Goal: Task Accomplishment & Management: Use online tool/utility

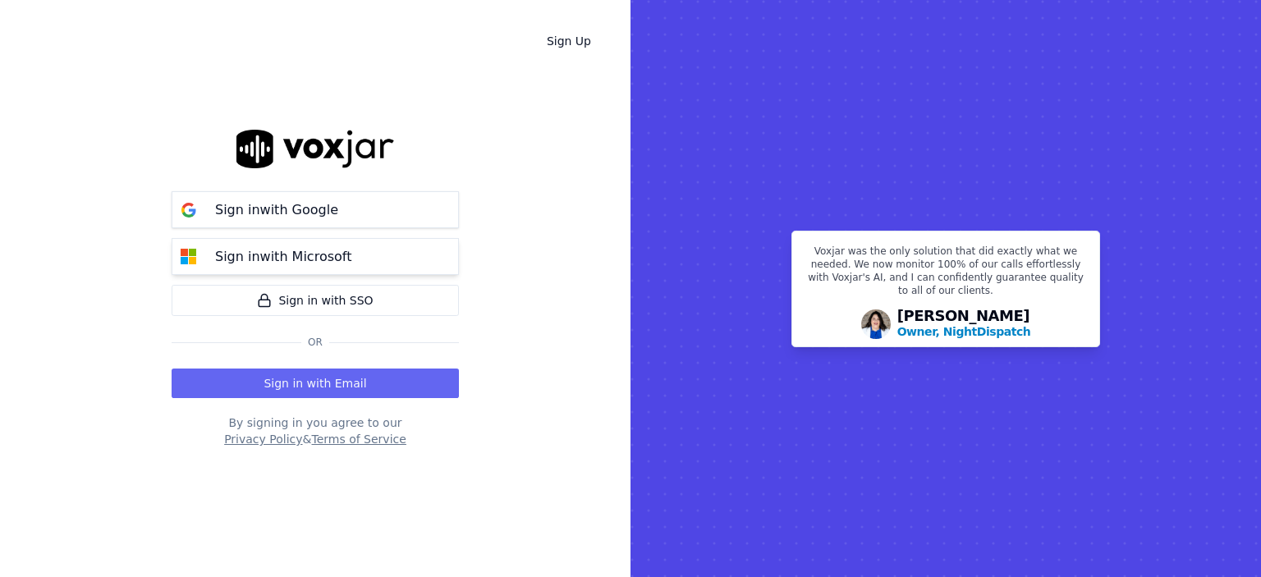
click at [423, 249] on button "Sign in with Microsoft" at bounding box center [315, 256] width 287 height 37
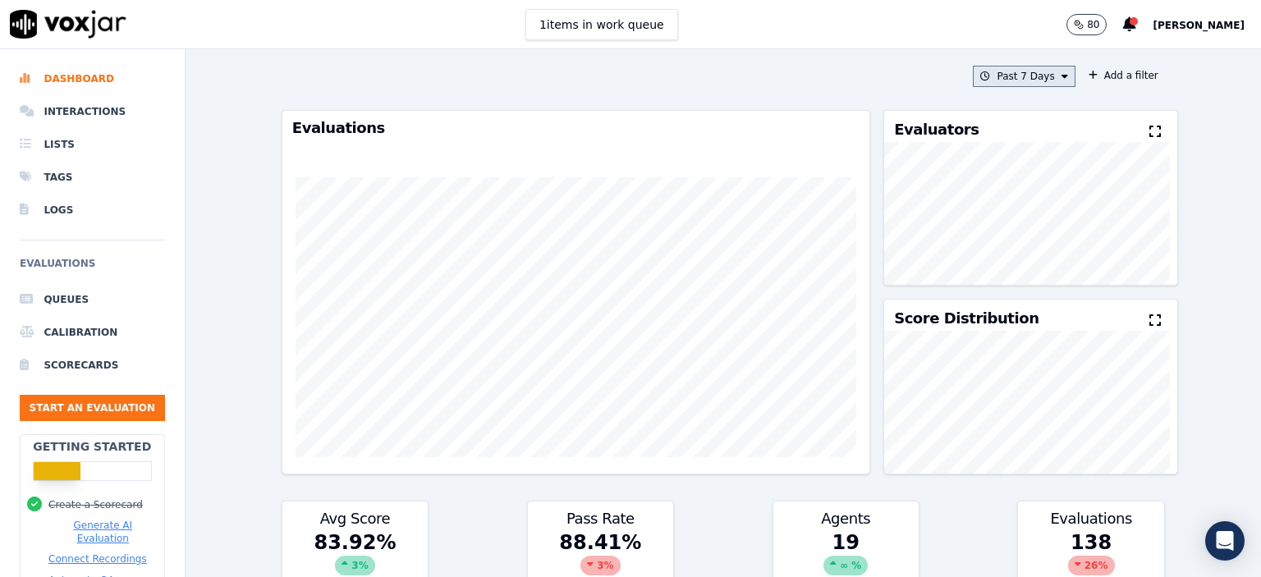
click at [1020, 79] on button "Past 7 Days" at bounding box center [1024, 76] width 102 height 21
click at [978, 124] on label "[DATE]" at bounding box center [1020, 127] width 88 height 20
click at [1036, 277] on button "Add" at bounding box center [1050, 265] width 32 height 26
click at [1018, 71] on button "[DATE]" at bounding box center [1036, 76] width 78 height 21
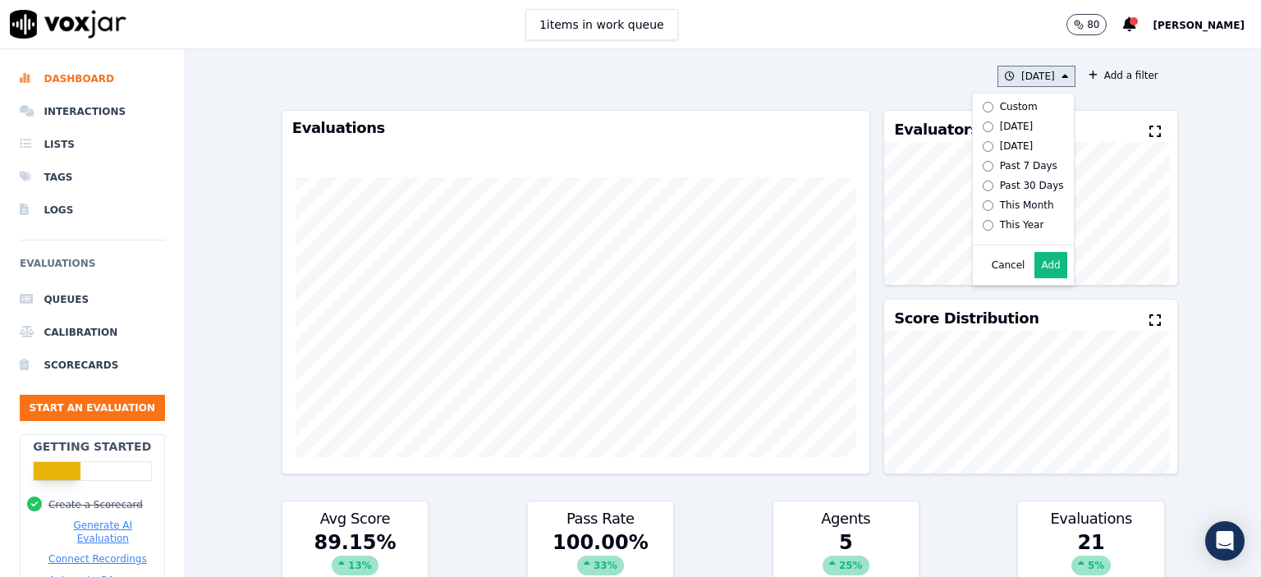
click at [1003, 167] on div "Past 7 Days" at bounding box center [1028, 165] width 57 height 13
click at [1034, 275] on button "Add" at bounding box center [1050, 265] width 32 height 26
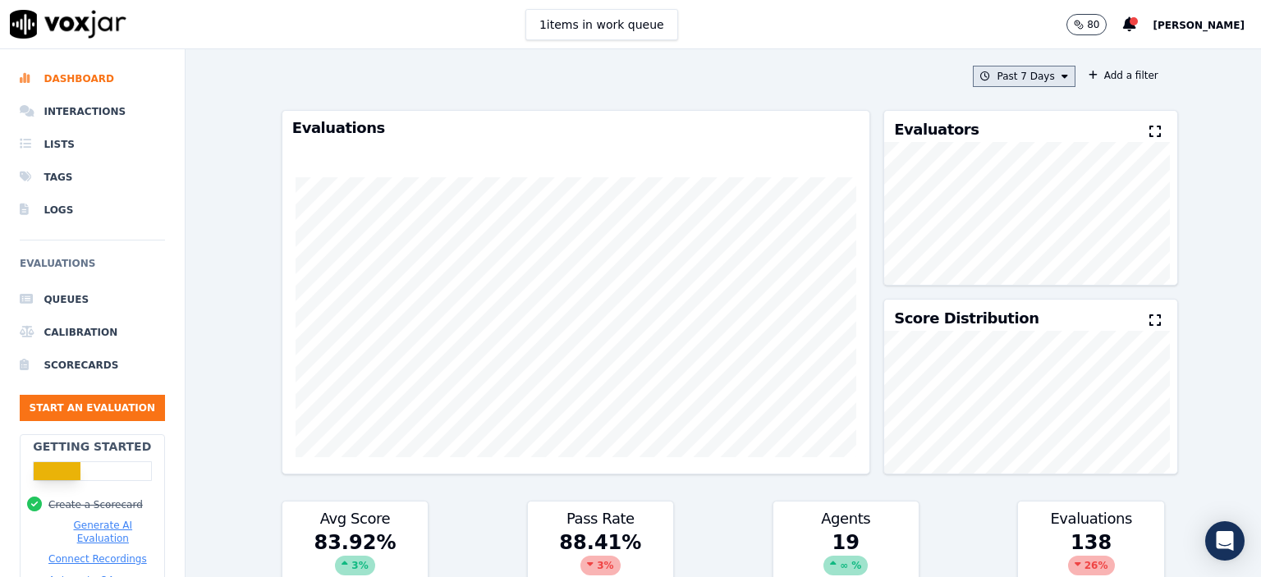
click at [1035, 71] on button "Past 7 Days" at bounding box center [1024, 76] width 102 height 21
click at [1015, 124] on label "[DATE]" at bounding box center [1020, 127] width 88 height 20
click at [1044, 278] on button "Add" at bounding box center [1050, 265] width 32 height 26
click at [1031, 75] on button "[DATE]" at bounding box center [1036, 76] width 78 height 21
click at [1021, 79] on button "[DATE]" at bounding box center [1036, 76] width 78 height 21
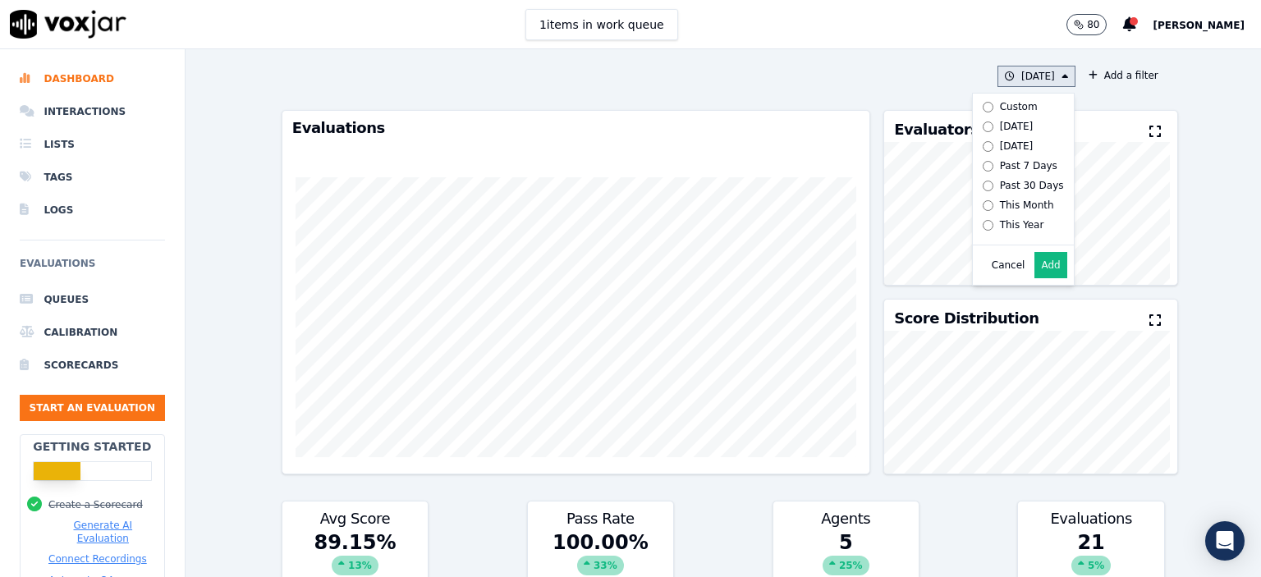
click at [1000, 170] on div "Past 7 Days" at bounding box center [1028, 165] width 57 height 13
click at [1041, 265] on button "Add" at bounding box center [1050, 265] width 32 height 26
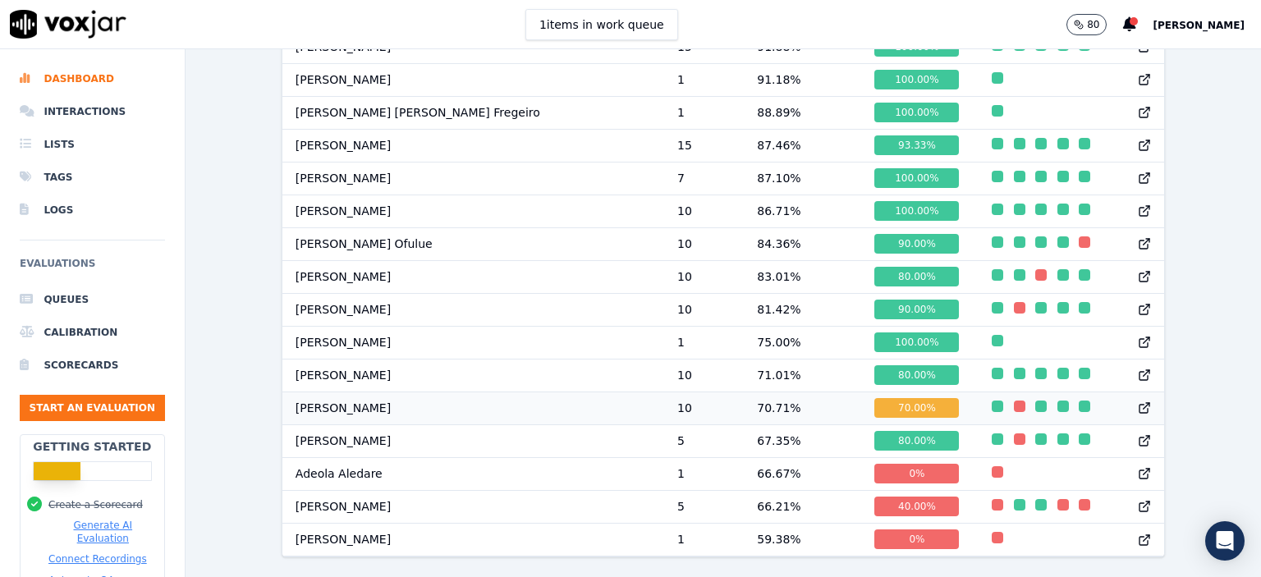
scroll to position [1098, 0]
click at [98, 408] on button "Start an Evaluation" at bounding box center [92, 408] width 145 height 26
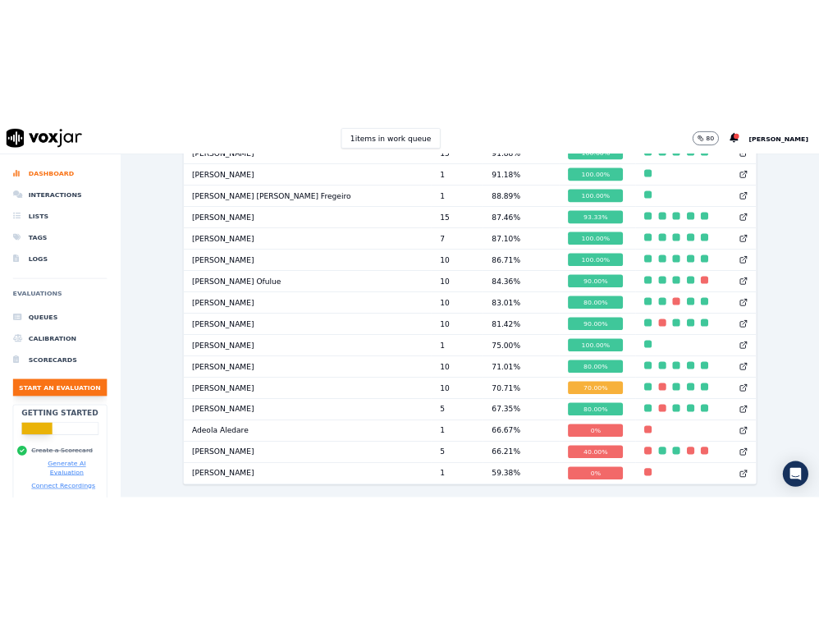
scroll to position [100, 0]
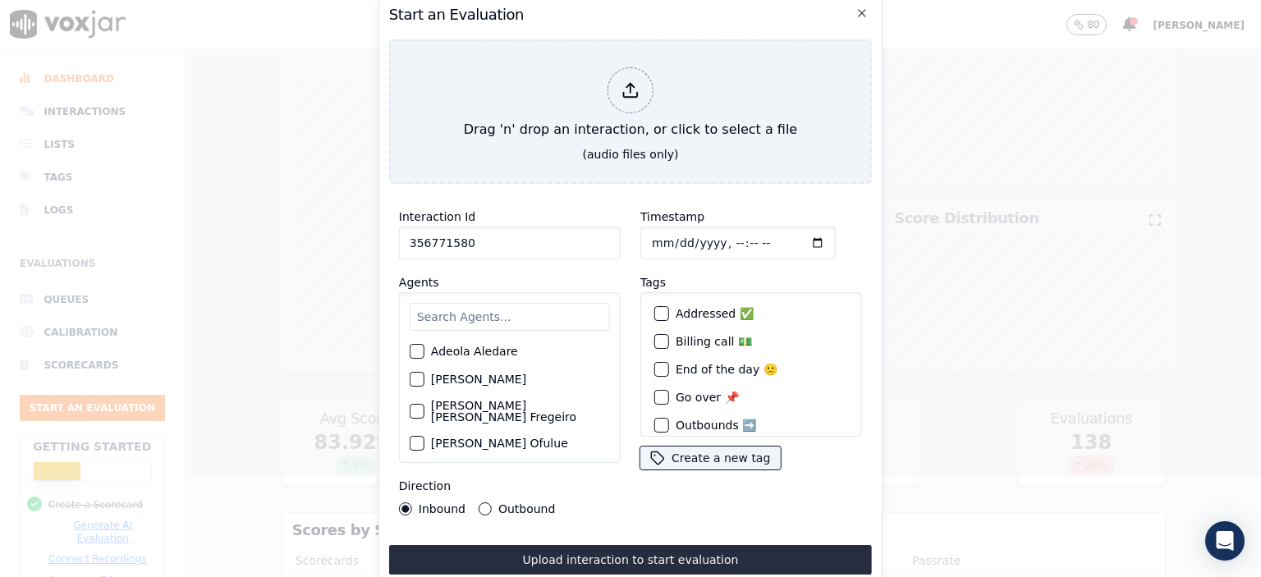
type input "356771580"
click at [722, 237] on input "Timestamp" at bounding box center [737, 243] width 195 height 33
type input "[DATE]T07:59"
click at [451, 311] on input "text" at bounding box center [510, 317] width 200 height 28
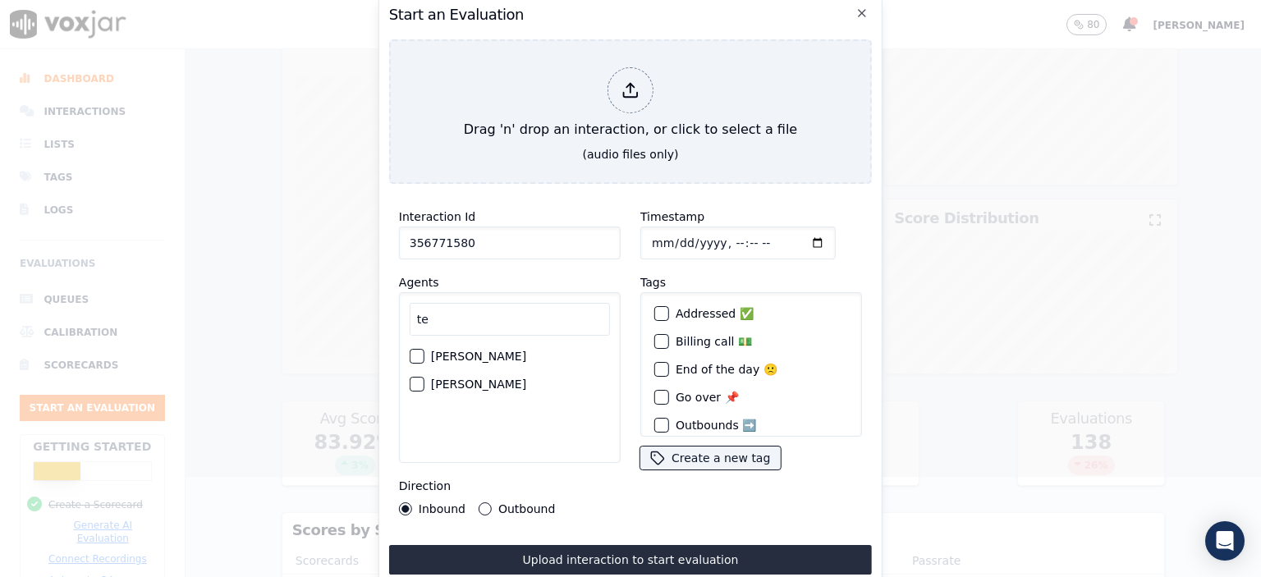
type input "te"
click at [483, 378] on label "[PERSON_NAME]" at bounding box center [478, 383] width 95 height 11
click at [424, 377] on button "[PERSON_NAME]" at bounding box center [417, 384] width 15 height 15
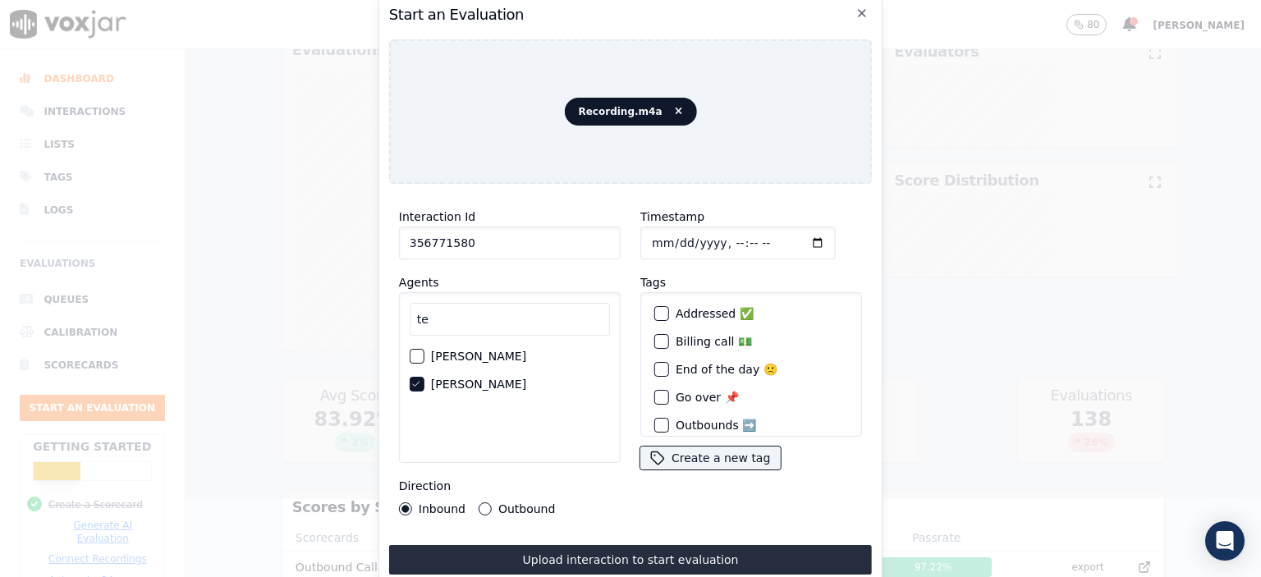
drag, startPoint x: 695, startPoint y: 555, endPoint x: 736, endPoint y: 548, distance: 41.6
click at [706, 554] on button "Upload interaction to start evaluation" at bounding box center [630, 560] width 483 height 30
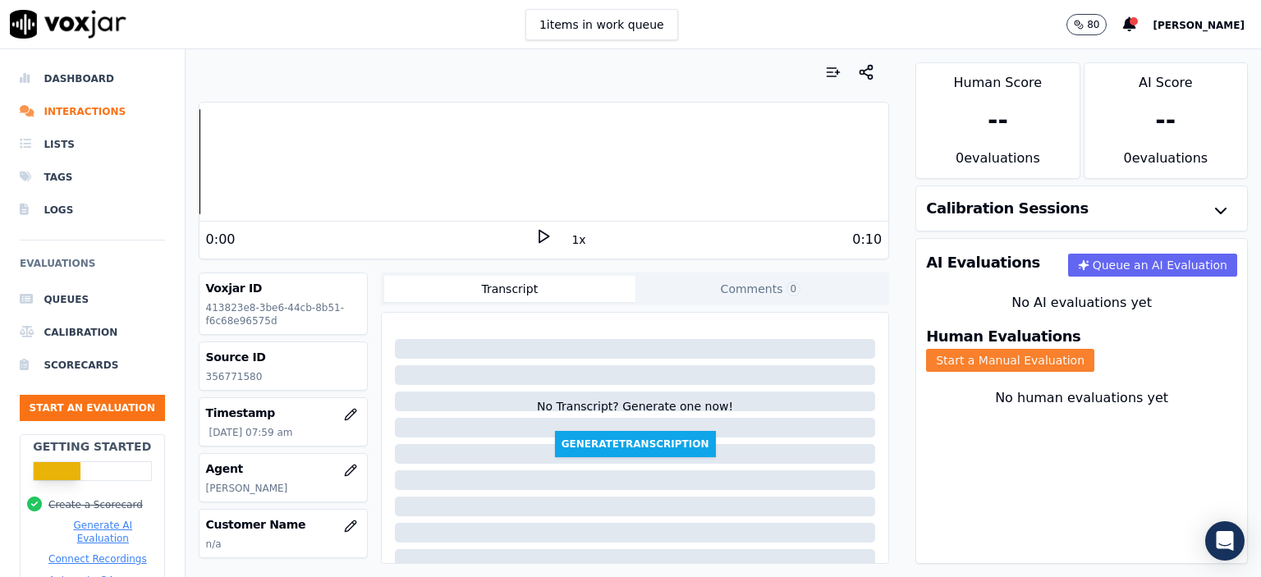
click at [1094, 349] on button "Start a Manual Evaluation" at bounding box center [1010, 360] width 168 height 23
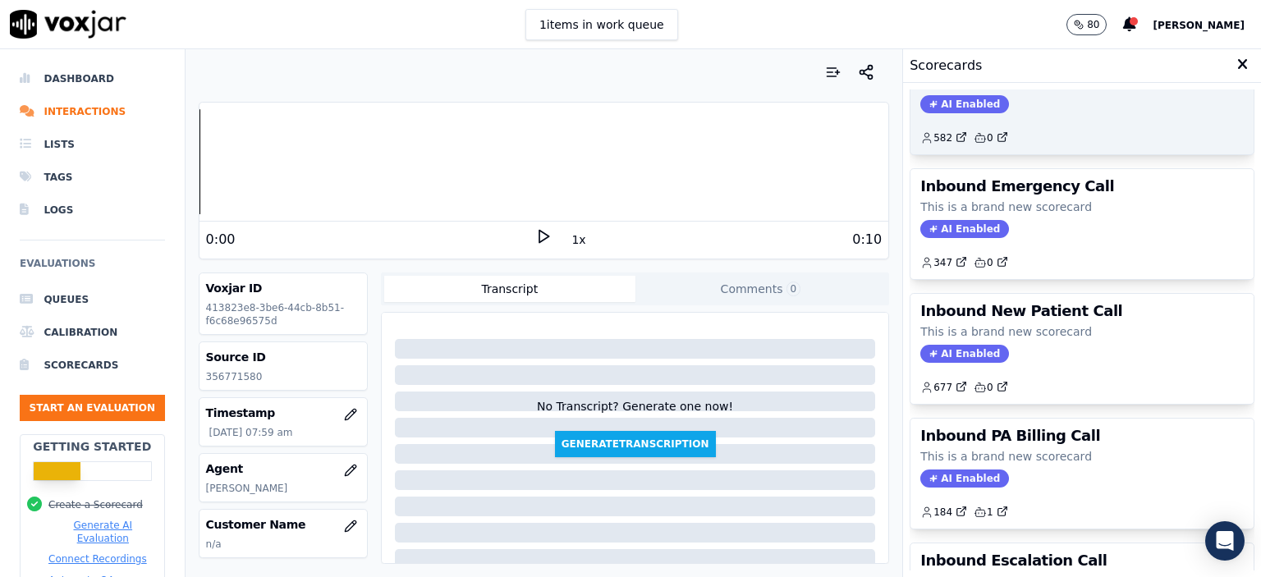
scroll to position [289, 0]
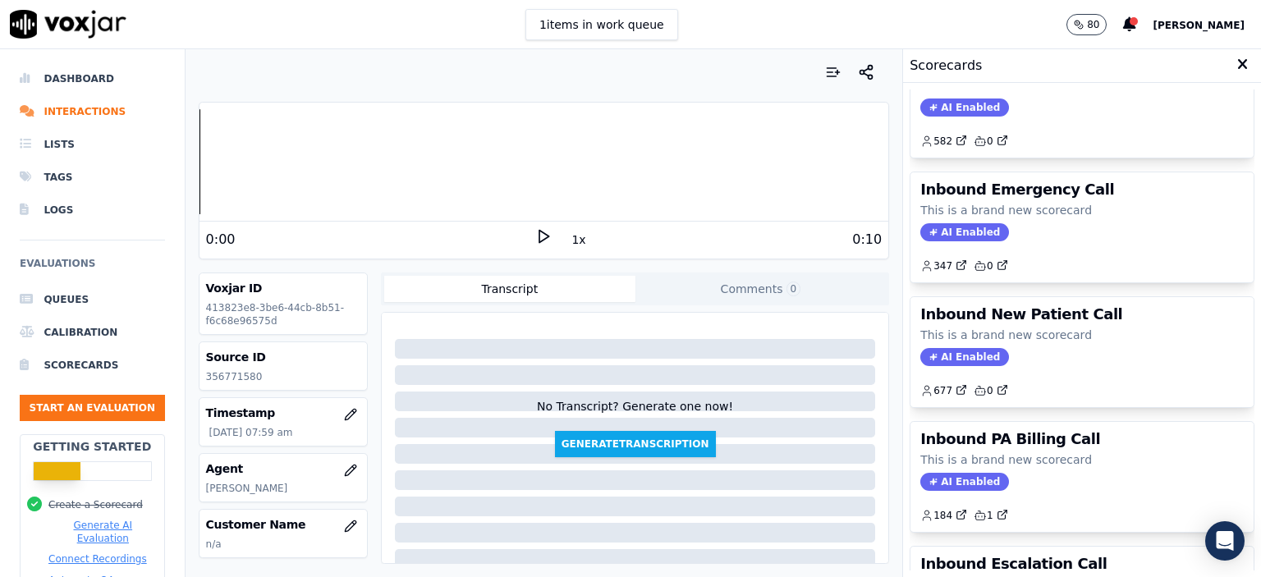
click at [1026, 352] on div "AI Enabled" at bounding box center [1081, 357] width 323 height 18
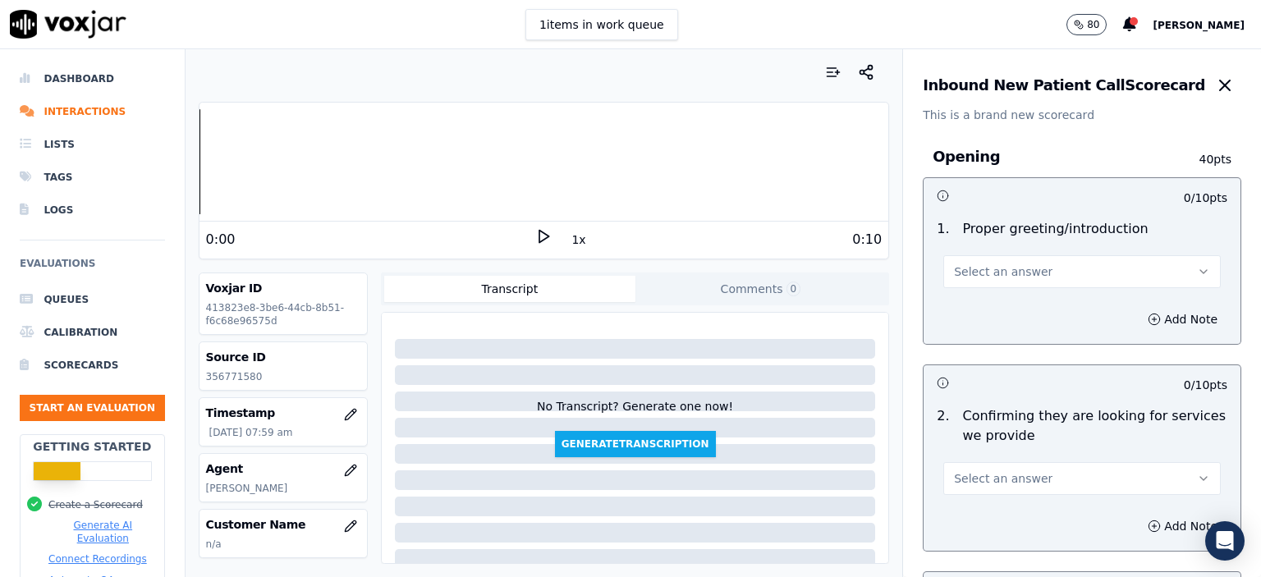
click at [1067, 273] on button "Select an answer" at bounding box center [1081, 271] width 277 height 33
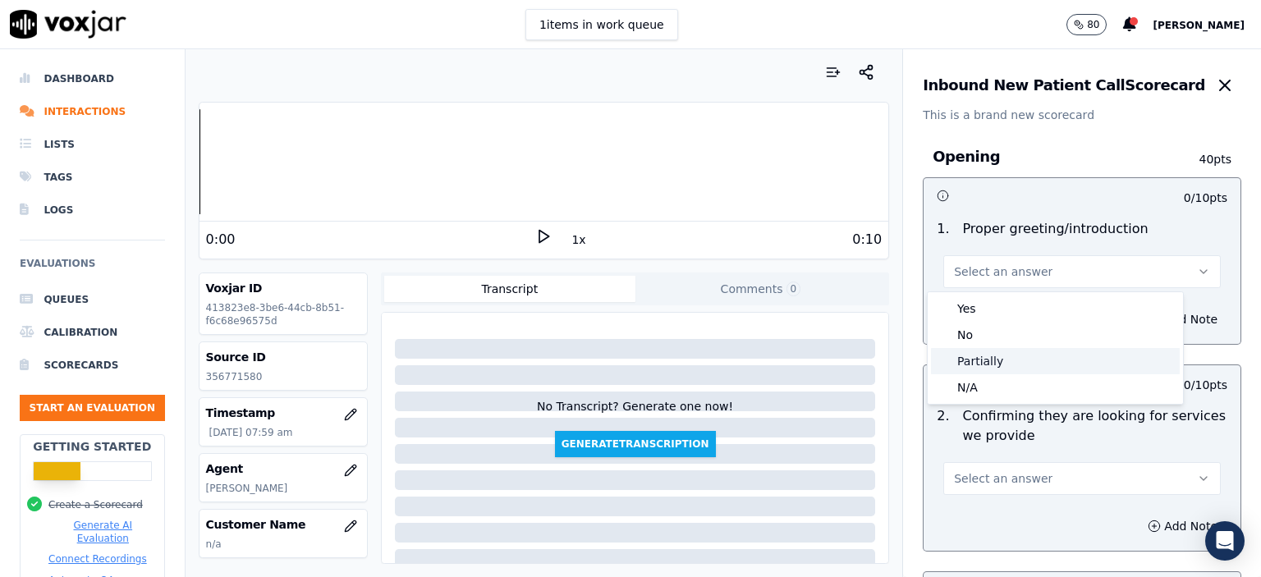
click at [1013, 349] on div "Partially" at bounding box center [1055, 361] width 249 height 26
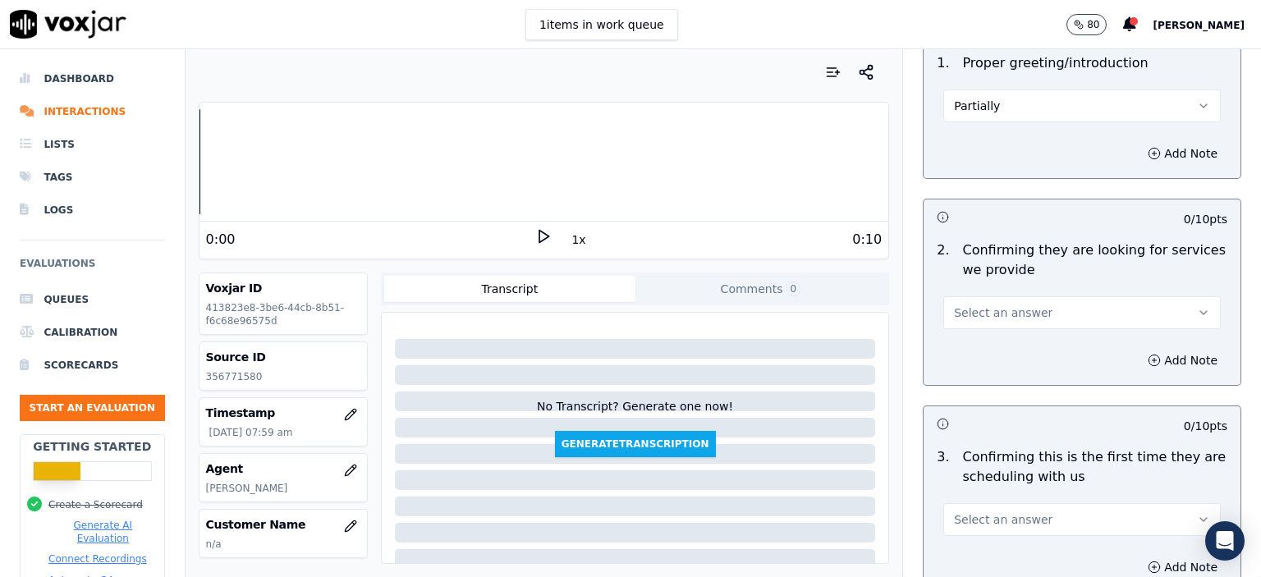
scroll to position [164, 0]
click at [1026, 305] on button "Select an answer" at bounding box center [1081, 314] width 277 height 33
click at [1013, 400] on div "N/A" at bounding box center [1055, 403] width 249 height 26
click at [1006, 525] on span "Select an answer" at bounding box center [1003, 521] width 99 height 16
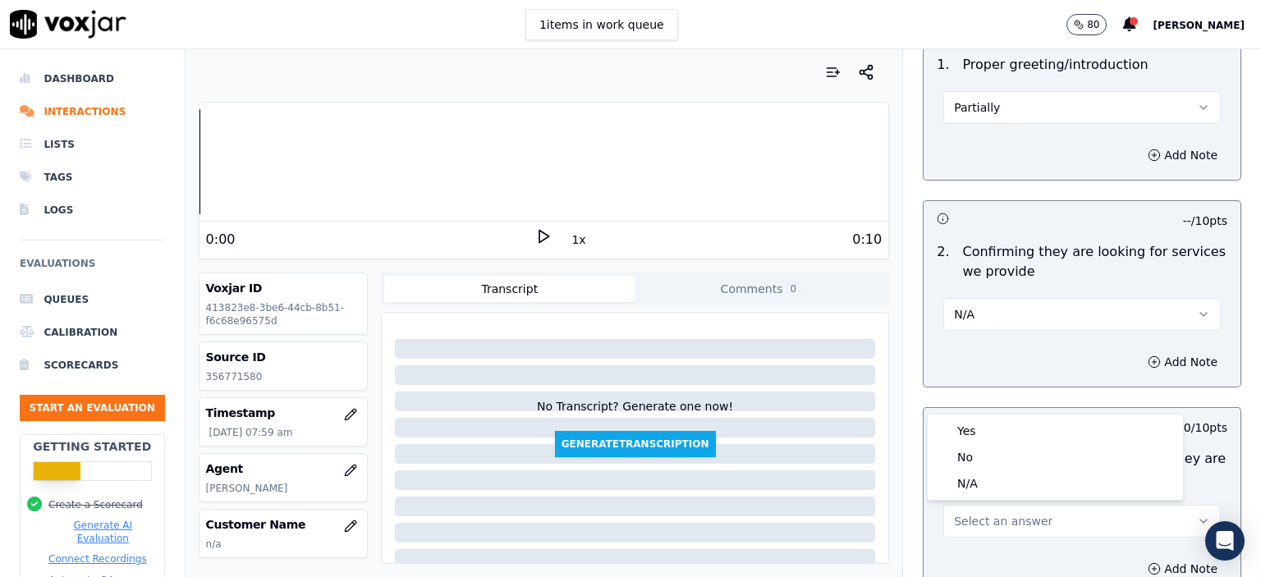
click at [1002, 415] on body "1 items in work queue 80 [PERSON_NAME] Dashboard Interactions Lists Tags Logs E…" at bounding box center [630, 288] width 1261 height 577
click at [1002, 424] on div "Yes" at bounding box center [1055, 431] width 249 height 26
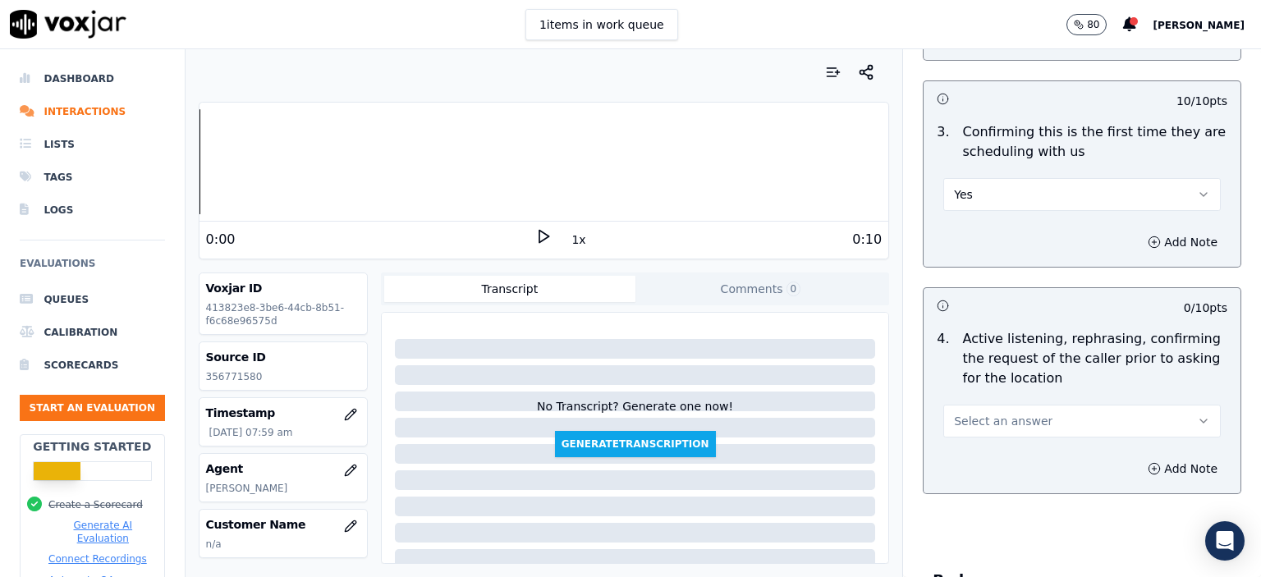
scroll to position [493, 0]
click at [985, 426] on span "Select an answer" at bounding box center [1003, 419] width 99 height 16
click at [1000, 457] on div "Yes" at bounding box center [1055, 455] width 249 height 26
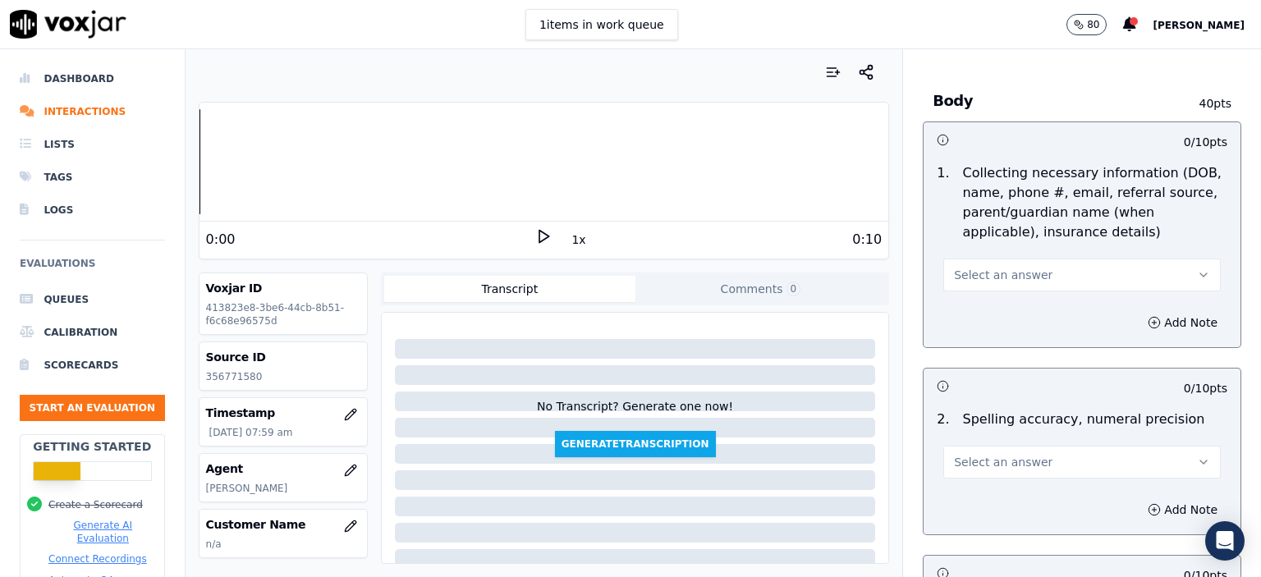
scroll to position [985, 0]
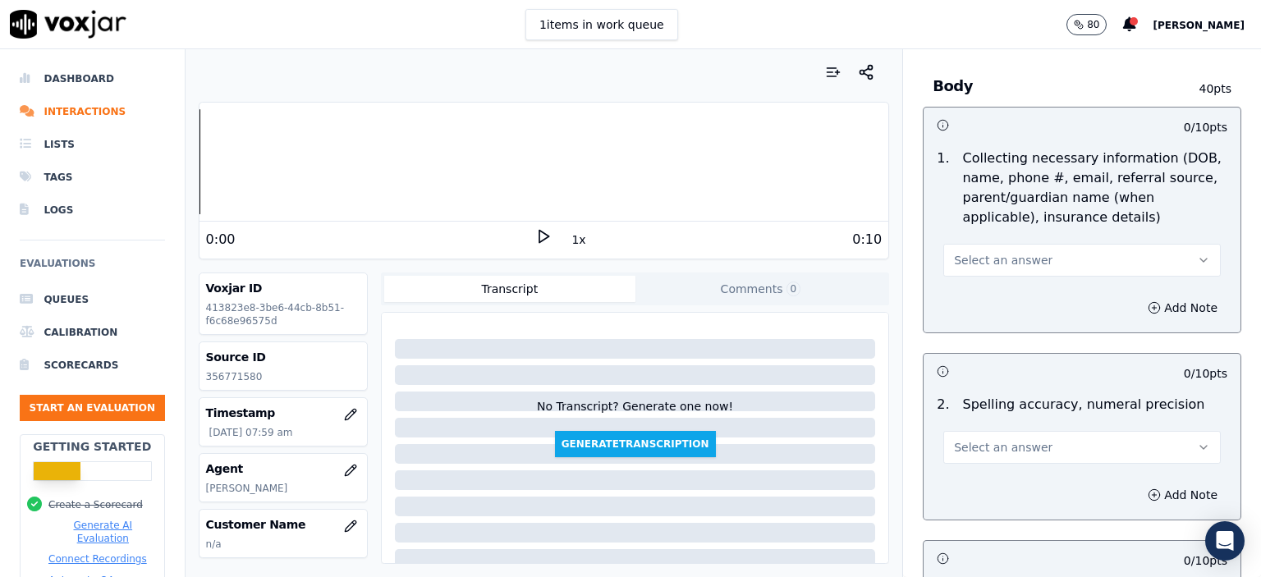
click at [1029, 265] on button "Select an answer" at bounding box center [1081, 260] width 277 height 33
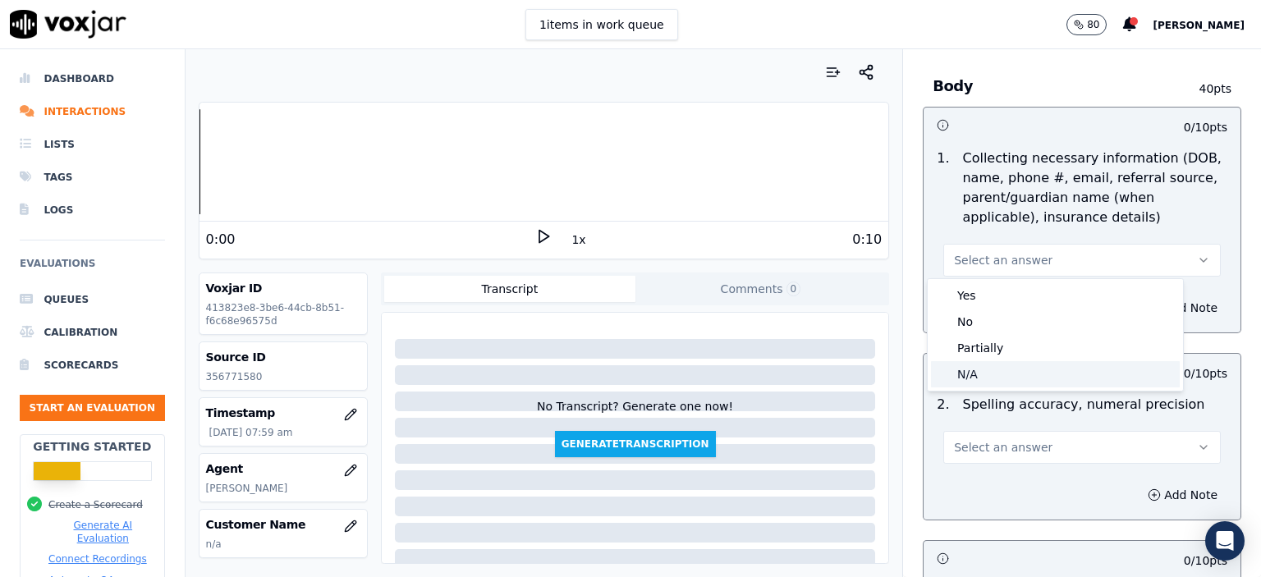
click at [1051, 367] on div "N/A" at bounding box center [1055, 374] width 249 height 26
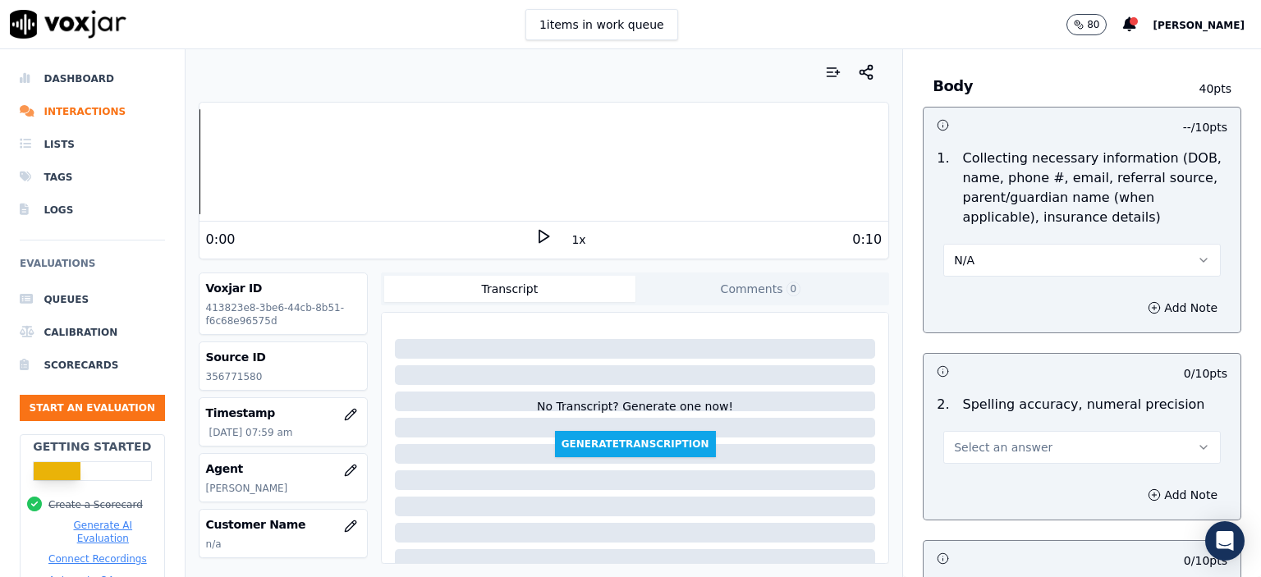
click at [1046, 447] on button "Select an answer" at bounding box center [1081, 447] width 277 height 33
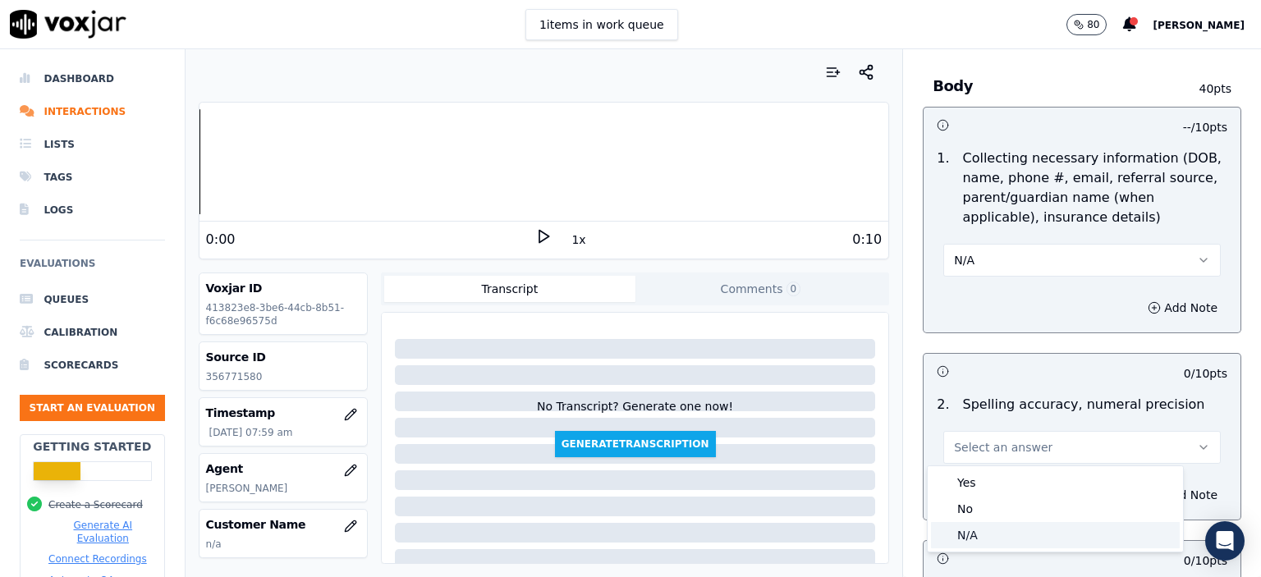
click at [1015, 532] on div "N/A" at bounding box center [1055, 535] width 249 height 26
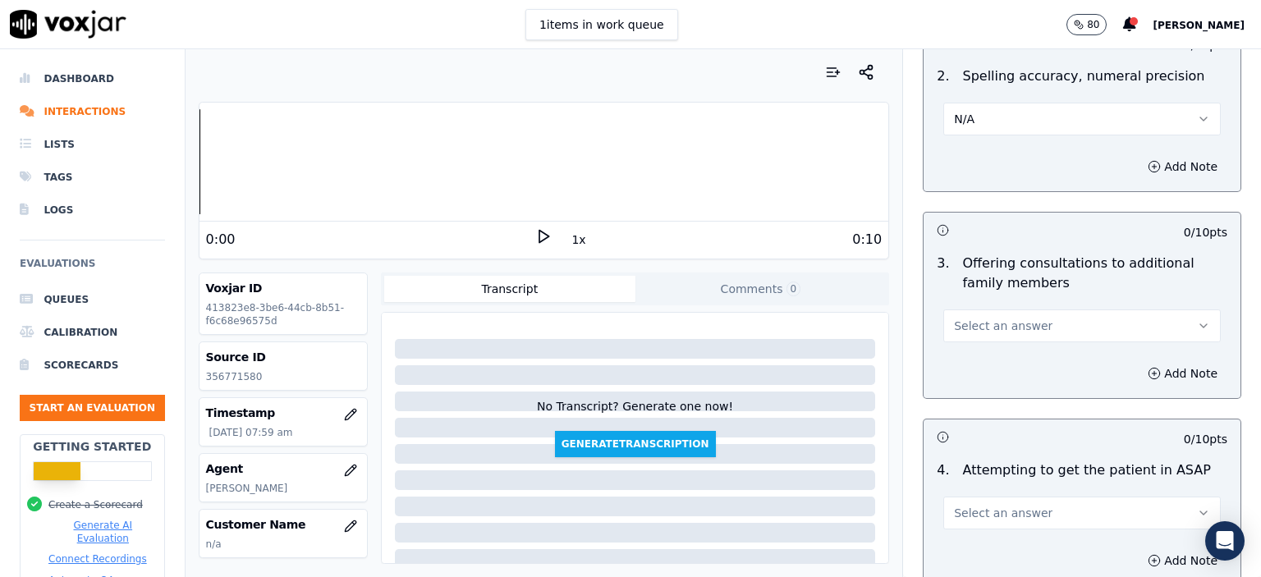
scroll to position [1313, 0]
click at [1042, 332] on button "Select an answer" at bounding box center [1081, 325] width 277 height 33
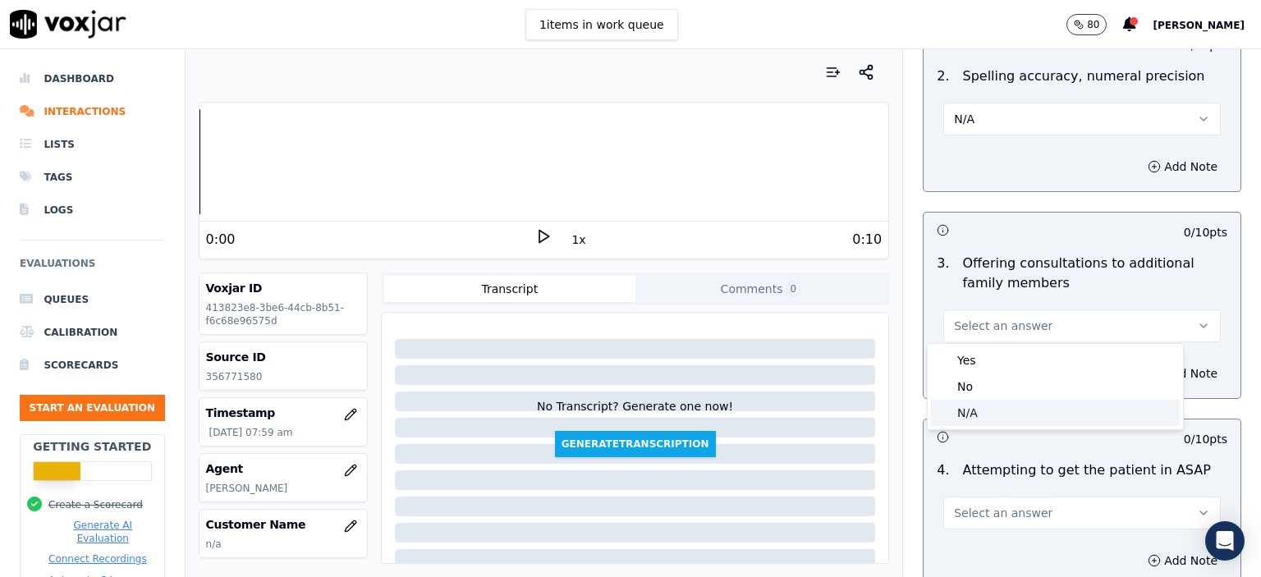
click at [1024, 403] on div "N/A" at bounding box center [1055, 413] width 249 height 26
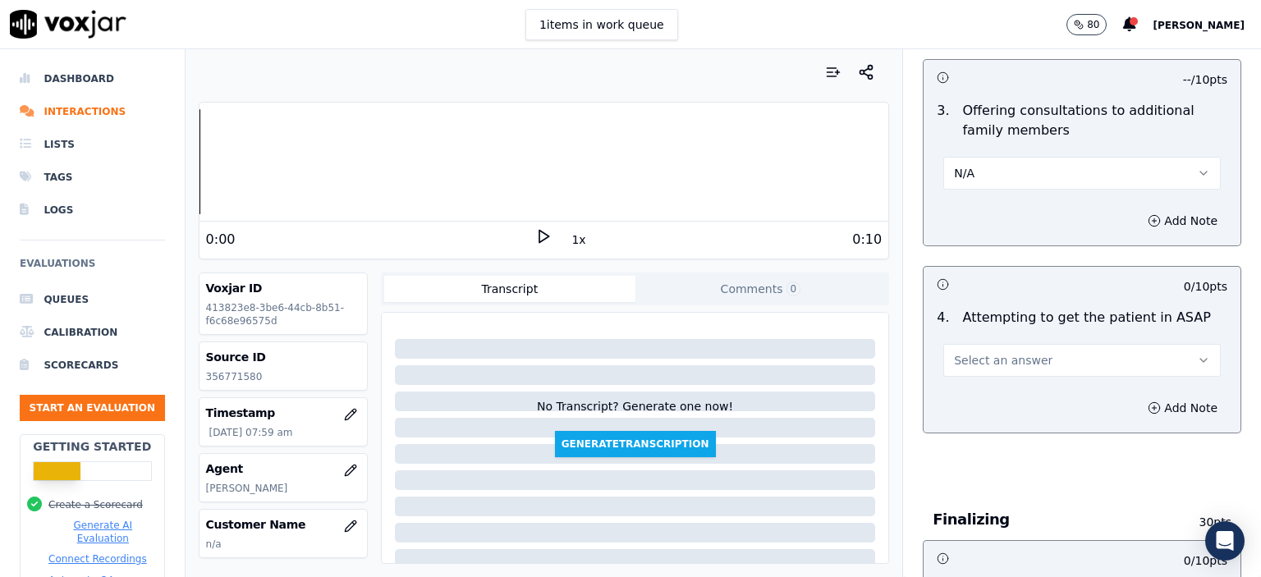
scroll to position [1560, 0]
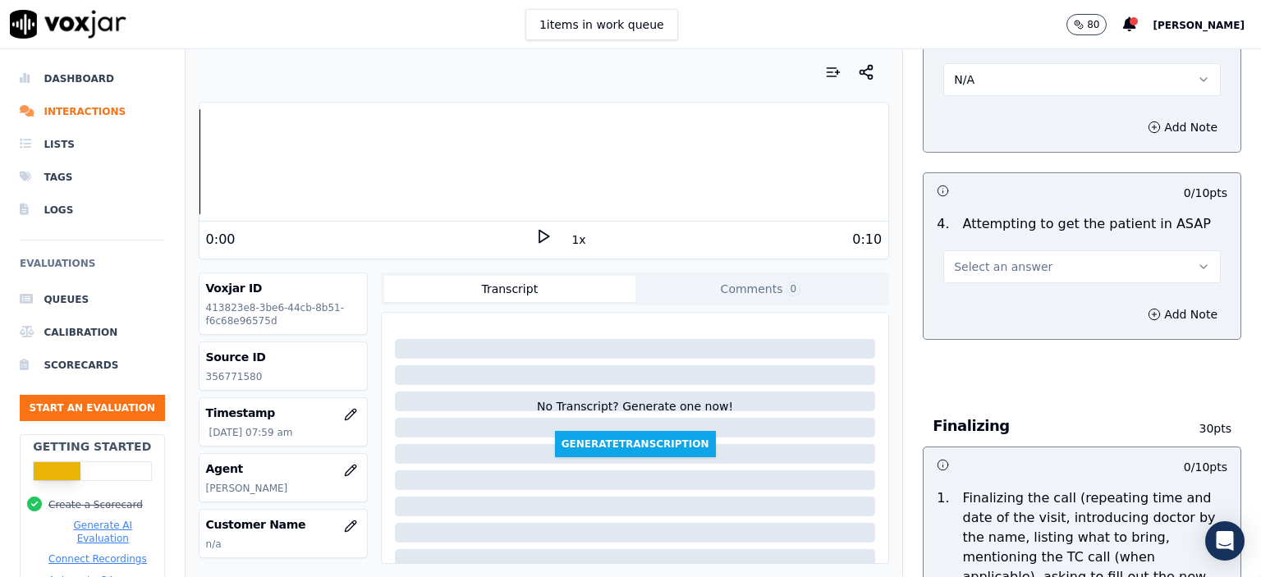
click at [1041, 268] on button "Select an answer" at bounding box center [1081, 266] width 277 height 33
click at [1032, 299] on div "Yes" at bounding box center [1055, 301] width 249 height 26
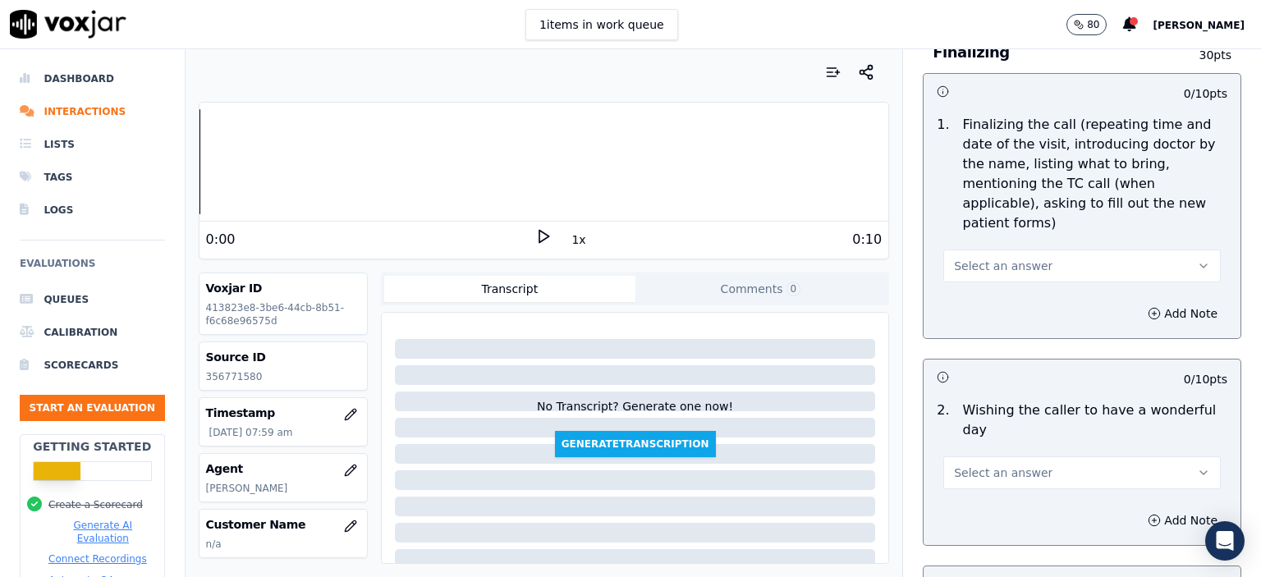
scroll to position [1970, 0]
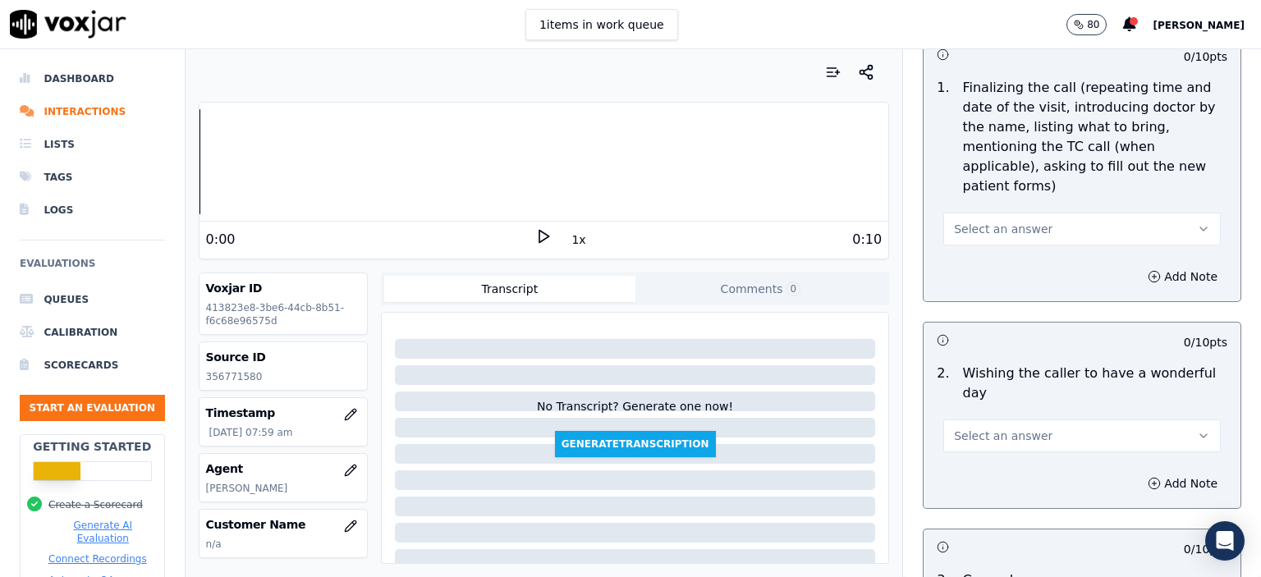
click at [1033, 213] on button "Select an answer" at bounding box center [1081, 229] width 277 height 33
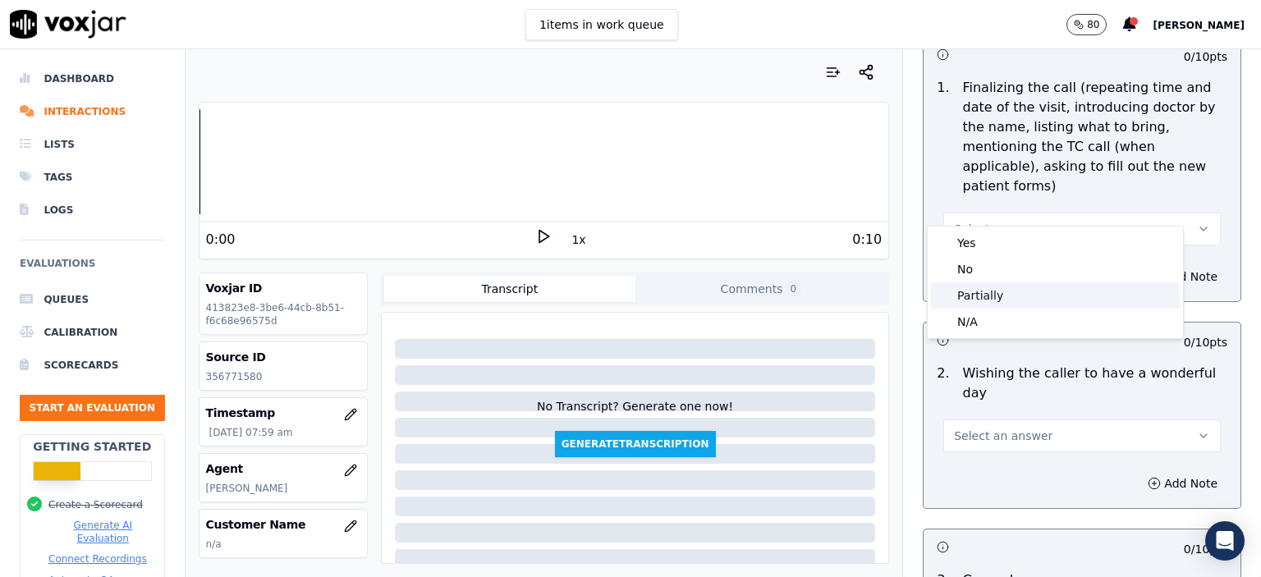
click at [1032, 299] on div "Partially" at bounding box center [1055, 295] width 249 height 26
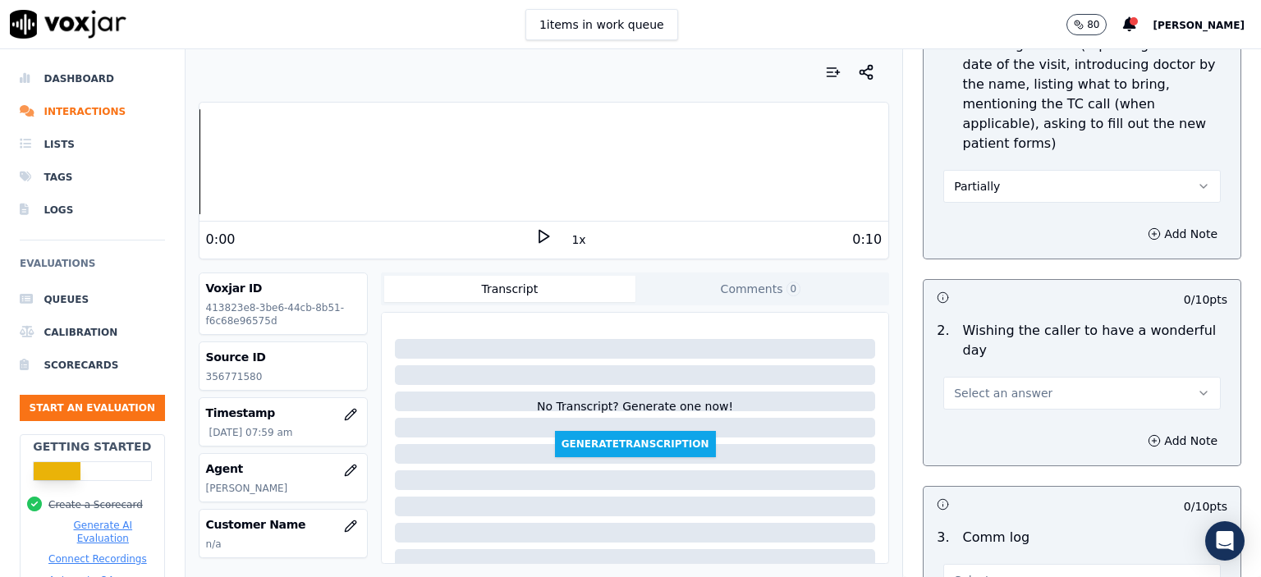
scroll to position [2134, 0]
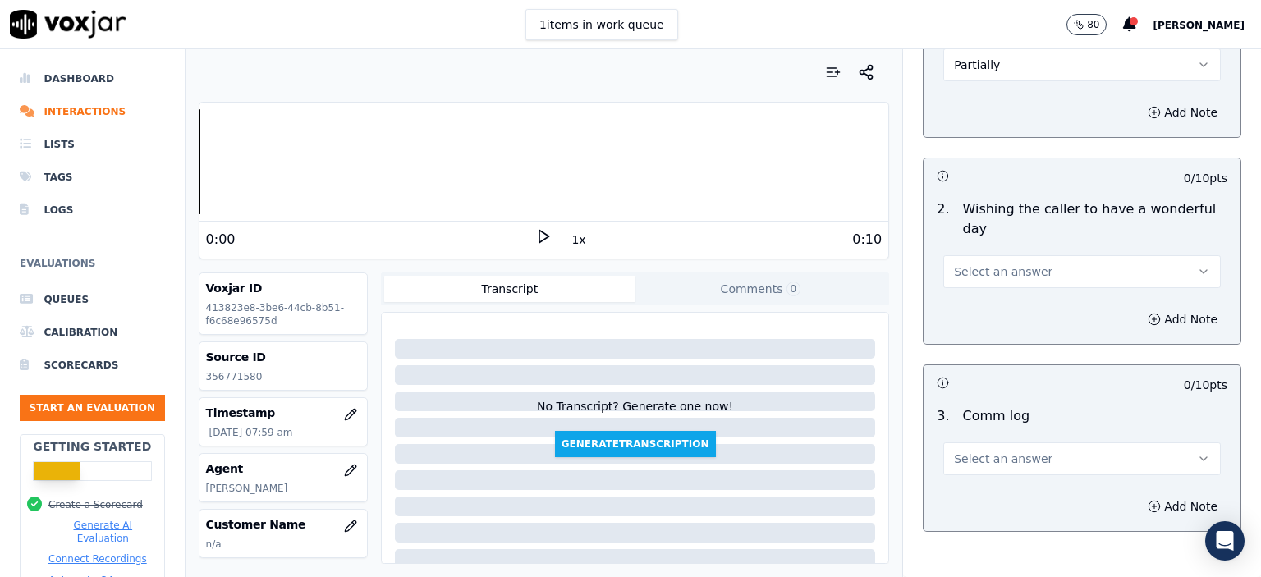
click at [1027, 255] on button "Select an answer" at bounding box center [1081, 271] width 277 height 33
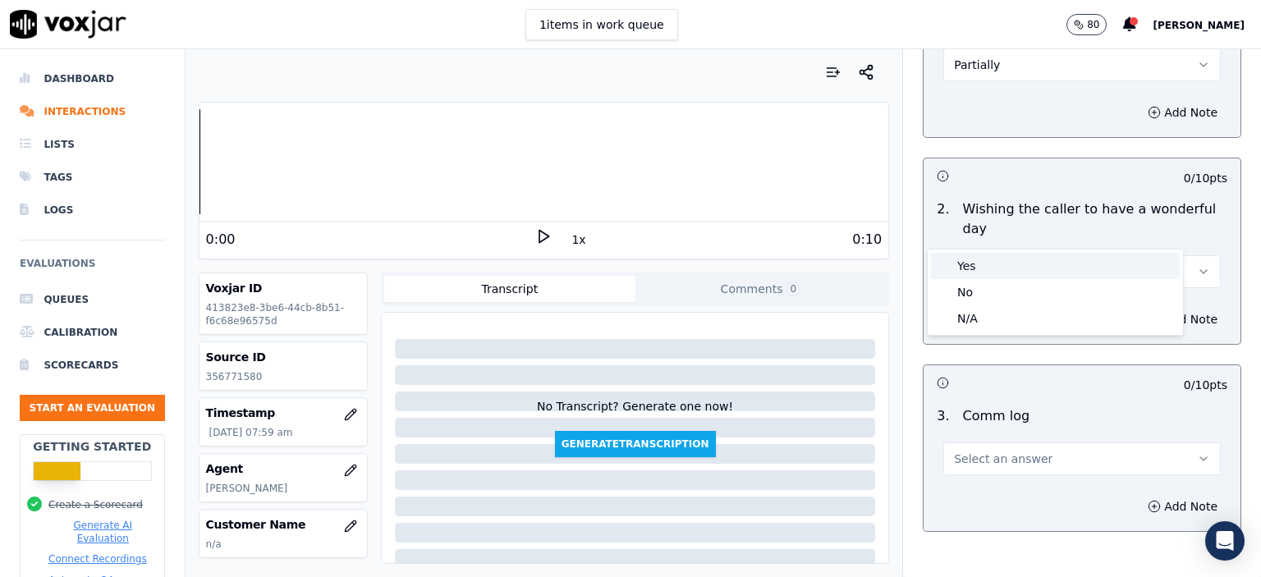
click at [1025, 258] on div "Yes" at bounding box center [1055, 266] width 249 height 26
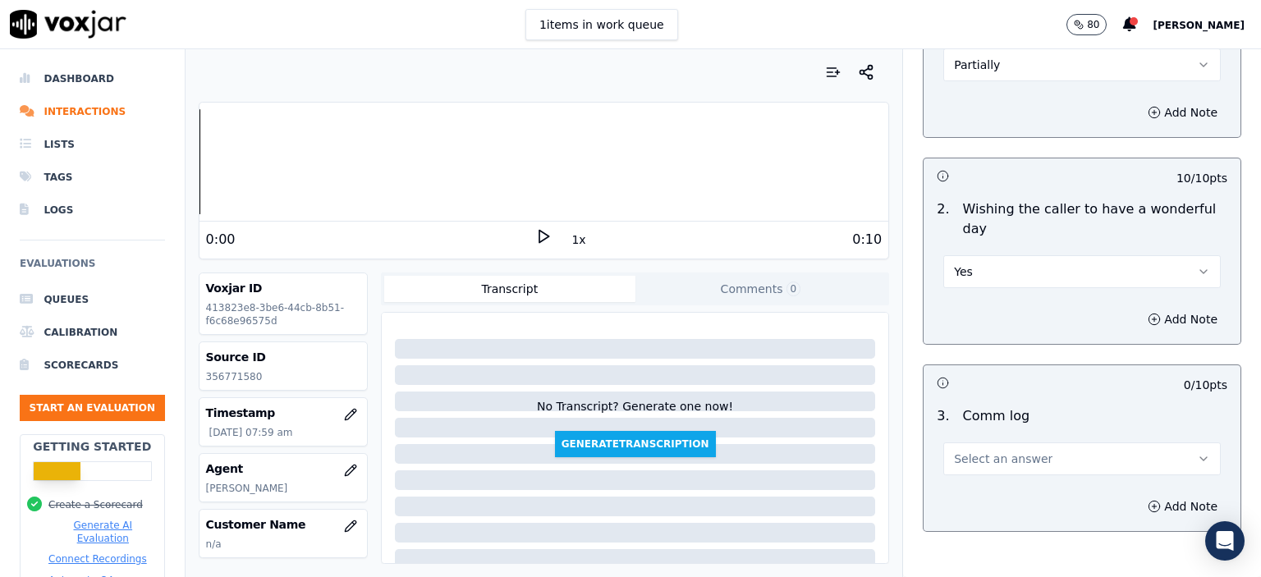
click at [1036, 442] on button "Select an answer" at bounding box center [1081, 458] width 277 height 33
click at [998, 471] on div "No" at bounding box center [1055, 479] width 249 height 26
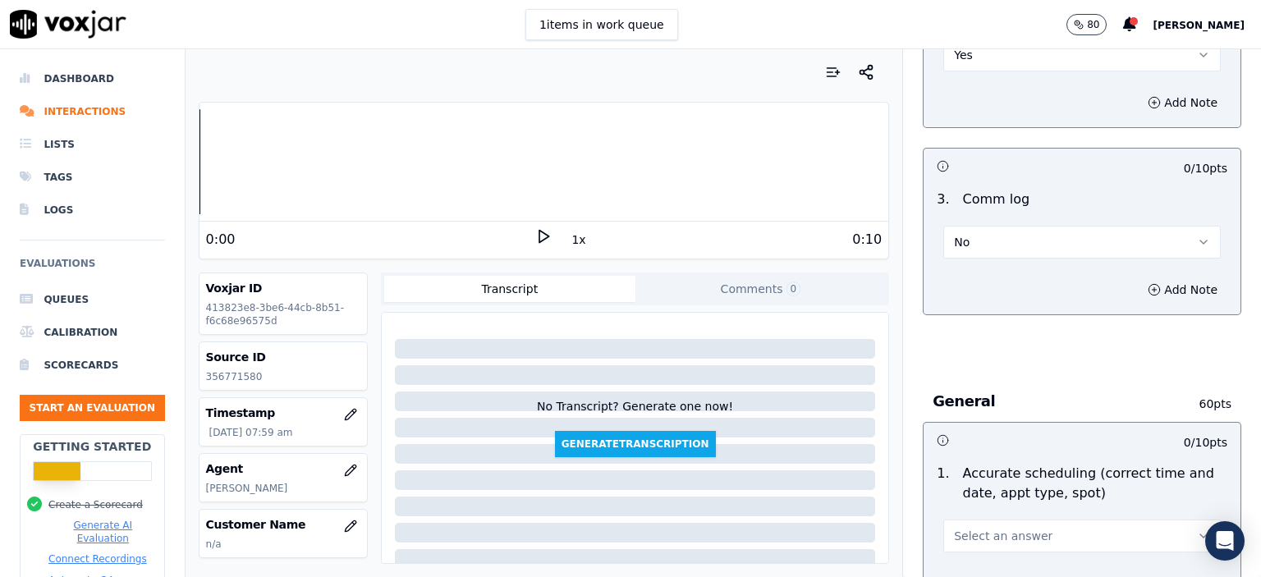
scroll to position [2381, 0]
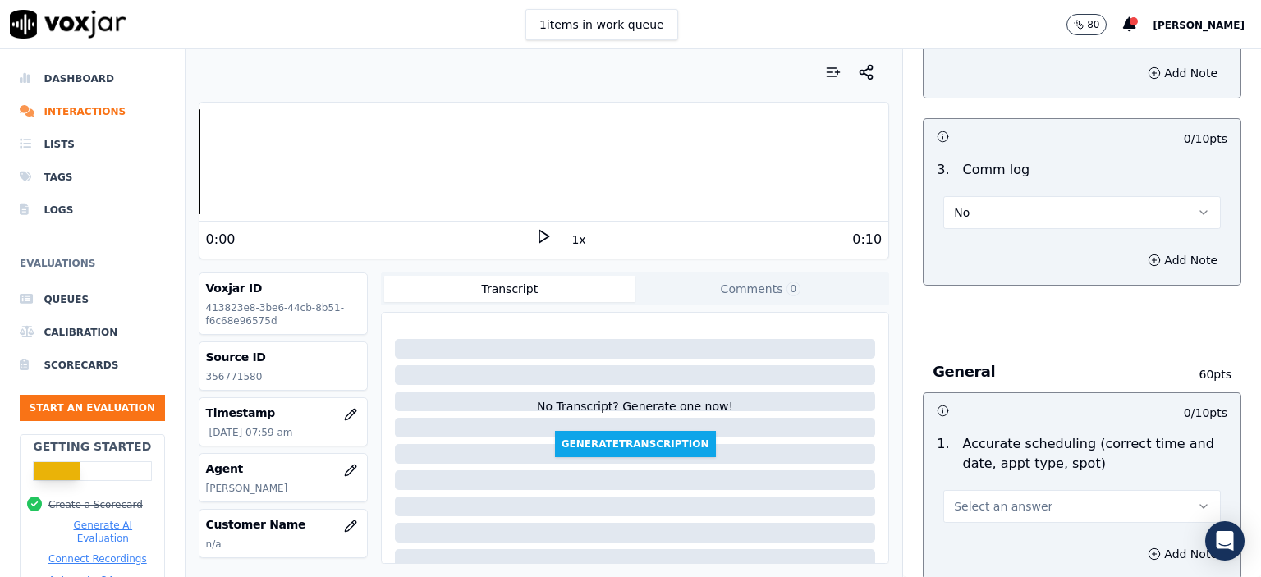
click at [1081, 490] on button "Select an answer" at bounding box center [1081, 506] width 277 height 33
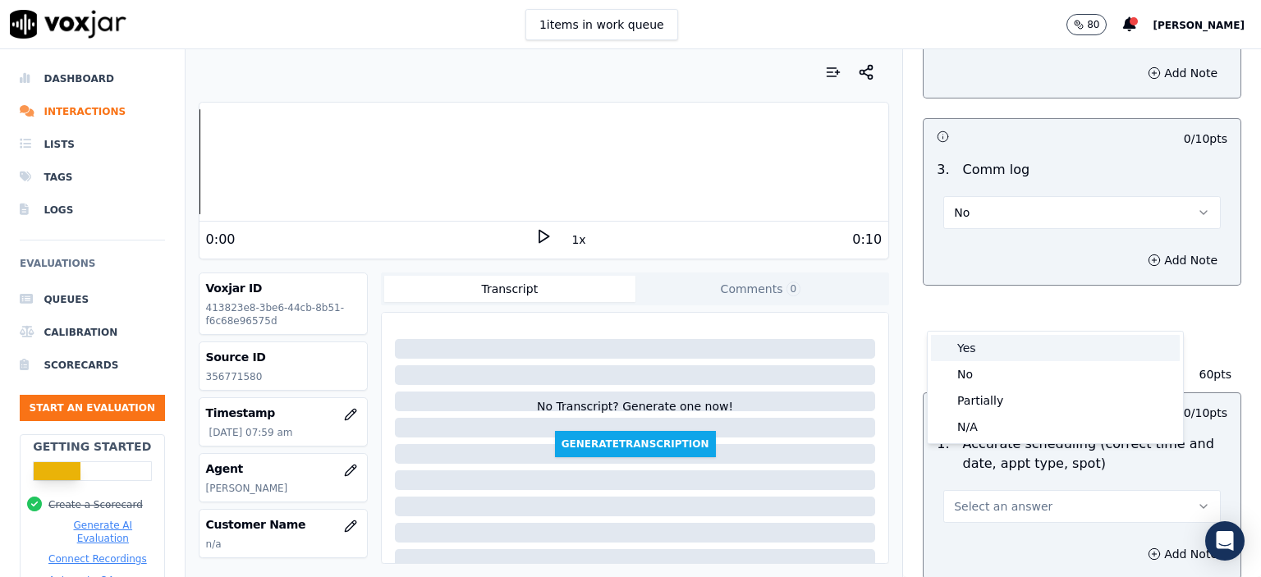
click at [988, 341] on div "Yes" at bounding box center [1055, 348] width 249 height 26
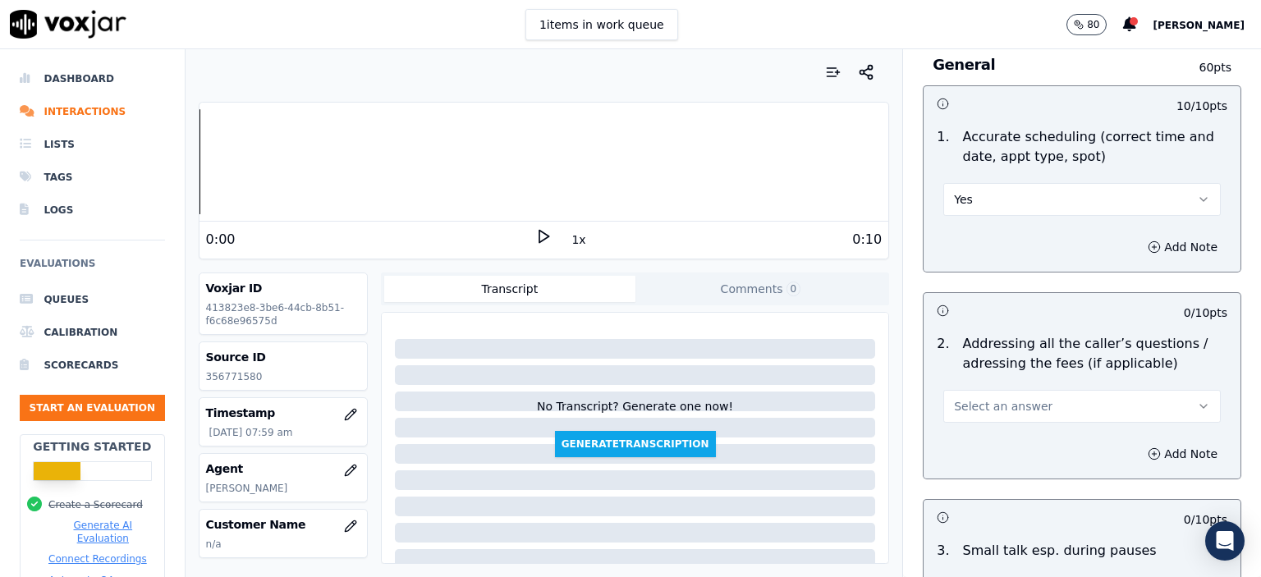
scroll to position [2709, 0]
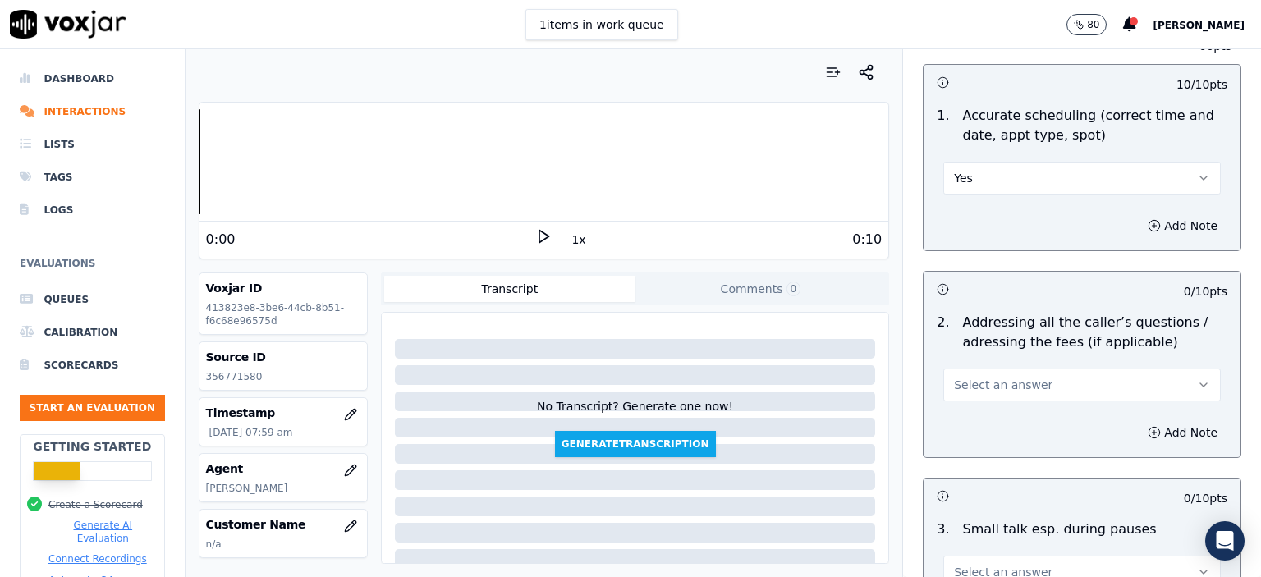
click at [1018, 369] on button "Select an answer" at bounding box center [1081, 385] width 277 height 33
click at [992, 429] on div "N/A" at bounding box center [1055, 431] width 249 height 26
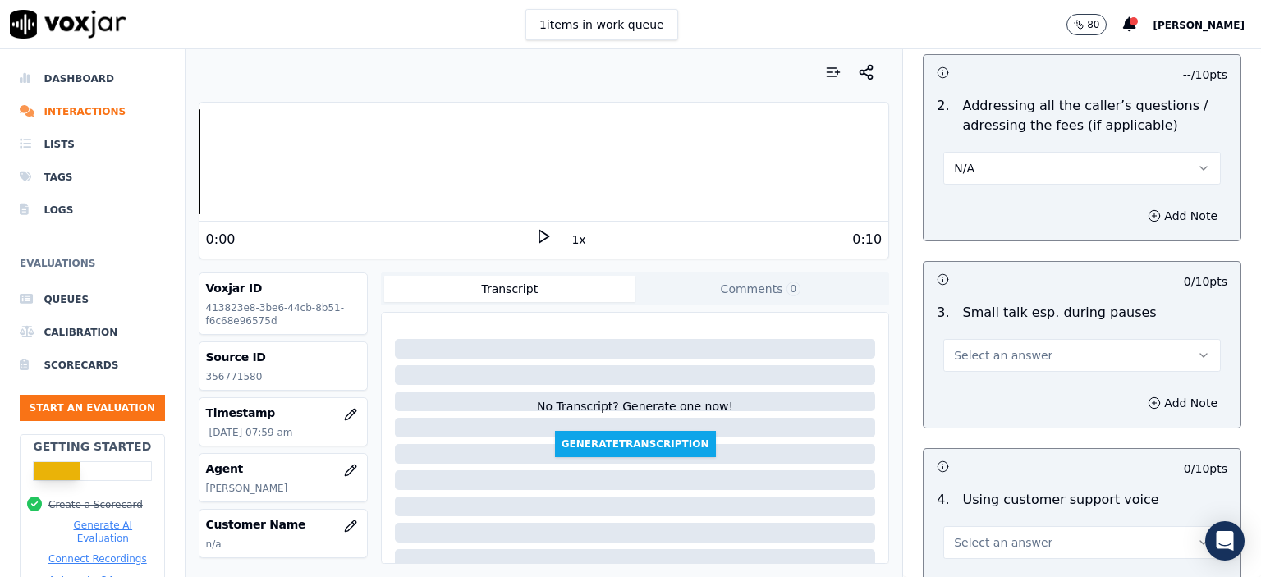
scroll to position [2955, 0]
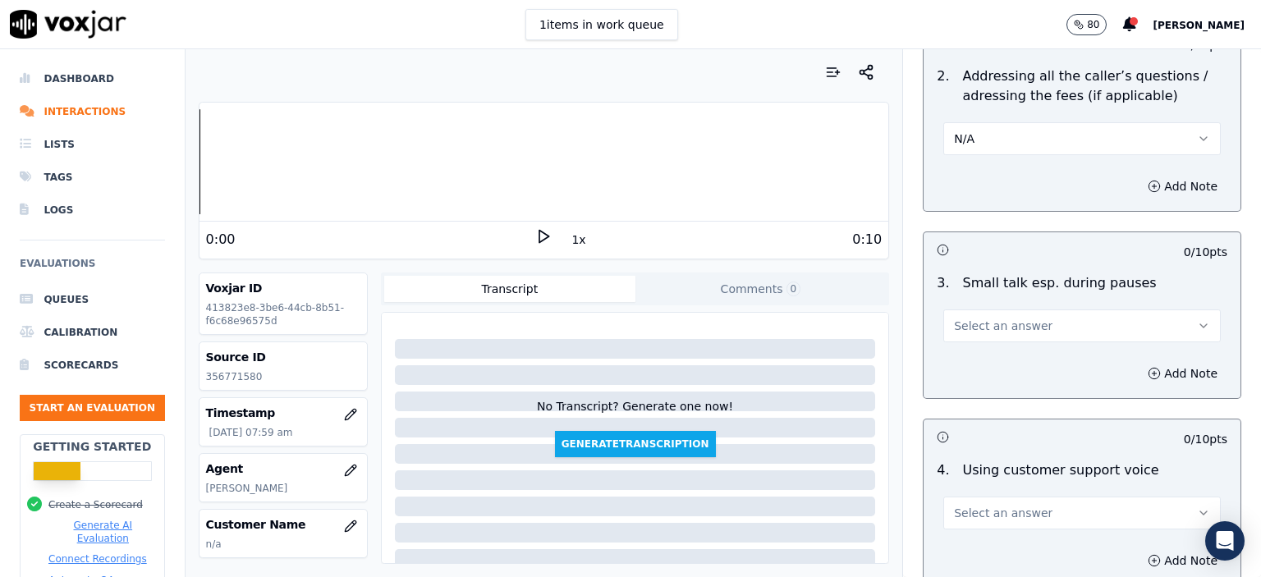
click at [1016, 309] on button "Select an answer" at bounding box center [1081, 325] width 277 height 33
click at [1024, 353] on div "No" at bounding box center [1055, 345] width 249 height 26
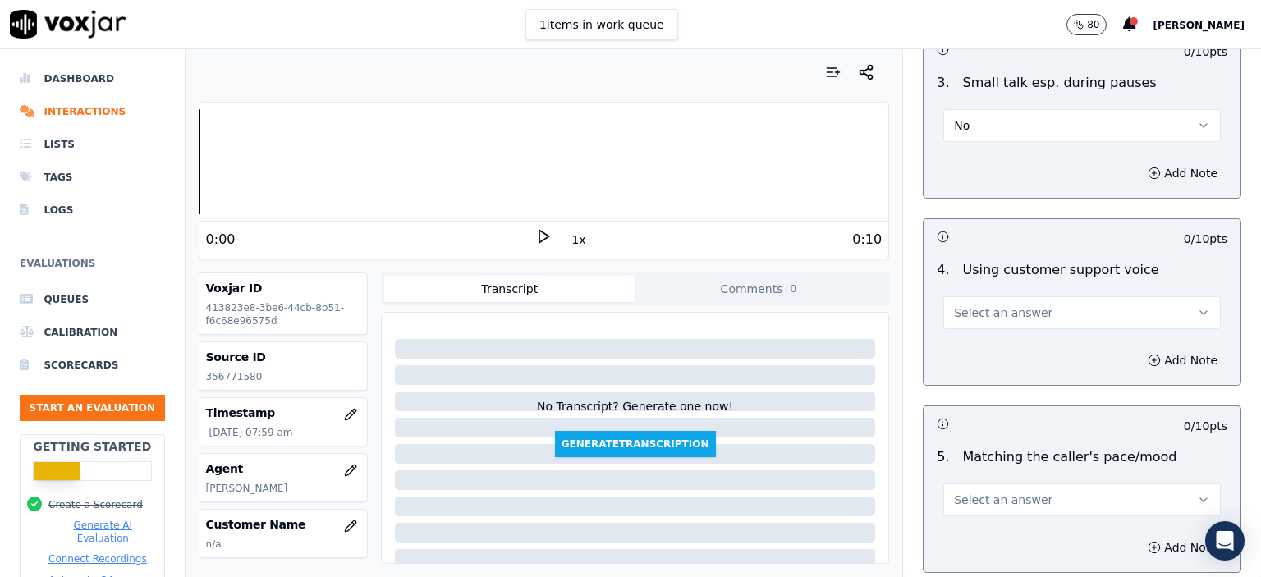
scroll to position [3202, 0]
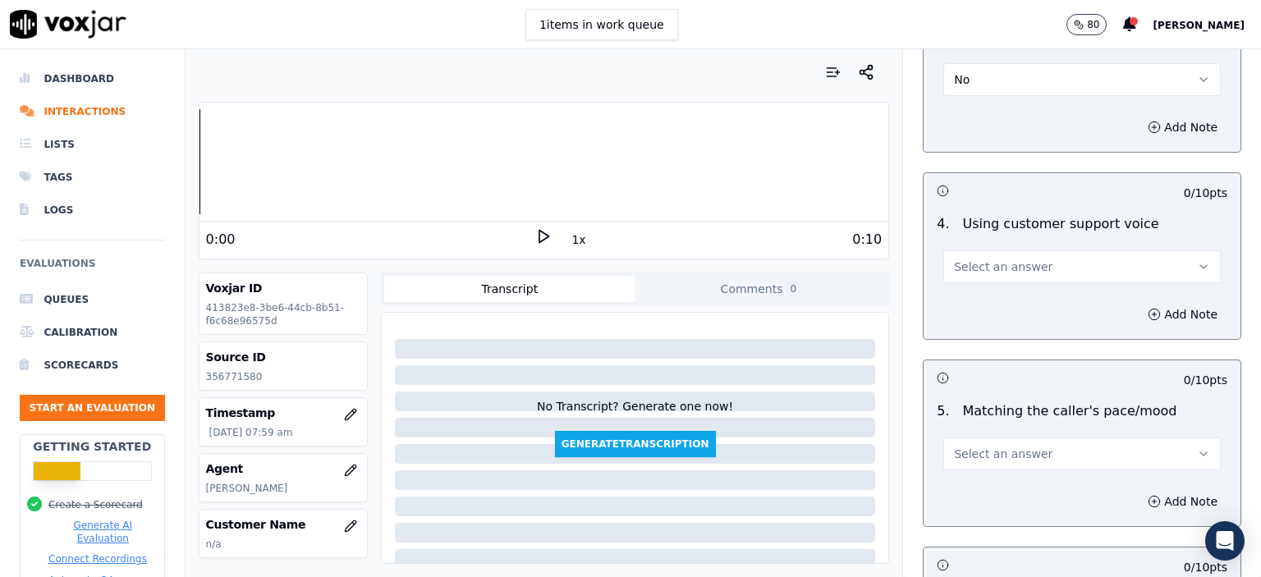
click at [1025, 250] on button "Select an answer" at bounding box center [1081, 266] width 277 height 33
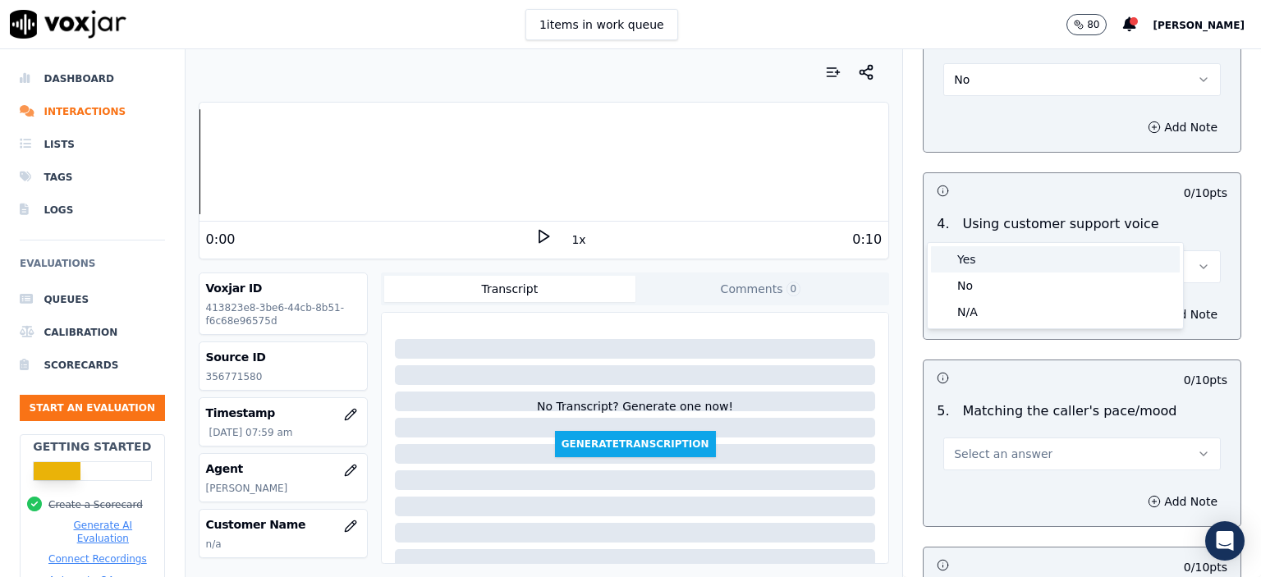
click at [1020, 252] on div "Yes" at bounding box center [1055, 259] width 249 height 26
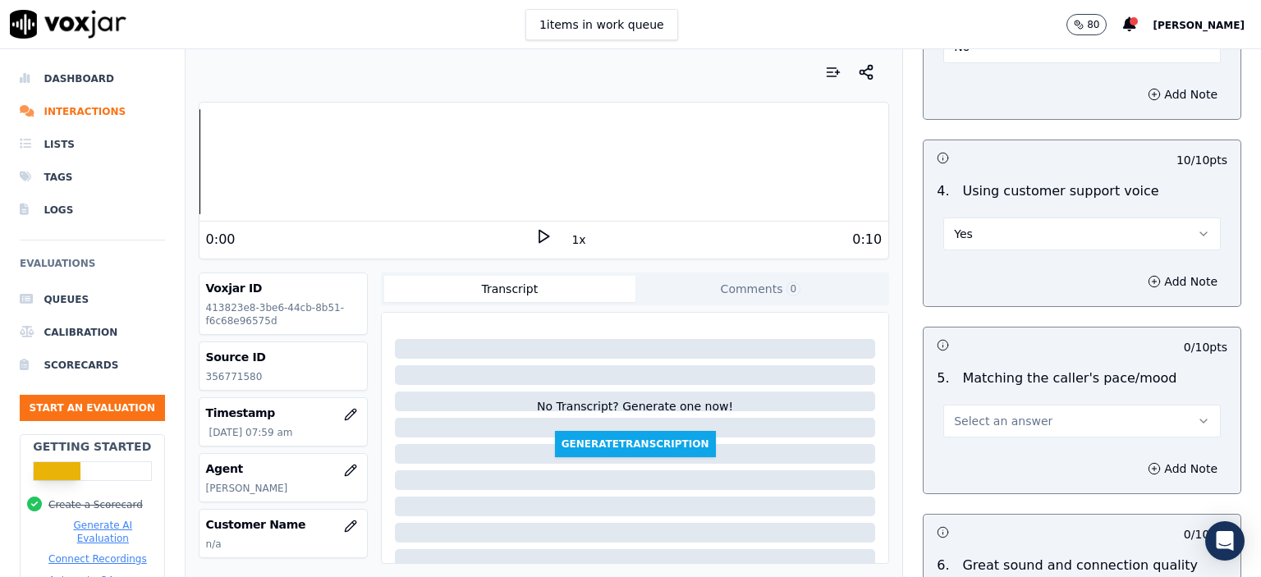
scroll to position [3366, 0]
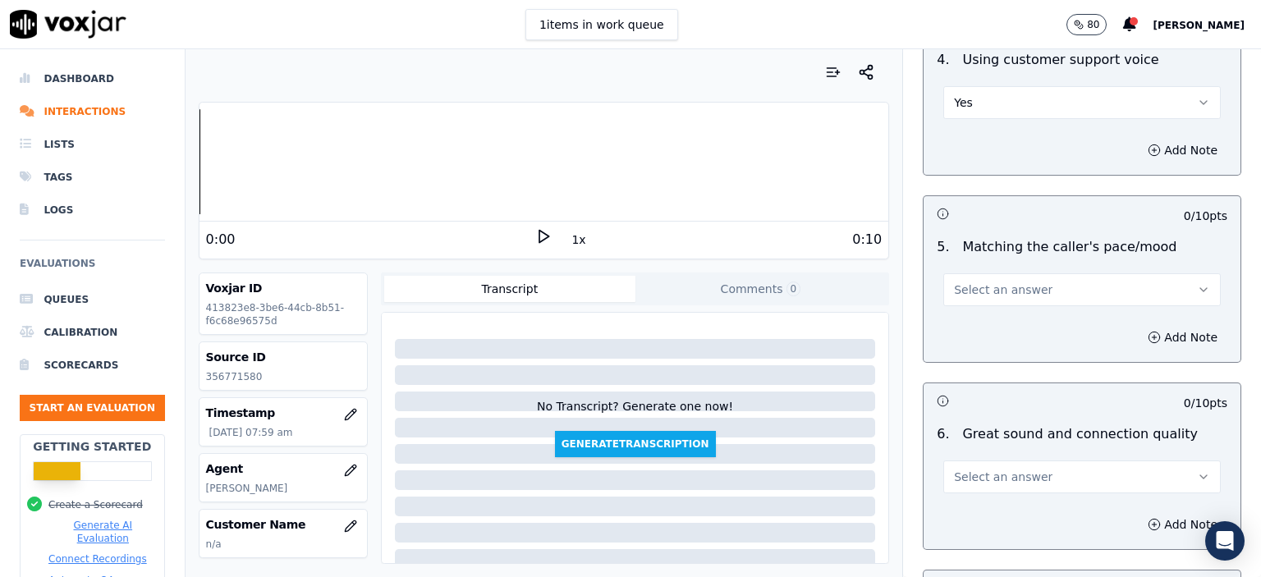
click at [1040, 273] on button "Select an answer" at bounding box center [1081, 289] width 277 height 33
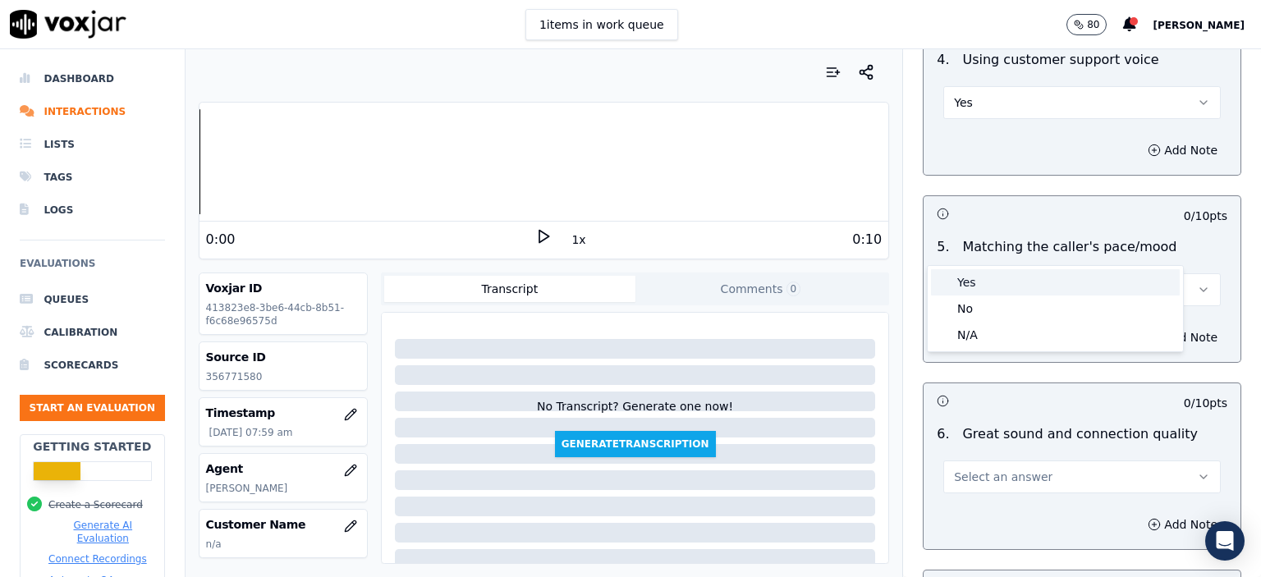
click at [1036, 282] on div "Yes" at bounding box center [1055, 282] width 249 height 26
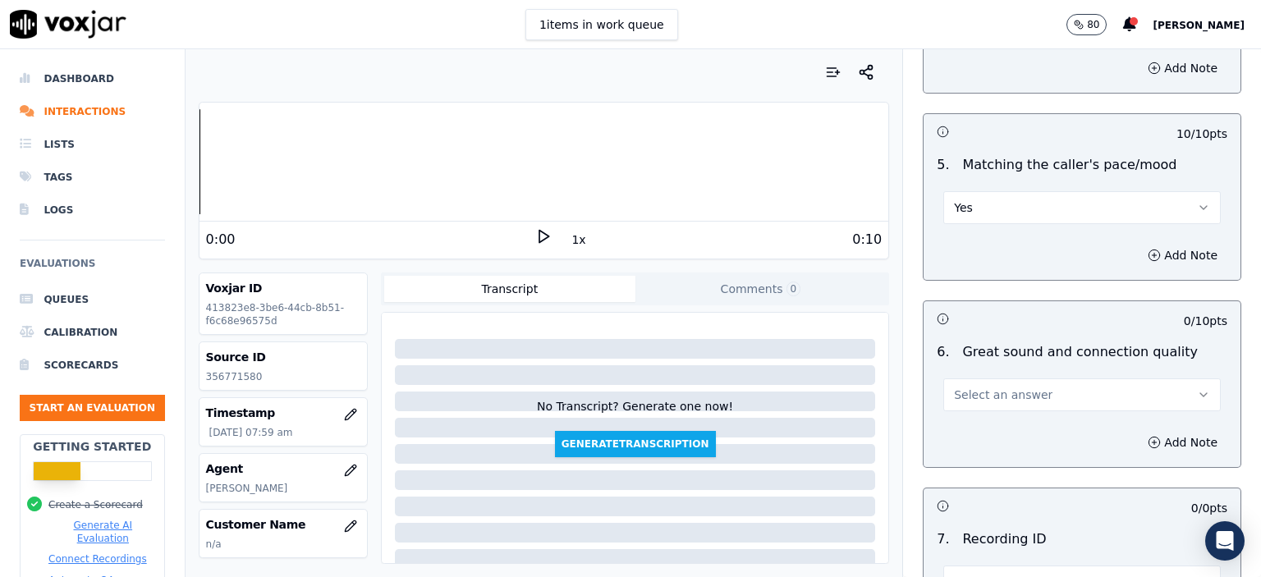
click at [1016, 387] on span "Select an answer" at bounding box center [1003, 395] width 99 height 16
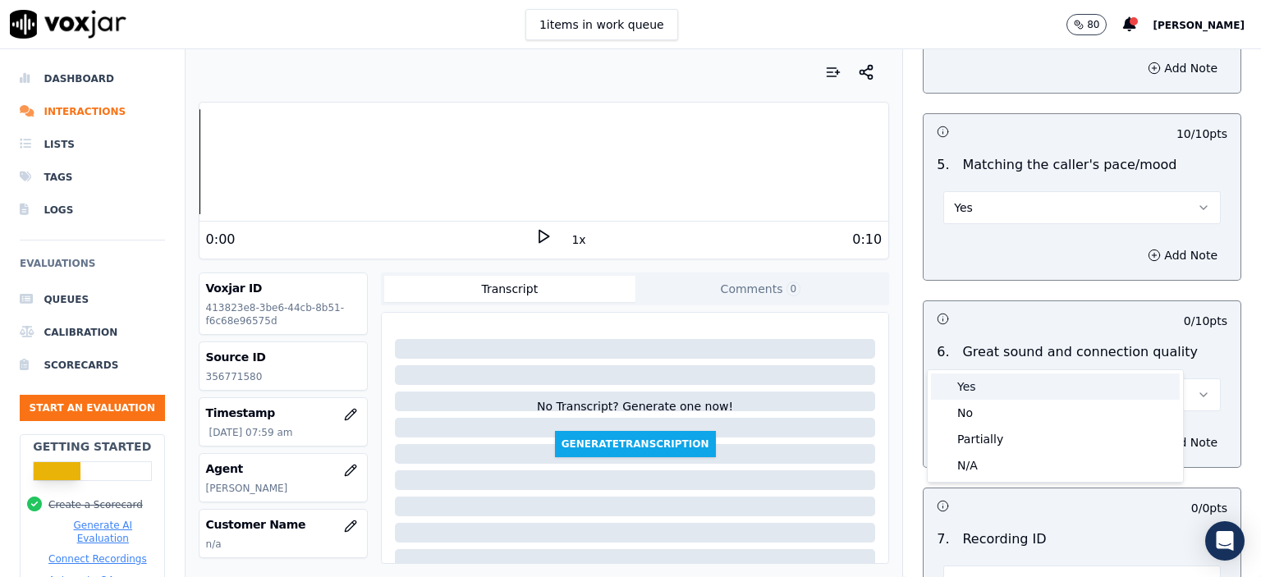
click at [1013, 378] on div "Yes" at bounding box center [1055, 387] width 249 height 26
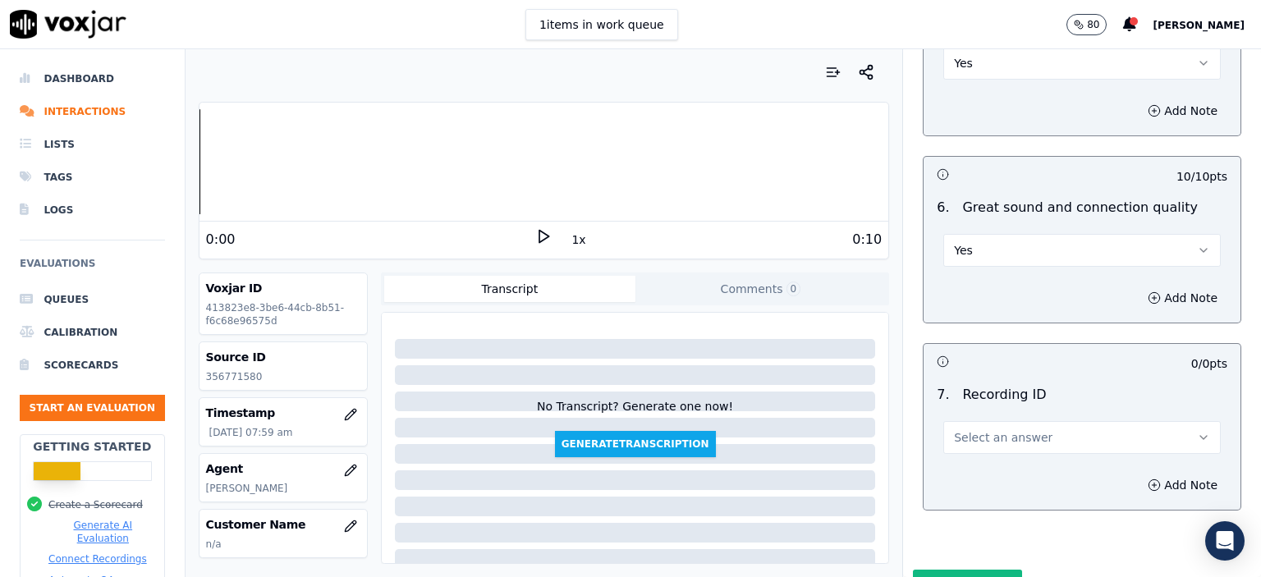
scroll to position [3615, 0]
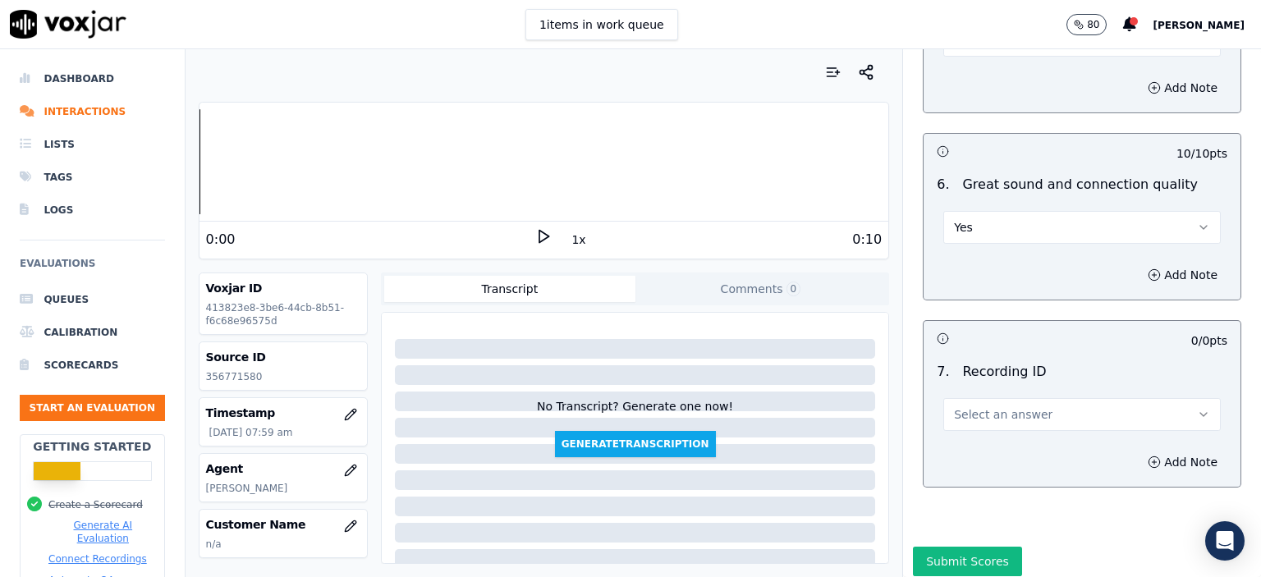
drag, startPoint x: 1014, startPoint y: 374, endPoint x: 1015, endPoint y: 383, distance: 9.2
click at [1015, 406] on span "Select an answer" at bounding box center [1003, 414] width 99 height 16
click at [1015, 410] on div "N/A" at bounding box center [1055, 415] width 249 height 26
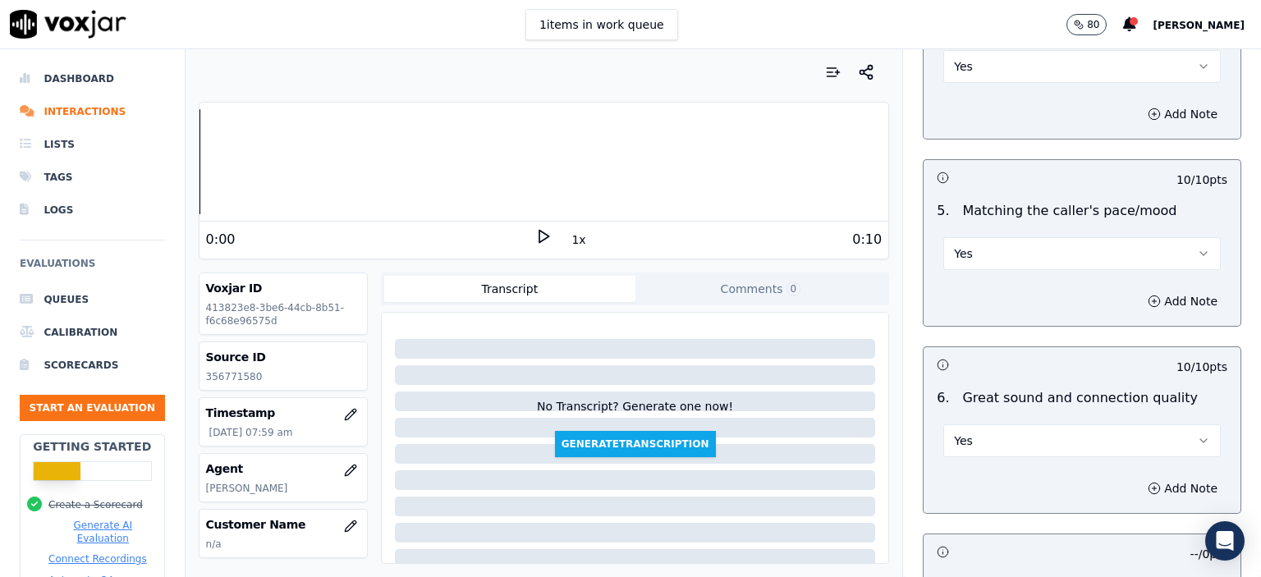
scroll to position [3287, 0]
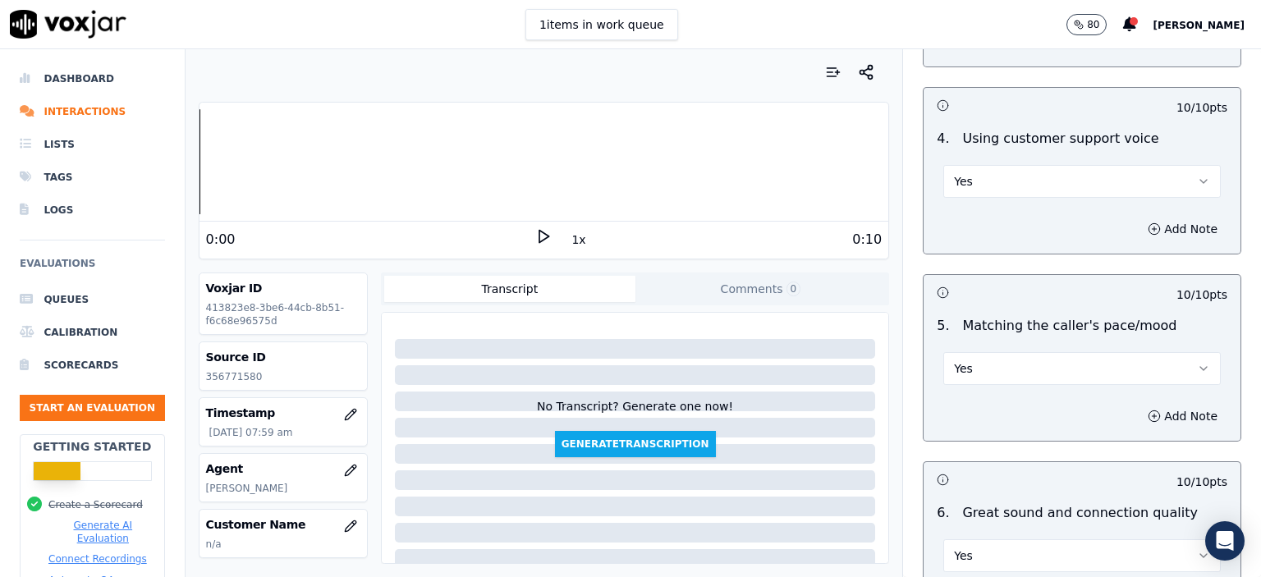
click at [1018, 165] on button "Yes" at bounding box center [1081, 181] width 277 height 33
click at [1105, 149] on div "Yes" at bounding box center [1082, 173] width 304 height 49
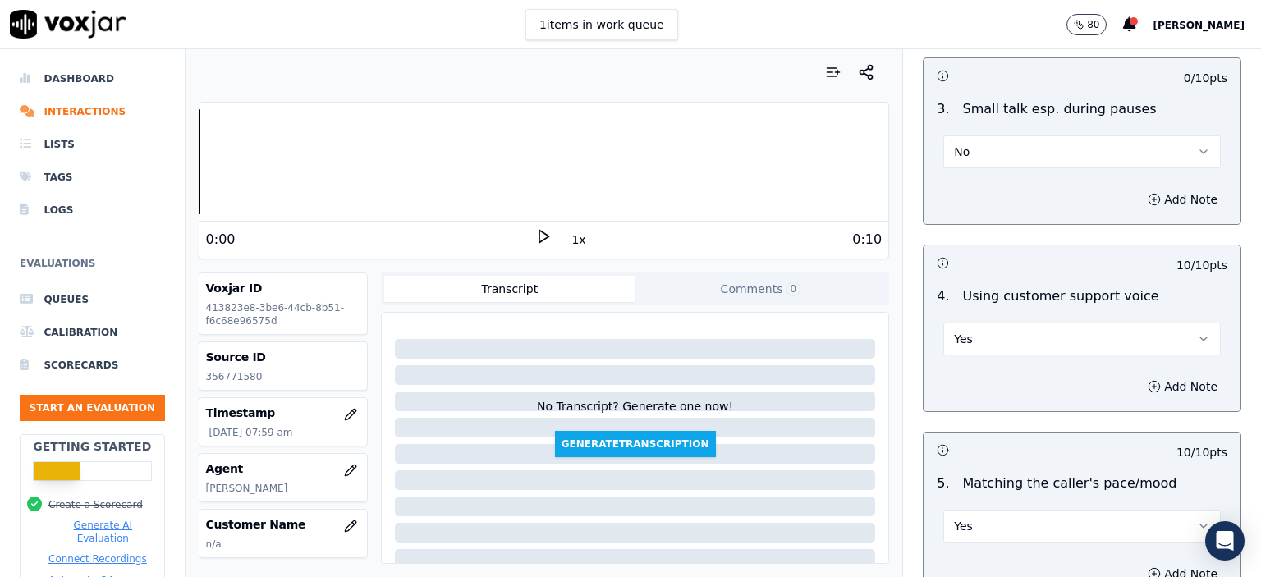
scroll to position [3123, 0]
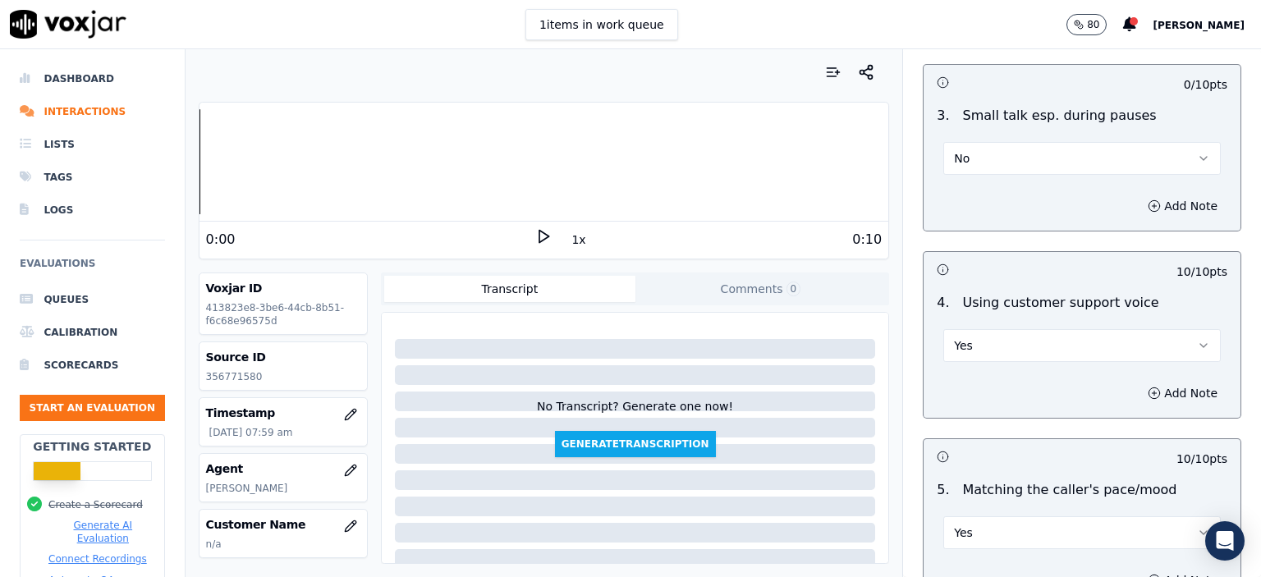
click at [1003, 329] on button "Yes" at bounding box center [1081, 345] width 277 height 33
click at [1017, 360] on div "No" at bounding box center [1055, 364] width 249 height 26
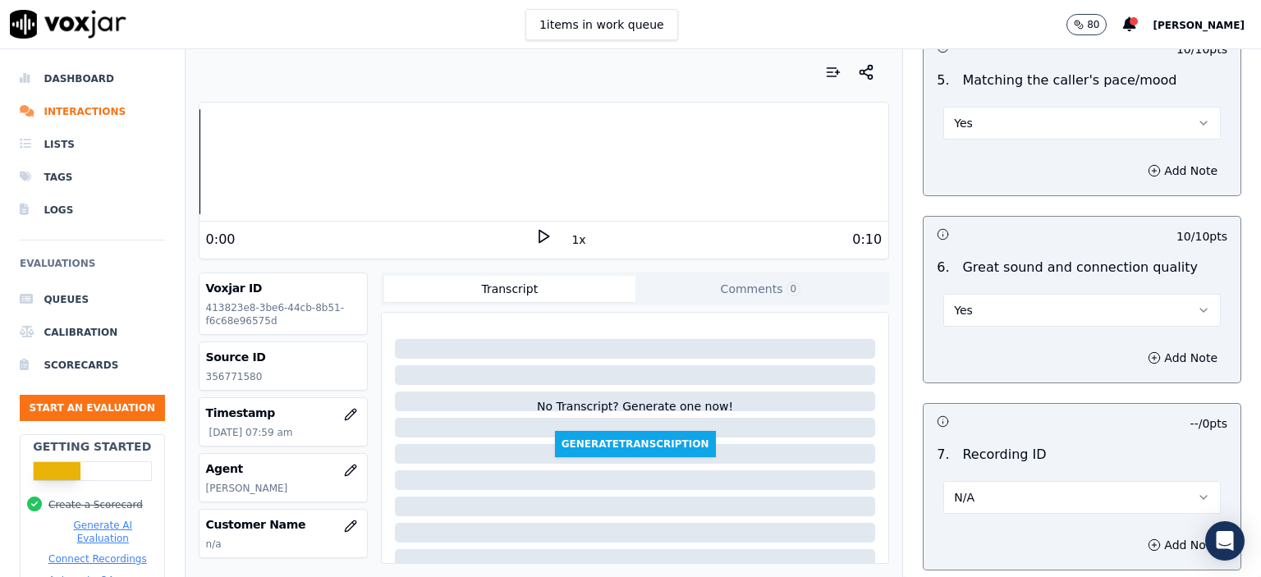
scroll to position [3615, 0]
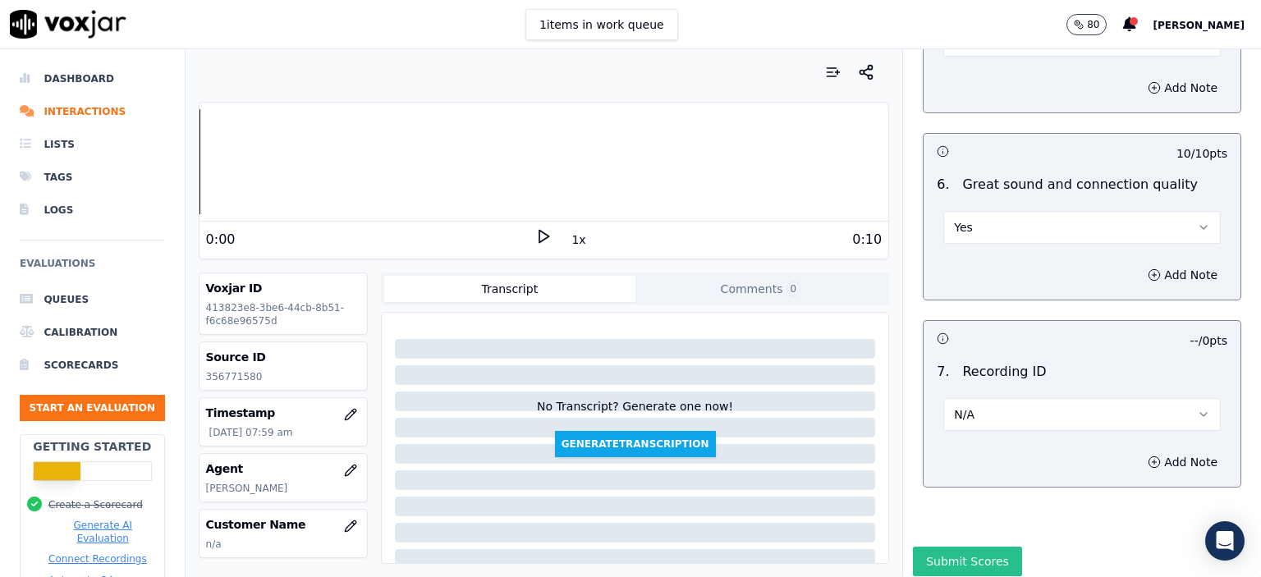
click at [933, 547] on button "Submit Scores" at bounding box center [967, 562] width 109 height 30
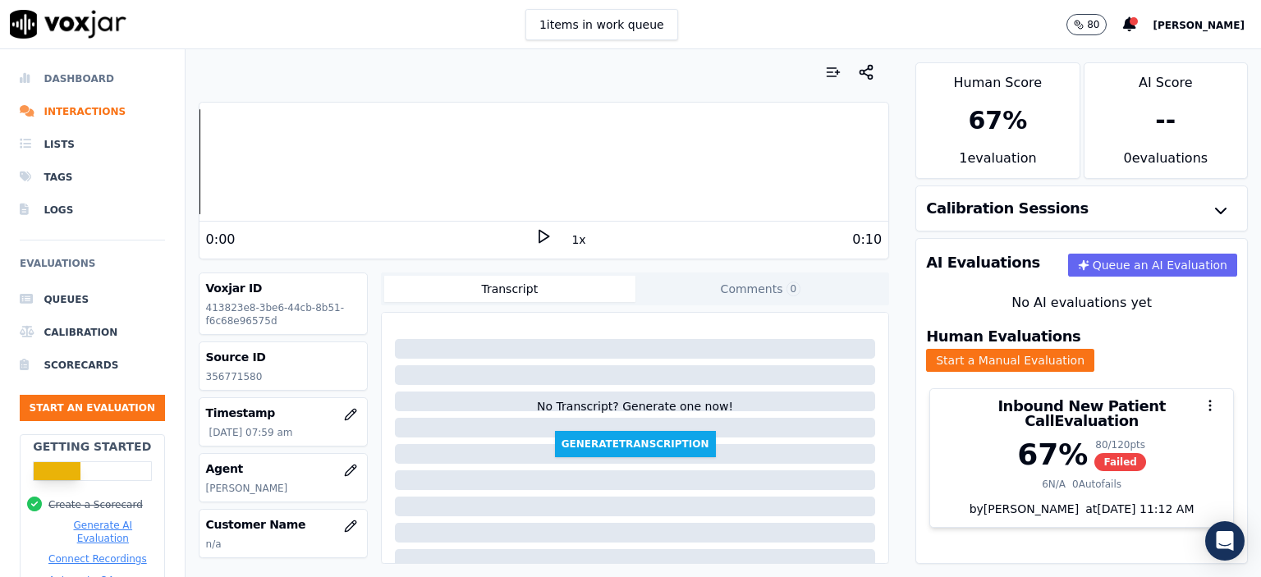
click at [90, 80] on li "Dashboard" at bounding box center [92, 78] width 145 height 33
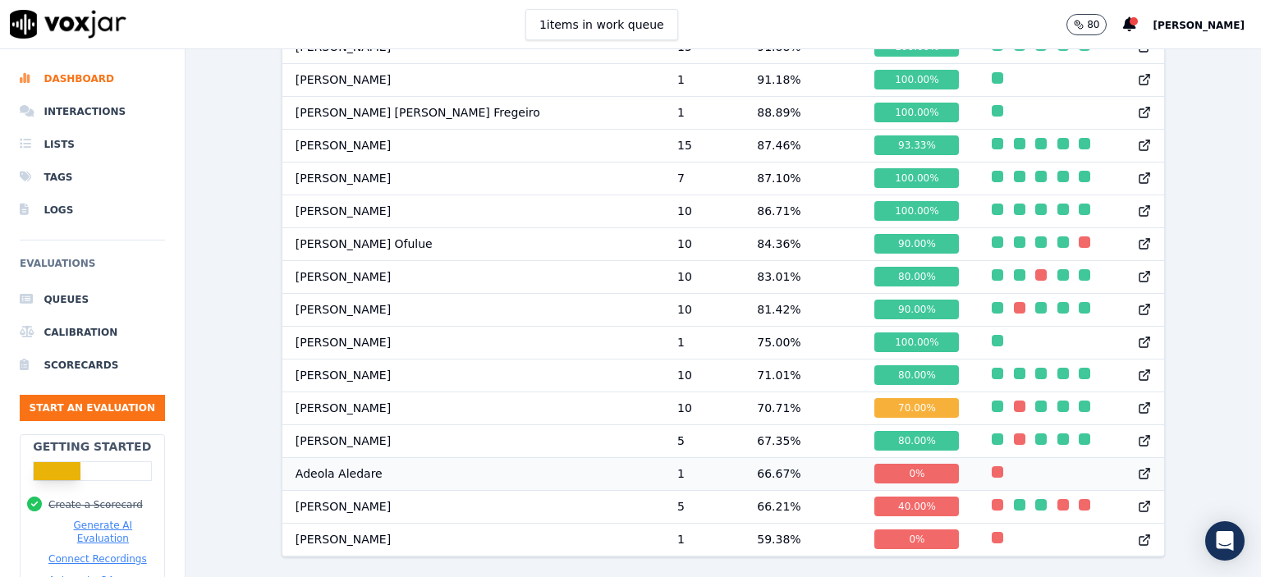
scroll to position [1098, 0]
click at [92, 104] on li "Interactions" at bounding box center [92, 111] width 145 height 33
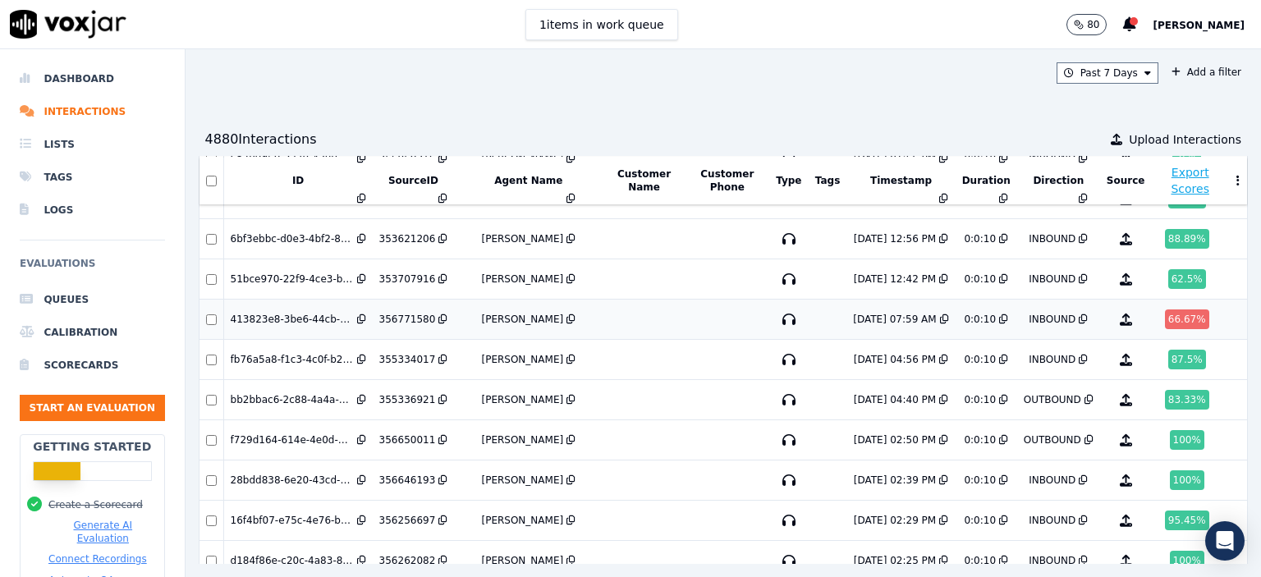
scroll to position [164, 0]
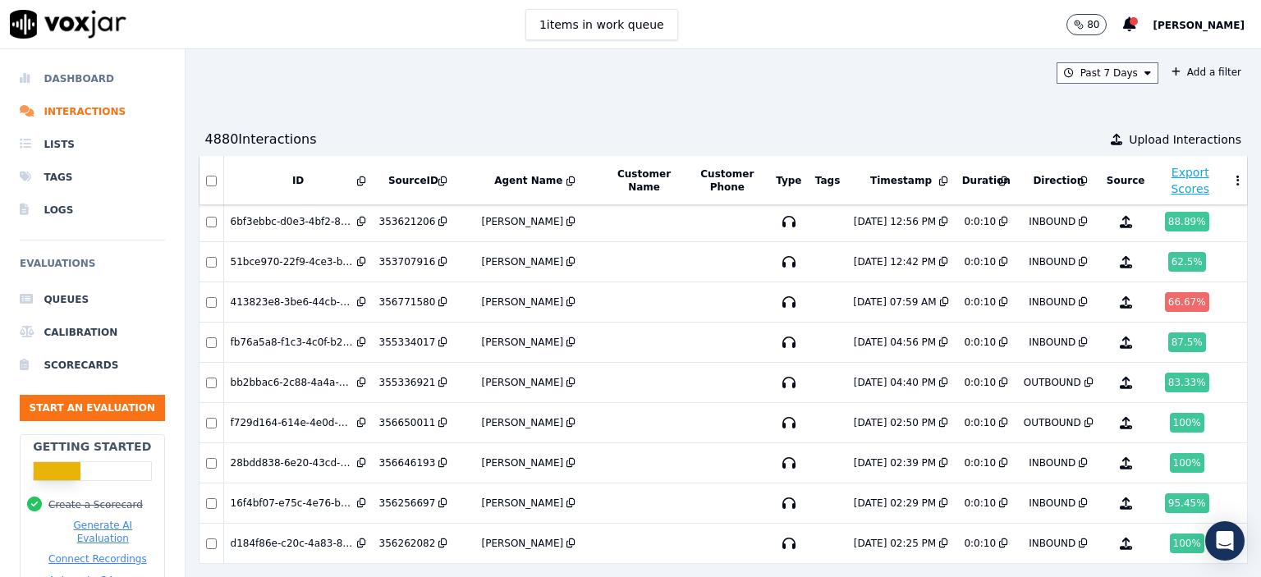
click at [95, 71] on li "Dashboard" at bounding box center [92, 78] width 145 height 33
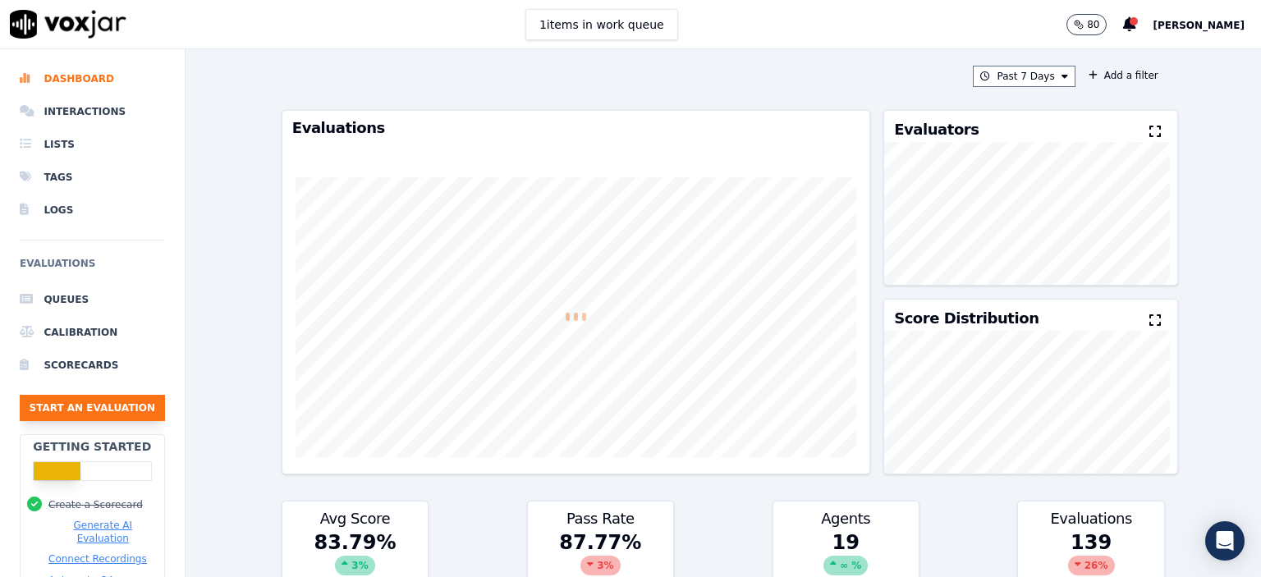
click at [76, 404] on button "Start an Evaluation" at bounding box center [92, 408] width 145 height 26
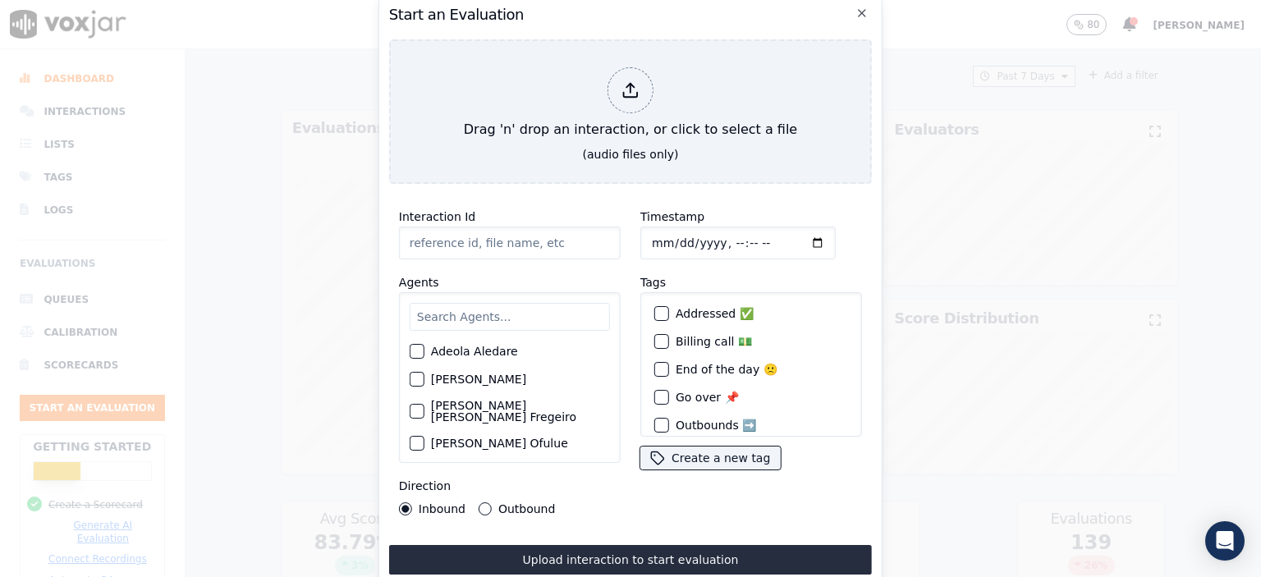
click at [452, 234] on input "Interaction Id" at bounding box center [510, 243] width 222 height 33
paste input "356781875"
type input "356781875"
click at [719, 239] on input "Timestamp" at bounding box center [737, 243] width 195 height 33
type input "[DATE]T09:15"
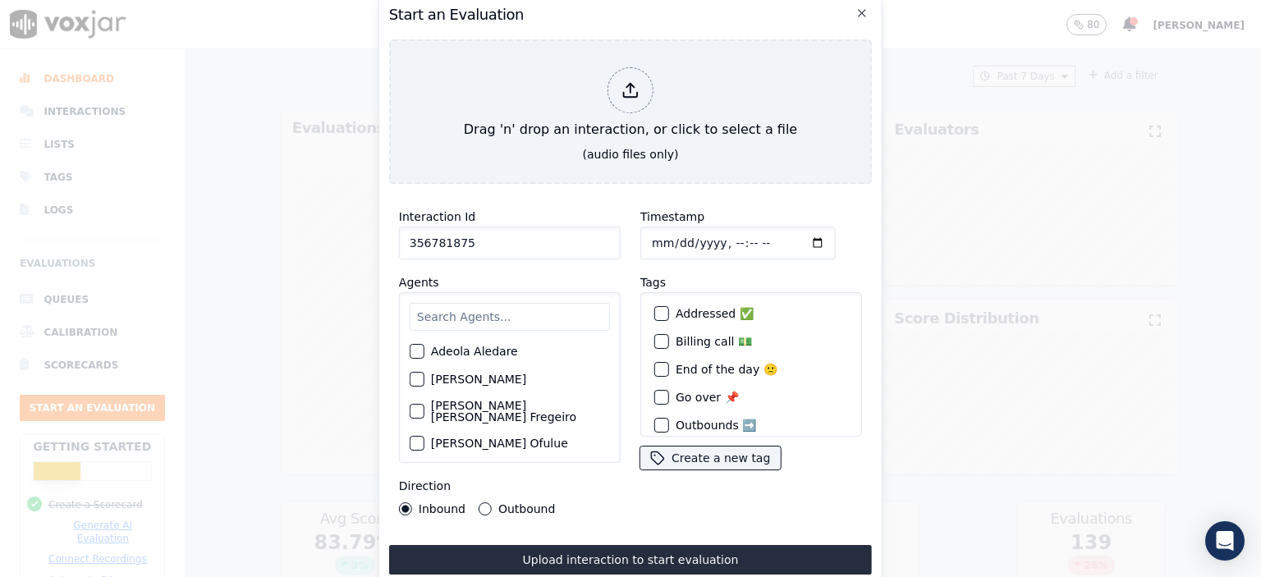
click at [516, 311] on input "text" at bounding box center [510, 317] width 200 height 28
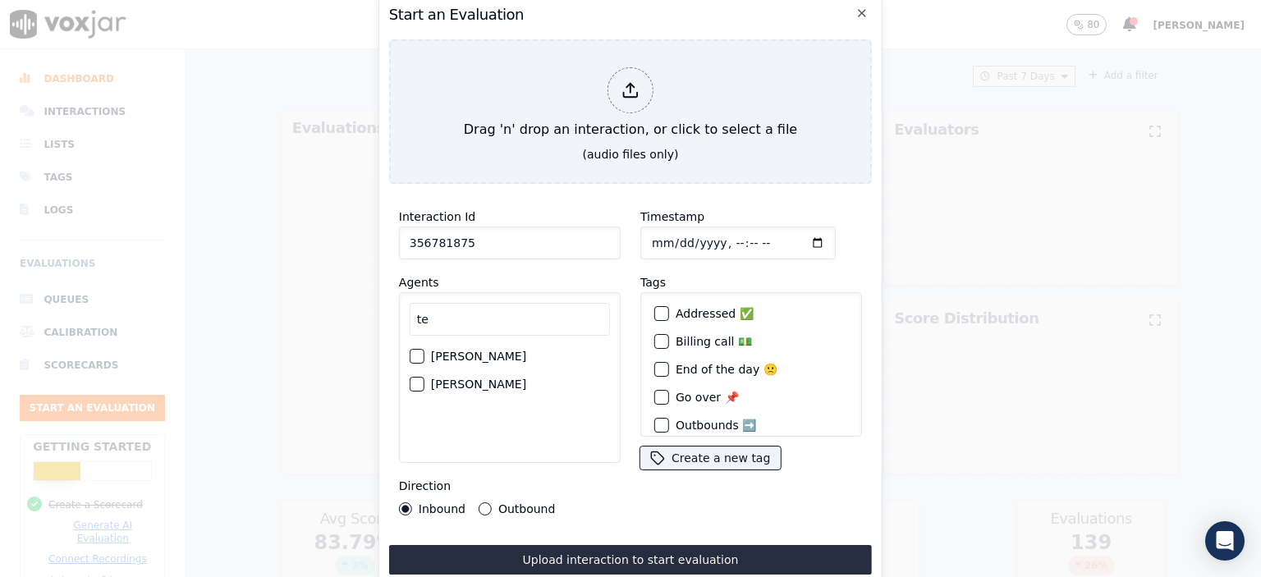
type input "te"
click at [510, 383] on label "[PERSON_NAME]" at bounding box center [478, 383] width 95 height 11
click at [424, 383] on button "[PERSON_NAME]" at bounding box center [417, 384] width 15 height 15
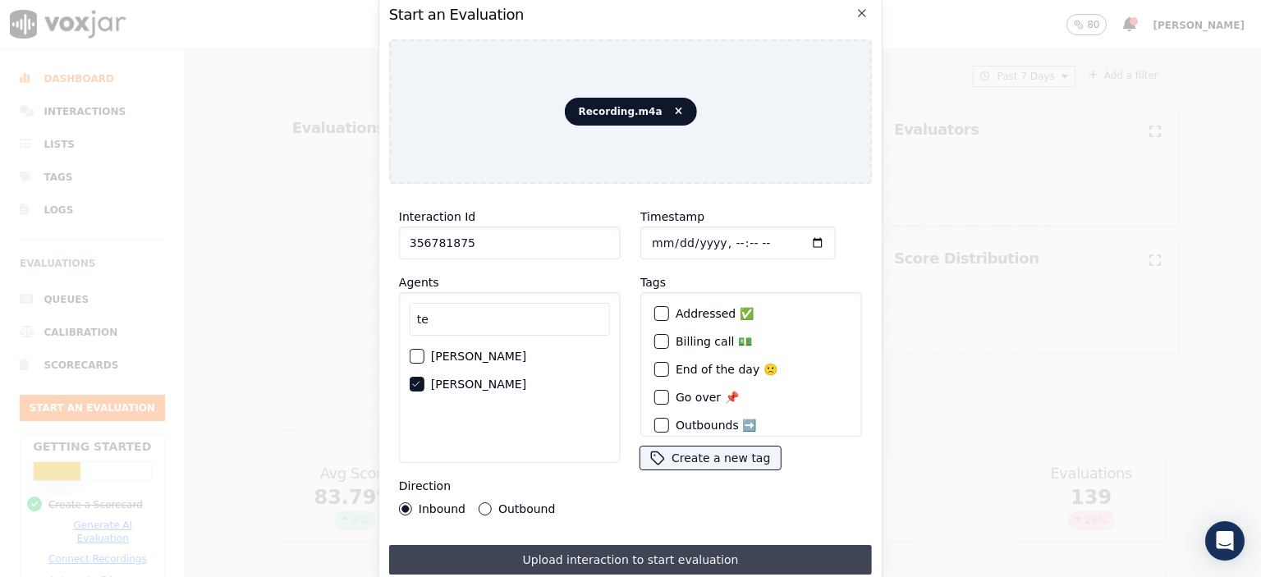
click at [626, 547] on button "Upload interaction to start evaluation" at bounding box center [630, 560] width 483 height 30
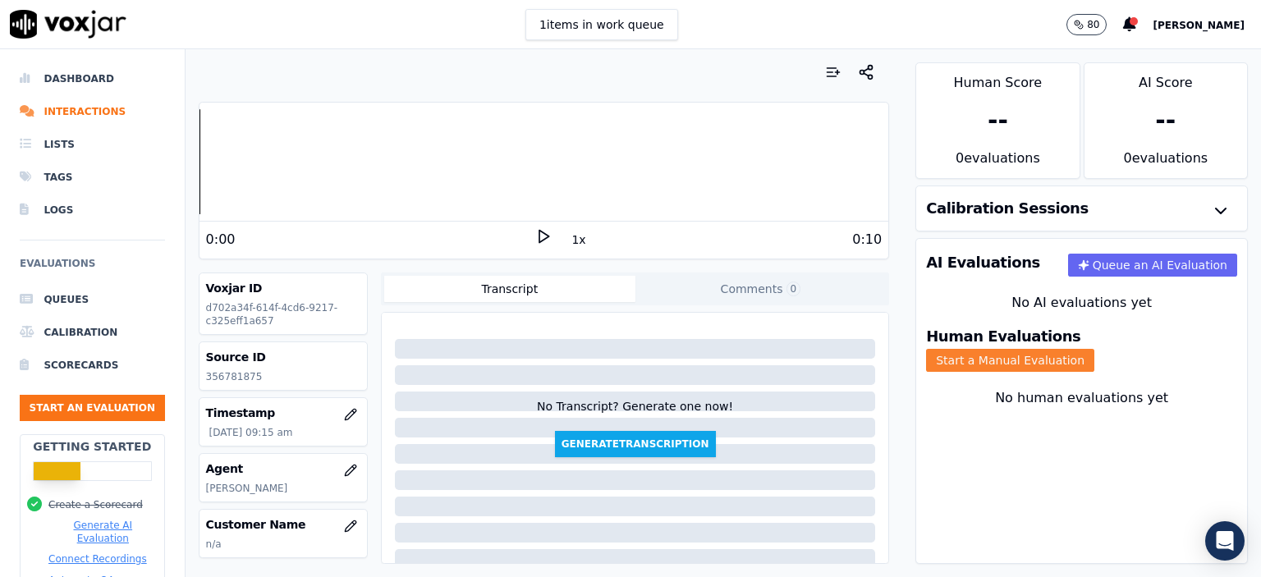
click at [1094, 349] on button "Start a Manual Evaluation" at bounding box center [1010, 360] width 168 height 23
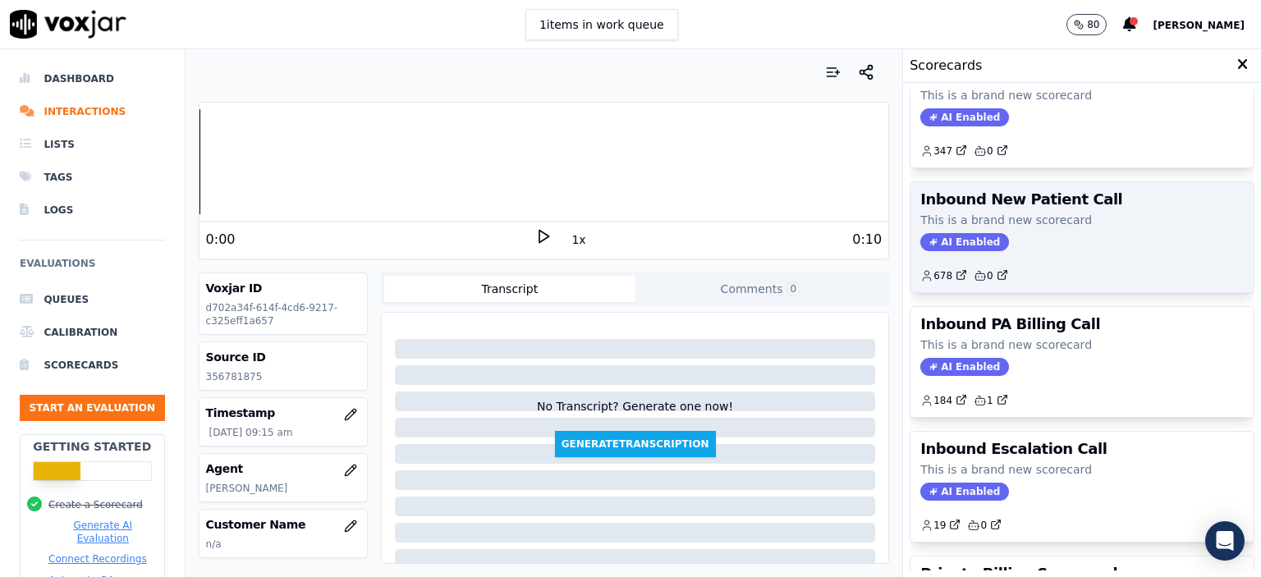
scroll to position [410, 0]
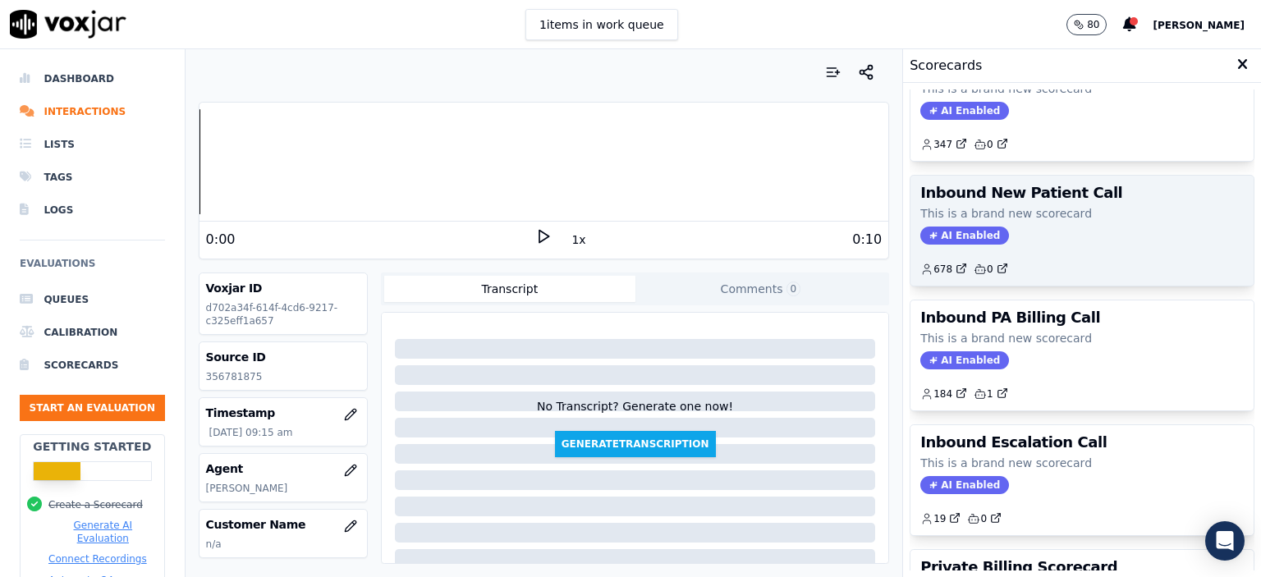
click at [1031, 233] on div "AI Enabled" at bounding box center [1081, 236] width 323 height 18
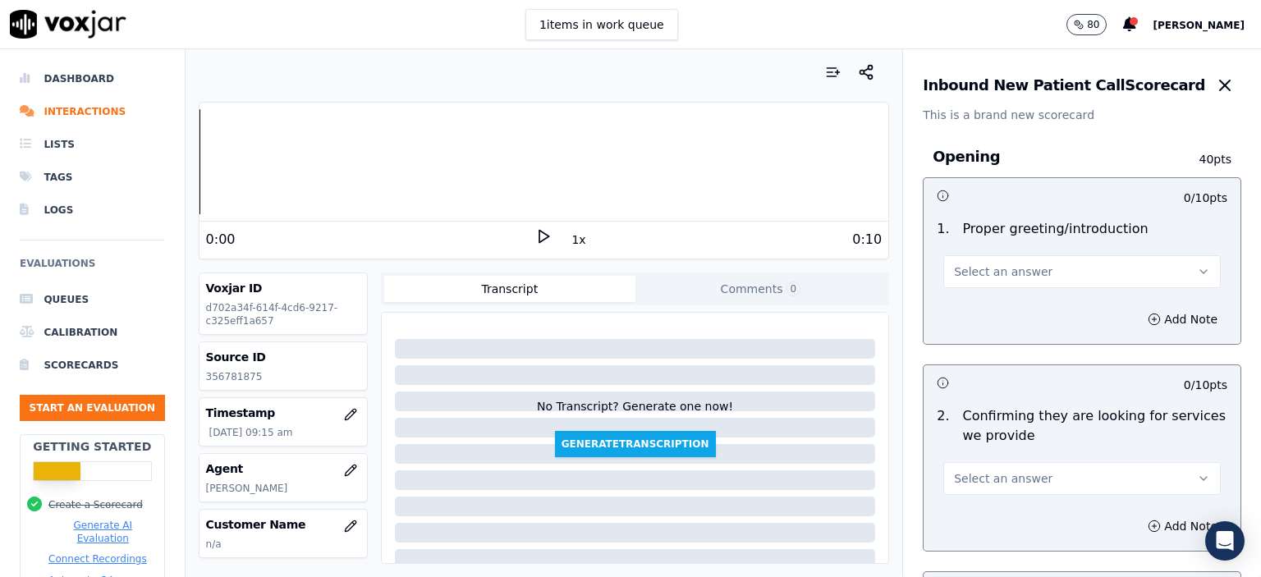
click at [1013, 282] on button "Select an answer" at bounding box center [1081, 271] width 277 height 33
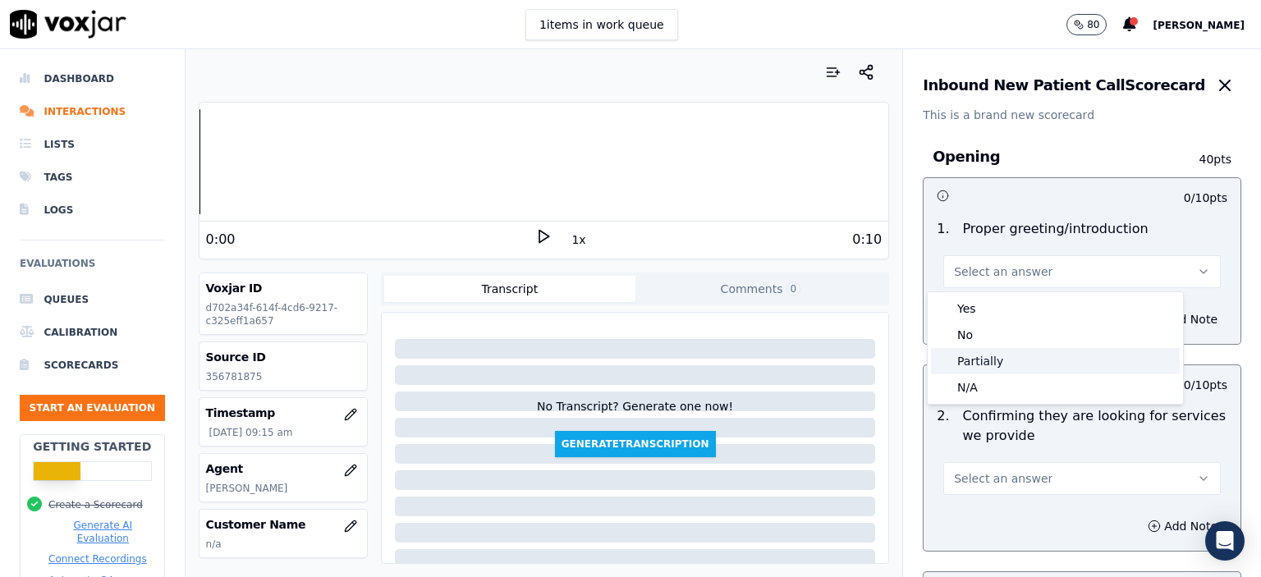
click at [1019, 354] on div "Partially" at bounding box center [1055, 361] width 249 height 26
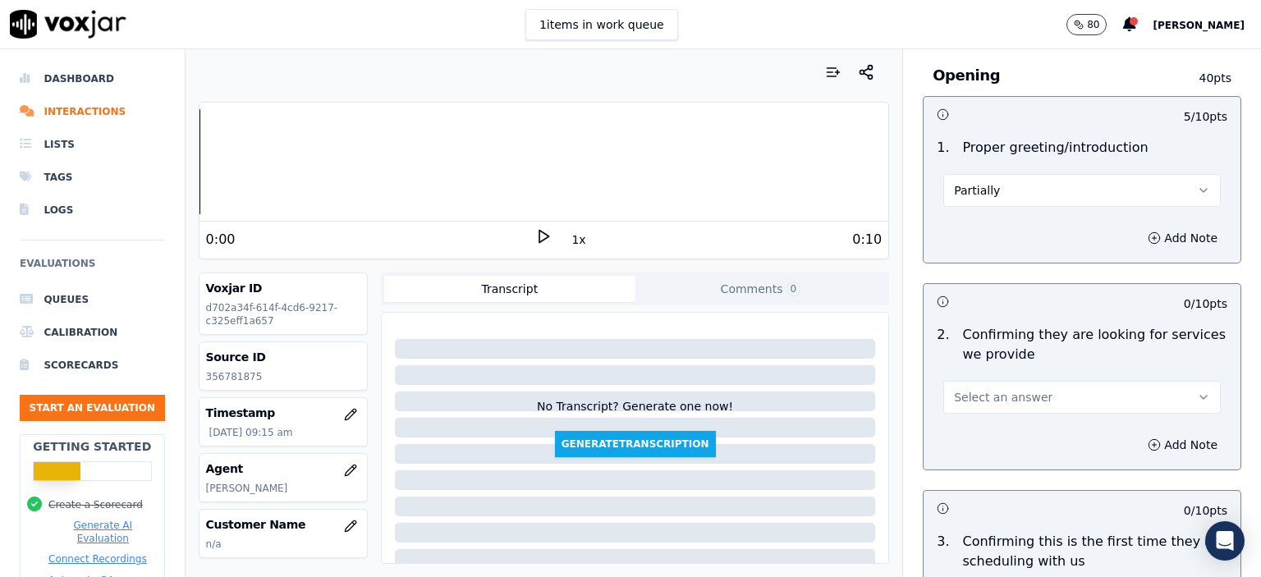
scroll to position [82, 0]
click at [1022, 393] on button "Select an answer" at bounding box center [1081, 396] width 277 height 33
click at [1031, 428] on div "Yes" at bounding box center [1055, 432] width 249 height 26
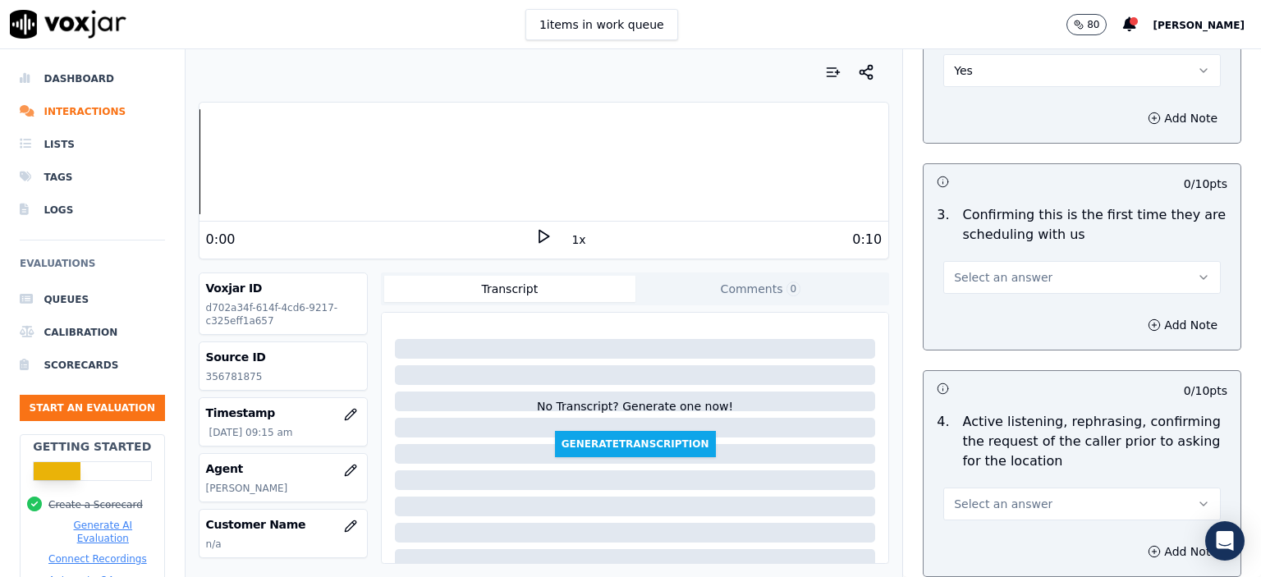
scroll to position [410, 0]
drag, startPoint x: 1036, startPoint y: 466, endPoint x: 1047, endPoint y: 504, distance: 39.2
click at [1047, 504] on button "Select an answer" at bounding box center [1081, 501] width 277 height 33
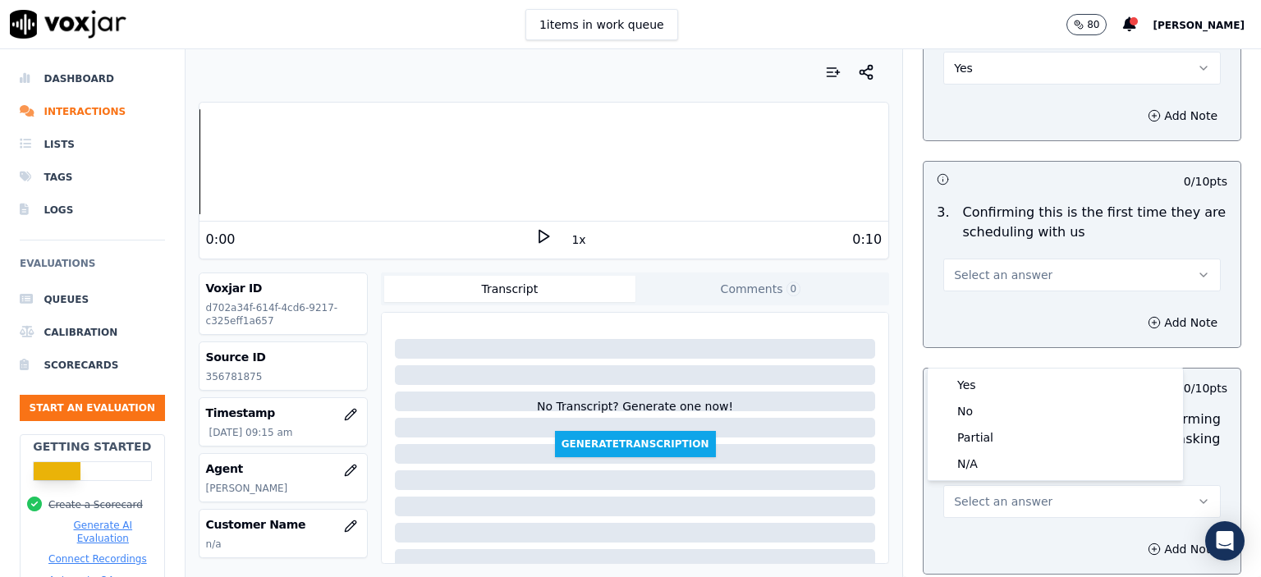
click at [1047, 504] on button "Select an answer" at bounding box center [1081, 501] width 277 height 33
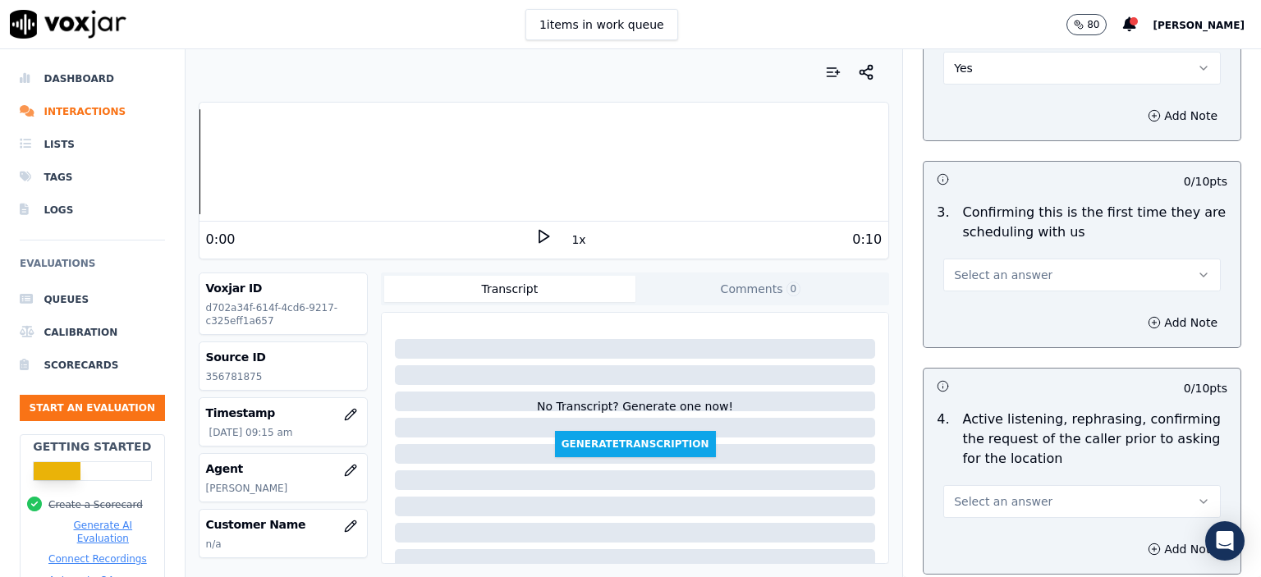
click at [1041, 508] on button "Select an answer" at bounding box center [1081, 501] width 277 height 33
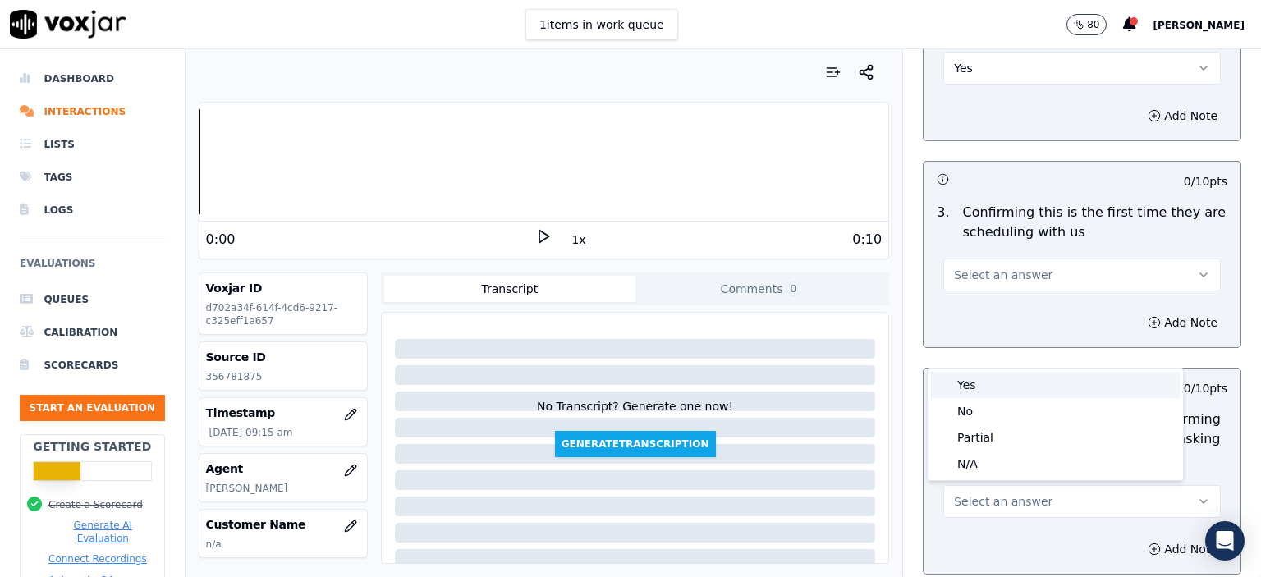
click at [1004, 386] on div "Yes" at bounding box center [1055, 385] width 249 height 26
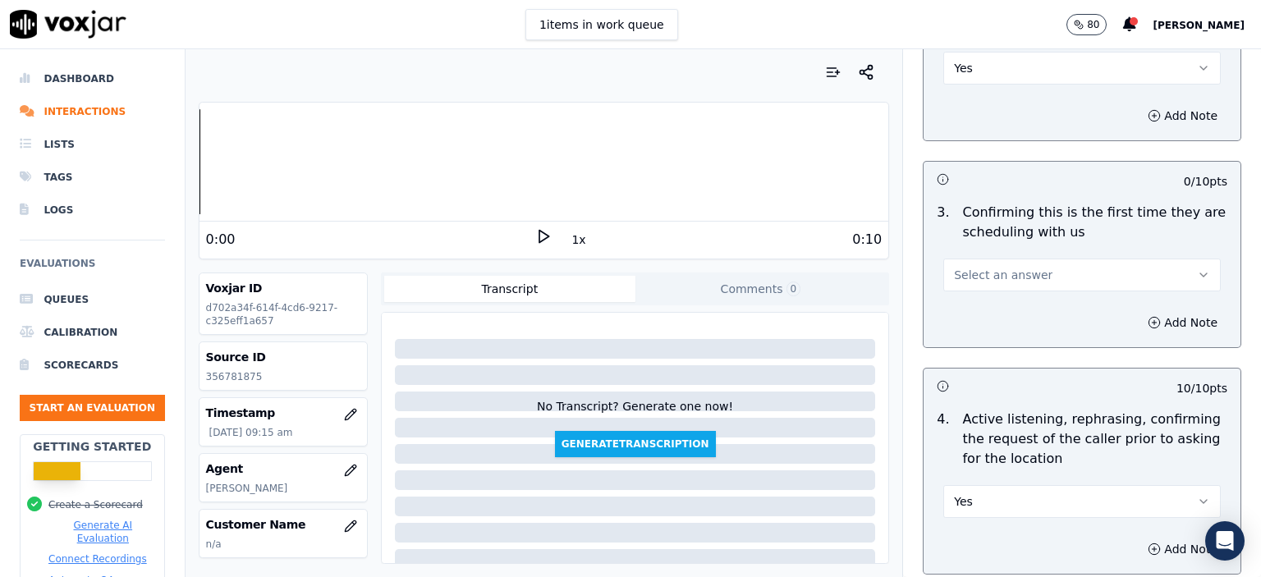
click at [1031, 271] on button "Select an answer" at bounding box center [1081, 275] width 277 height 33
click at [1018, 337] on div "No" at bounding box center [1055, 337] width 249 height 26
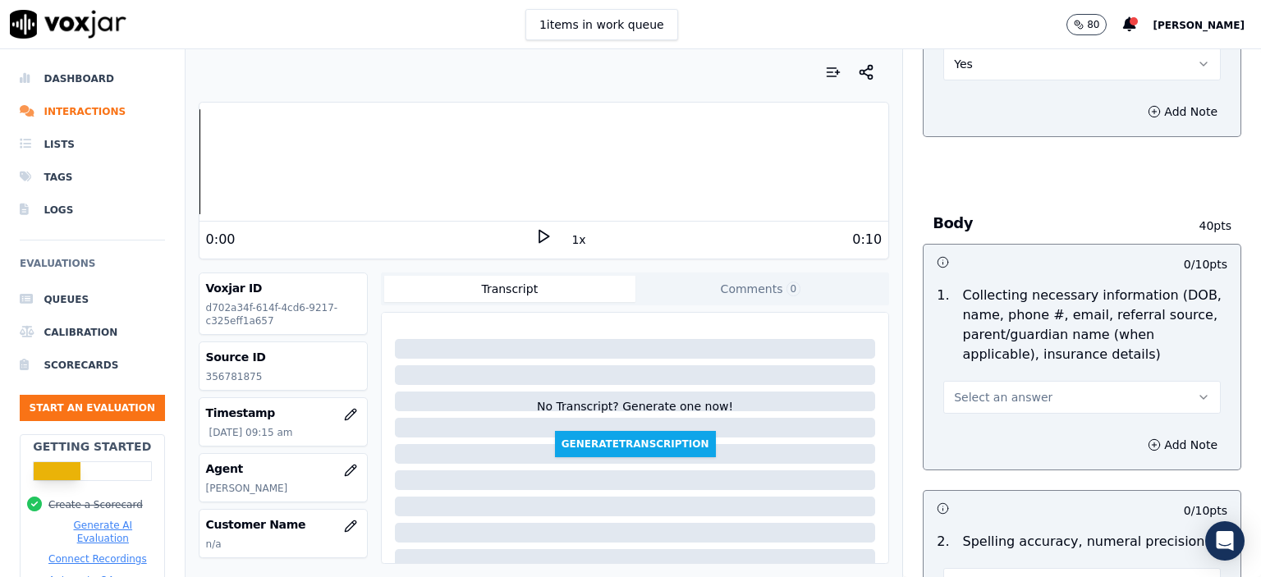
scroll to position [903, 0]
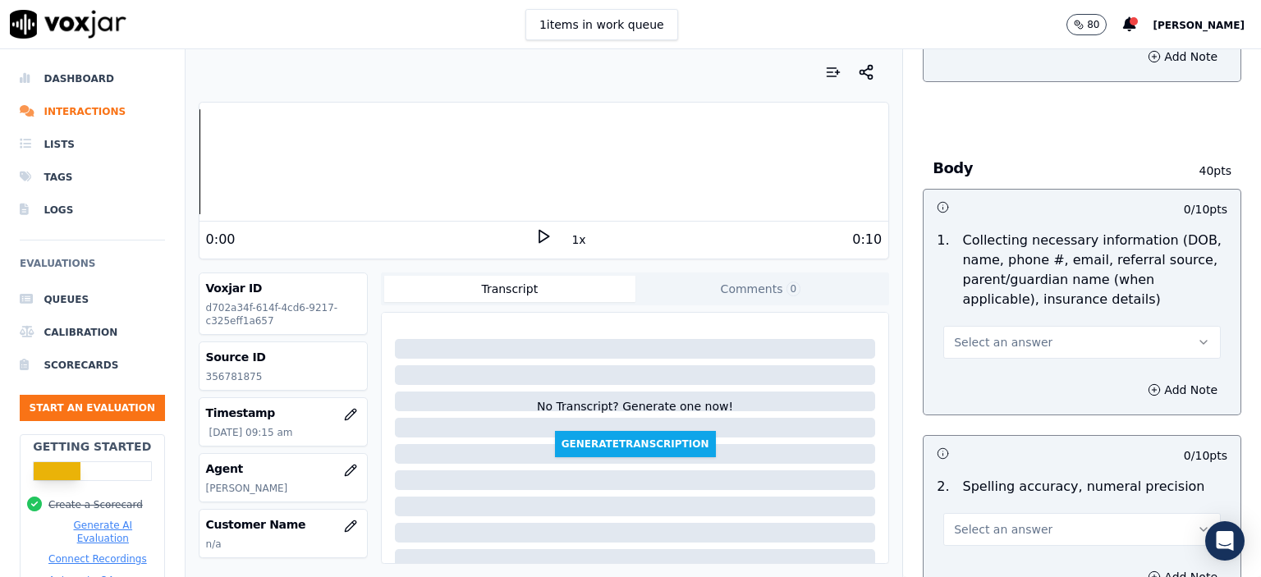
click at [1002, 338] on span "Select an answer" at bounding box center [1003, 342] width 99 height 16
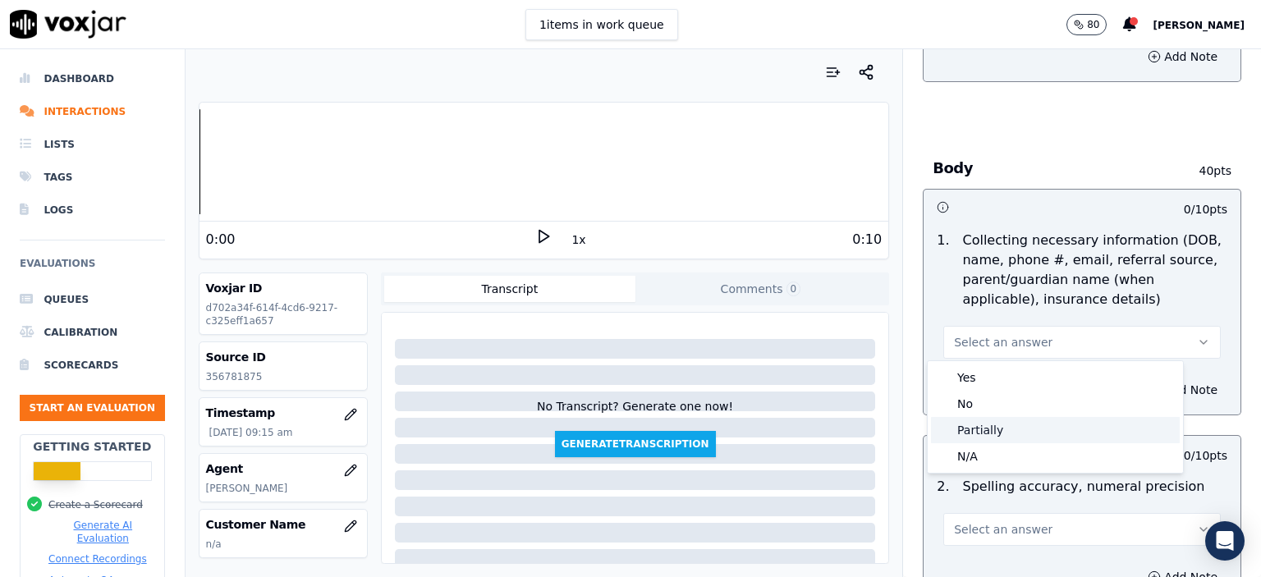
click at [1002, 426] on div "Partially" at bounding box center [1055, 430] width 249 height 26
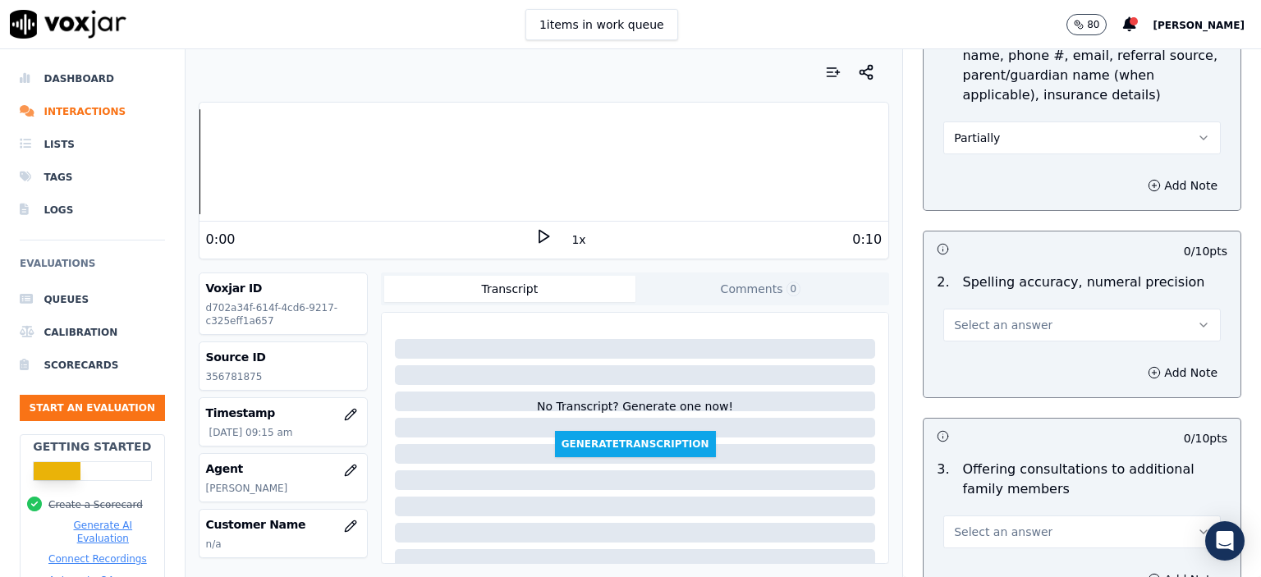
scroll to position [1149, 0]
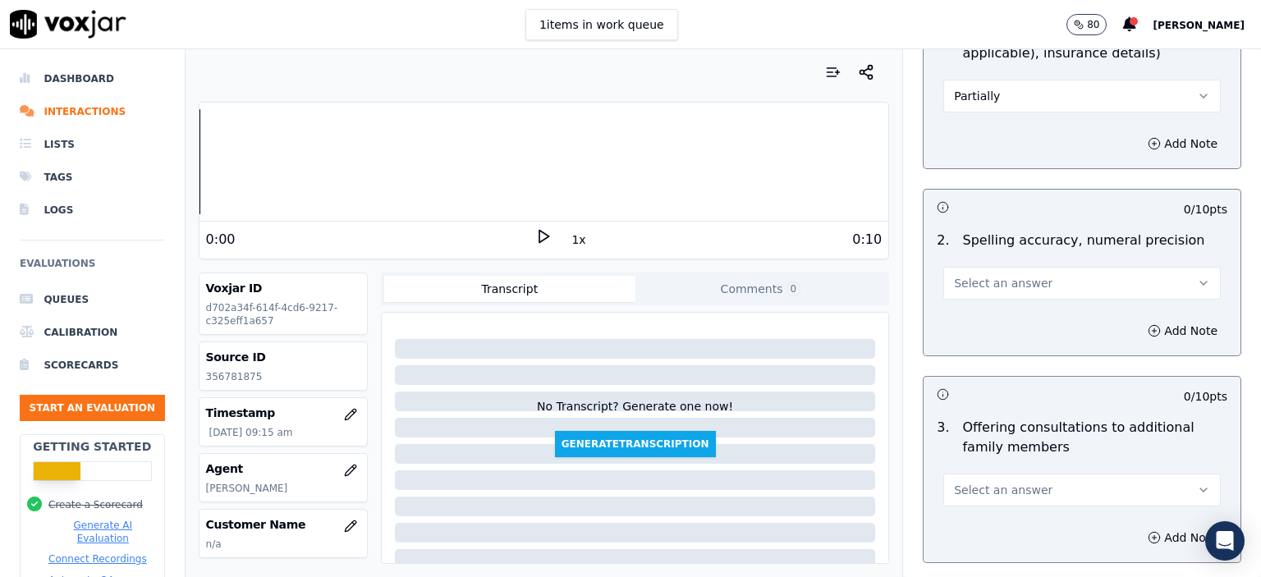
click at [1027, 291] on button "Select an answer" at bounding box center [1081, 283] width 277 height 33
click at [1026, 314] on div "Yes" at bounding box center [1055, 318] width 249 height 26
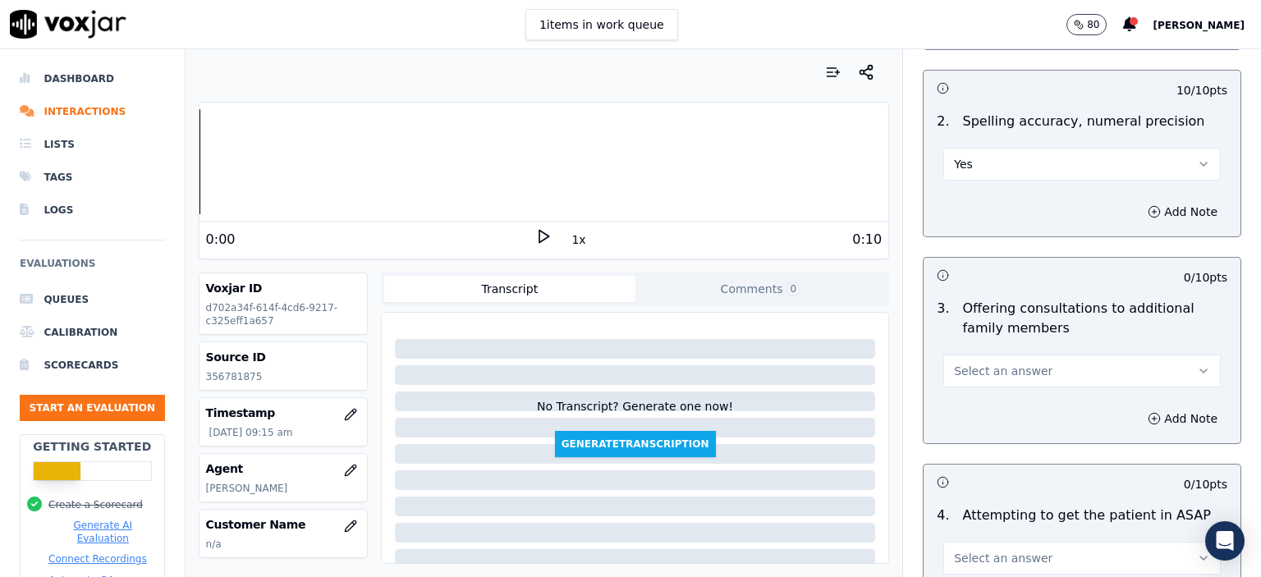
scroll to position [1313, 0]
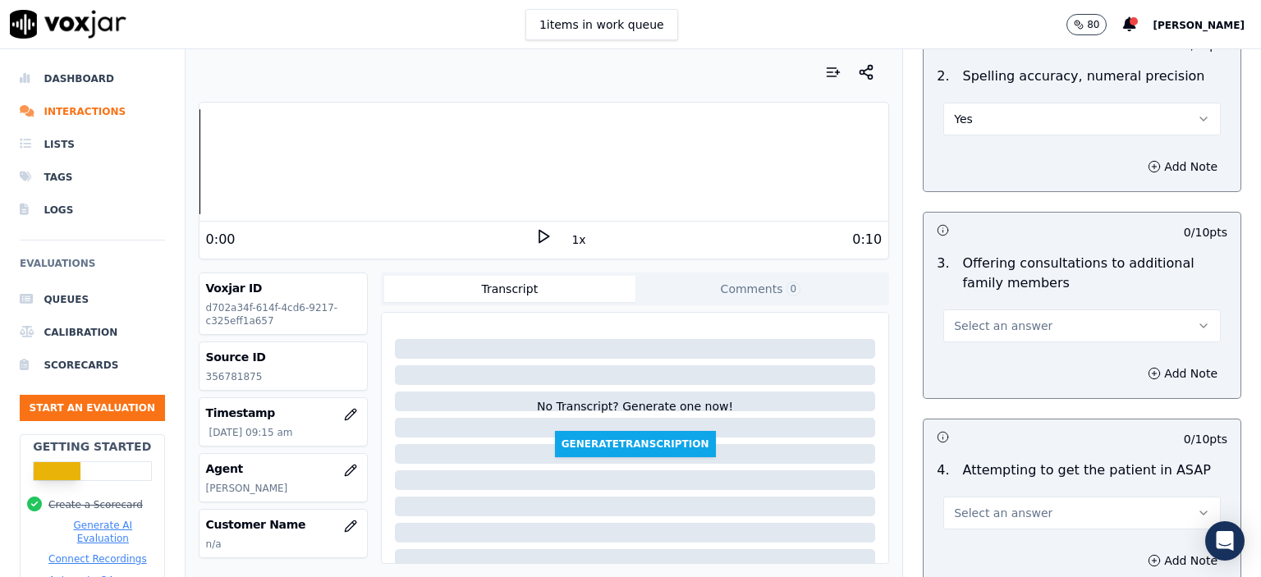
click at [1009, 329] on span "Select an answer" at bounding box center [1003, 326] width 99 height 16
click at [1012, 378] on div "No" at bounding box center [1055, 387] width 249 height 26
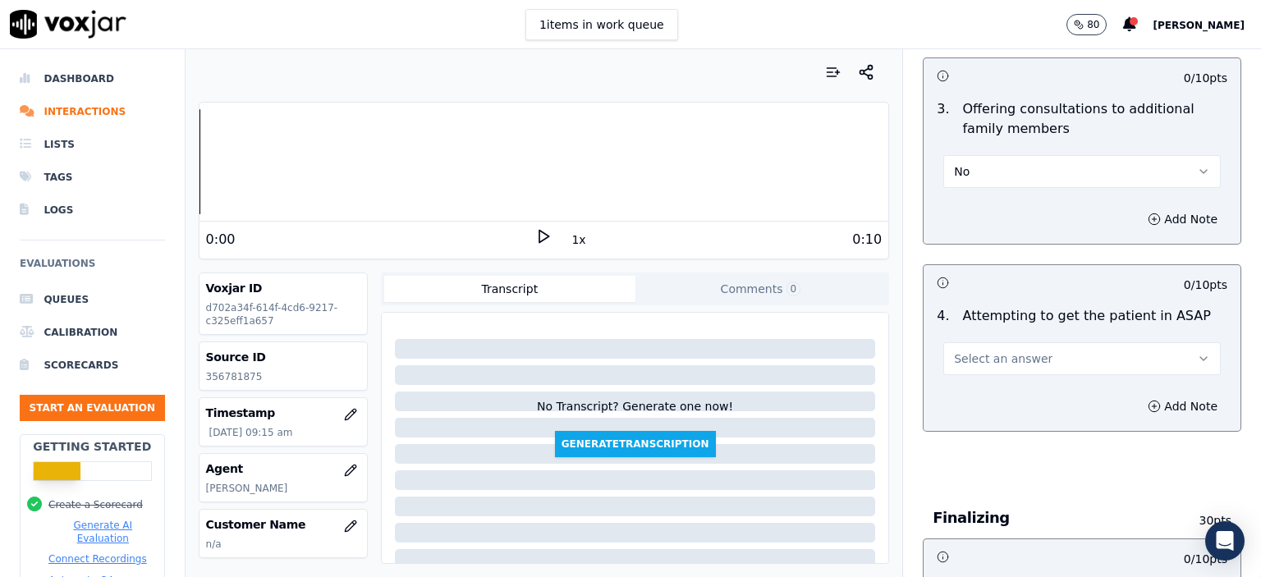
scroll to position [1478, 0]
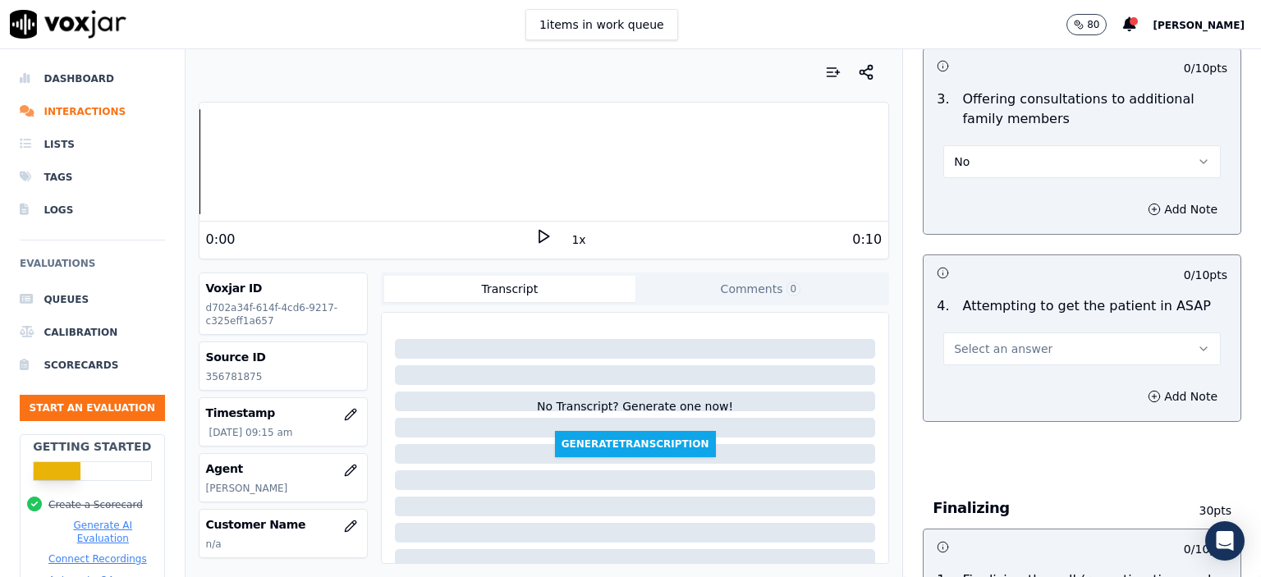
click at [1034, 344] on button "Select an answer" at bounding box center [1081, 348] width 277 height 33
click at [1032, 375] on div "Yes" at bounding box center [1055, 383] width 249 height 26
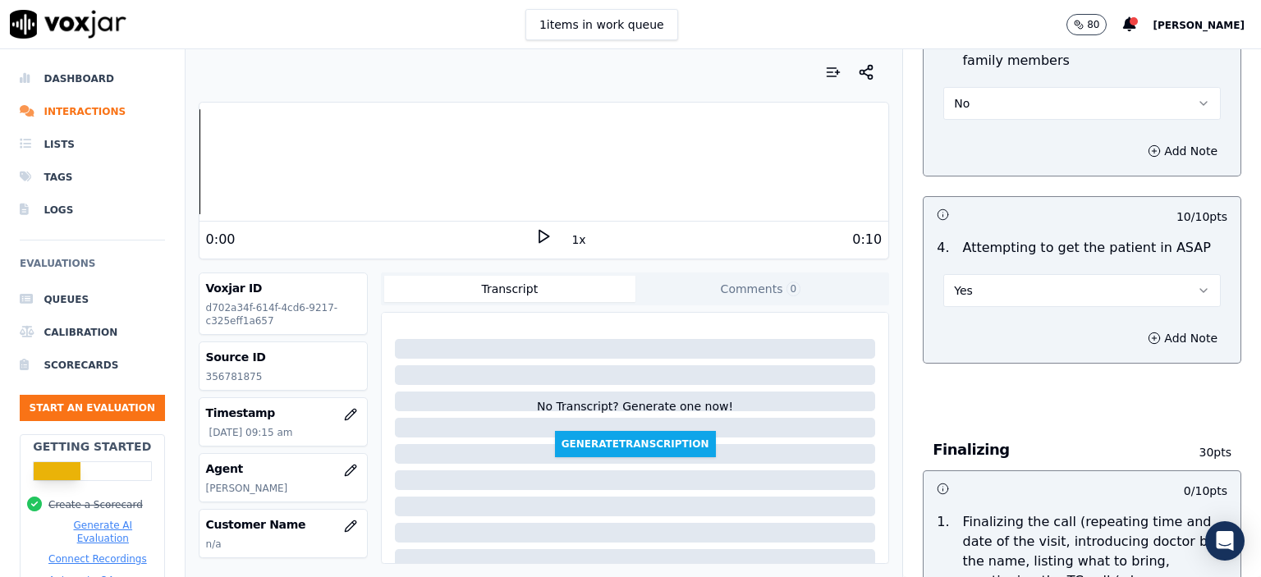
scroll to position [1724, 0]
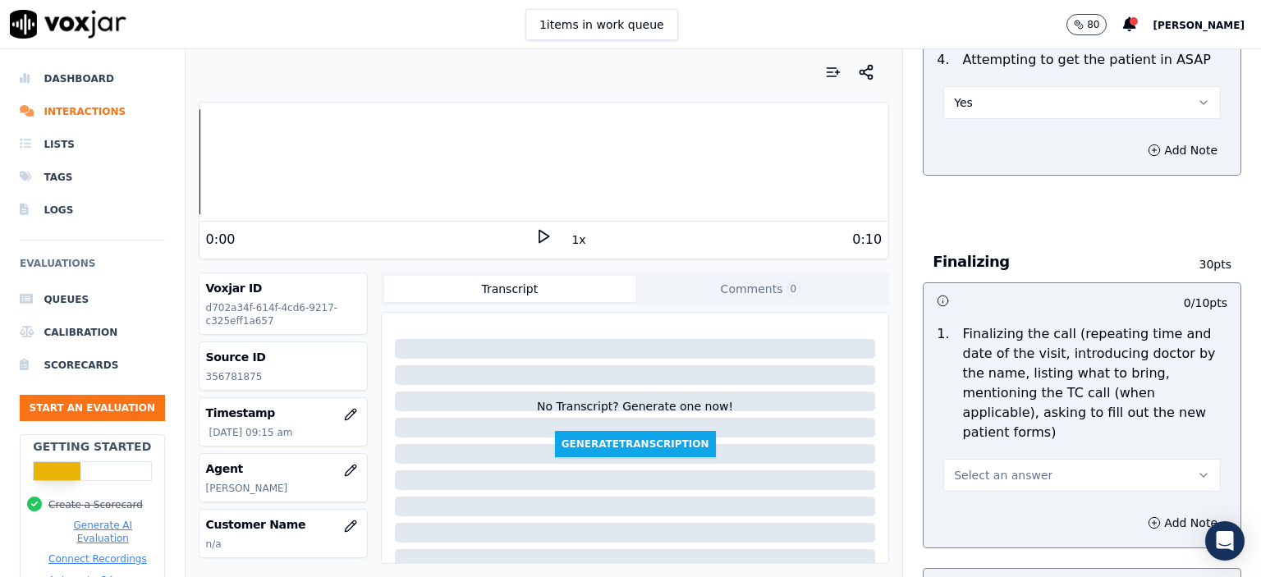
click at [1018, 467] on span "Select an answer" at bounding box center [1003, 475] width 99 height 16
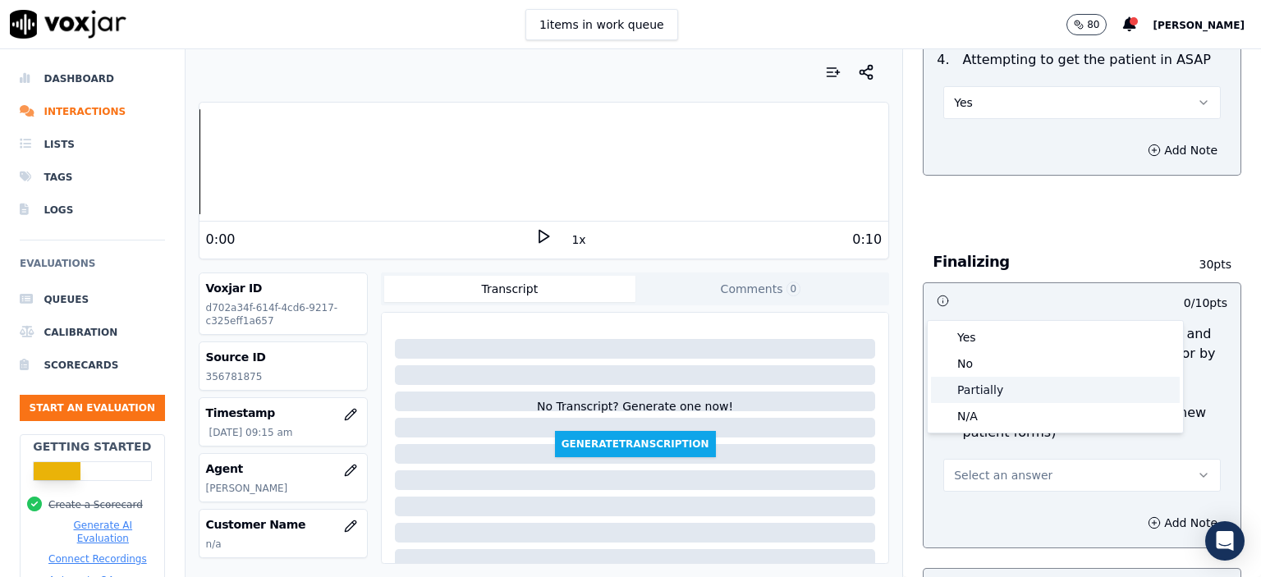
click at [1019, 396] on div "Partially" at bounding box center [1055, 390] width 249 height 26
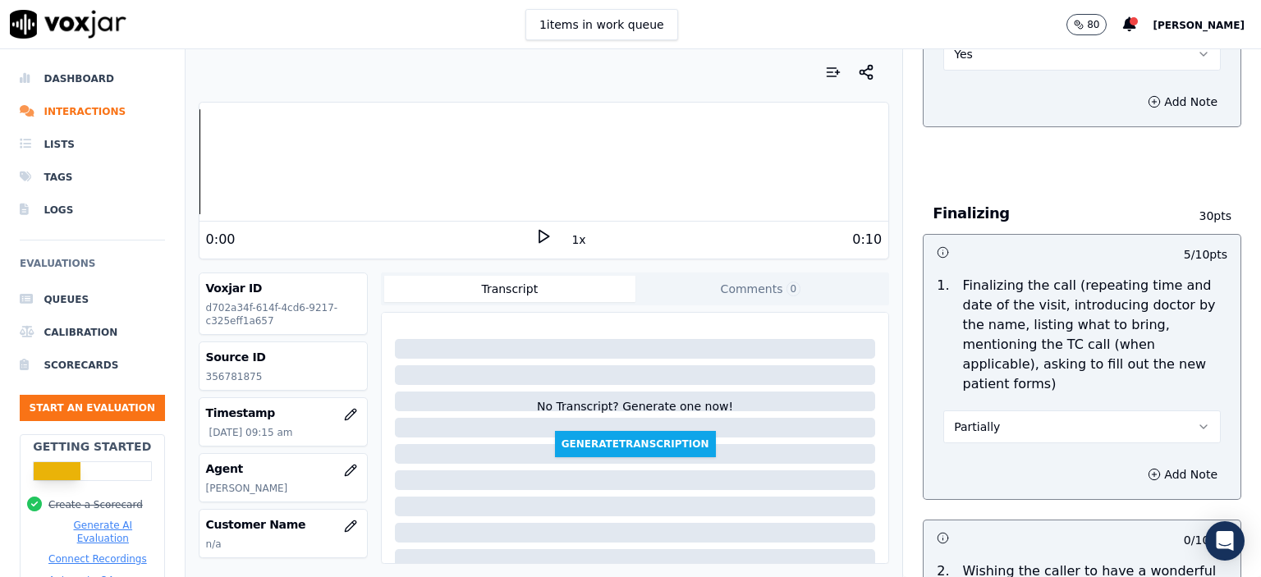
scroll to position [1970, 0]
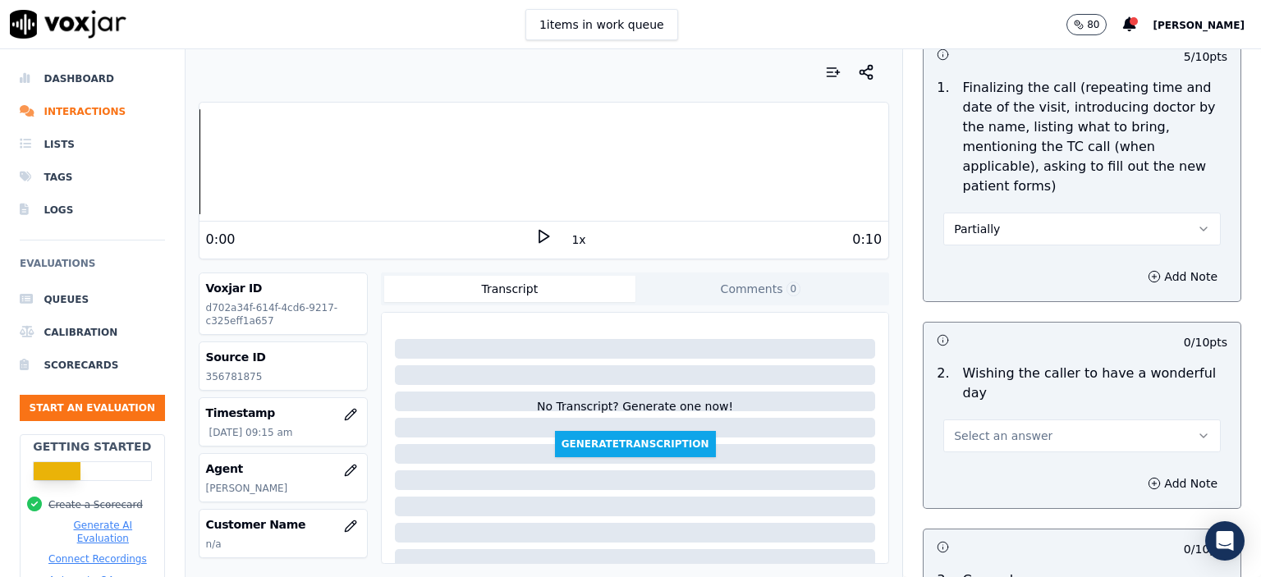
click at [1015, 428] on span "Select an answer" at bounding box center [1003, 436] width 99 height 16
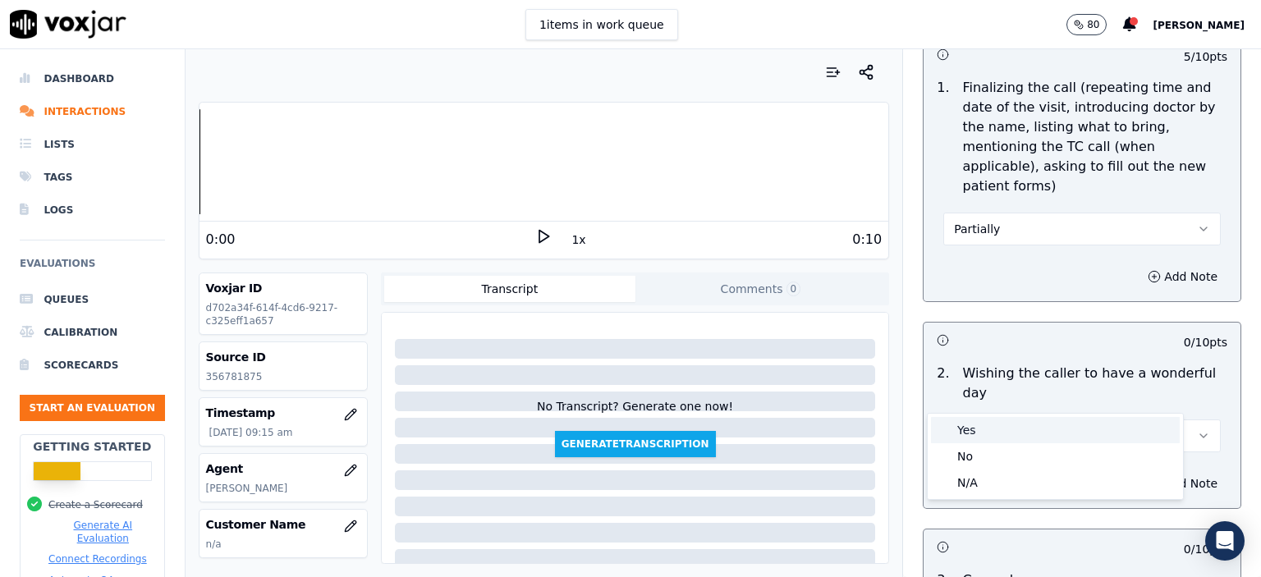
click at [1034, 423] on div "Yes" at bounding box center [1055, 430] width 249 height 26
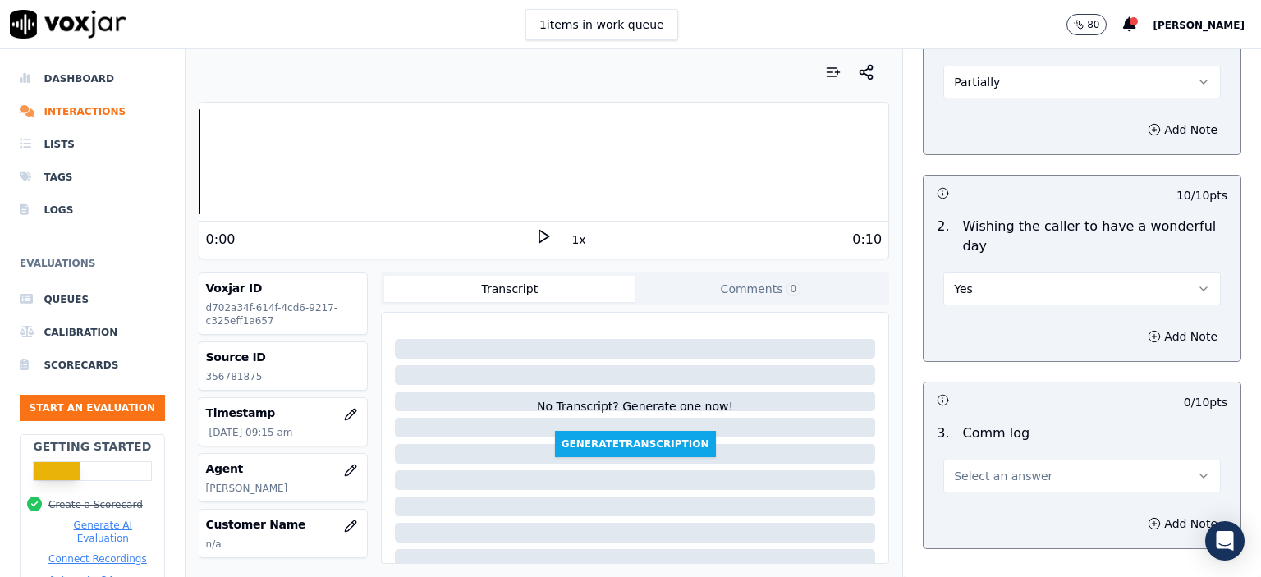
scroll to position [2134, 0]
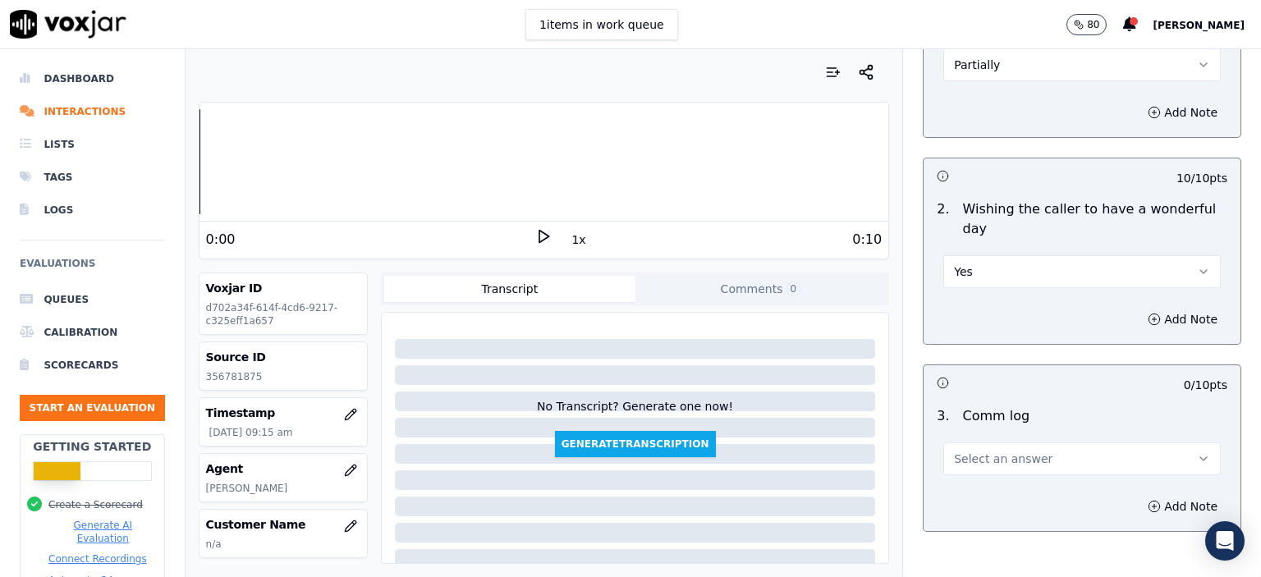
click at [1034, 442] on button "Select an answer" at bounding box center [1081, 458] width 277 height 33
click at [1002, 478] on div "No" at bounding box center [1055, 479] width 249 height 26
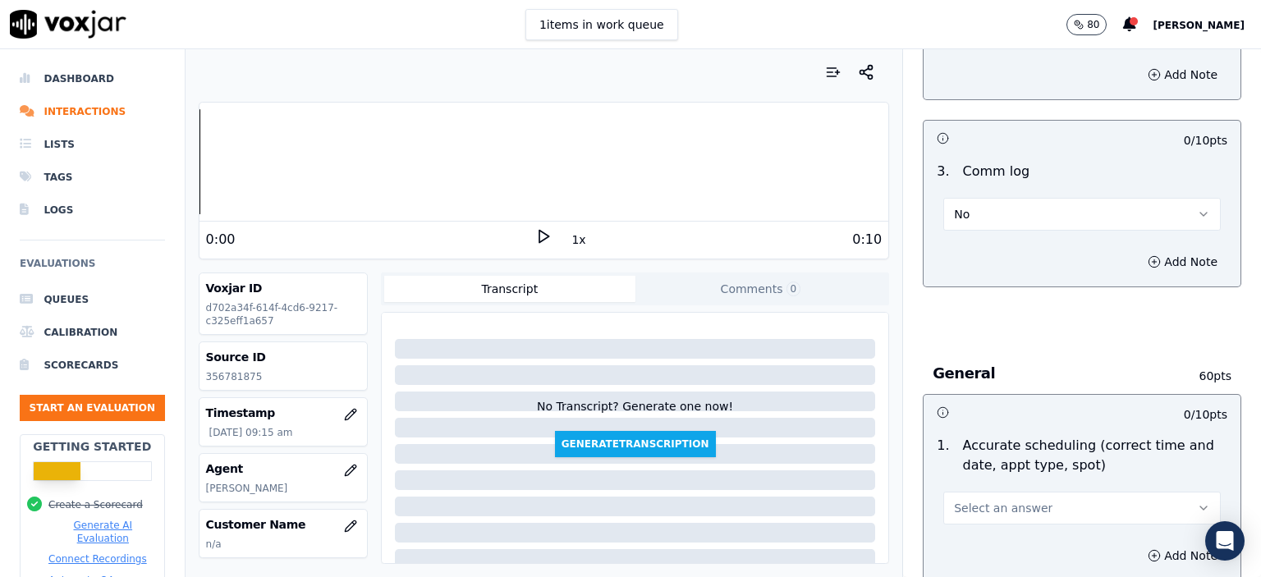
scroll to position [2381, 0]
click at [1002, 490] on button "Select an answer" at bounding box center [1081, 506] width 277 height 33
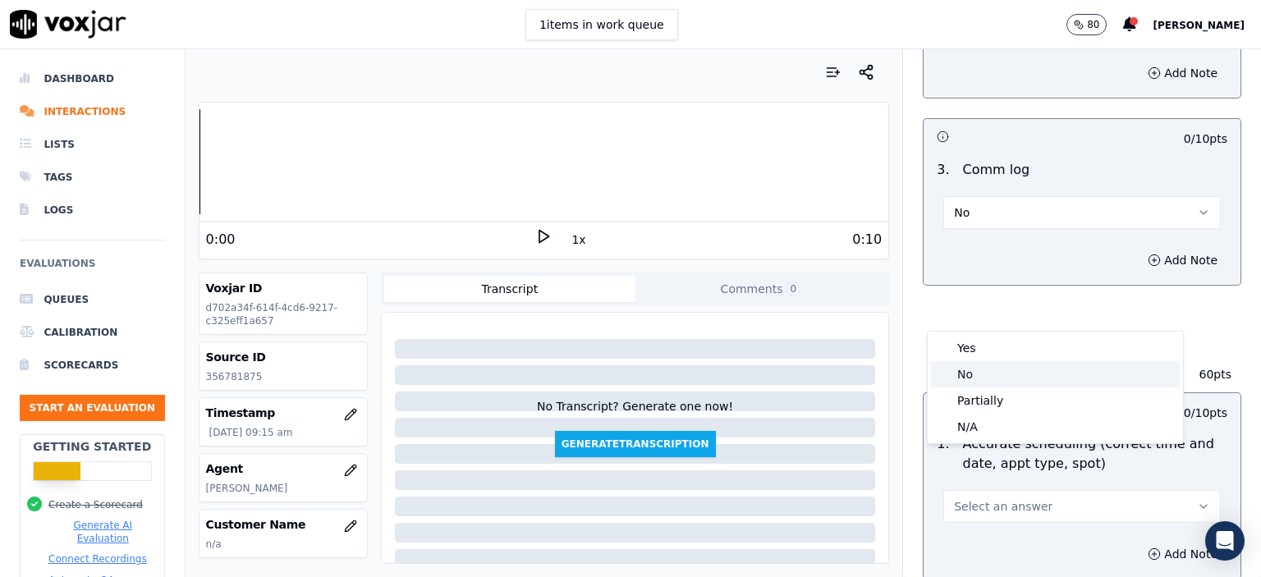
click at [1016, 355] on div "Yes" at bounding box center [1055, 348] width 249 height 26
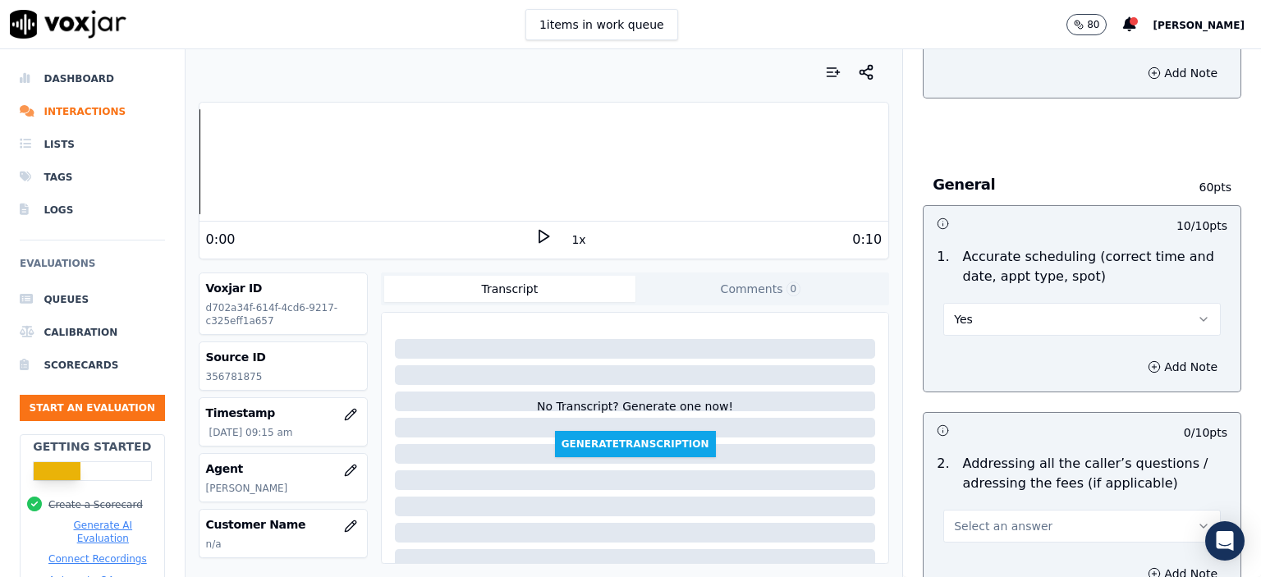
scroll to position [2627, 0]
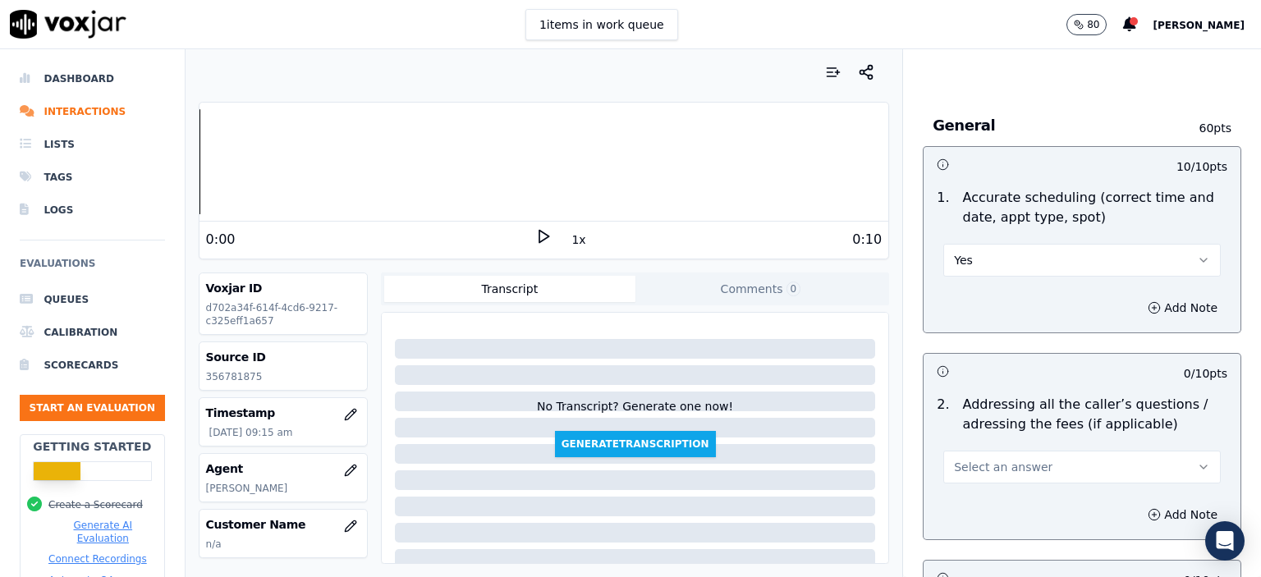
click at [1017, 451] on button "Select an answer" at bounding box center [1081, 467] width 277 height 33
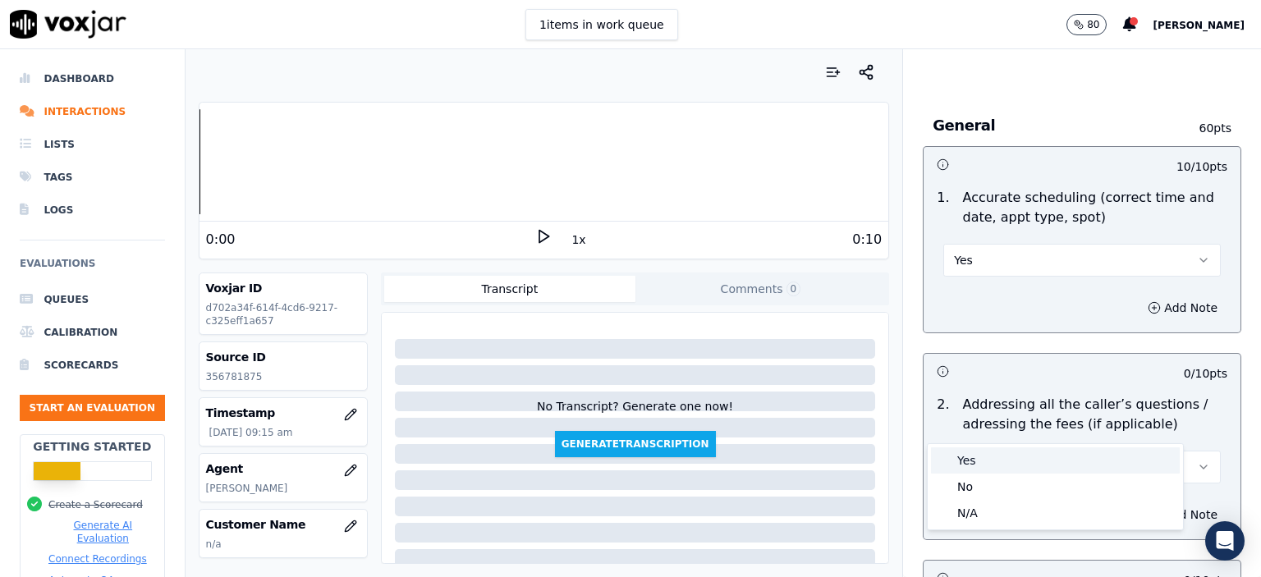
click at [1005, 466] on div "Yes" at bounding box center [1055, 460] width 249 height 26
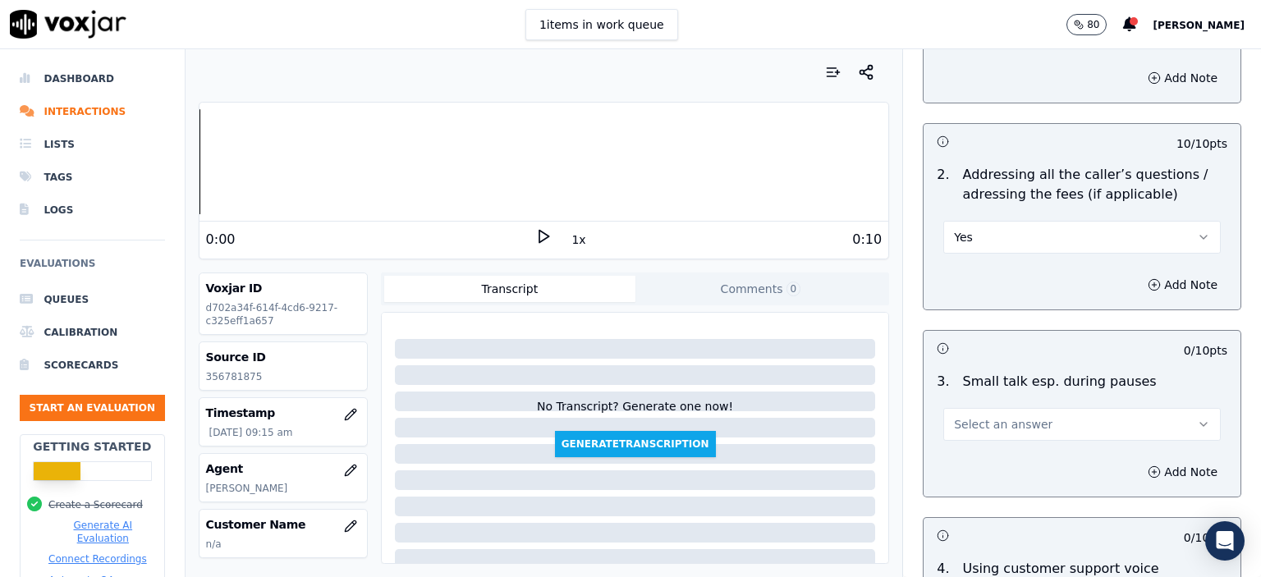
scroll to position [2873, 0]
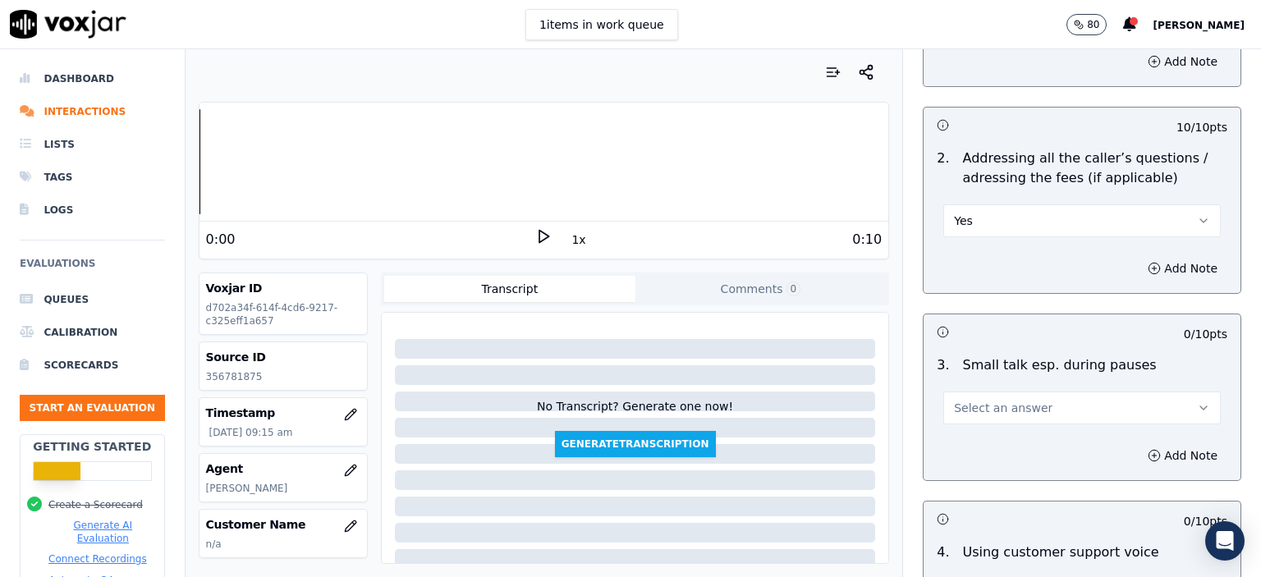
click at [976, 204] on button "Yes" at bounding box center [1081, 220] width 277 height 33
click at [995, 274] on div "N/A" at bounding box center [1055, 267] width 249 height 26
drag, startPoint x: 1001, startPoint y: 344, endPoint x: 1002, endPoint y: 357, distance: 13.2
click at [1002, 375] on div "Select an answer" at bounding box center [1082, 399] width 304 height 49
click at [1002, 400] on span "Select an answer" at bounding box center [1003, 408] width 99 height 16
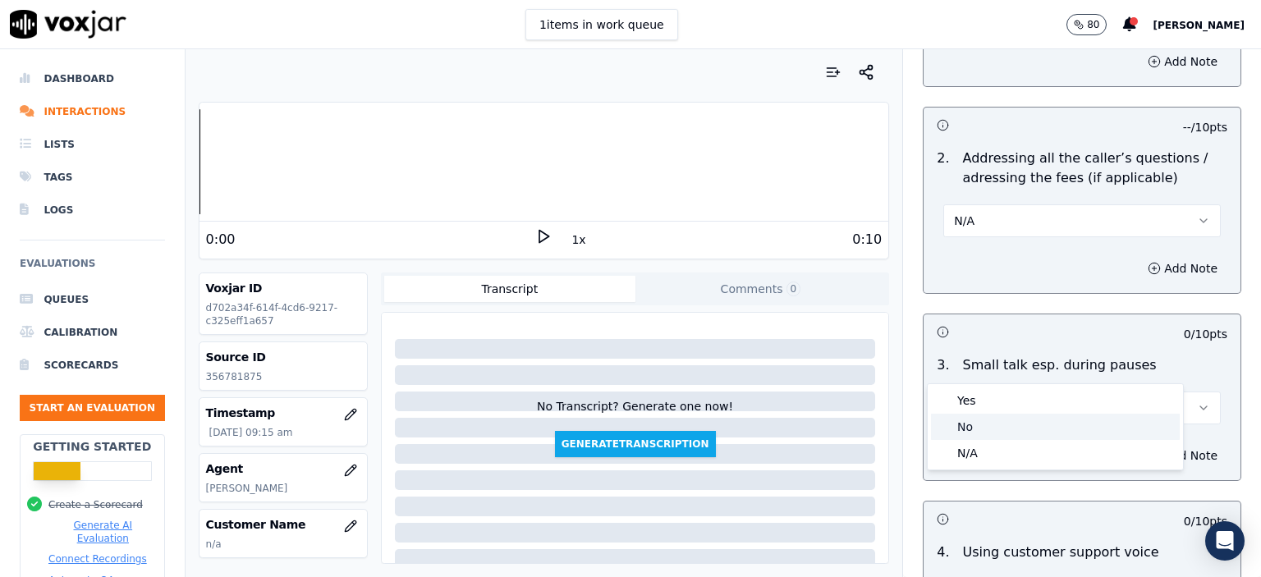
click at [996, 423] on div "No" at bounding box center [1055, 427] width 249 height 26
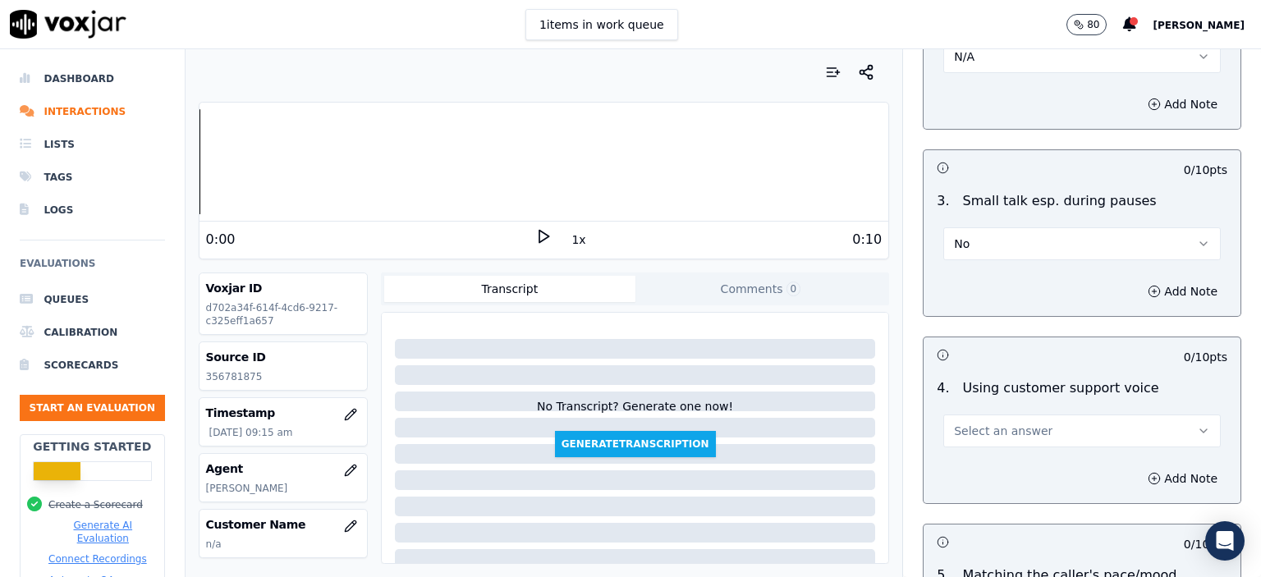
click at [997, 423] on span "Select an answer" at bounding box center [1003, 431] width 99 height 16
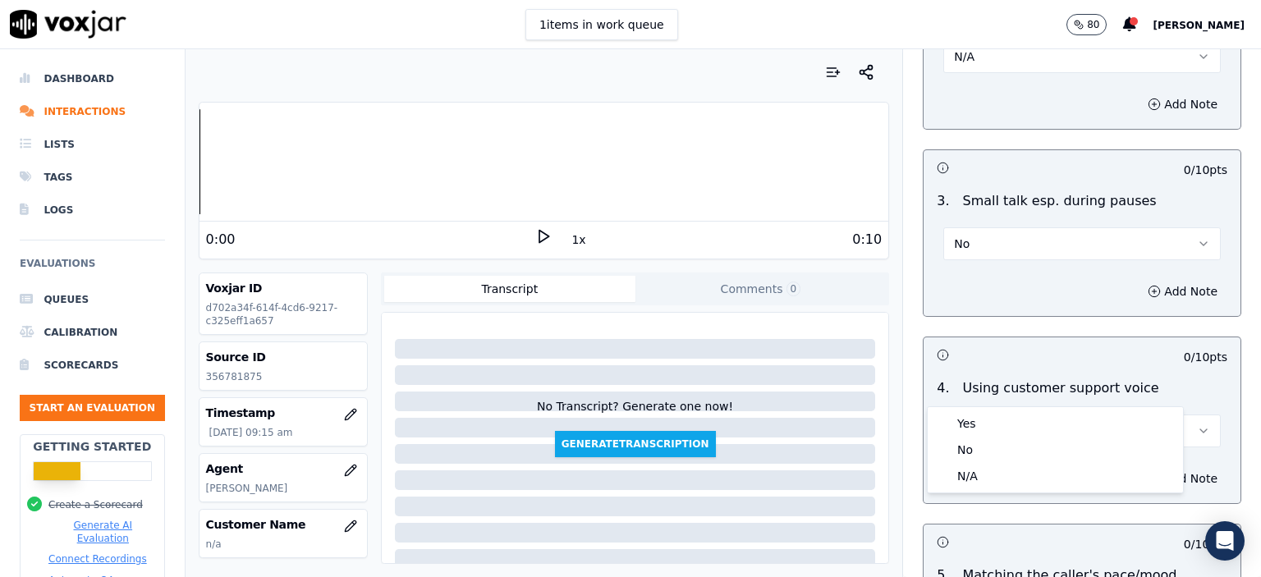
click at [1000, 417] on div "Yes" at bounding box center [1055, 423] width 249 height 26
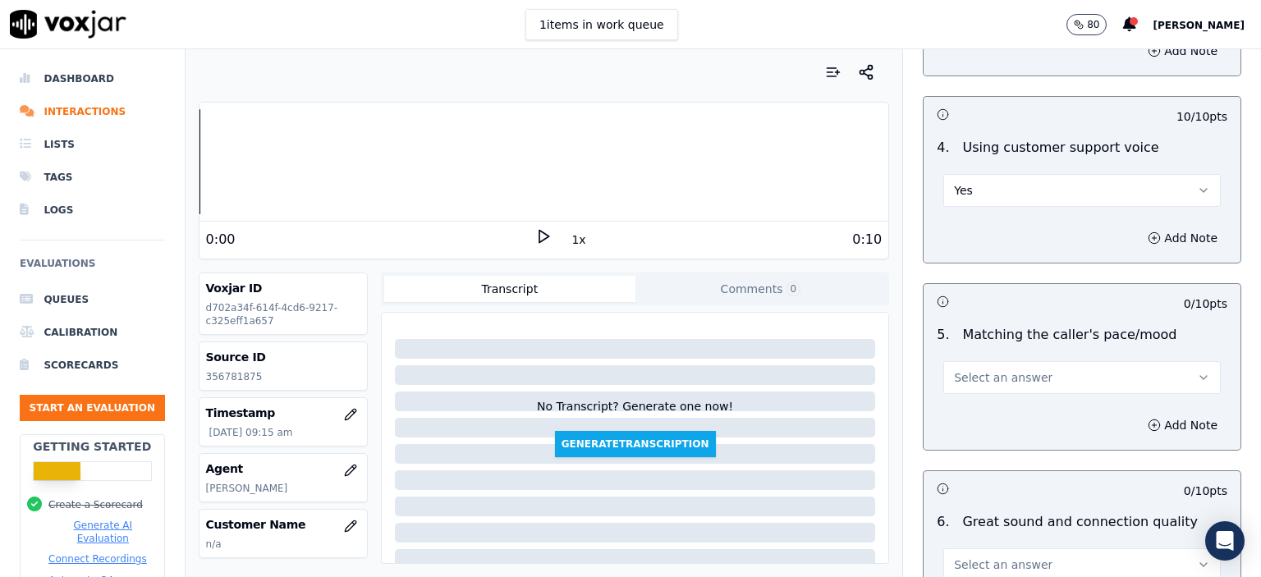
scroll to position [3284, 0]
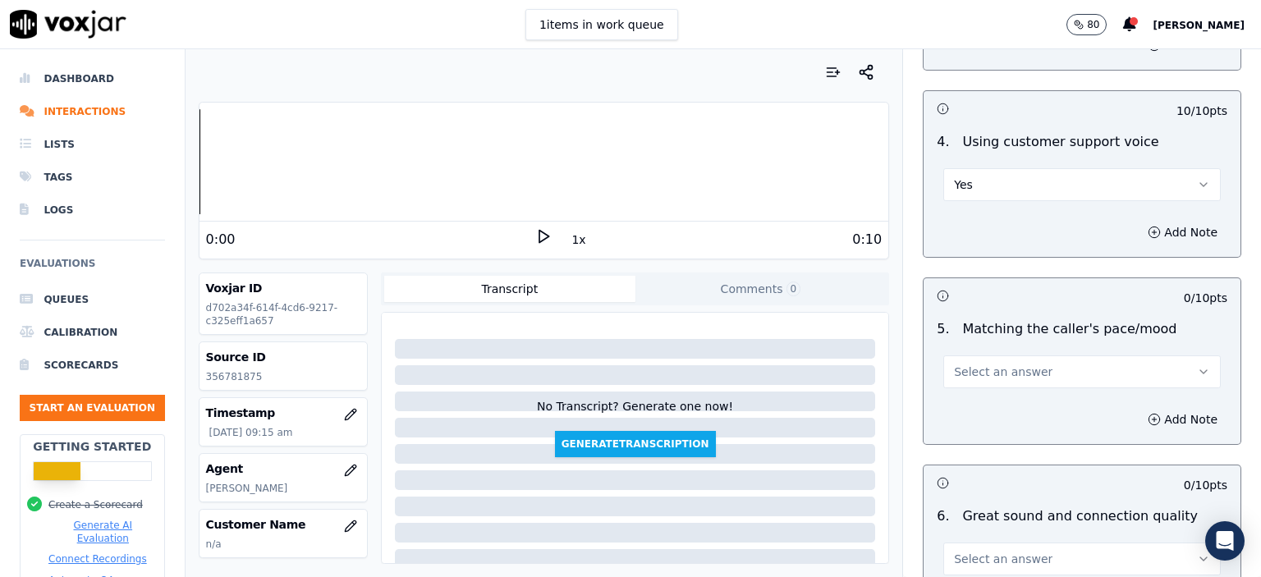
click at [990, 364] on span "Select an answer" at bounding box center [1003, 372] width 99 height 16
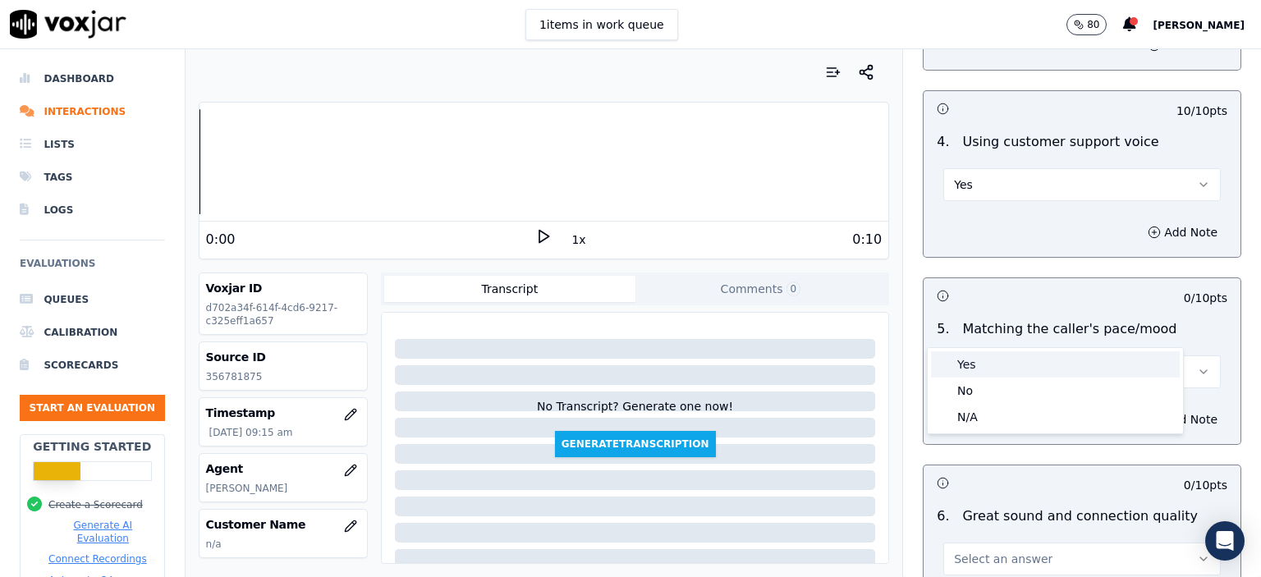
click at [990, 366] on div "Yes" at bounding box center [1055, 364] width 249 height 26
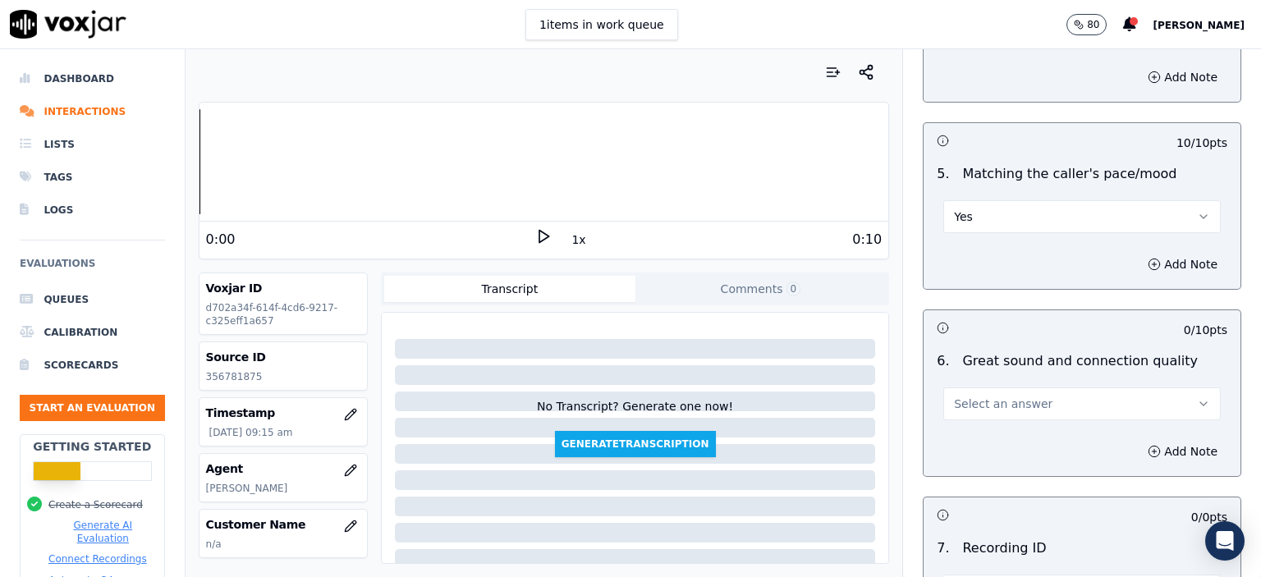
scroll to position [3448, 0]
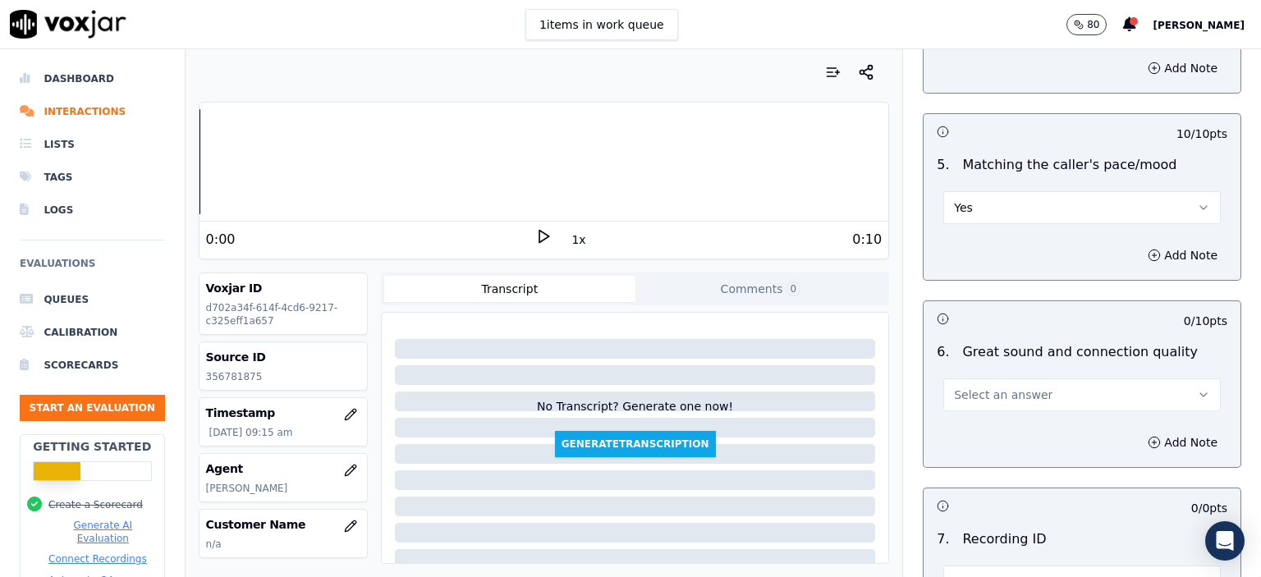
click at [998, 387] on span "Select an answer" at bounding box center [1003, 395] width 99 height 16
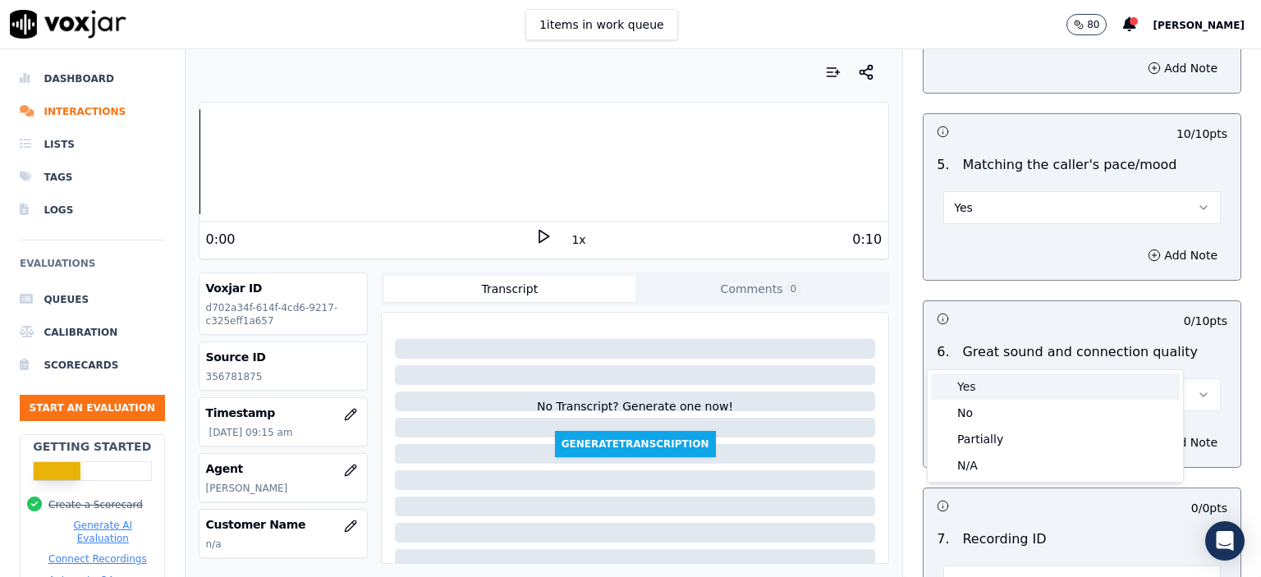
click at [989, 390] on div "Yes" at bounding box center [1055, 387] width 249 height 26
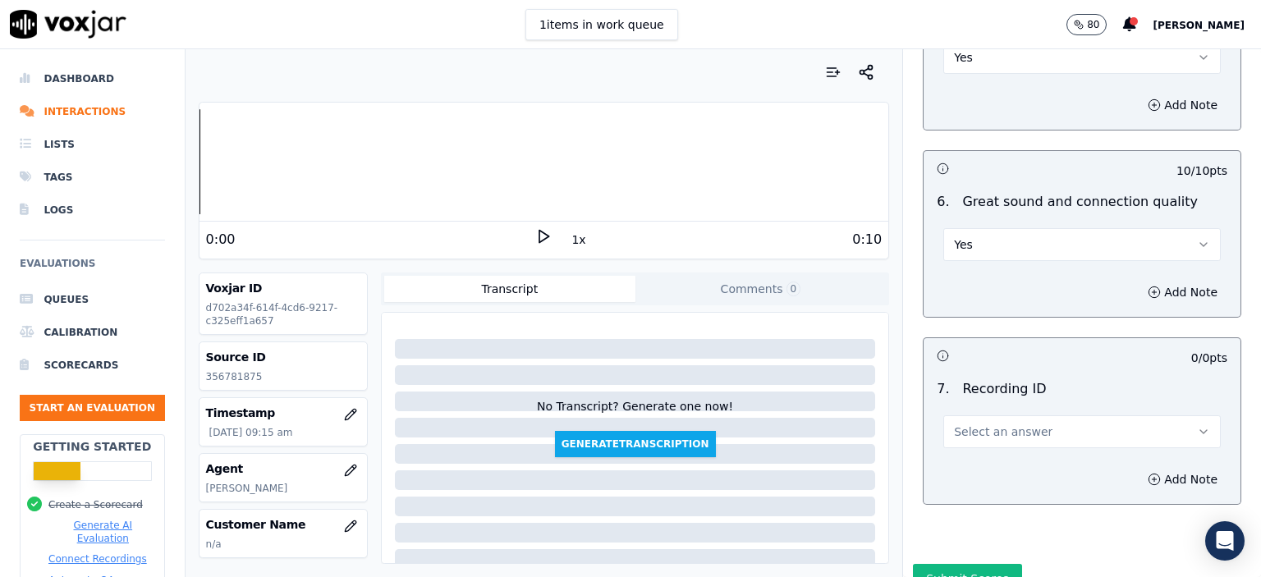
scroll to position [3612, 0]
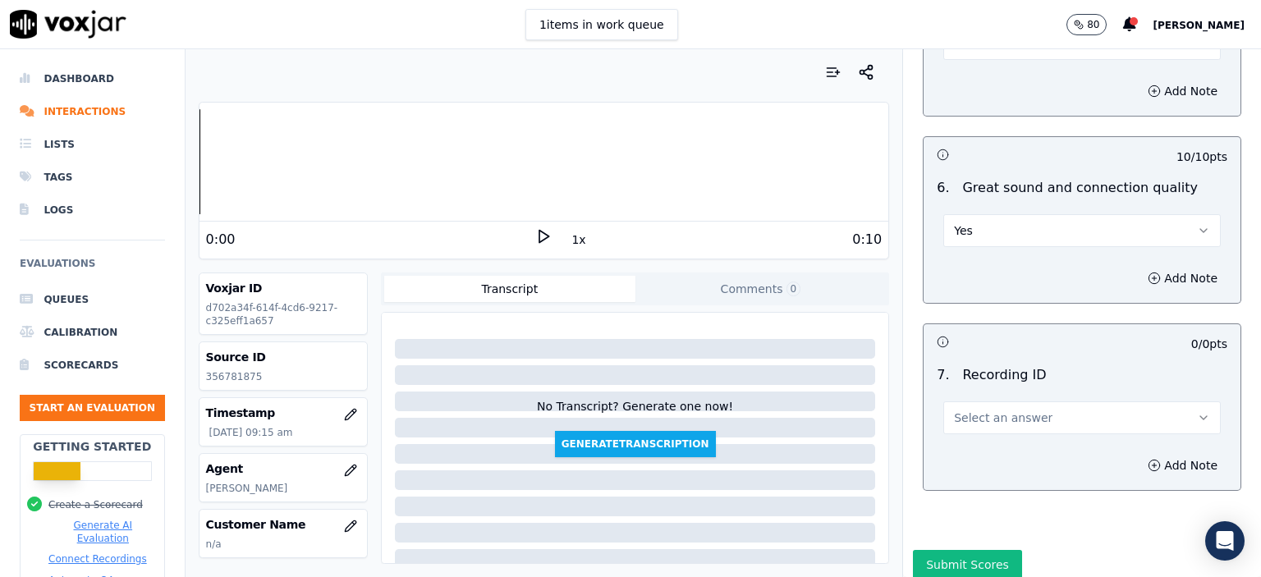
click at [1000, 410] on span "Select an answer" at bounding box center [1003, 418] width 99 height 16
click at [998, 423] on div "N/A" at bounding box center [1055, 419] width 249 height 26
drag, startPoint x: 1134, startPoint y: 424, endPoint x: 1096, endPoint y: 424, distance: 38.6
click at [1138, 454] on button "Add Note" at bounding box center [1182, 465] width 89 height 23
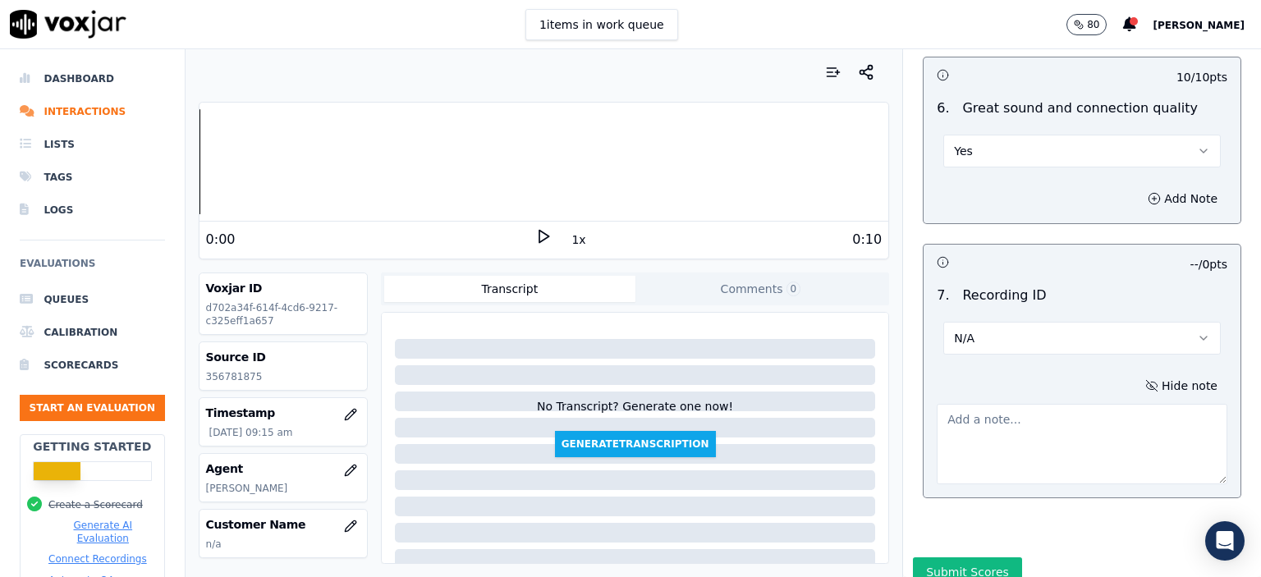
scroll to position [3702, 0]
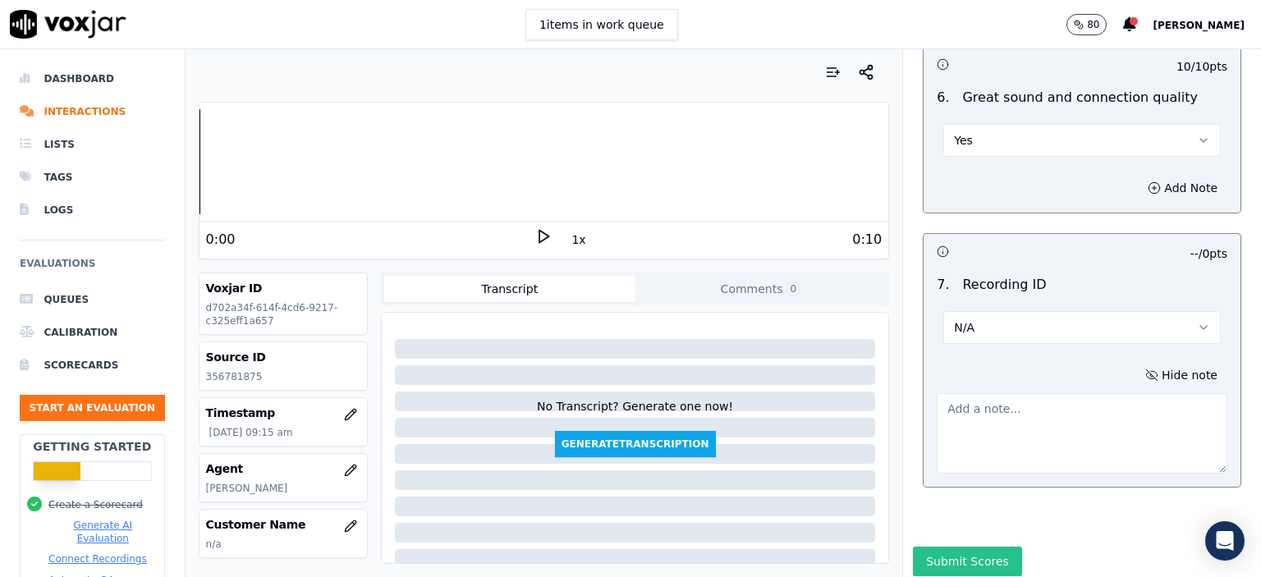
click at [949, 547] on button "Submit Scores" at bounding box center [967, 562] width 109 height 30
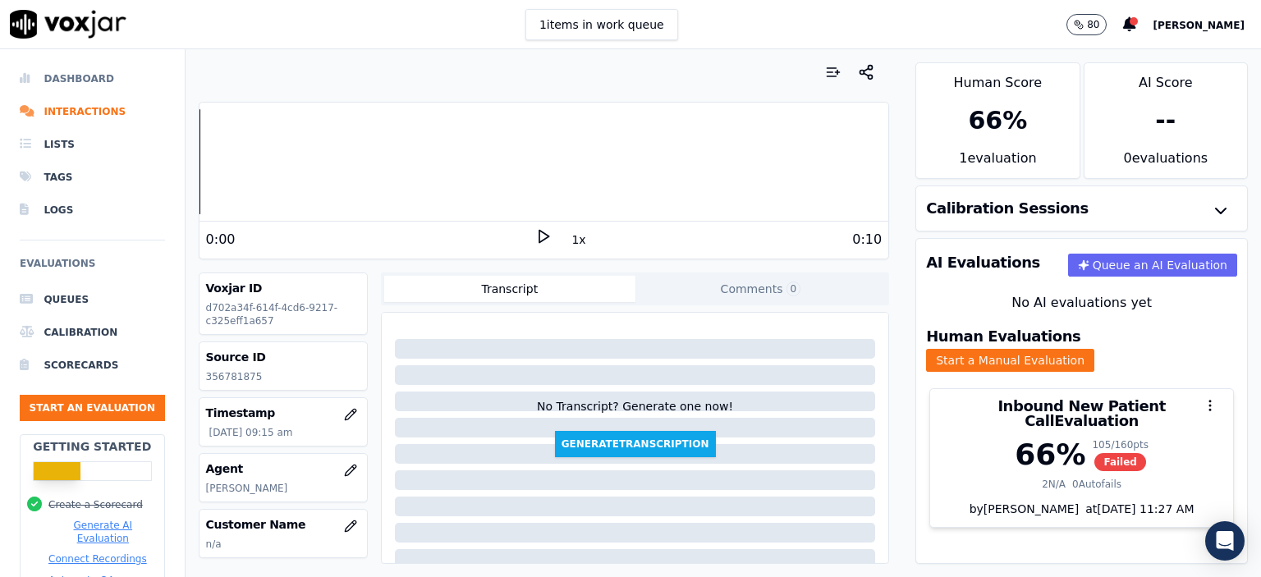
click at [77, 75] on li "Dashboard" at bounding box center [92, 78] width 145 height 33
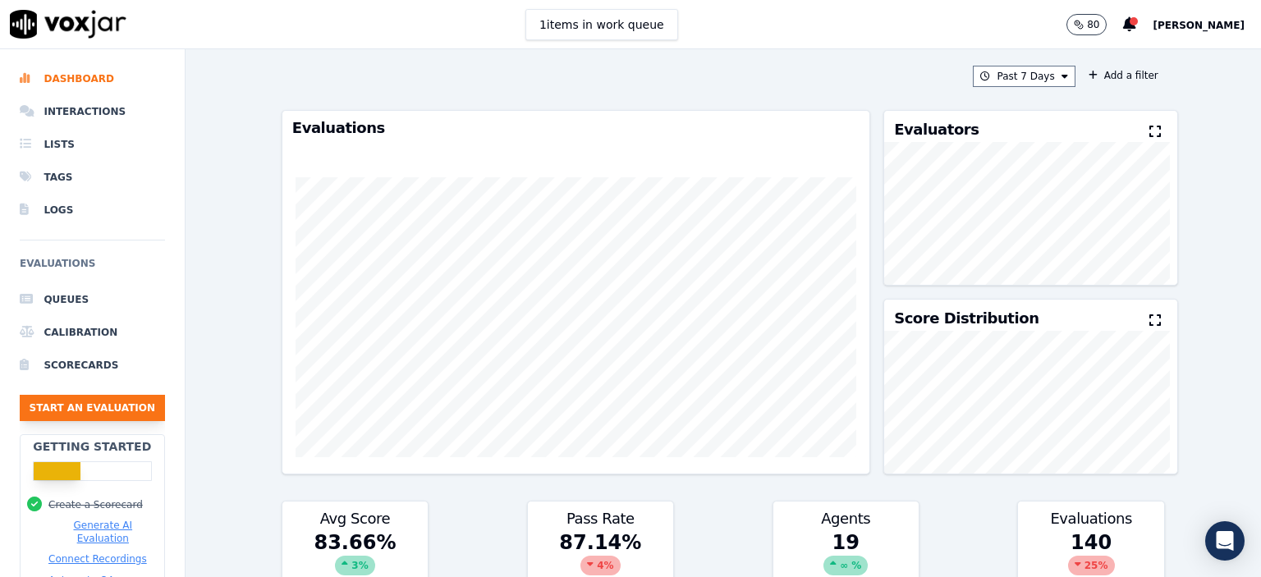
click at [108, 401] on button "Start an Evaluation" at bounding box center [92, 408] width 145 height 26
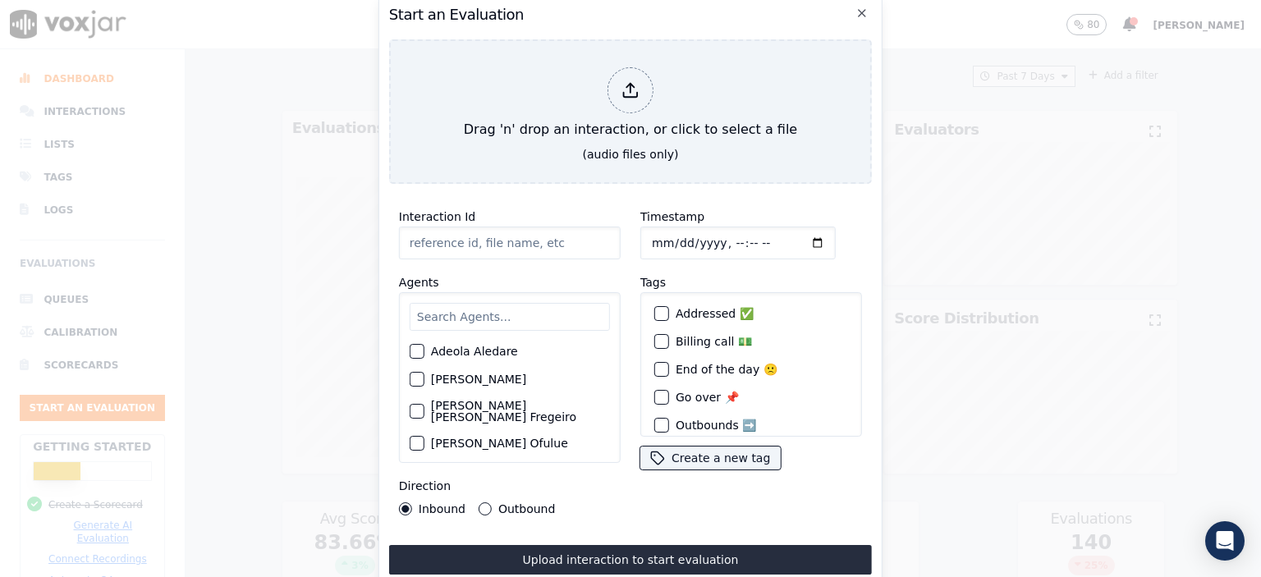
click at [482, 244] on input "Interaction Id" at bounding box center [510, 243] width 222 height 33
paste input "356788944"
type input "356788944"
click at [716, 234] on input "Timestamp" at bounding box center [737, 243] width 195 height 33
type input "[DATE]T10:02"
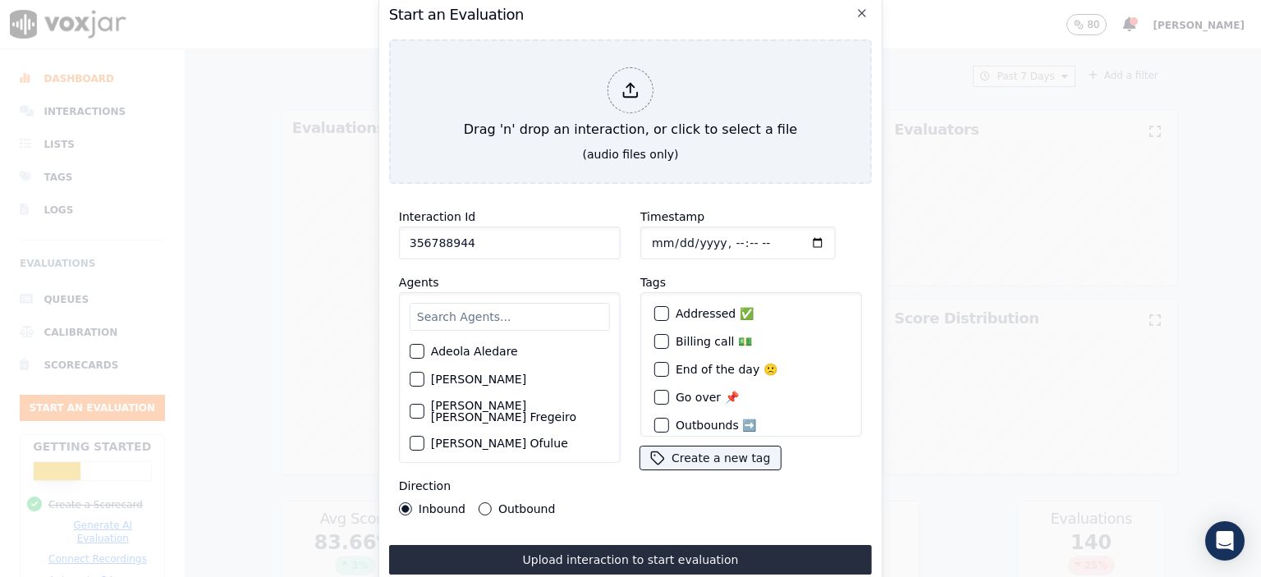
click at [535, 318] on input "text" at bounding box center [510, 317] width 200 height 28
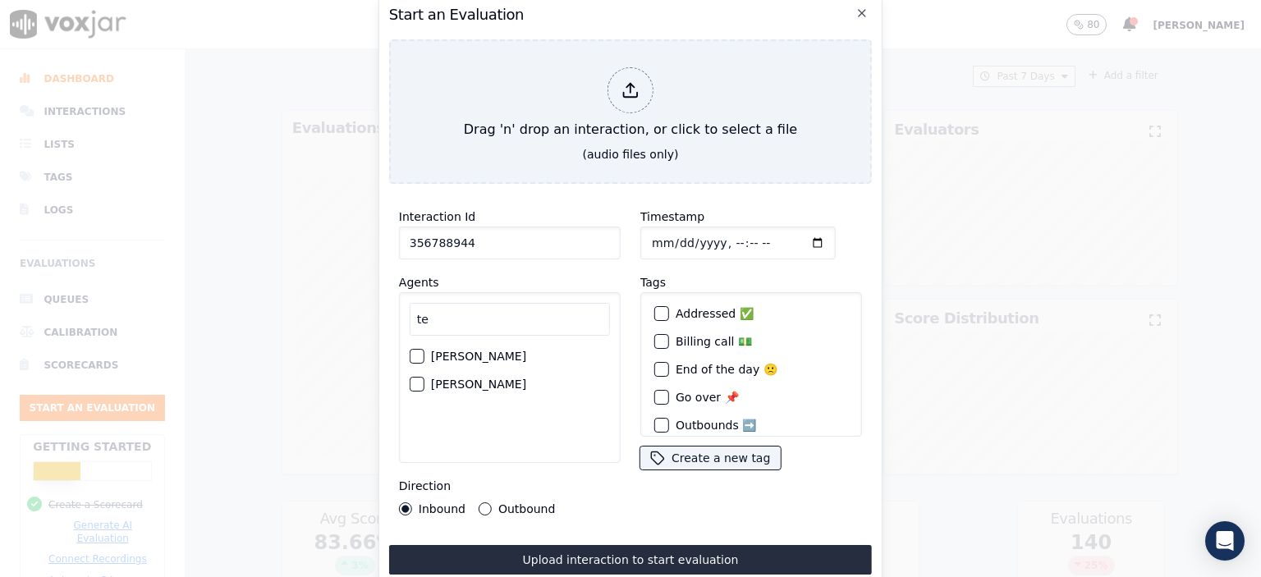
type input "te"
click at [485, 384] on div "[PERSON_NAME]" at bounding box center [510, 384] width 200 height 28
click at [500, 379] on label "[PERSON_NAME]" at bounding box center [478, 383] width 95 height 11
click at [424, 379] on button "[PERSON_NAME]" at bounding box center [417, 384] width 15 height 15
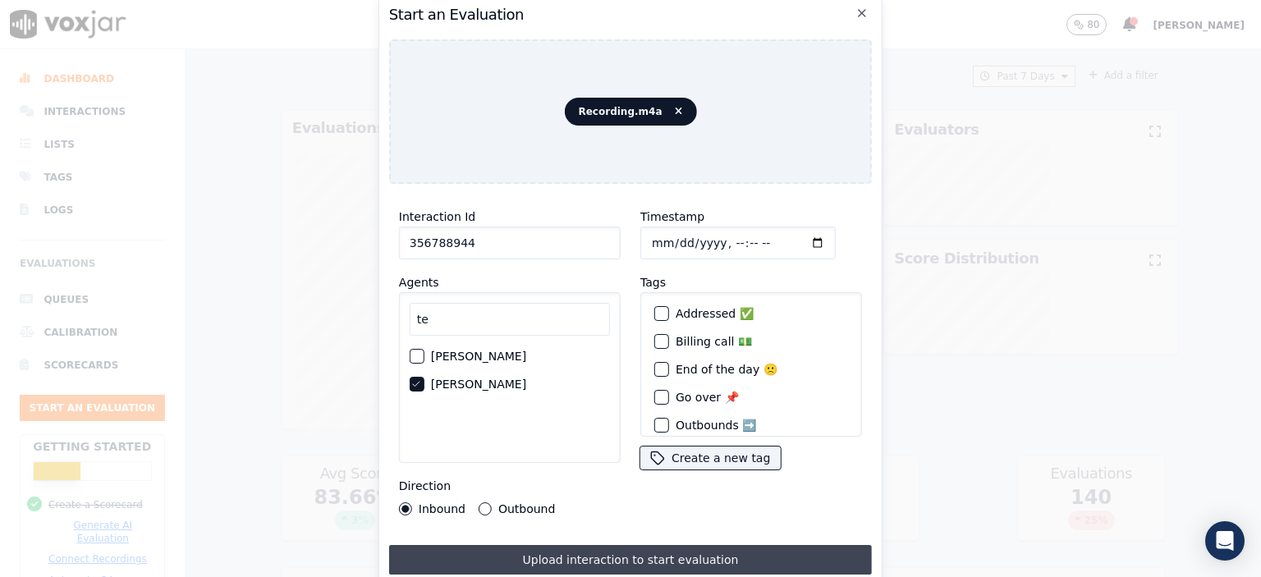
click at [754, 545] on button "Upload interaction to start evaluation" at bounding box center [630, 560] width 483 height 30
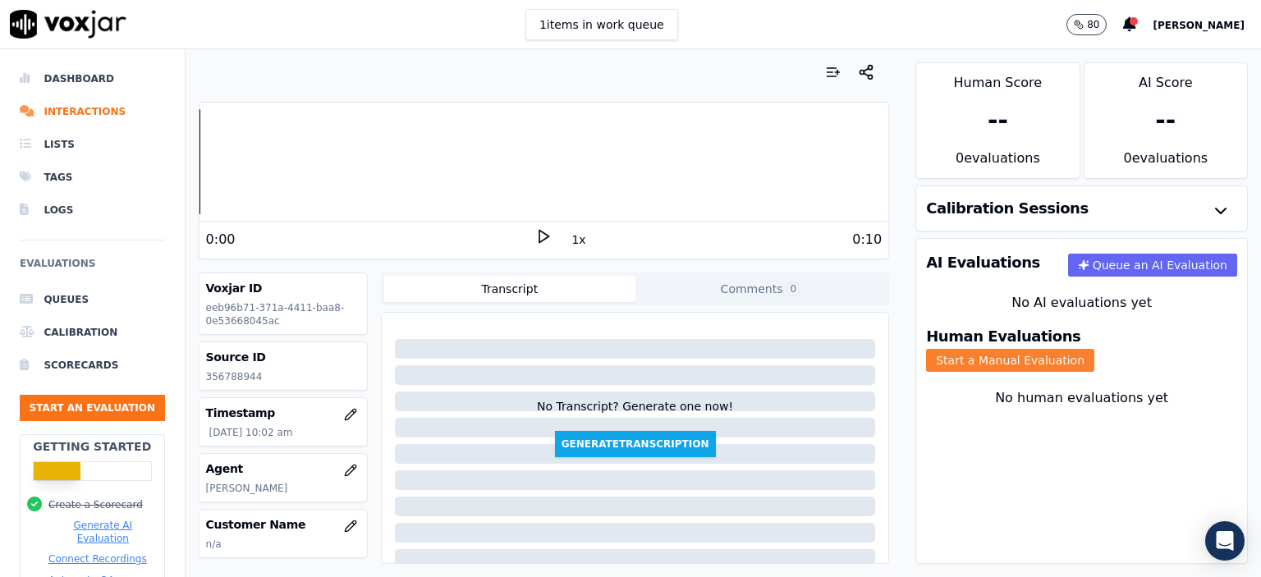
click at [1094, 349] on button "Start a Manual Evaluation" at bounding box center [1010, 360] width 168 height 23
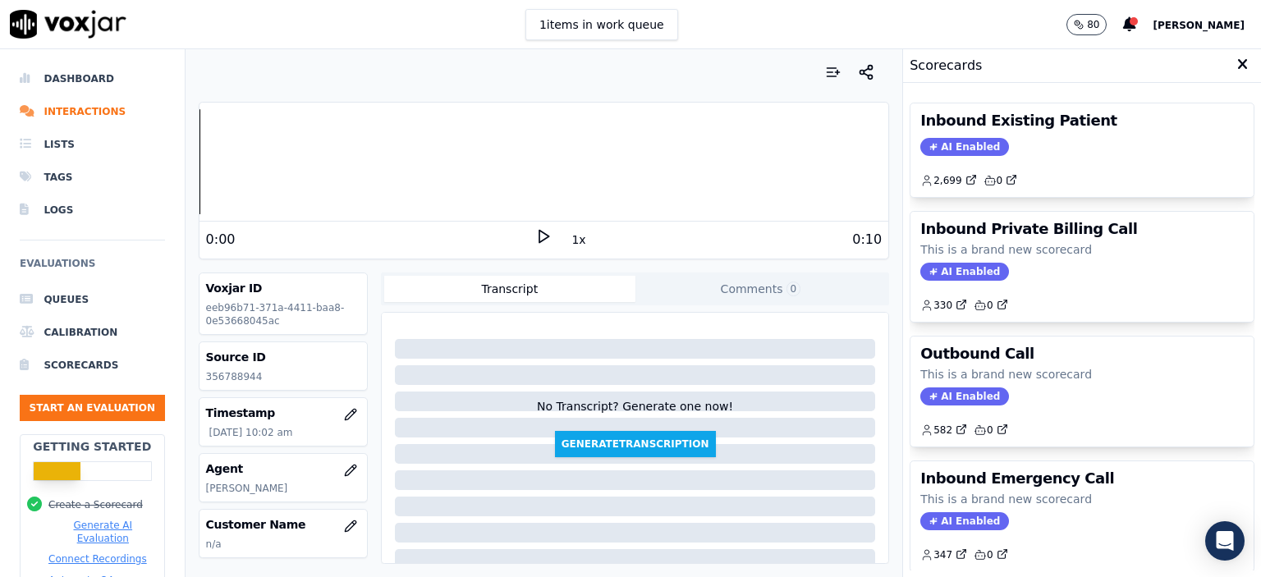
click at [1000, 147] on div "AI Enabled" at bounding box center [1081, 147] width 323 height 18
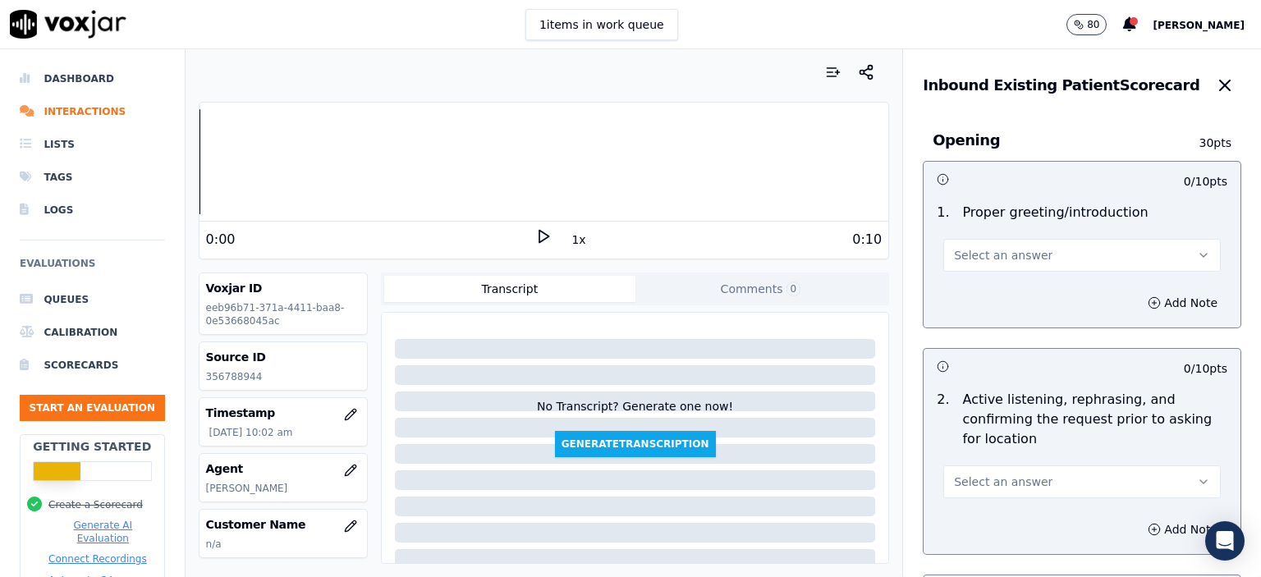
click at [1043, 256] on button "Select an answer" at bounding box center [1081, 255] width 277 height 33
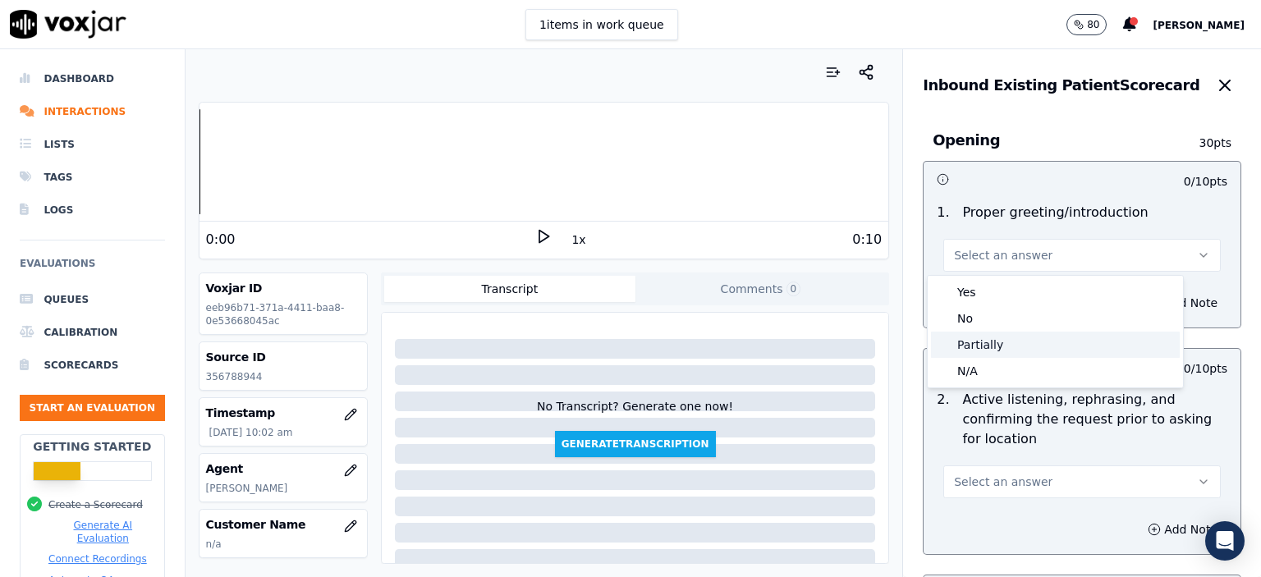
click at [1050, 343] on div "Partially" at bounding box center [1055, 345] width 249 height 26
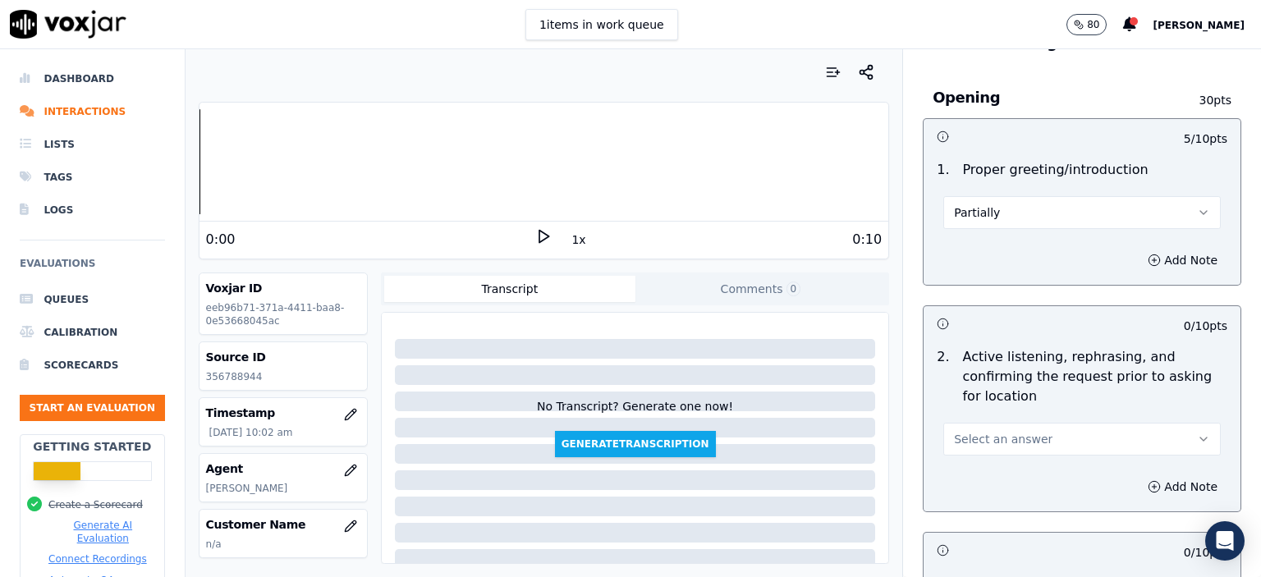
scroll to position [164, 0]
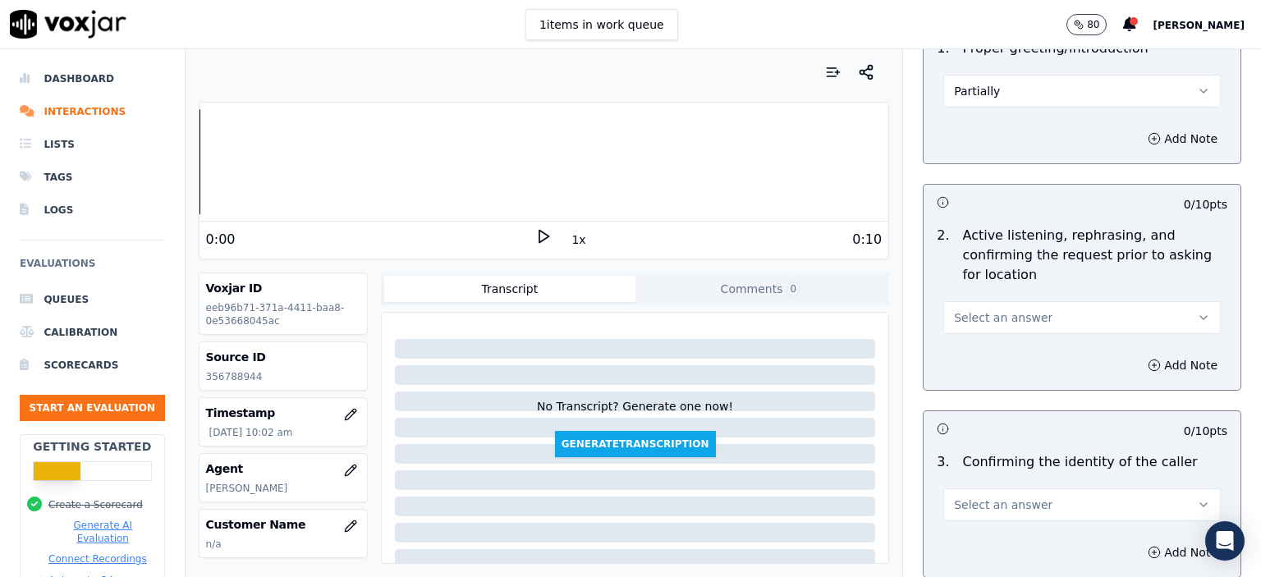
click at [1018, 312] on span "Select an answer" at bounding box center [1003, 317] width 99 height 16
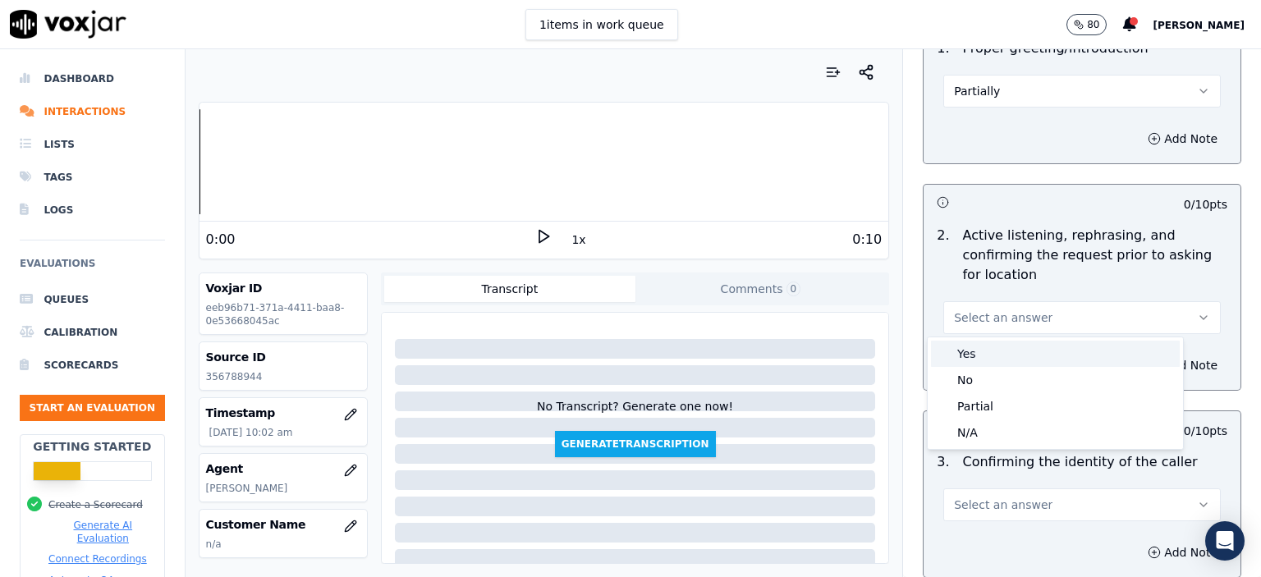
click at [1011, 355] on div "Yes" at bounding box center [1055, 354] width 249 height 26
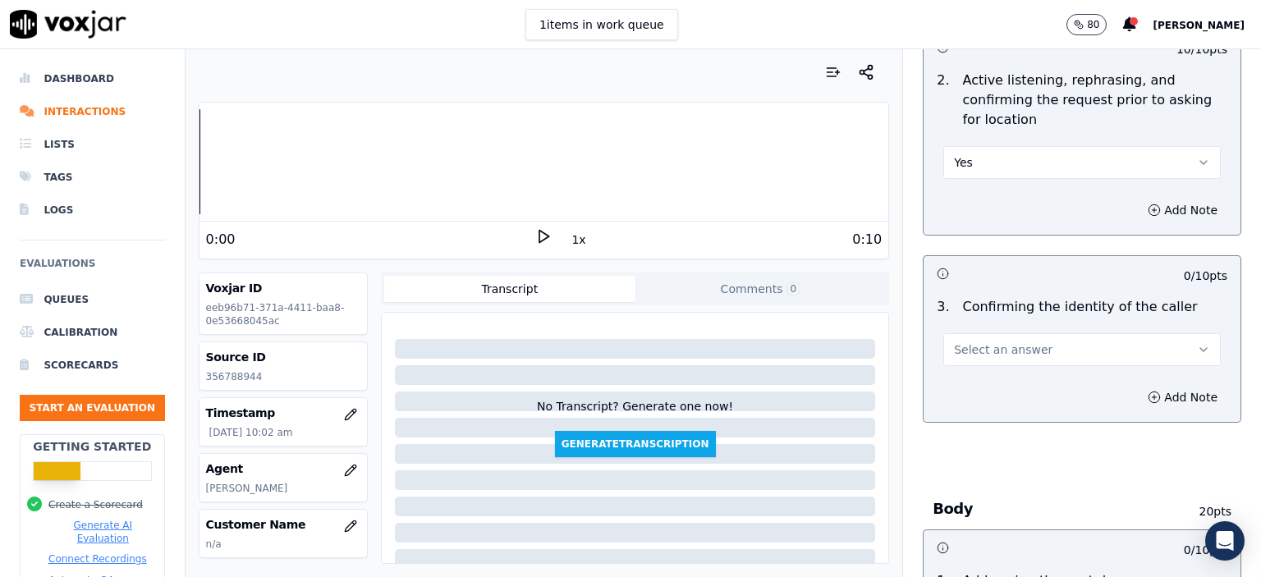
scroll to position [410, 0]
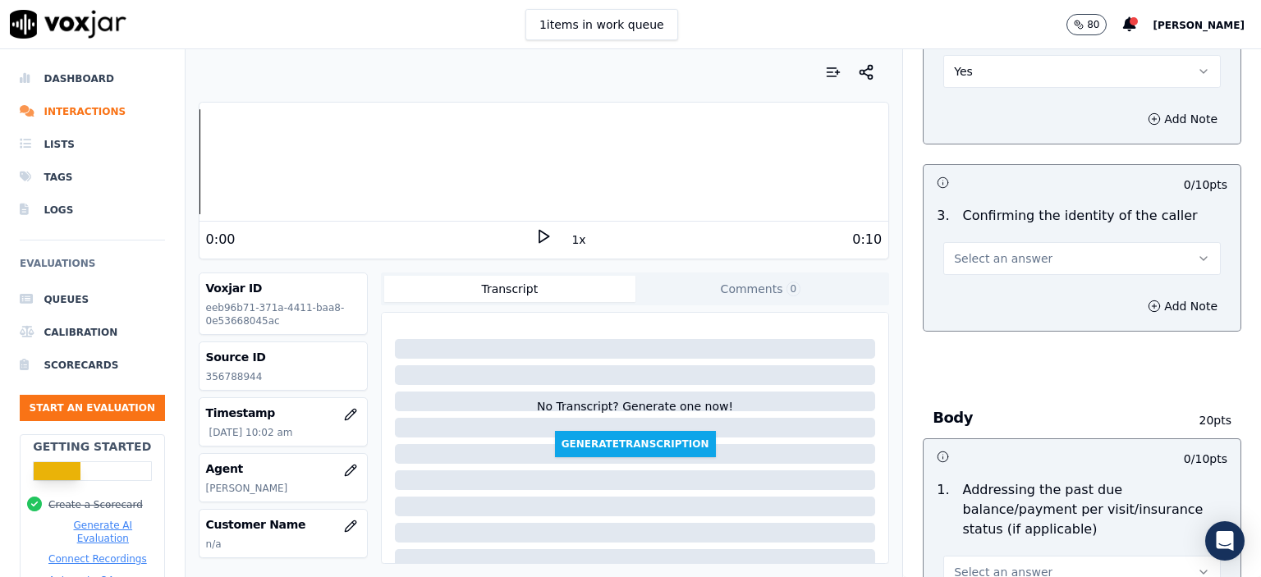
click at [1034, 256] on button "Select an answer" at bounding box center [1081, 258] width 277 height 33
click at [1018, 300] on div "Yes" at bounding box center [1055, 295] width 249 height 26
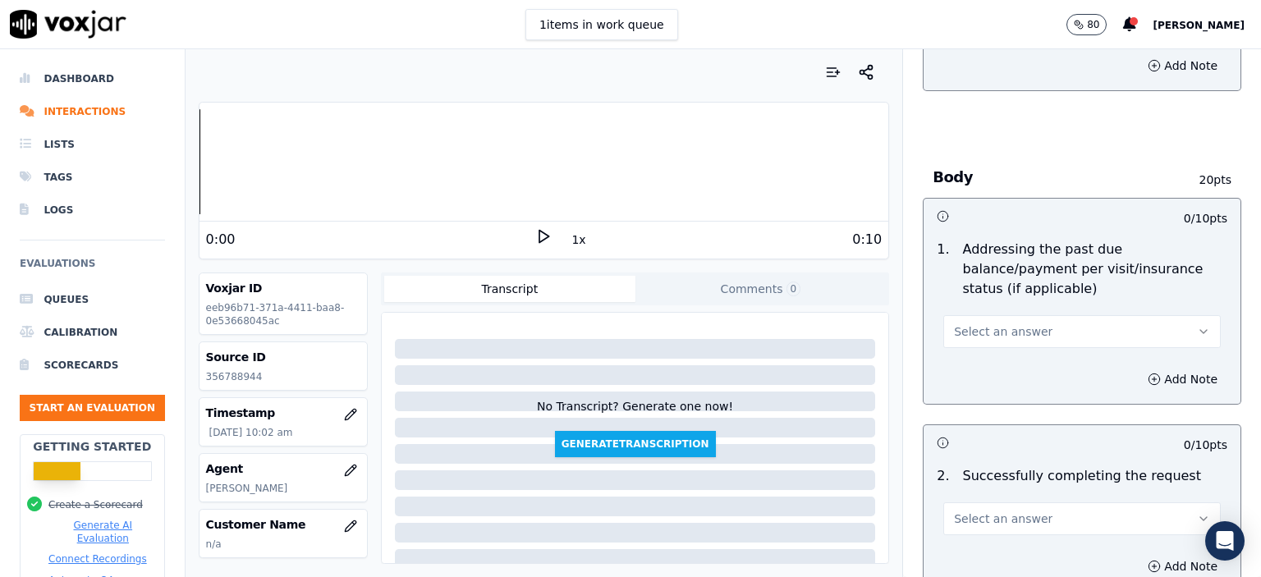
scroll to position [657, 0]
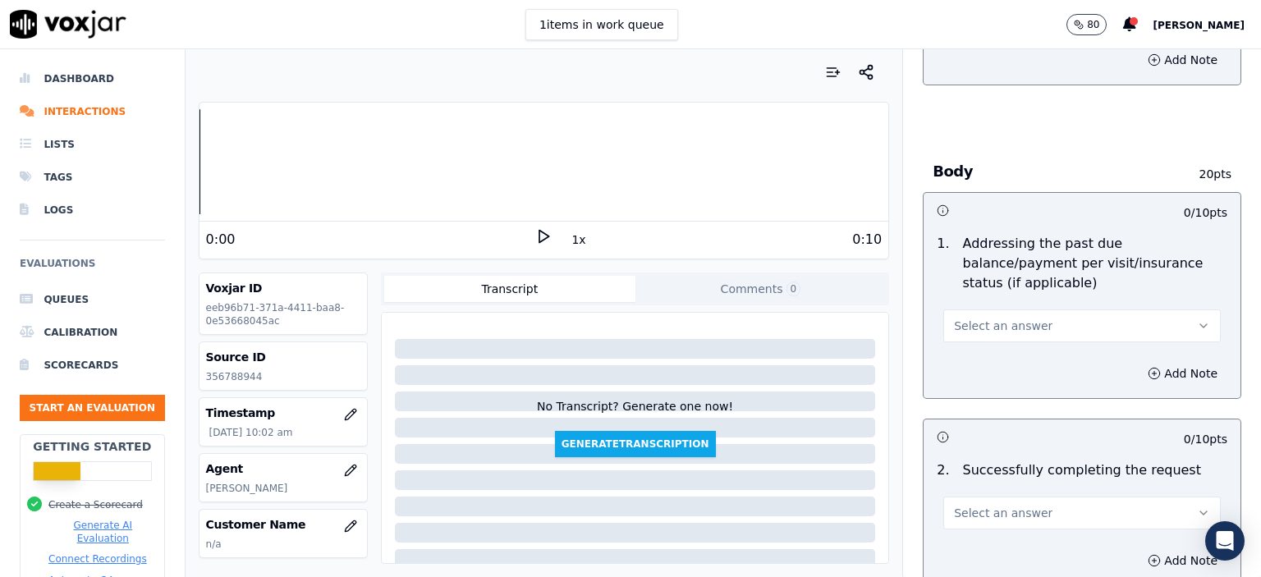
click at [1055, 309] on button "Select an answer" at bounding box center [1081, 325] width 277 height 33
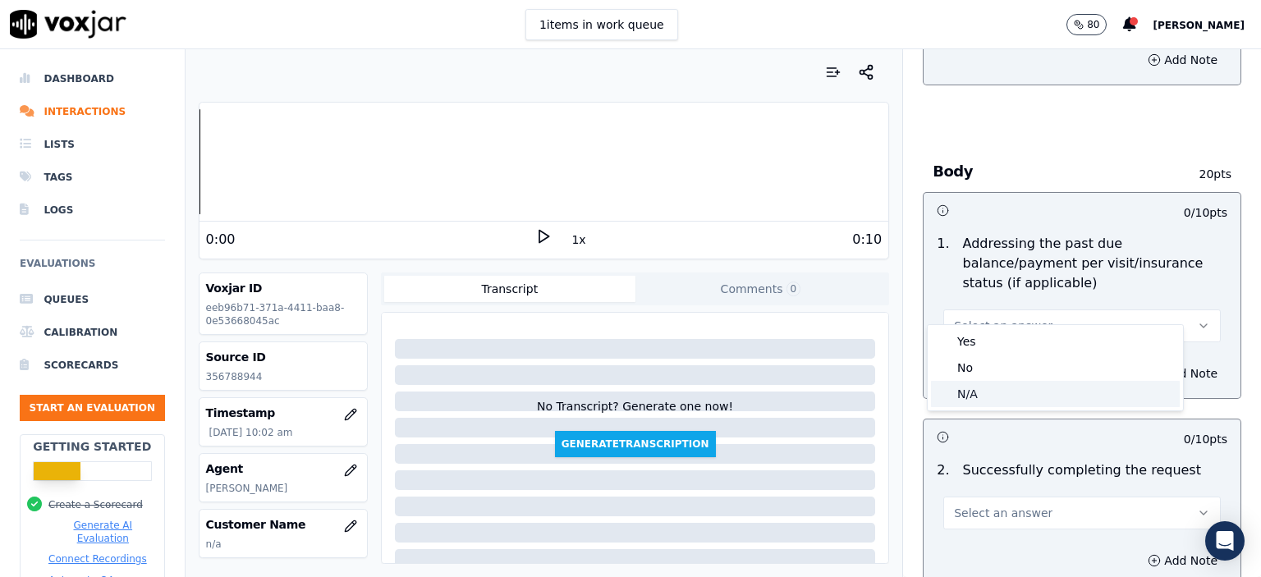
click at [1025, 396] on div "N/A" at bounding box center [1055, 394] width 249 height 26
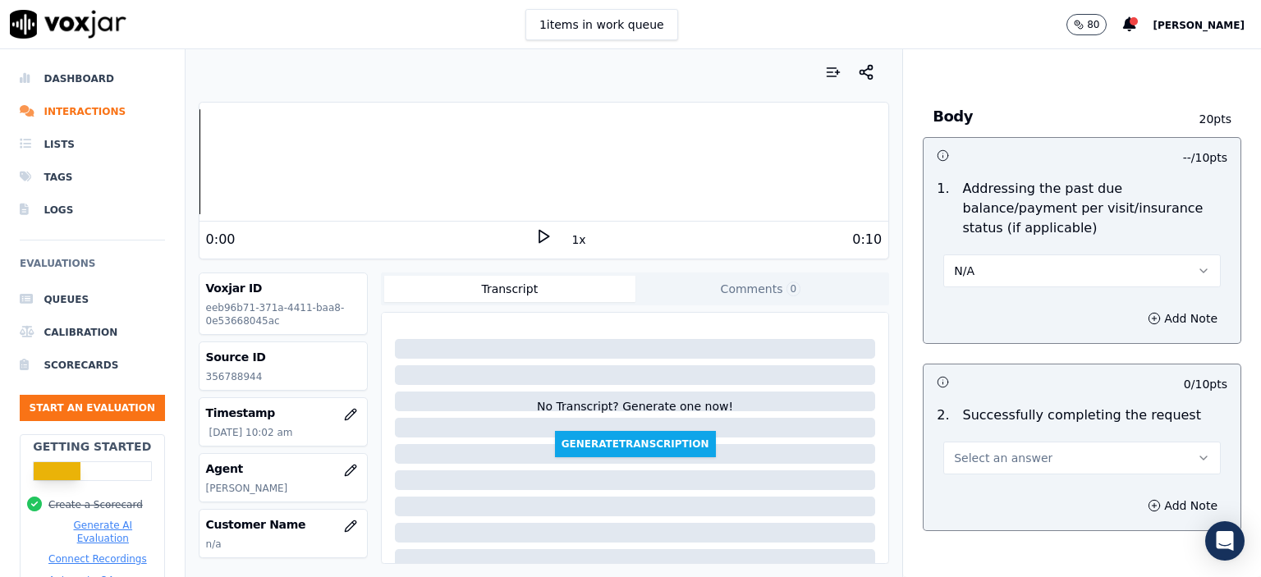
scroll to position [821, 0]
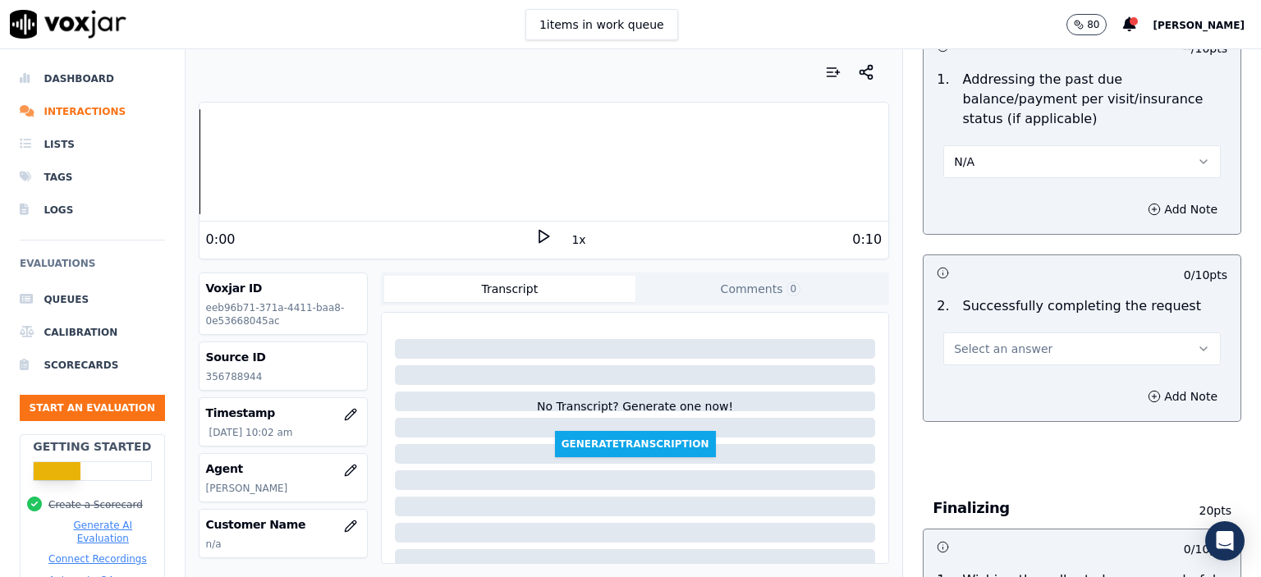
click at [992, 341] on span "Select an answer" at bounding box center [1003, 349] width 99 height 16
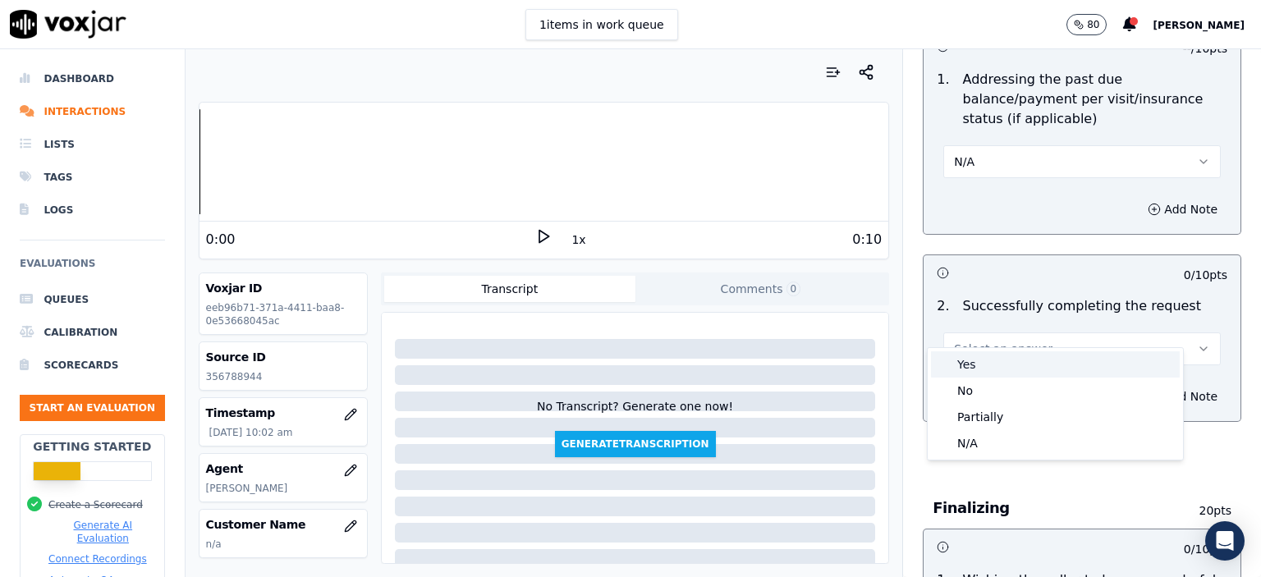
click at [993, 357] on div "Yes" at bounding box center [1055, 364] width 249 height 26
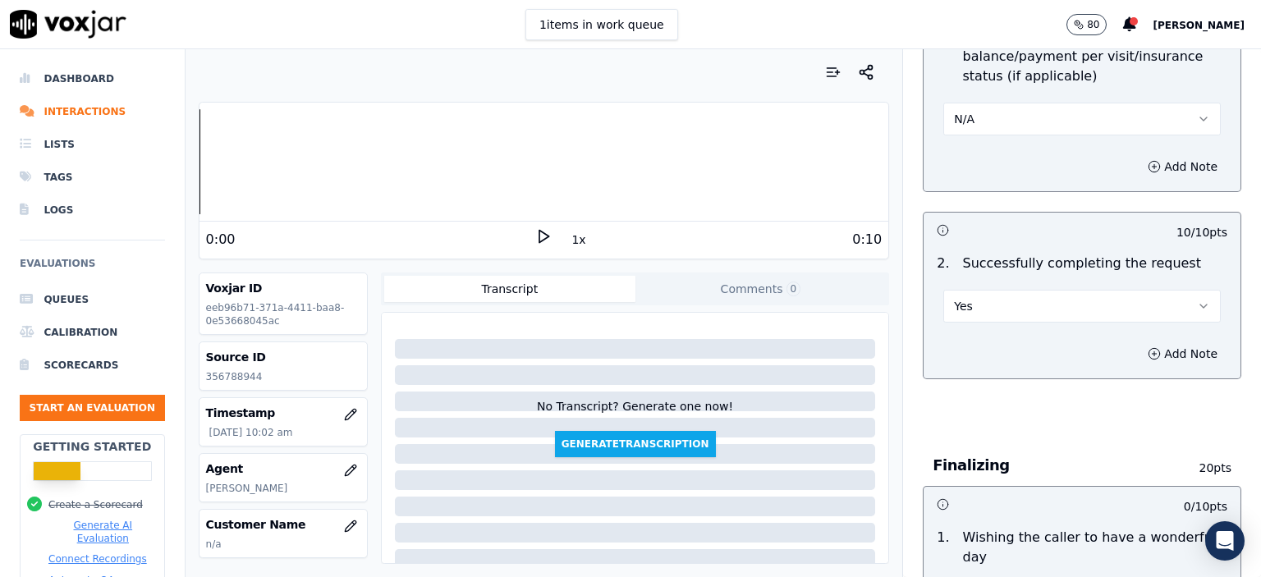
scroll to position [1067, 0]
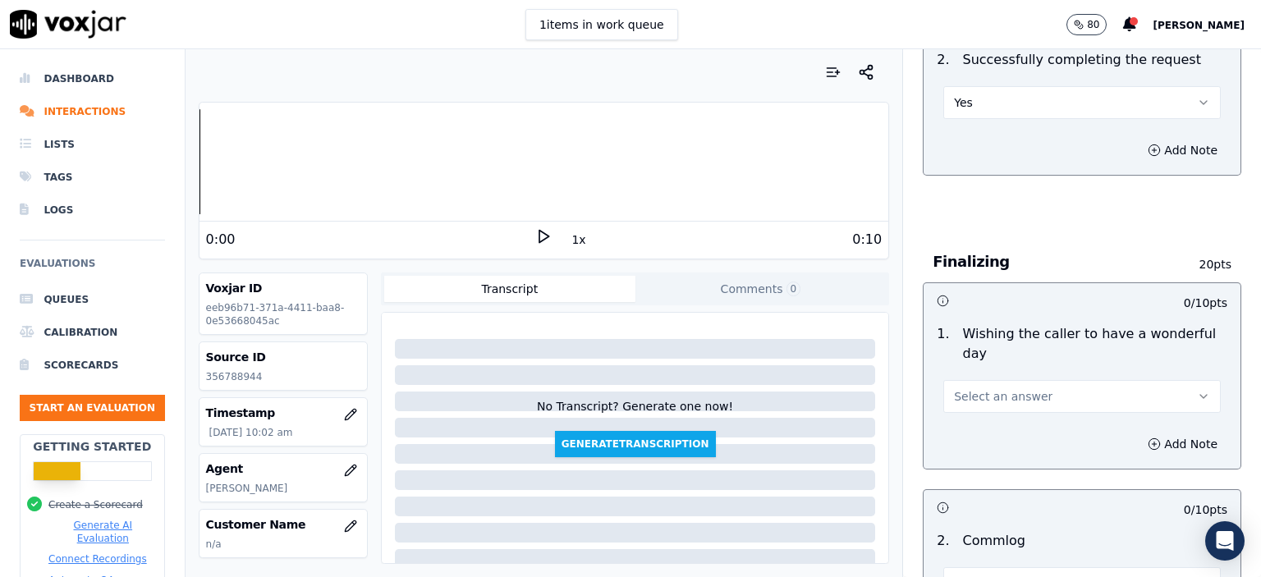
click at [989, 388] on span "Select an answer" at bounding box center [1003, 396] width 99 height 16
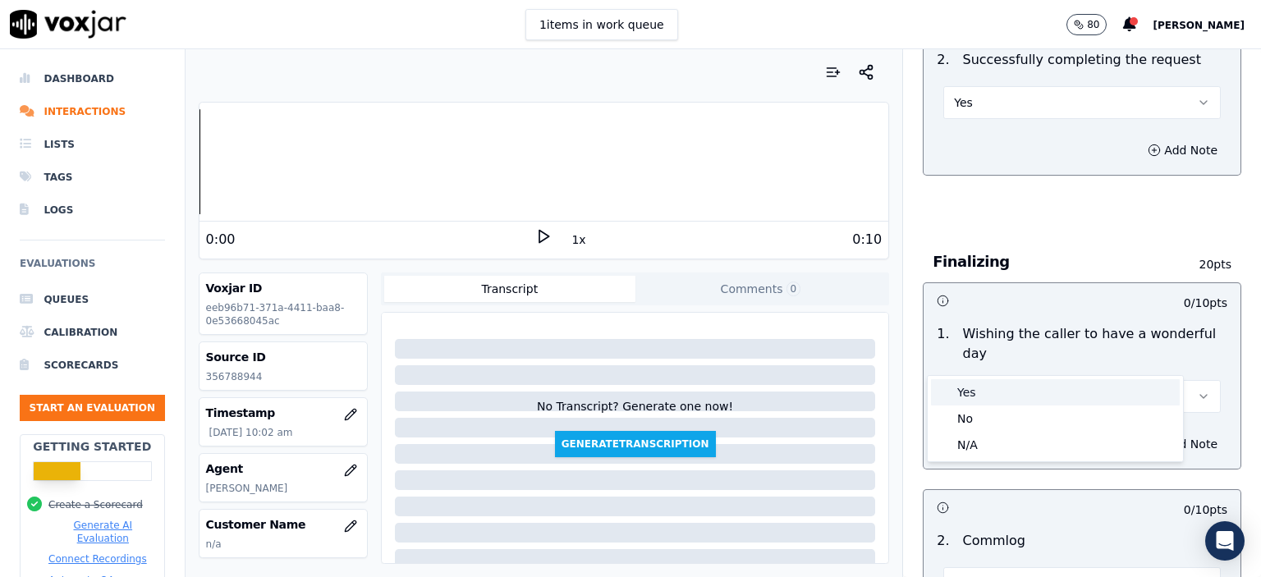
click at [988, 397] on div "Yes" at bounding box center [1055, 392] width 249 height 26
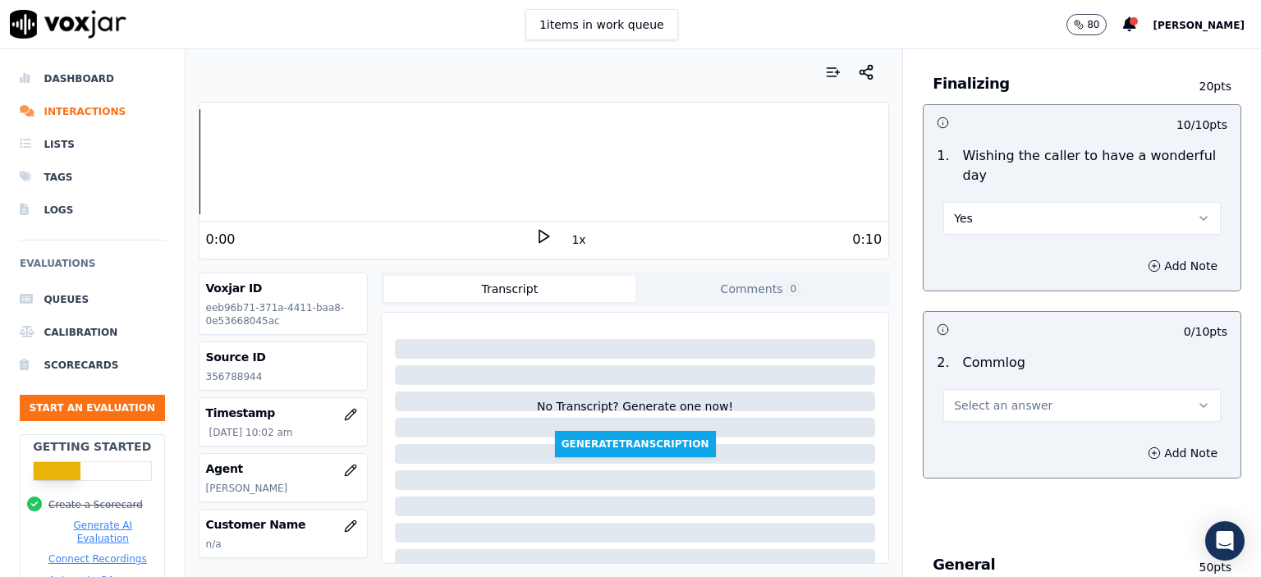
scroll to position [1313, 0]
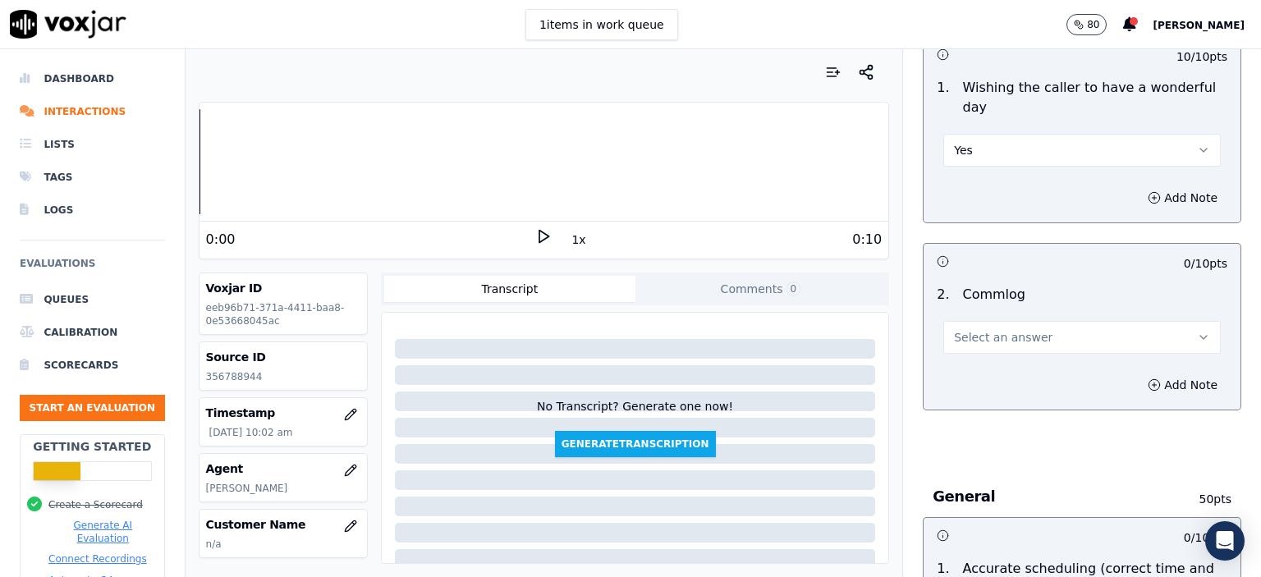
click at [995, 329] on span "Select an answer" at bounding box center [1003, 337] width 99 height 16
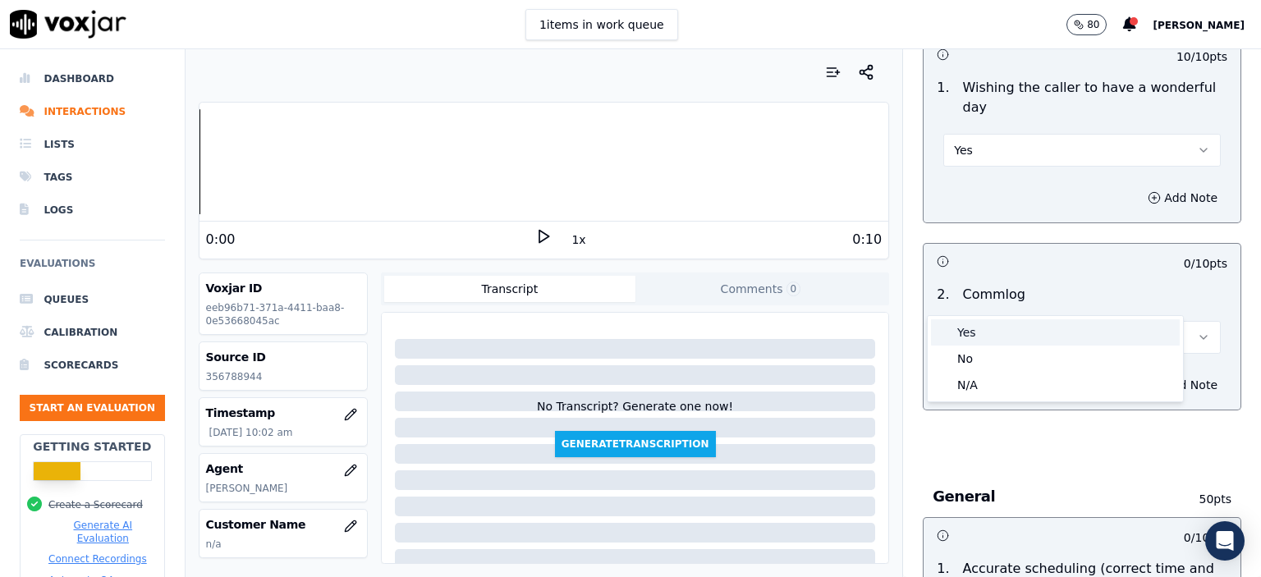
click at [995, 339] on div "Yes" at bounding box center [1055, 332] width 249 height 26
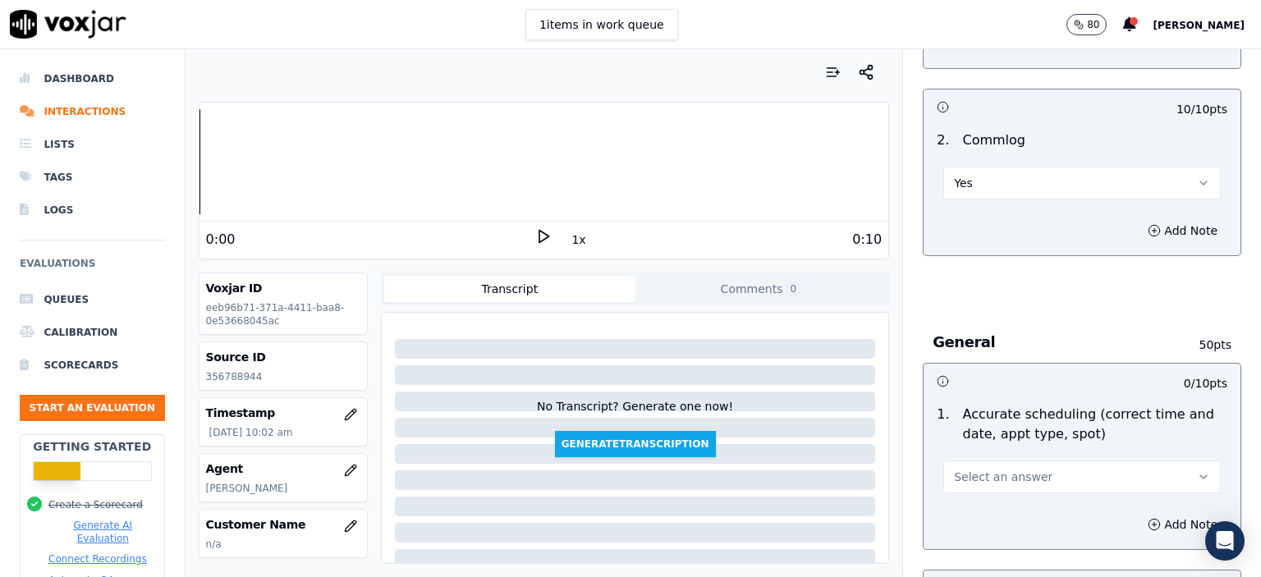
scroll to position [1478, 0]
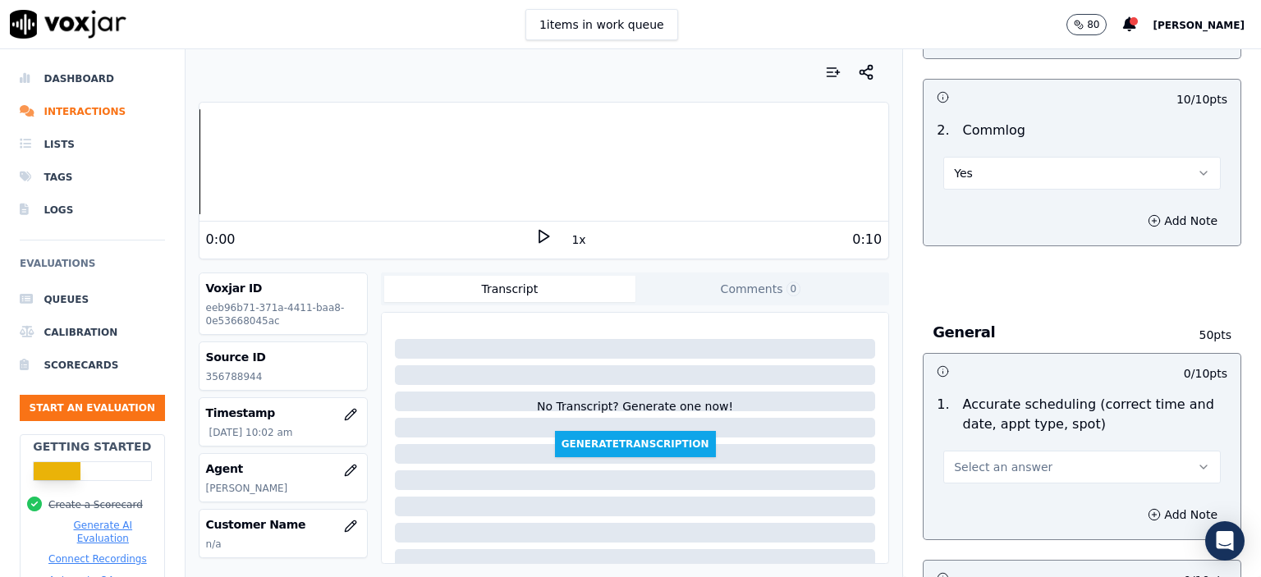
click at [979, 459] on span "Select an answer" at bounding box center [1003, 467] width 99 height 16
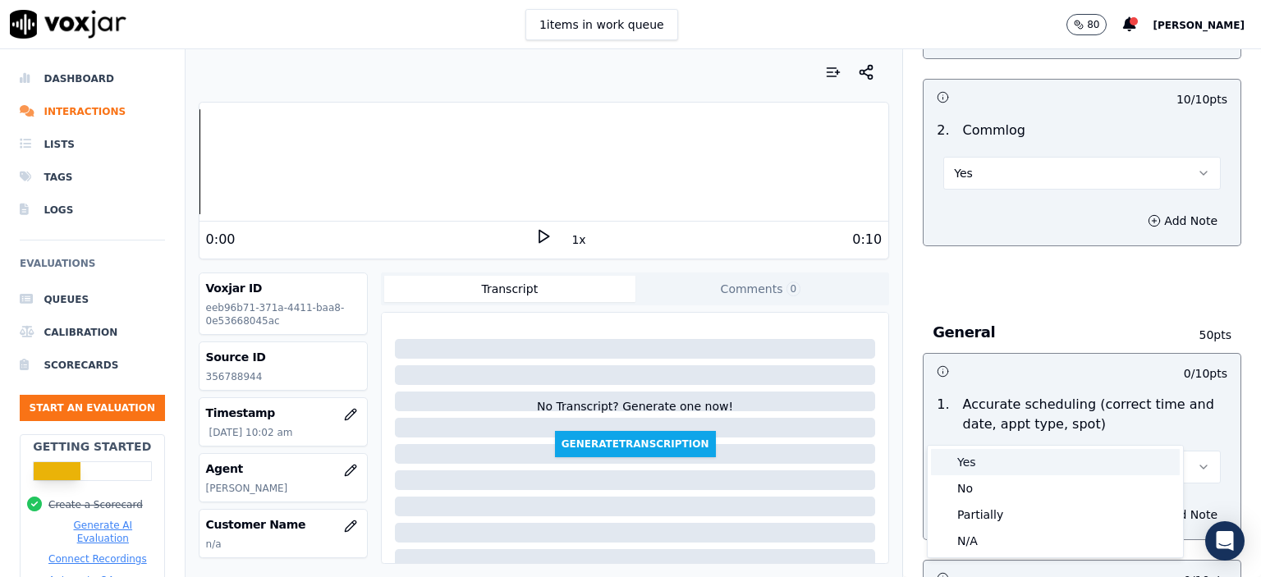
click at [979, 462] on div "Yes" at bounding box center [1055, 462] width 249 height 26
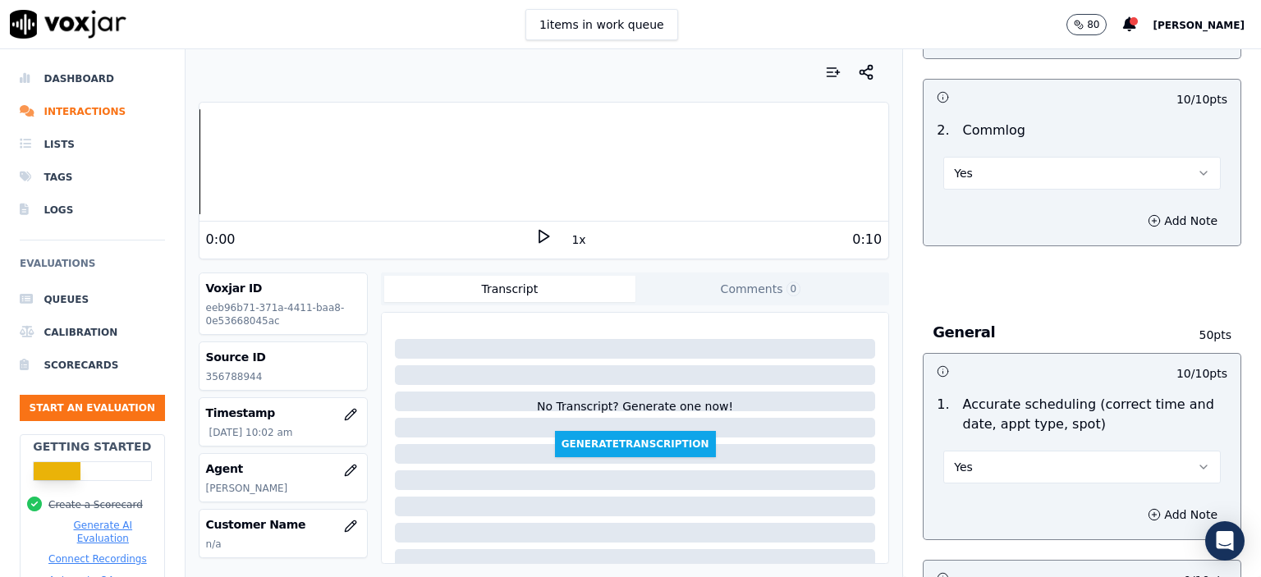
click at [981, 451] on button "Yes" at bounding box center [1081, 467] width 277 height 33
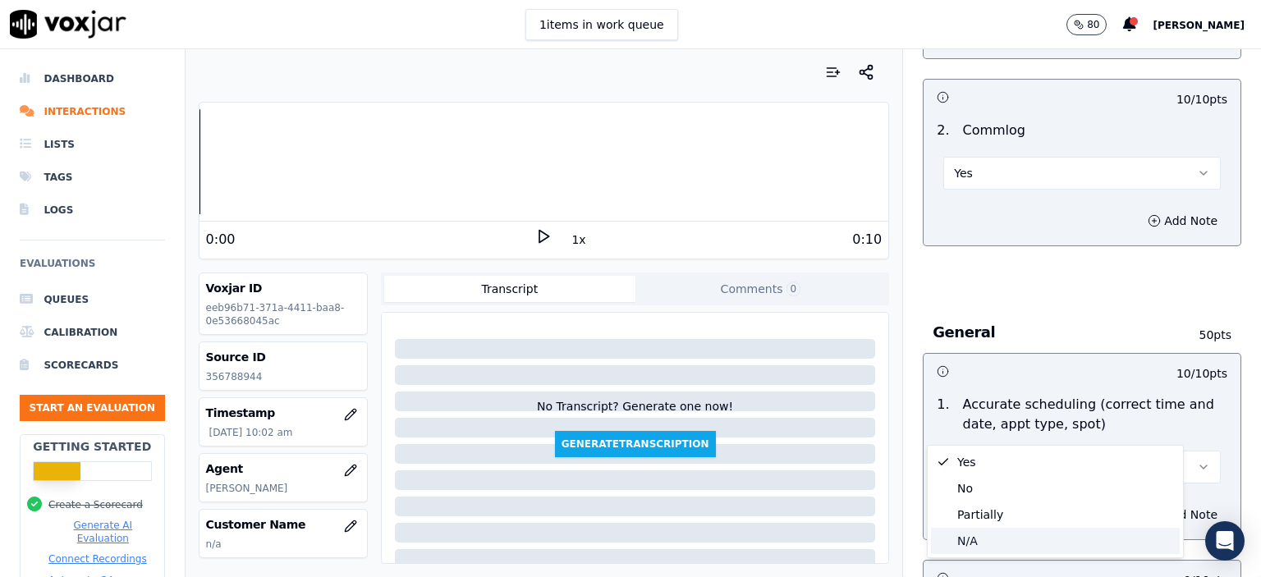
click at [983, 531] on div "N/A" at bounding box center [1055, 541] width 249 height 26
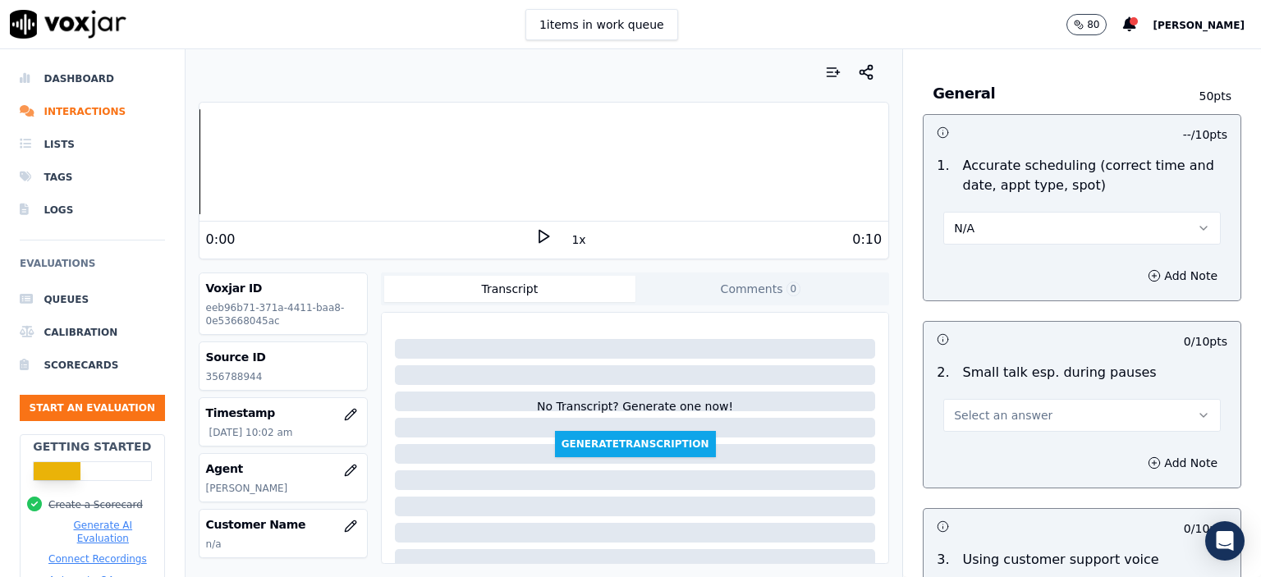
scroll to position [1724, 0]
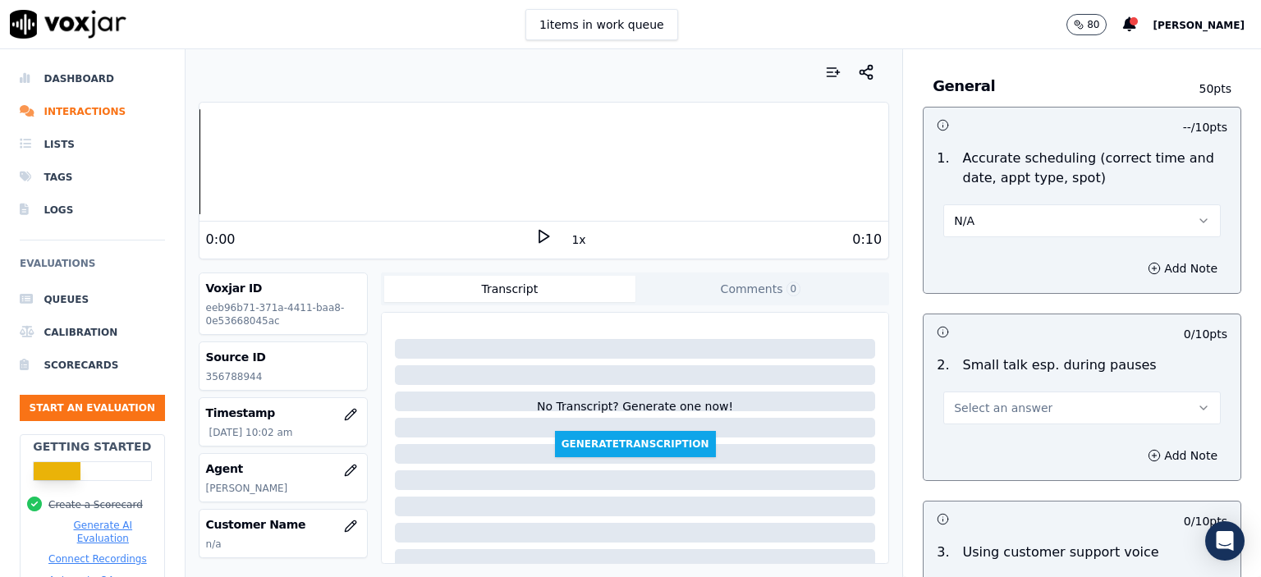
click at [961, 400] on span "Select an answer" at bounding box center [1003, 408] width 99 height 16
click at [988, 426] on div "No" at bounding box center [1055, 428] width 249 height 26
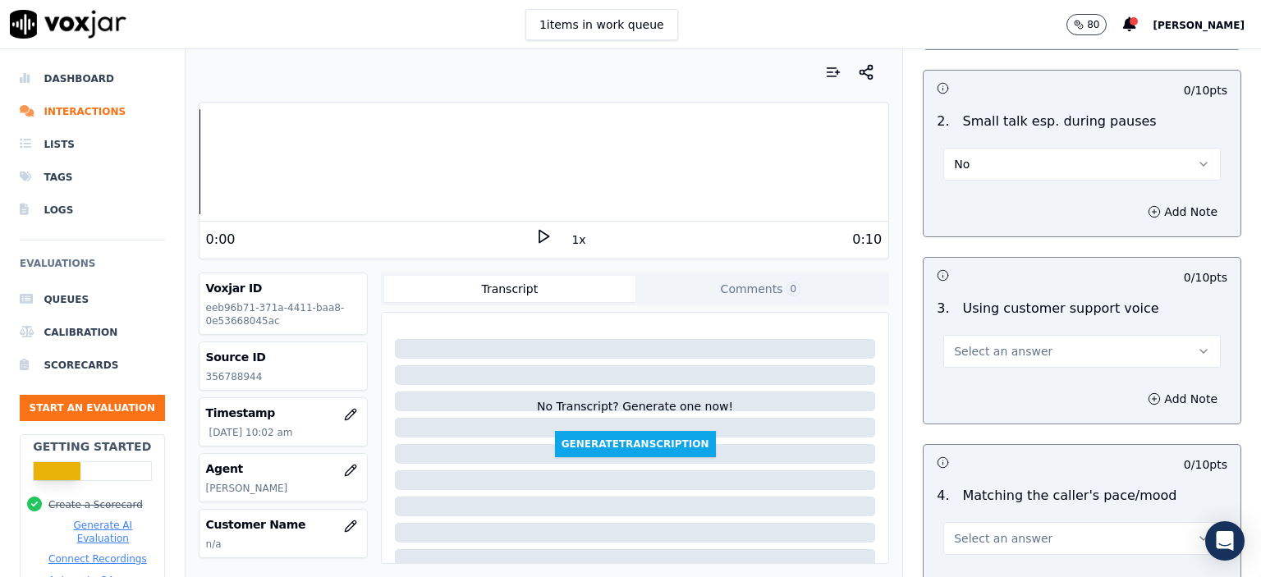
scroll to position [1970, 0]
click at [997, 341] on span "Select an answer" at bounding box center [1003, 349] width 99 height 16
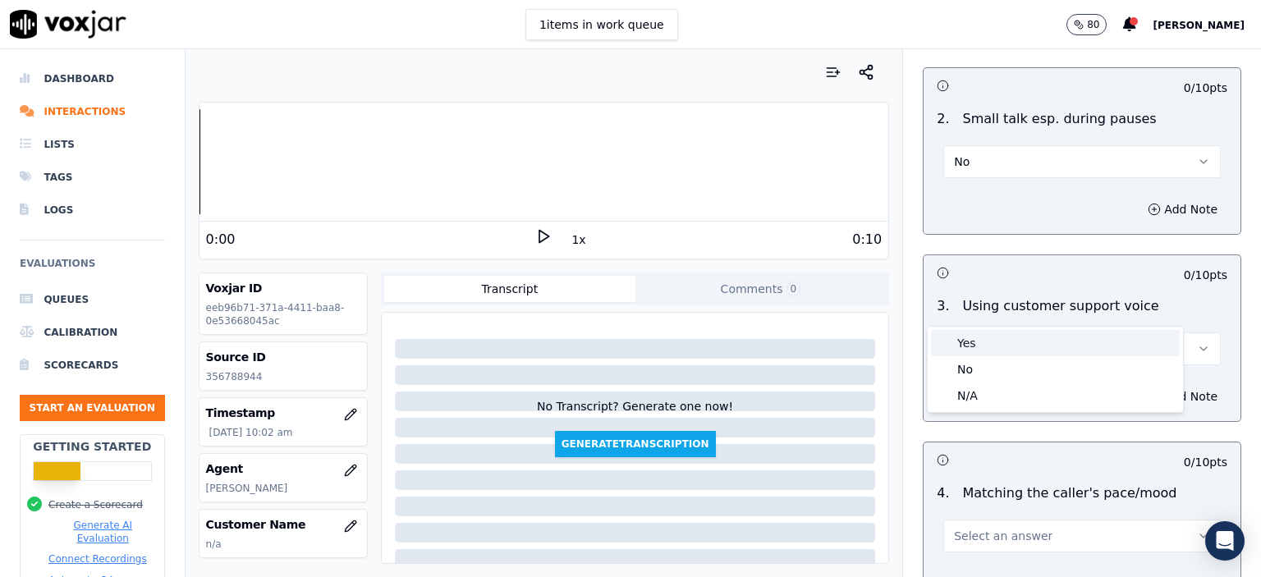
click at [1023, 332] on div "Yes" at bounding box center [1055, 343] width 249 height 26
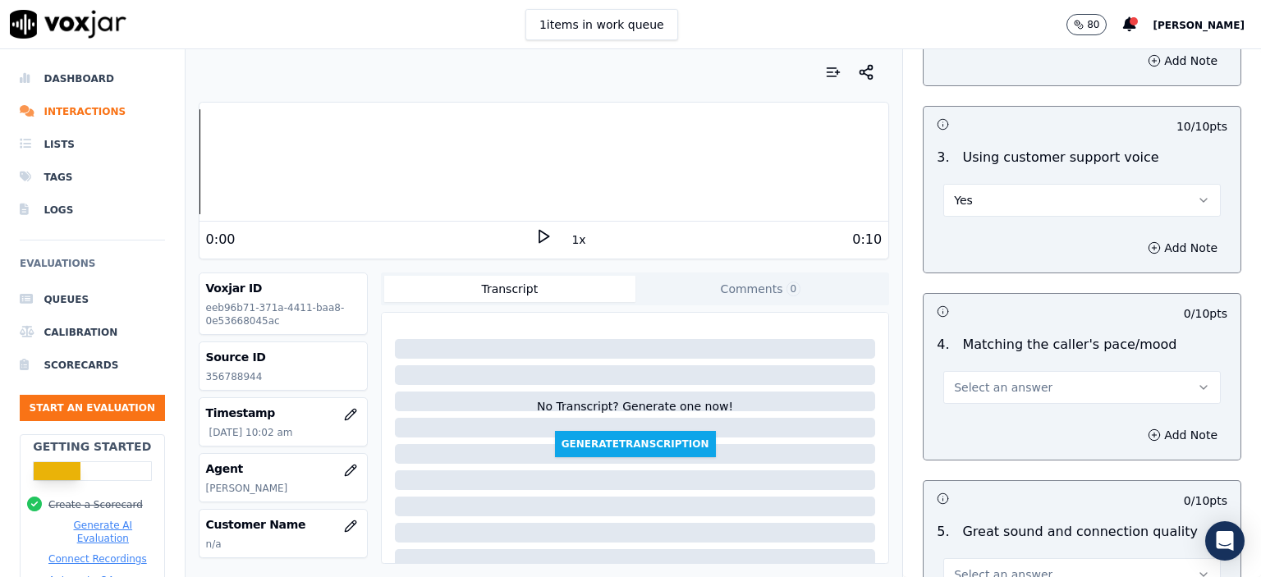
scroll to position [2134, 0]
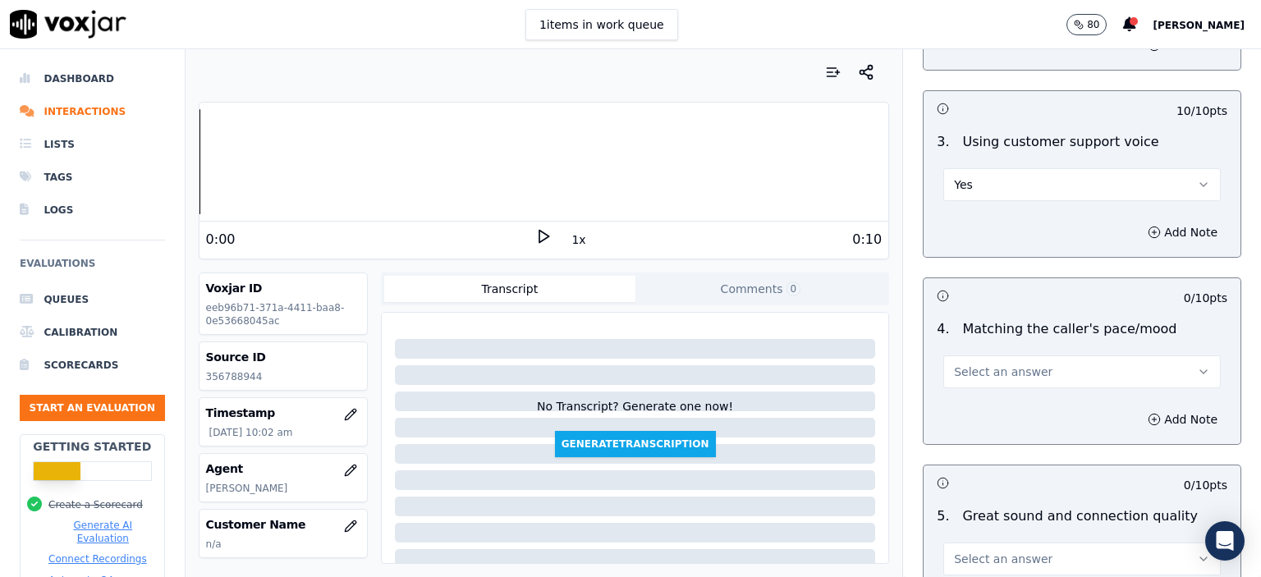
click at [1015, 364] on span "Select an answer" at bounding box center [1003, 372] width 99 height 16
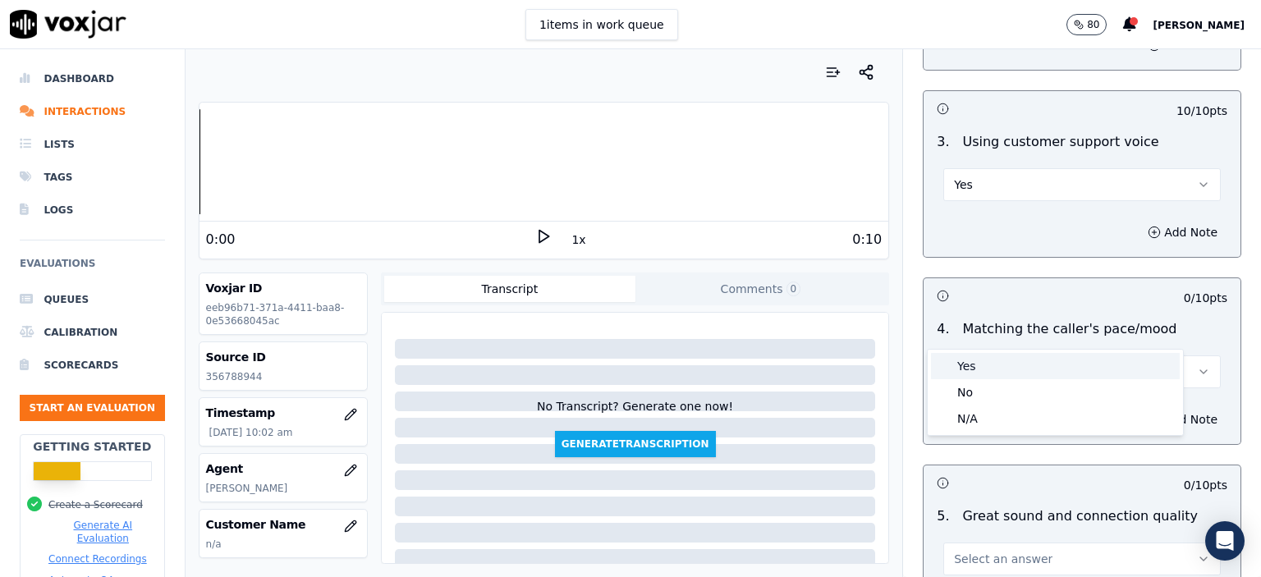
click at [1017, 370] on div "Yes" at bounding box center [1055, 366] width 249 height 26
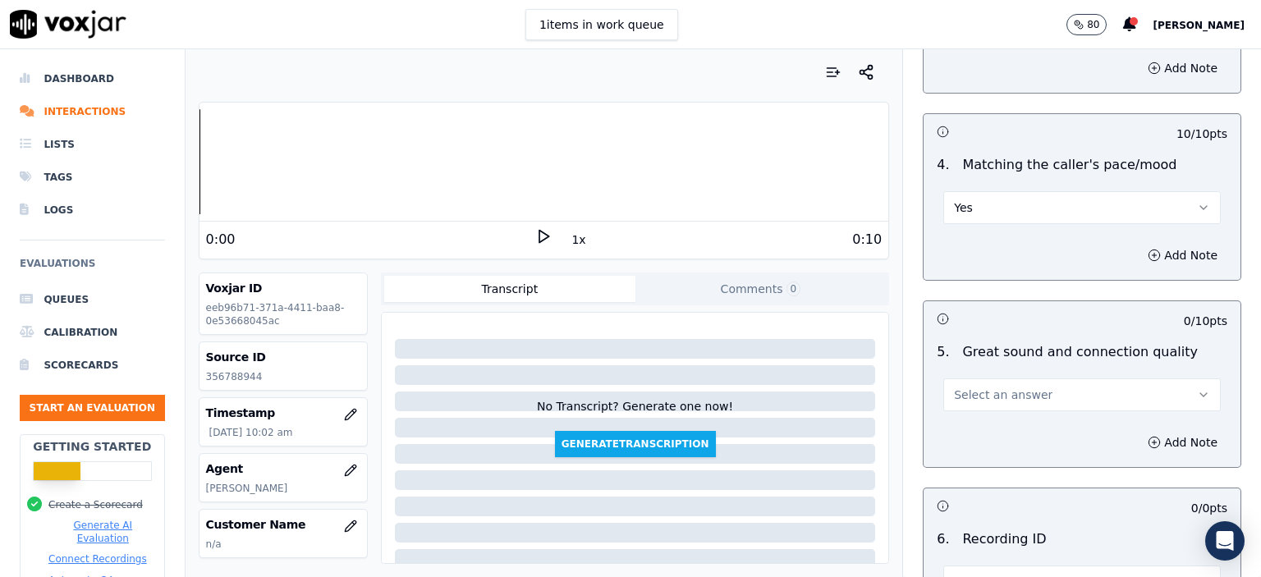
click at [1010, 387] on span "Select an answer" at bounding box center [1003, 395] width 99 height 16
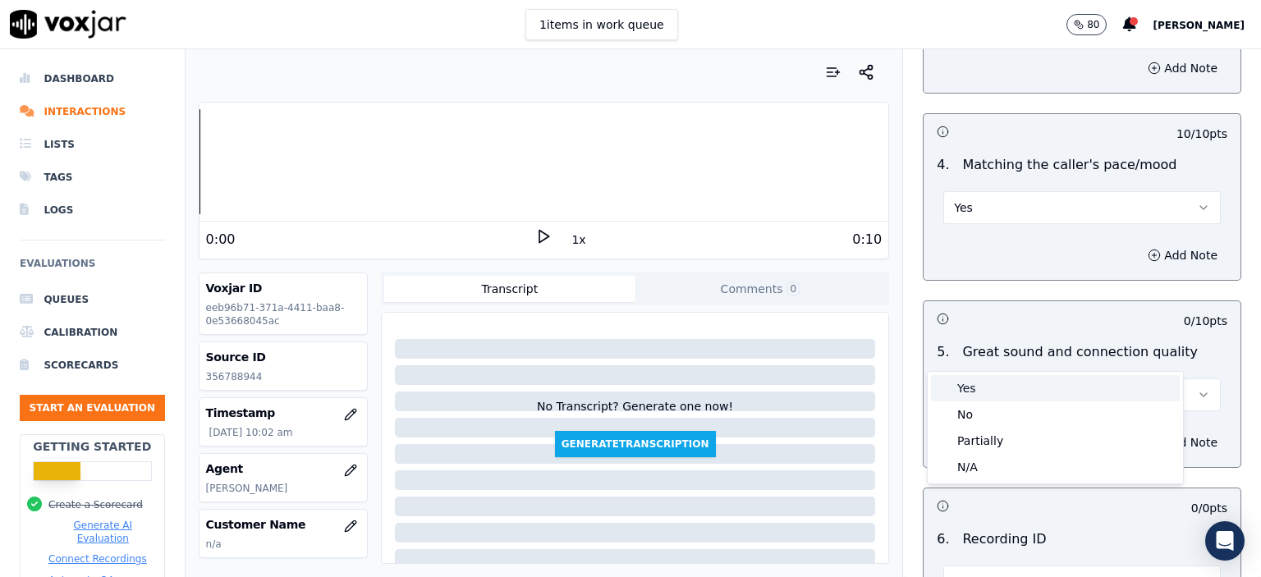
click at [1011, 391] on div "Yes" at bounding box center [1055, 388] width 249 height 26
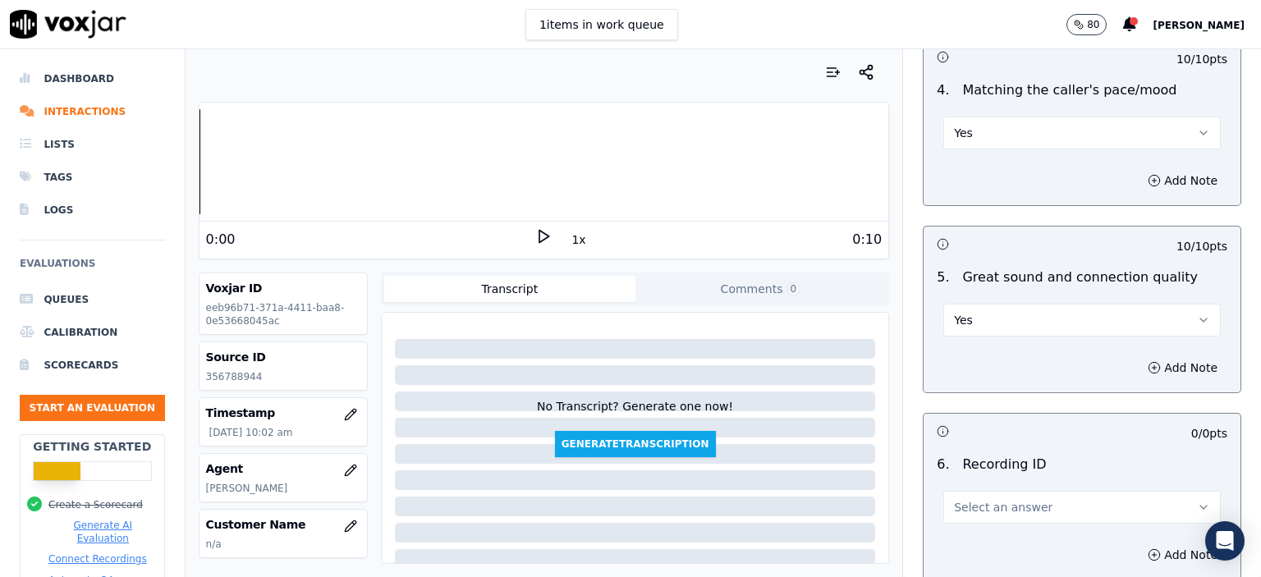
scroll to position [2463, 0]
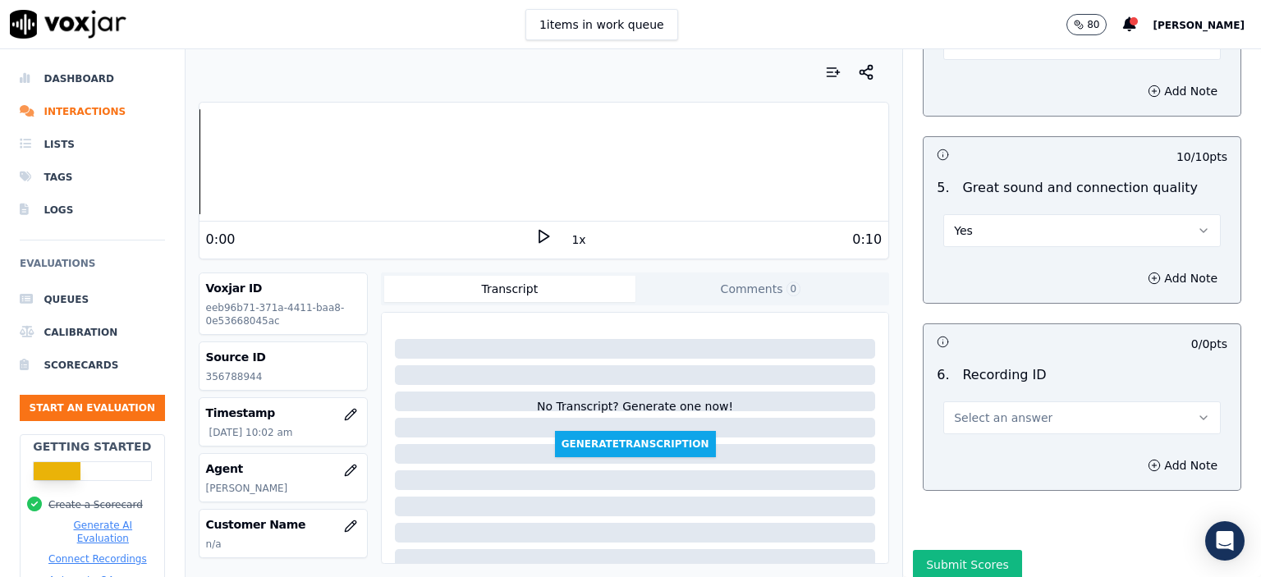
click at [1007, 410] on span "Select an answer" at bounding box center [1003, 418] width 99 height 16
click at [1008, 423] on div "N/A" at bounding box center [1055, 421] width 249 height 26
click at [229, 387] on div "Source ID 356788944" at bounding box center [282, 366] width 167 height 48
click at [227, 381] on p "356788944" at bounding box center [283, 376] width 154 height 13
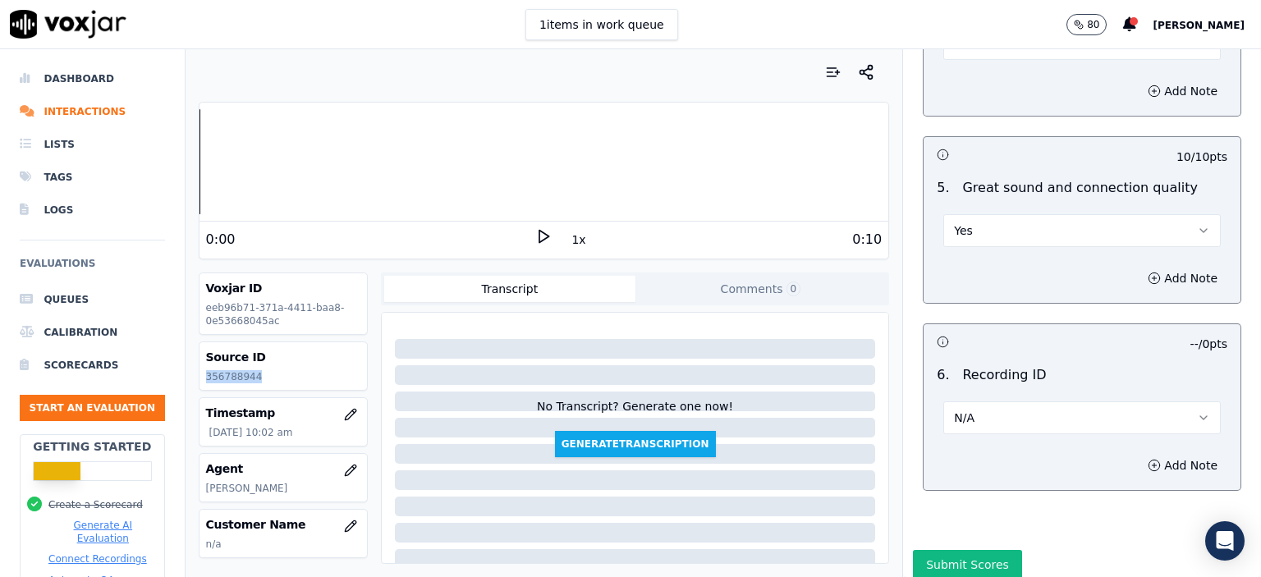
copy p "356788944"
click at [1141, 454] on button "Add Note" at bounding box center [1182, 465] width 89 height 23
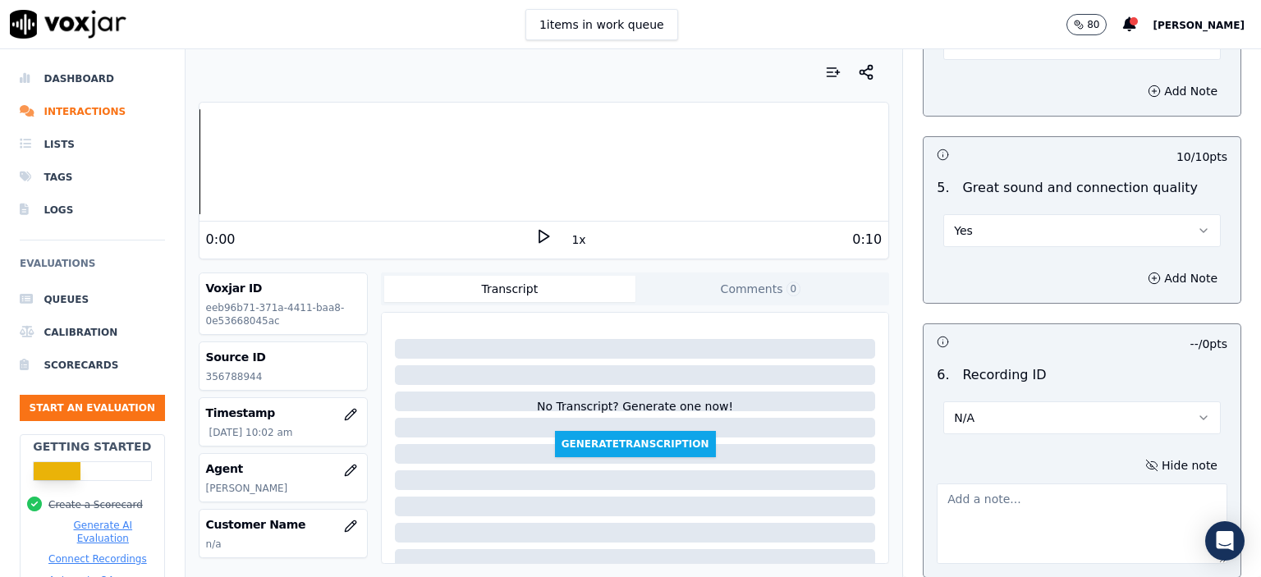
click at [995, 484] on textarea at bounding box center [1082, 524] width 291 height 80
paste textarea "356788944"
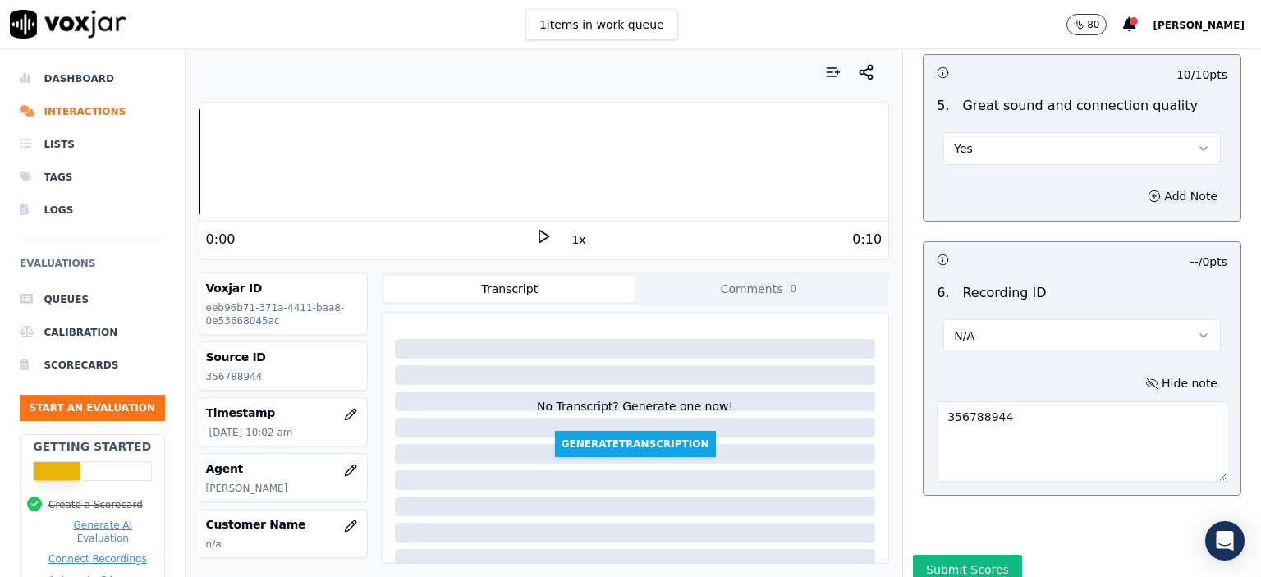
scroll to position [2555, 0]
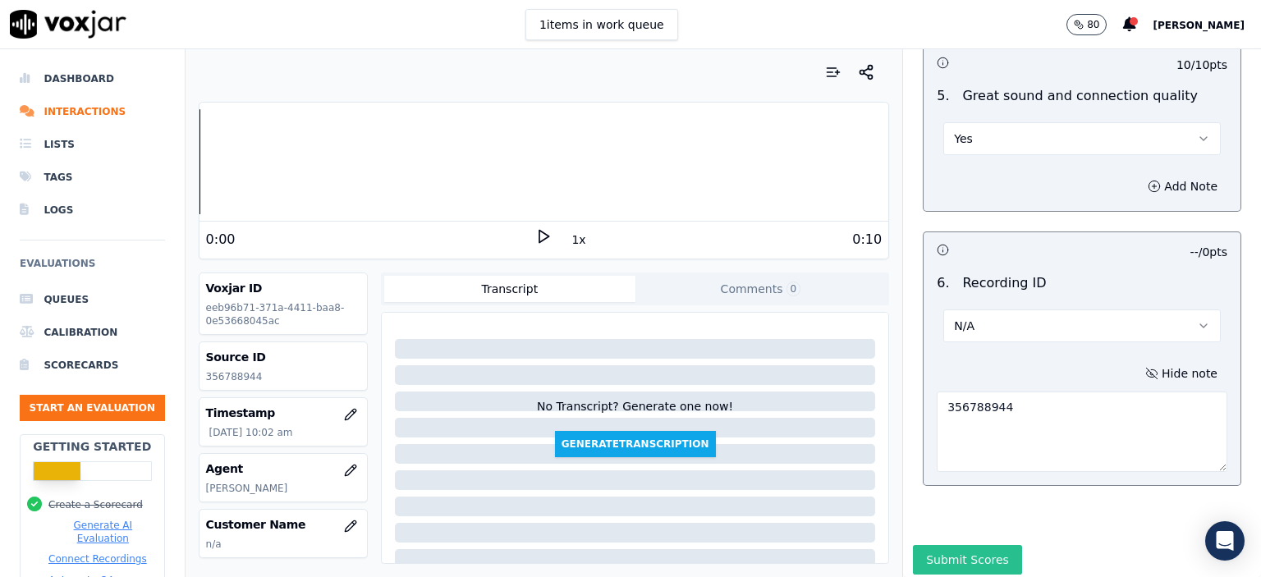
type textarea "356788944"
click at [959, 545] on button "Submit Scores" at bounding box center [967, 560] width 109 height 30
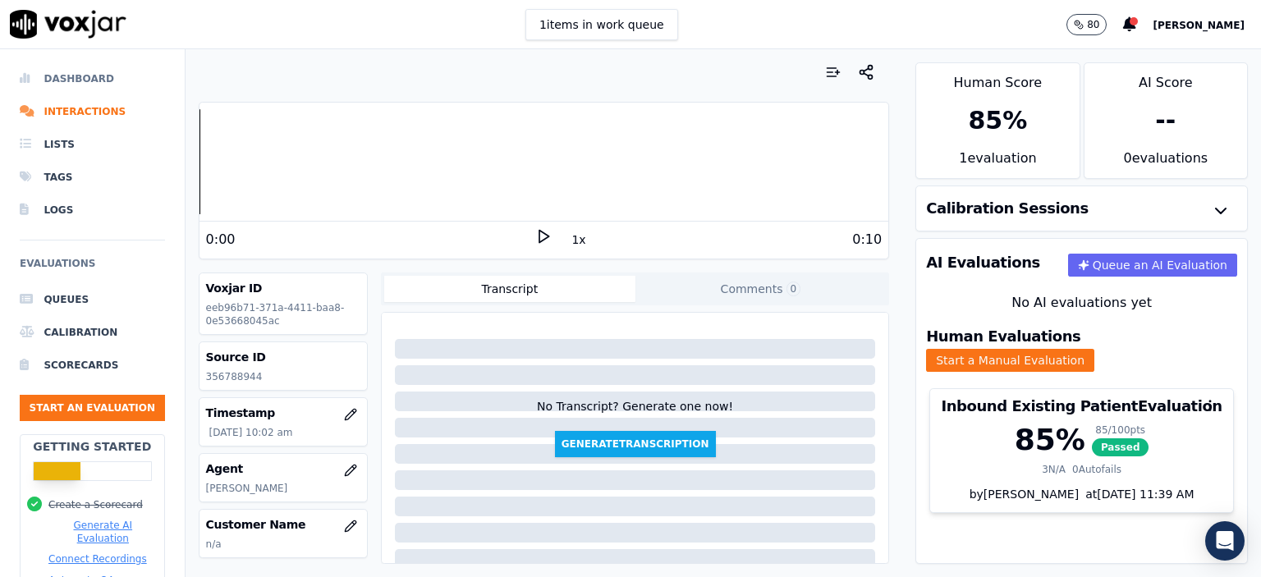
click at [81, 85] on li "Dashboard" at bounding box center [92, 78] width 145 height 33
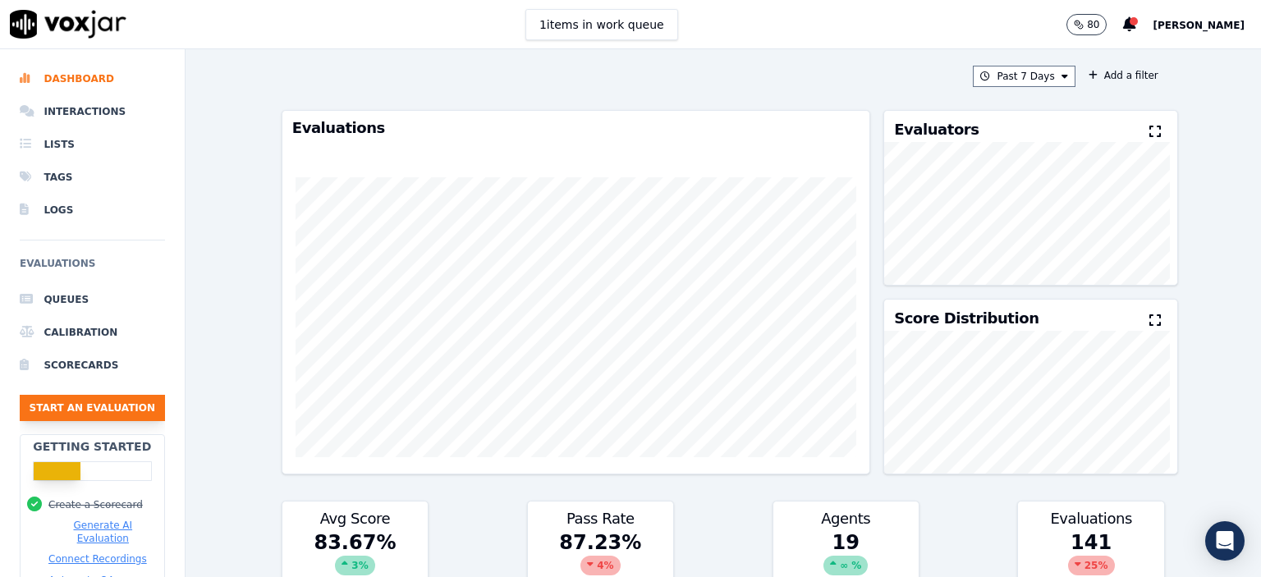
click at [108, 405] on button "Start an Evaluation" at bounding box center [92, 408] width 145 height 26
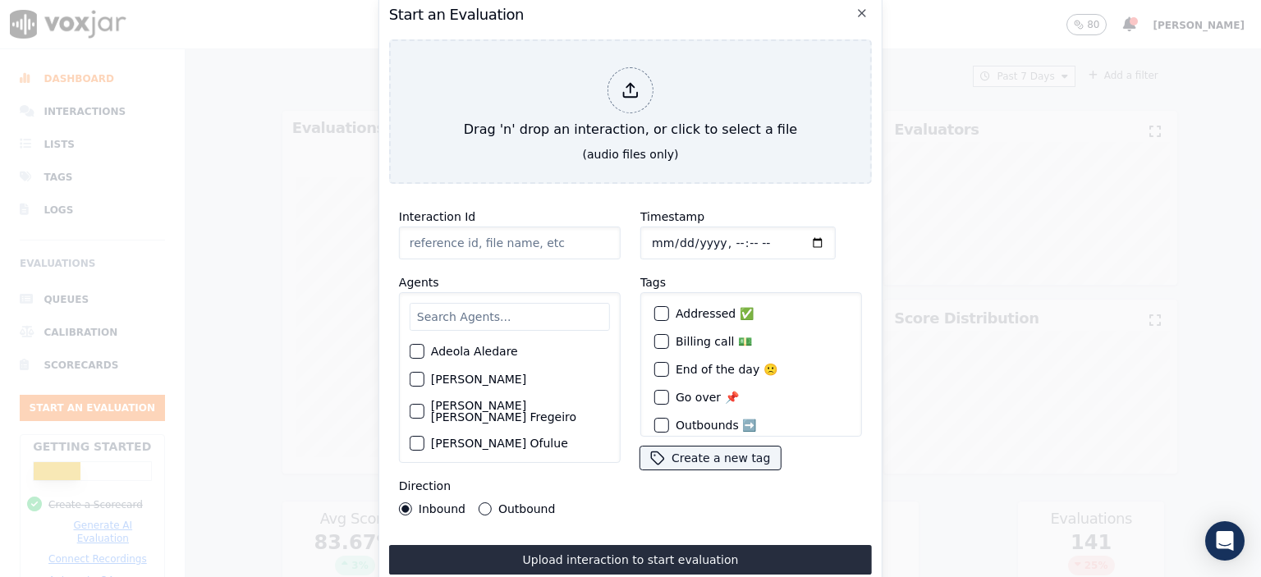
click at [505, 236] on input "Interaction Id" at bounding box center [510, 243] width 222 height 33
paste input "356801308"
type input "356801308"
click at [484, 310] on input "text" at bounding box center [510, 317] width 200 height 28
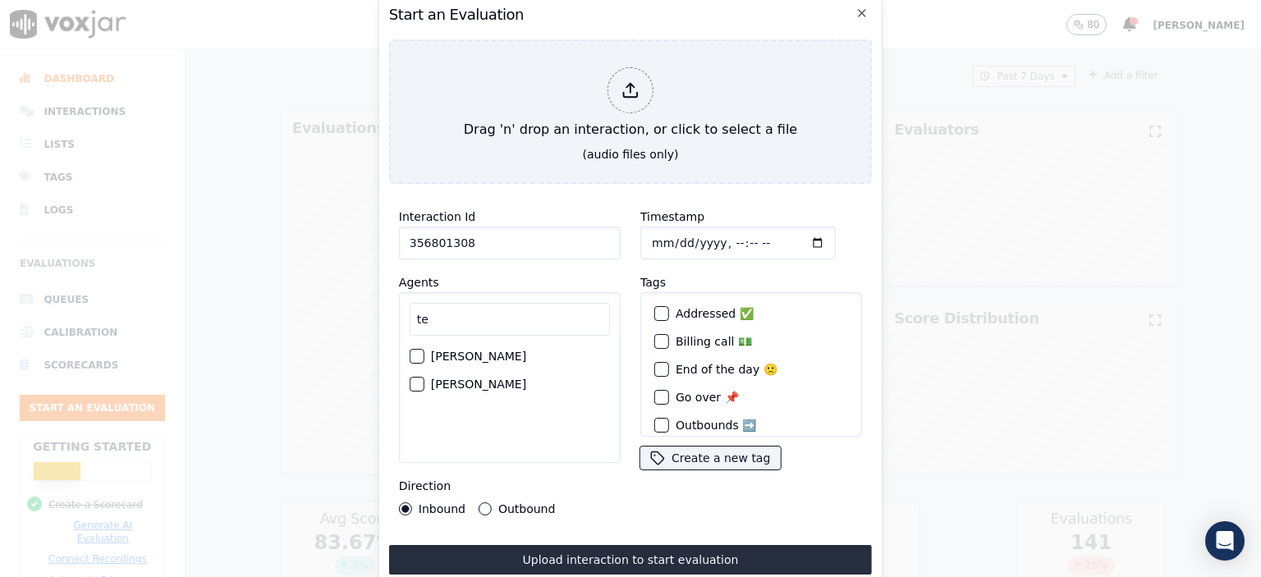
type input "te"
click at [444, 380] on label "[PERSON_NAME]" at bounding box center [478, 383] width 95 height 11
click at [424, 380] on button "[PERSON_NAME]" at bounding box center [417, 384] width 15 height 15
click at [717, 241] on input "Timestamp" at bounding box center [737, 243] width 195 height 33
type input "[DATE]T11:14"
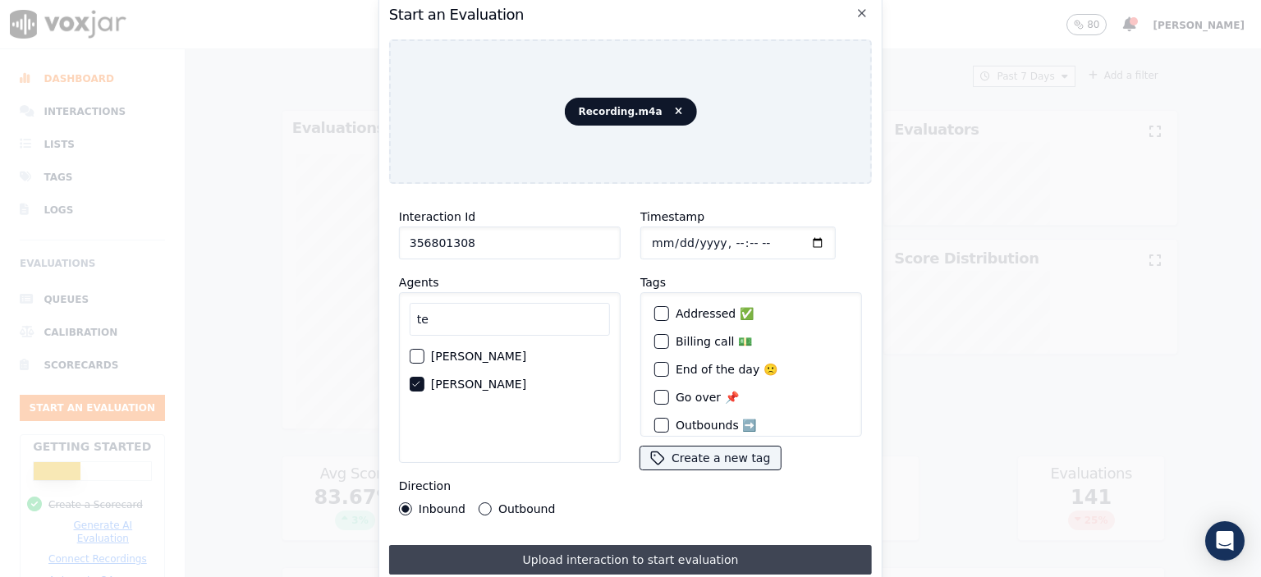
click at [639, 560] on button "Upload interaction to start evaluation" at bounding box center [630, 560] width 483 height 30
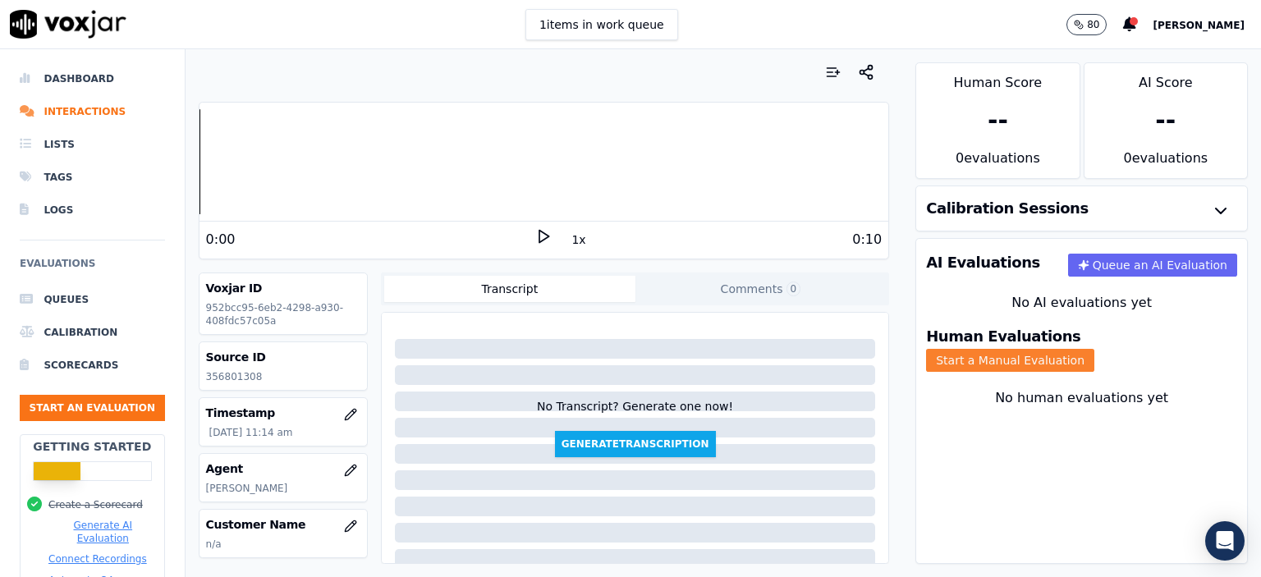
click at [1094, 349] on button "Start a Manual Evaluation" at bounding box center [1010, 360] width 168 height 23
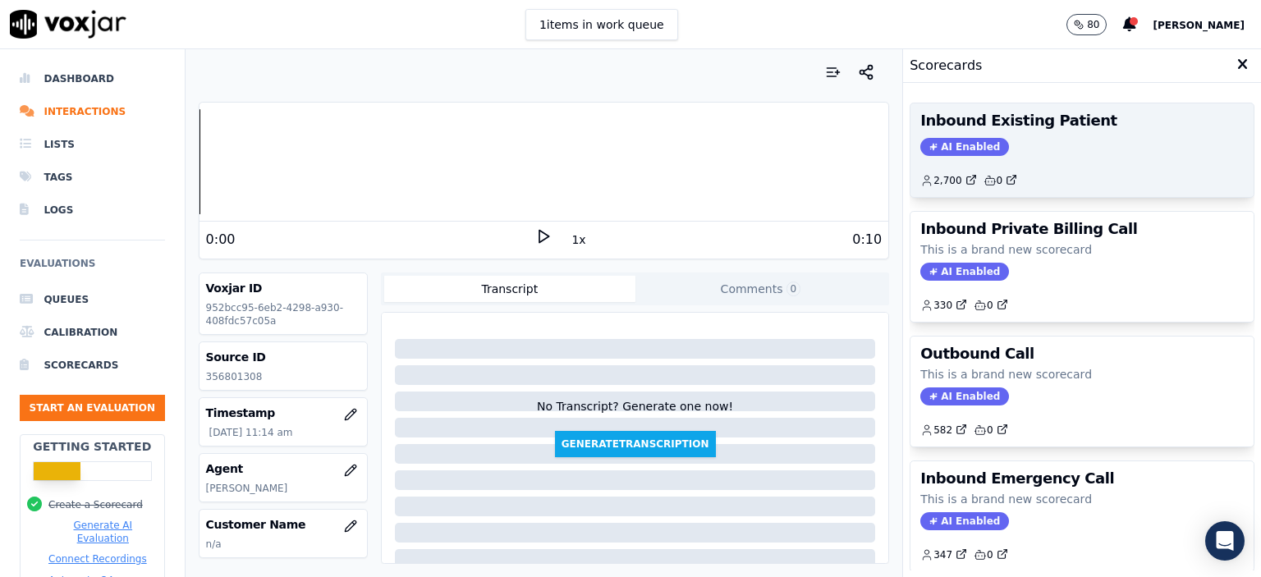
click at [1058, 152] on div "AI Enabled" at bounding box center [1081, 147] width 323 height 18
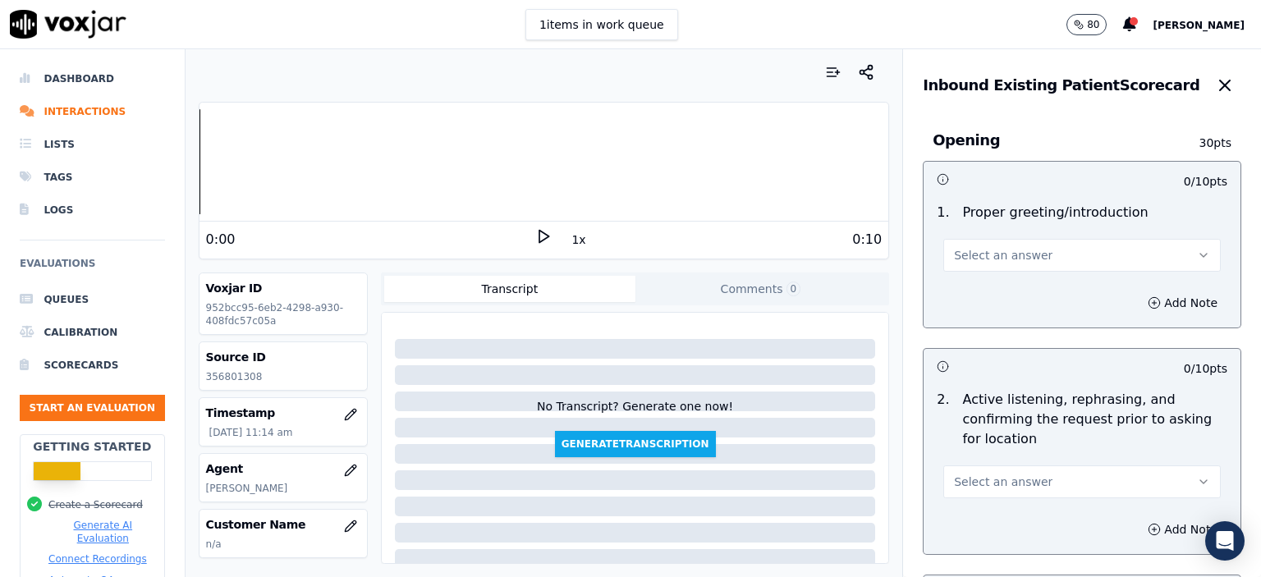
click at [1041, 250] on button "Select an answer" at bounding box center [1081, 255] width 277 height 33
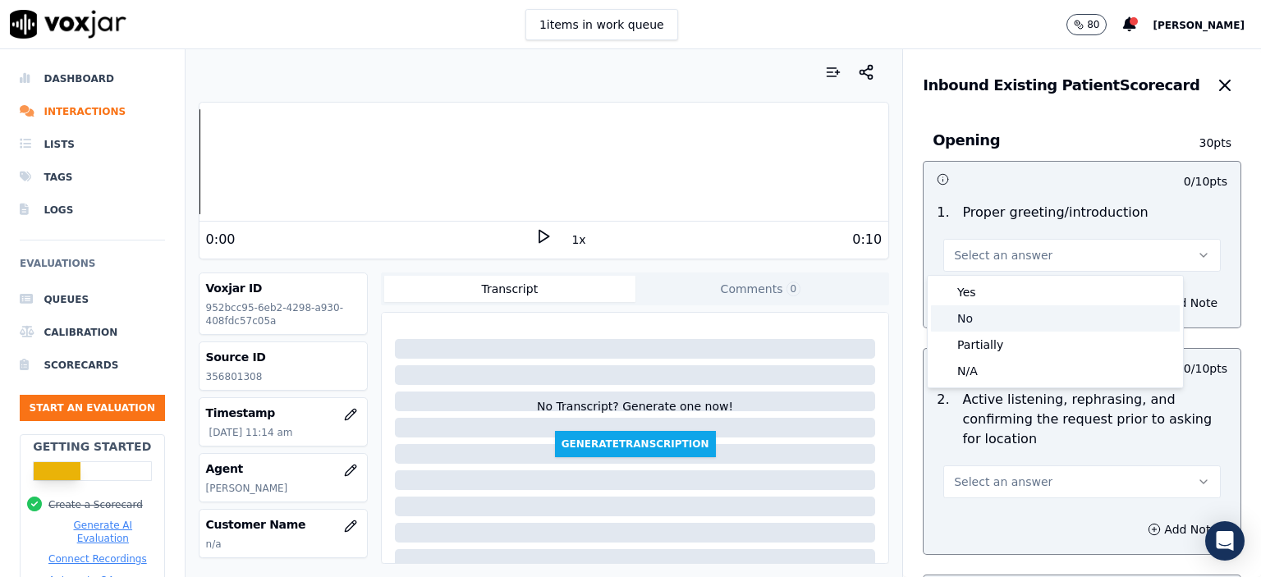
click at [1011, 324] on div "No" at bounding box center [1055, 318] width 249 height 26
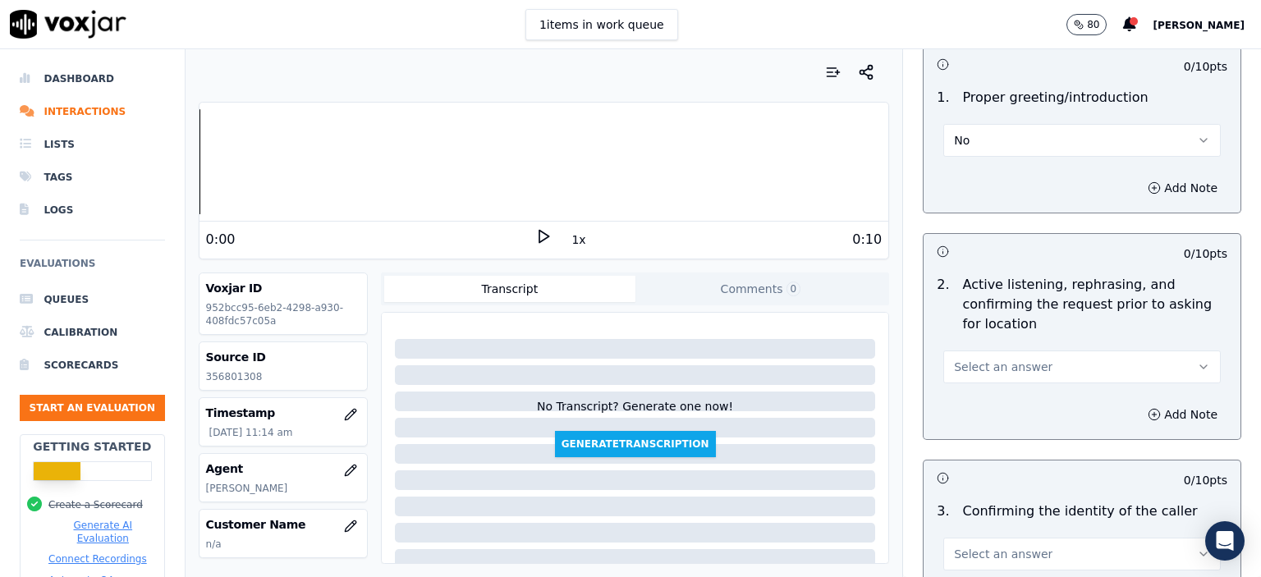
scroll to position [164, 0]
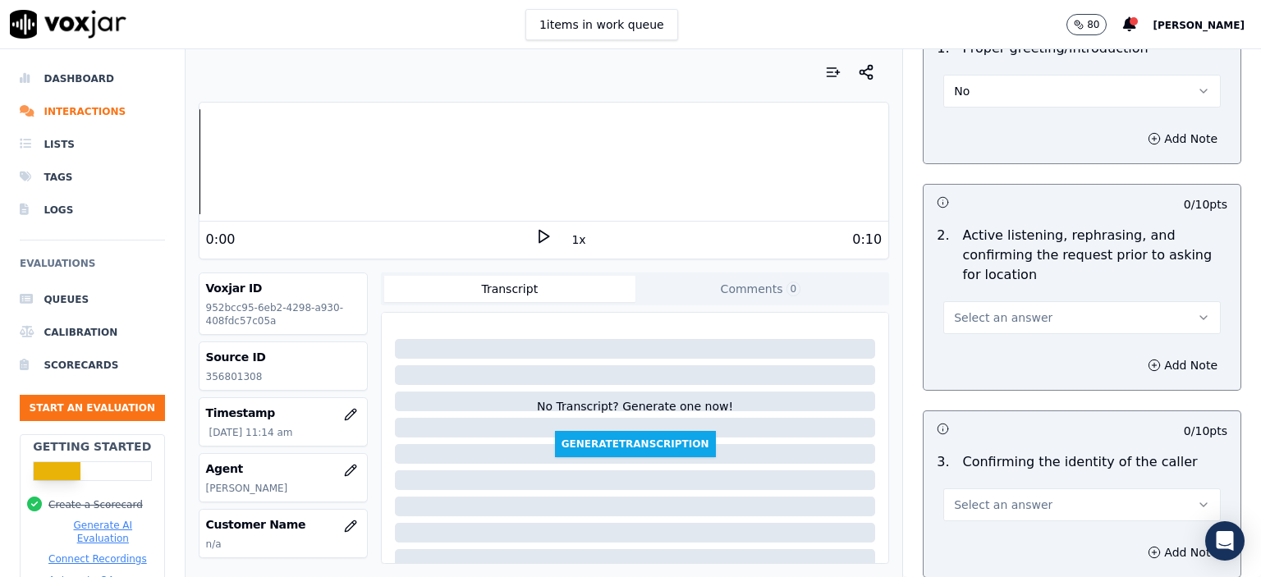
click at [979, 319] on span "Select an answer" at bounding box center [1003, 317] width 99 height 16
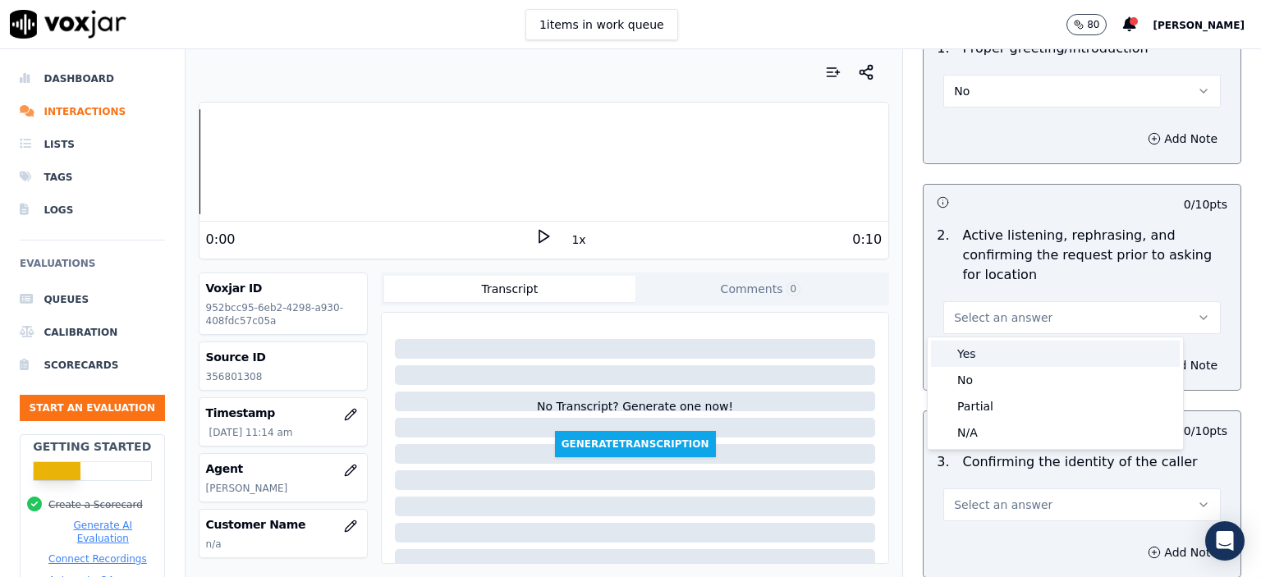
click at [992, 354] on div "Yes" at bounding box center [1055, 354] width 249 height 26
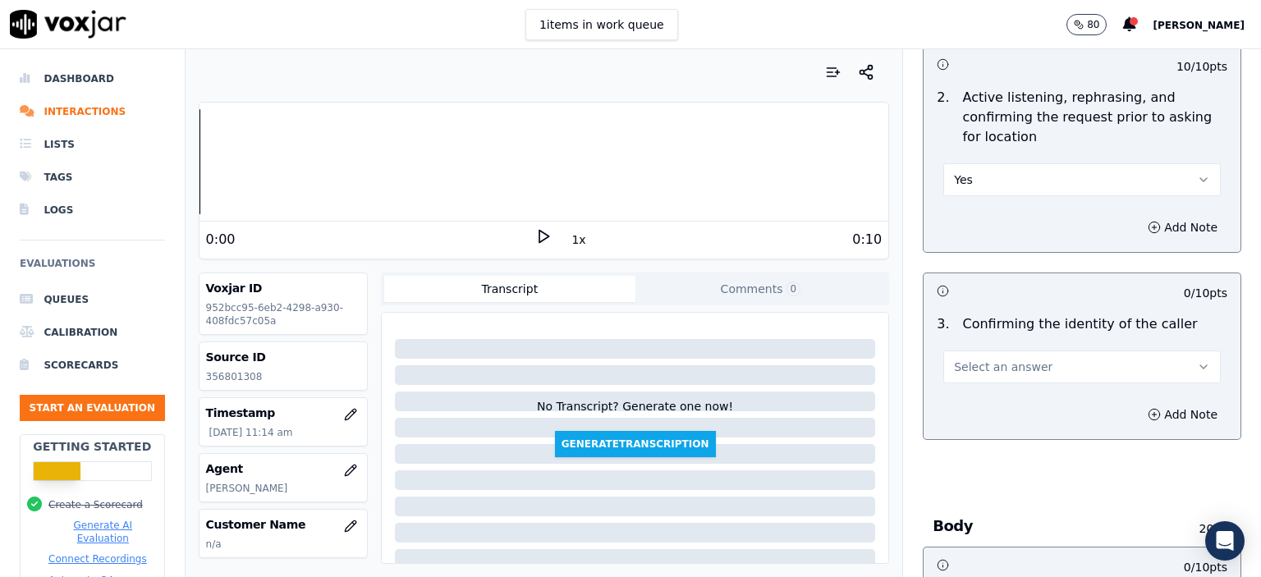
scroll to position [328, 0]
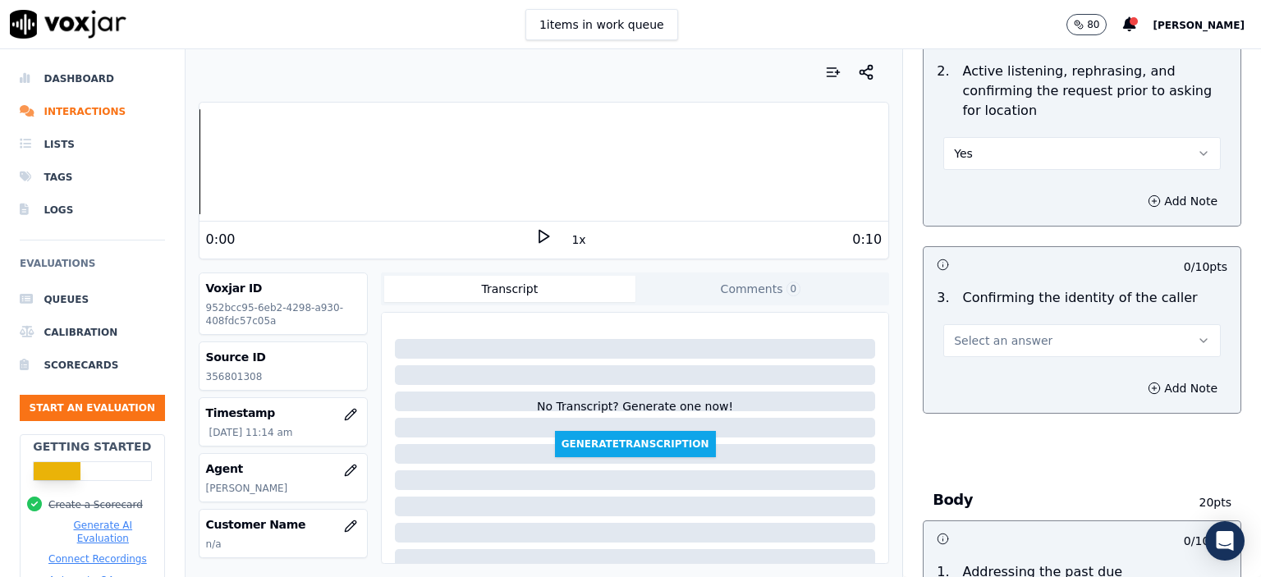
click at [1028, 345] on button "Select an answer" at bounding box center [1081, 340] width 277 height 33
click at [1031, 380] on div "Yes" at bounding box center [1055, 377] width 249 height 26
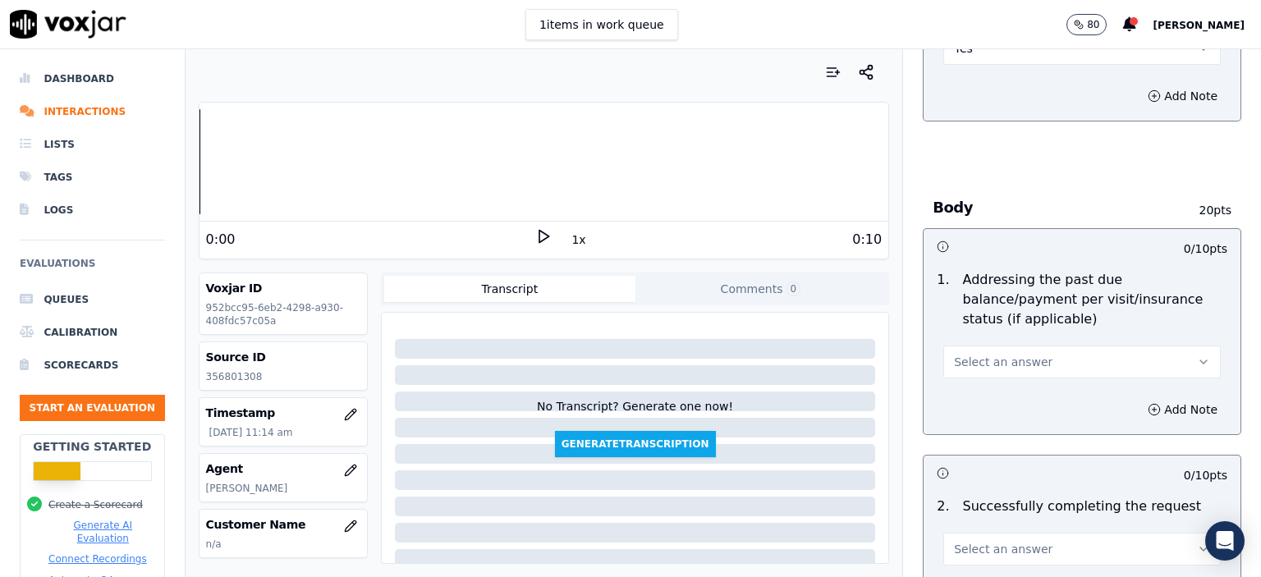
scroll to position [657, 0]
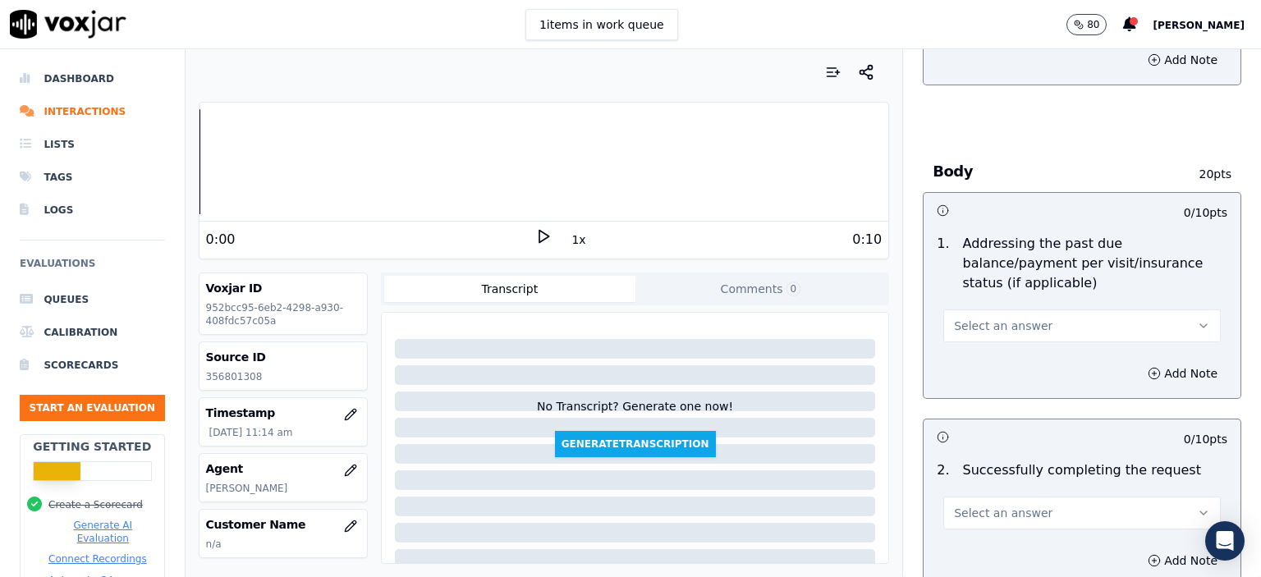
click at [1015, 325] on div "1 . Addressing the past due balance/payment per visit/insurance status (if appl…" at bounding box center [1082, 287] width 317 height 121
click at [1010, 318] on span "Select an answer" at bounding box center [1003, 326] width 99 height 16
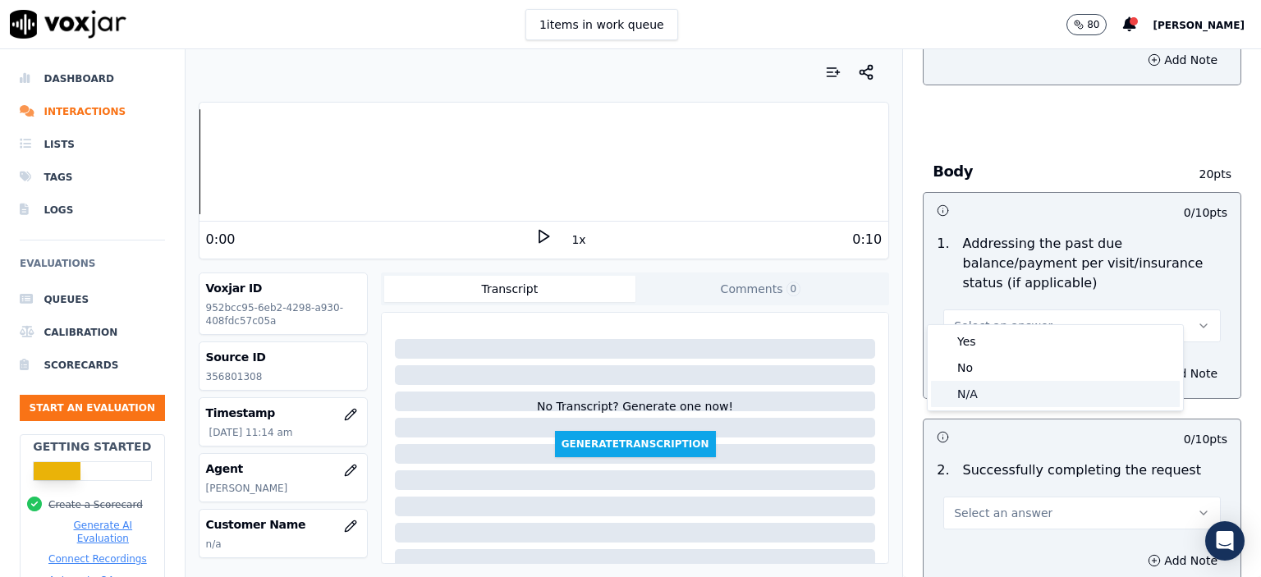
click at [1036, 385] on div "N/A" at bounding box center [1055, 394] width 249 height 26
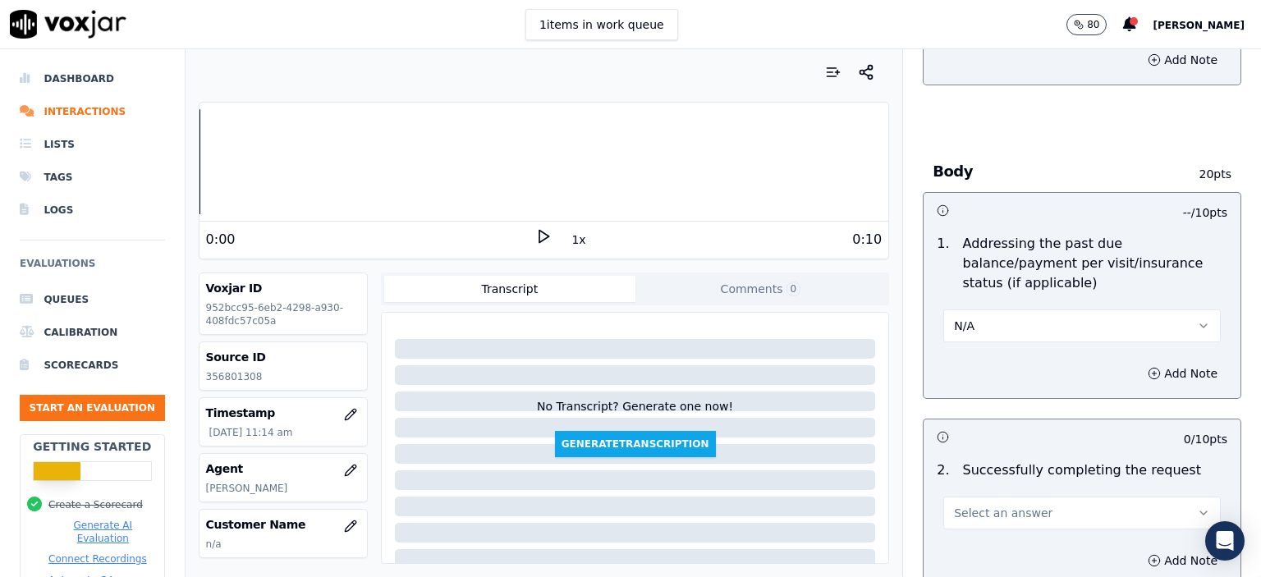
click at [1090, 497] on button "Select an answer" at bounding box center [1081, 513] width 277 height 33
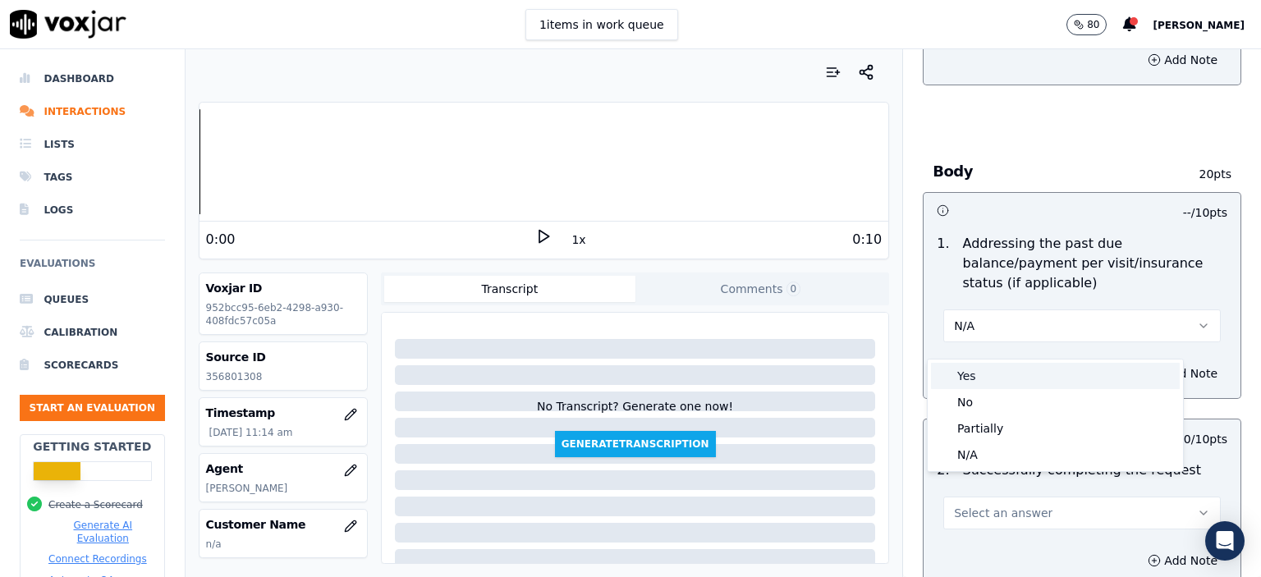
click at [1002, 378] on div "Yes" at bounding box center [1055, 376] width 249 height 26
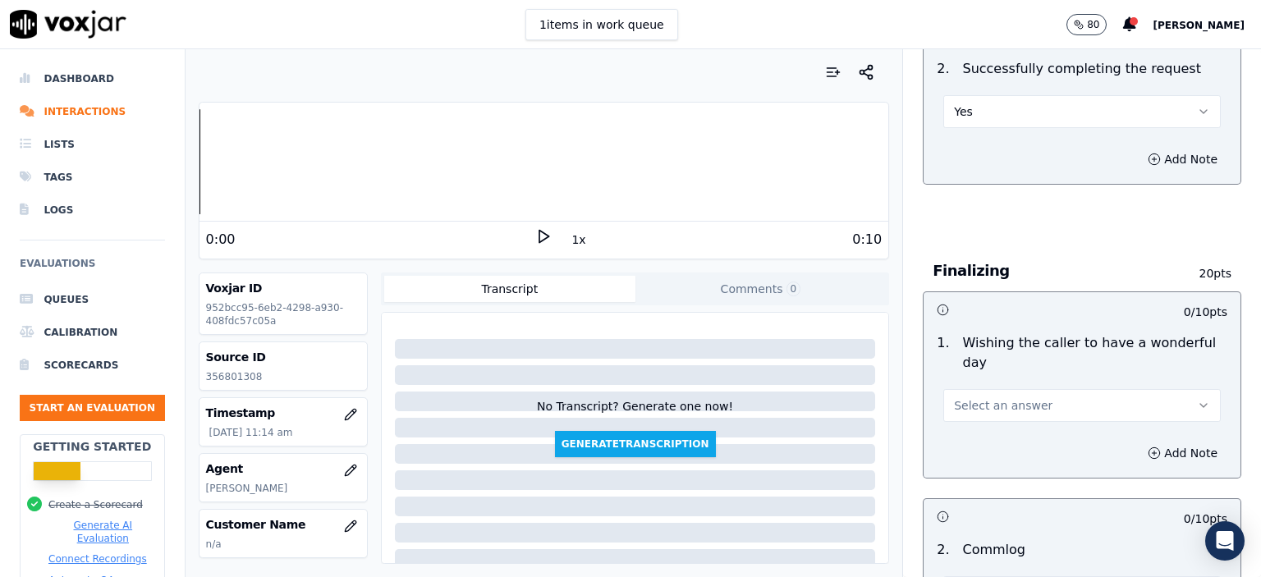
scroll to position [1067, 0]
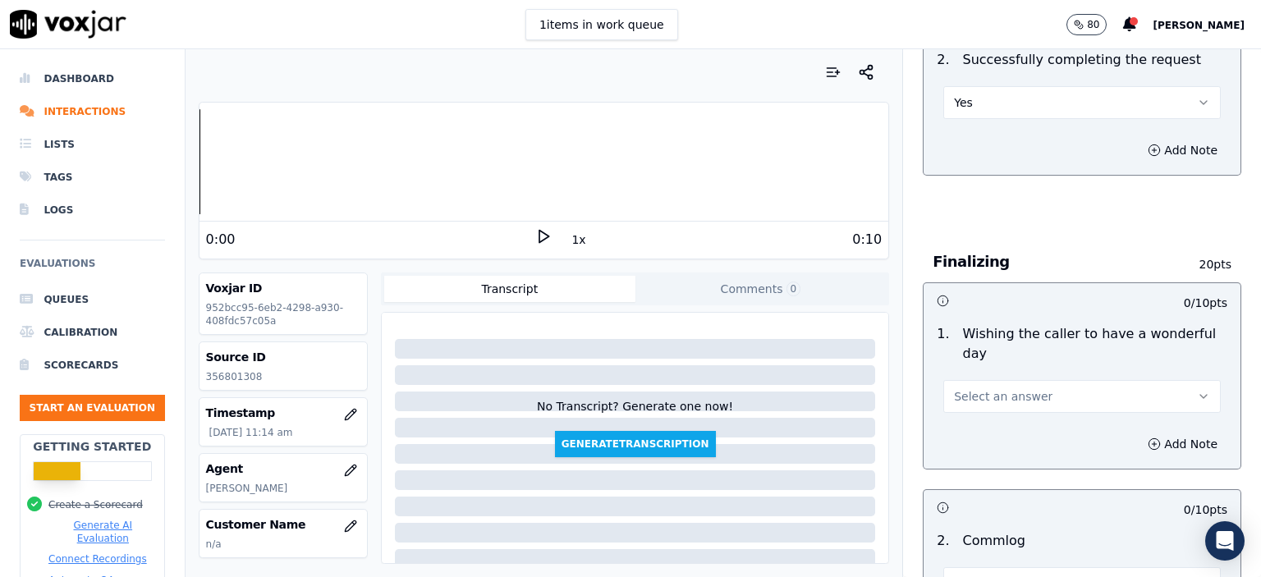
click at [994, 388] on span "Select an answer" at bounding box center [1003, 396] width 99 height 16
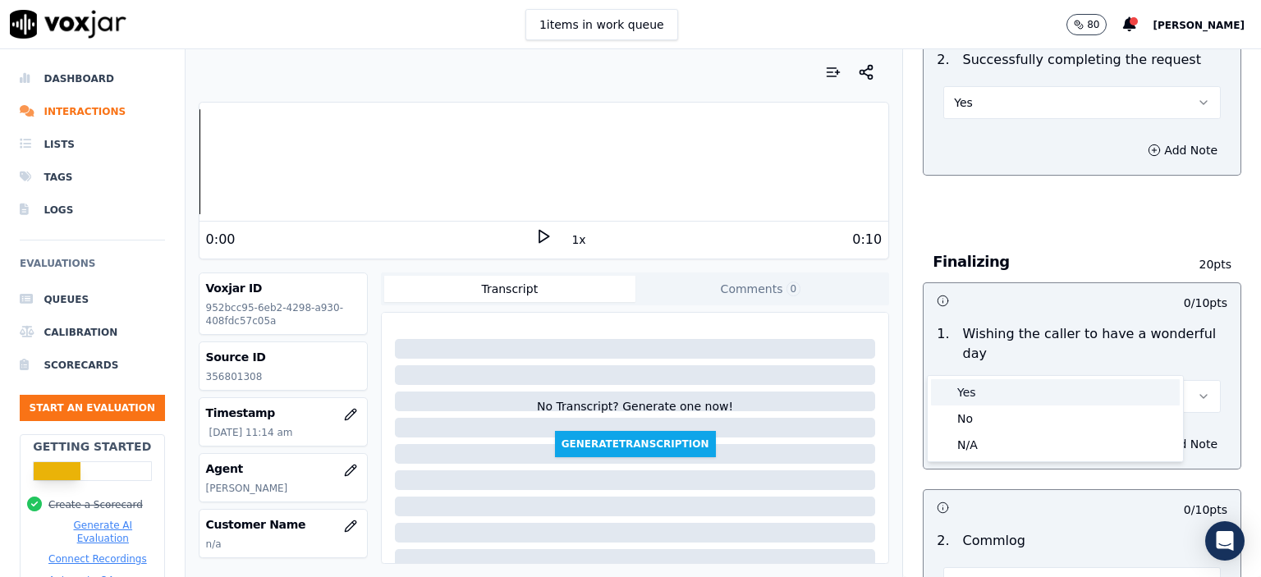
click at [1000, 391] on div "Yes" at bounding box center [1055, 392] width 249 height 26
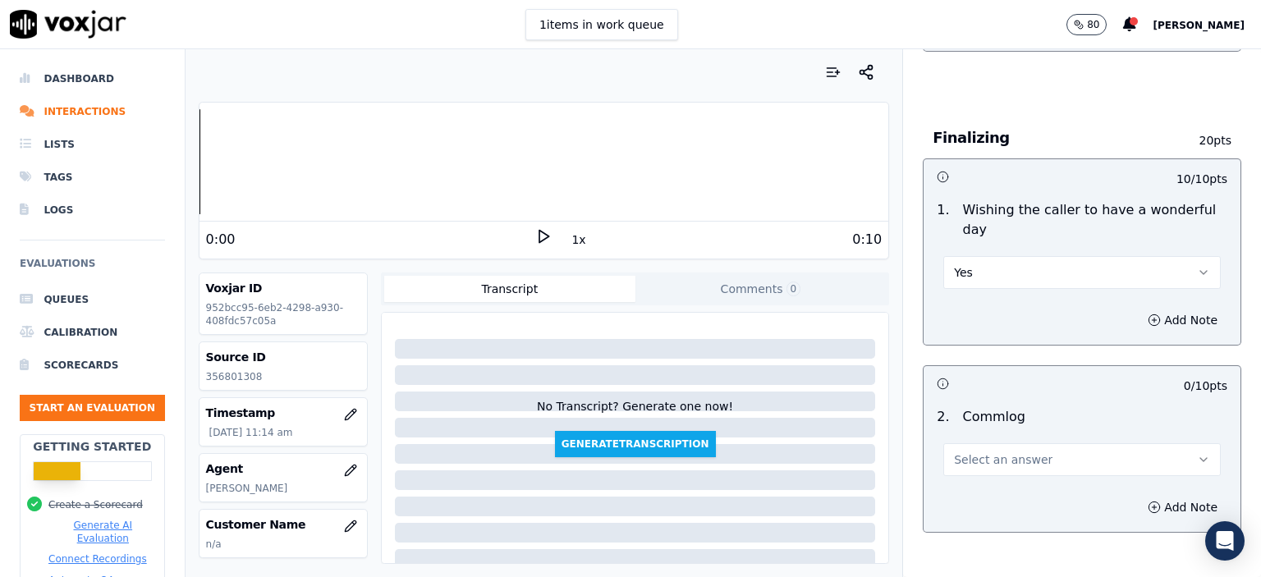
scroll to position [1231, 0]
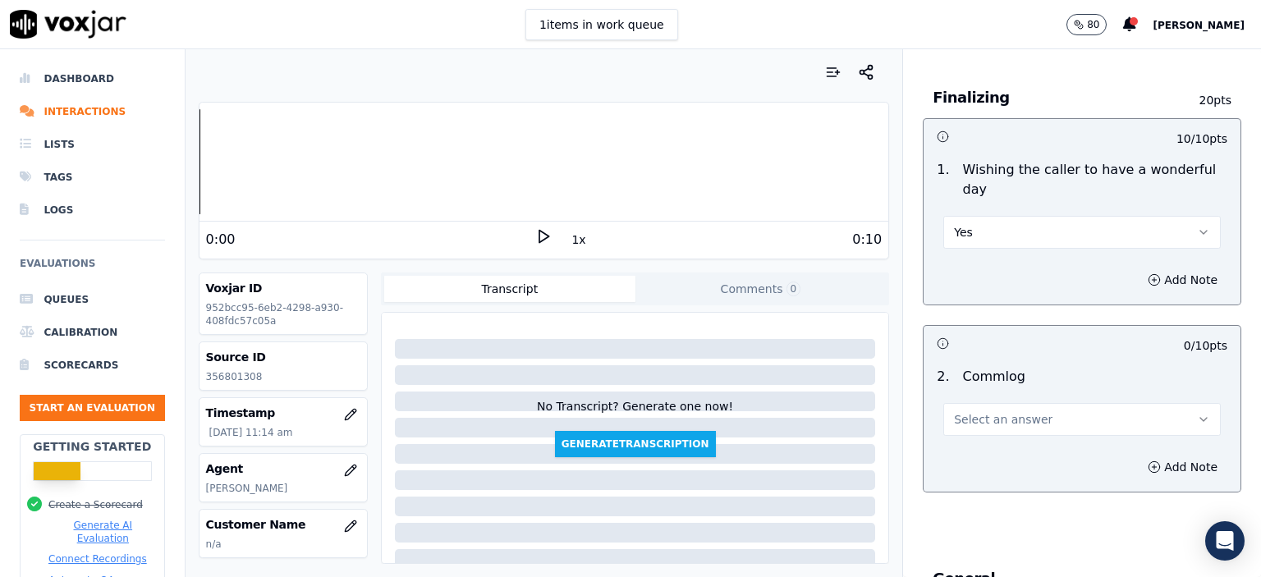
click at [973, 411] on span "Select an answer" at bounding box center [1003, 419] width 99 height 16
click at [988, 440] on div "No" at bounding box center [1055, 441] width 249 height 26
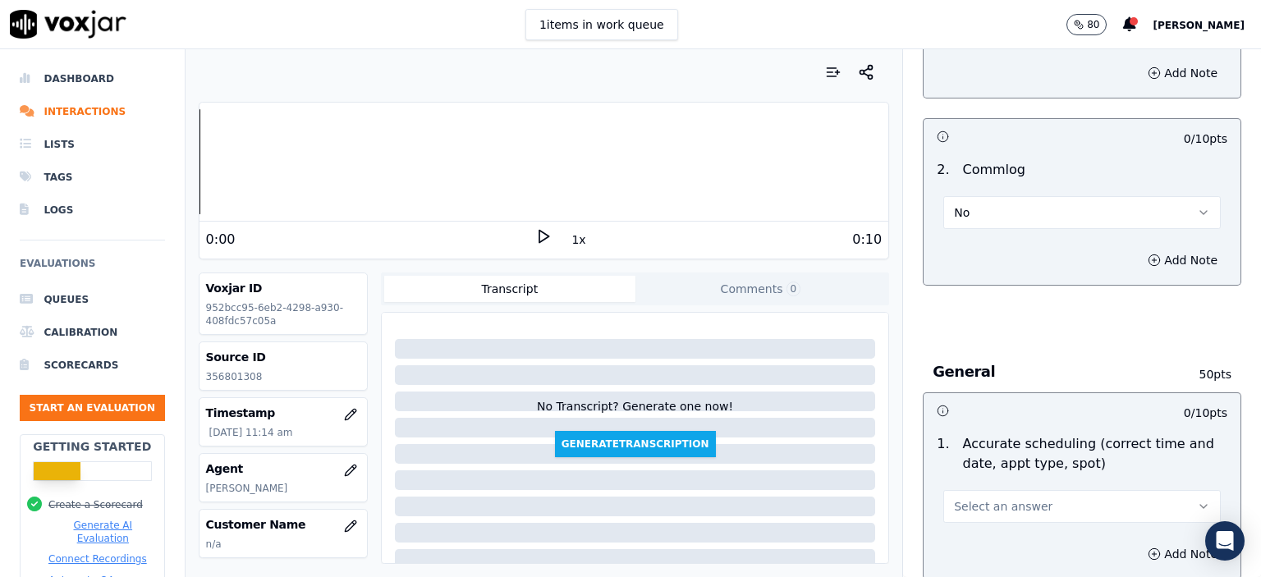
scroll to position [1478, 0]
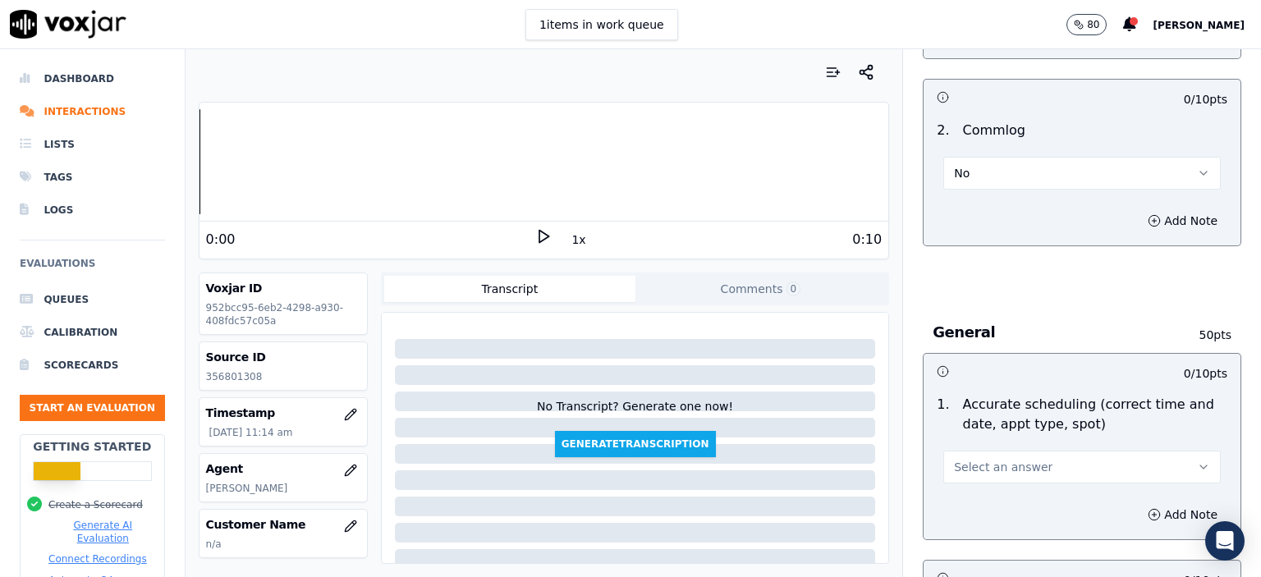
click at [983, 459] on span "Select an answer" at bounding box center [1003, 467] width 99 height 16
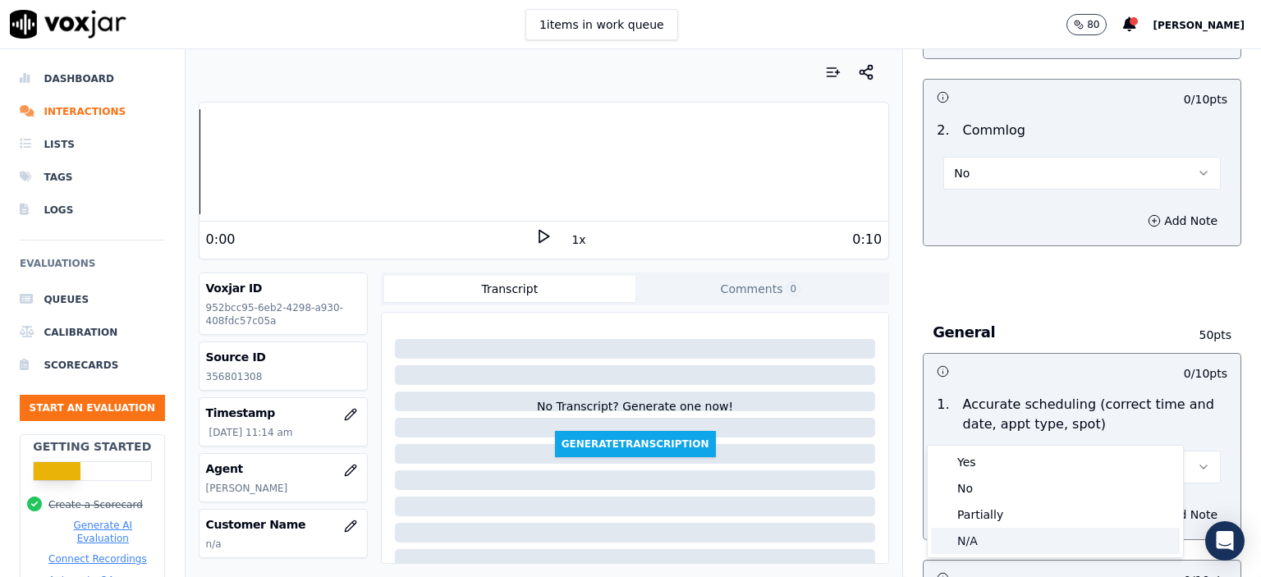
click at [1002, 533] on div "N/A" at bounding box center [1055, 541] width 249 height 26
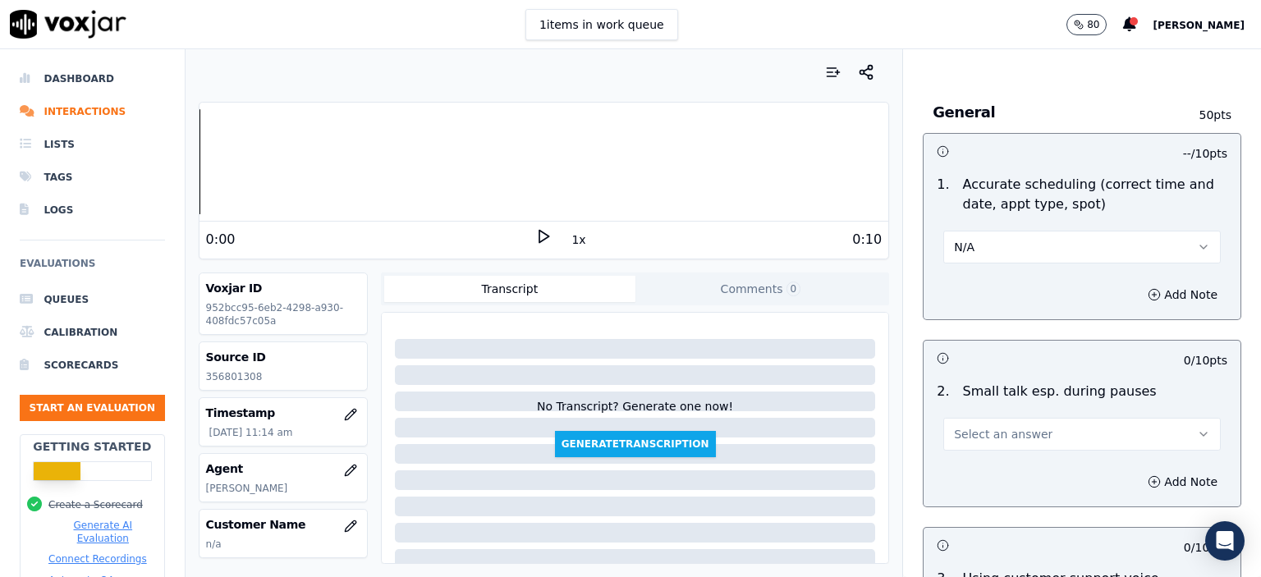
scroll to position [1724, 0]
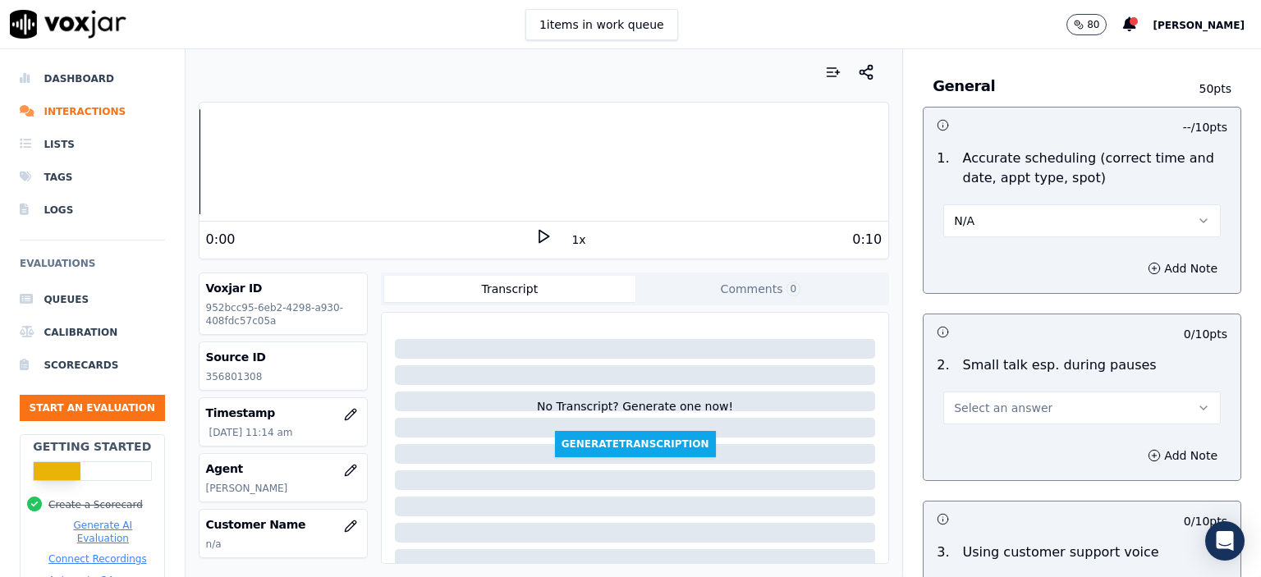
click at [954, 392] on button "Select an answer" at bounding box center [1081, 408] width 277 height 33
click at [967, 436] on div "No" at bounding box center [1055, 428] width 249 height 26
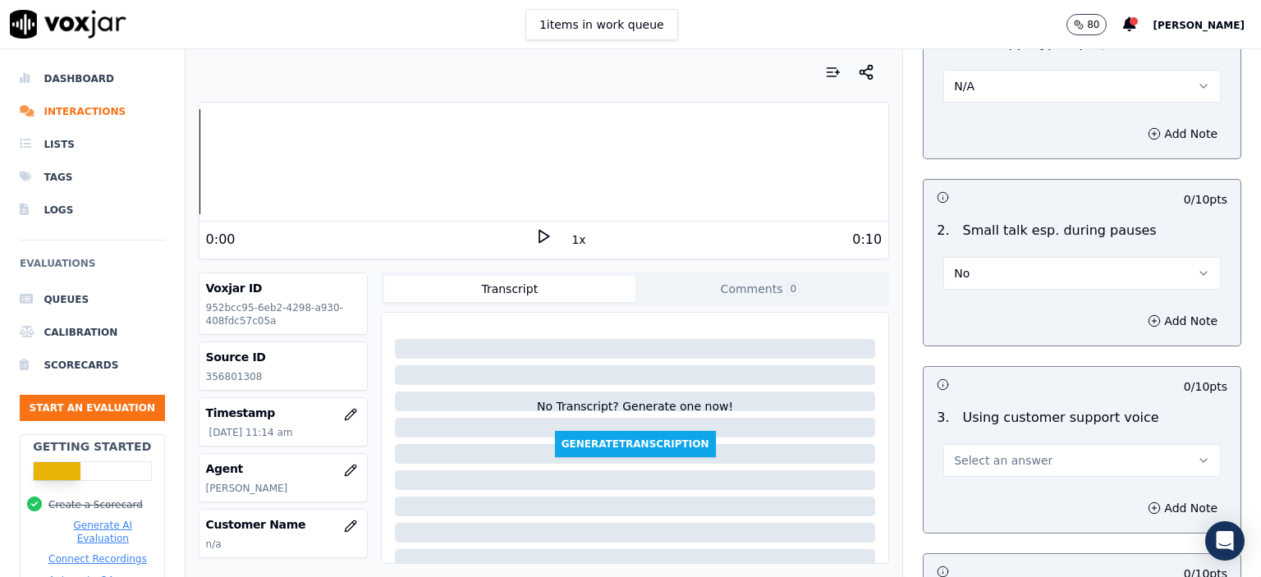
scroll to position [1888, 0]
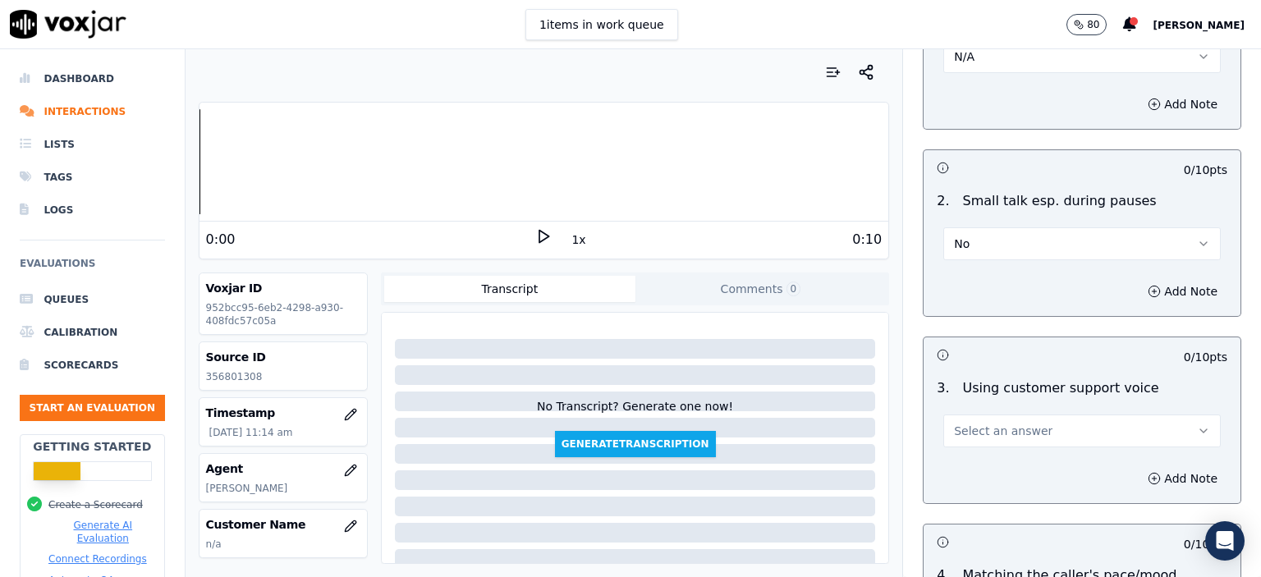
click at [958, 423] on span "Select an answer" at bounding box center [1003, 431] width 99 height 16
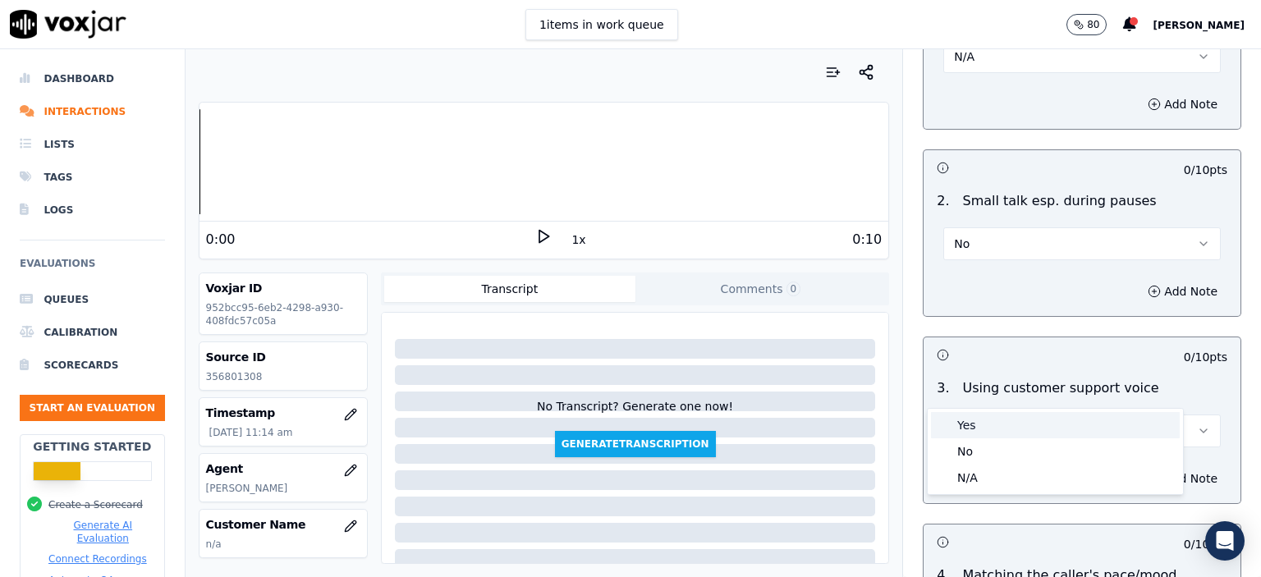
drag, startPoint x: 956, startPoint y: 405, endPoint x: 959, endPoint y: 424, distance: 19.2
click at [959, 424] on div "Yes" at bounding box center [1055, 425] width 249 height 26
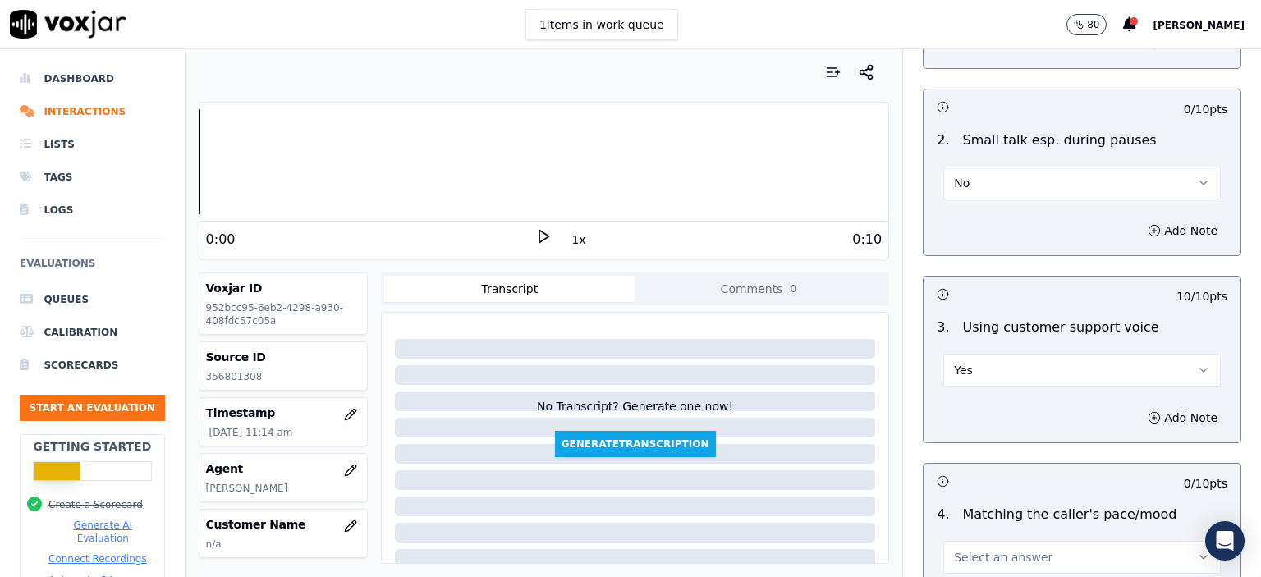
scroll to position [2052, 0]
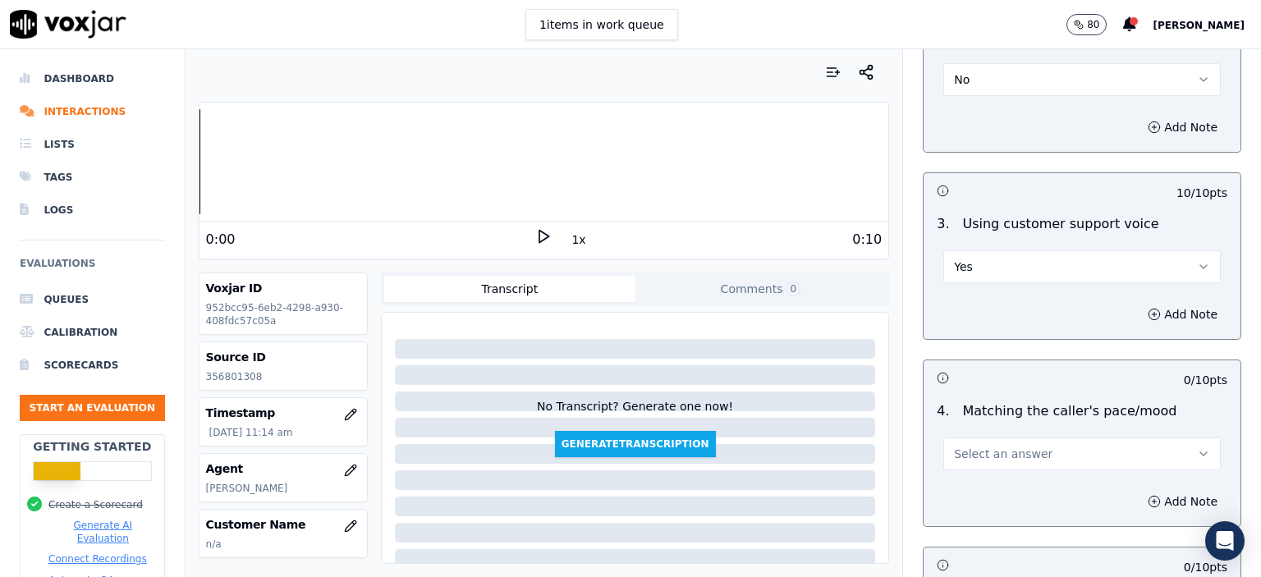
drag, startPoint x: 962, startPoint y: 404, endPoint x: 962, endPoint y: 424, distance: 20.5
click at [962, 446] on span "Select an answer" at bounding box center [1003, 454] width 99 height 16
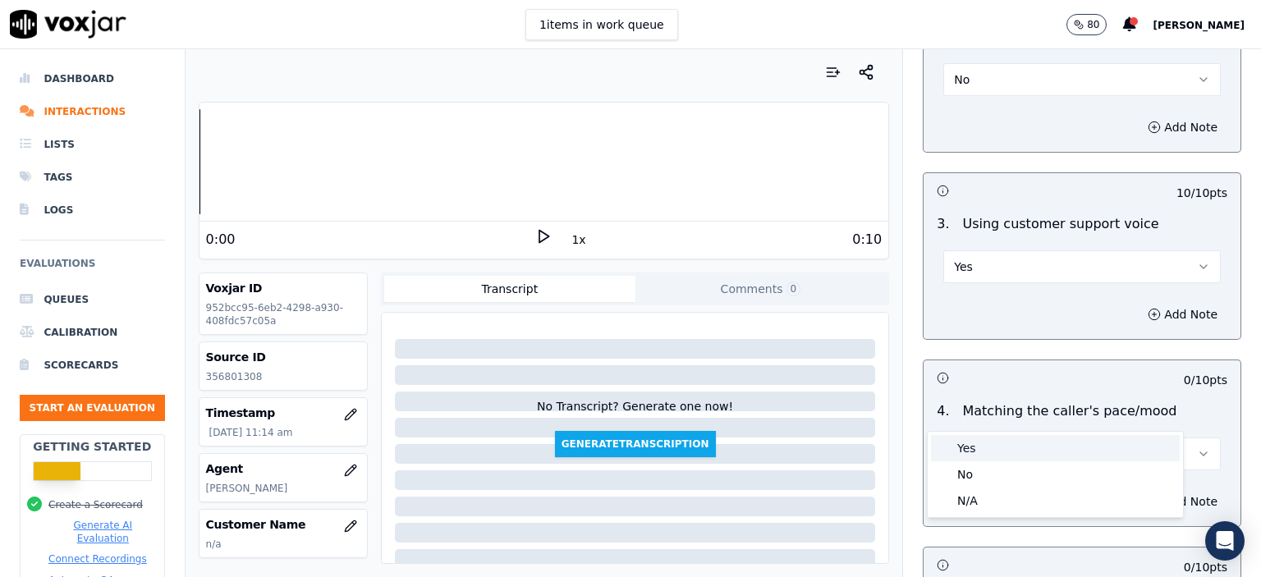
drag, startPoint x: 962, startPoint y: 424, endPoint x: 969, endPoint y: 449, distance: 25.5
click at [969, 449] on div "Yes" at bounding box center [1055, 448] width 249 height 26
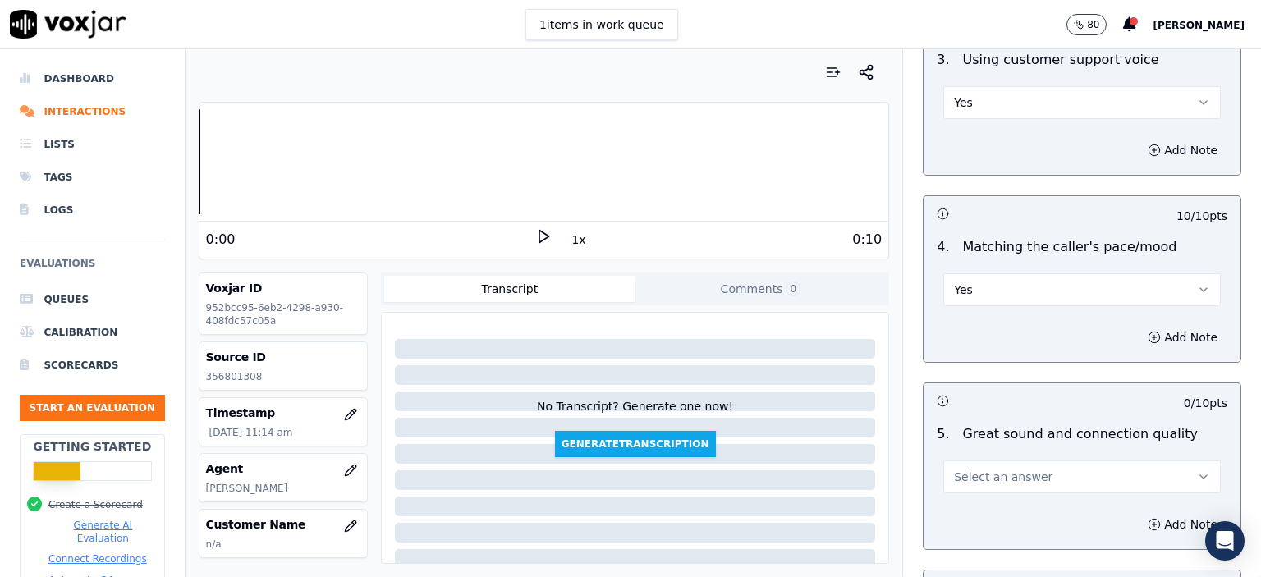
click at [971, 469] on span "Select an answer" at bounding box center [1003, 477] width 99 height 16
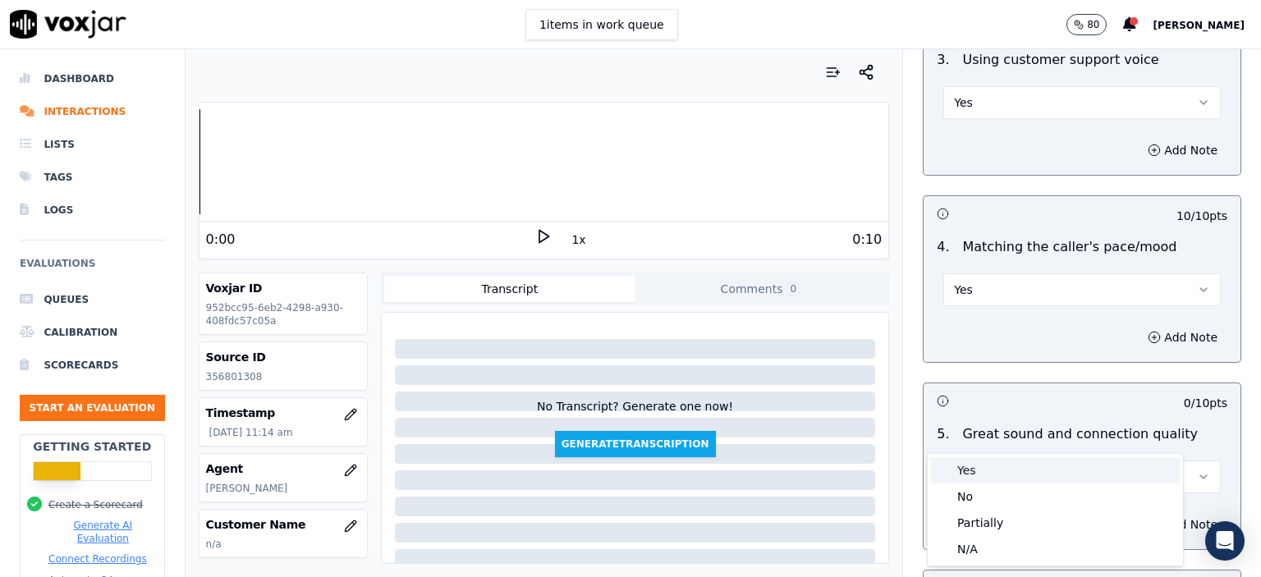
click at [974, 463] on div "Yes" at bounding box center [1055, 470] width 249 height 26
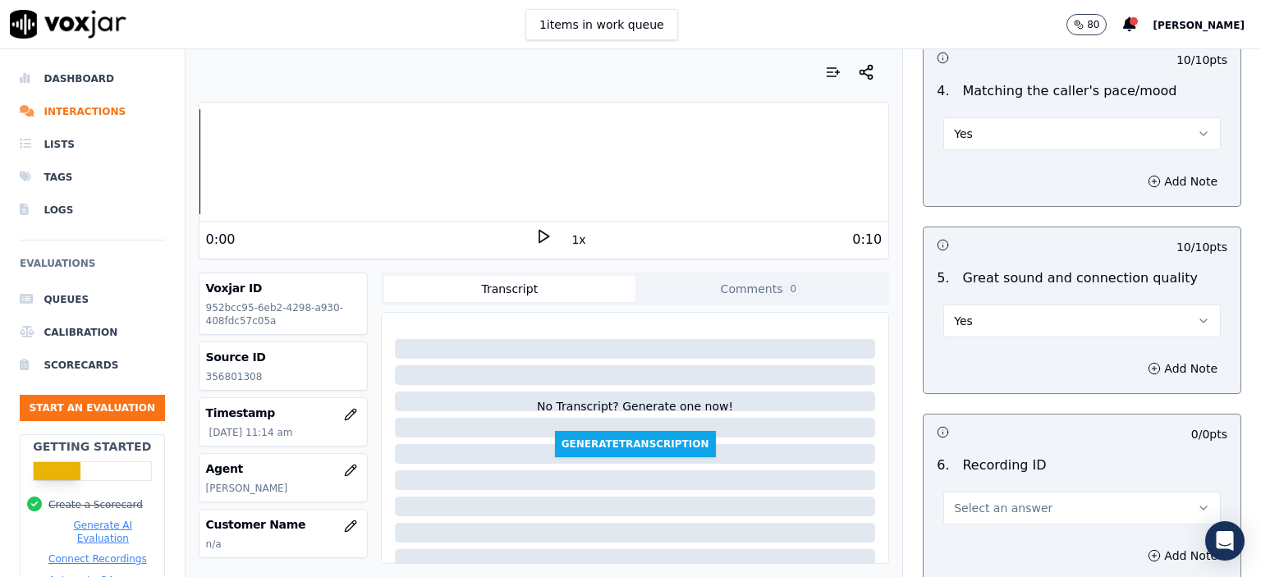
scroll to position [2381, 0]
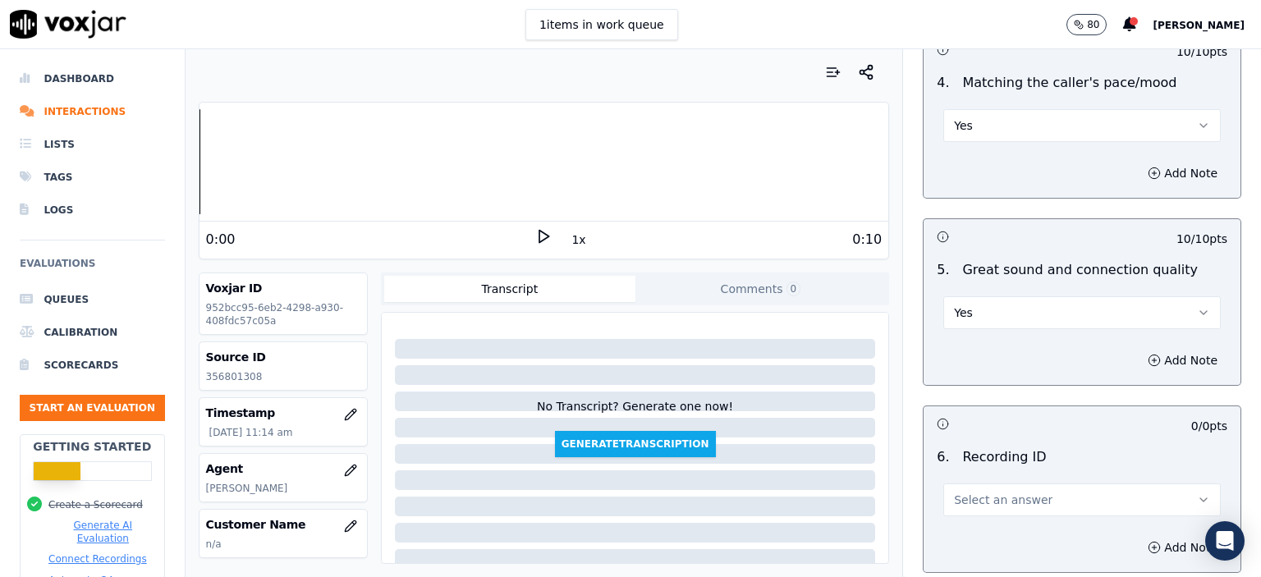
click at [974, 492] on span "Select an answer" at bounding box center [1003, 500] width 99 height 16
click at [978, 484] on div at bounding box center [1055, 485] width 249 height 10
click at [982, 492] on span "Select an answer" at bounding box center [1003, 500] width 99 height 16
click at [984, 502] on div "N/A" at bounding box center [1055, 503] width 249 height 26
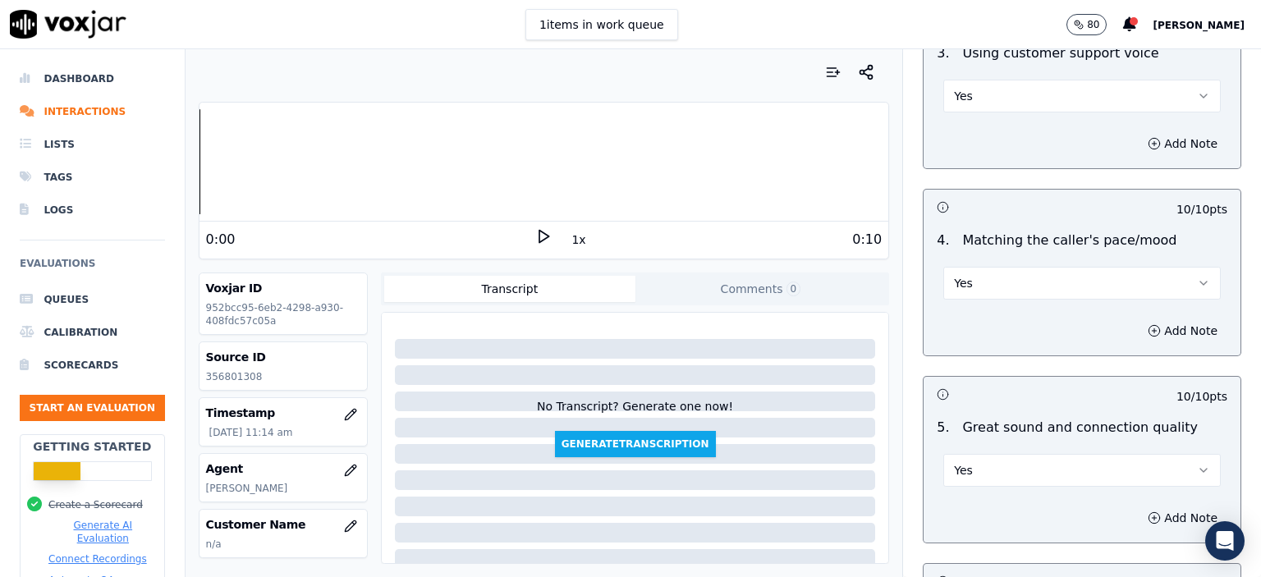
scroll to position [2216, 0]
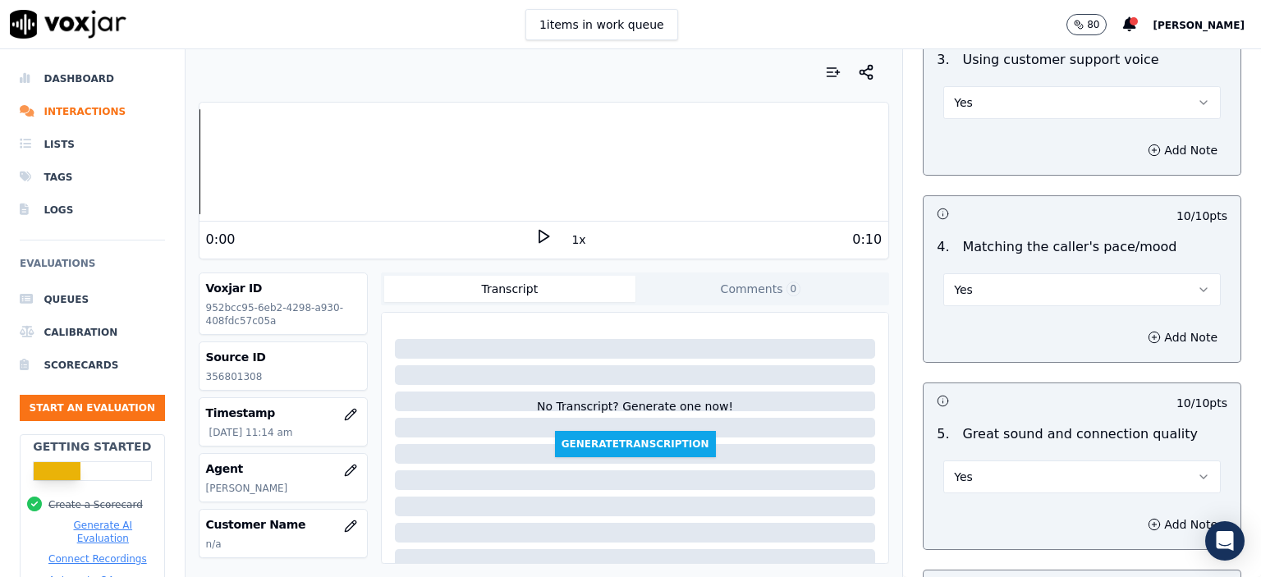
click at [975, 263] on div "4 . Matching the caller's pace/mood Yes" at bounding box center [1082, 272] width 317 height 82
click at [982, 273] on button "Yes" at bounding box center [1081, 289] width 277 height 33
click at [984, 308] on div "No" at bounding box center [1055, 310] width 249 height 26
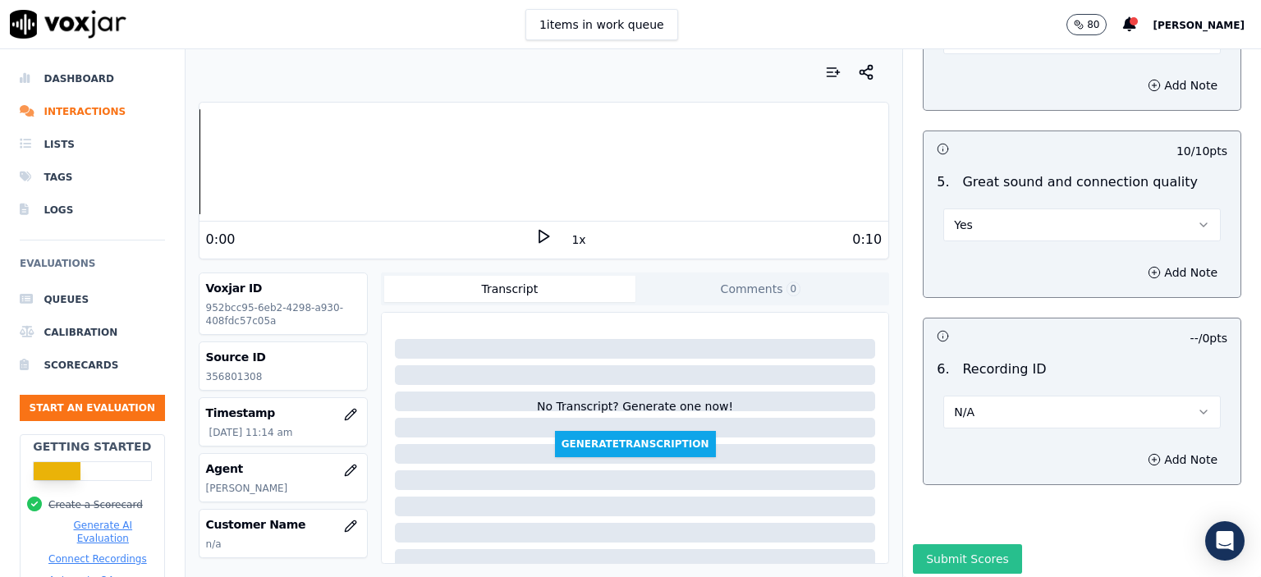
click at [947, 544] on button "Submit Scores" at bounding box center [967, 559] width 109 height 30
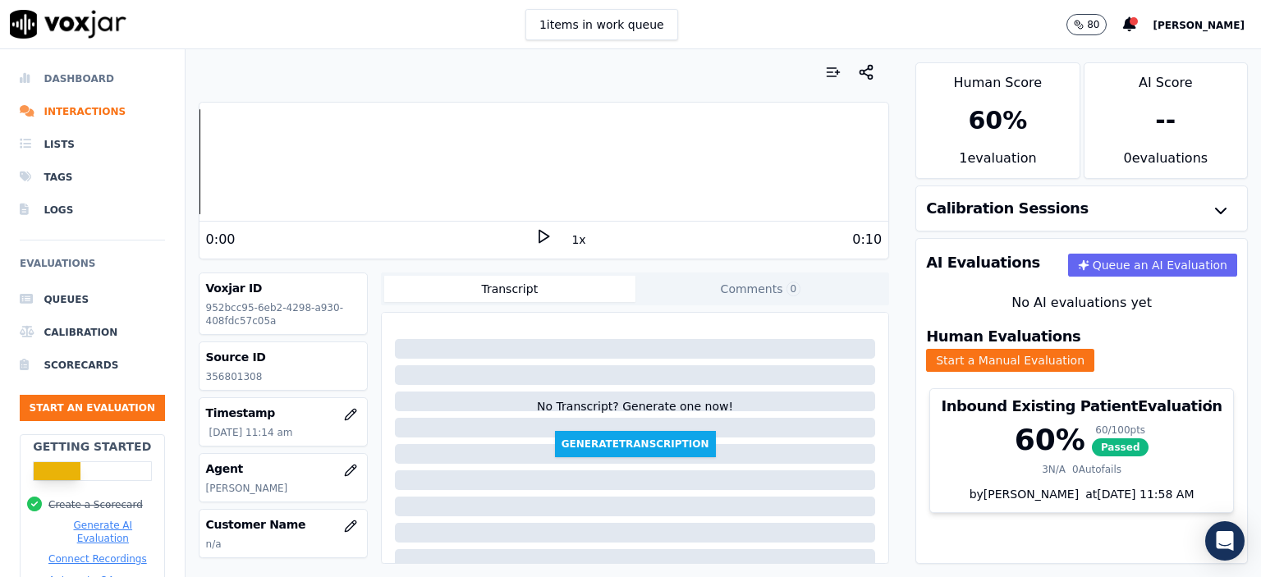
click at [56, 80] on li "Dashboard" at bounding box center [92, 78] width 145 height 33
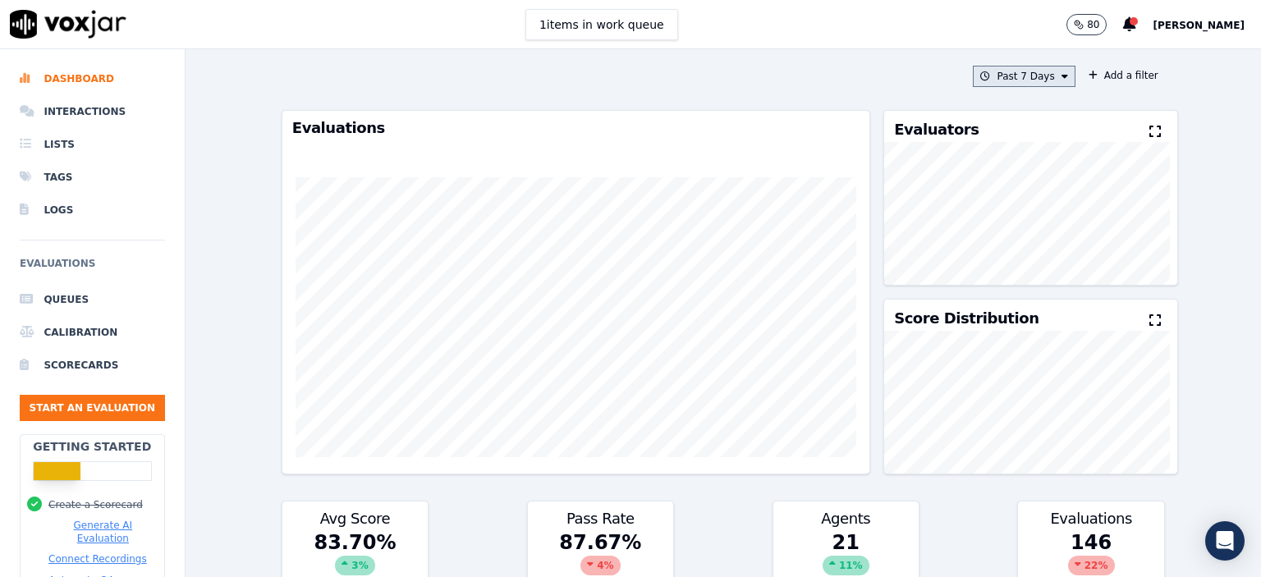
click at [988, 72] on button "Past 7 Days" at bounding box center [1024, 76] width 102 height 21
click at [1000, 131] on div "[DATE]" at bounding box center [1017, 126] width 34 height 13
click at [1044, 278] on button "Add" at bounding box center [1050, 265] width 32 height 26
click at [95, 412] on button "Start an Evaluation" at bounding box center [92, 408] width 145 height 26
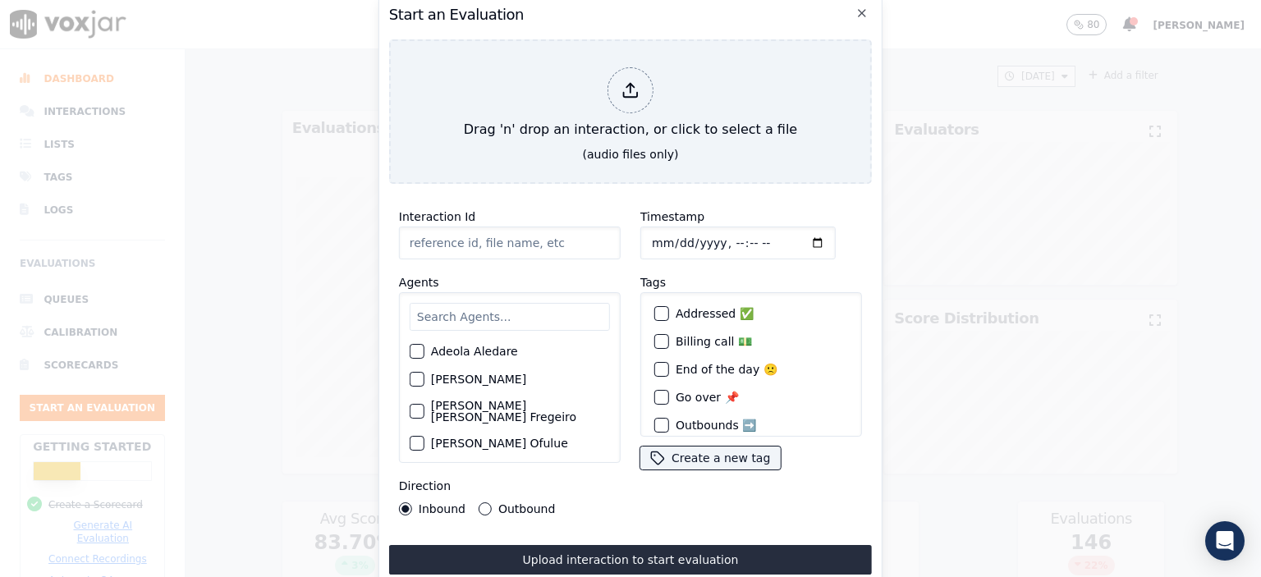
click at [465, 236] on input "Interaction Id" at bounding box center [510, 243] width 222 height 33
type input "356811872"
click at [717, 236] on input "Timestamp" at bounding box center [737, 243] width 195 height 33
type input "2025-08-15T12:18"
click at [496, 310] on input "text" at bounding box center [510, 317] width 200 height 28
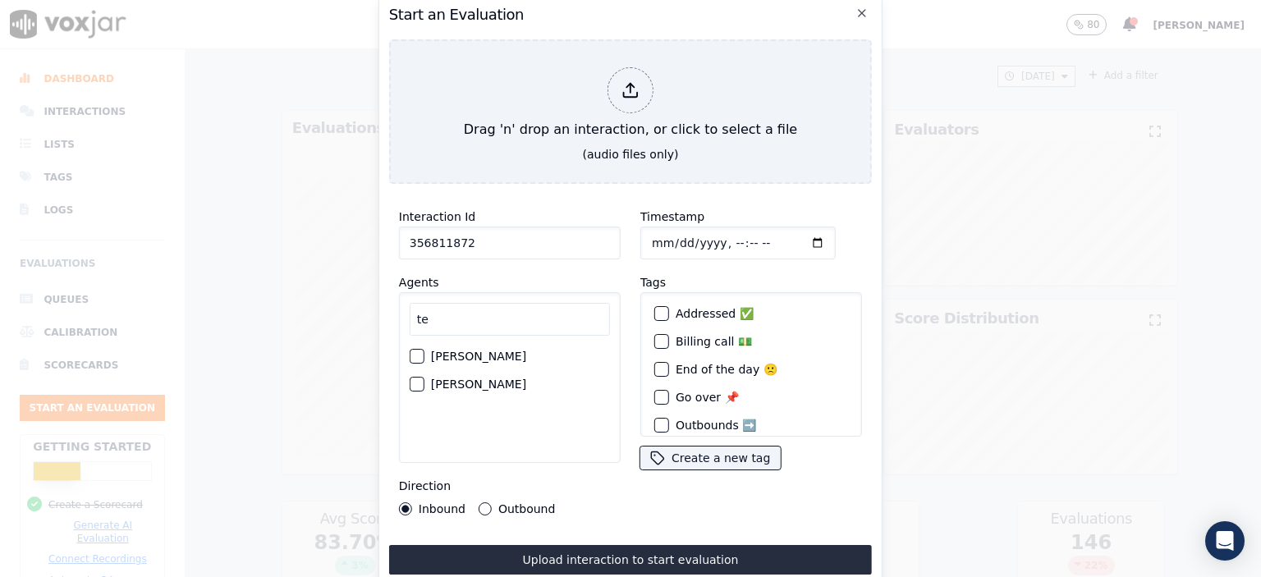
type input "te"
click at [483, 381] on label "[PERSON_NAME]" at bounding box center [478, 383] width 95 height 11
click at [424, 381] on button "[PERSON_NAME]" at bounding box center [417, 384] width 15 height 15
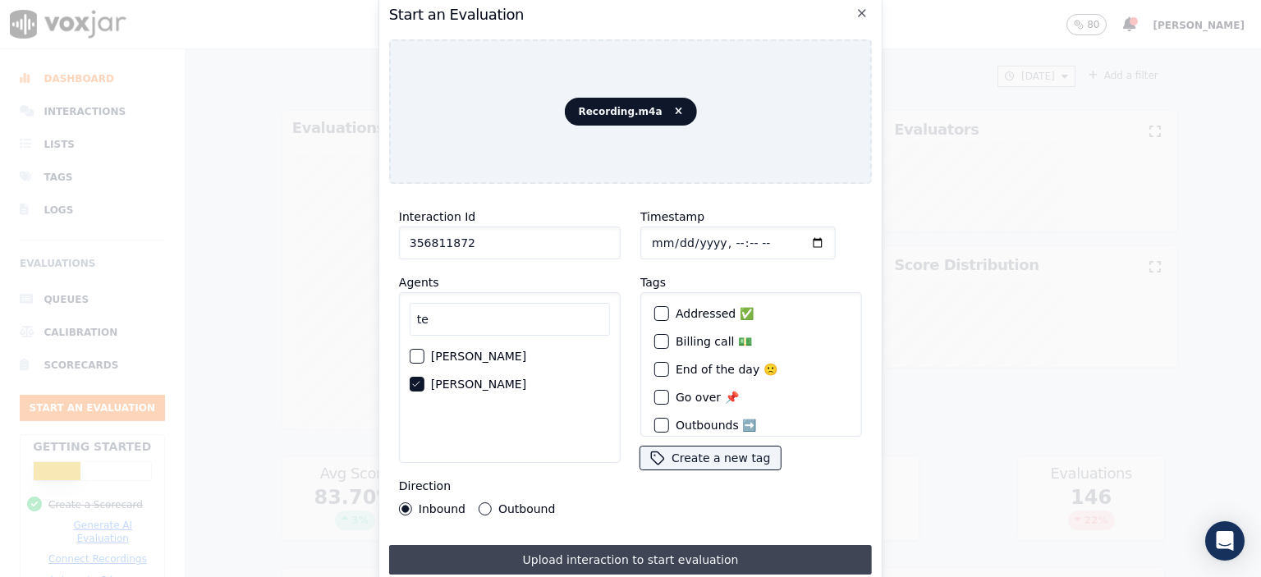
click at [609, 545] on button "Upload interaction to start evaluation" at bounding box center [630, 560] width 483 height 30
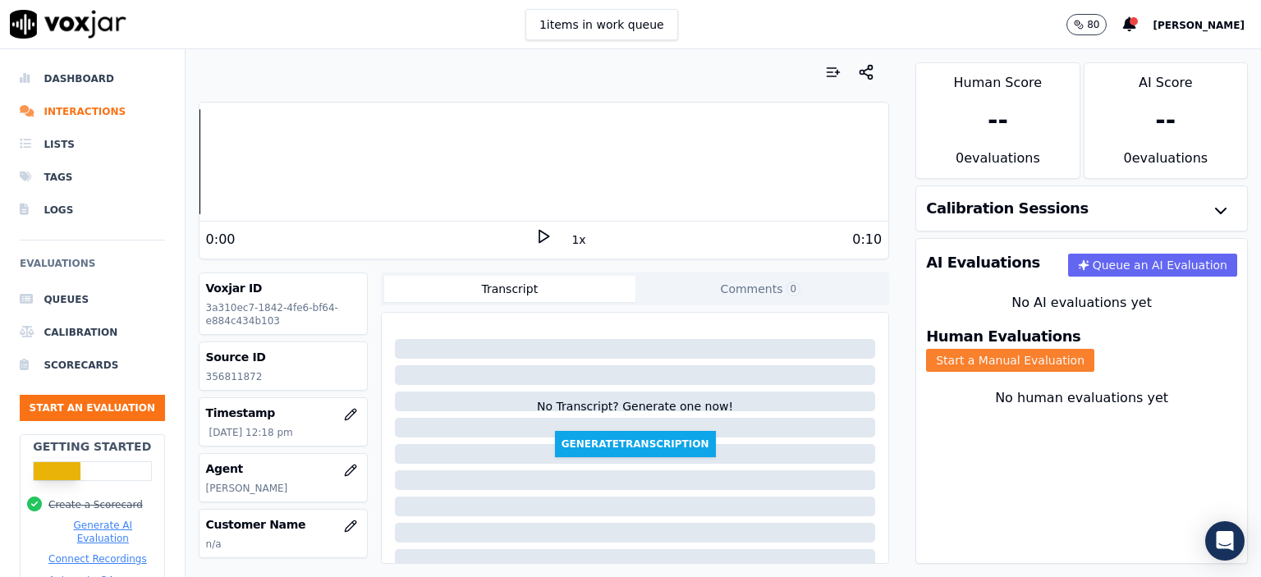
click at [1089, 349] on button "Start a Manual Evaluation" at bounding box center [1010, 360] width 168 height 23
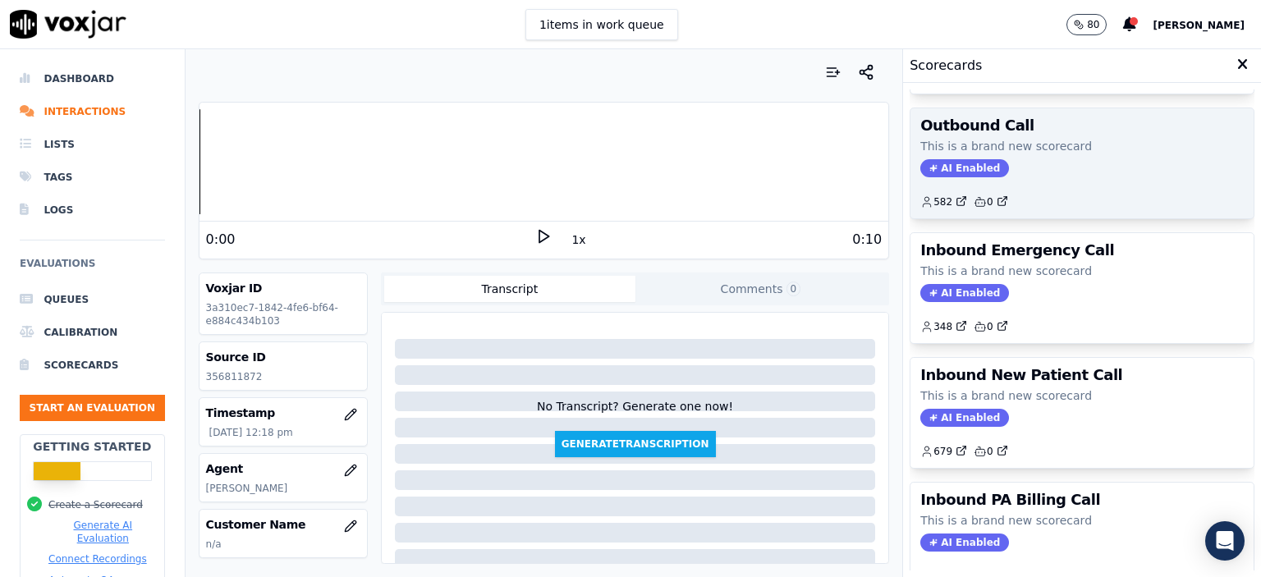
scroll to position [246, 0]
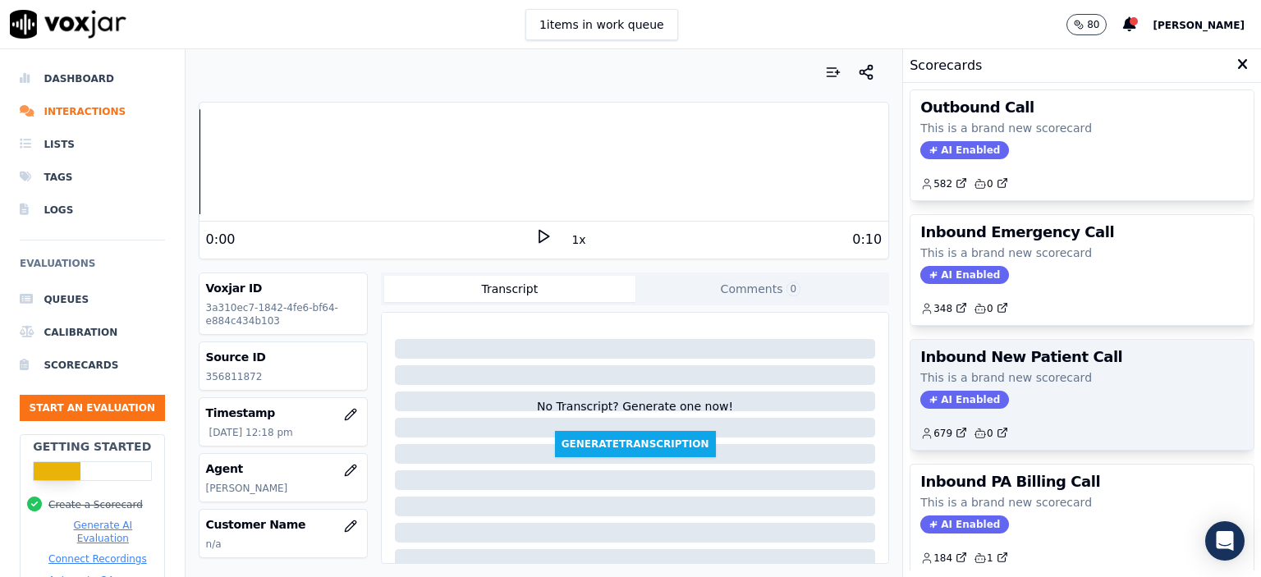
click at [1066, 370] on p "This is a brand new scorecard" at bounding box center [1081, 377] width 323 height 16
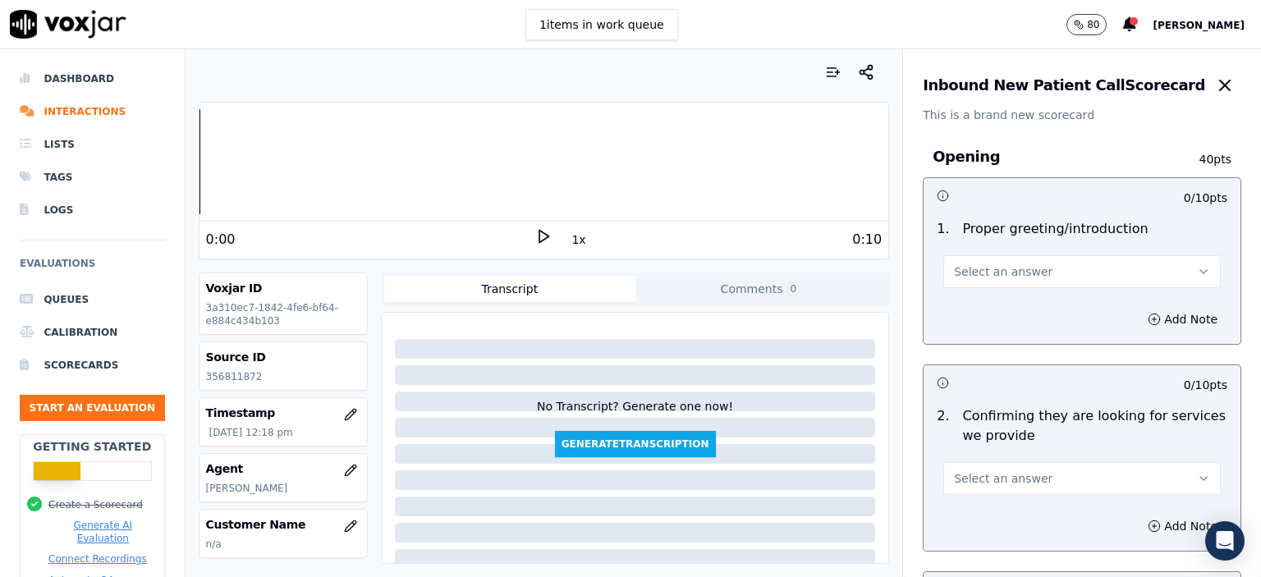
click at [1027, 275] on button "Select an answer" at bounding box center [1081, 271] width 277 height 33
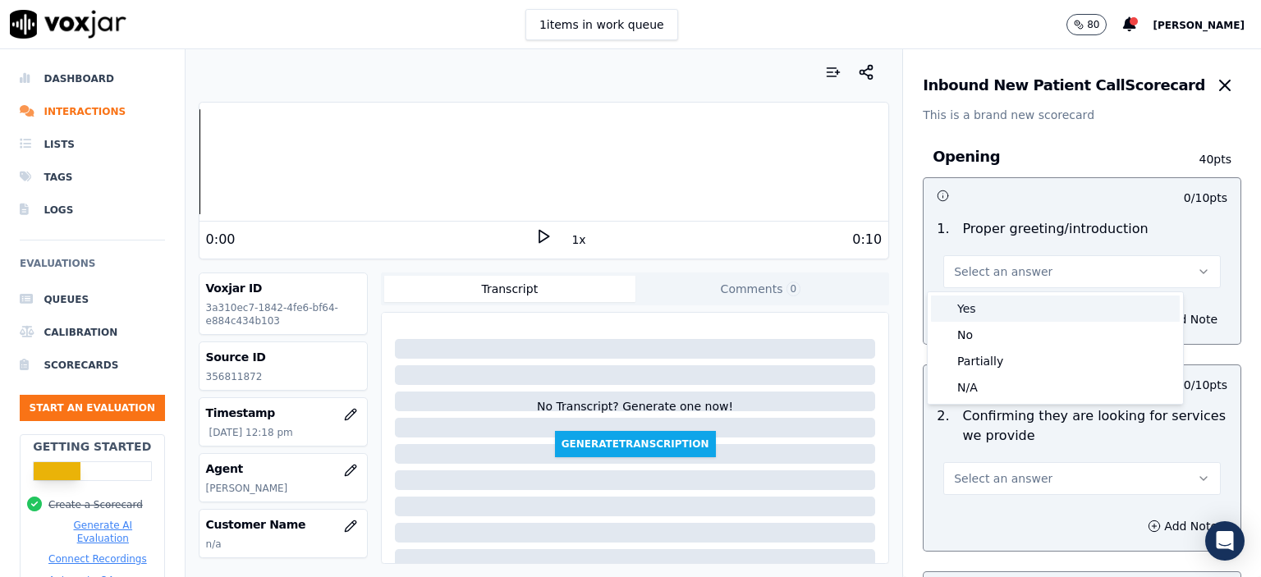
click at [1018, 314] on div "Yes" at bounding box center [1055, 309] width 249 height 26
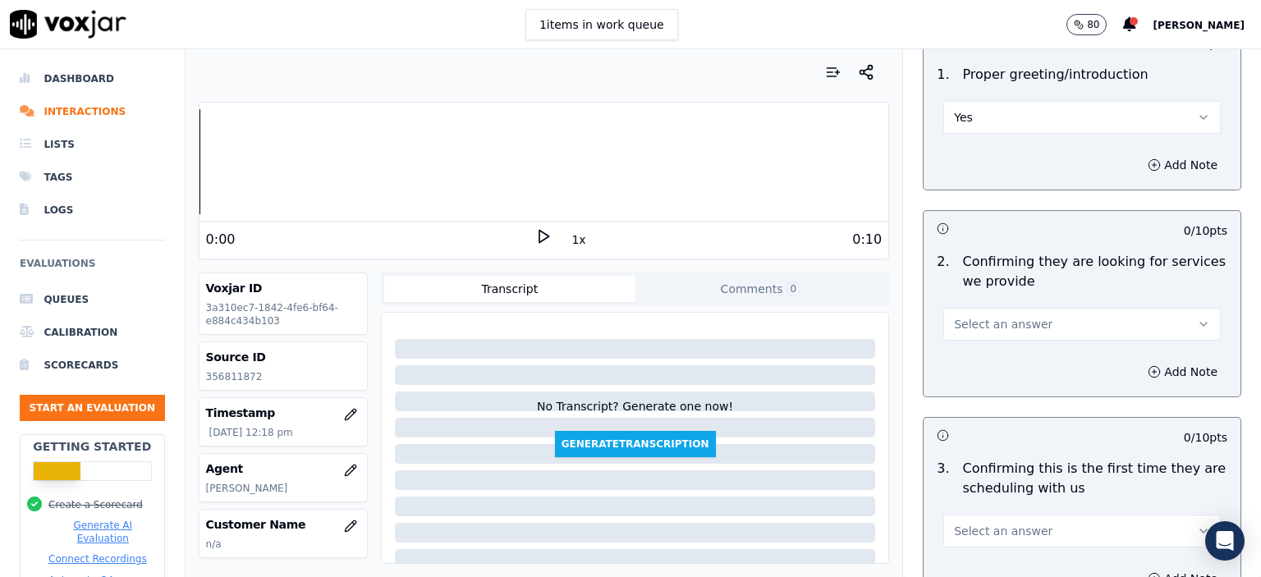
scroll to position [164, 0]
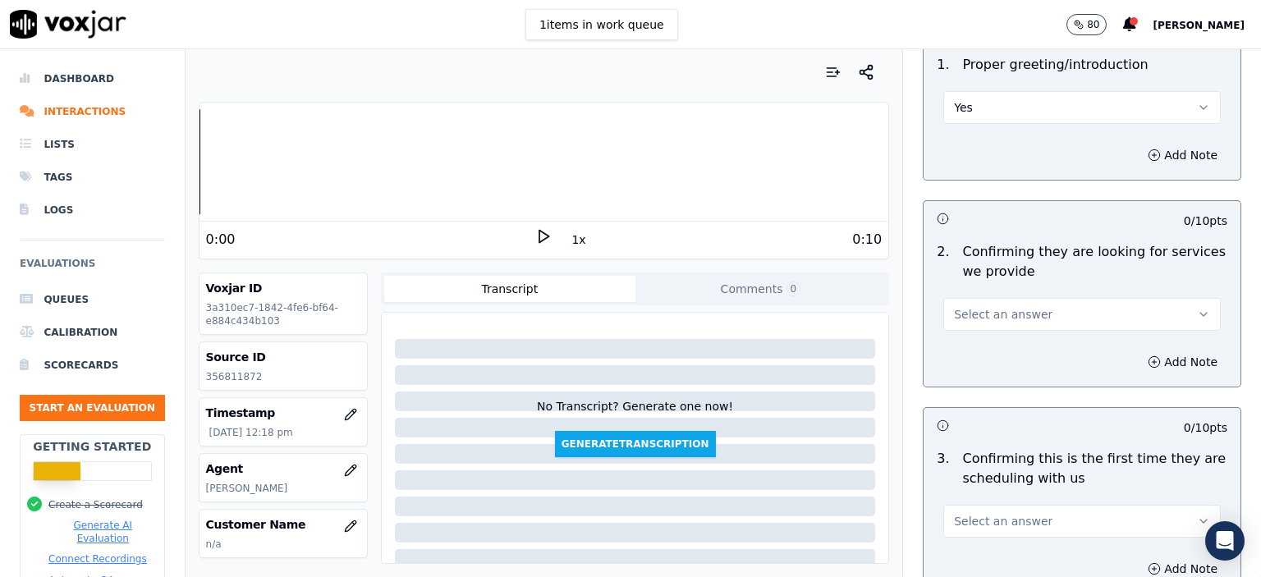
click at [1011, 96] on button "Yes" at bounding box center [1081, 107] width 277 height 33
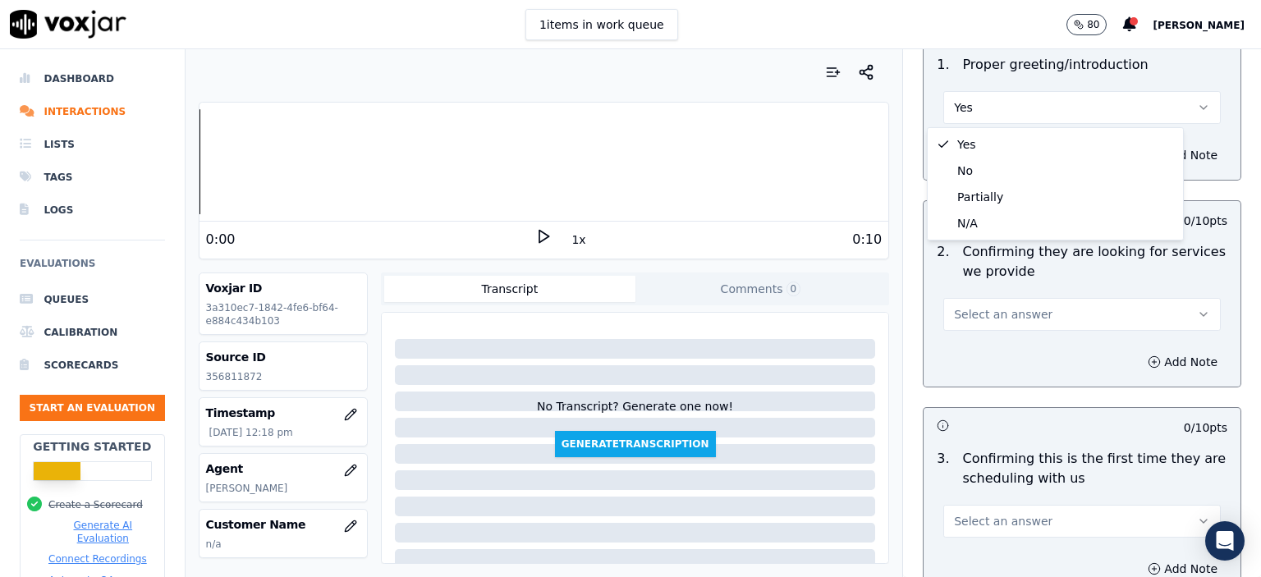
click at [983, 318] on span "Select an answer" at bounding box center [1003, 314] width 99 height 16
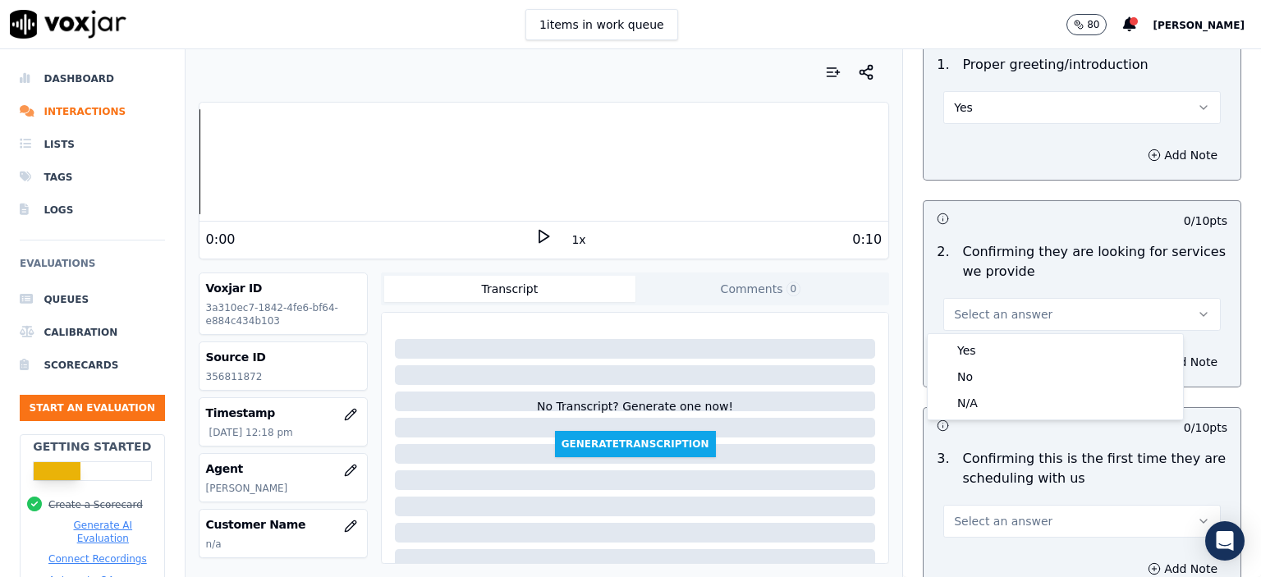
click at [988, 332] on div "2 . Confirming they are looking for services we provide Select an answer" at bounding box center [1082, 287] width 317 height 102
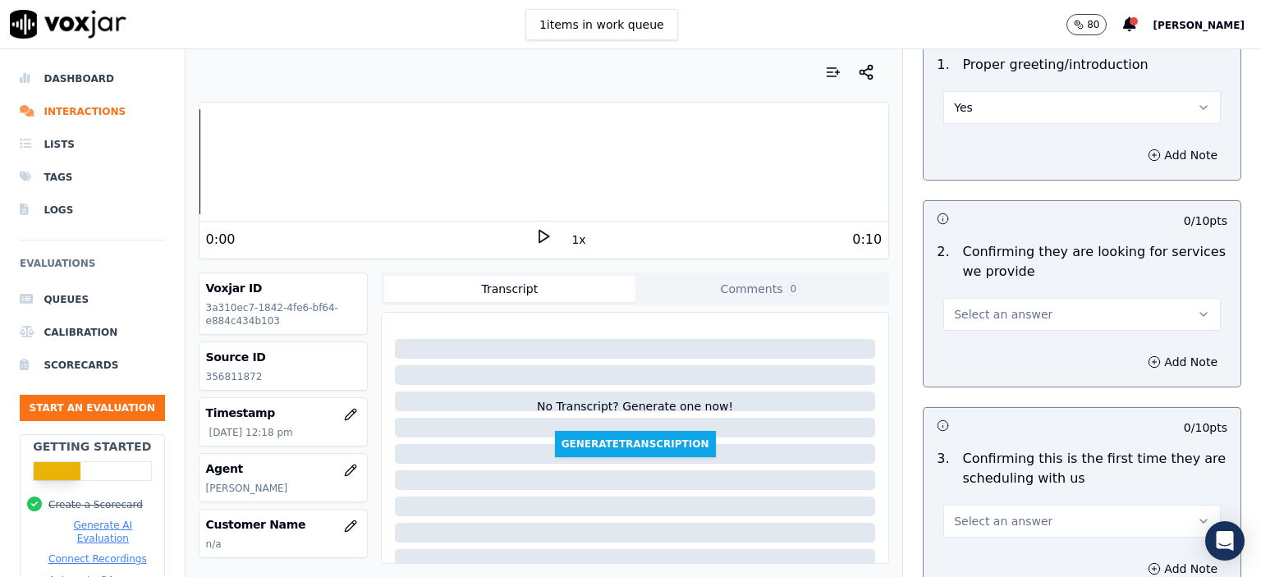
click at [988, 317] on span "Select an answer" at bounding box center [1003, 314] width 99 height 16
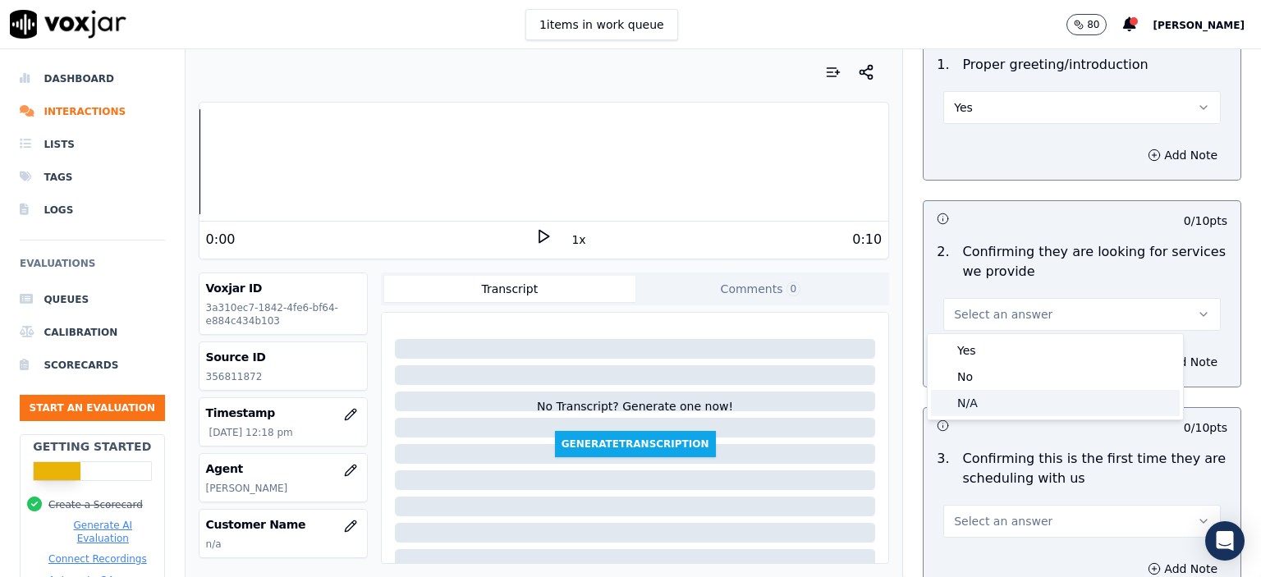
click at [994, 397] on div "N/A" at bounding box center [1055, 403] width 249 height 26
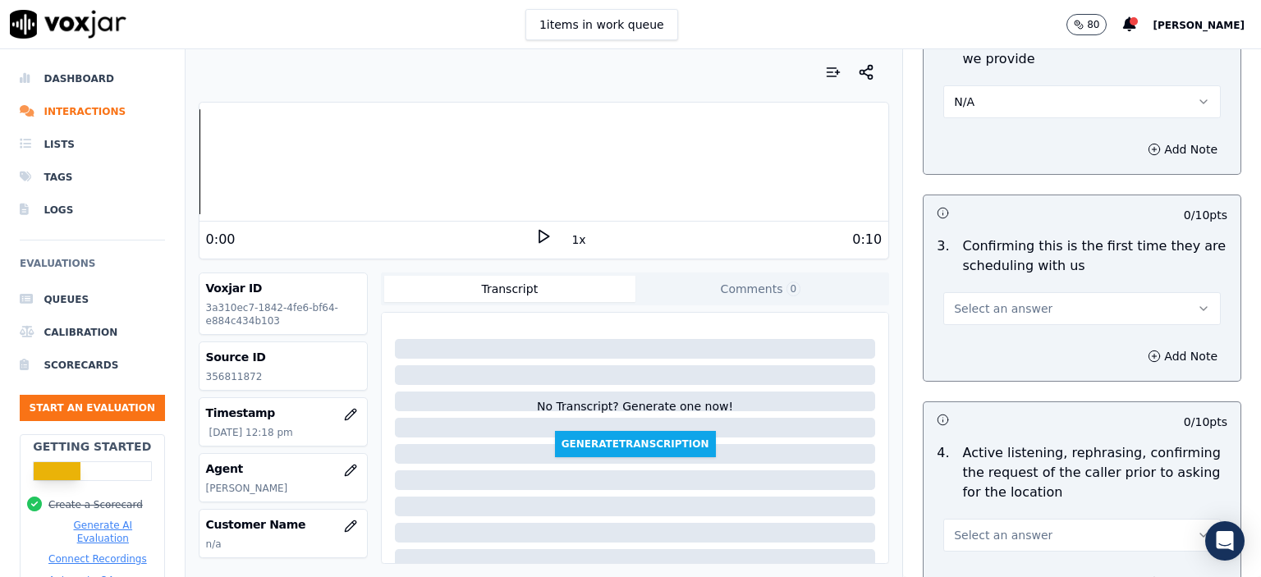
scroll to position [410, 0]
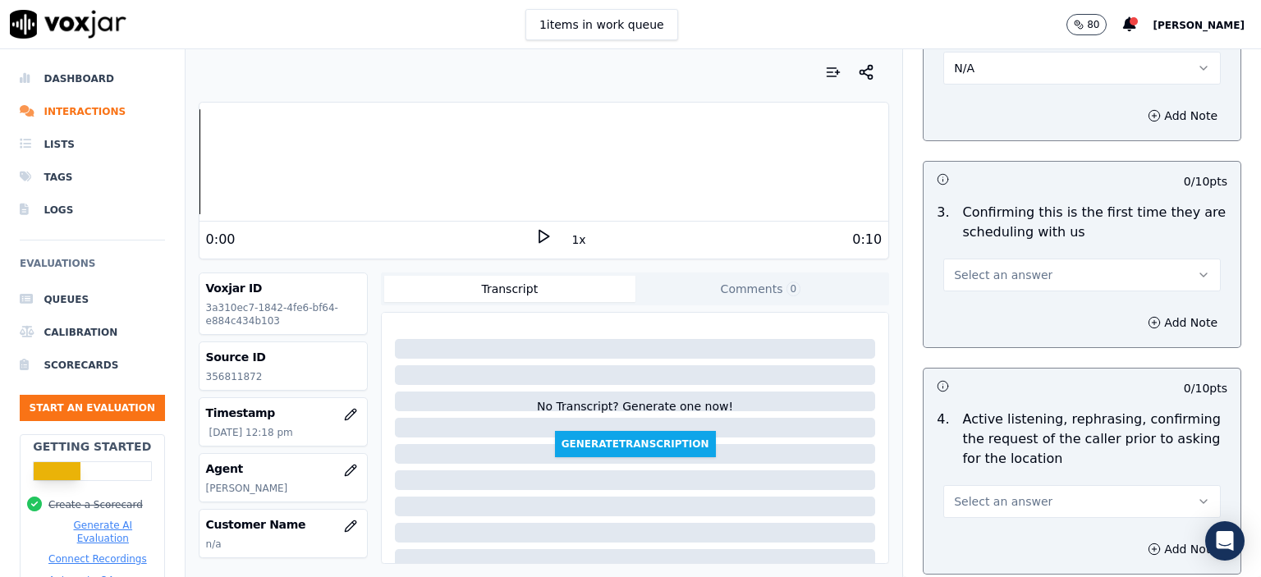
click at [1031, 255] on div "Select an answer" at bounding box center [1081, 273] width 277 height 36
click at [1033, 277] on button "Select an answer" at bounding box center [1081, 275] width 277 height 33
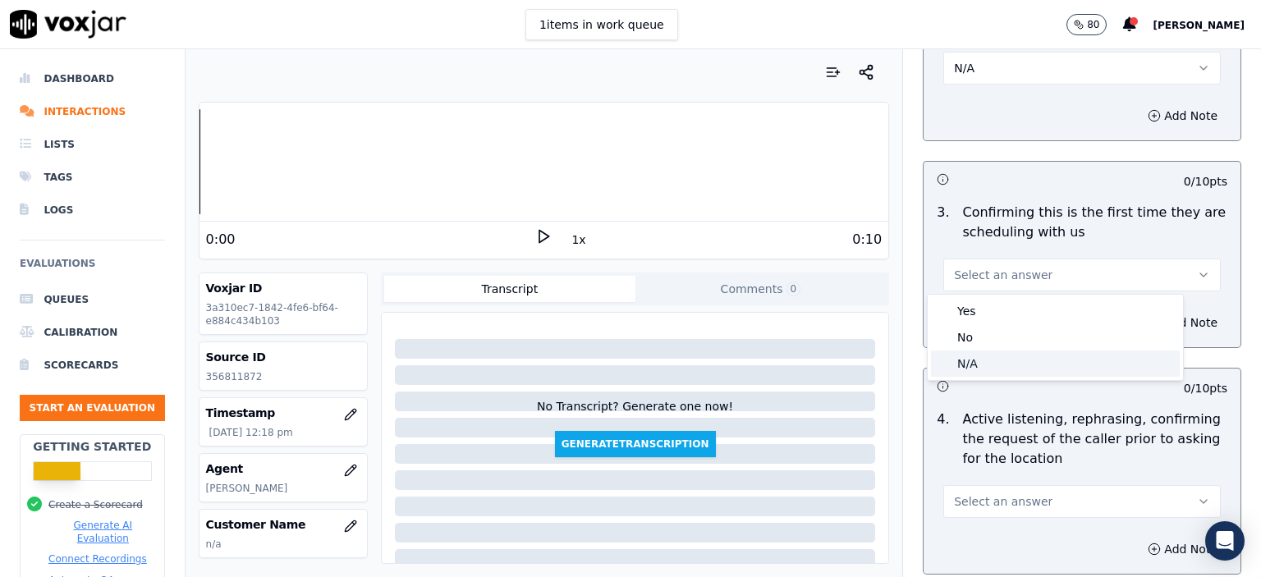
click at [1029, 360] on div "N/A" at bounding box center [1055, 364] width 249 height 26
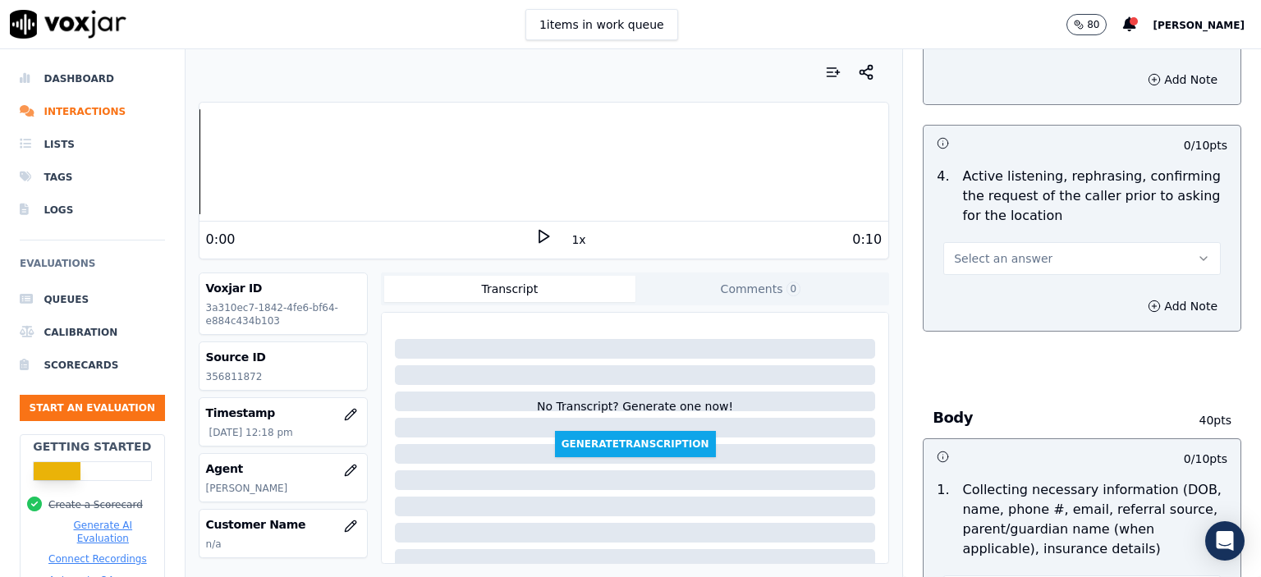
scroll to position [657, 0]
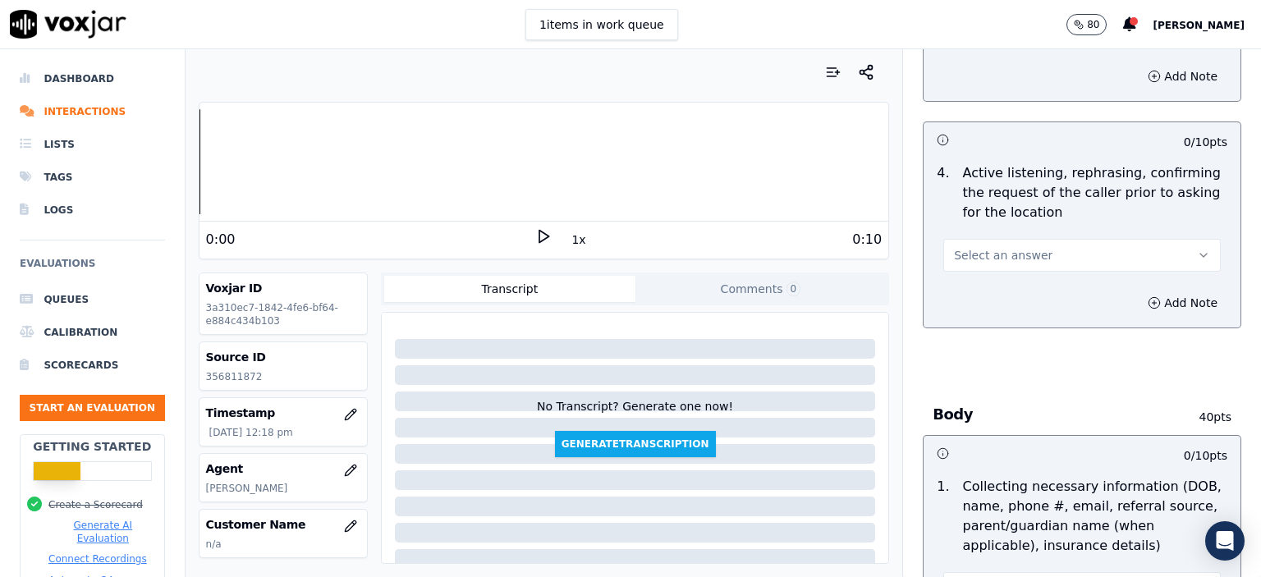
click at [1029, 250] on button "Select an answer" at bounding box center [1081, 255] width 277 height 33
click at [1049, 285] on div "Yes" at bounding box center [1055, 290] width 249 height 26
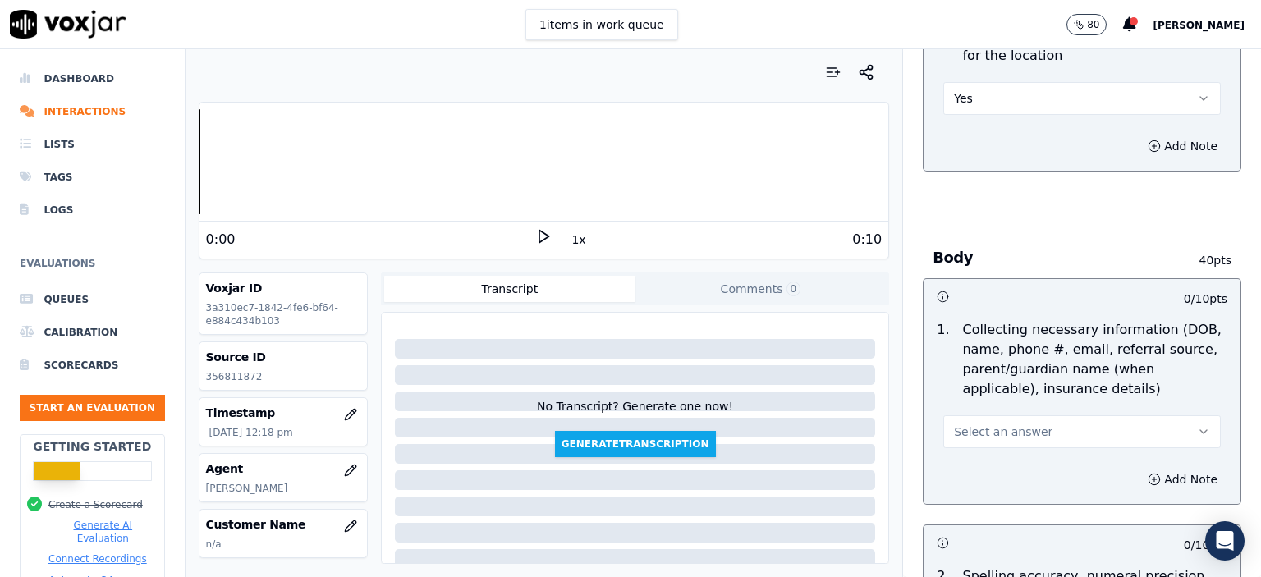
scroll to position [821, 0]
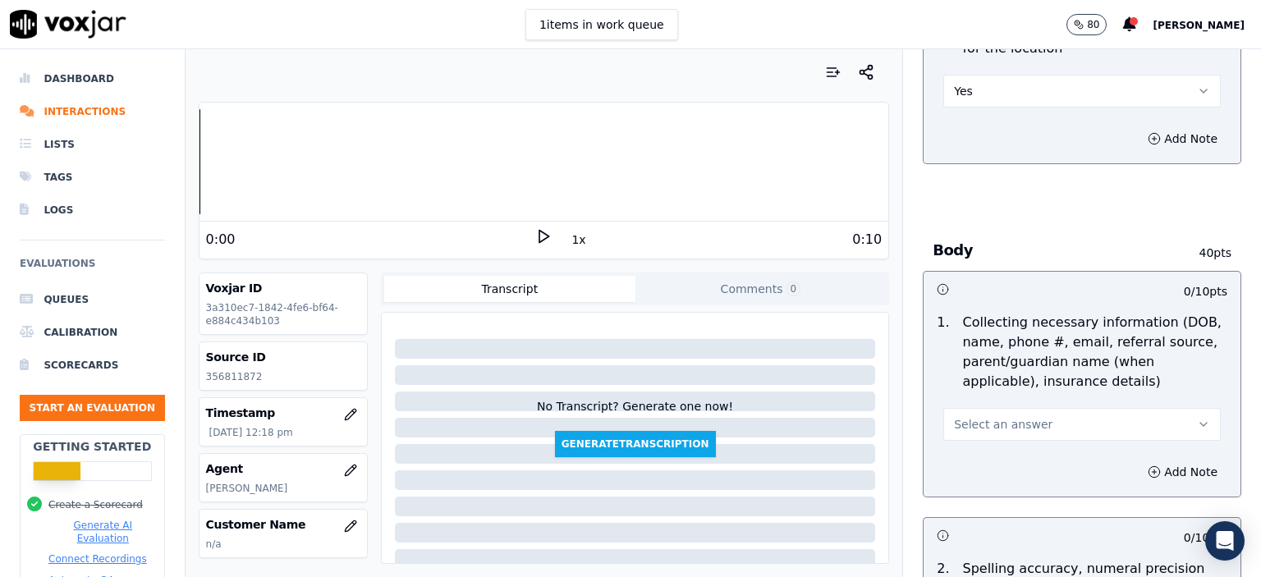
click at [1031, 427] on button "Select an answer" at bounding box center [1081, 424] width 277 height 33
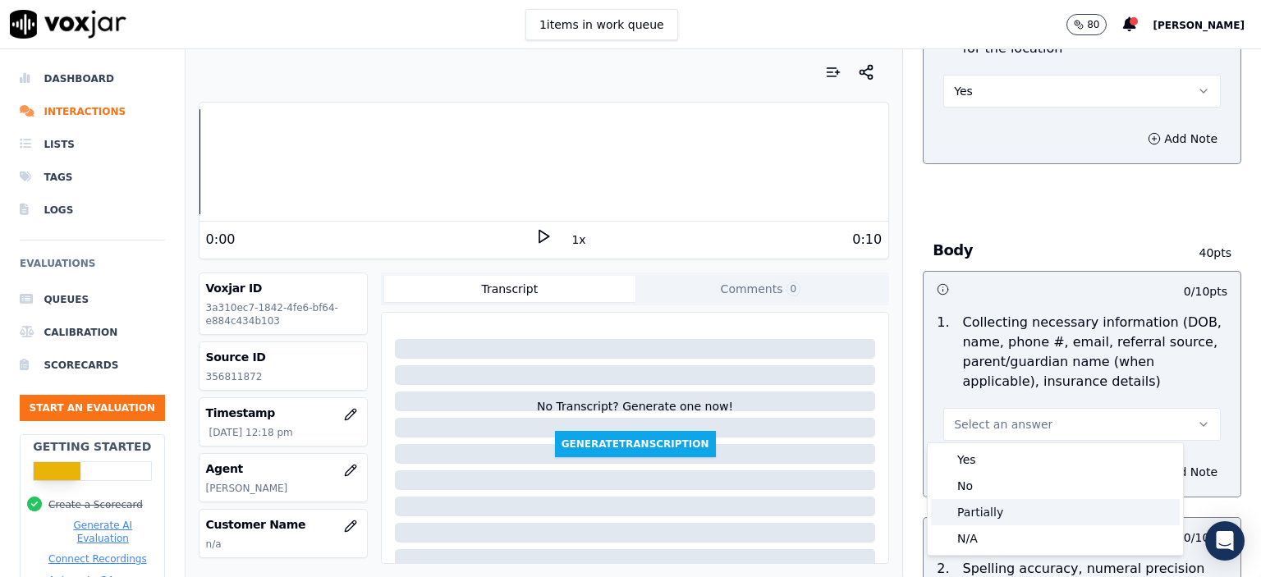
click at [1014, 515] on div "Partially" at bounding box center [1055, 512] width 249 height 26
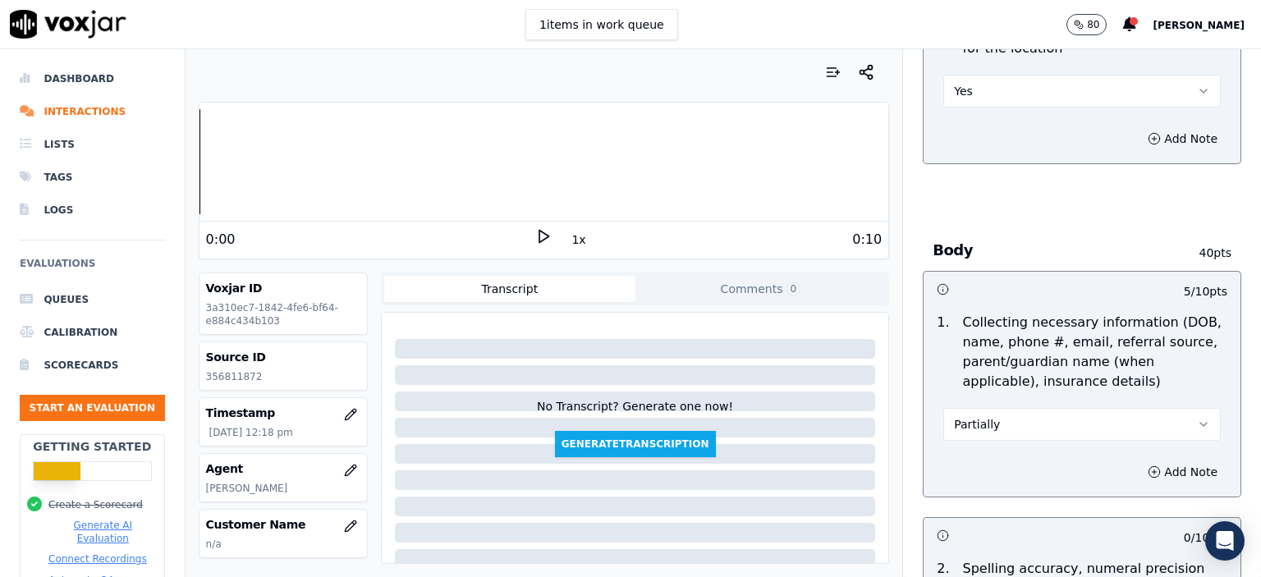
click at [994, 421] on button "Partially" at bounding box center [1081, 424] width 277 height 33
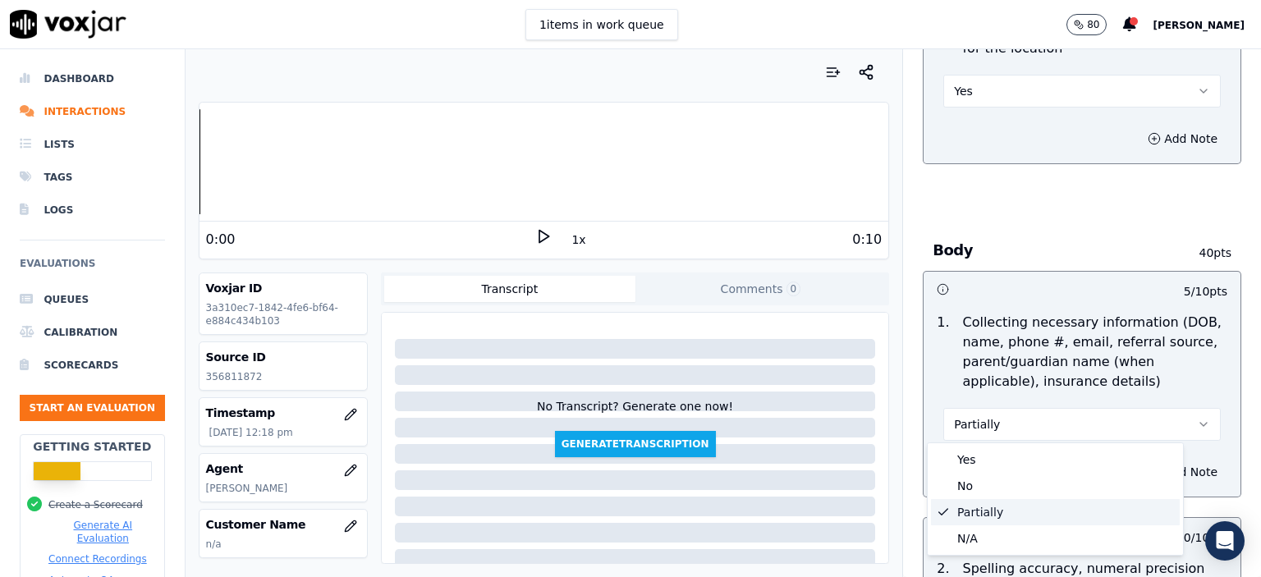
click at [988, 463] on div "Yes" at bounding box center [1055, 460] width 249 height 26
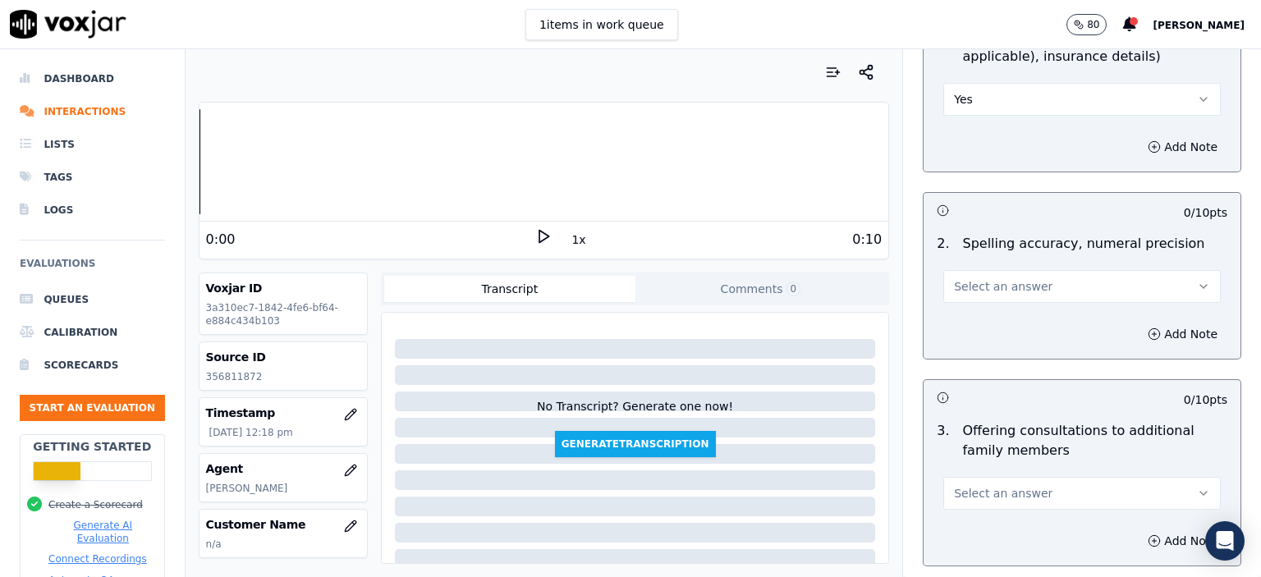
scroll to position [1149, 0]
click at [1009, 272] on button "Select an answer" at bounding box center [1081, 283] width 277 height 33
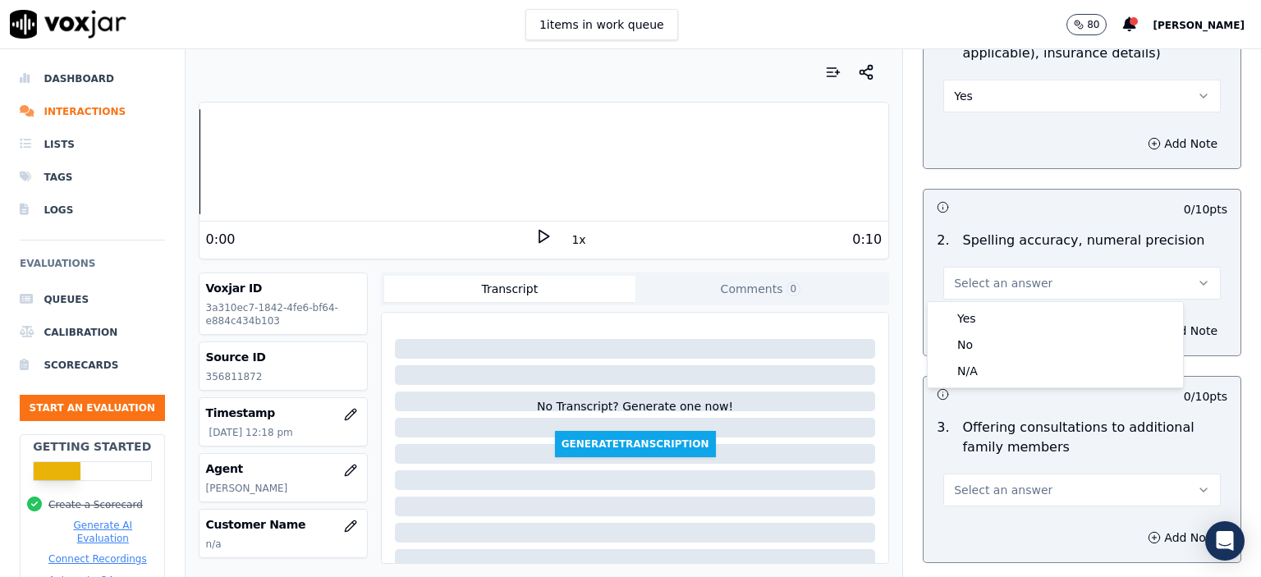
click at [1014, 314] on div "Yes" at bounding box center [1055, 318] width 249 height 26
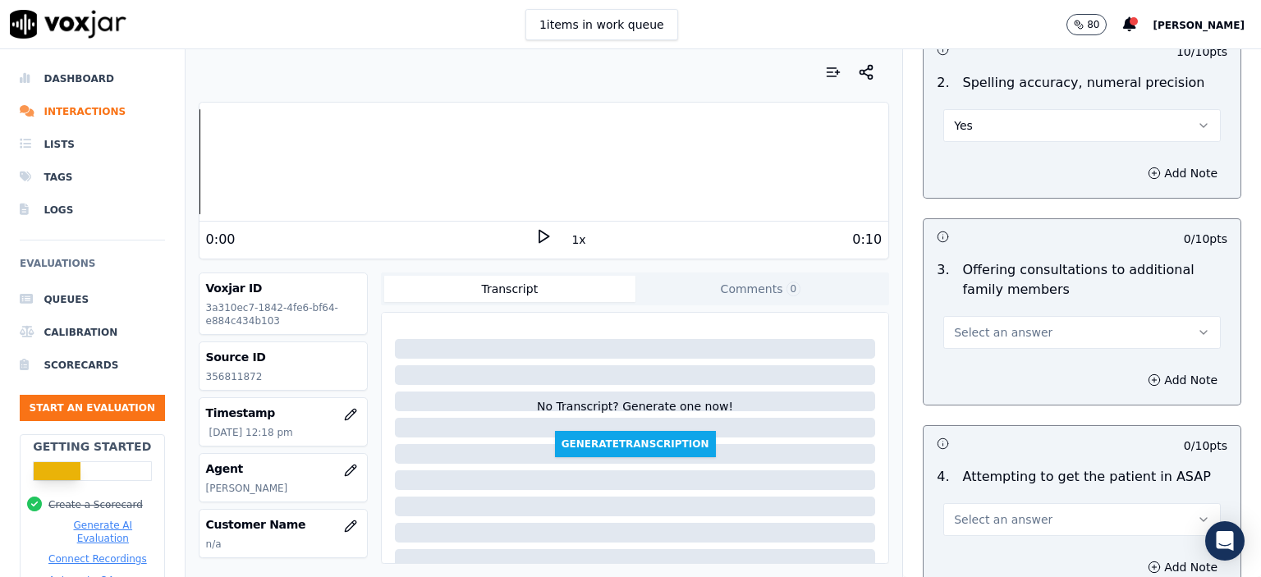
scroll to position [1313, 0]
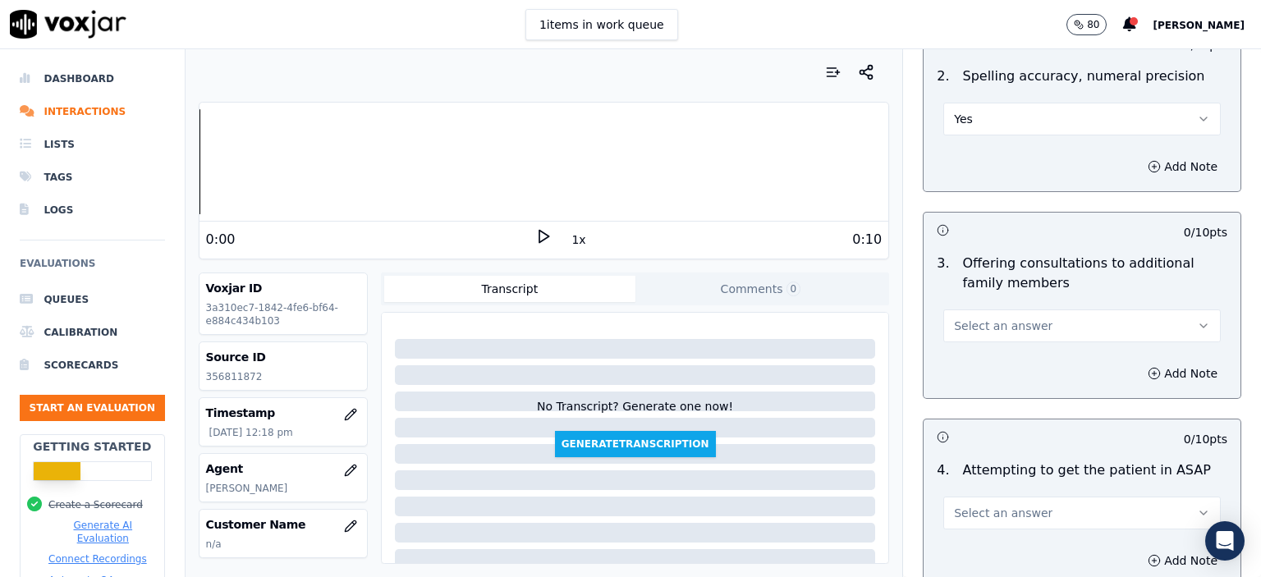
click at [1002, 334] on button "Select an answer" at bounding box center [1081, 325] width 277 height 33
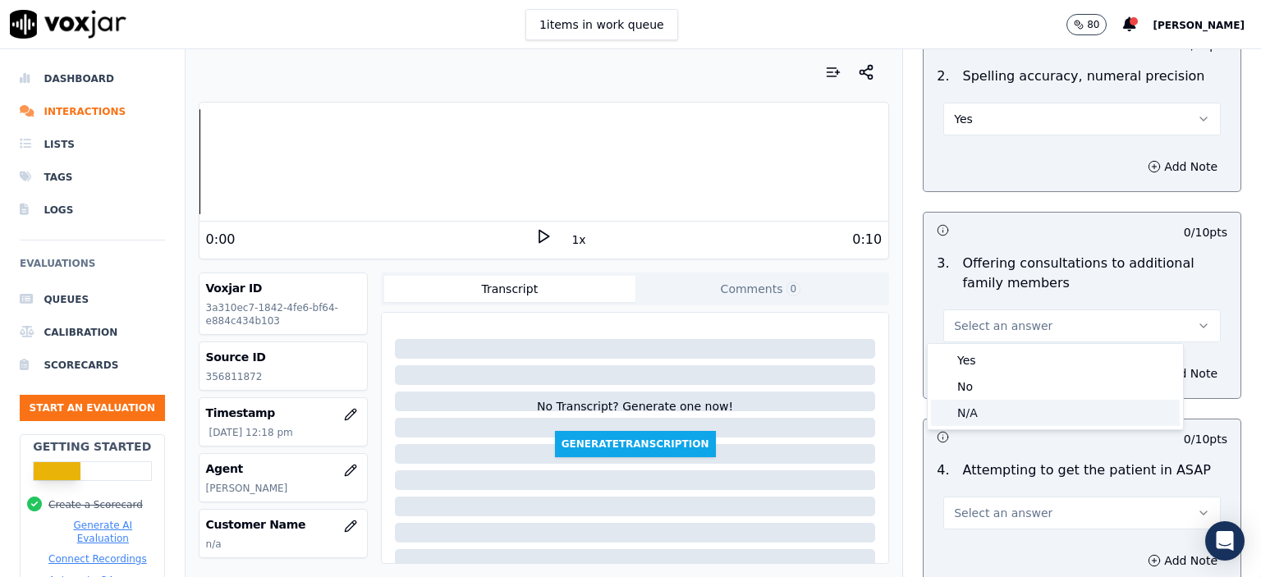
click at [999, 414] on div "N/A" at bounding box center [1055, 413] width 249 height 26
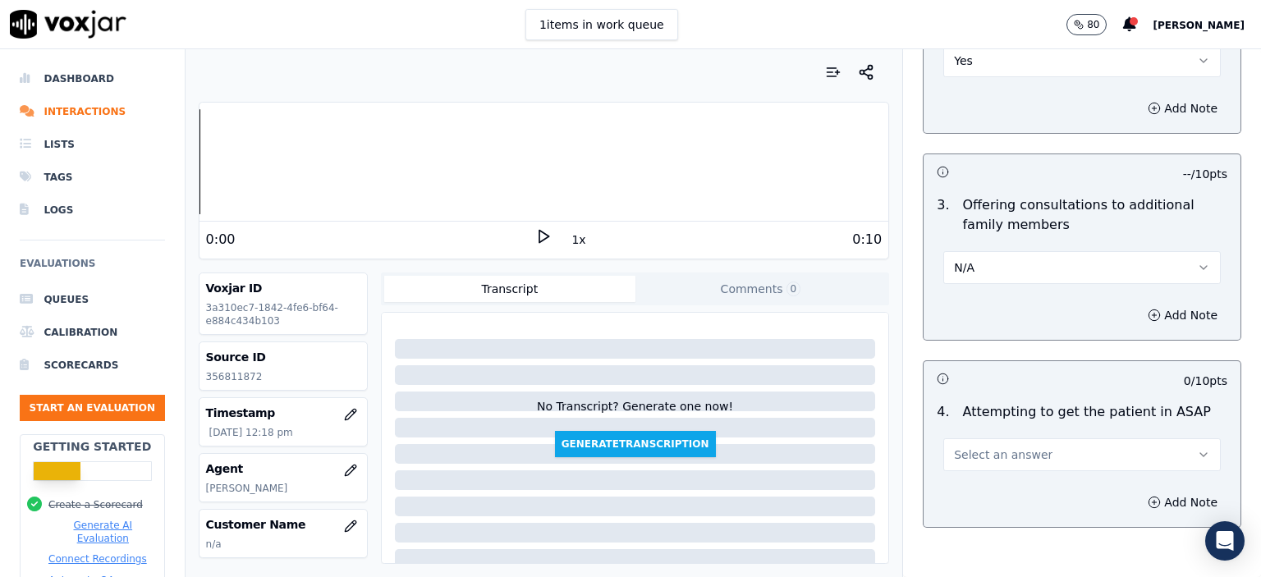
scroll to position [1478, 0]
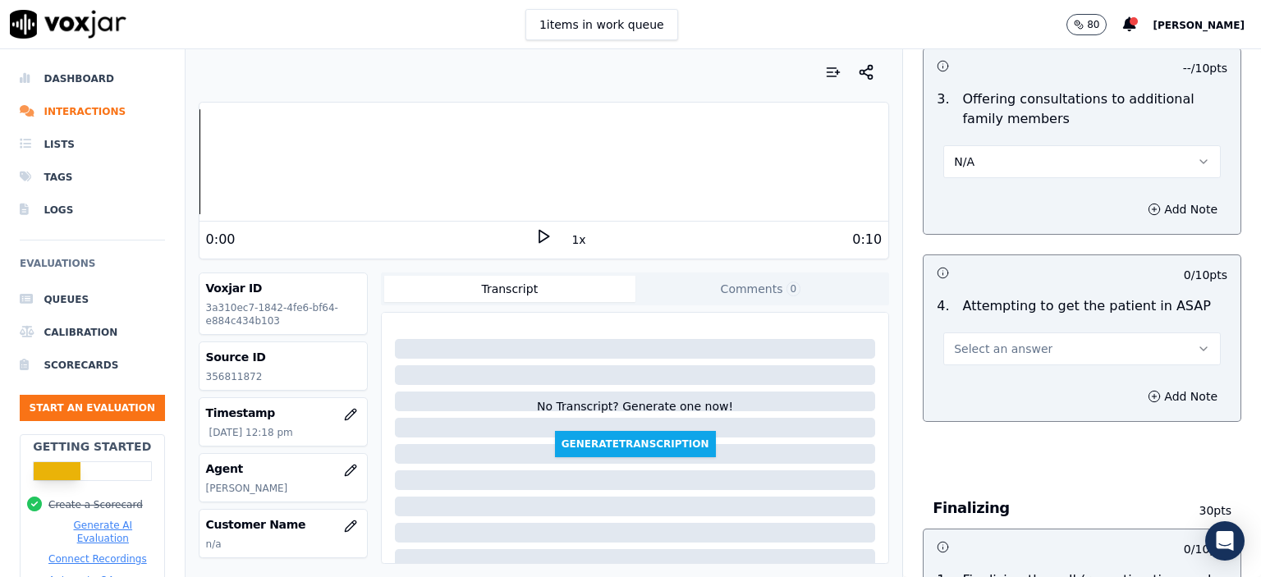
click at [1009, 341] on span "Select an answer" at bounding box center [1003, 349] width 99 height 16
click at [1015, 384] on div "Yes" at bounding box center [1055, 383] width 249 height 26
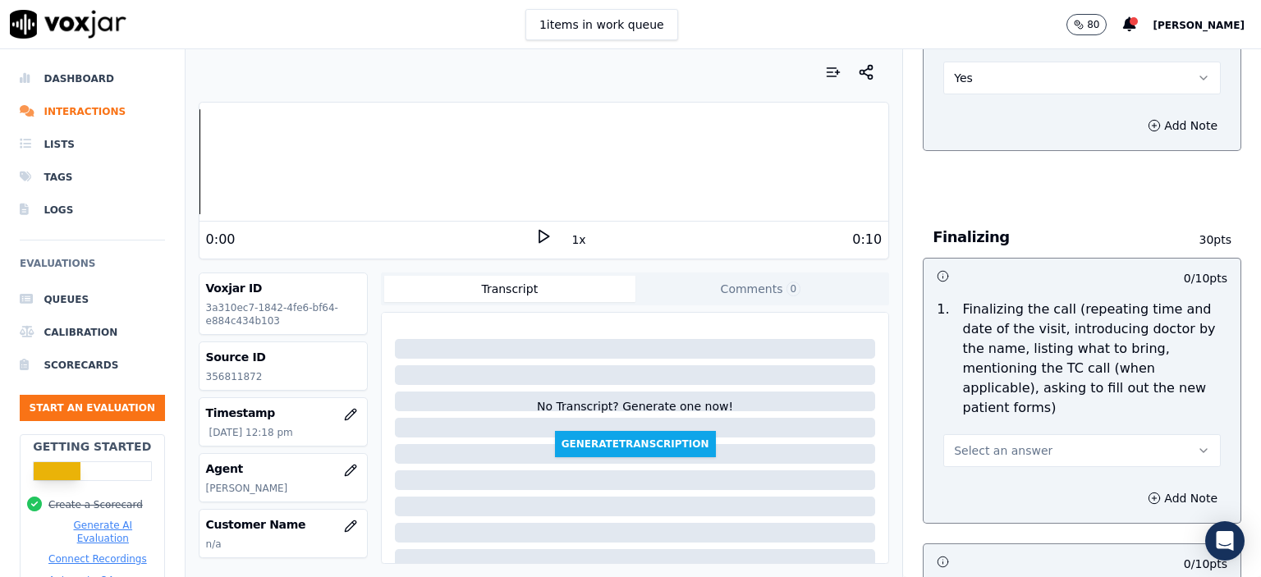
scroll to position [1888, 0]
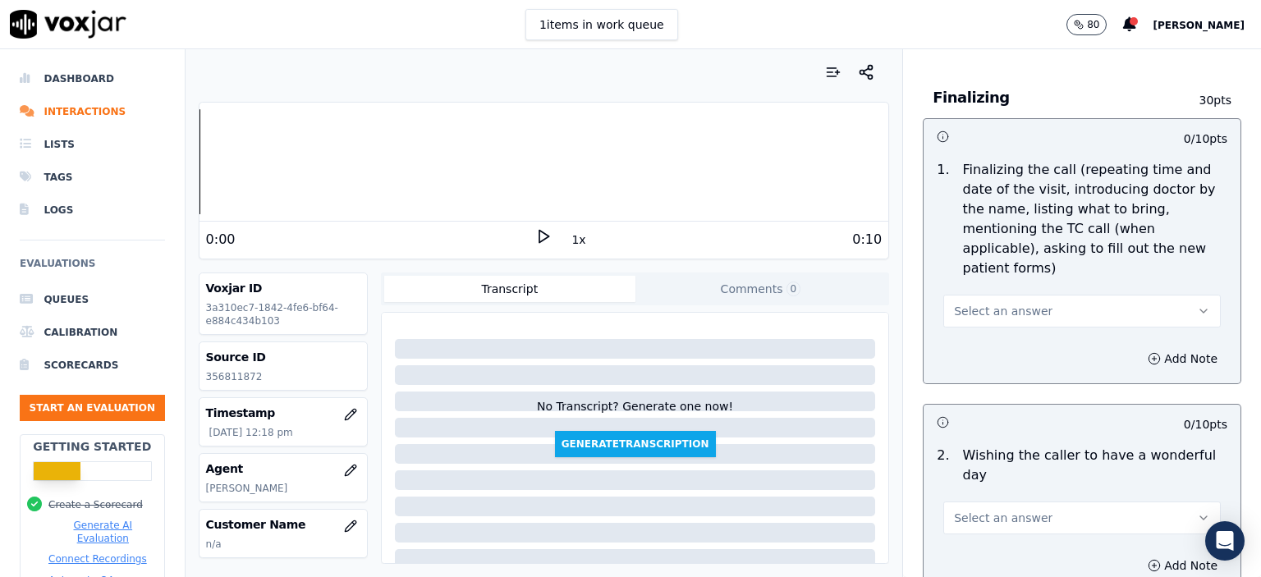
click at [998, 303] on span "Select an answer" at bounding box center [1003, 311] width 99 height 16
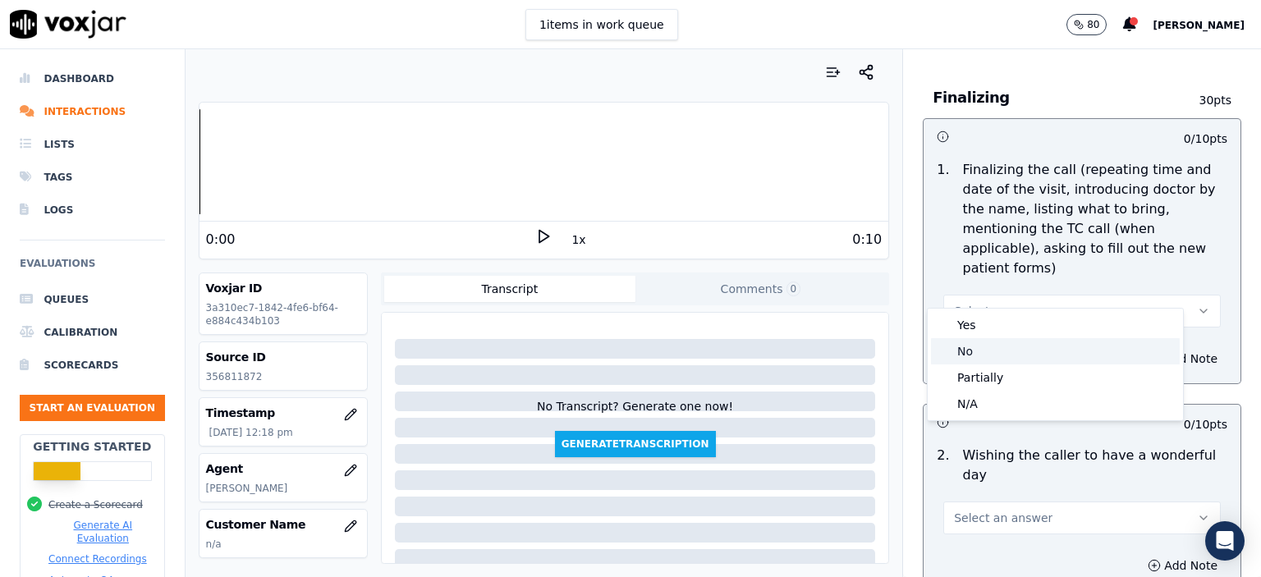
click at [990, 353] on div "No" at bounding box center [1055, 351] width 249 height 26
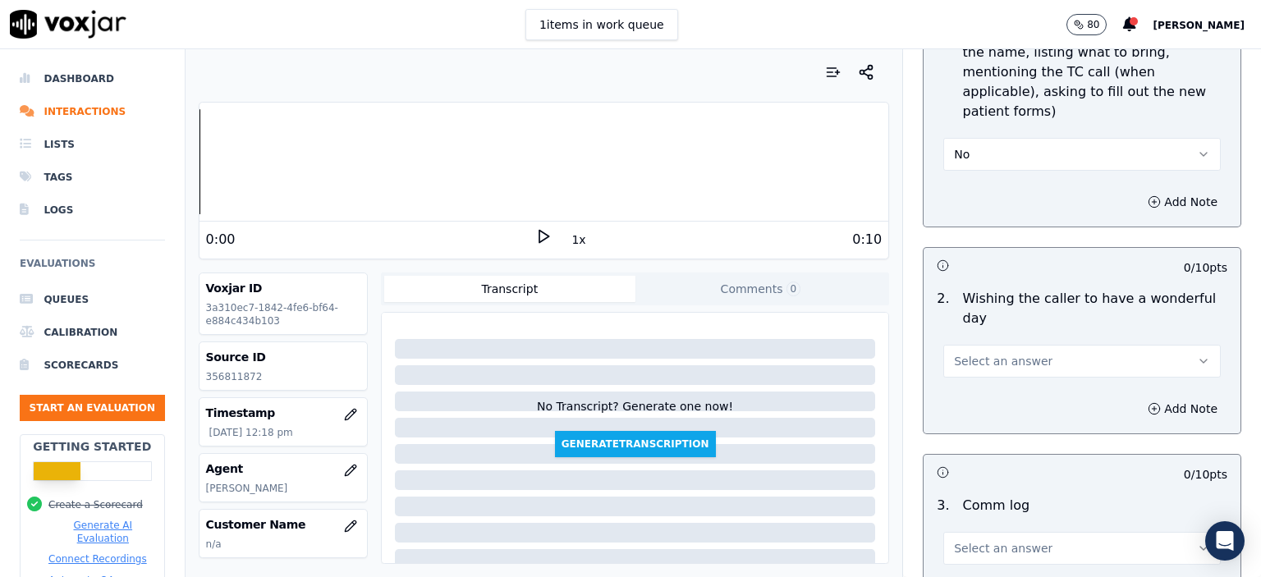
scroll to position [2052, 0]
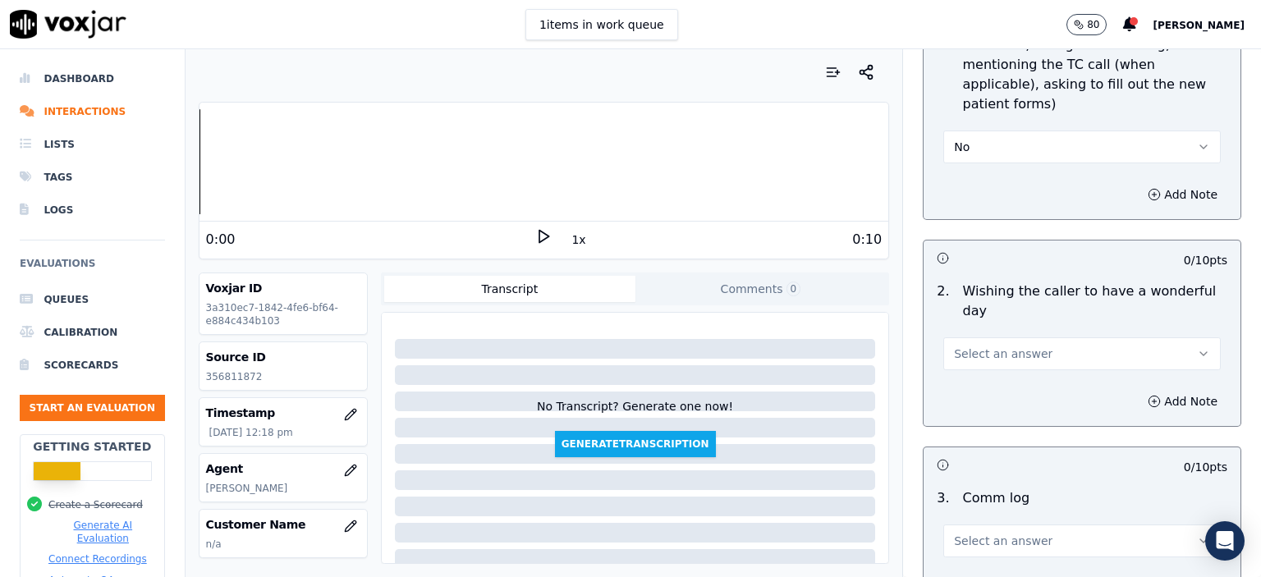
click at [1031, 337] on button "Select an answer" at bounding box center [1081, 353] width 277 height 33
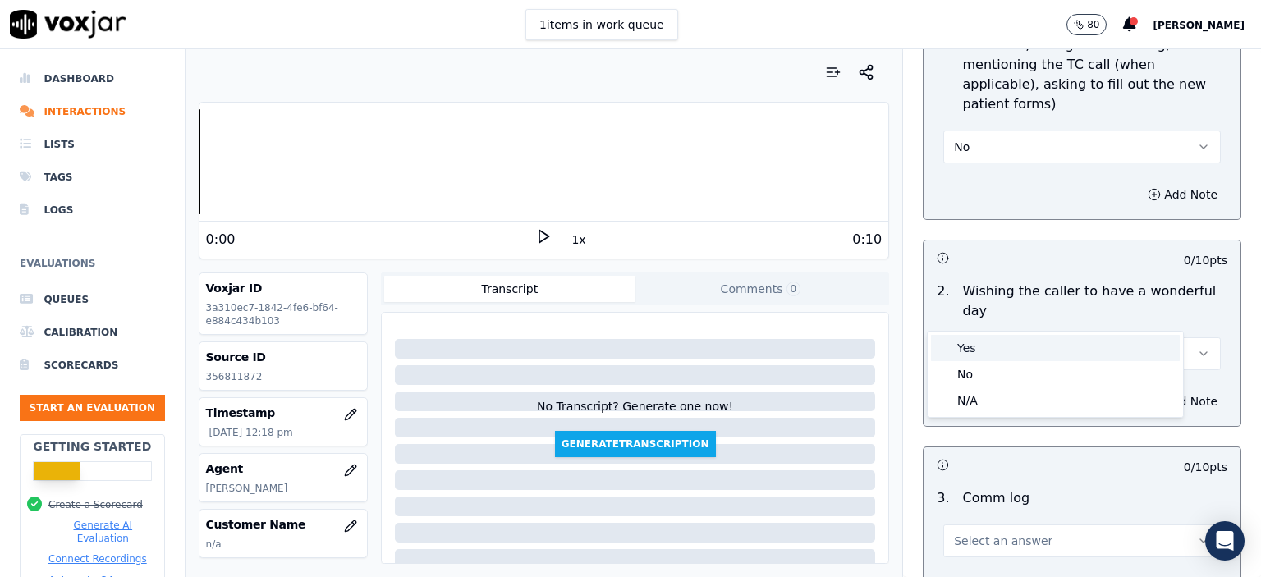
click at [1037, 343] on div "Yes" at bounding box center [1055, 348] width 249 height 26
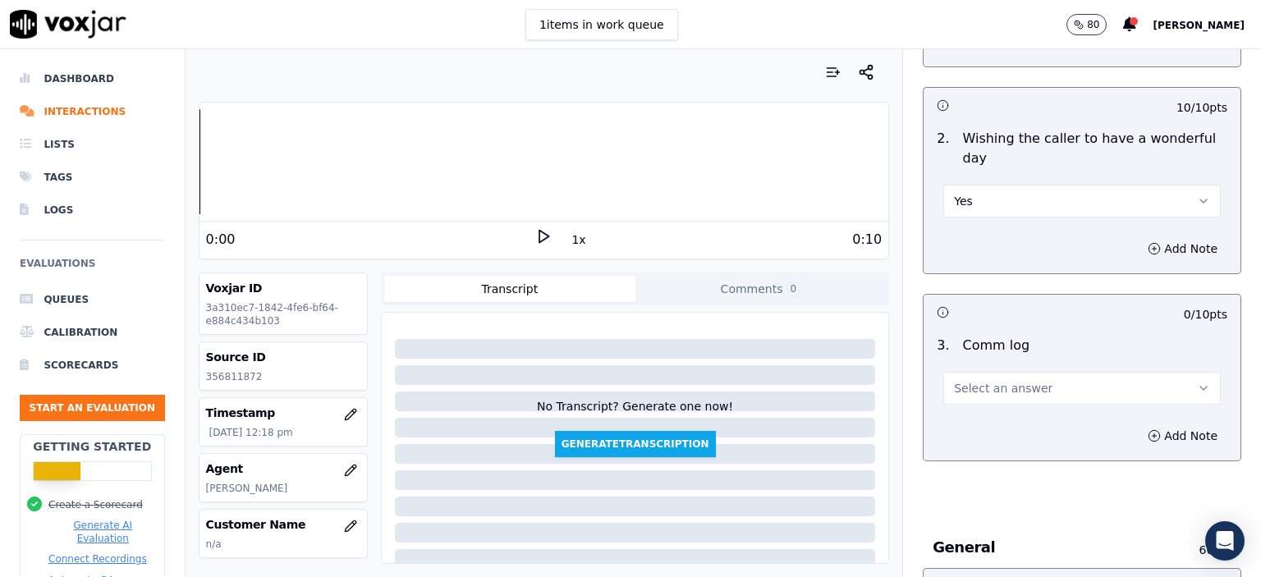
scroll to position [2216, 0]
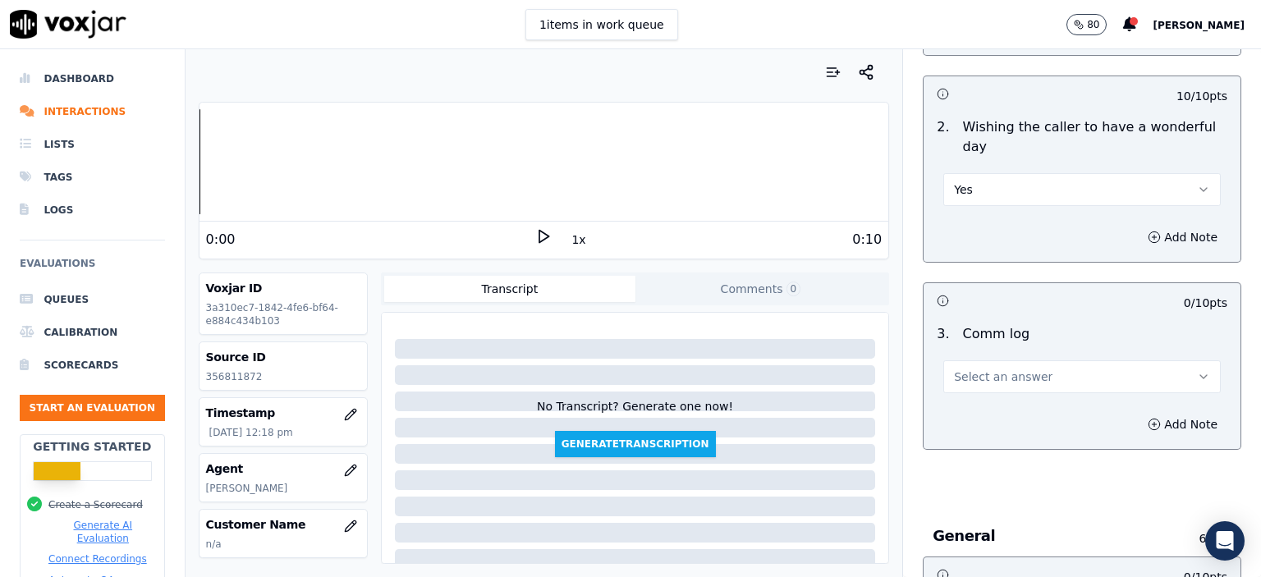
click at [995, 360] on button "Select an answer" at bounding box center [1081, 376] width 277 height 33
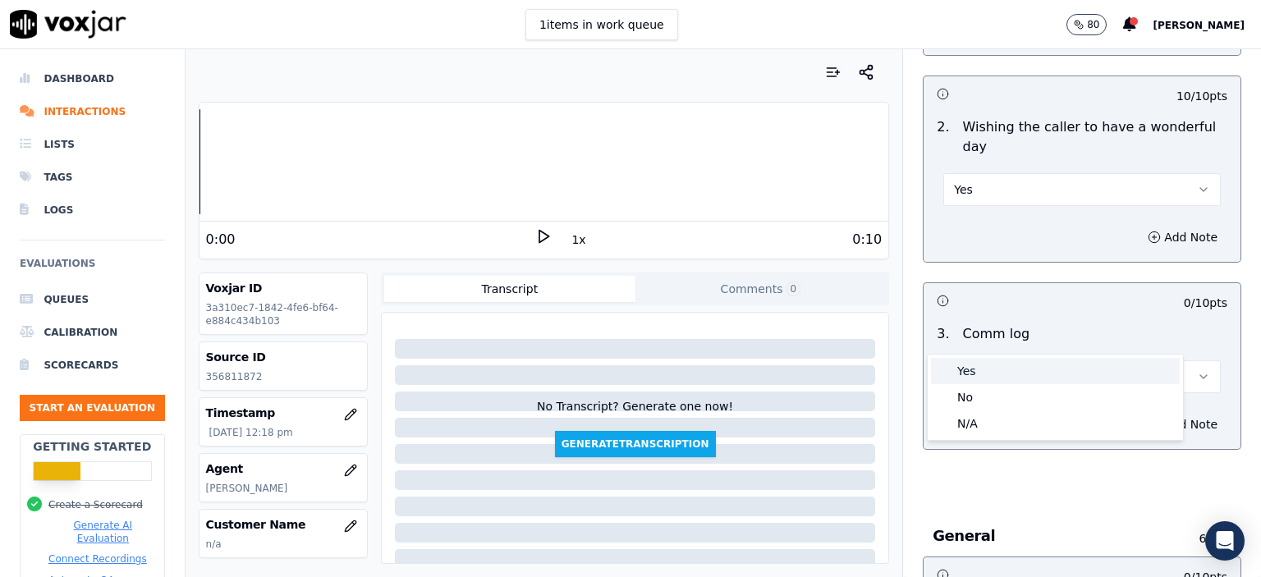
click at [1011, 365] on div "Yes" at bounding box center [1055, 371] width 249 height 26
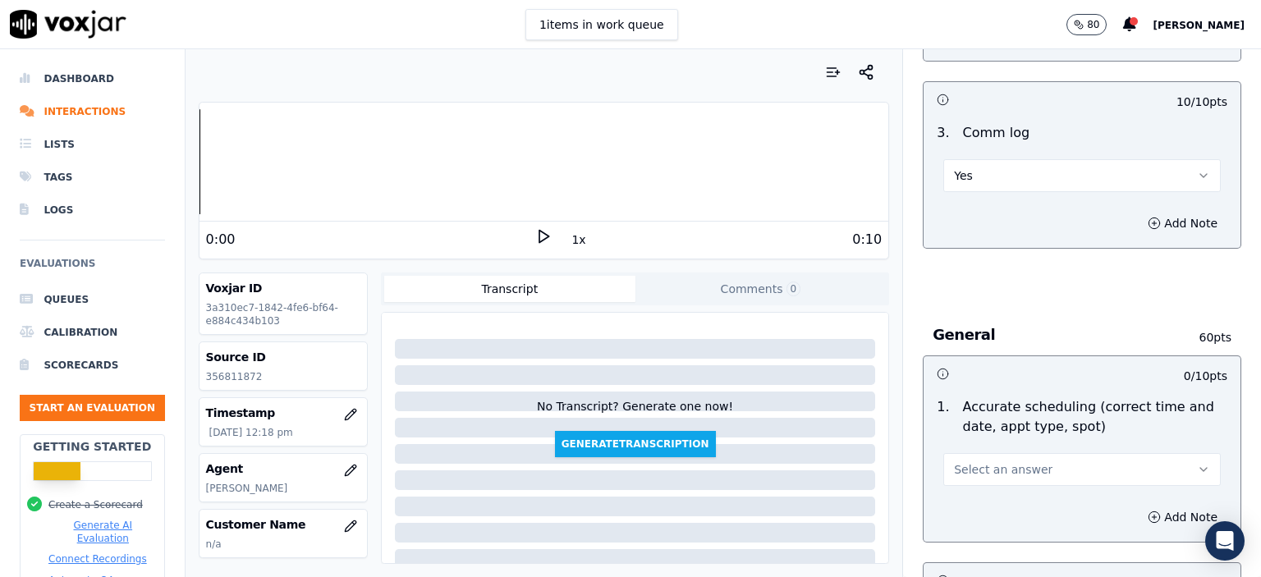
scroll to position [2463, 0]
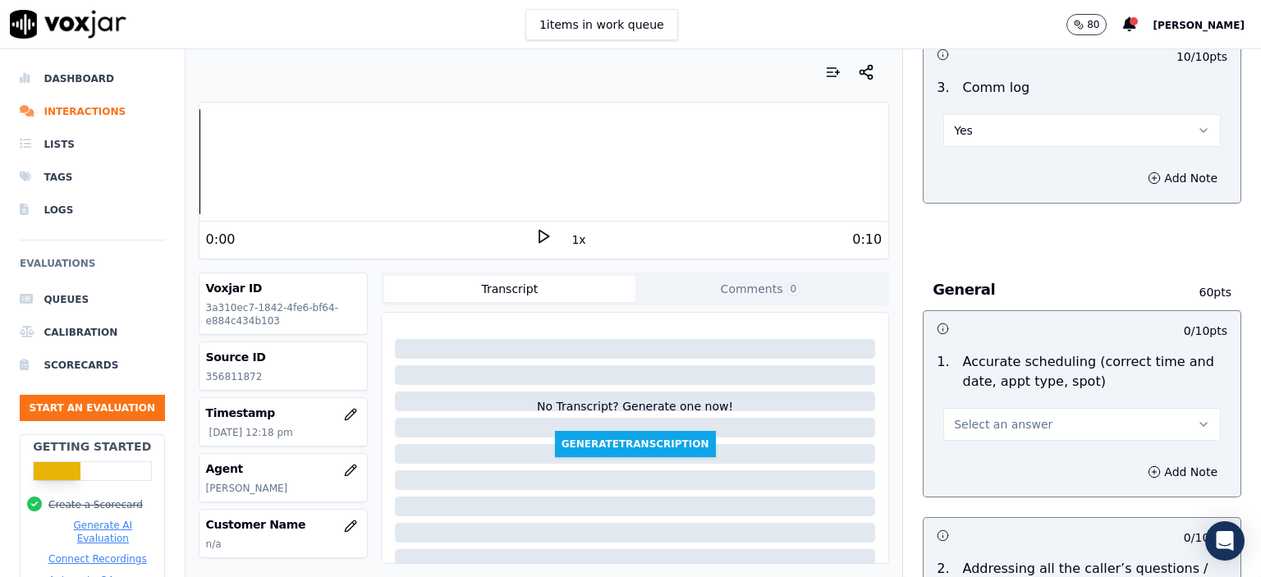
click at [1013, 416] on span "Select an answer" at bounding box center [1003, 424] width 99 height 16
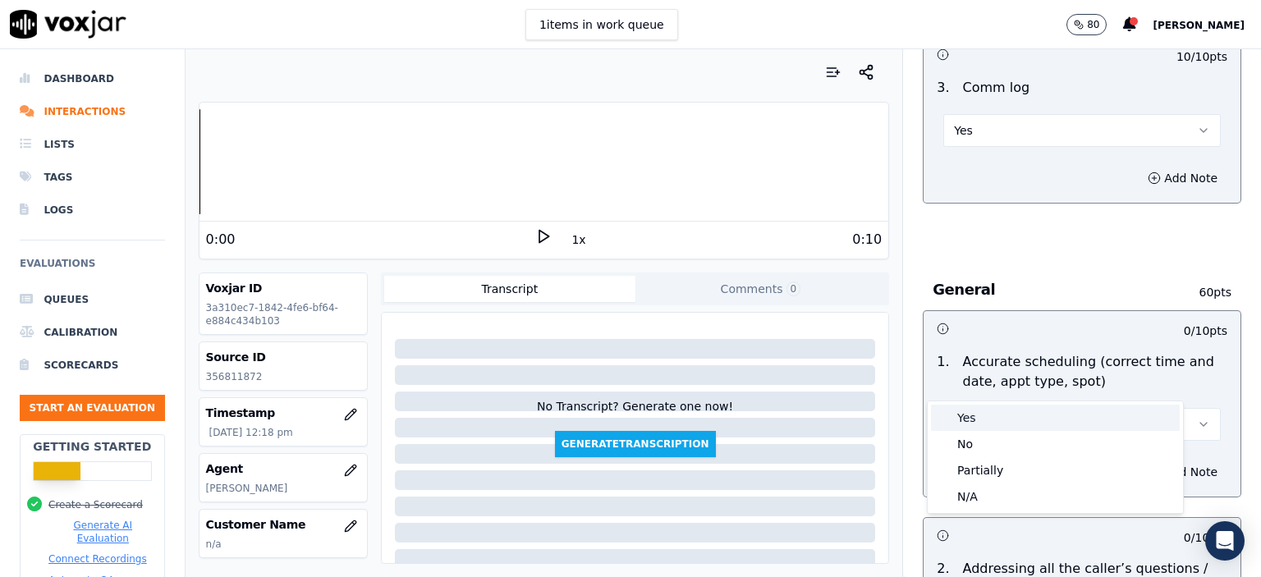
click at [1011, 419] on div "Yes" at bounding box center [1055, 418] width 249 height 26
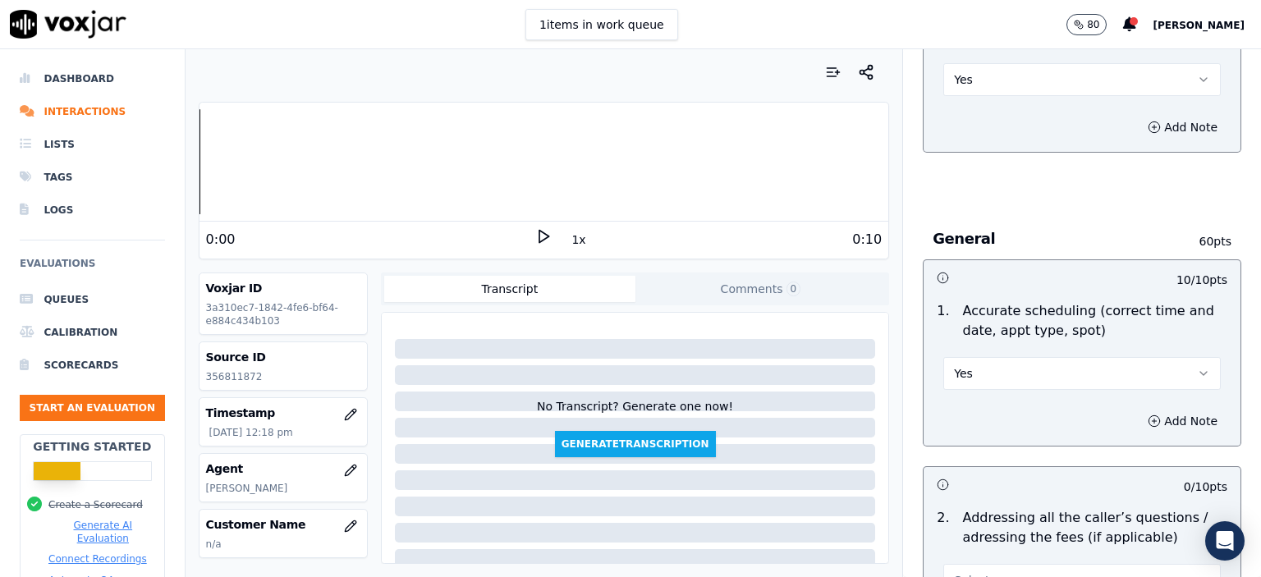
scroll to position [2627, 0]
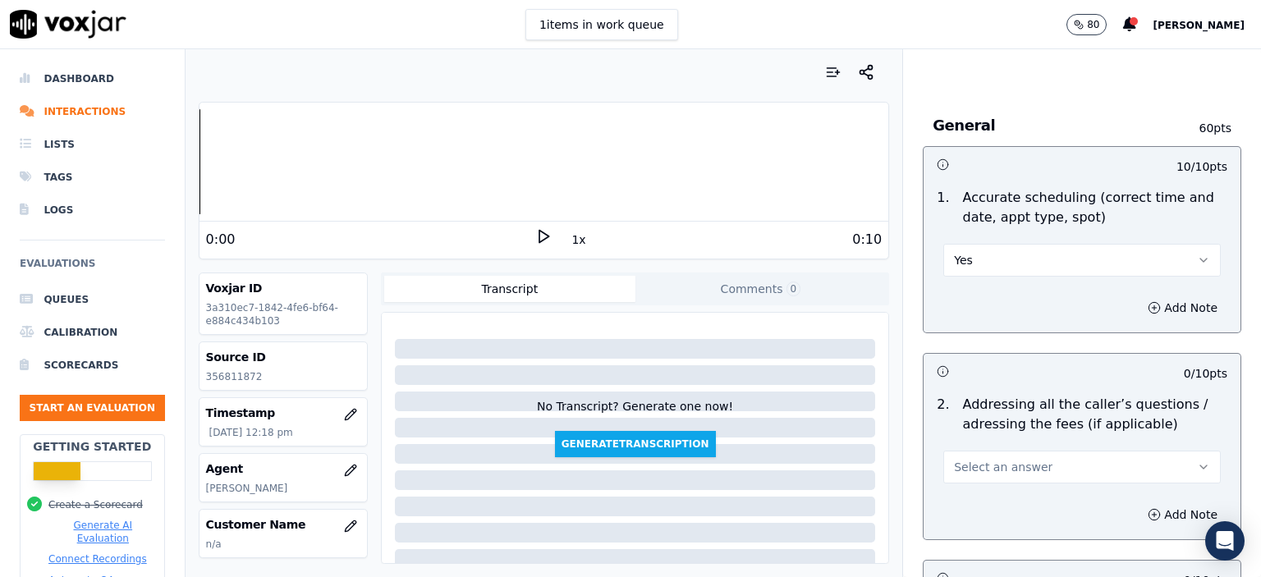
click at [1023, 451] on button "Select an answer" at bounding box center [1081, 467] width 277 height 33
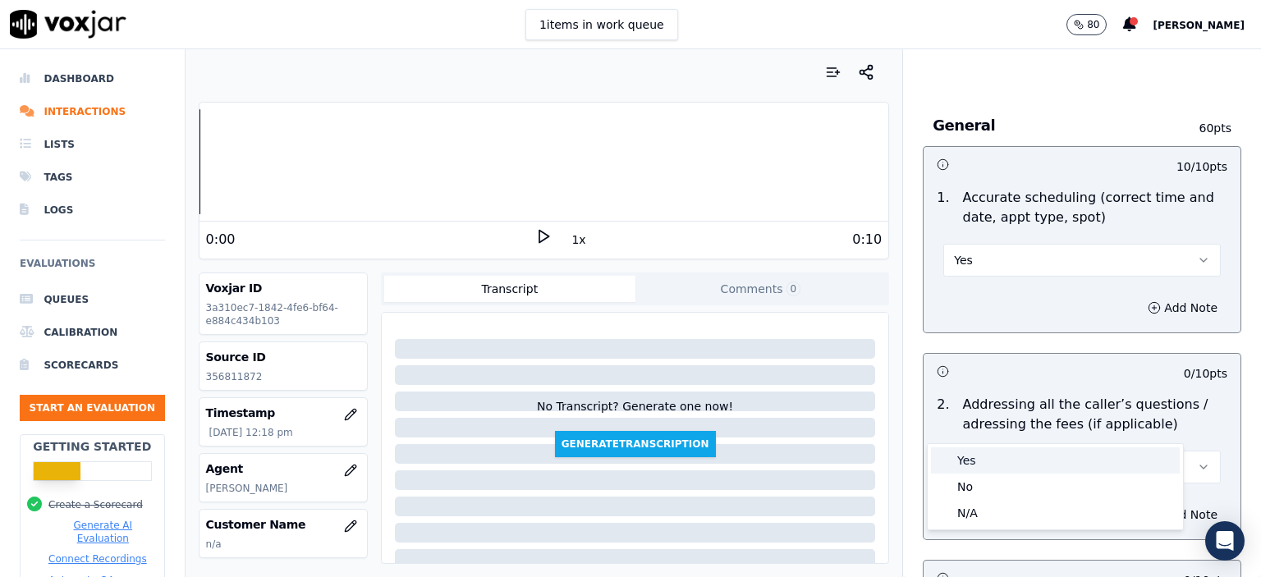
click at [1019, 451] on div "Yes" at bounding box center [1055, 460] width 249 height 26
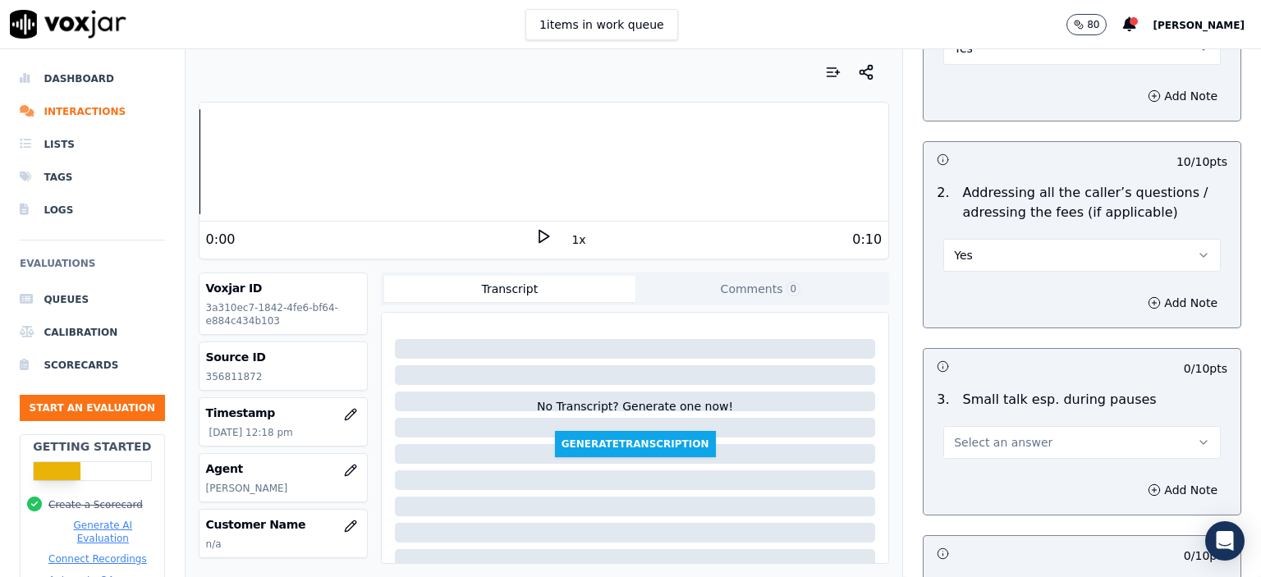
scroll to position [2873, 0]
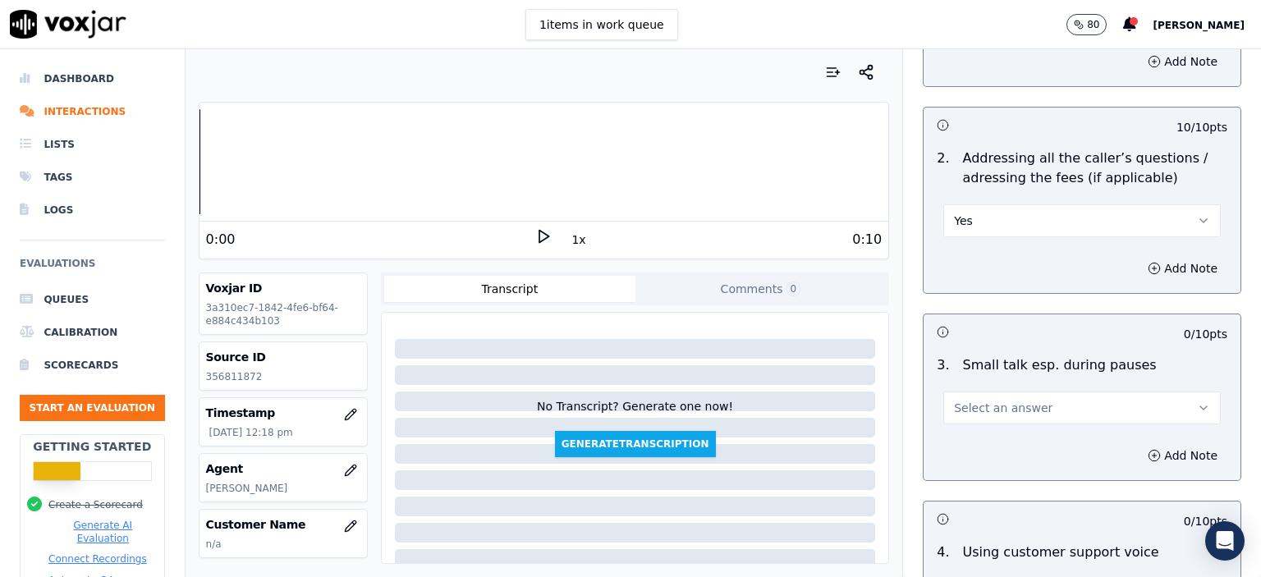
click at [1015, 392] on button "Select an answer" at bounding box center [1081, 408] width 277 height 33
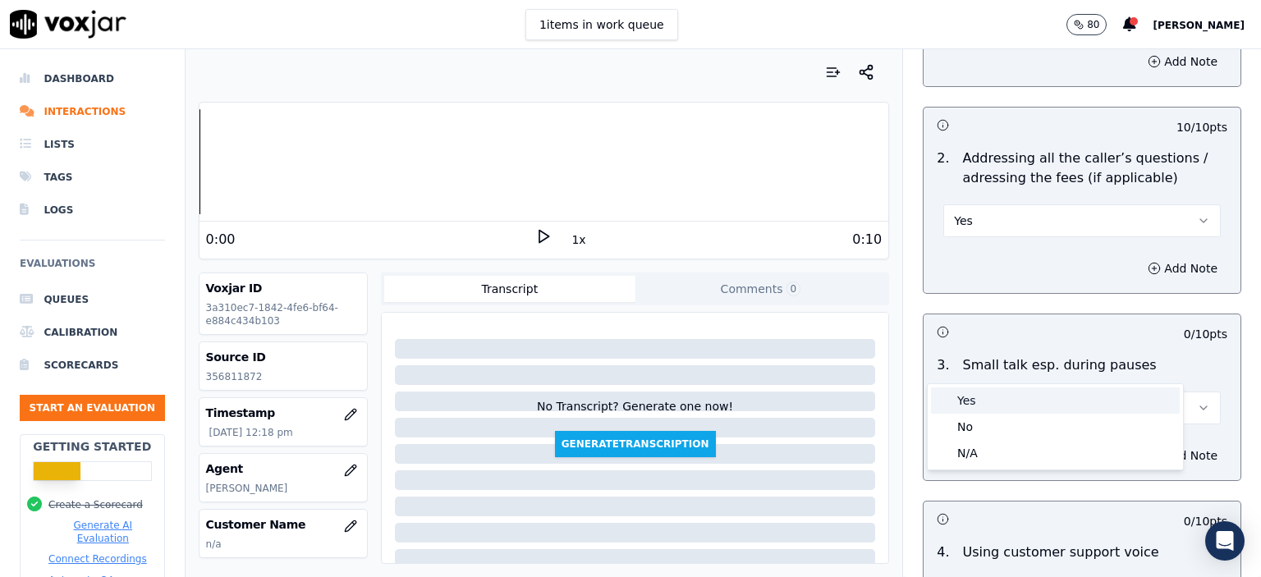
click at [1010, 408] on div "Yes" at bounding box center [1055, 400] width 249 height 26
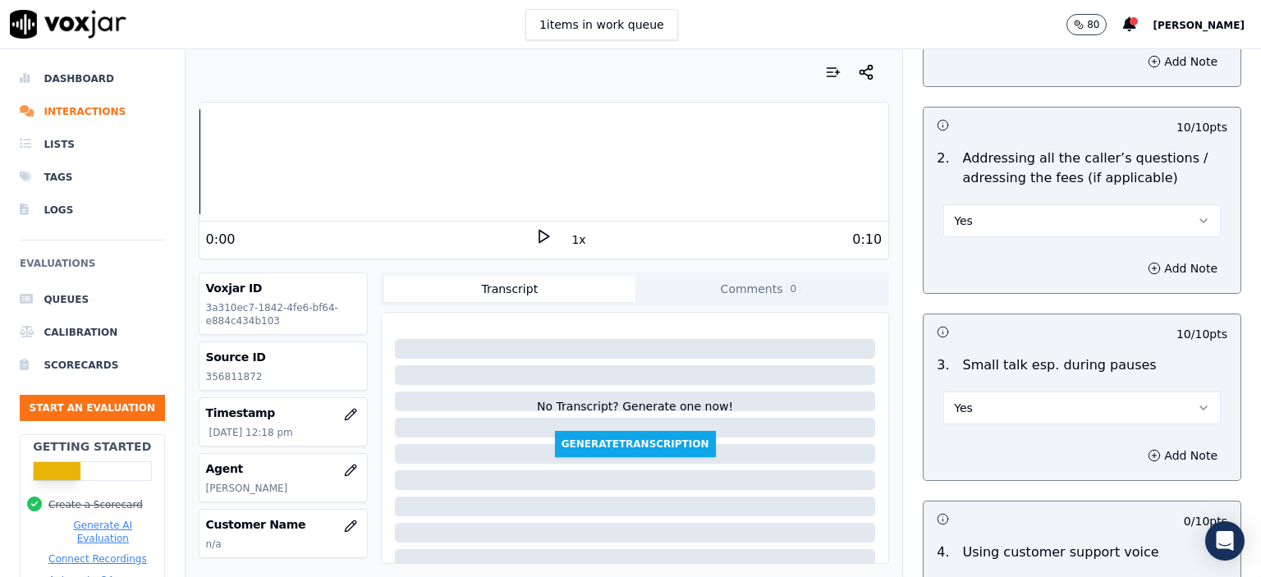
click at [1027, 392] on button "Yes" at bounding box center [1081, 408] width 277 height 33
click at [1020, 448] on div "N/A" at bounding box center [1055, 453] width 249 height 26
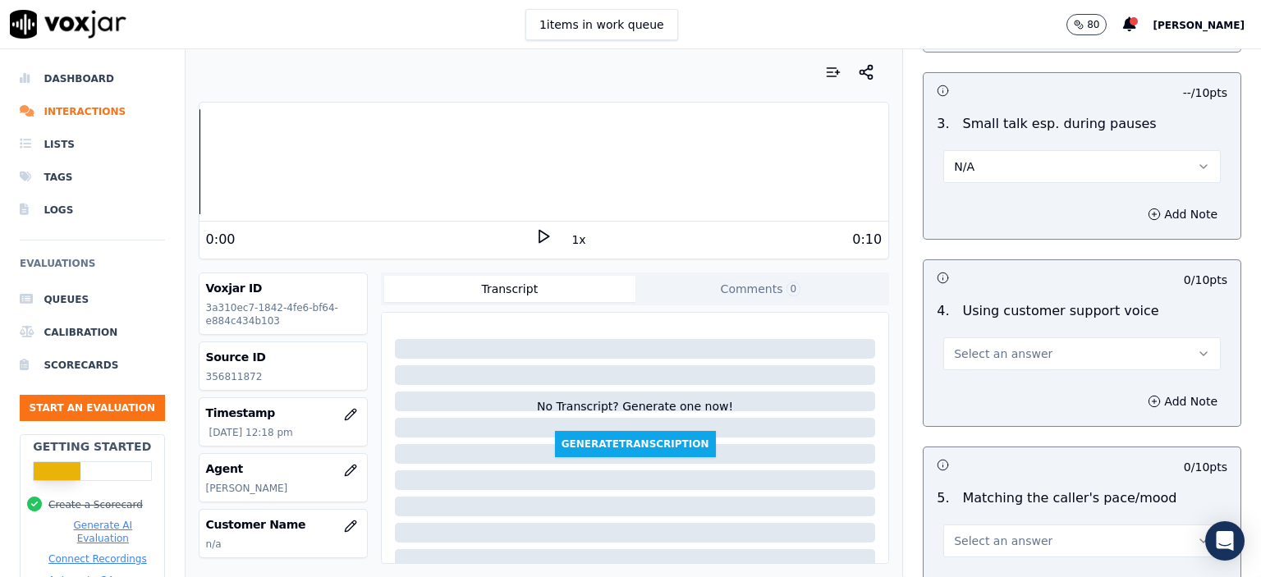
scroll to position [3119, 0]
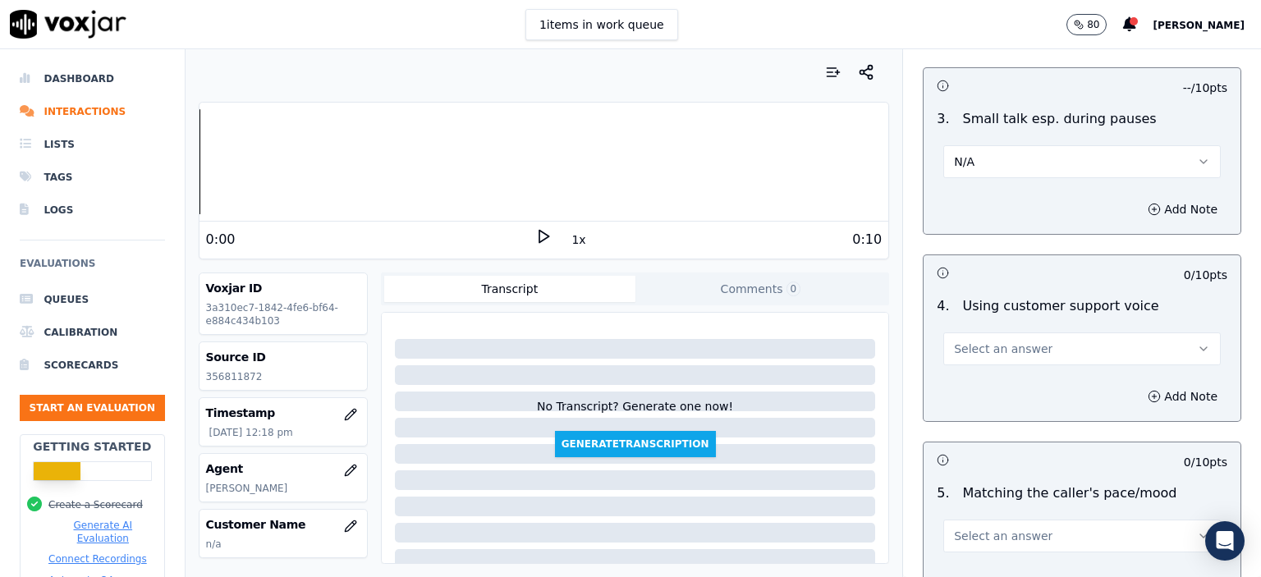
click at [1024, 332] on button "Select an answer" at bounding box center [1081, 348] width 277 height 33
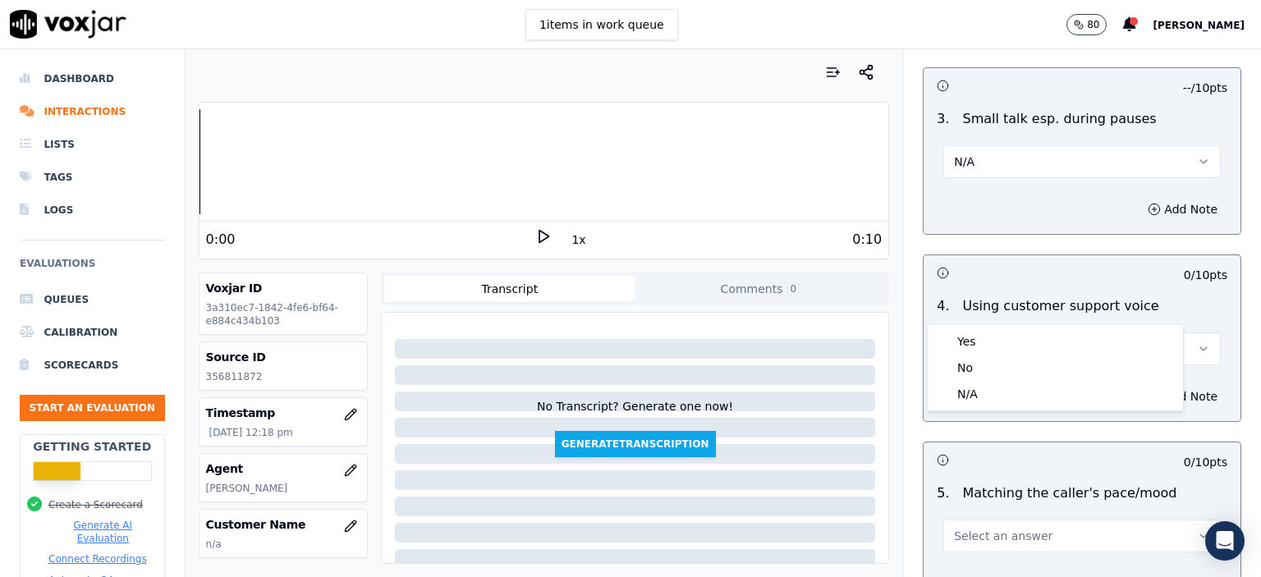
click at [1030, 340] on div "Yes" at bounding box center [1055, 341] width 249 height 26
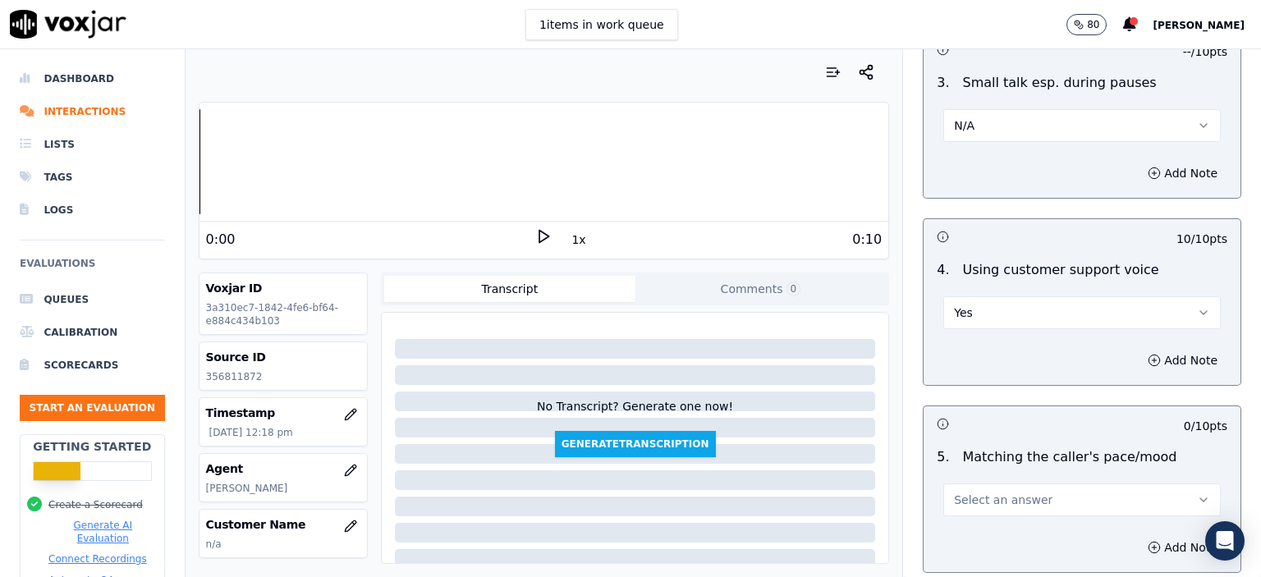
scroll to position [3284, 0]
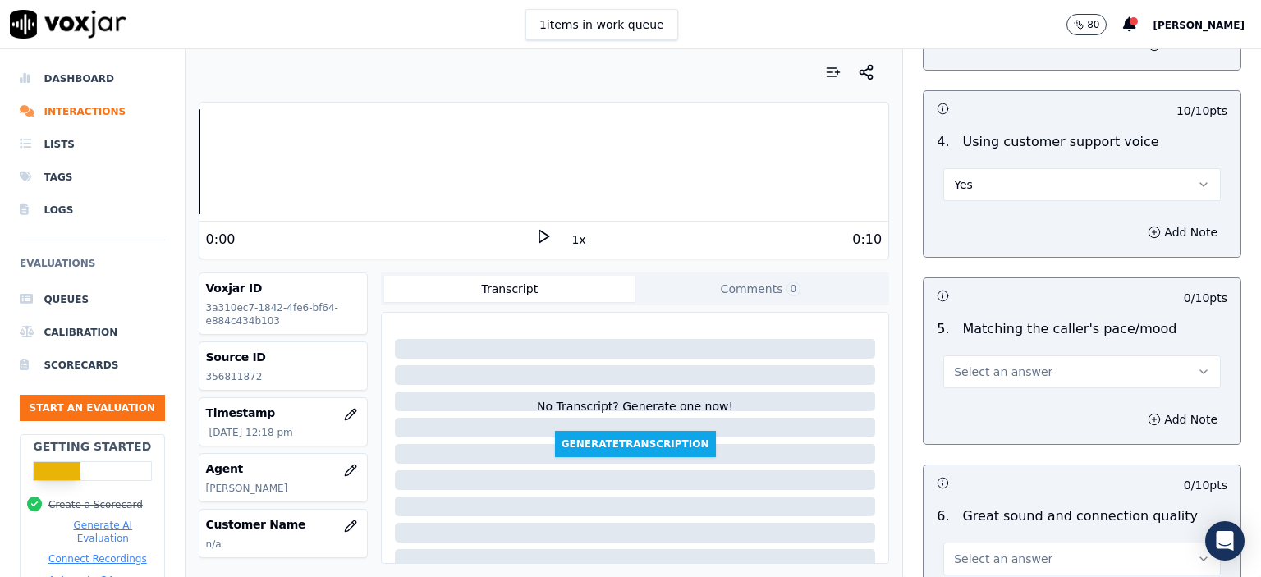
click at [997, 364] on span "Select an answer" at bounding box center [1003, 372] width 99 height 16
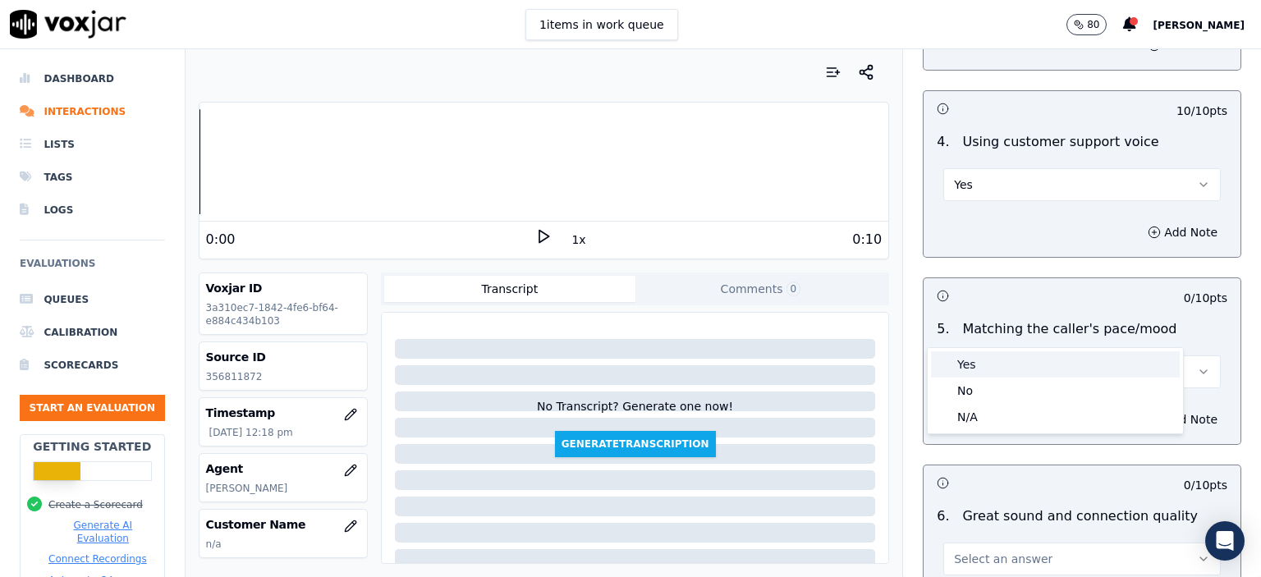
click at [1004, 364] on div "Yes" at bounding box center [1055, 364] width 249 height 26
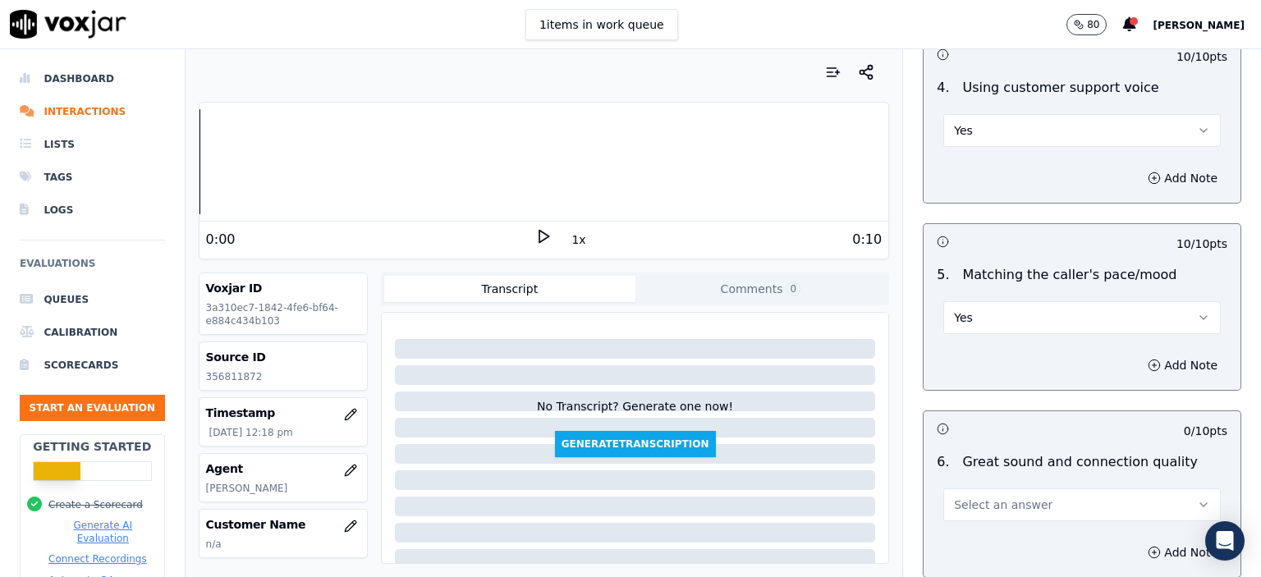
scroll to position [3448, 0]
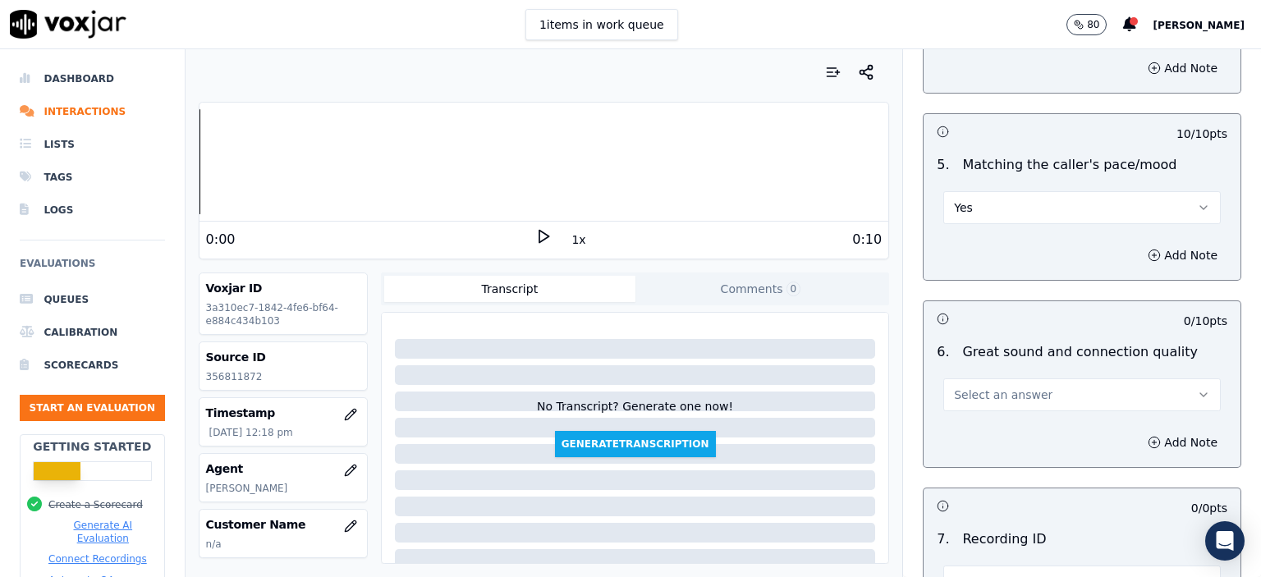
click at [997, 387] on span "Select an answer" at bounding box center [1003, 395] width 99 height 16
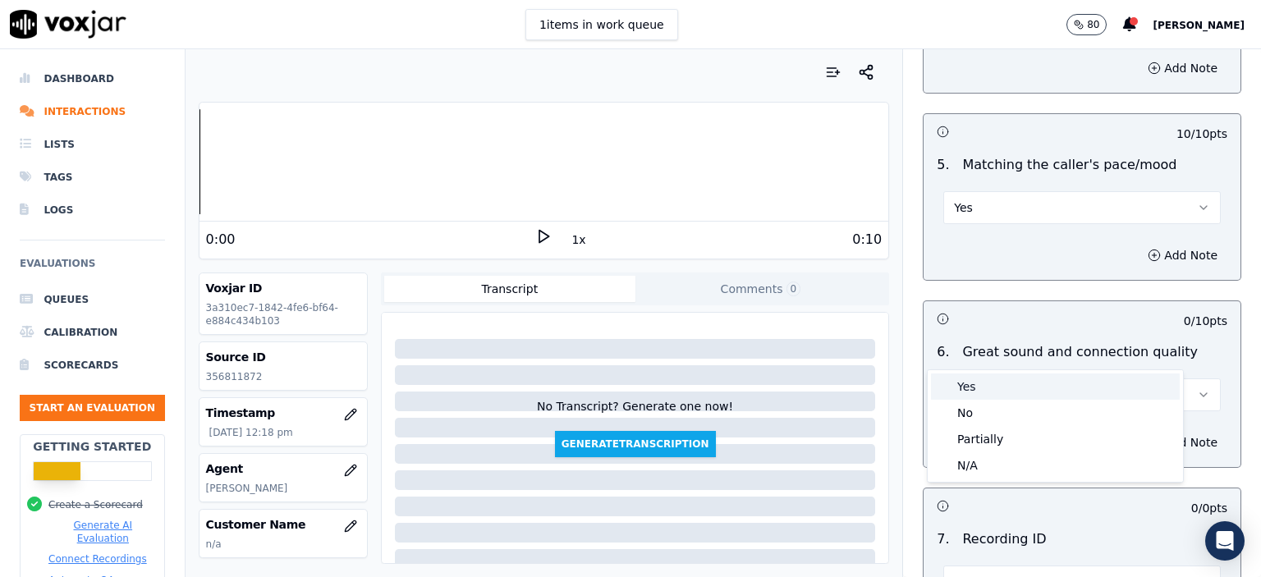
click at [1002, 380] on div "Yes" at bounding box center [1055, 387] width 249 height 26
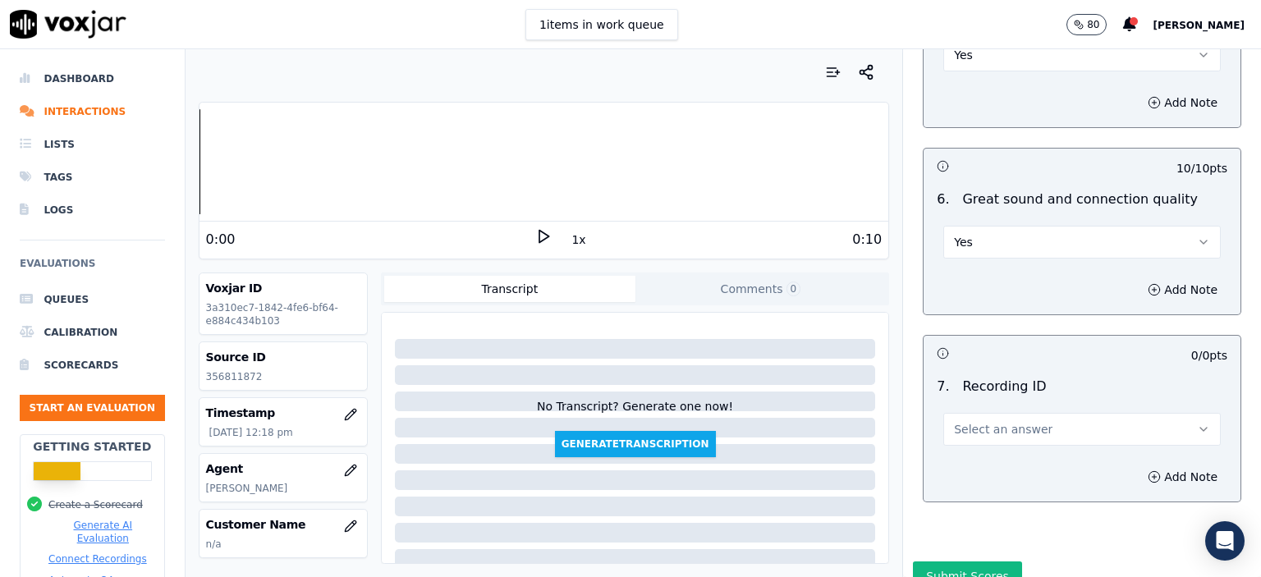
scroll to position [3612, 0]
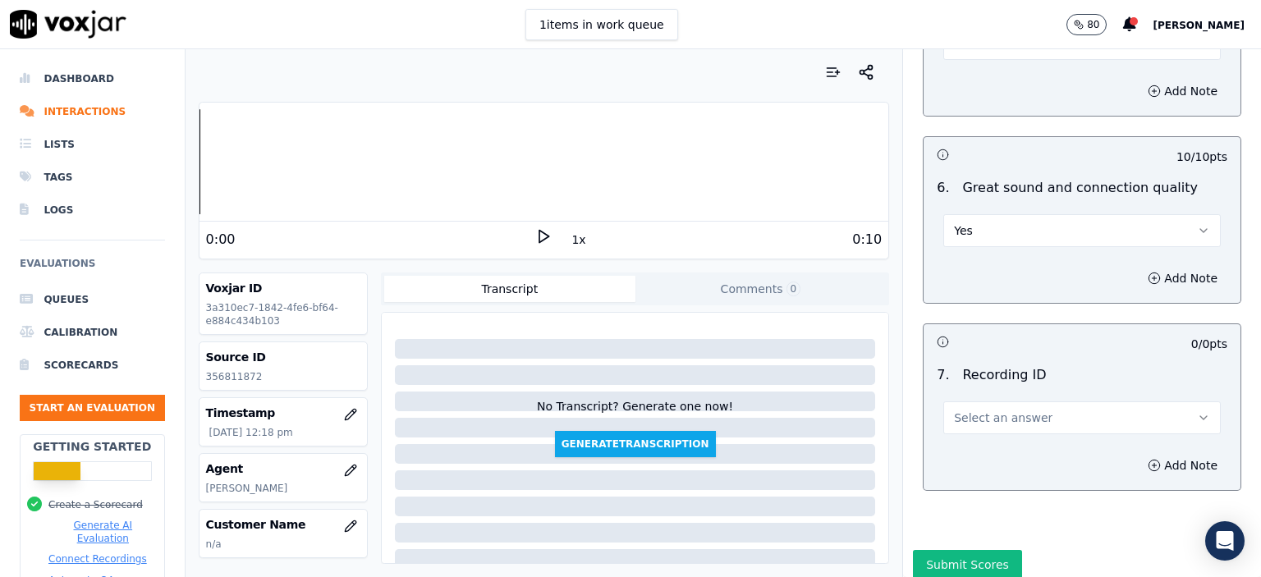
click at [985, 410] on span "Select an answer" at bounding box center [1003, 418] width 99 height 16
click at [995, 415] on div "N/A" at bounding box center [1055, 419] width 249 height 26
click at [1153, 454] on button "Add Note" at bounding box center [1182, 465] width 89 height 23
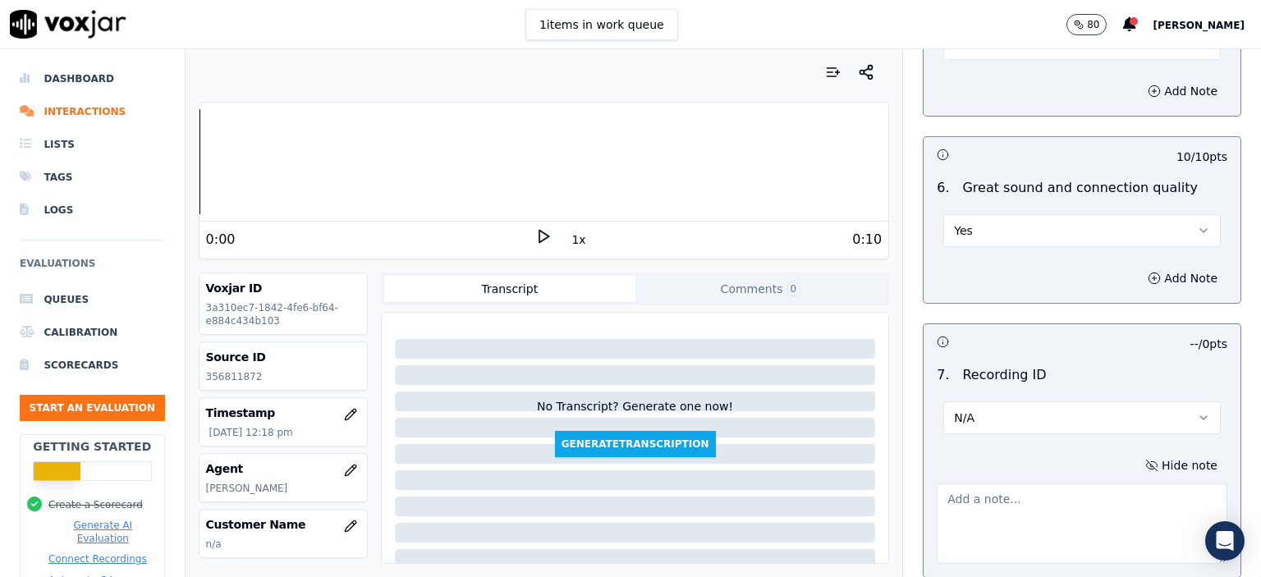
click at [236, 374] on p "356811872" at bounding box center [283, 376] width 154 height 13
copy p "356811872"
click at [1090, 503] on textarea at bounding box center [1082, 524] width 291 height 80
paste textarea "356811872"
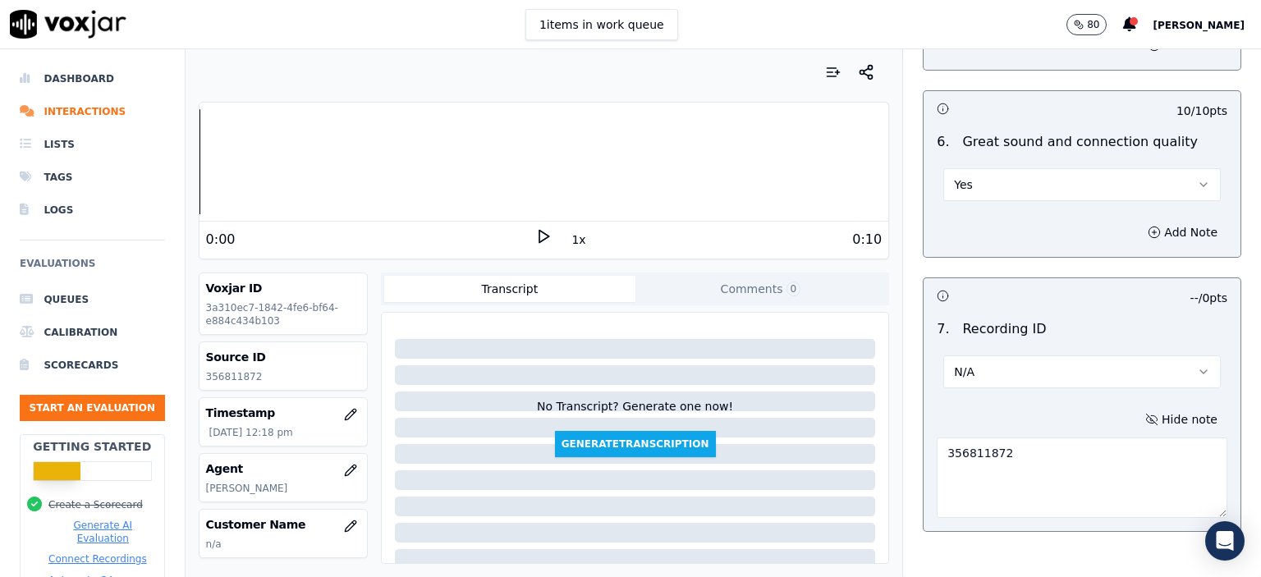
scroll to position [3702, 0]
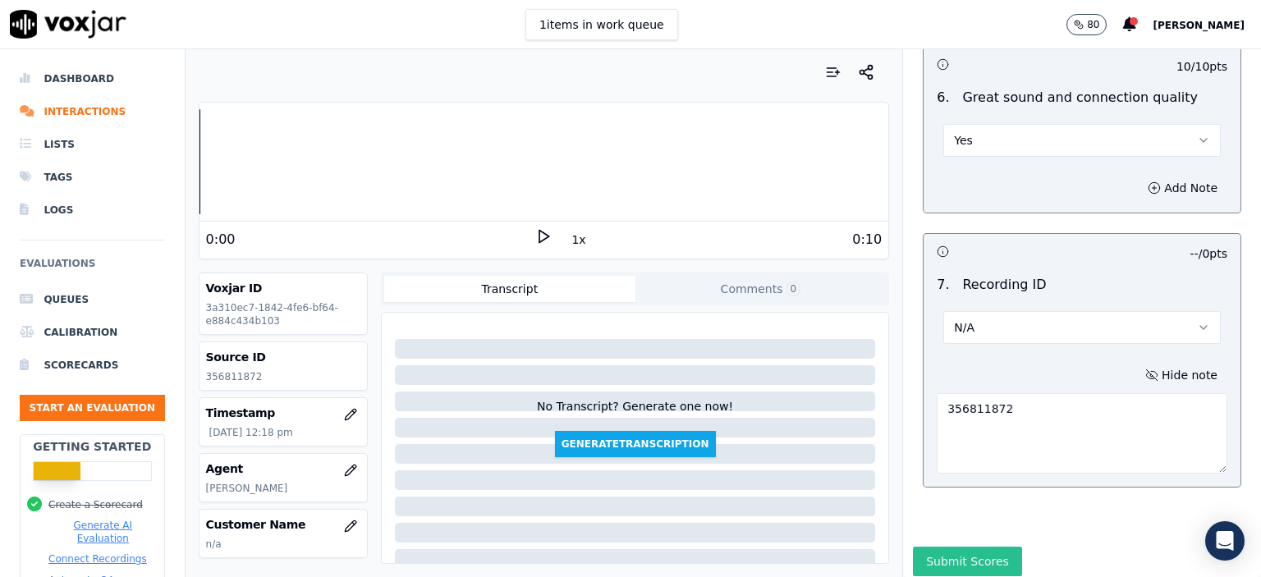
type textarea "356811872"
click at [950, 547] on button "Submit Scores" at bounding box center [967, 562] width 109 height 30
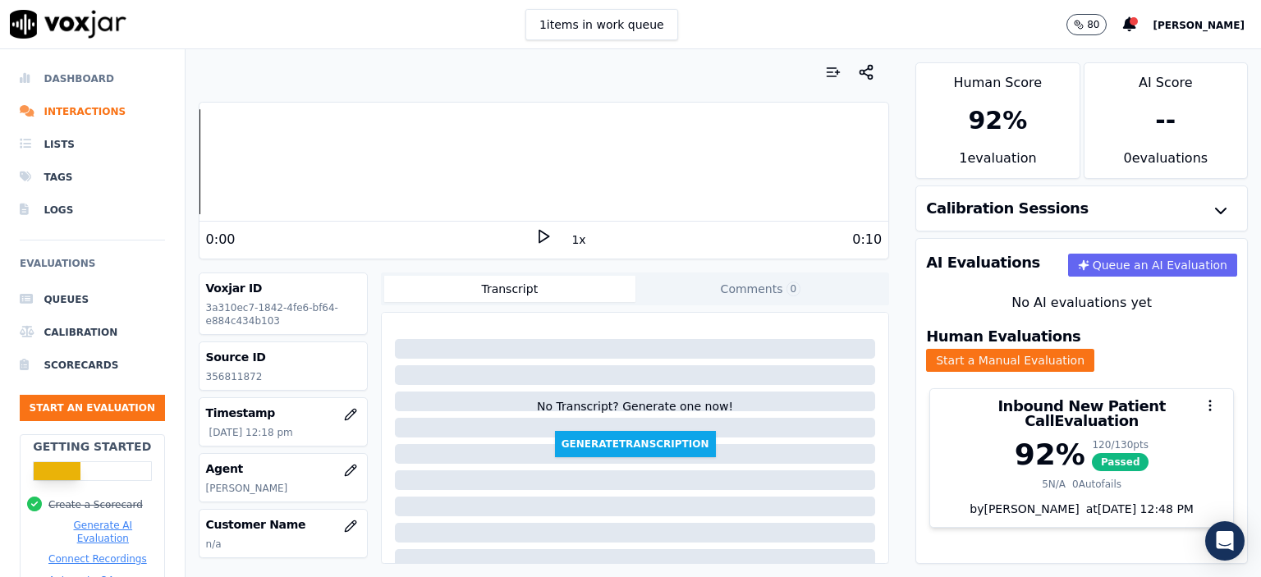
click at [59, 78] on li "Dashboard" at bounding box center [92, 78] width 145 height 33
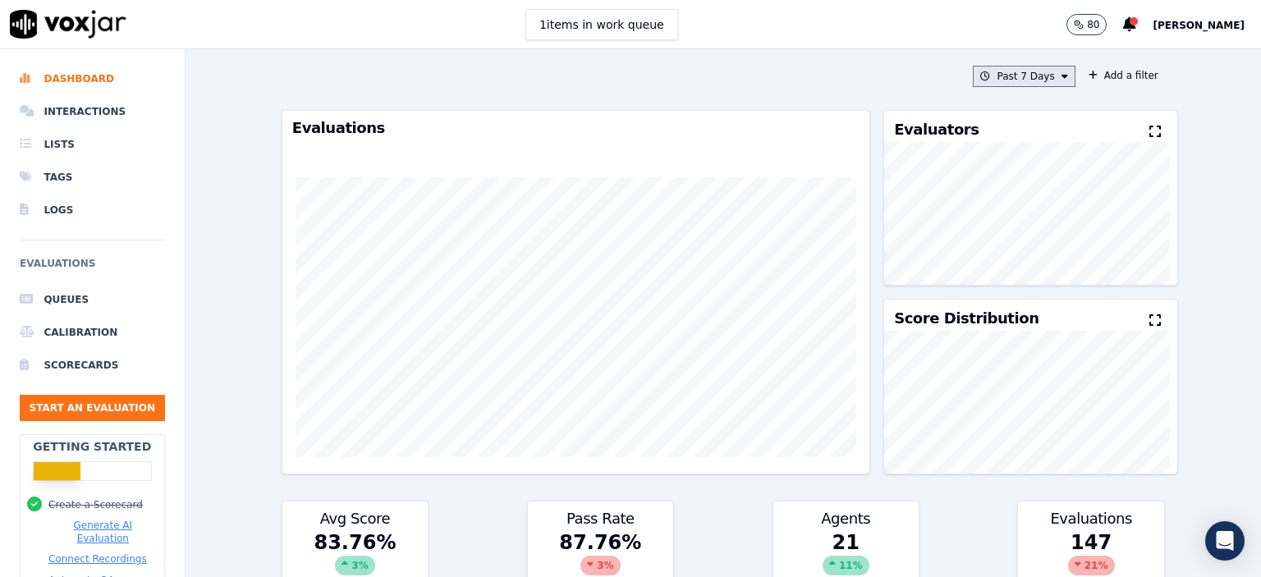
click at [995, 72] on button "Past 7 Days" at bounding box center [1024, 76] width 102 height 21
click at [1000, 126] on div "[DATE]" at bounding box center [1017, 126] width 34 height 13
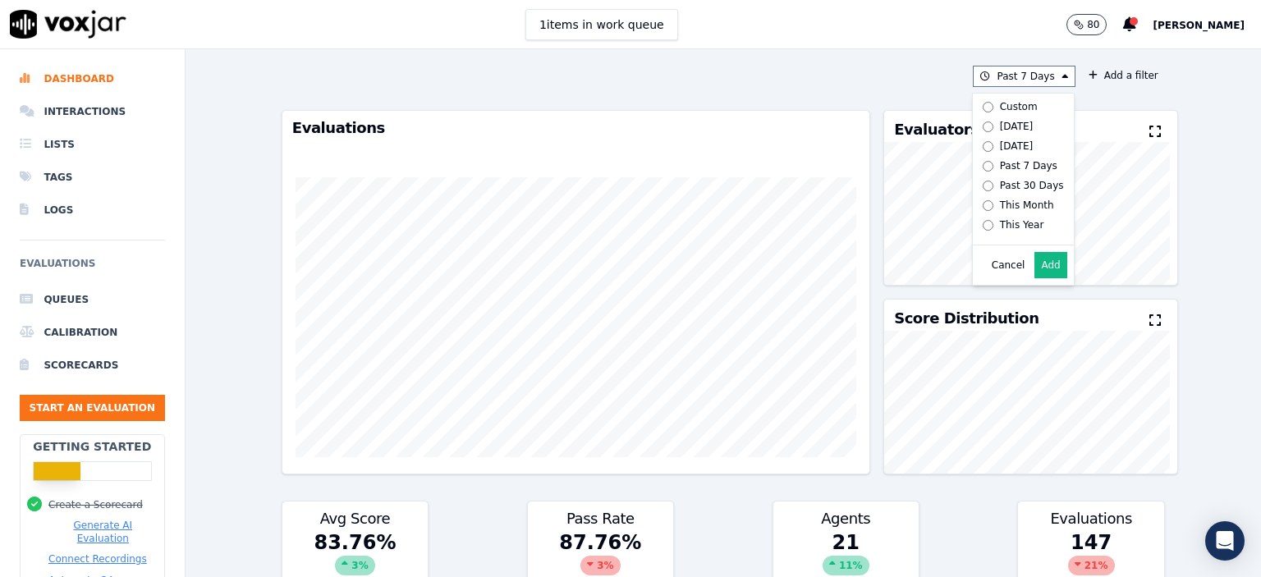
click at [855, 58] on div "Past 7 Days Custom Today Yesterday Past 7 Days Past 30 Days This Month This Yea…" at bounding box center [723, 313] width 896 height 528
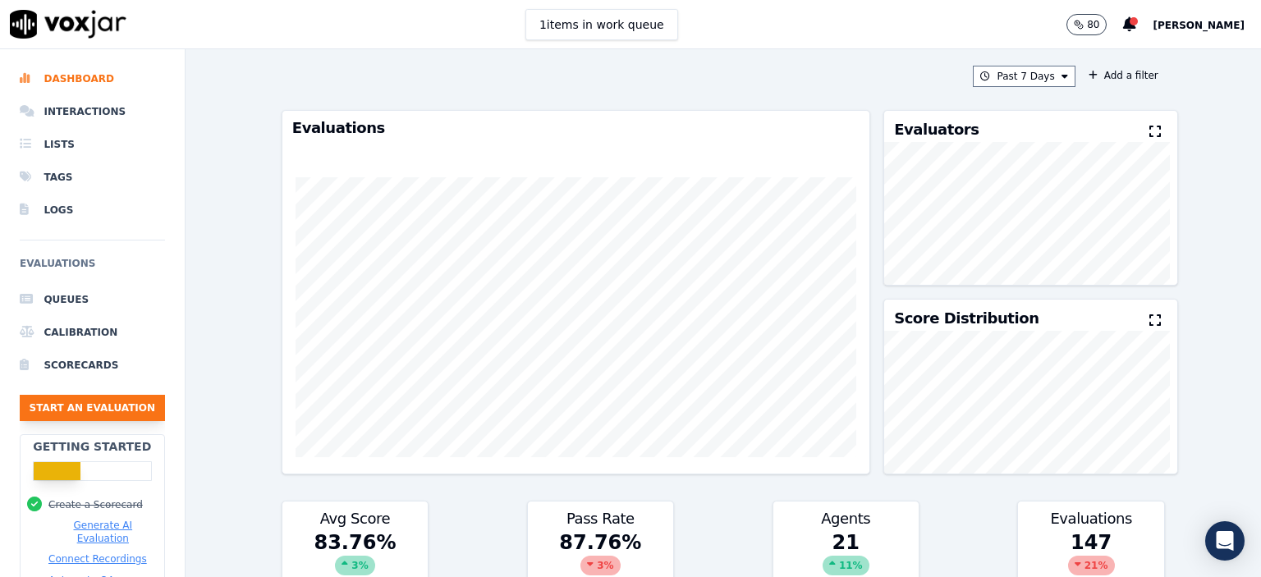
click at [62, 406] on button "Start an Evaluation" at bounding box center [92, 408] width 145 height 26
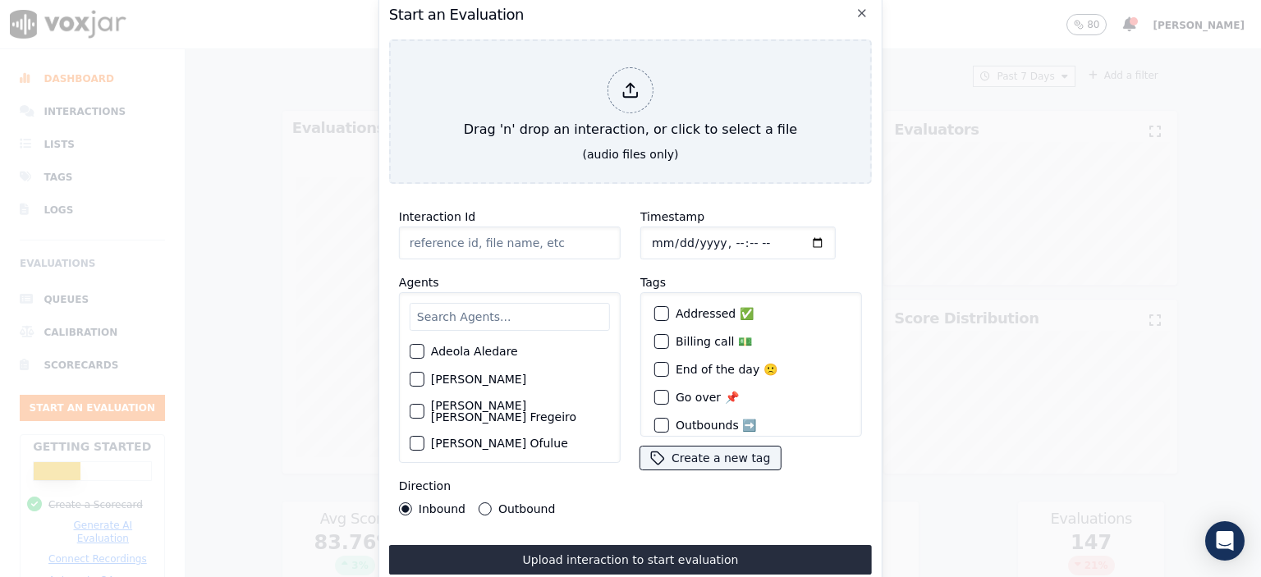
click at [460, 236] on input "Interaction Id" at bounding box center [510, 243] width 222 height 33
paste input "356788411"
type input "356788411"
click at [719, 236] on input "Timestamp" at bounding box center [737, 243] width 195 height 33
type input "2025-08-15T09:57"
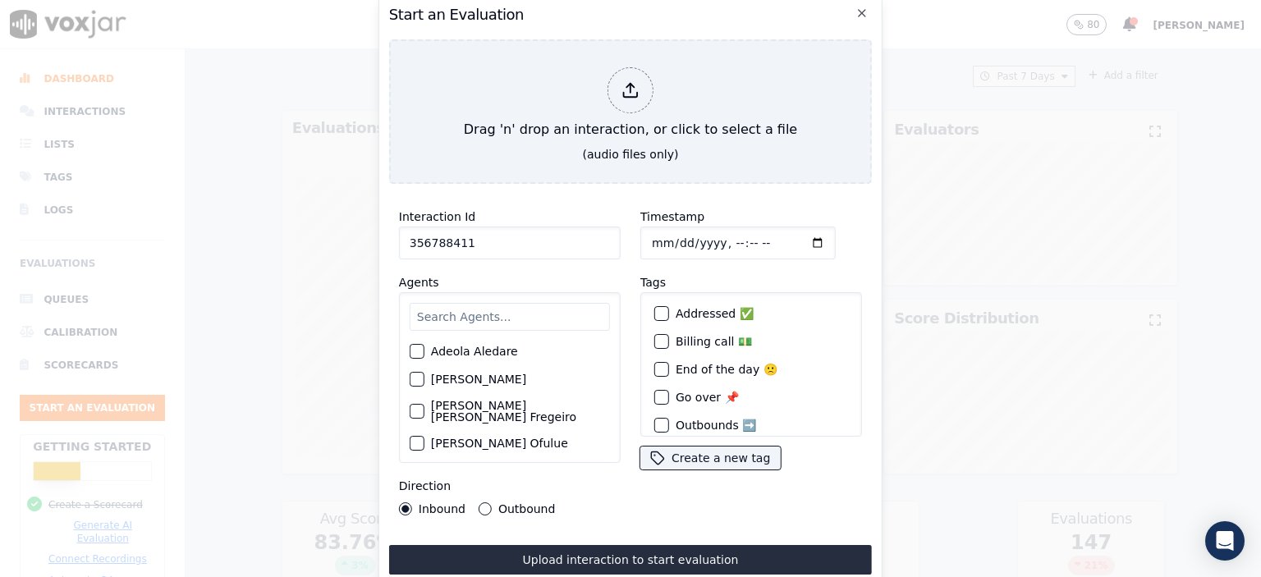
click at [480, 311] on input "text" at bounding box center [510, 317] width 200 height 28
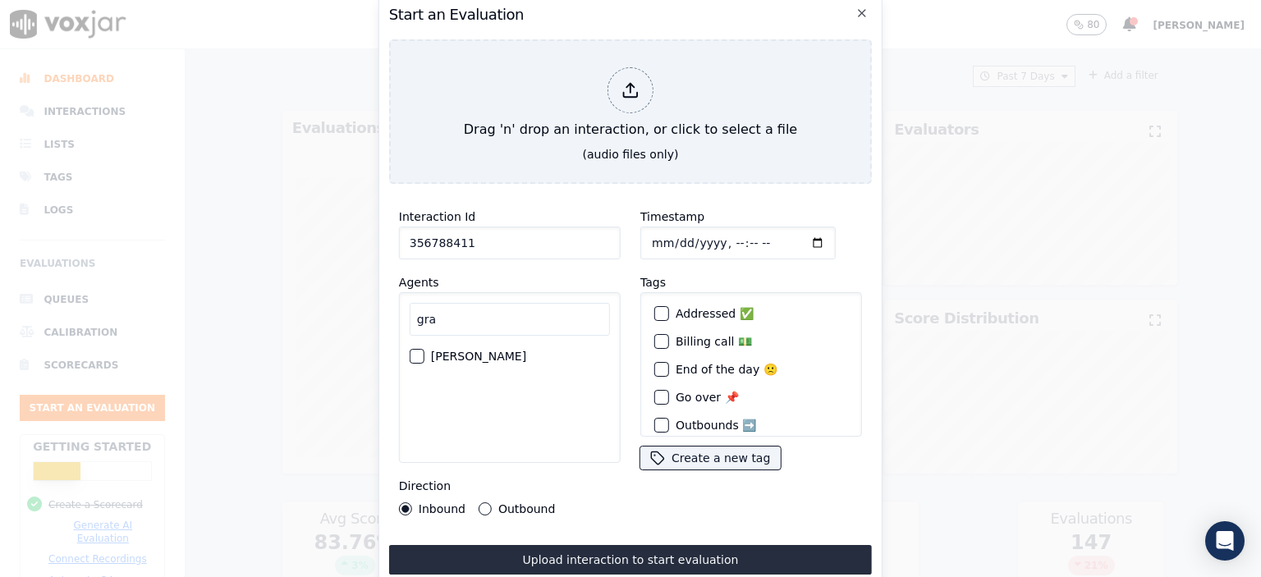
type input "gra"
click at [474, 351] on label "[PERSON_NAME]" at bounding box center [478, 356] width 95 height 11
click at [424, 351] on button "[PERSON_NAME]" at bounding box center [417, 356] width 15 height 15
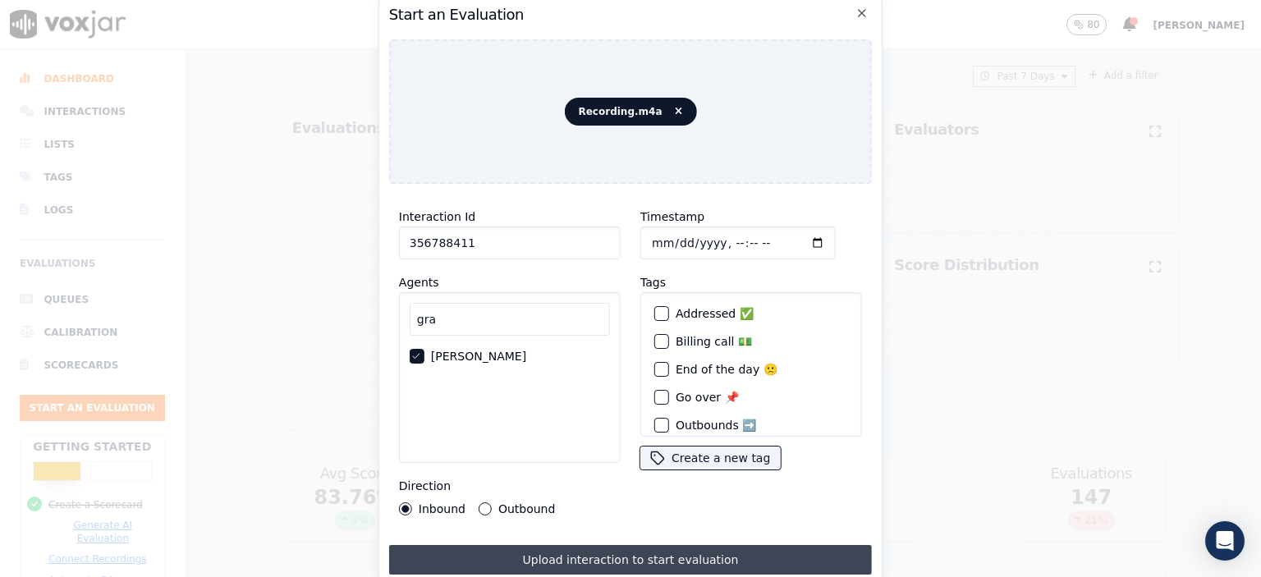
click at [573, 557] on button "Upload interaction to start evaluation" at bounding box center [630, 560] width 483 height 30
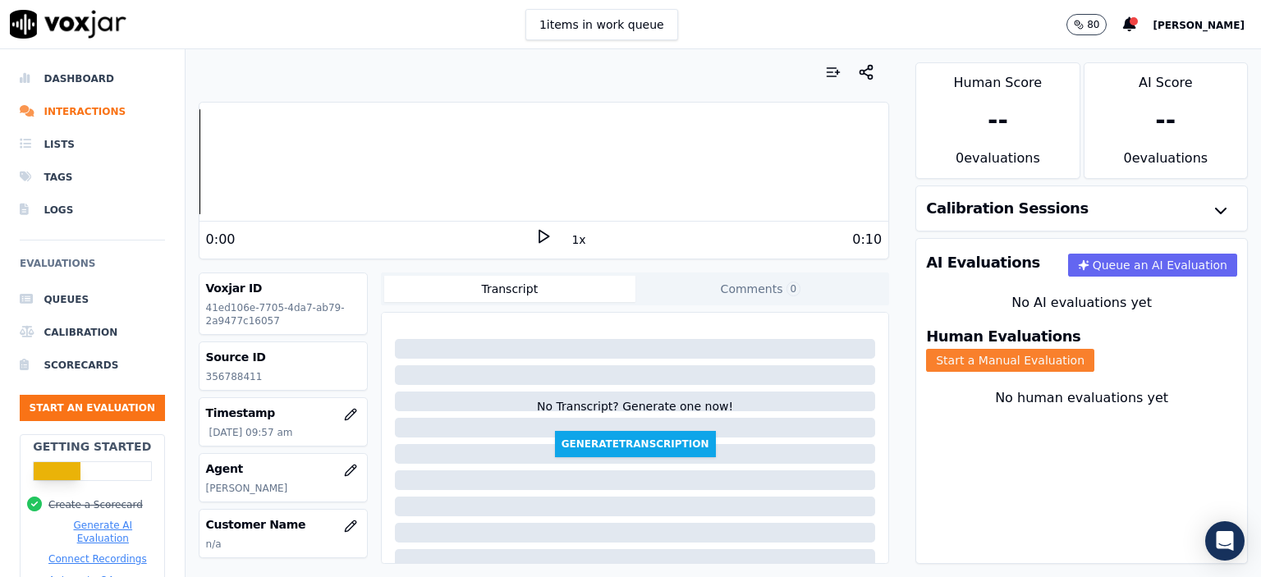
click at [1063, 349] on button "Start a Manual Evaluation" at bounding box center [1010, 360] width 168 height 23
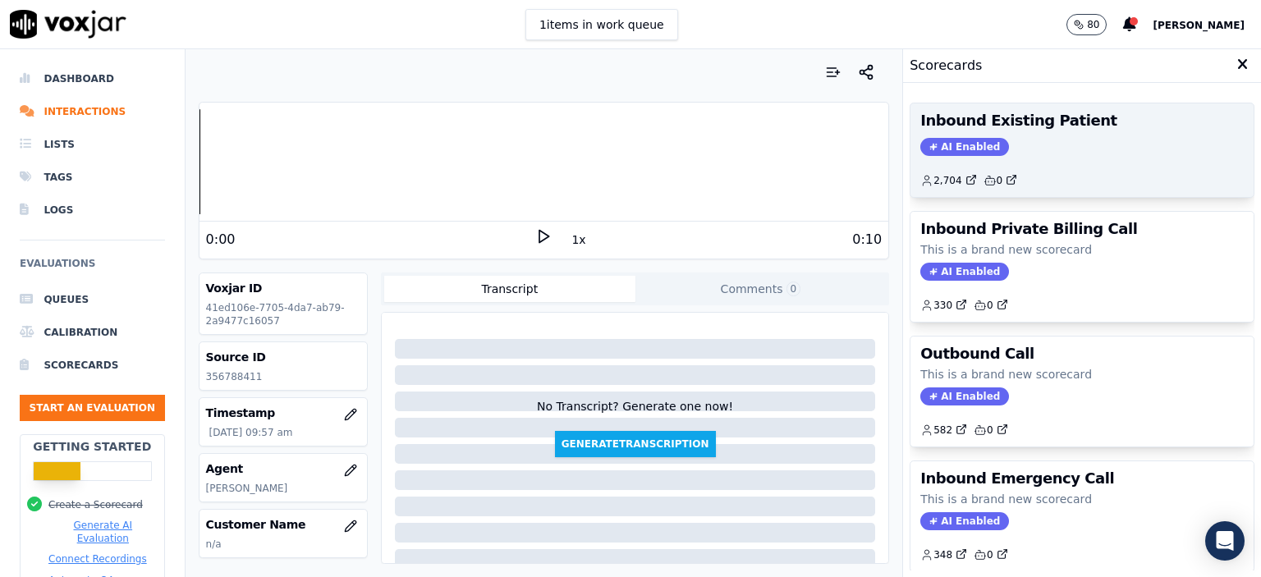
click at [1068, 139] on div "AI Enabled" at bounding box center [1081, 147] width 323 height 18
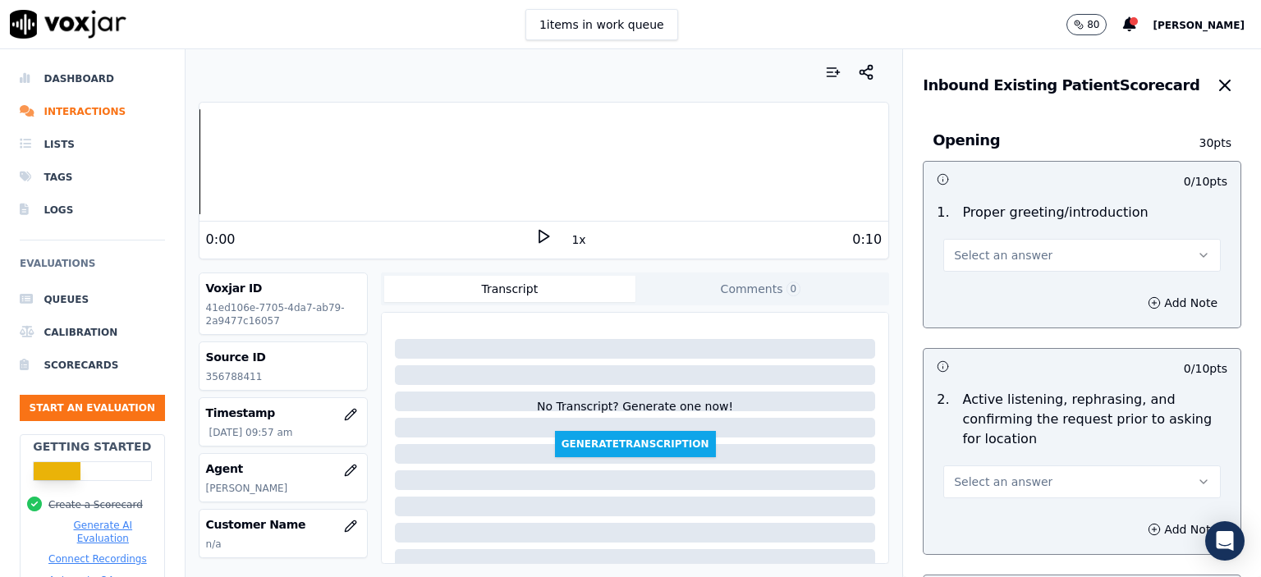
click at [1046, 254] on button "Select an answer" at bounding box center [1081, 255] width 277 height 33
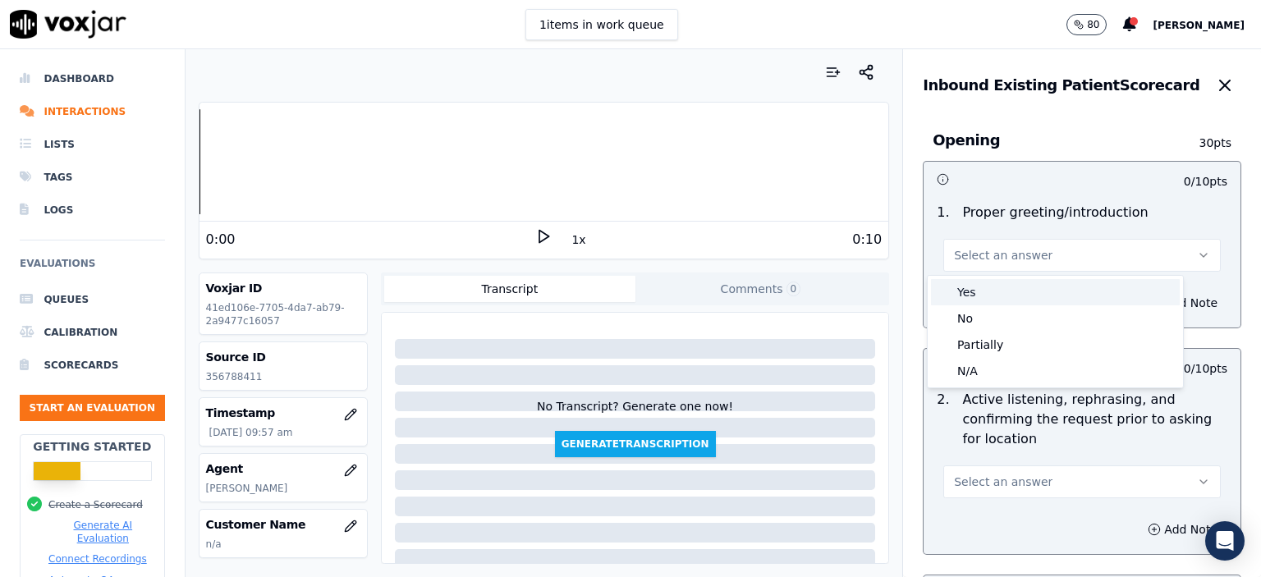
click at [1037, 305] on div "Yes" at bounding box center [1055, 292] width 249 height 26
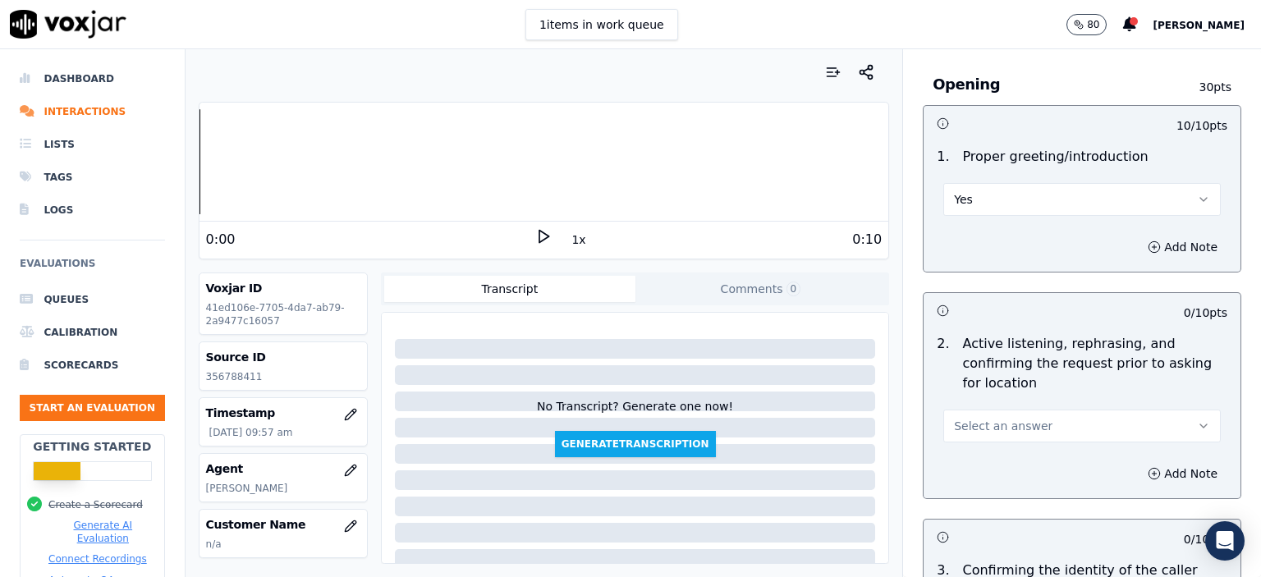
scroll to position [164, 0]
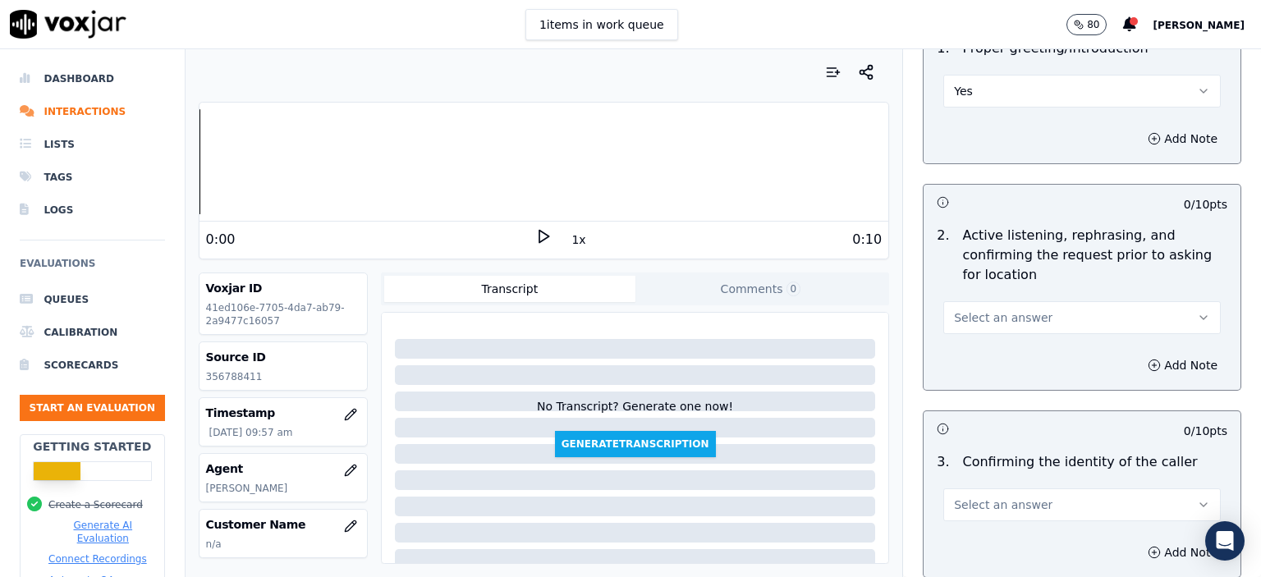
click at [1038, 316] on button "Select an answer" at bounding box center [1081, 317] width 277 height 33
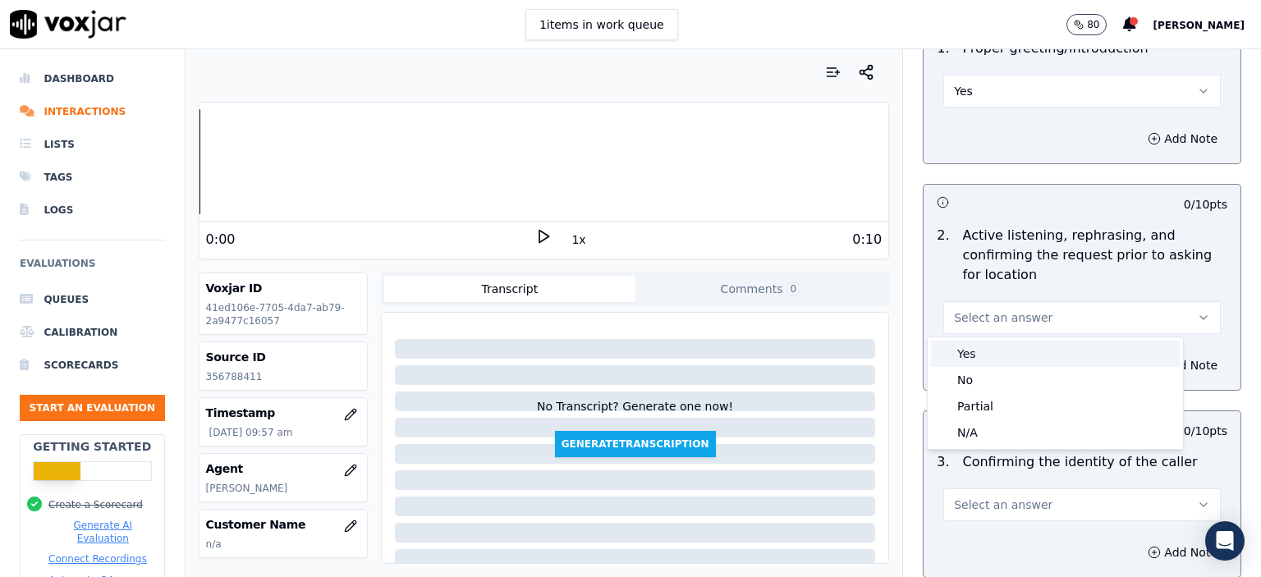
click at [1028, 355] on div "Yes" at bounding box center [1055, 354] width 249 height 26
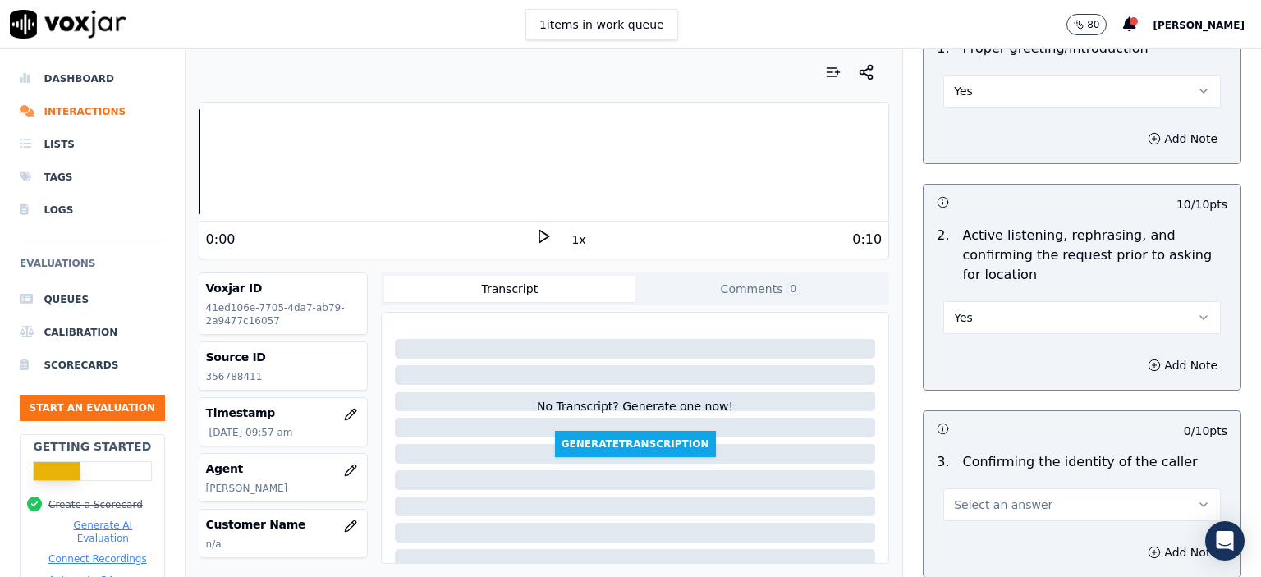
click at [1010, 319] on button "Yes" at bounding box center [1081, 317] width 277 height 33
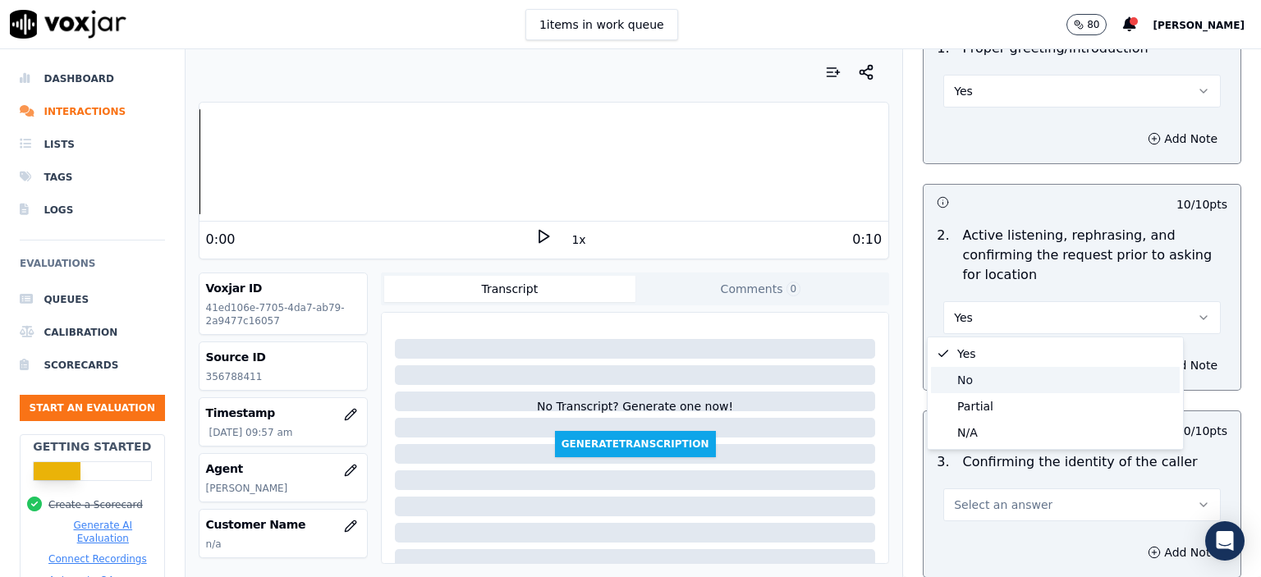
click at [977, 385] on div "No" at bounding box center [1055, 380] width 249 height 26
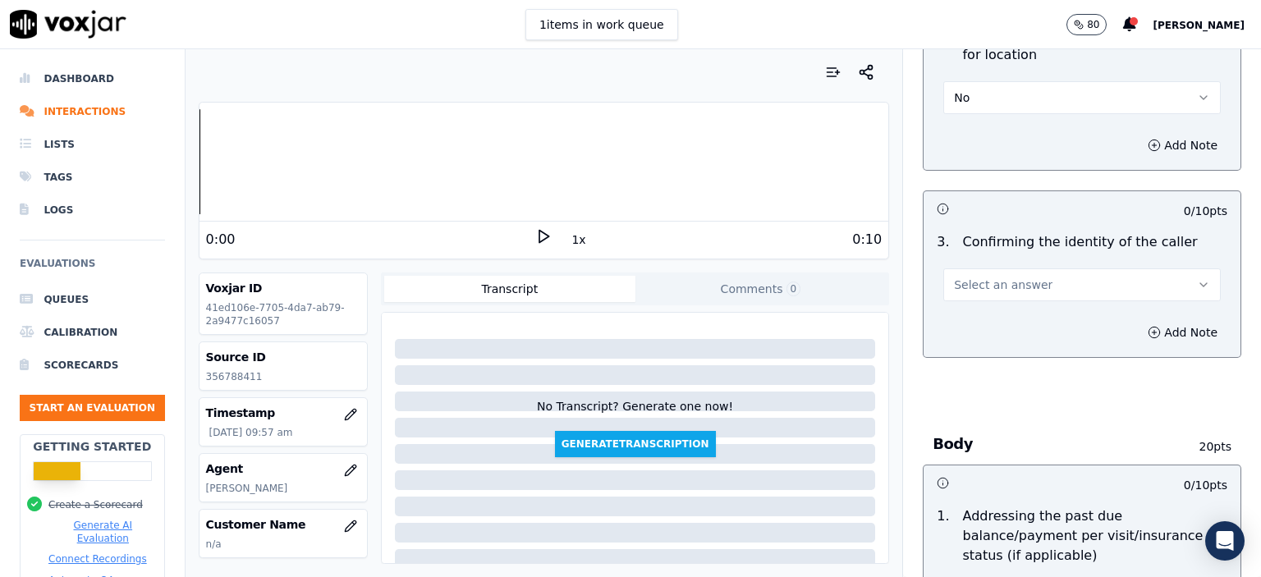
scroll to position [410, 0]
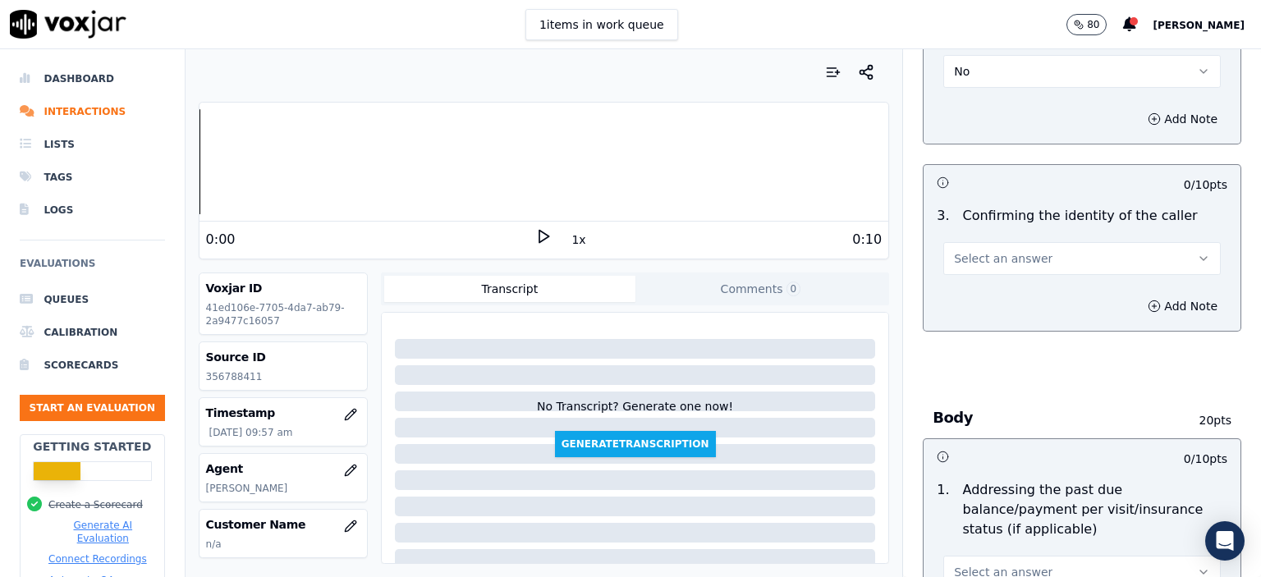
click at [1024, 264] on button "Select an answer" at bounding box center [1081, 258] width 277 height 33
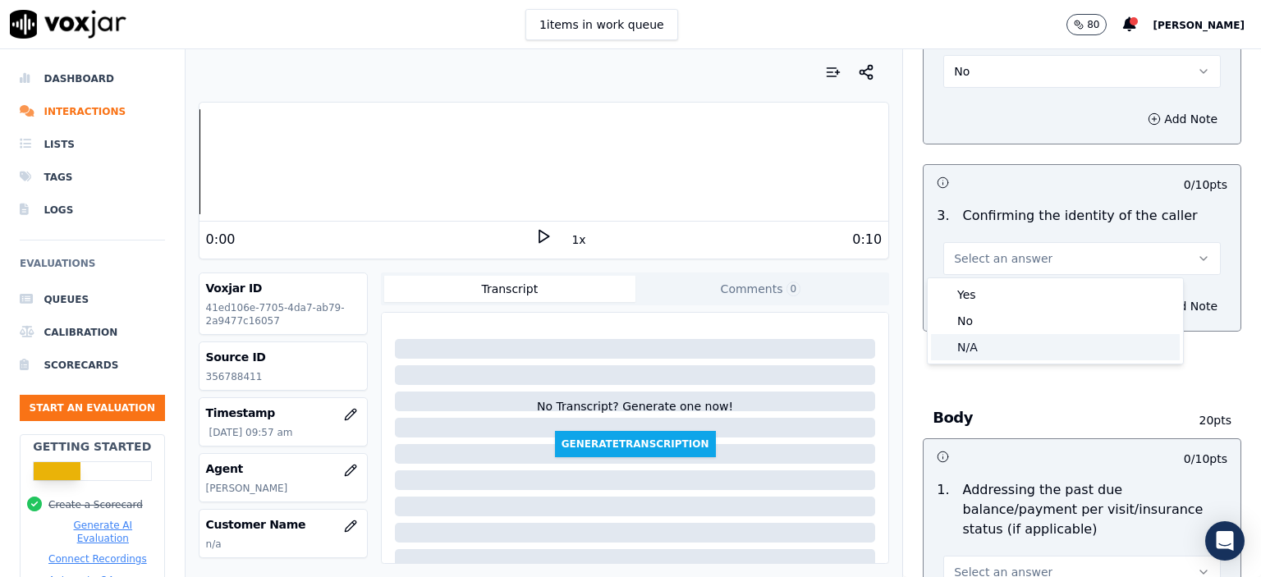
click at [1024, 352] on div "N/A" at bounding box center [1055, 347] width 249 height 26
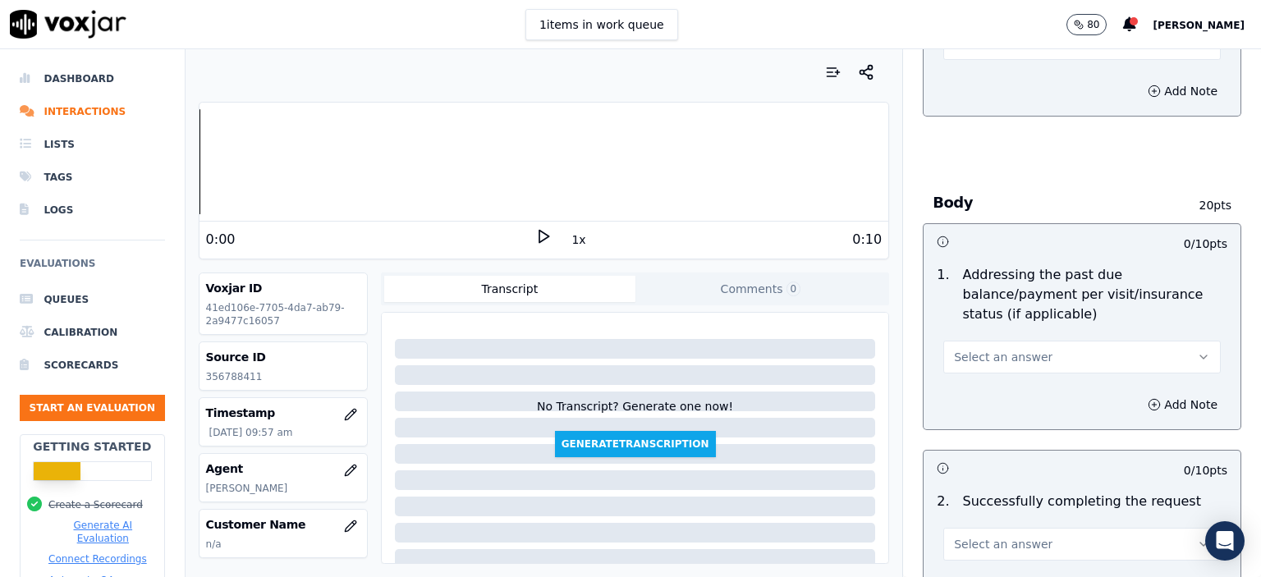
scroll to position [657, 0]
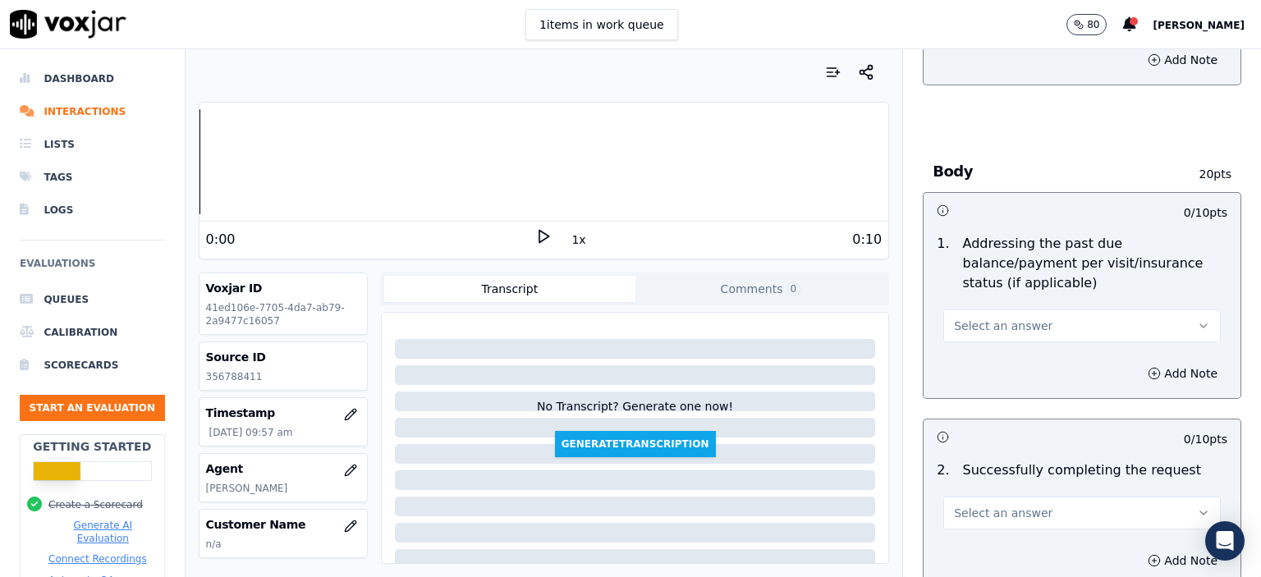
click at [1024, 314] on button "Select an answer" at bounding box center [1081, 325] width 277 height 33
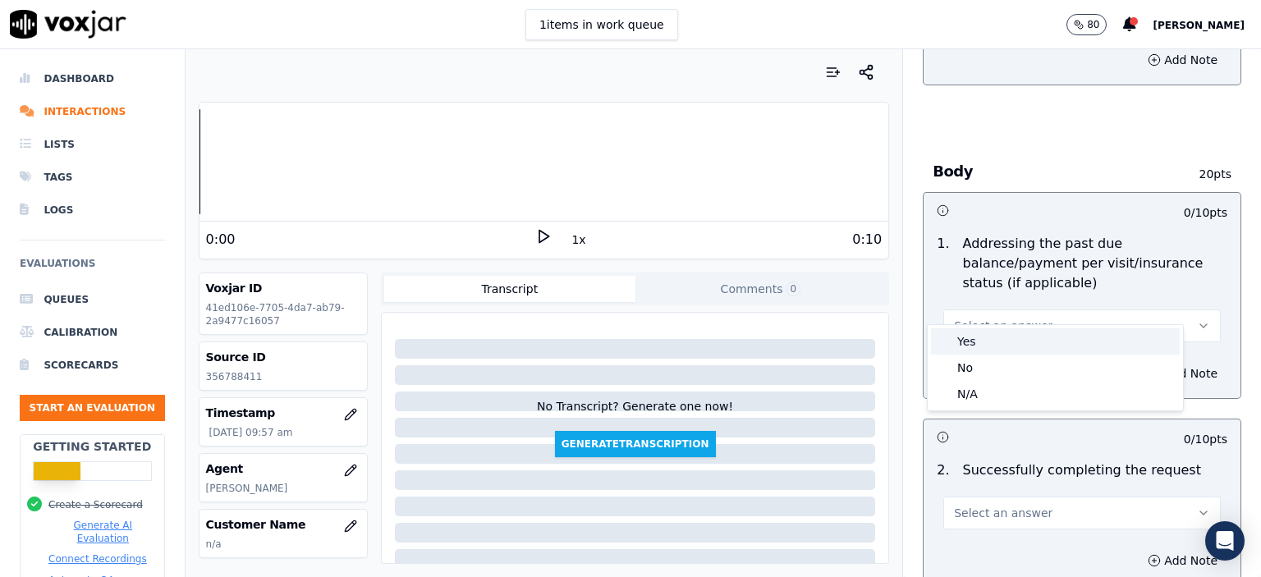
click at [1024, 334] on div "Yes" at bounding box center [1055, 341] width 249 height 26
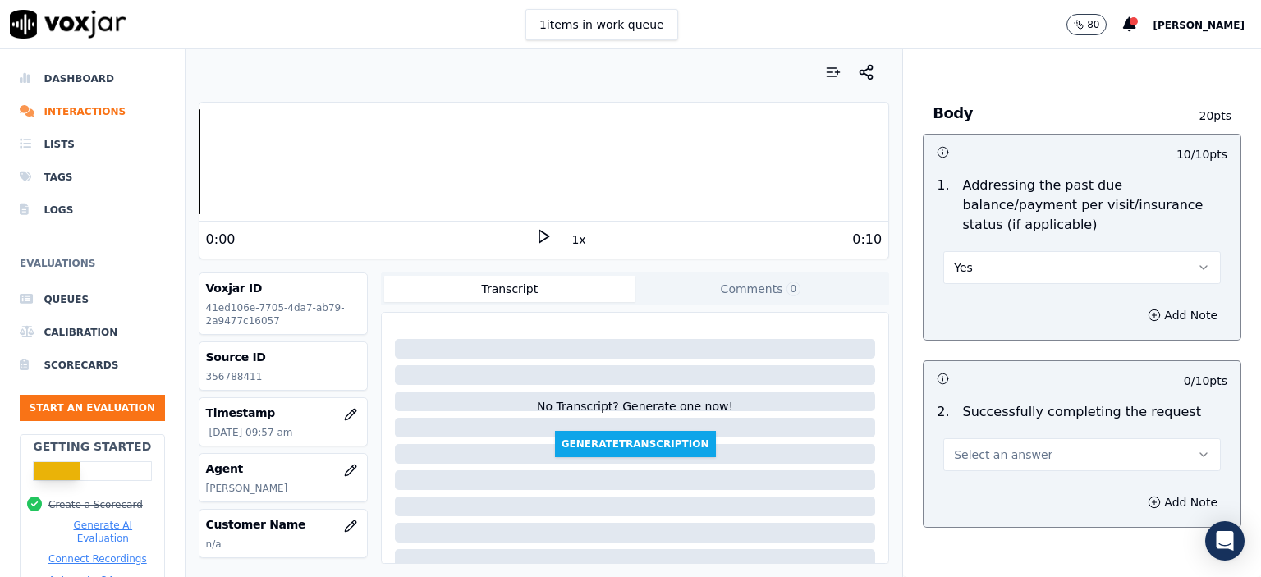
scroll to position [821, 0]
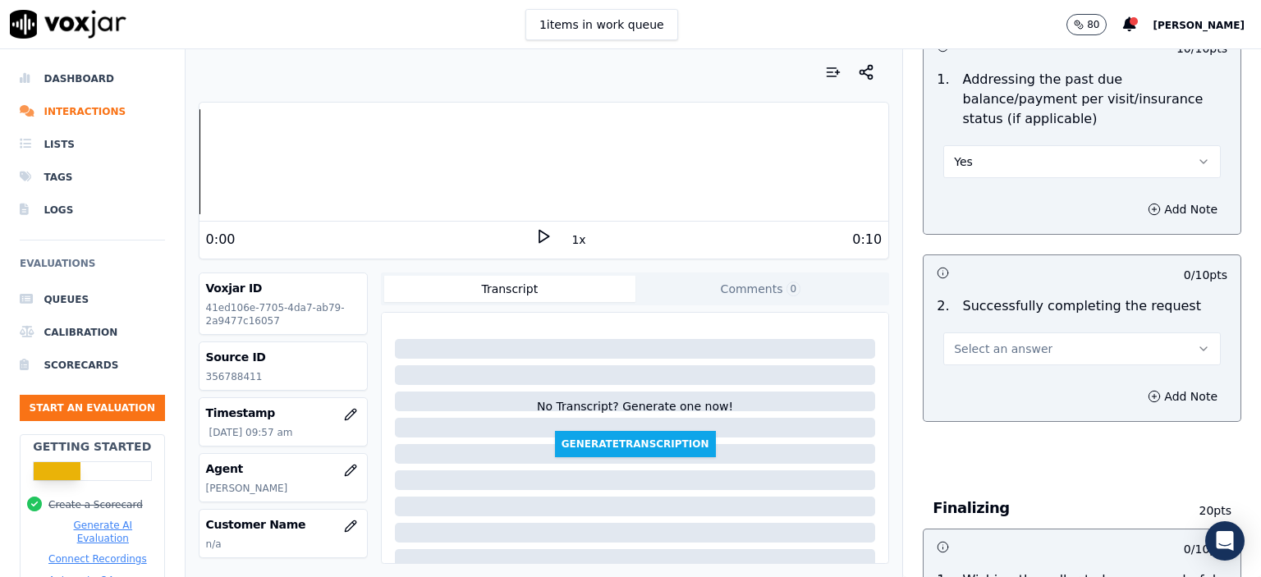
drag, startPoint x: 1011, startPoint y: 317, endPoint x: 1015, endPoint y: 328, distance: 11.2
click at [1011, 332] on button "Select an answer" at bounding box center [1081, 348] width 277 height 33
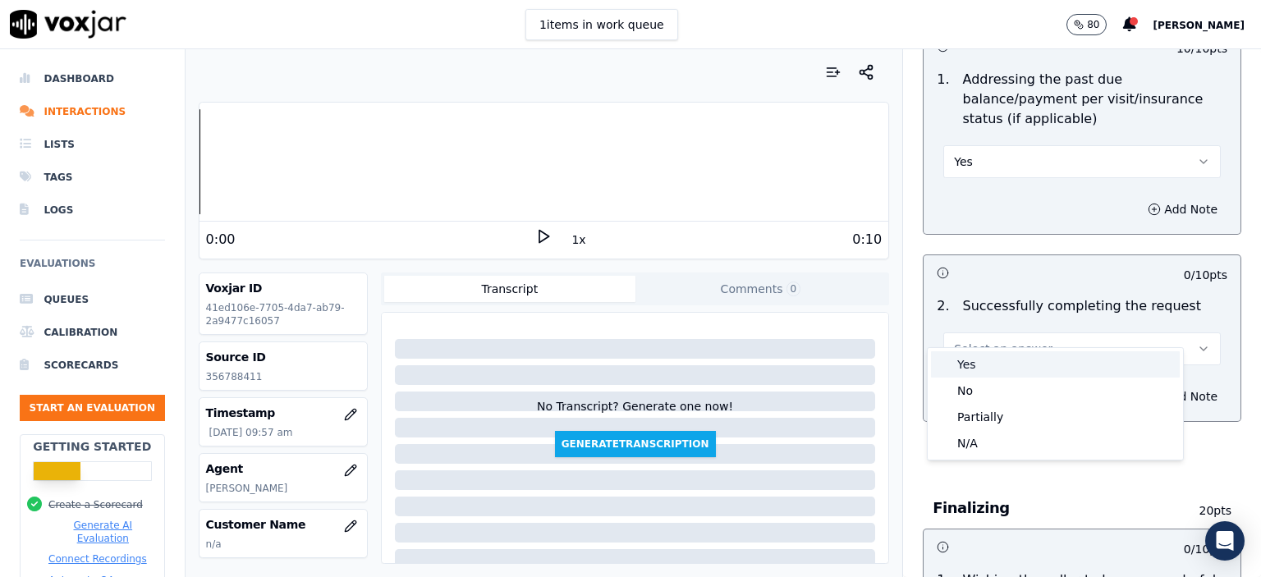
click at [1019, 360] on div "Yes" at bounding box center [1055, 364] width 249 height 26
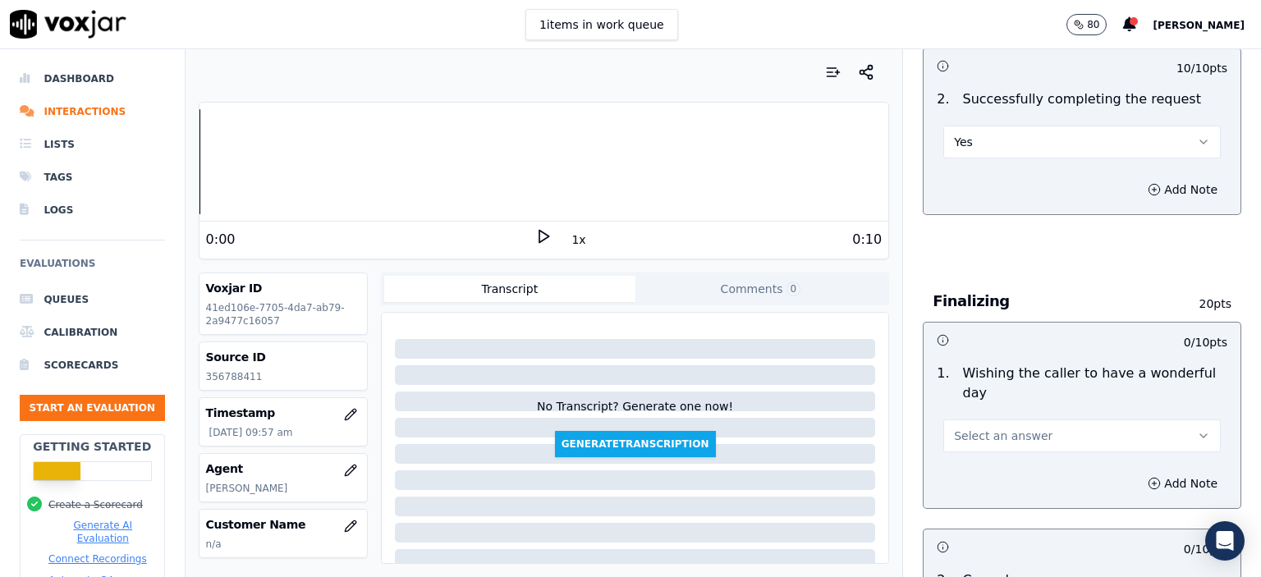
scroll to position [1067, 0]
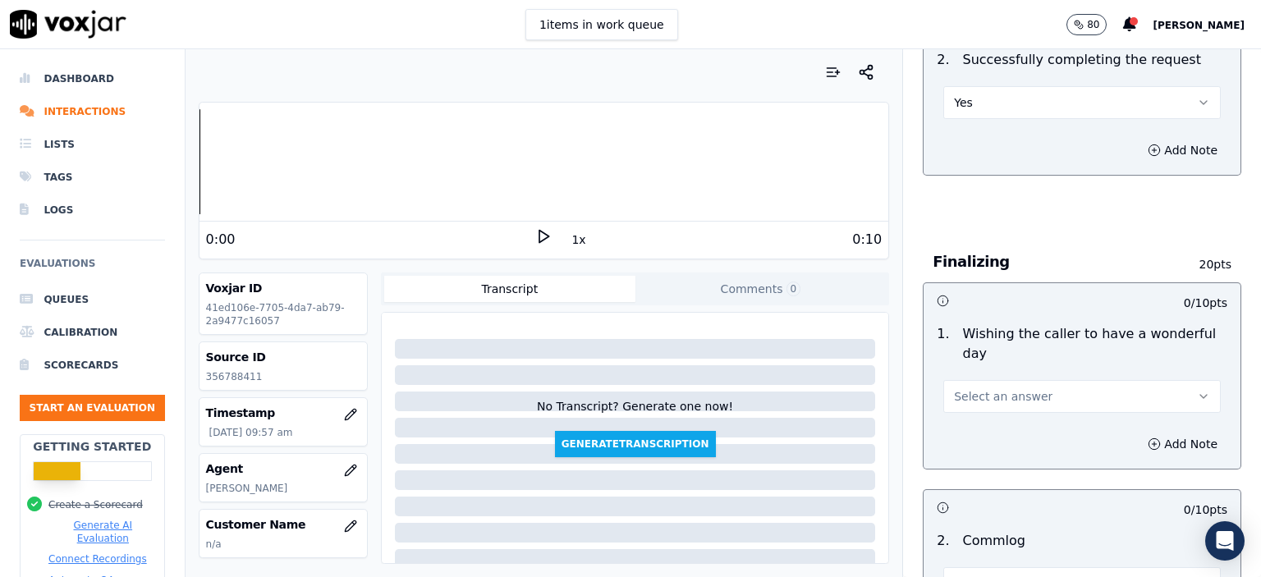
click at [994, 388] on span "Select an answer" at bounding box center [1003, 396] width 99 height 16
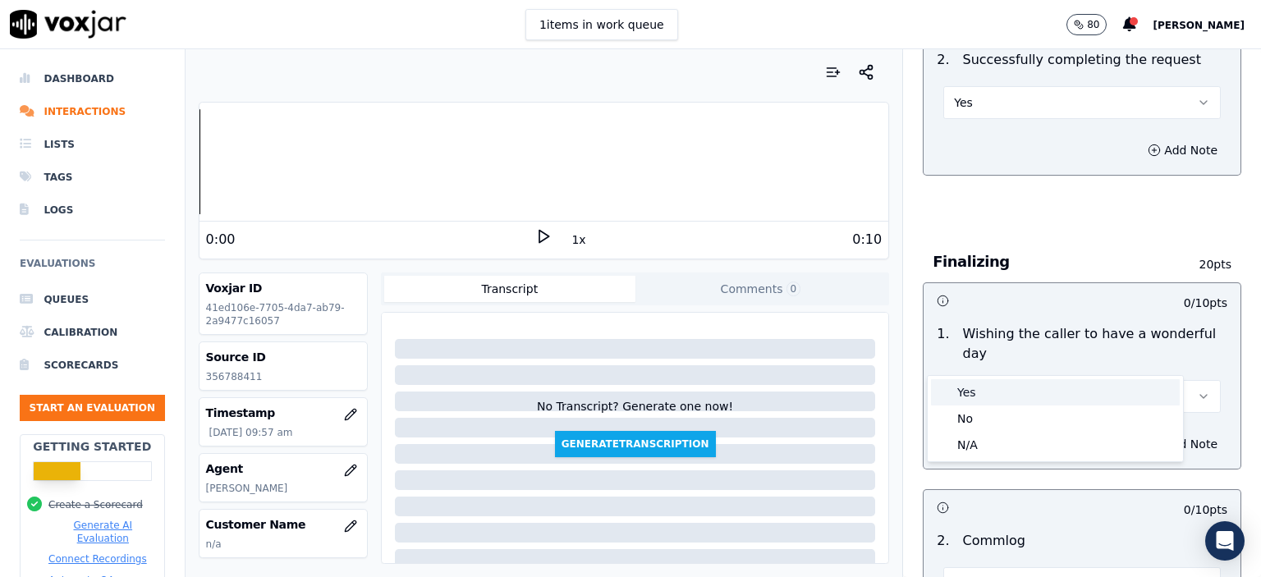
click at [1008, 390] on div "Yes" at bounding box center [1055, 392] width 249 height 26
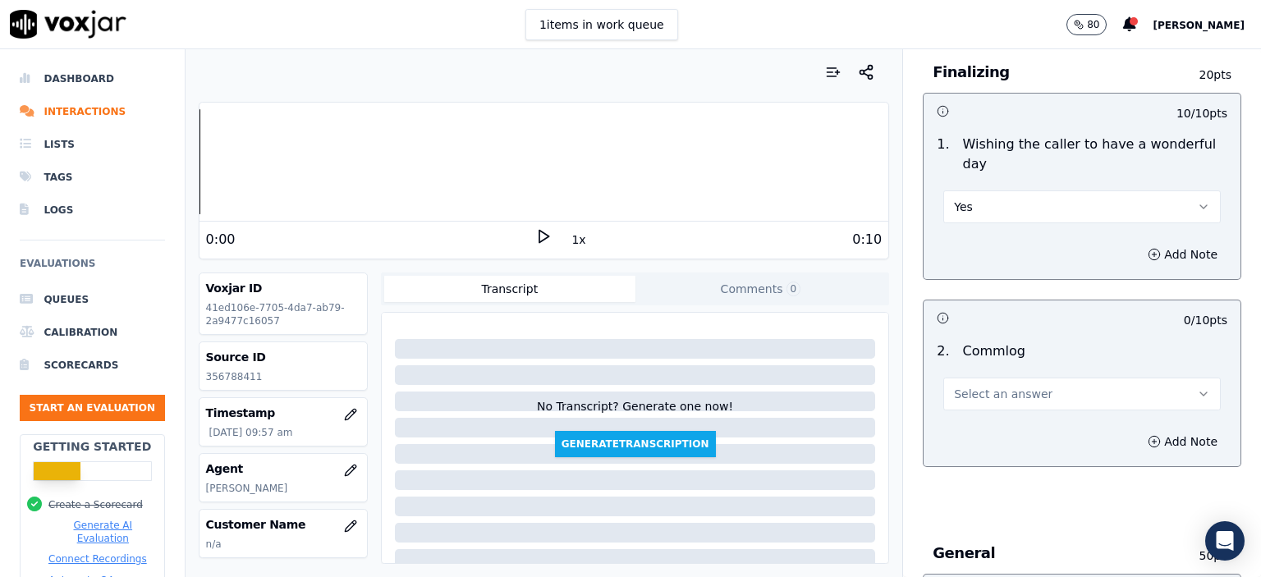
scroll to position [1313, 0]
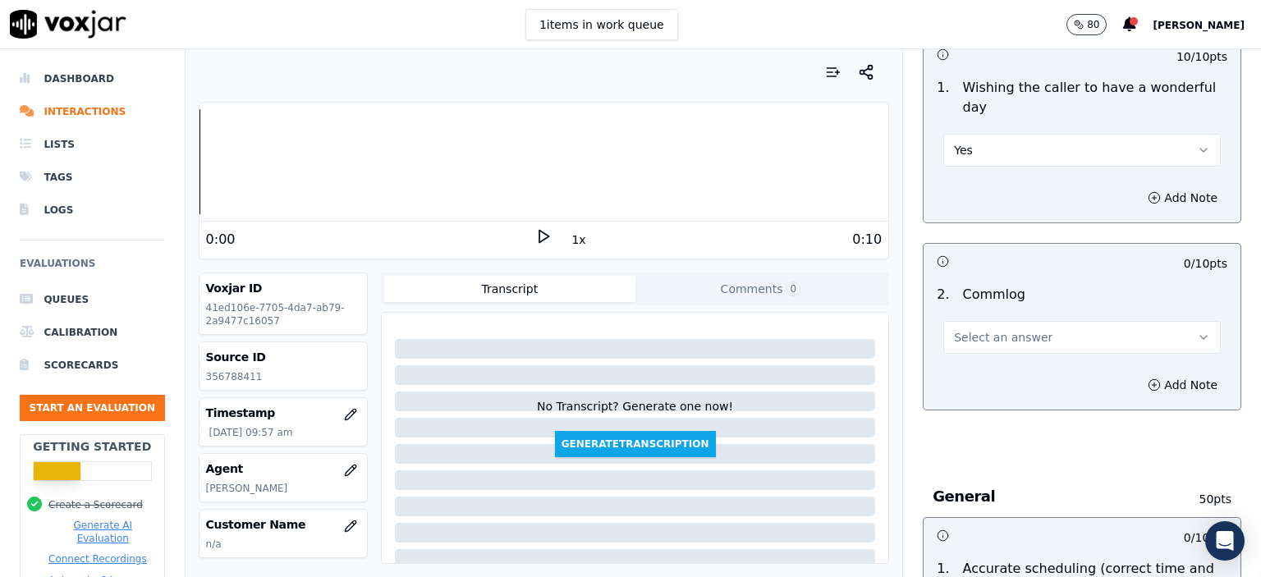
click at [979, 329] on span "Select an answer" at bounding box center [1003, 337] width 99 height 16
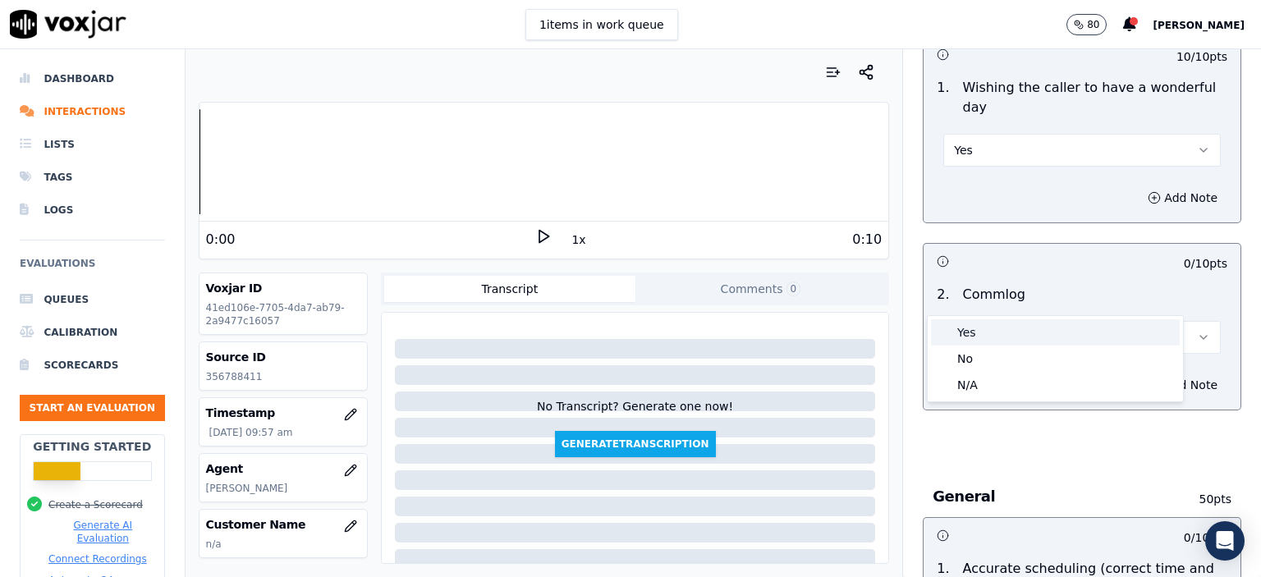
click at [996, 332] on div "Yes" at bounding box center [1055, 332] width 249 height 26
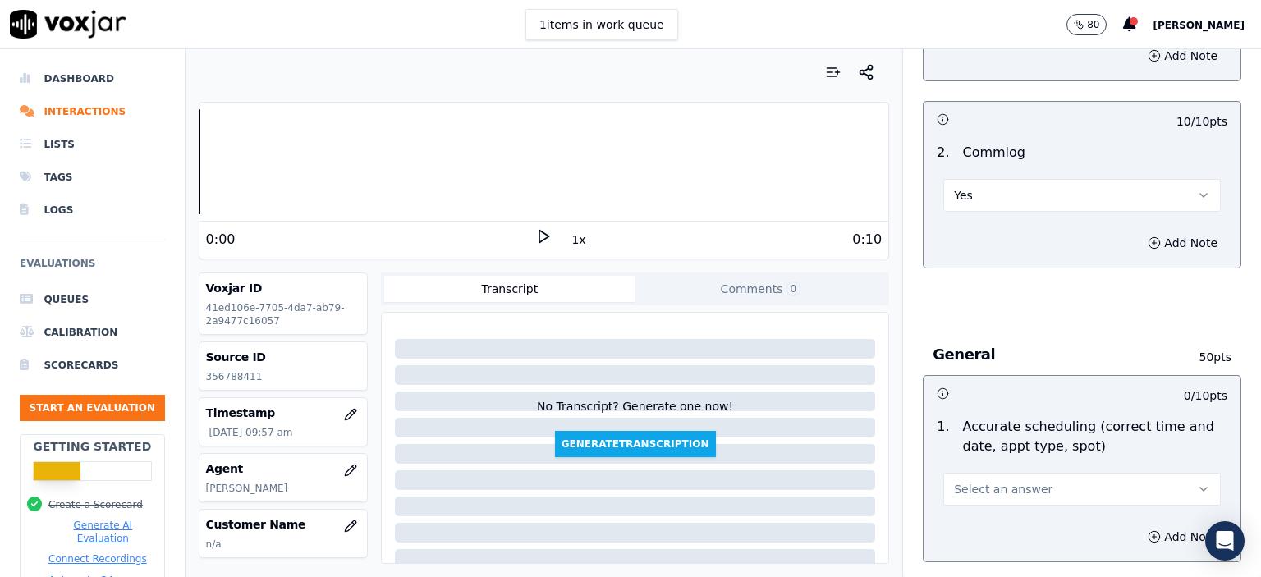
scroll to position [1396, 0]
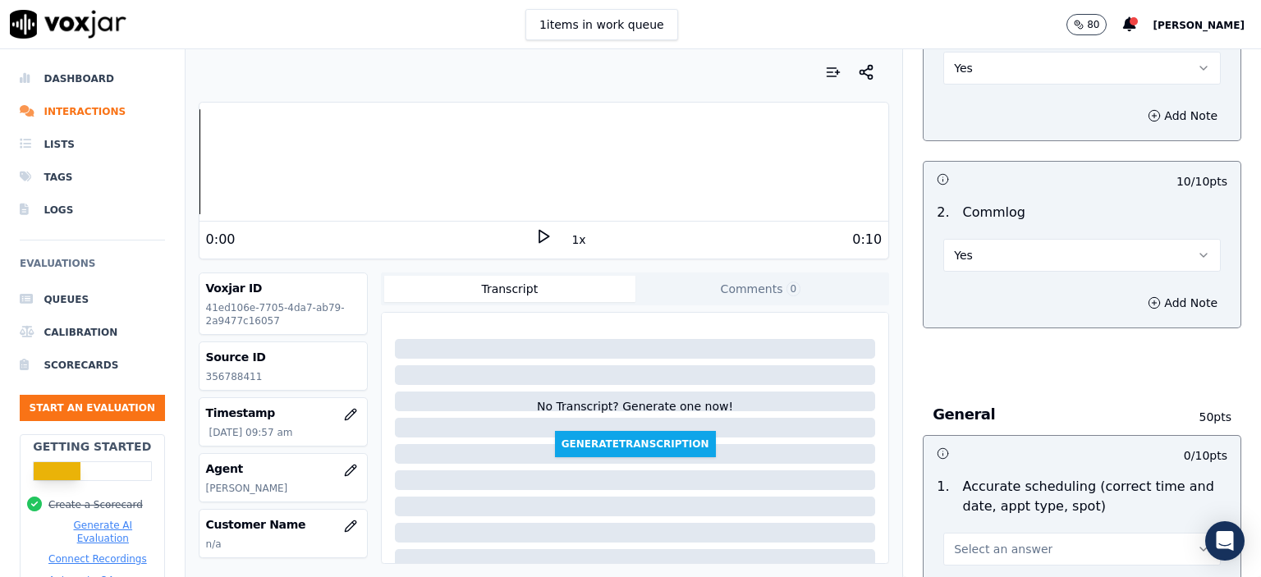
click at [975, 239] on button "Yes" at bounding box center [1081, 255] width 277 height 33
click at [972, 470] on div "1 . Accurate scheduling (correct time and date, appt type, spot) Select an answ…" at bounding box center [1082, 521] width 317 height 102
click at [982, 533] on button "Select an answer" at bounding box center [1081, 549] width 277 height 33
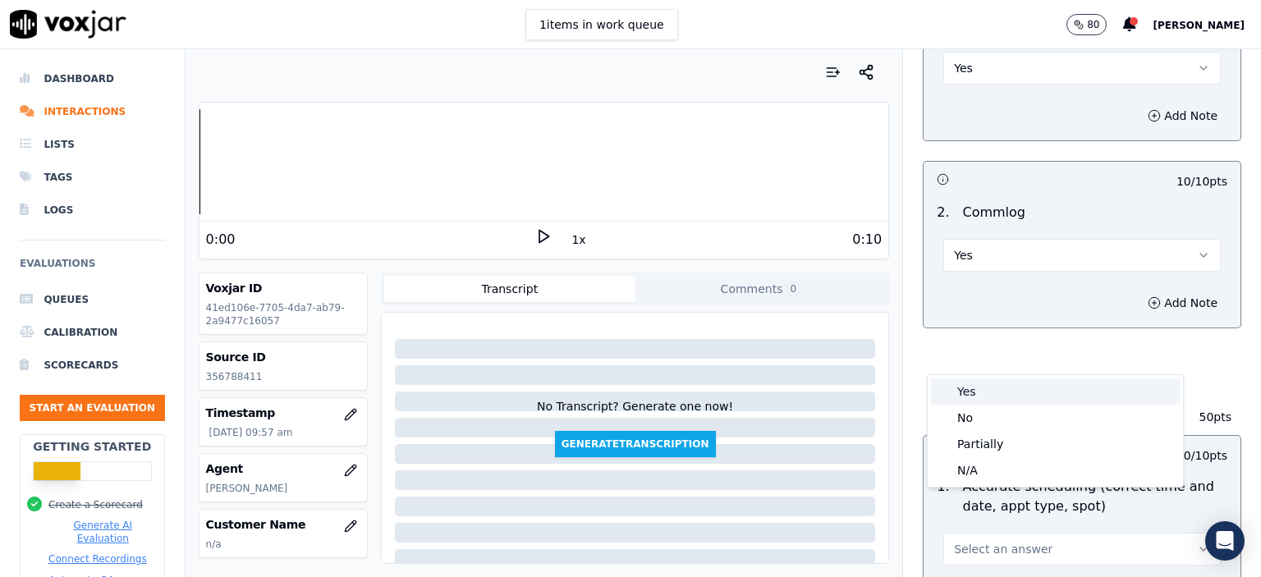
click at [991, 400] on div "Yes" at bounding box center [1055, 391] width 249 height 26
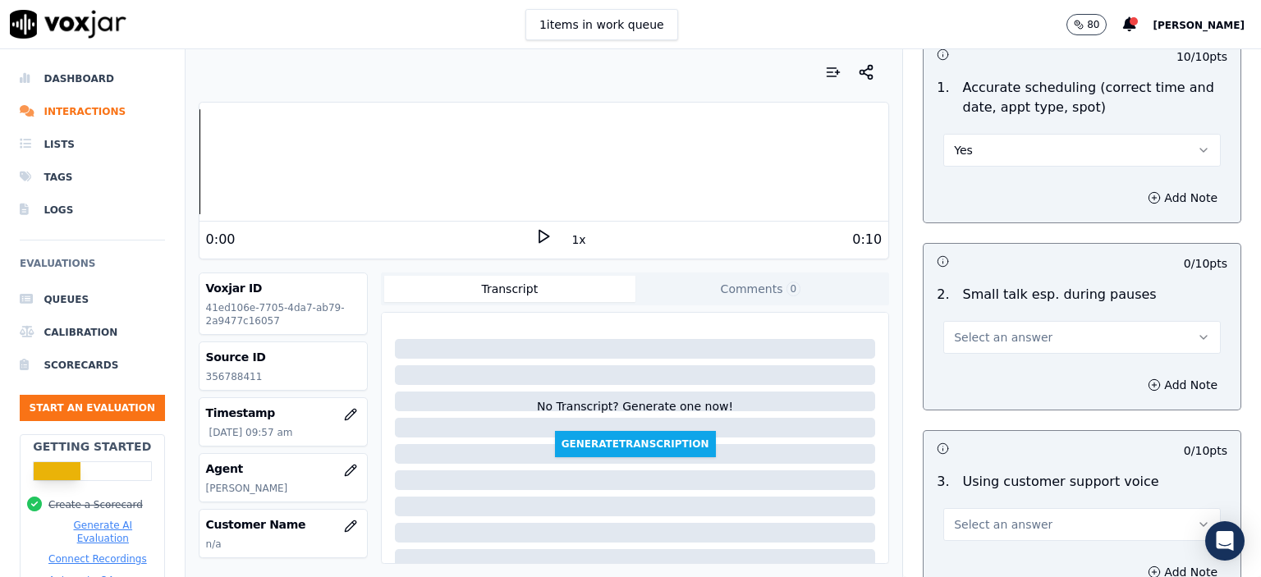
scroll to position [1806, 0]
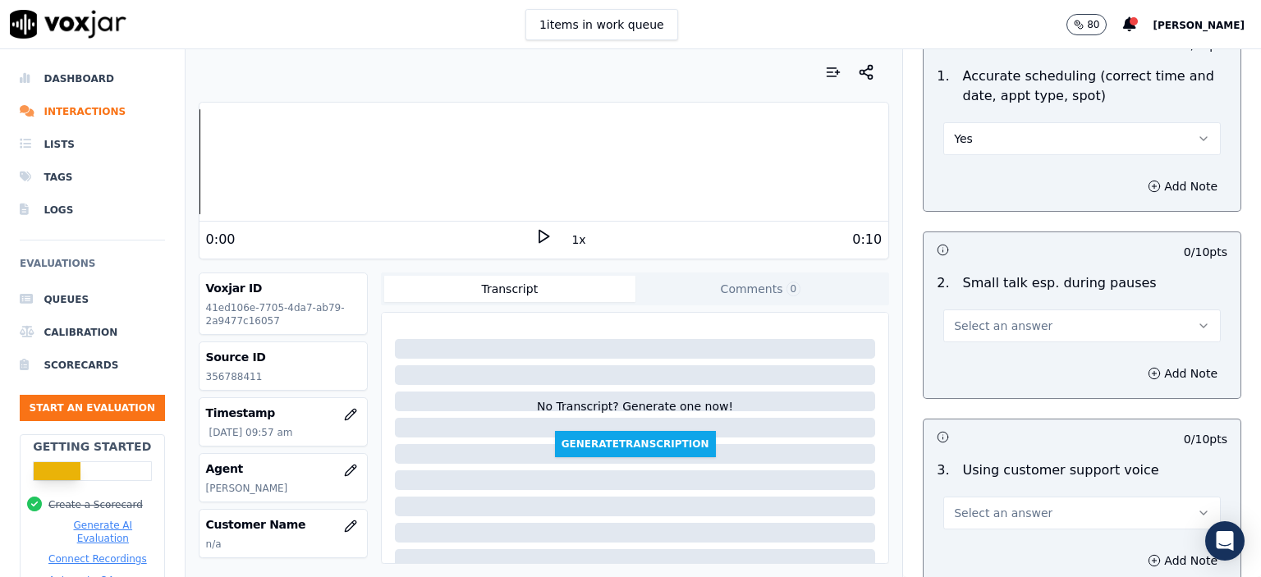
click at [1031, 309] on button "Select an answer" at bounding box center [1081, 325] width 277 height 33
click at [1008, 349] on div "No" at bounding box center [1055, 346] width 249 height 26
click at [1041, 497] on button "Select an answer" at bounding box center [1081, 513] width 277 height 33
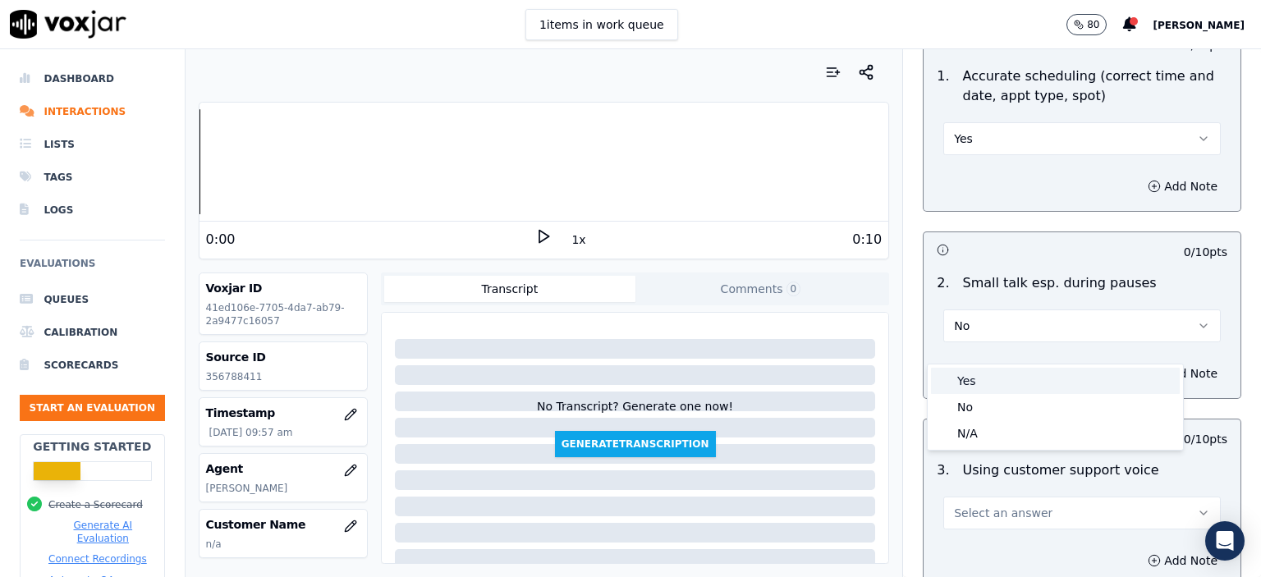
drag, startPoint x: 1018, startPoint y: 403, endPoint x: 1018, endPoint y: 382, distance: 21.3
click at [1018, 382] on div "Yes No N/A" at bounding box center [1055, 406] width 255 height 85
click at [1018, 382] on div "Yes" at bounding box center [1055, 381] width 249 height 26
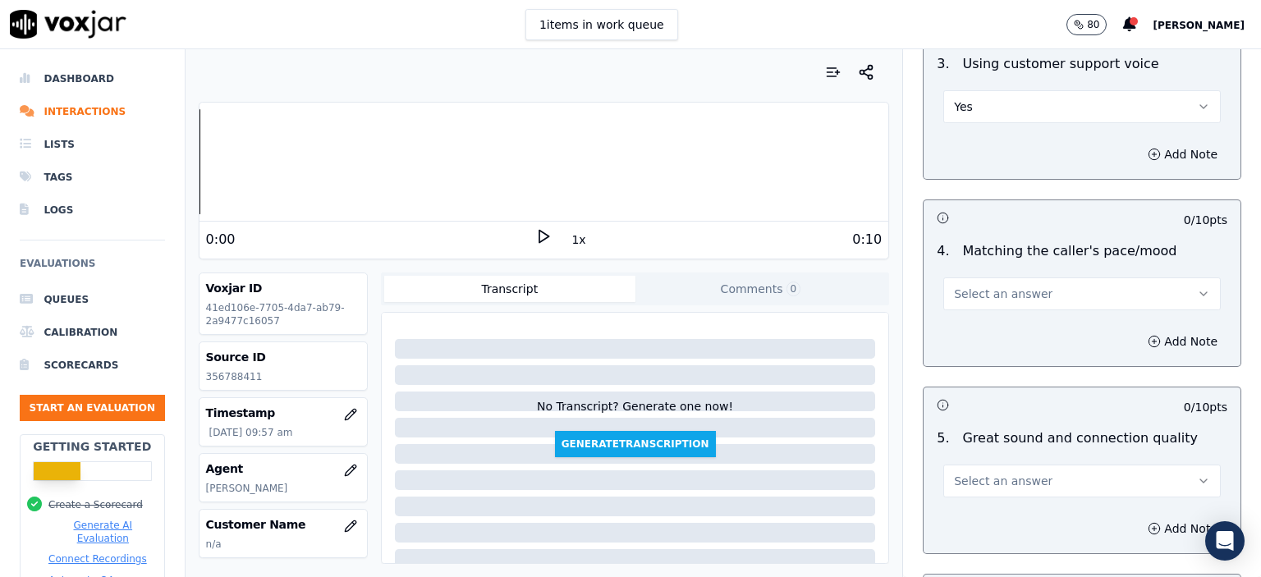
scroll to position [2216, 0]
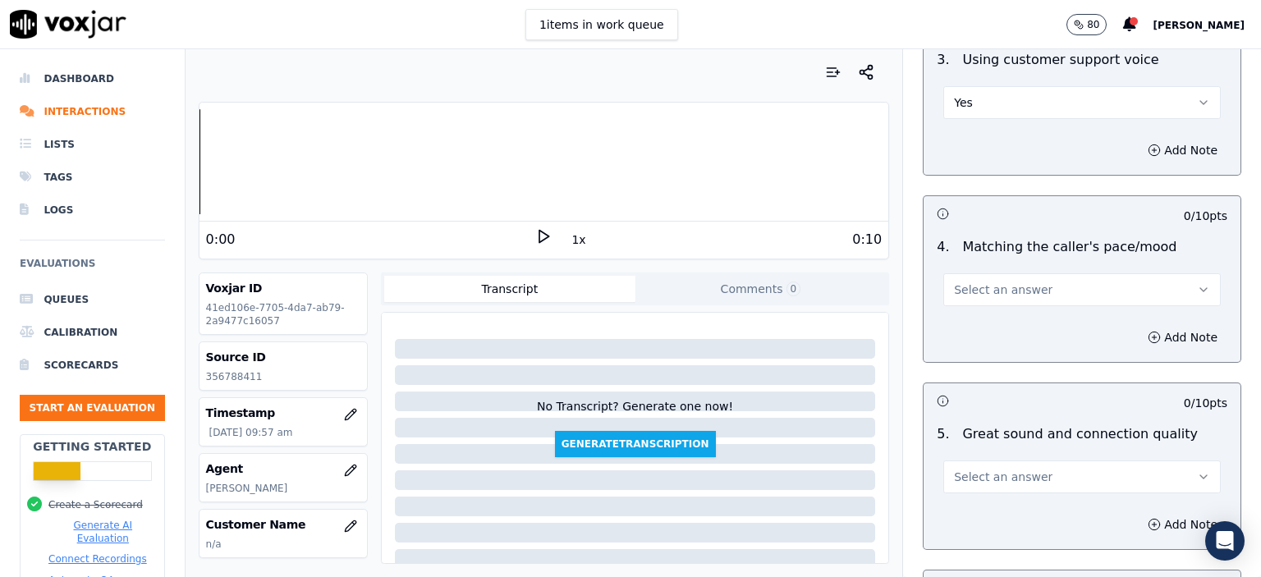
click at [995, 282] on span "Select an answer" at bounding box center [1003, 290] width 99 height 16
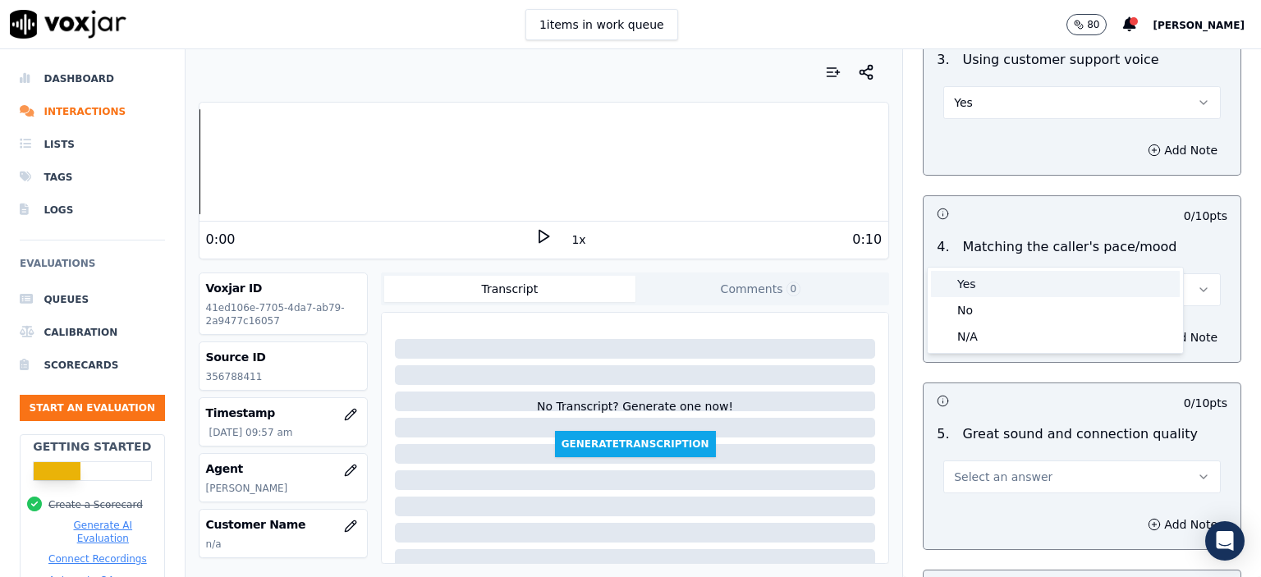
click at [991, 273] on div "Yes" at bounding box center [1055, 284] width 249 height 26
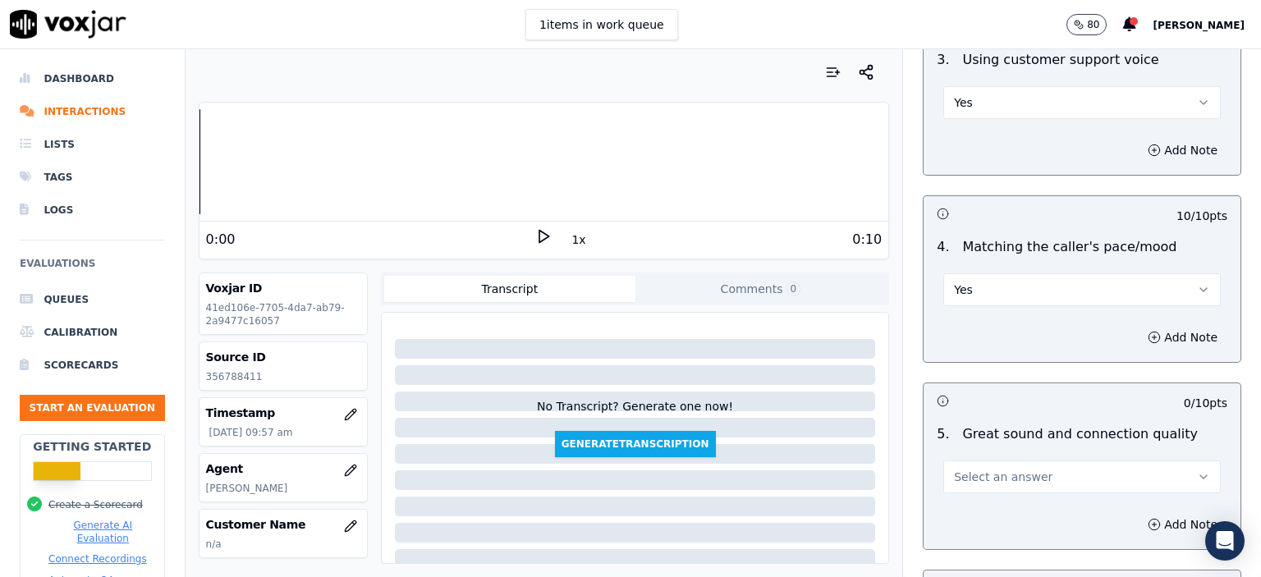
click at [1008, 469] on span "Select an answer" at bounding box center [1003, 477] width 99 height 16
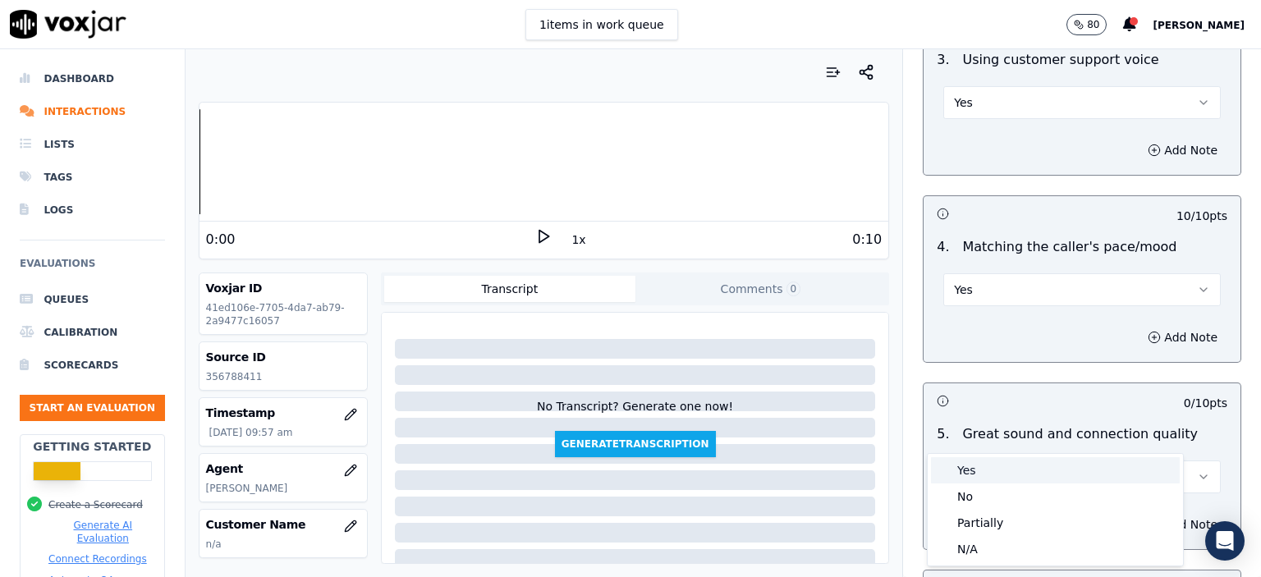
click at [1011, 466] on div "Yes" at bounding box center [1055, 470] width 249 height 26
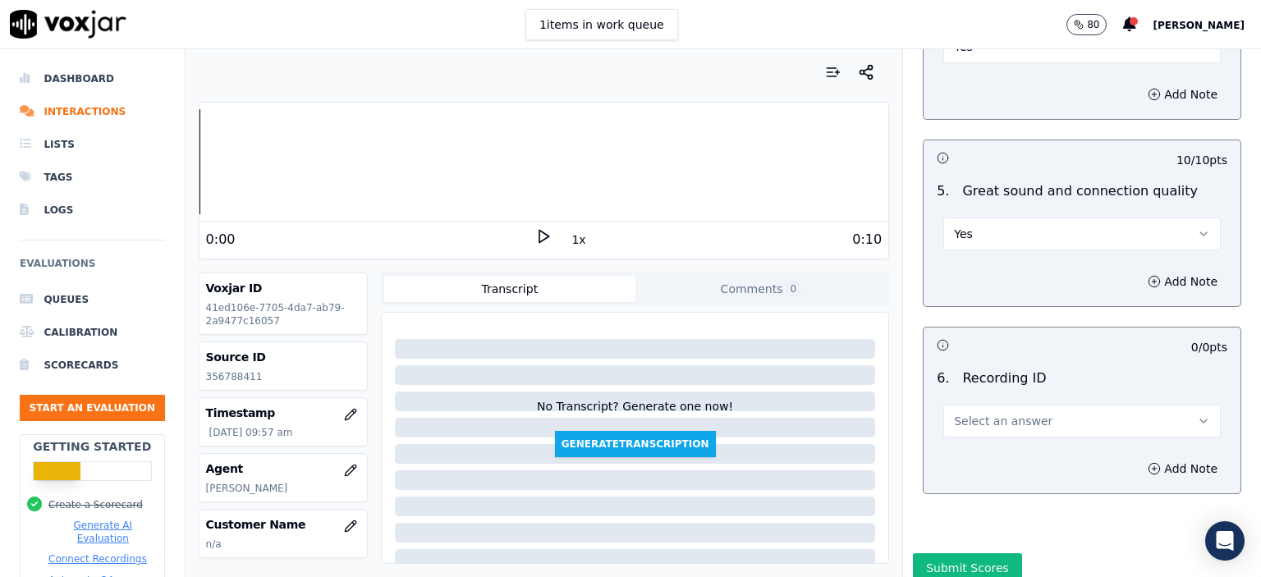
scroll to position [2468, 0]
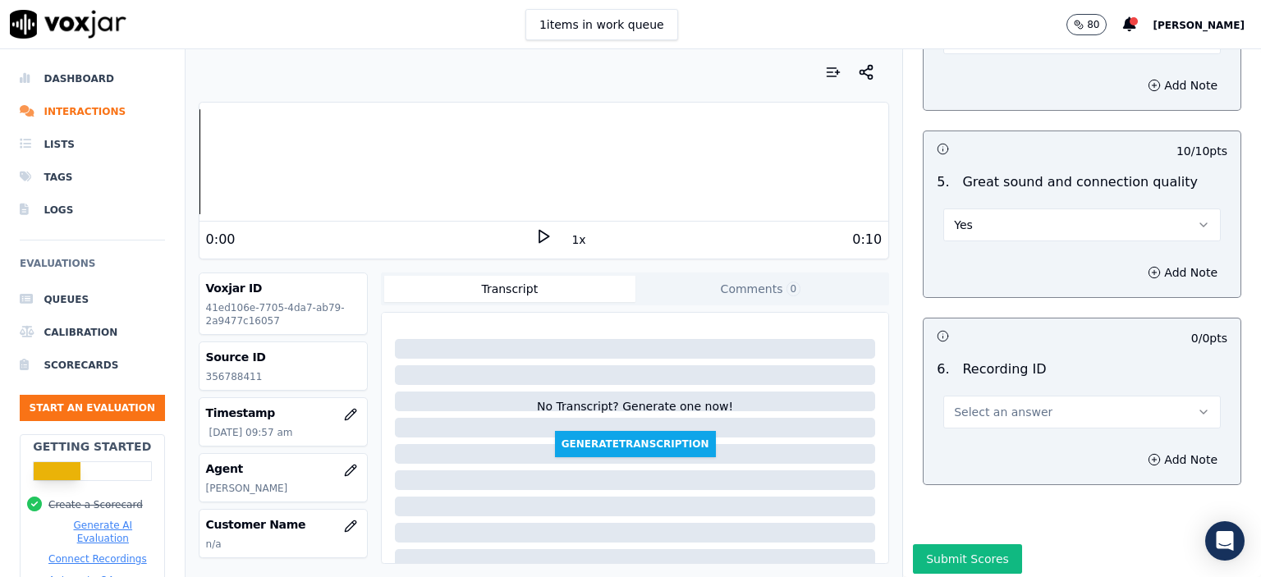
click at [1015, 396] on button "Select an answer" at bounding box center [1081, 412] width 277 height 33
click at [1010, 410] on div "N/A" at bounding box center [1055, 415] width 249 height 26
click at [1147, 448] on button "Add Note" at bounding box center [1182, 459] width 89 height 23
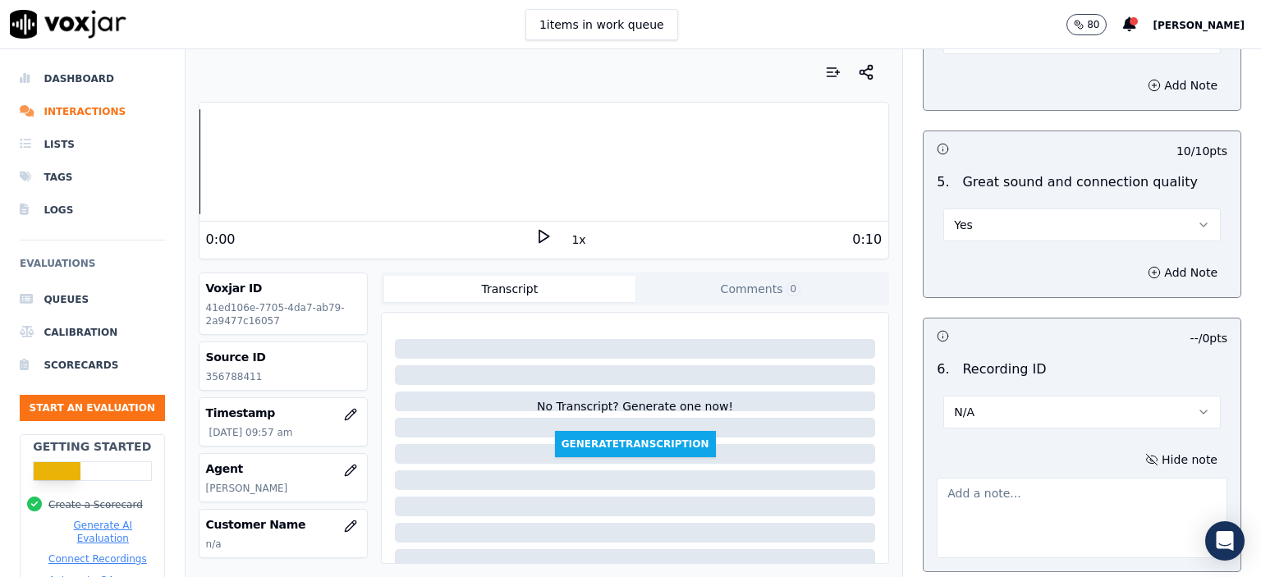
click at [214, 381] on p "356788411" at bounding box center [283, 376] width 154 height 13
copy p "356788411"
click at [949, 478] on textarea at bounding box center [1082, 518] width 291 height 80
paste textarea "356788411"
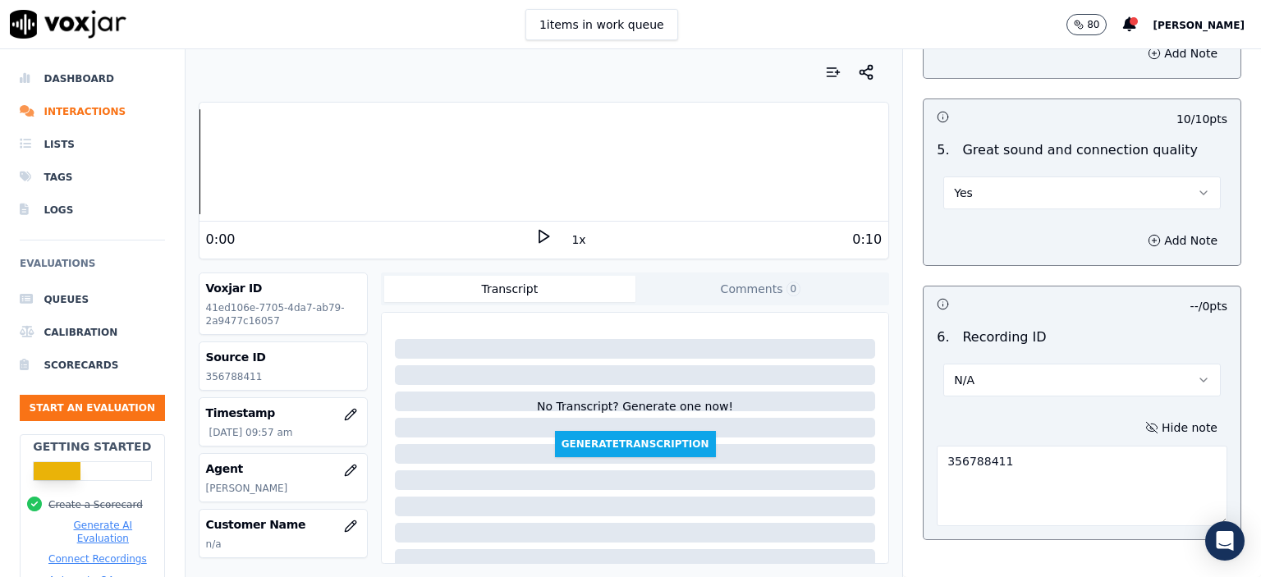
scroll to position [2555, 0]
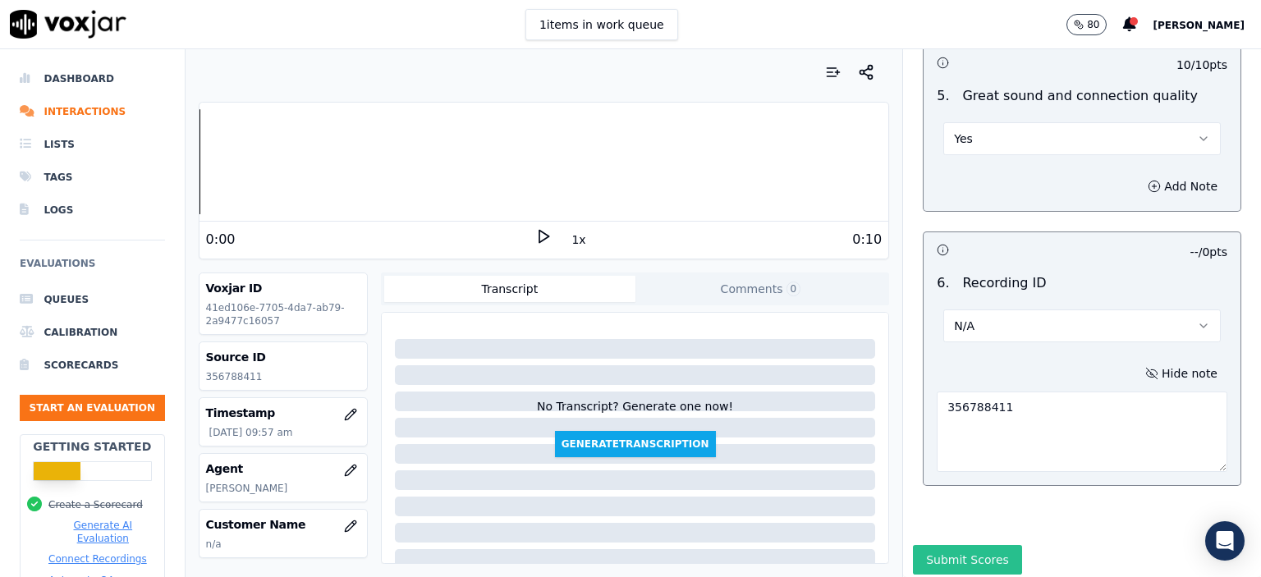
type textarea "356788411"
click at [913, 545] on button "Submit Scores" at bounding box center [967, 560] width 109 height 30
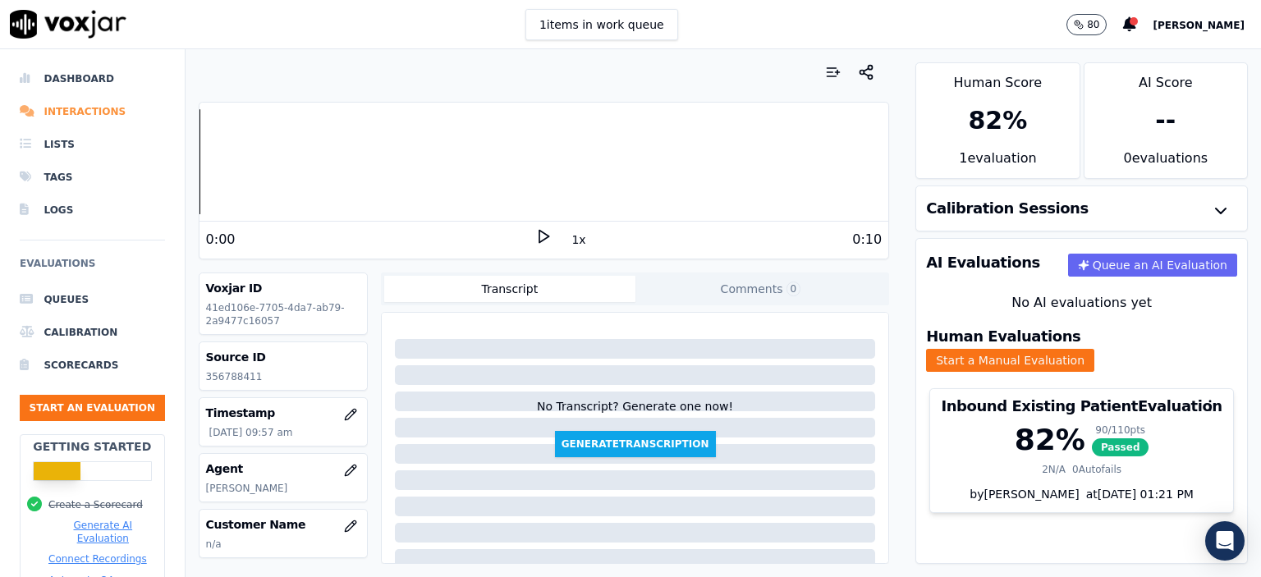
click at [95, 76] on li "Dashboard" at bounding box center [92, 78] width 145 height 33
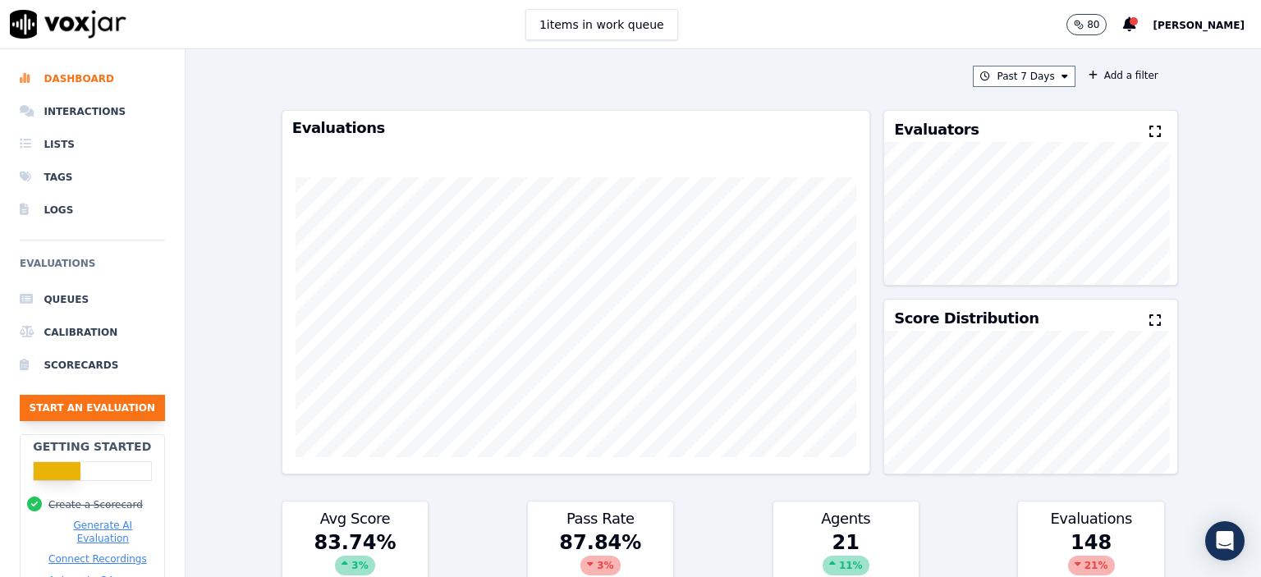
click at [102, 408] on button "Start an Evaluation" at bounding box center [92, 408] width 145 height 26
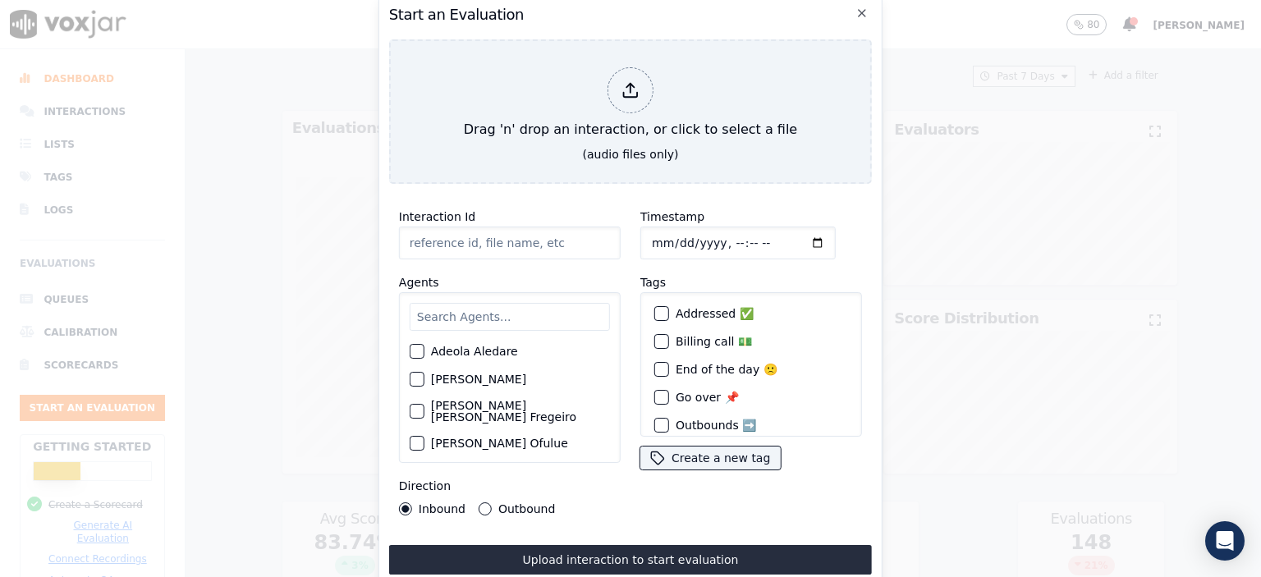
click at [552, 244] on input "Interaction Id" at bounding box center [510, 243] width 222 height 33
paste input "356797545"
type input "356797545"
click at [726, 236] on input "Timestamp" at bounding box center [737, 243] width 195 height 33
click at [713, 244] on input "Timestamp" at bounding box center [737, 243] width 195 height 33
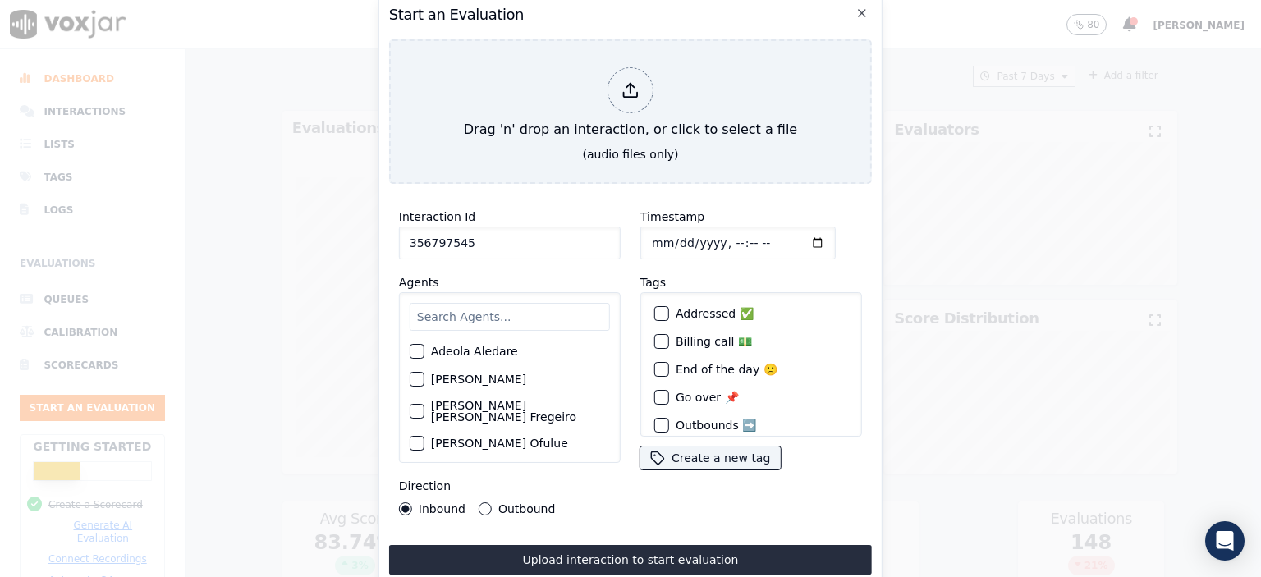
type input "2025-08-15T10:50"
click at [526, 321] on input "text" at bounding box center [510, 317] width 200 height 28
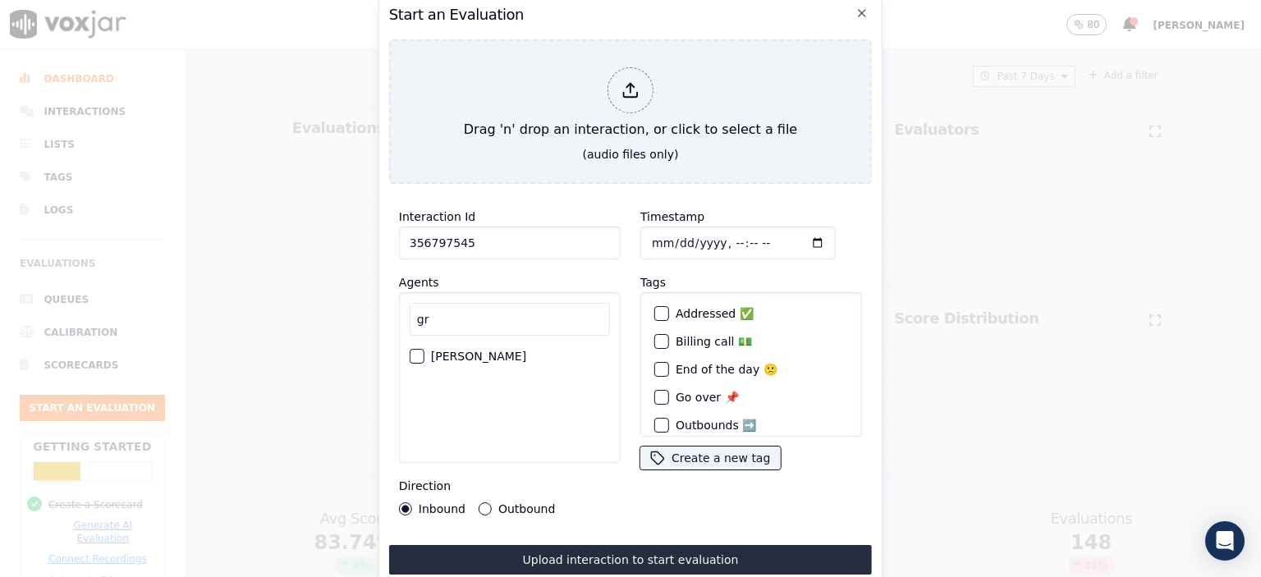
type input "gr"
click at [463, 351] on label "[PERSON_NAME]" at bounding box center [478, 356] width 95 height 11
click at [424, 349] on button "[PERSON_NAME]" at bounding box center [417, 356] width 15 height 15
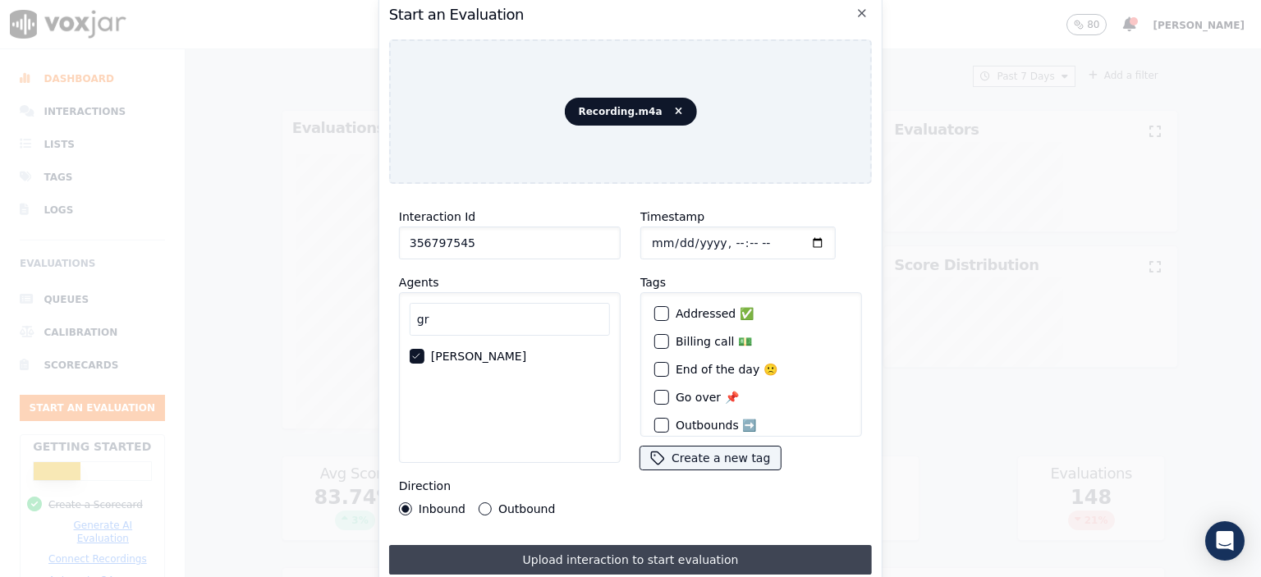
click at [656, 554] on button "Upload interaction to start evaluation" at bounding box center [630, 560] width 483 height 30
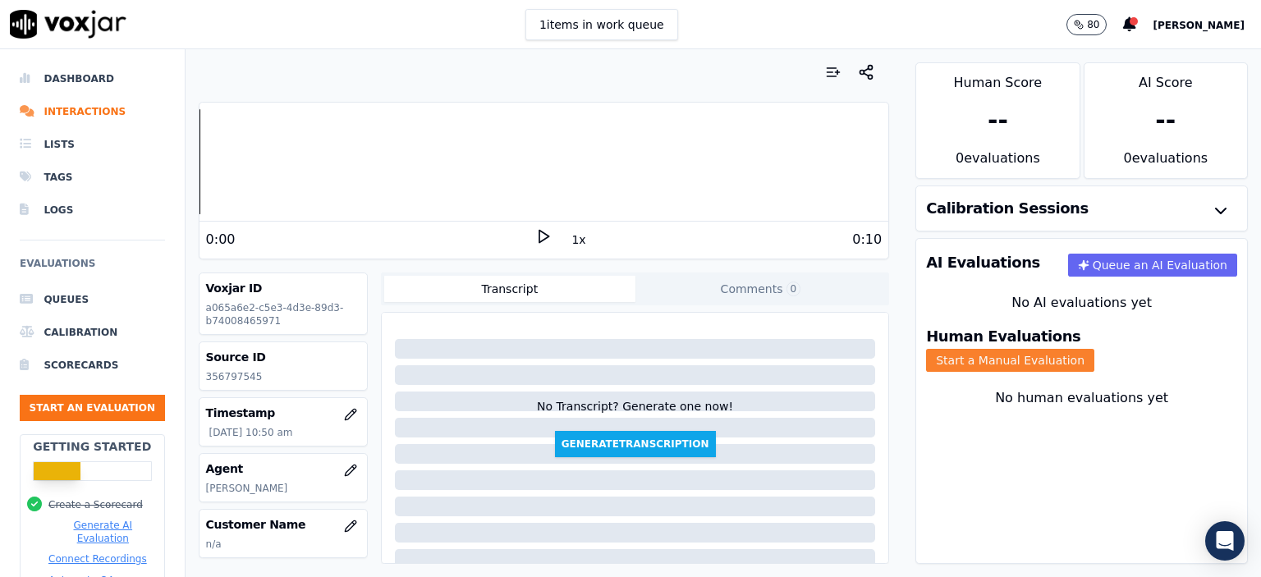
click at [1094, 349] on button "Start a Manual Evaluation" at bounding box center [1010, 360] width 168 height 23
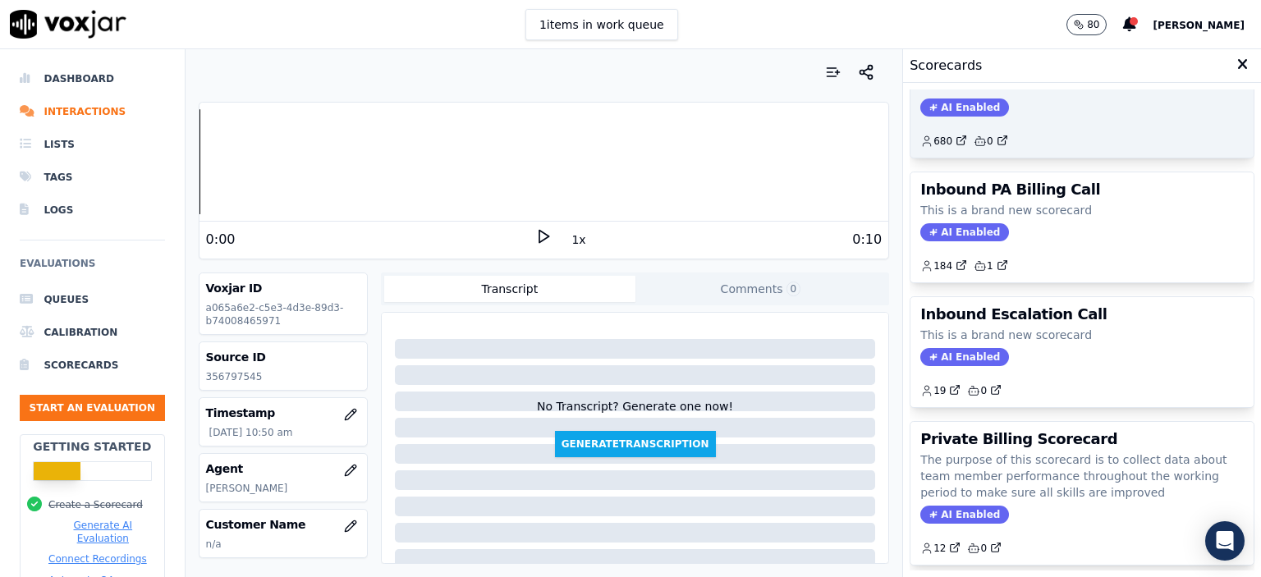
scroll to position [575, 0]
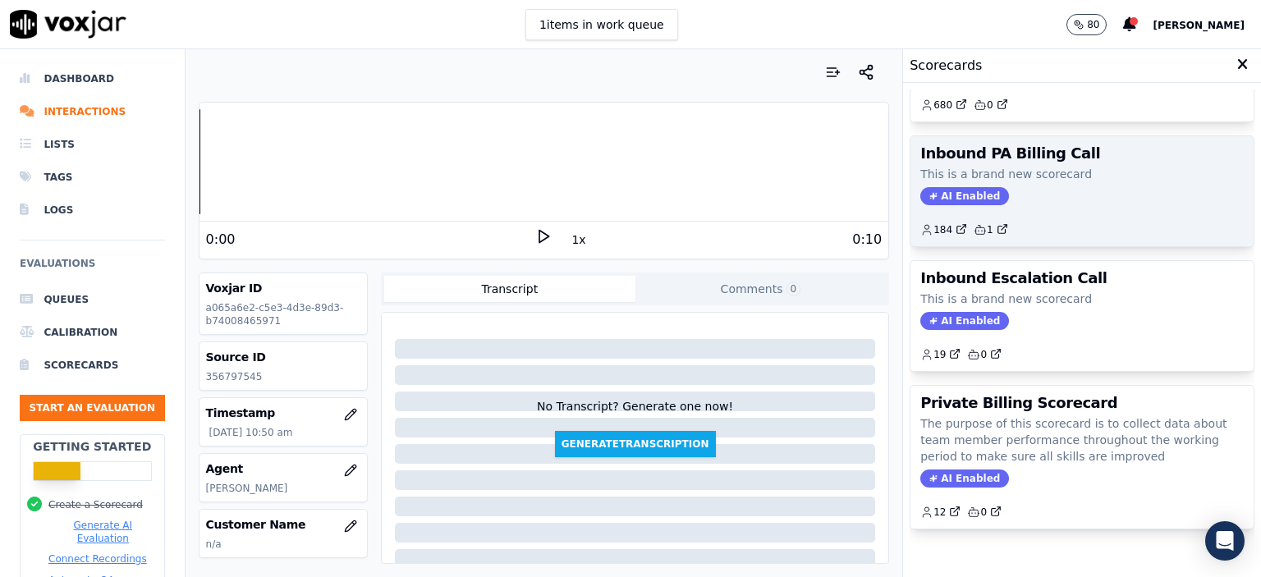
click at [1090, 195] on div "AI Enabled" at bounding box center [1081, 196] width 323 height 18
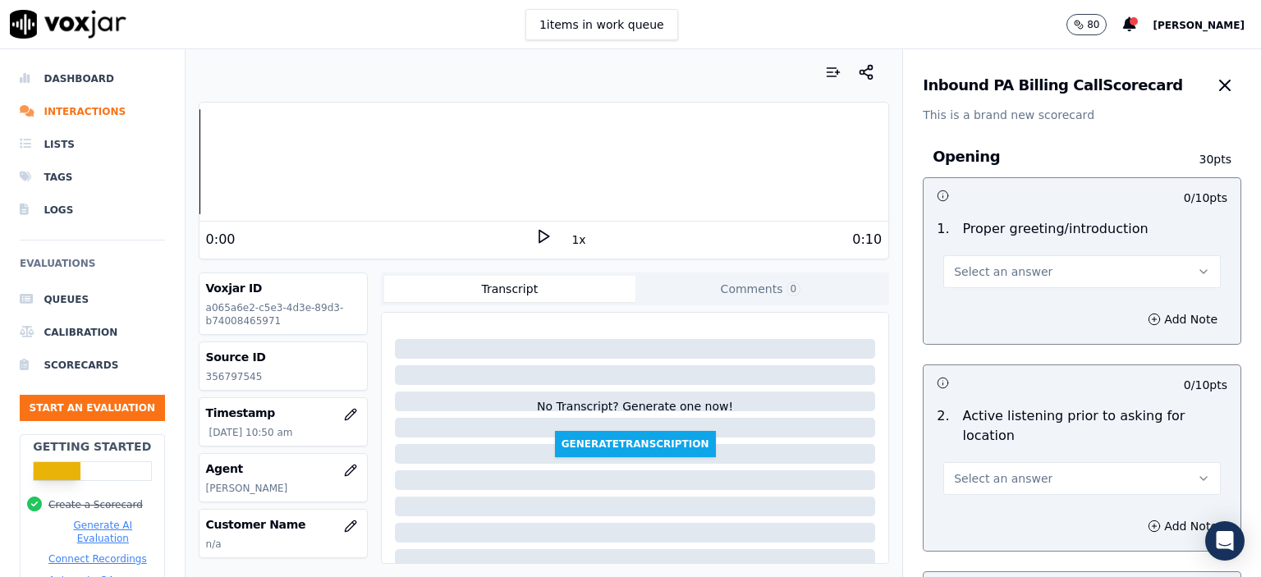
click at [1033, 273] on button "Select an answer" at bounding box center [1081, 271] width 277 height 33
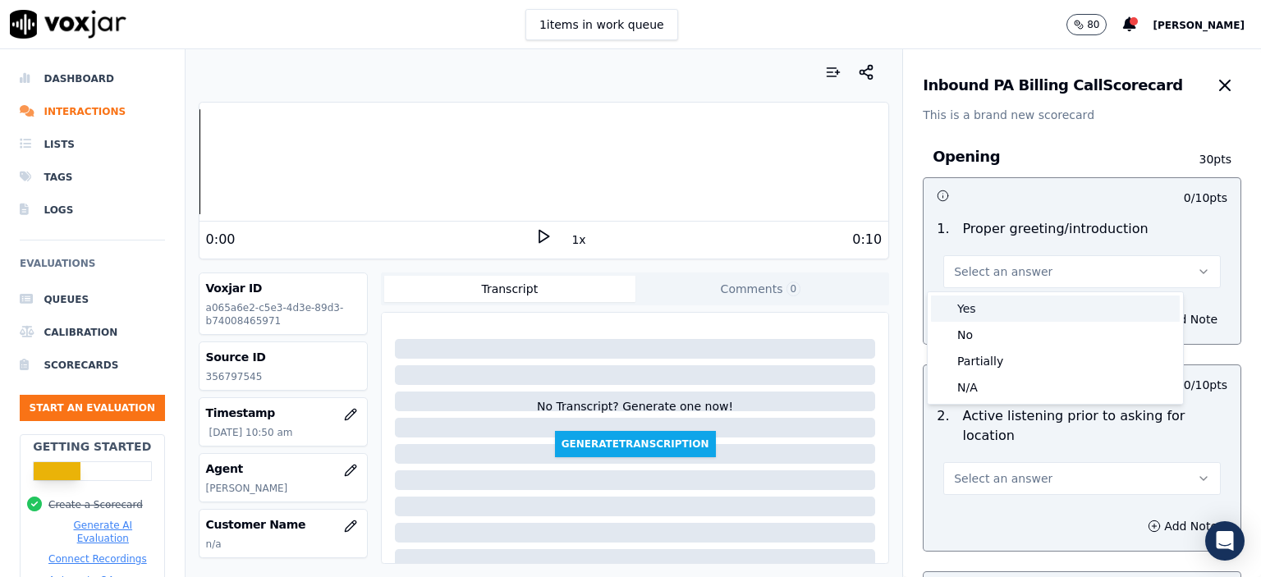
click at [1031, 314] on div "Yes" at bounding box center [1055, 309] width 249 height 26
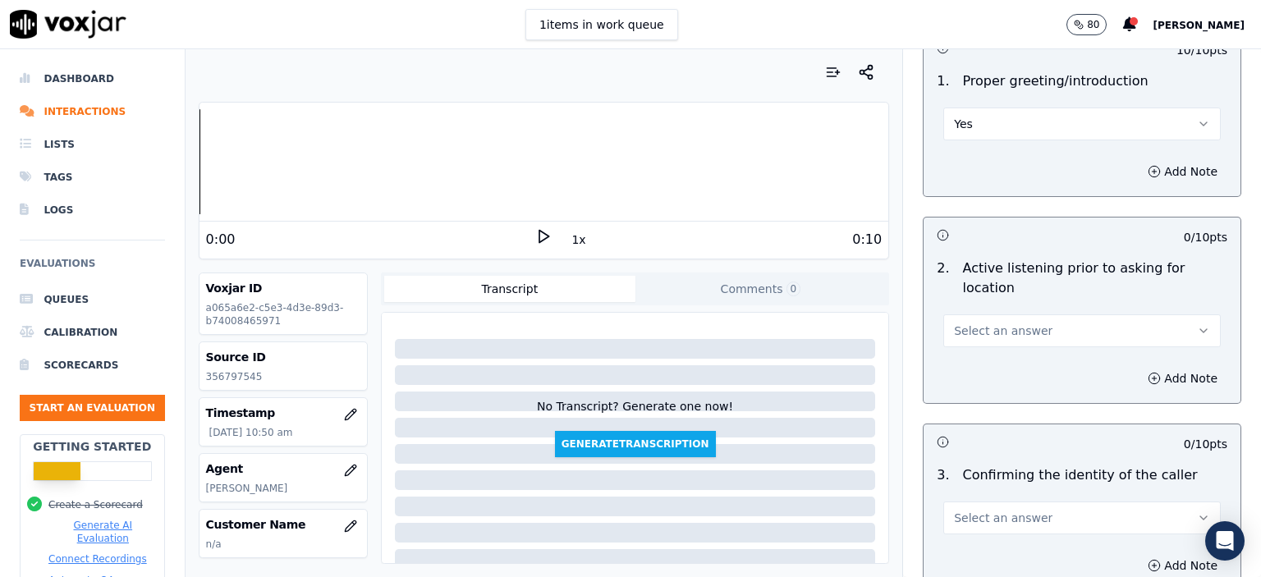
scroll to position [164, 0]
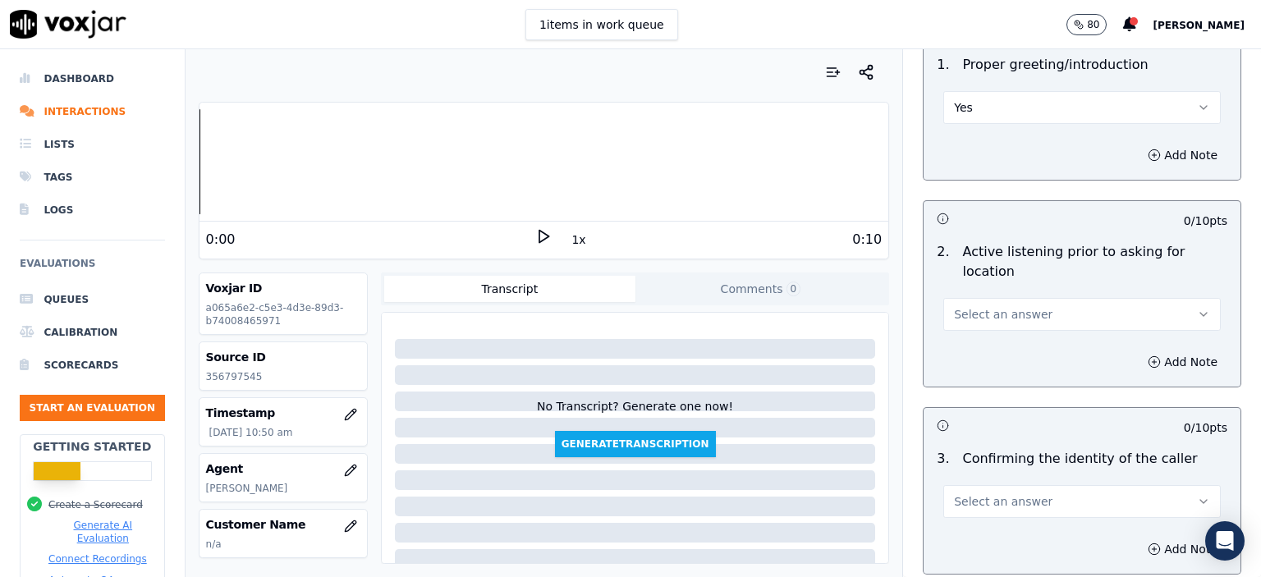
click at [1052, 302] on button "Select an answer" at bounding box center [1081, 314] width 277 height 33
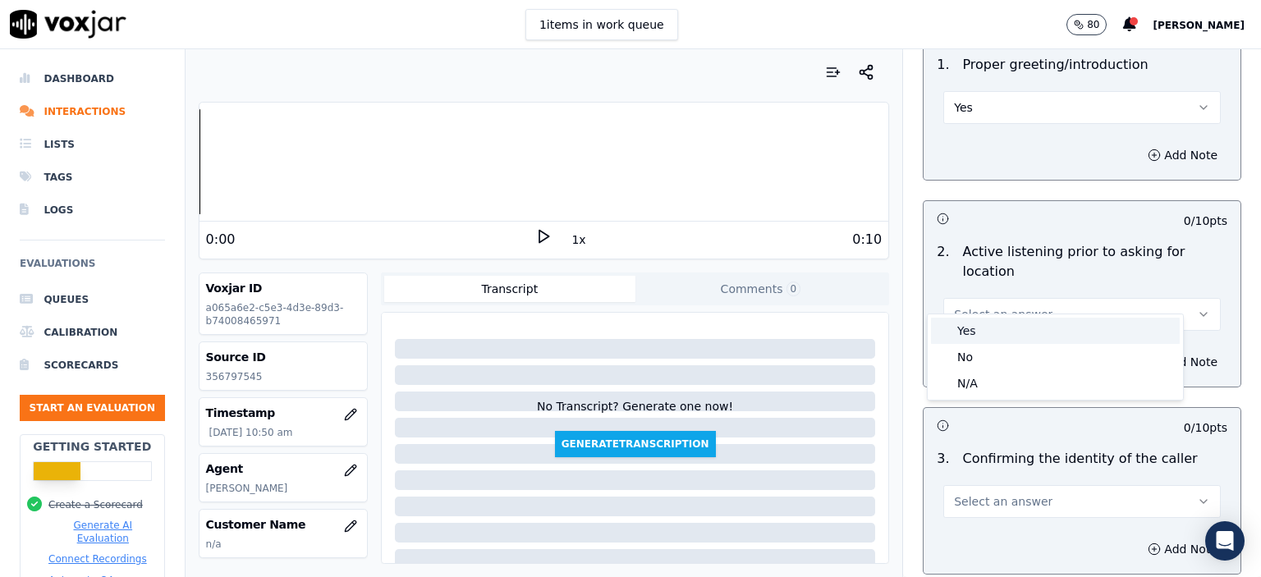
click at [983, 334] on div "Yes" at bounding box center [1055, 331] width 249 height 26
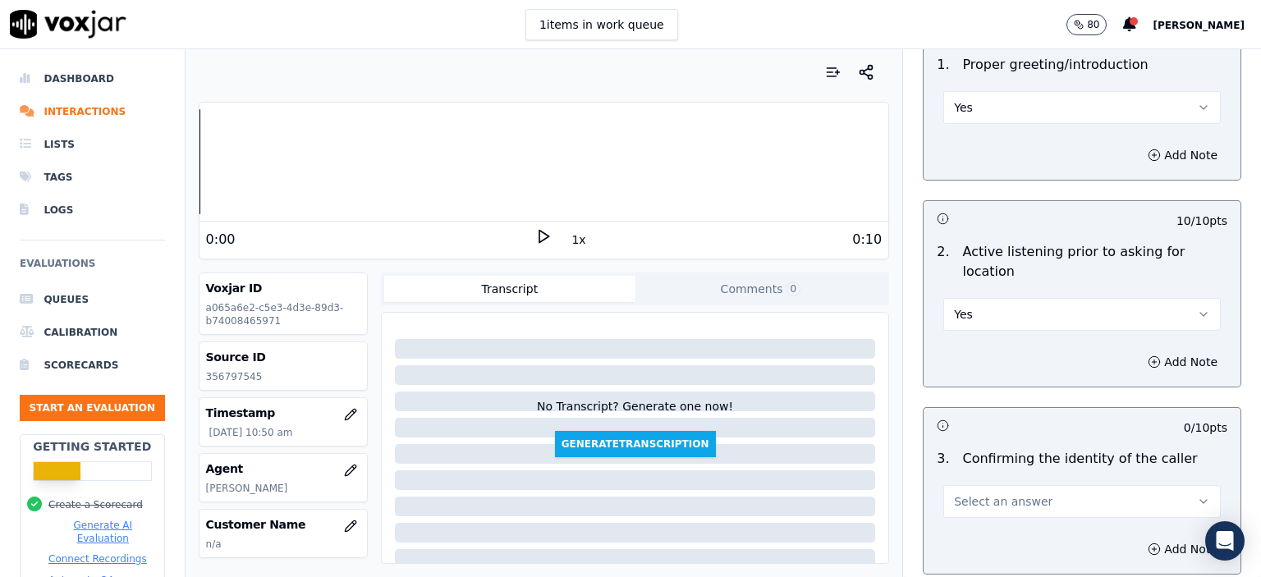
click at [984, 493] on span "Select an answer" at bounding box center [1003, 501] width 99 height 16
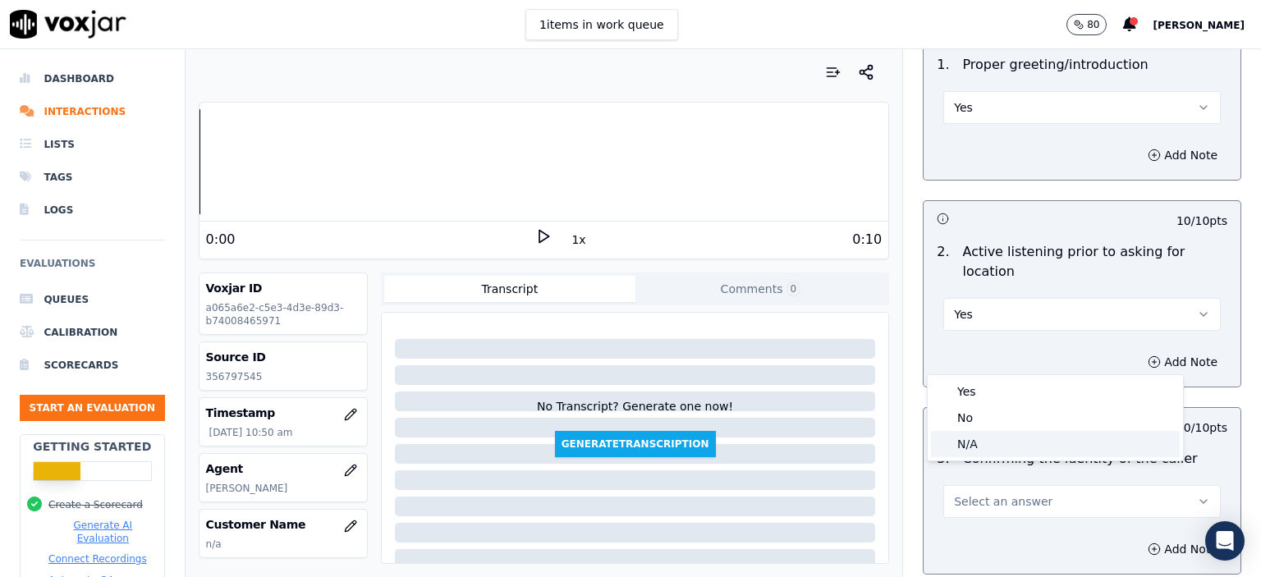
click at [989, 448] on div "N/A" at bounding box center [1055, 444] width 249 height 26
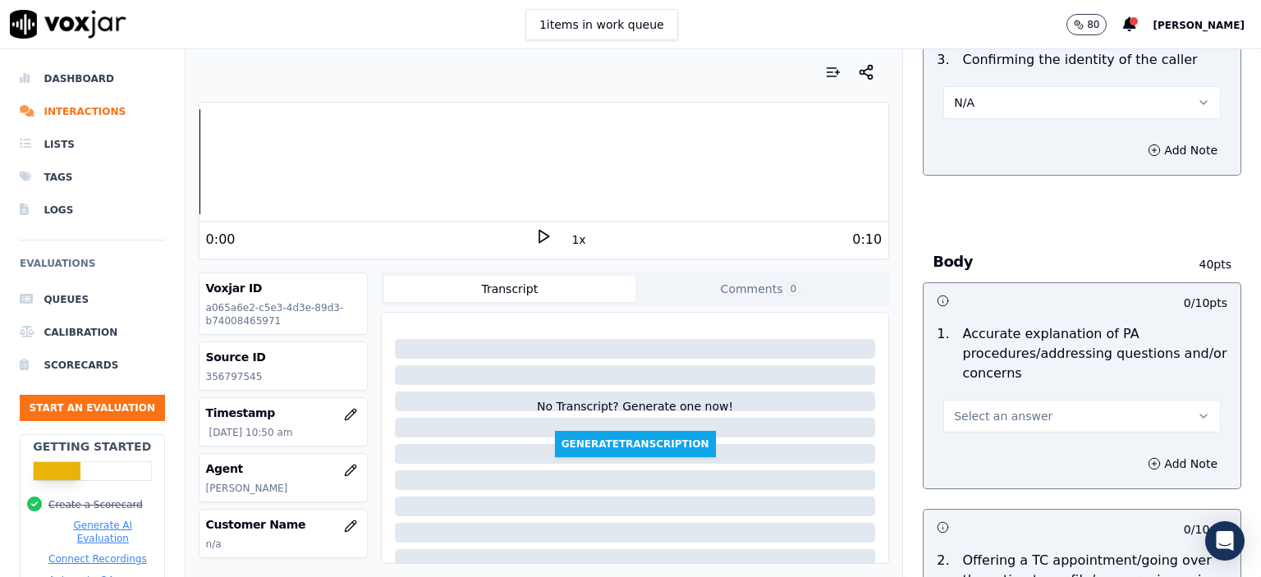
scroll to position [657, 0]
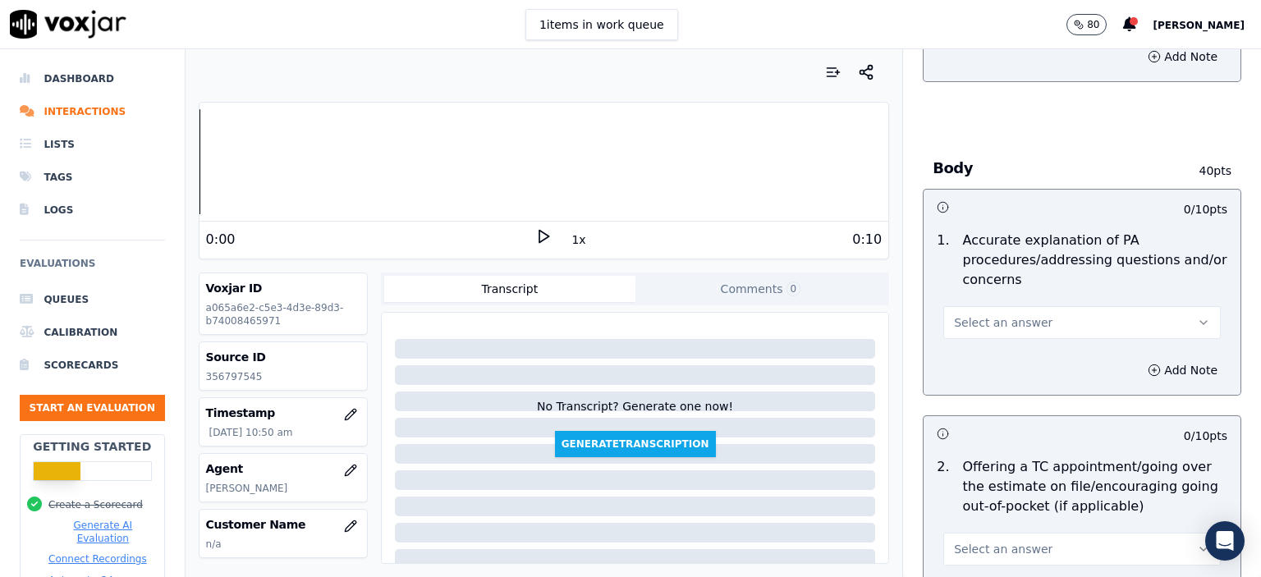
click at [999, 314] on span "Select an answer" at bounding box center [1003, 322] width 99 height 16
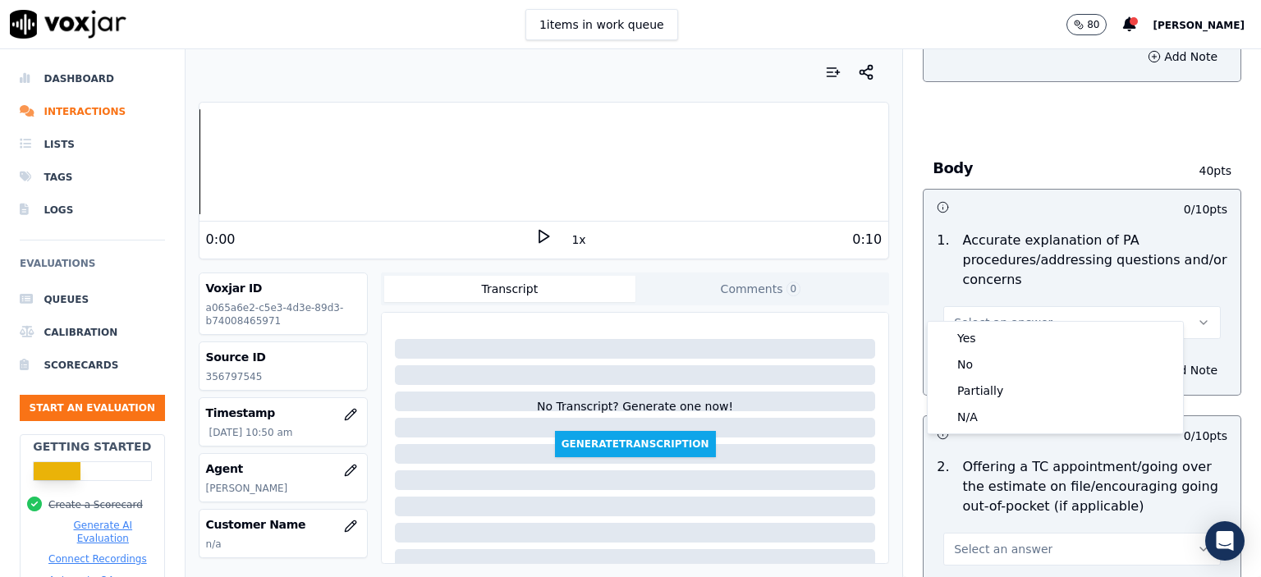
click at [1080, 290] on div "Select an answer" at bounding box center [1082, 314] width 304 height 49
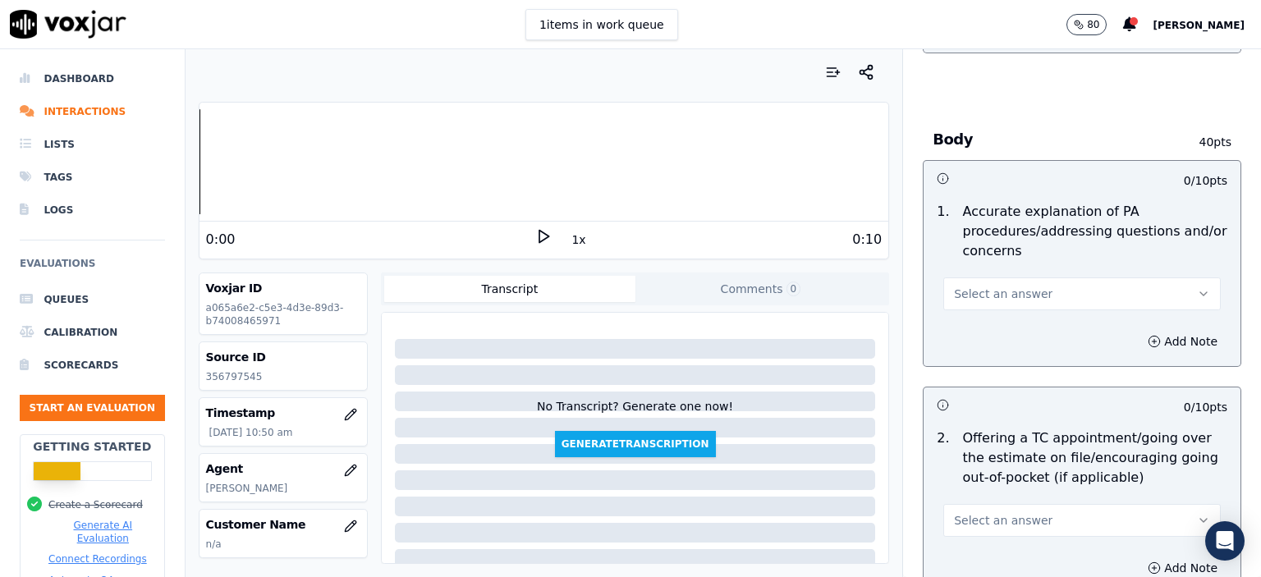
scroll to position [739, 0]
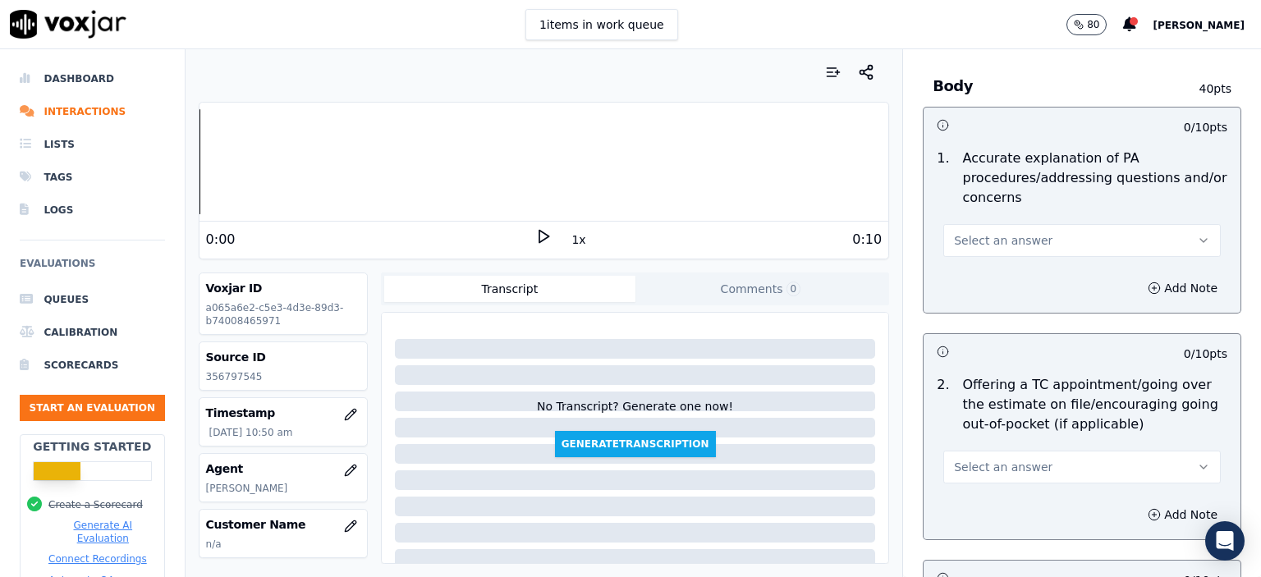
click at [1028, 224] on button "Select an answer" at bounding box center [1081, 240] width 277 height 33
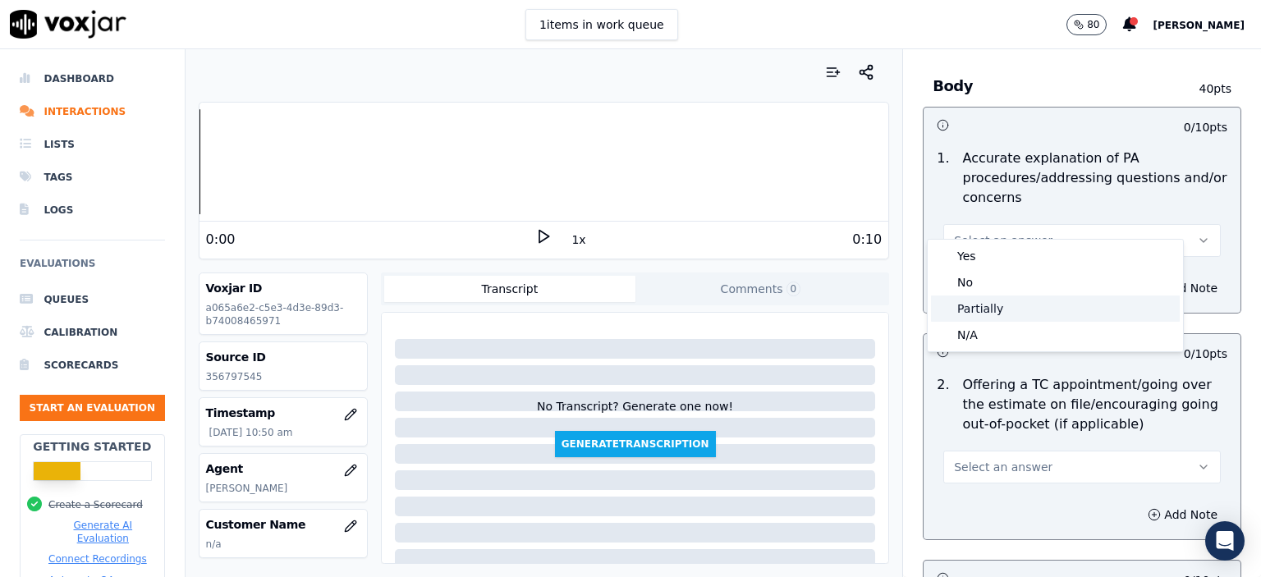
click at [1025, 301] on div "Partially" at bounding box center [1055, 309] width 249 height 26
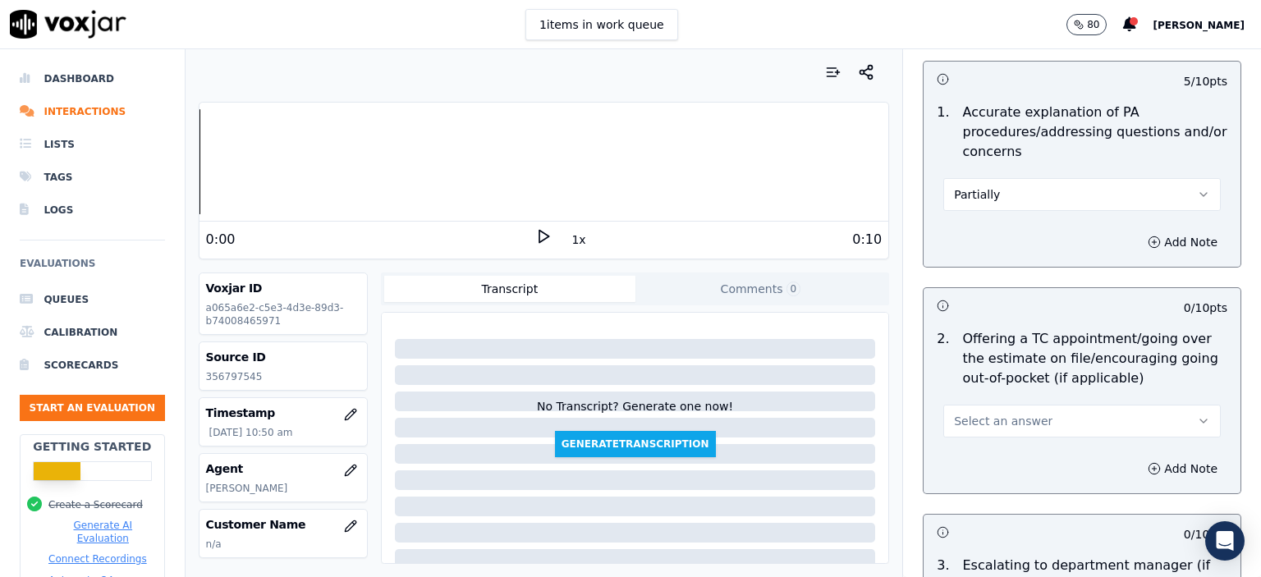
scroll to position [903, 0]
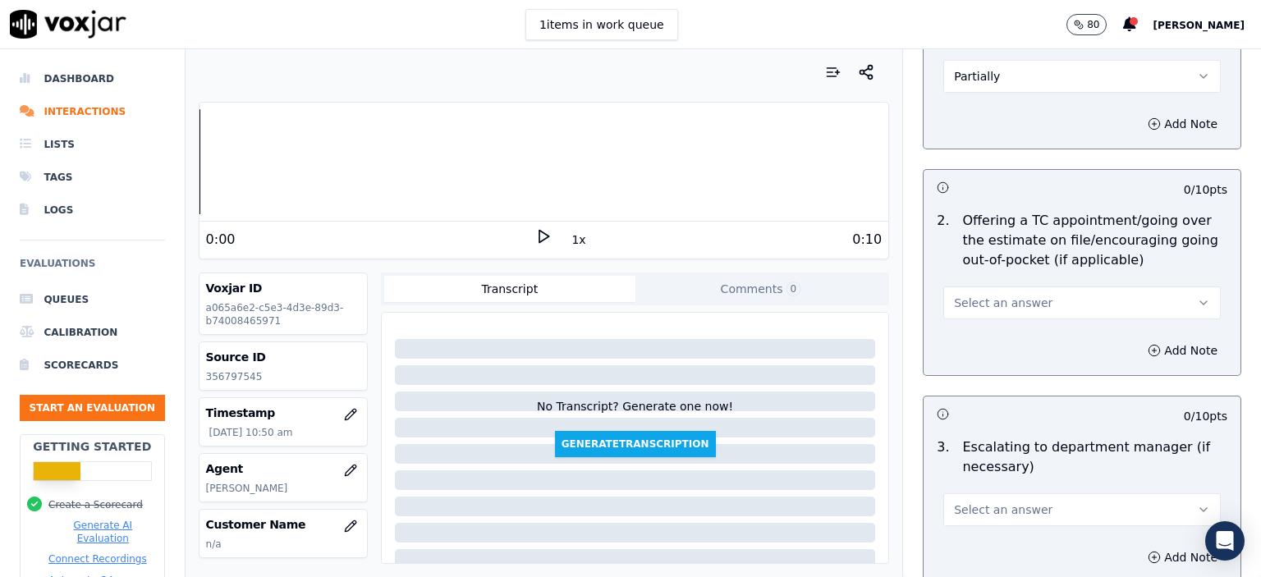
click at [1011, 295] on span "Select an answer" at bounding box center [1003, 303] width 99 height 16
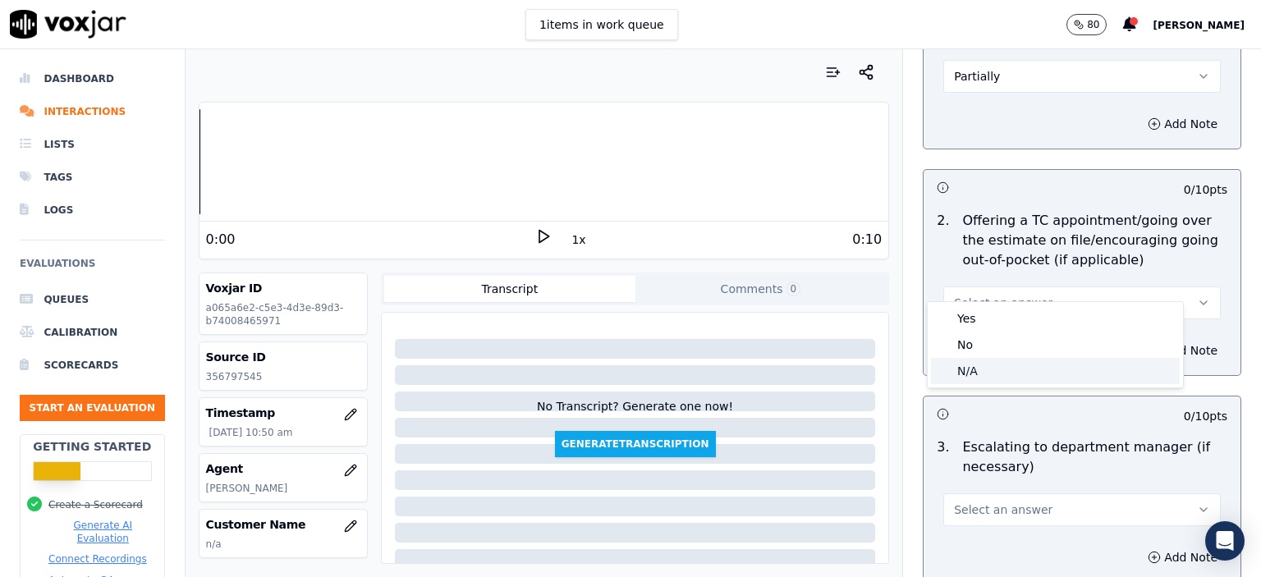
click at [1006, 366] on div "N/A" at bounding box center [1055, 371] width 249 height 26
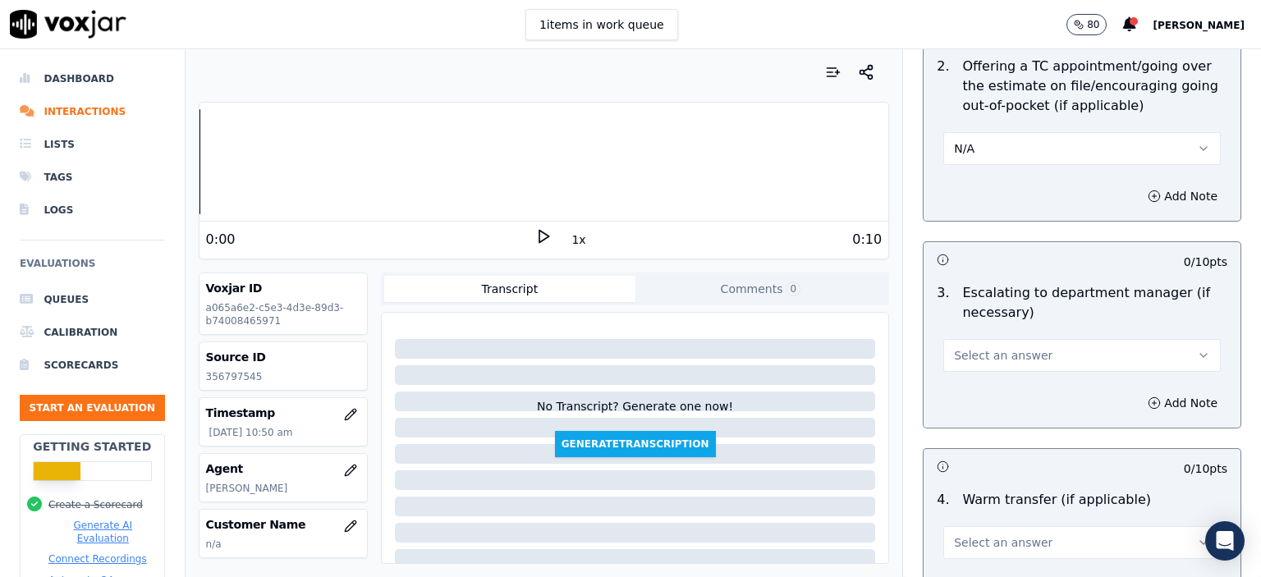
scroll to position [1067, 0]
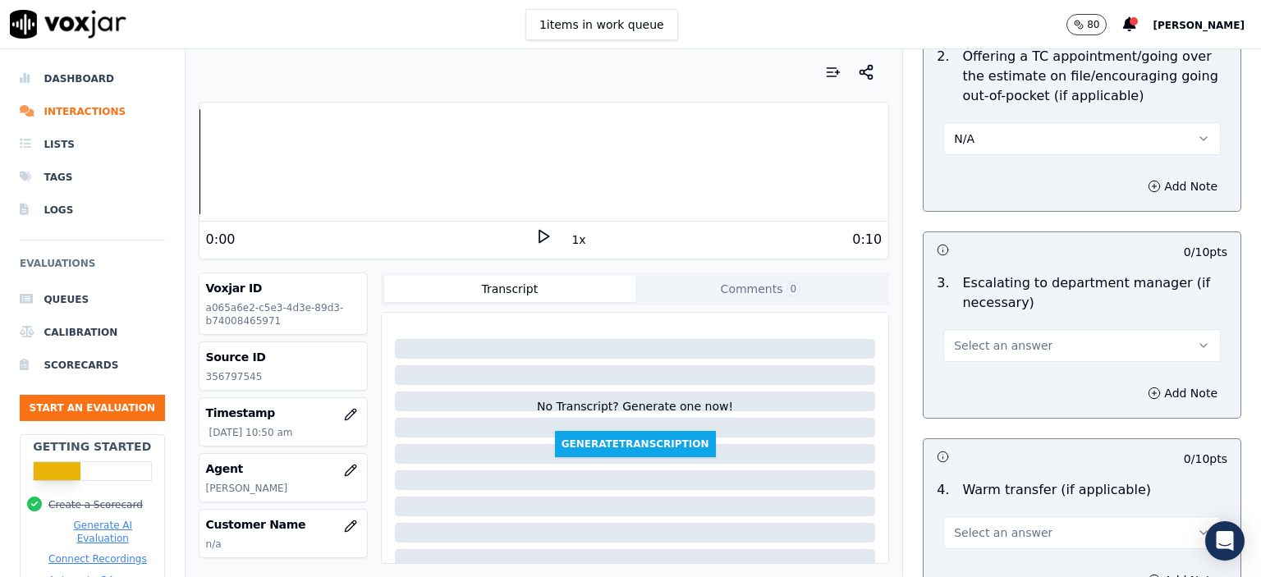
click at [1009, 337] on span "Select an answer" at bounding box center [1003, 345] width 99 height 16
click at [1002, 380] on div "No" at bounding box center [1055, 387] width 249 height 26
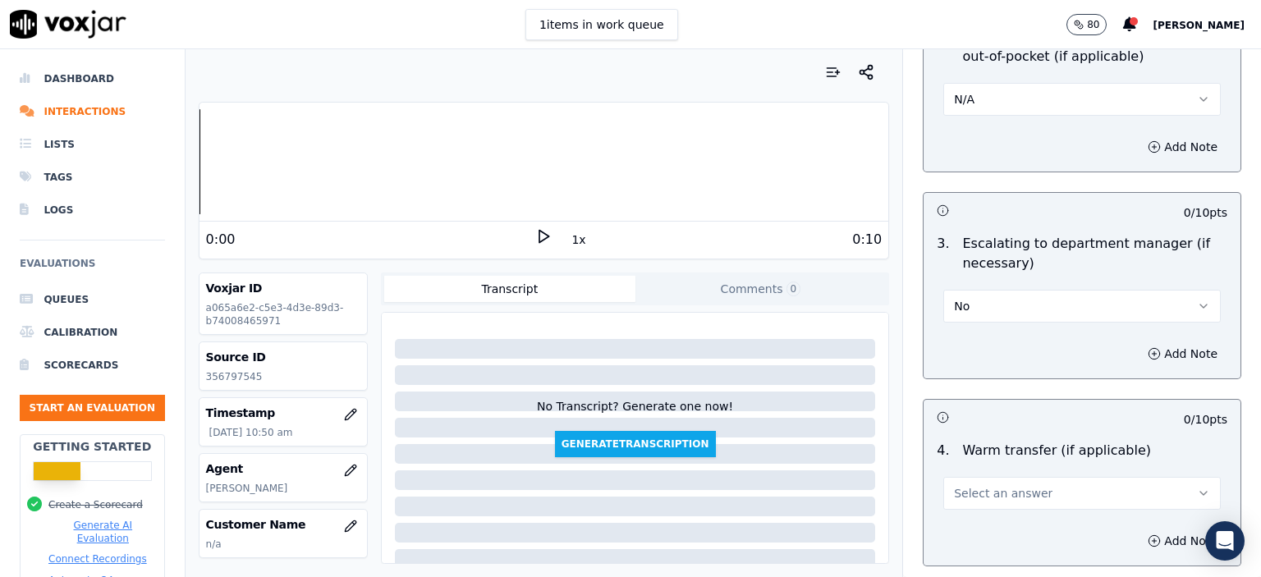
scroll to position [1231, 0]
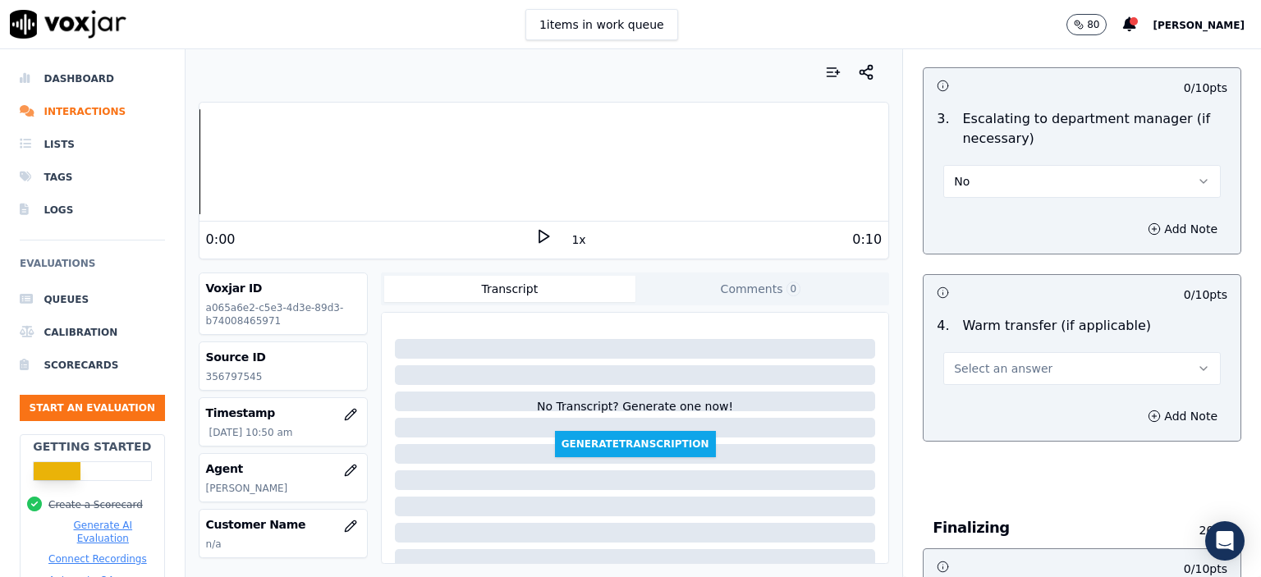
click at [988, 360] on span "Select an answer" at bounding box center [1003, 368] width 99 height 16
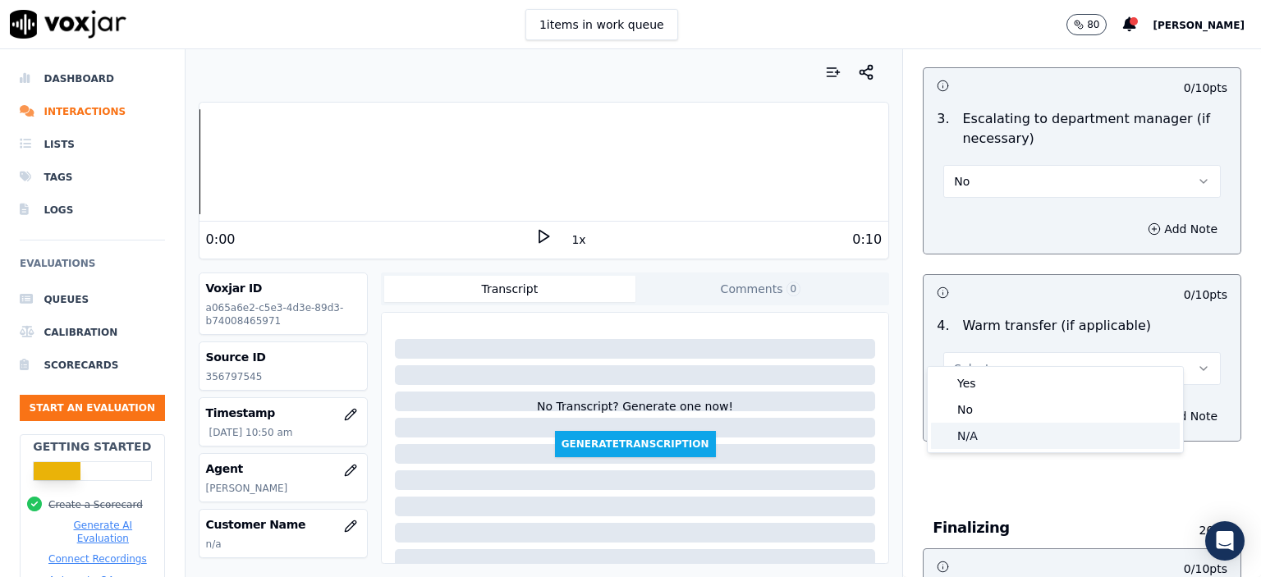
click at [979, 439] on div "N/A" at bounding box center [1055, 436] width 249 height 26
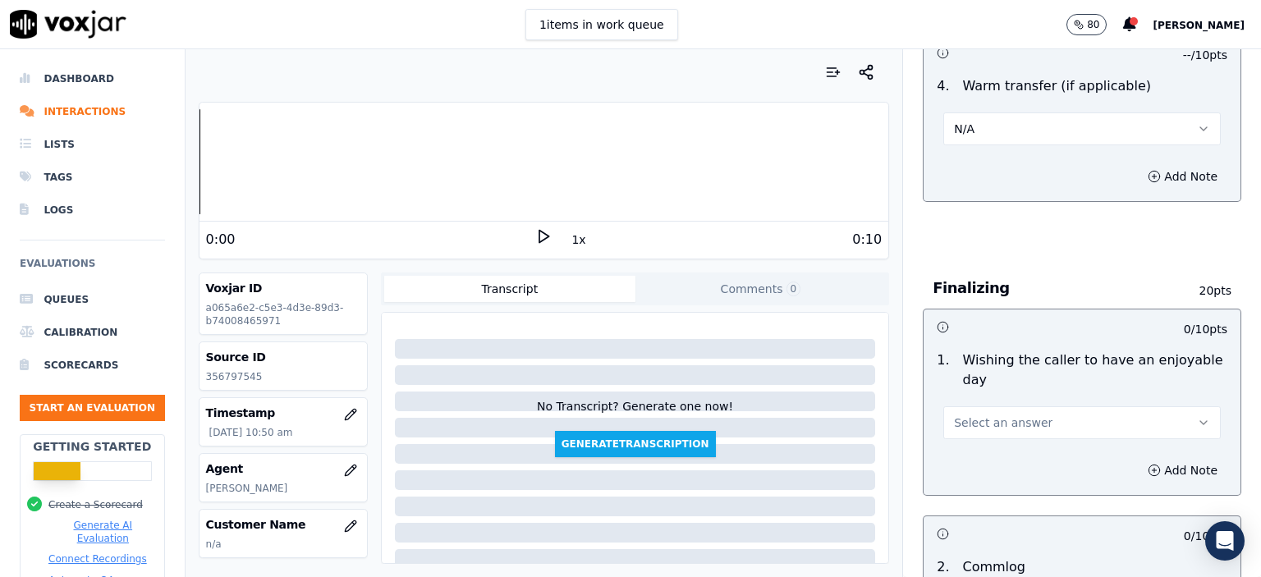
scroll to position [1478, 0]
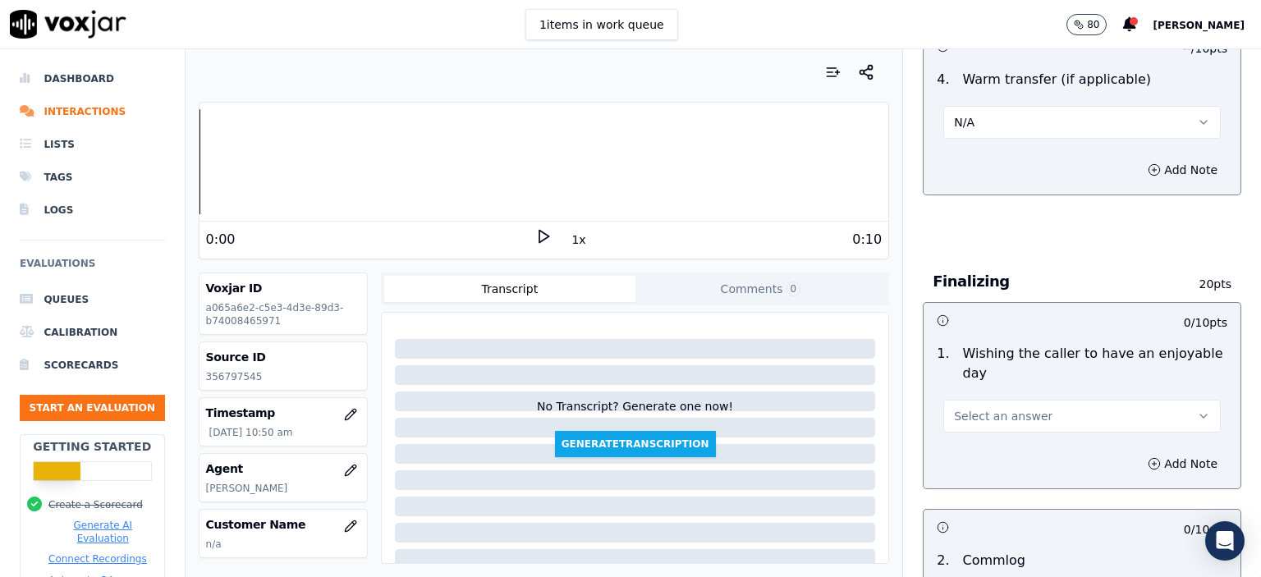
click at [997, 383] on div "Select an answer" at bounding box center [1082, 407] width 304 height 49
click at [1004, 408] on span "Select an answer" at bounding box center [1003, 416] width 99 height 16
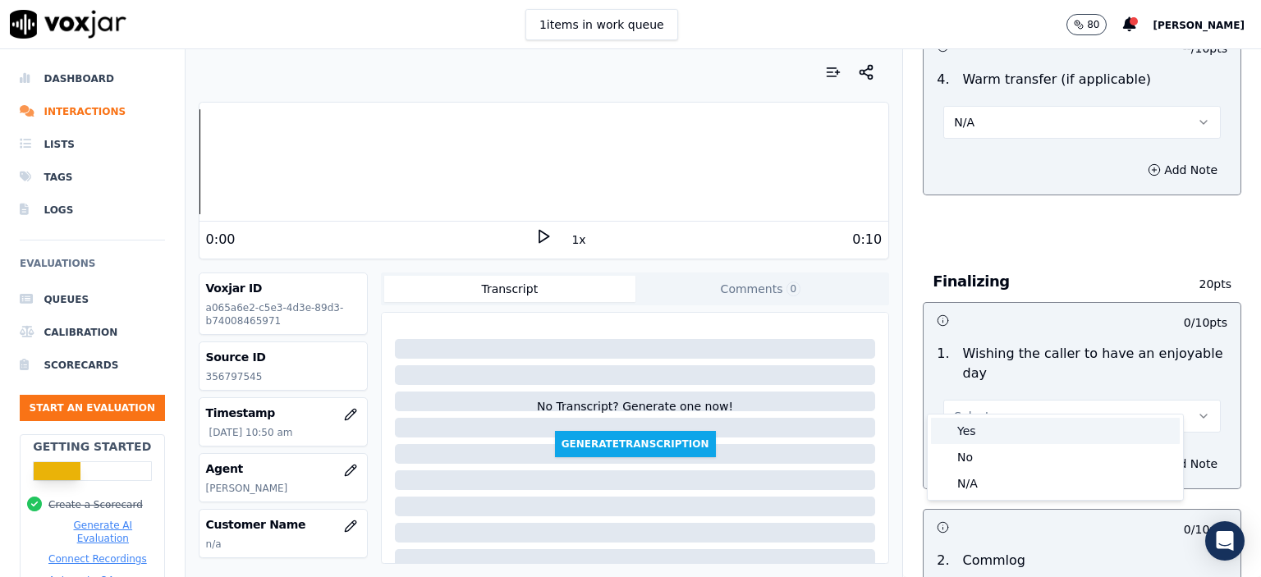
click at [984, 425] on div "Yes" at bounding box center [1055, 431] width 249 height 26
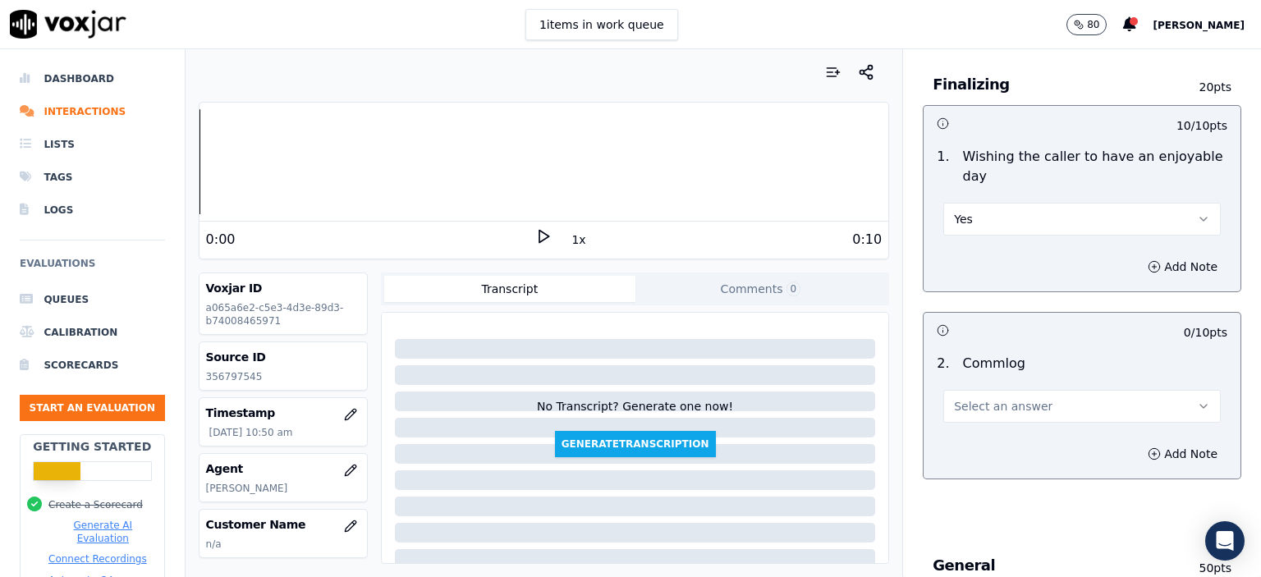
scroll to position [1724, 0]
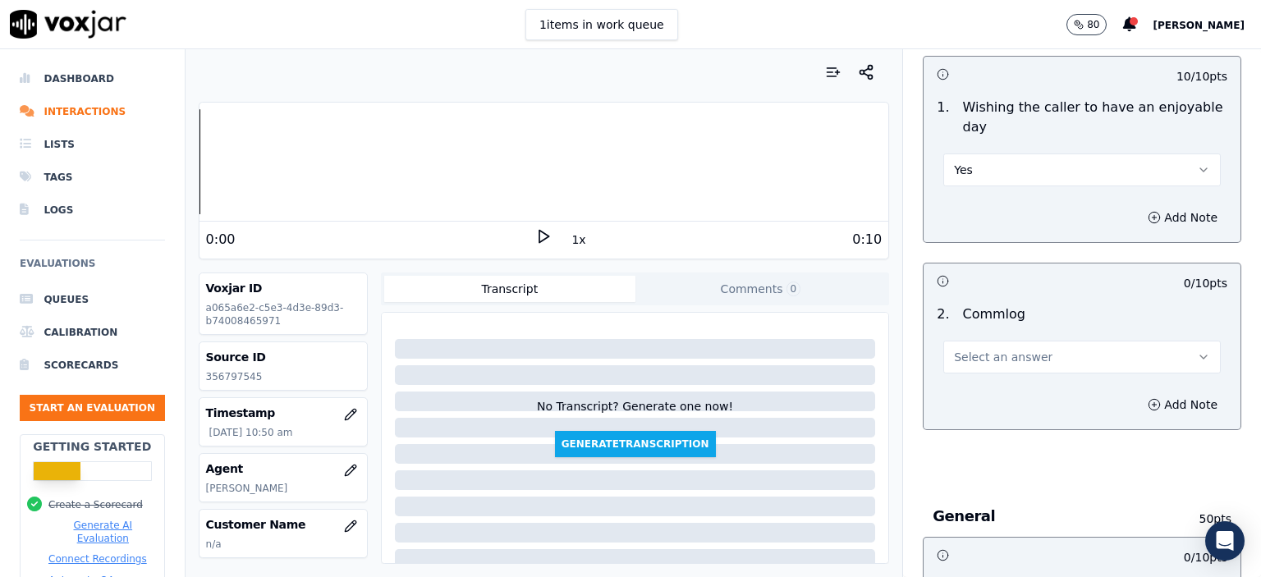
click at [1020, 349] on span "Select an answer" at bounding box center [1003, 357] width 99 height 16
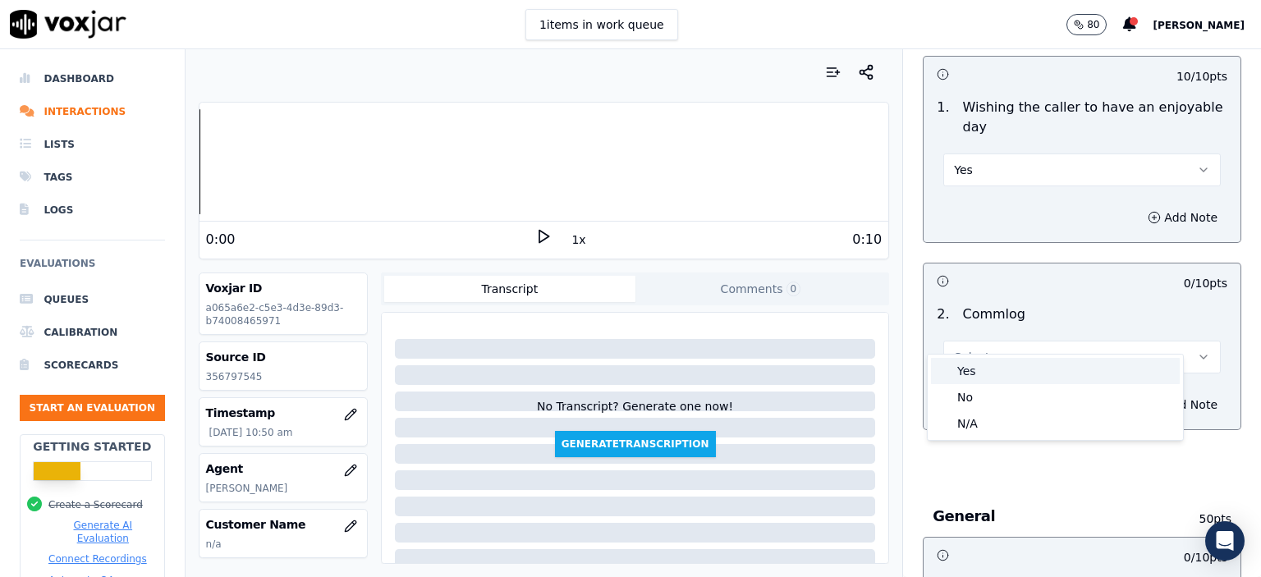
click at [1020, 363] on div "Yes" at bounding box center [1055, 371] width 249 height 26
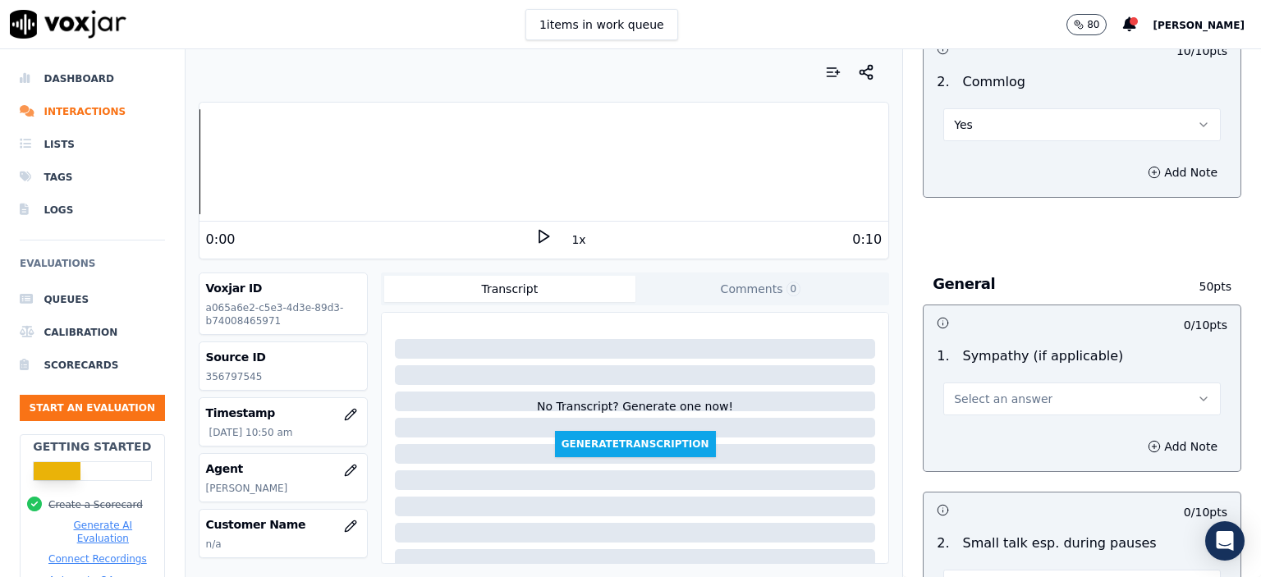
scroll to position [1970, 0]
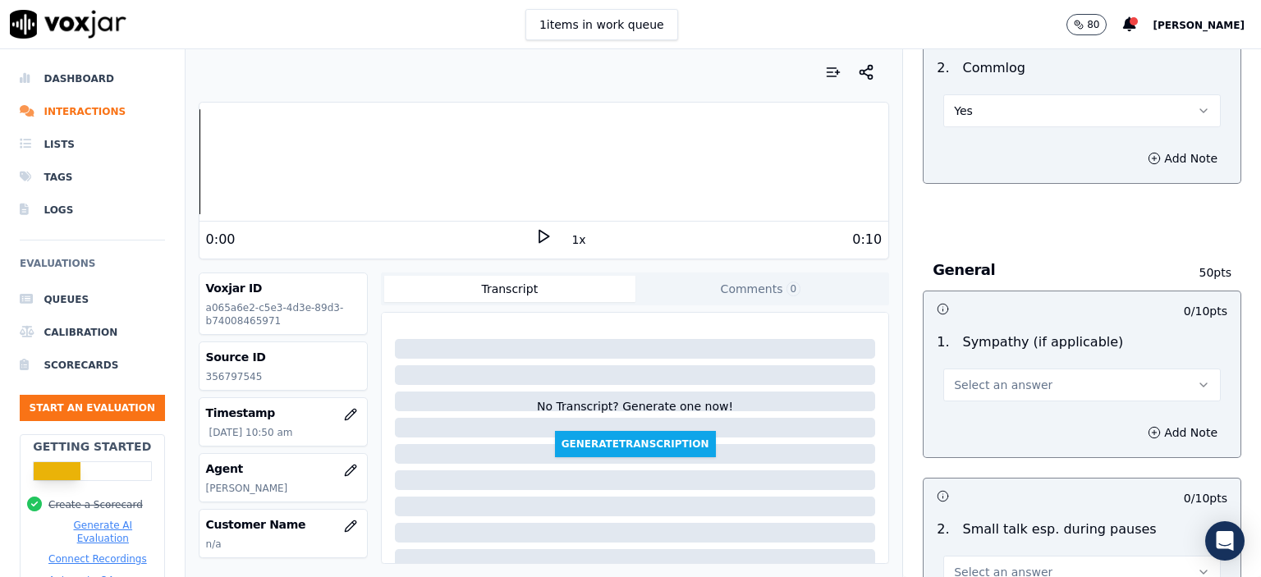
click at [982, 377] on span "Select an answer" at bounding box center [1003, 385] width 99 height 16
click at [989, 450] on div "N/A" at bounding box center [1055, 451] width 249 height 26
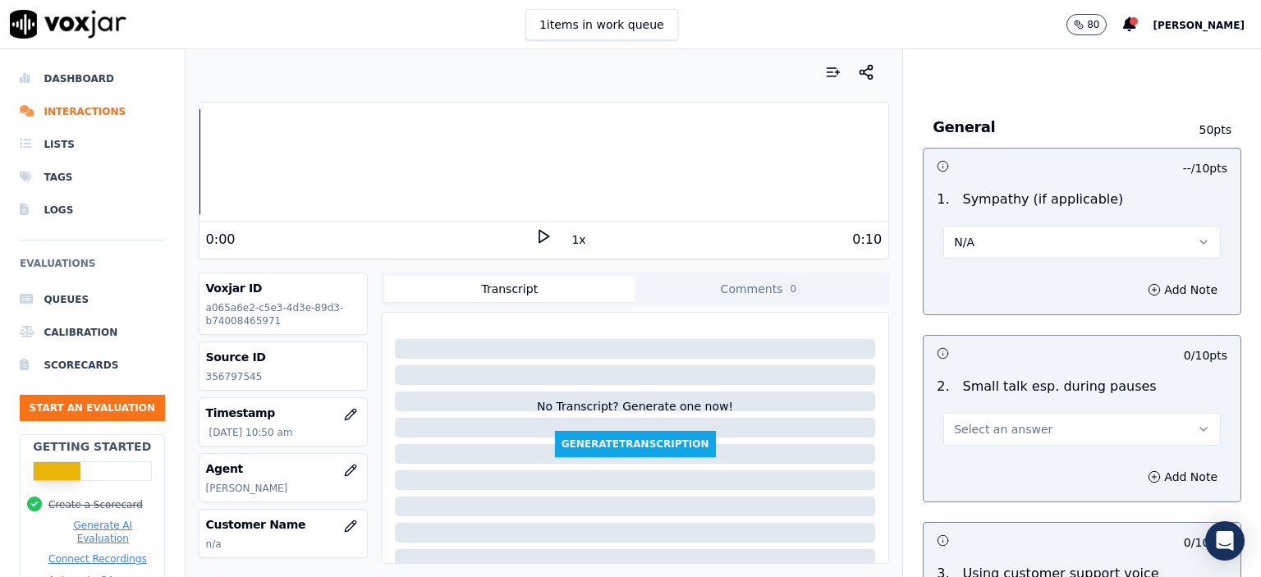
scroll to position [2134, 0]
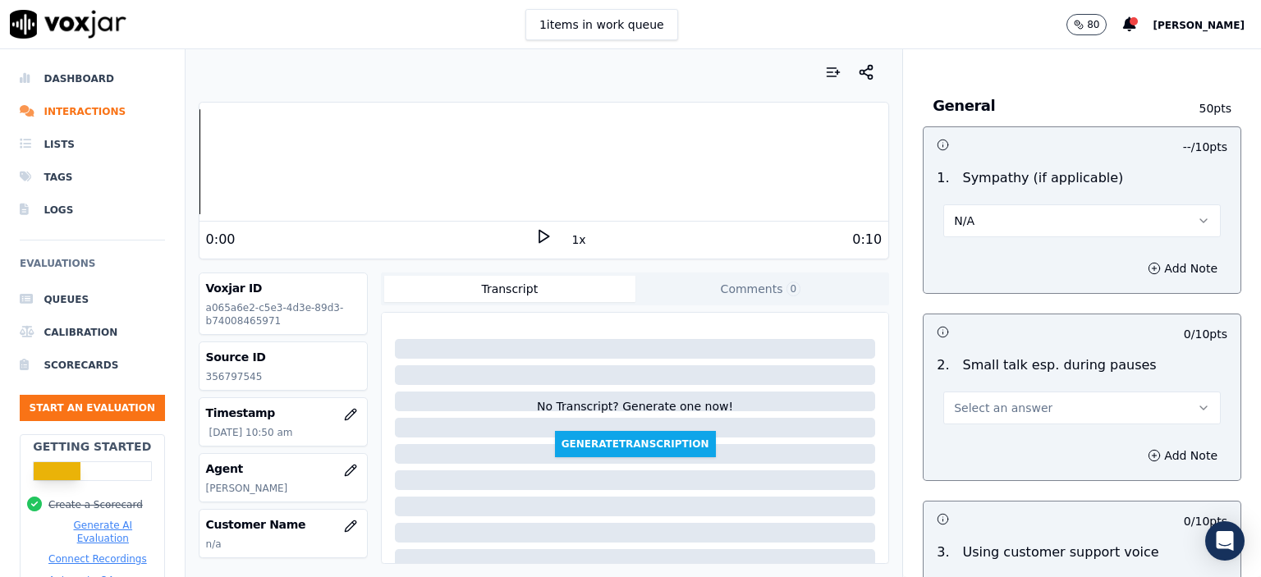
click at [993, 204] on button "N/A" at bounding box center [1081, 220] width 277 height 33
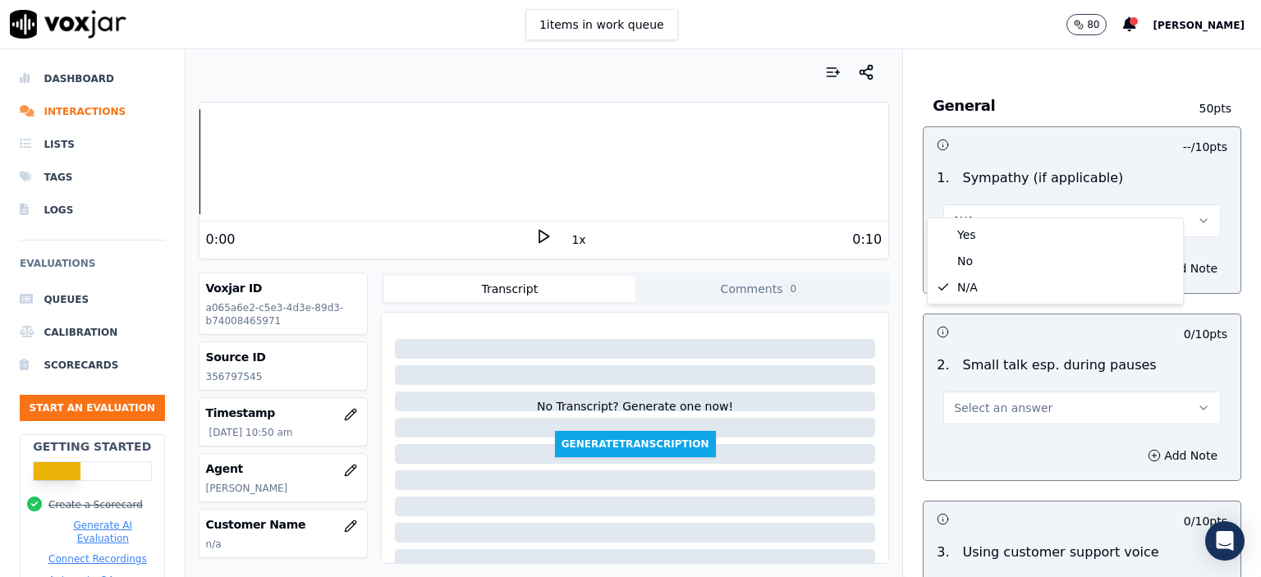
click at [1005, 388] on div "Select an answer" at bounding box center [1081, 406] width 277 height 36
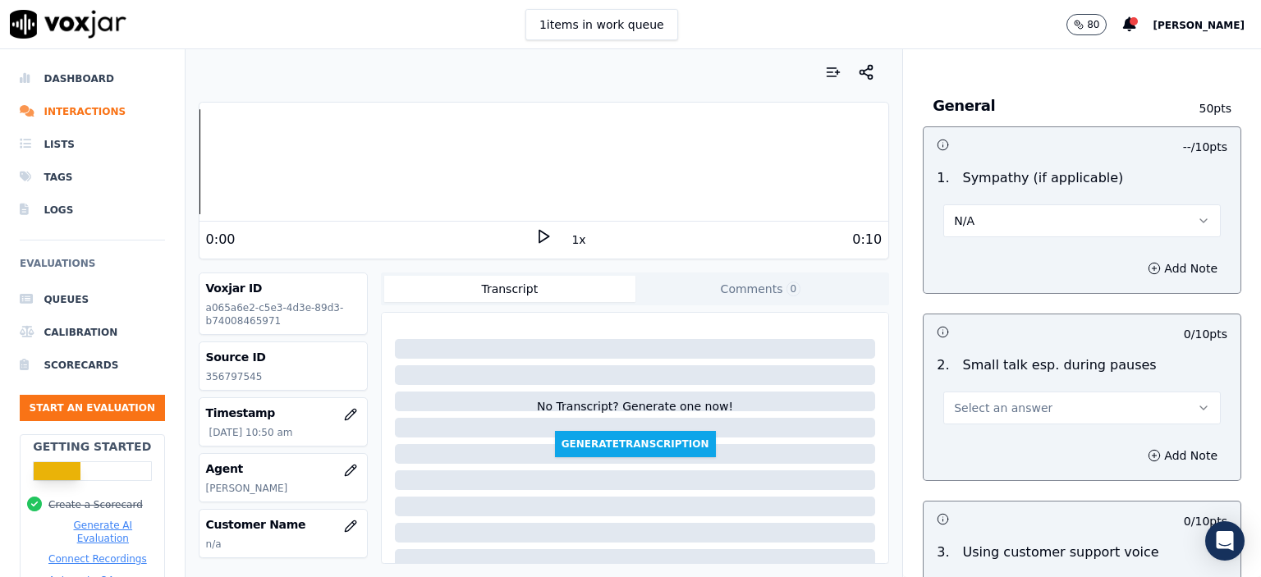
click at [1005, 400] on span "Select an answer" at bounding box center [1003, 408] width 99 height 16
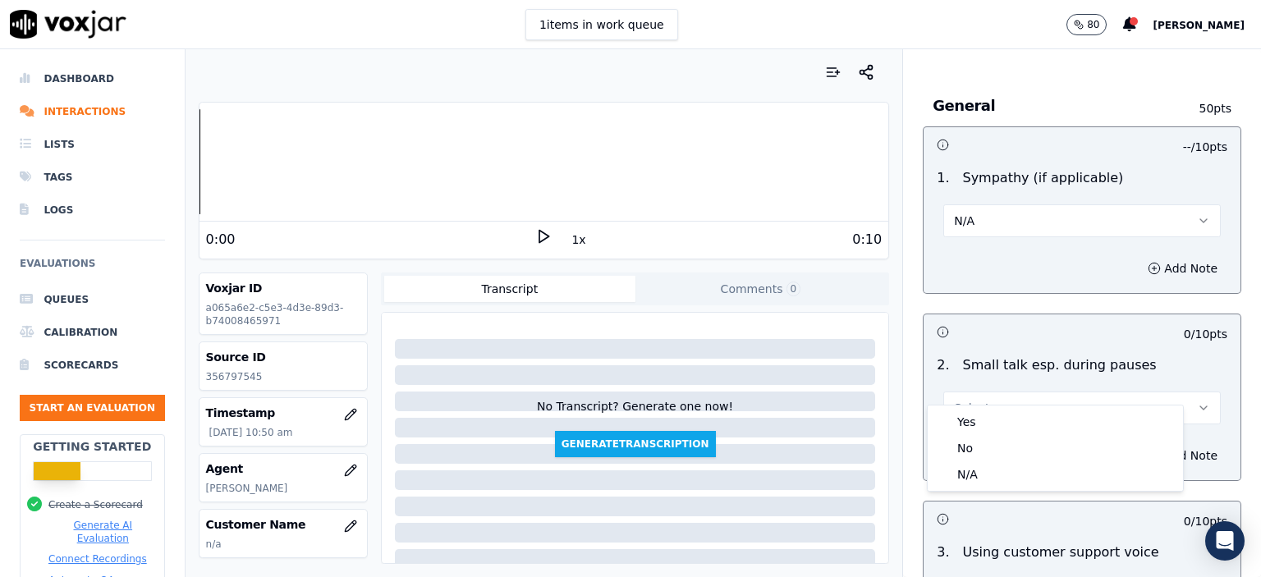
click at [998, 204] on button "N/A" at bounding box center [1081, 220] width 277 height 33
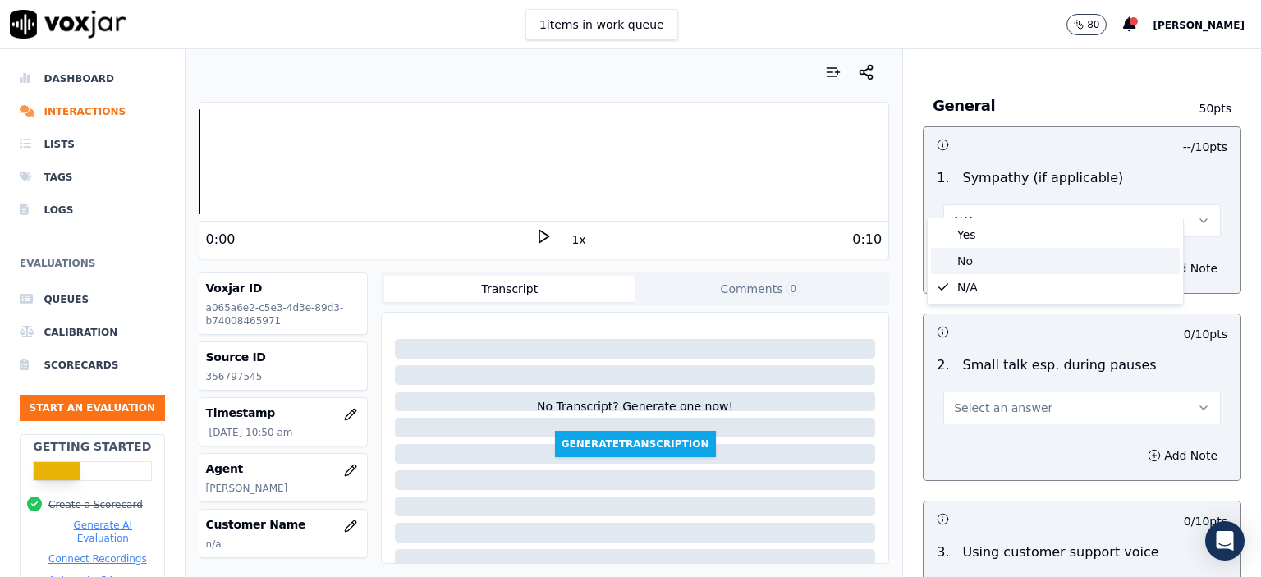
click at [1010, 258] on div "No" at bounding box center [1055, 261] width 249 height 26
click at [1024, 392] on button "Select an answer" at bounding box center [1081, 408] width 277 height 33
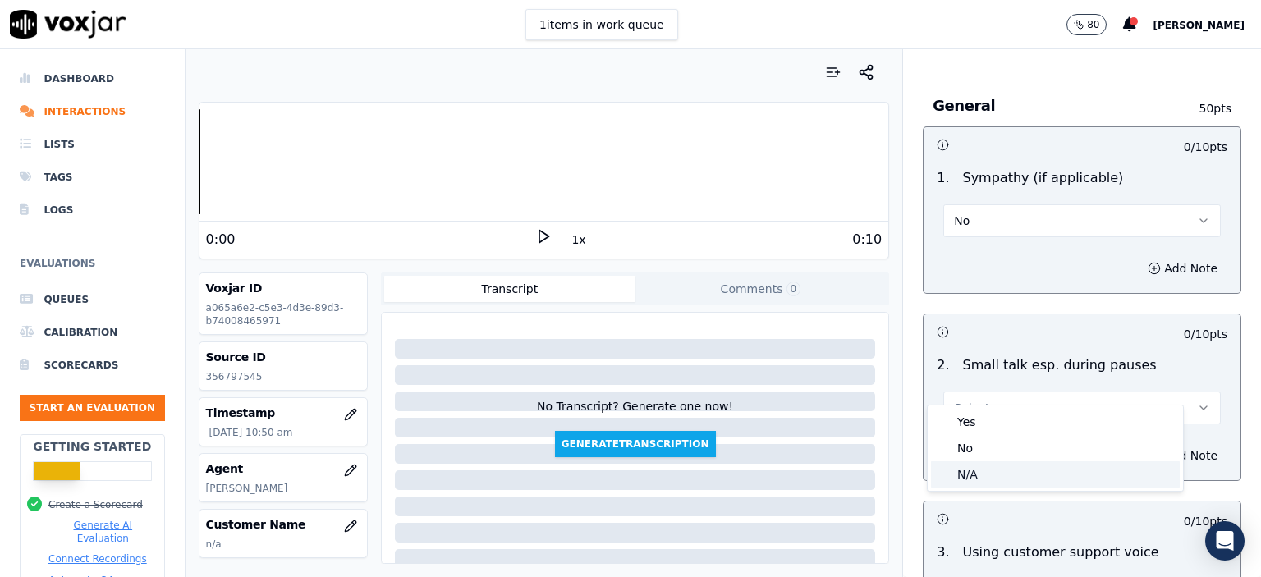
click at [1013, 470] on div "N/A" at bounding box center [1055, 474] width 249 height 26
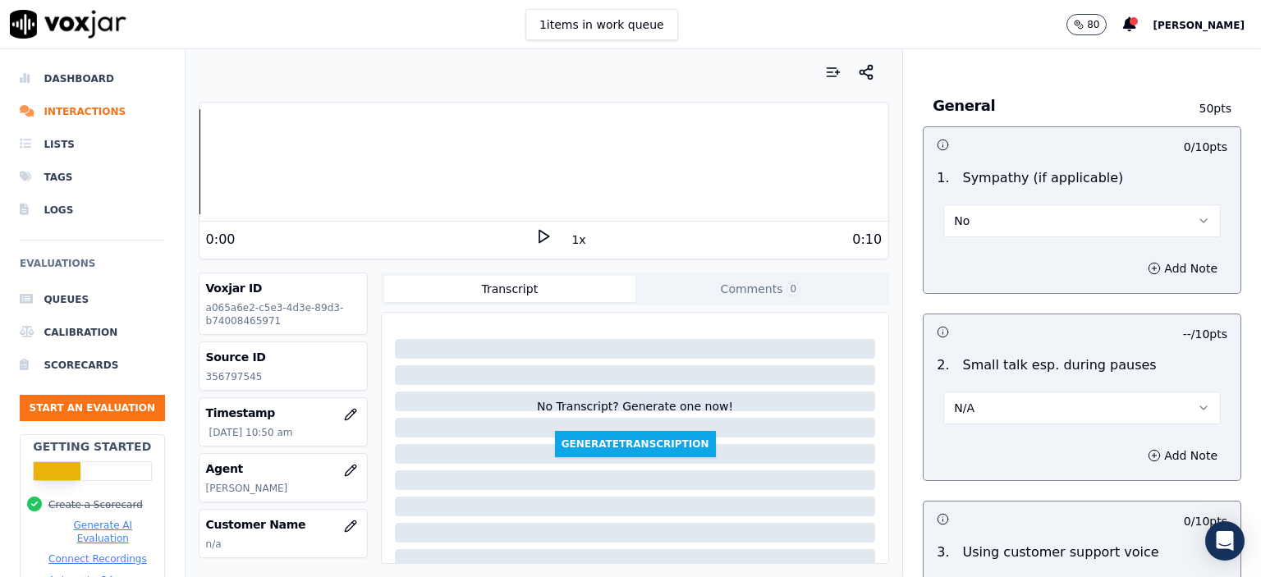
click at [991, 392] on button "N/A" at bounding box center [1081, 408] width 277 height 33
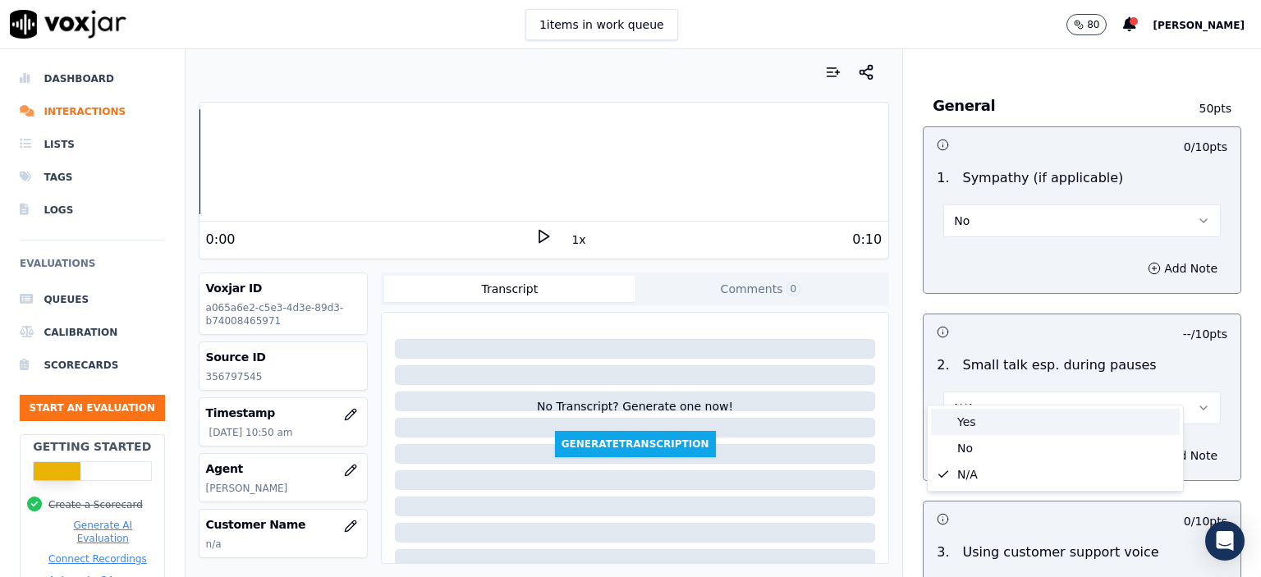
click at [987, 445] on div "No" at bounding box center [1055, 448] width 249 height 26
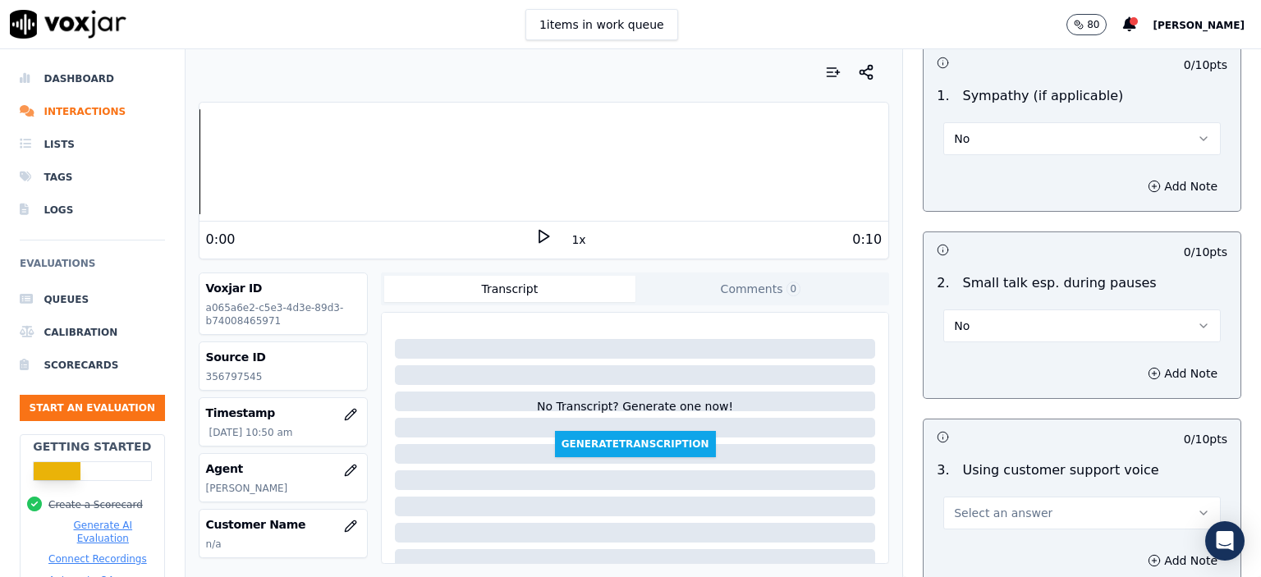
scroll to position [2381, 0]
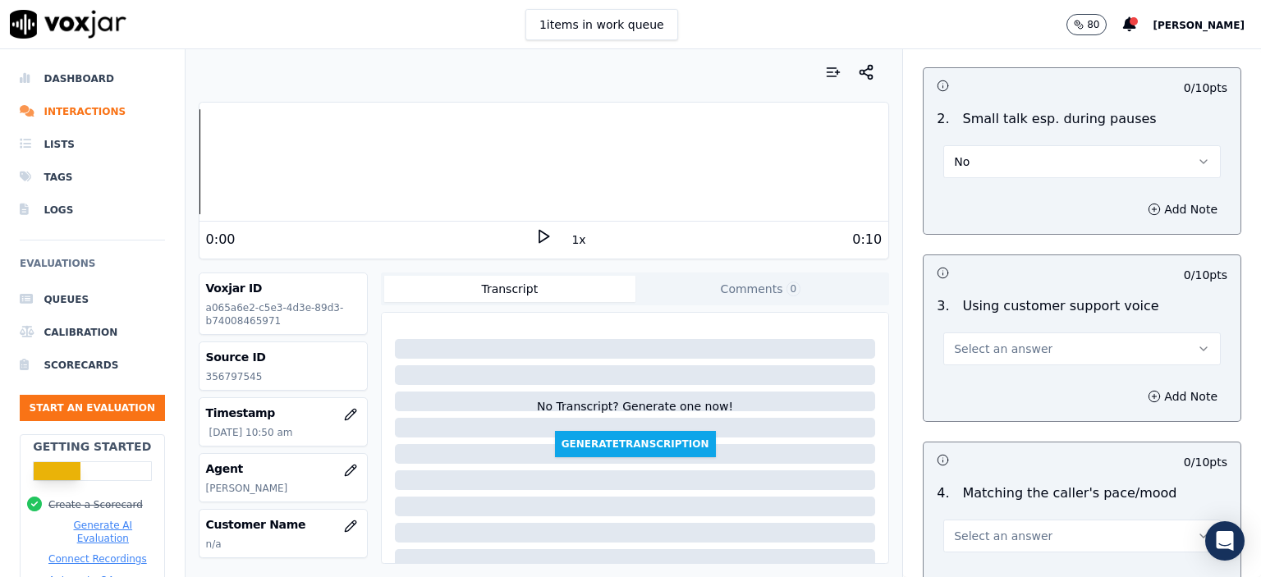
click at [1014, 329] on div "Select an answer" at bounding box center [1081, 347] width 277 height 36
click at [1020, 341] on span "Select an answer" at bounding box center [1003, 349] width 99 height 16
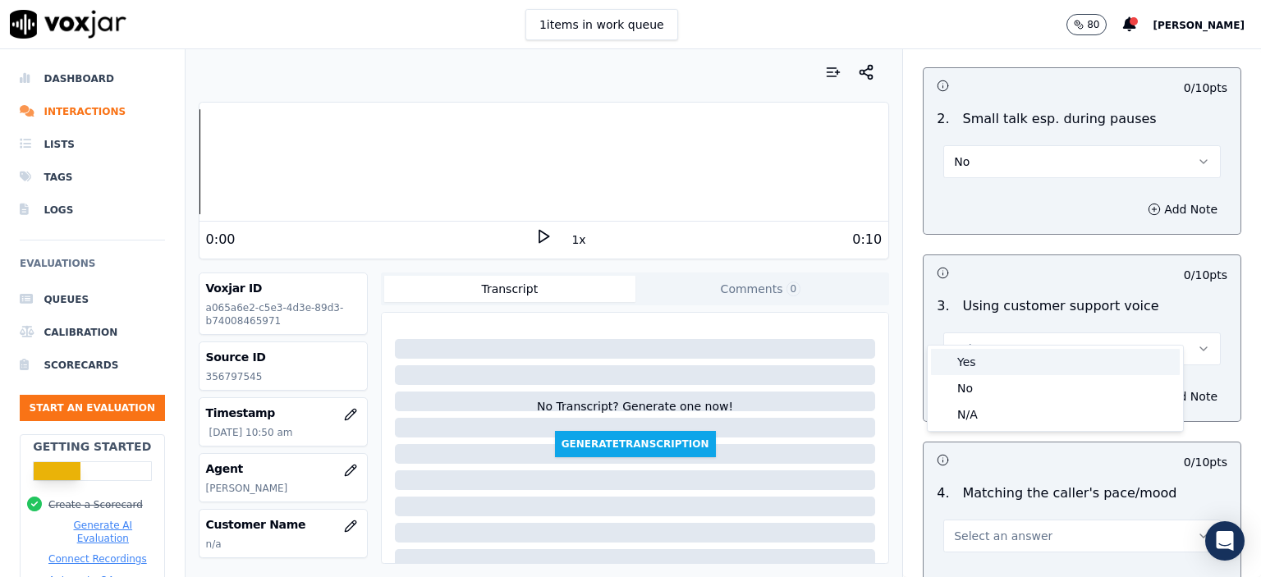
click at [1018, 370] on div "Yes" at bounding box center [1055, 362] width 249 height 26
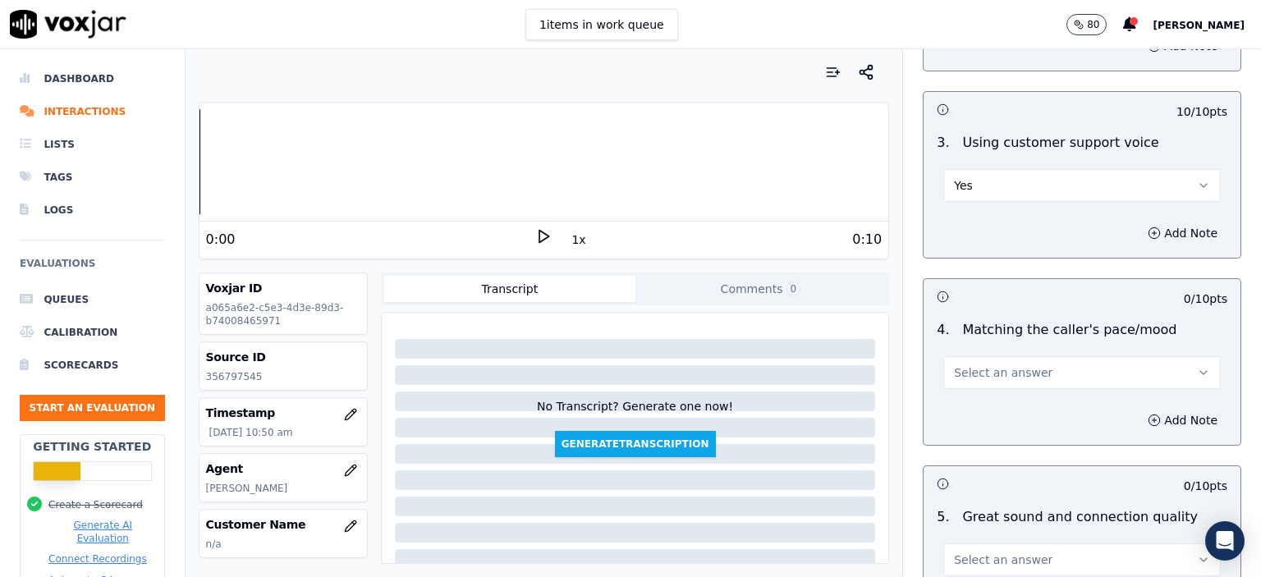
scroll to position [2545, 0]
click at [1002, 358] on button "Select an answer" at bounding box center [1081, 371] width 277 height 33
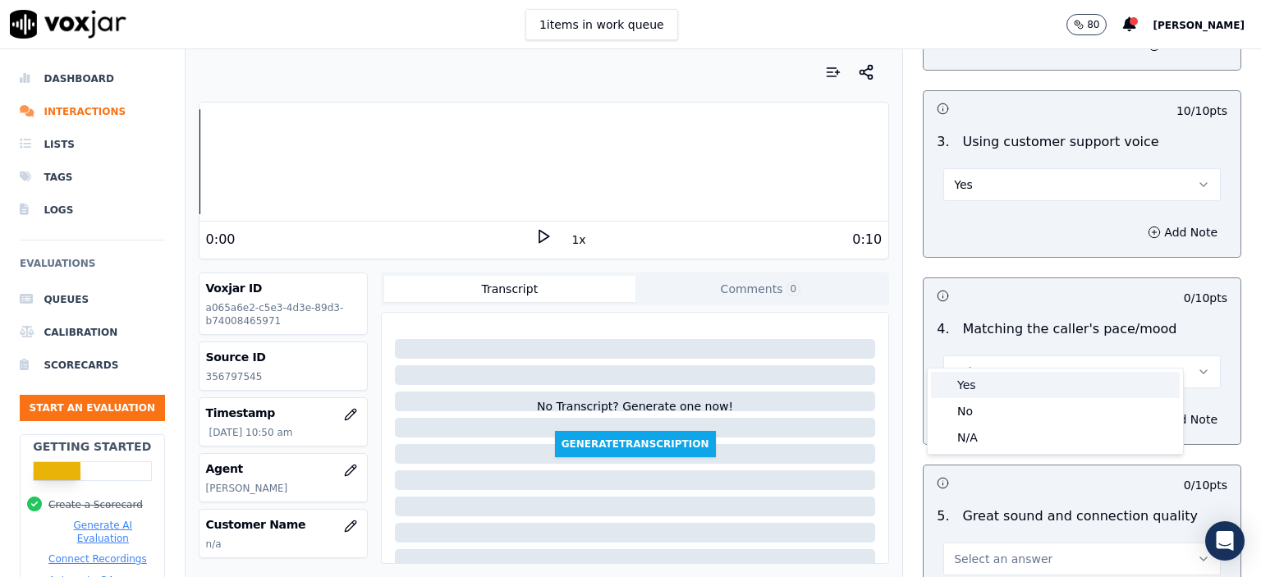
click at [1008, 393] on div "Yes" at bounding box center [1055, 385] width 249 height 26
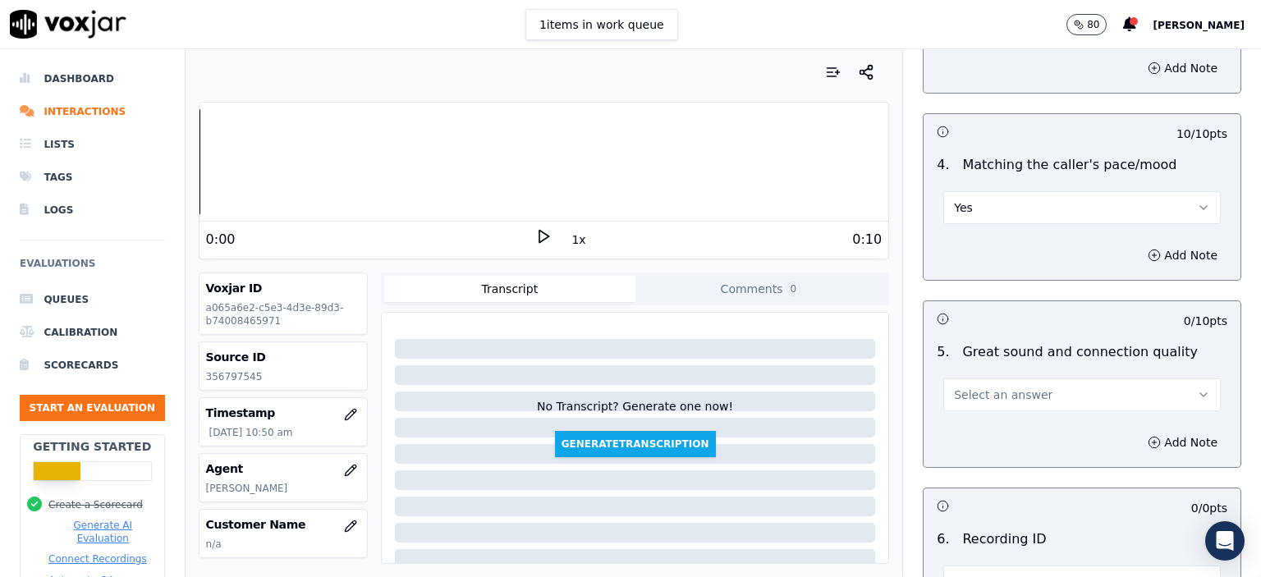
click at [1002, 378] on button "Select an answer" at bounding box center [1081, 394] width 277 height 33
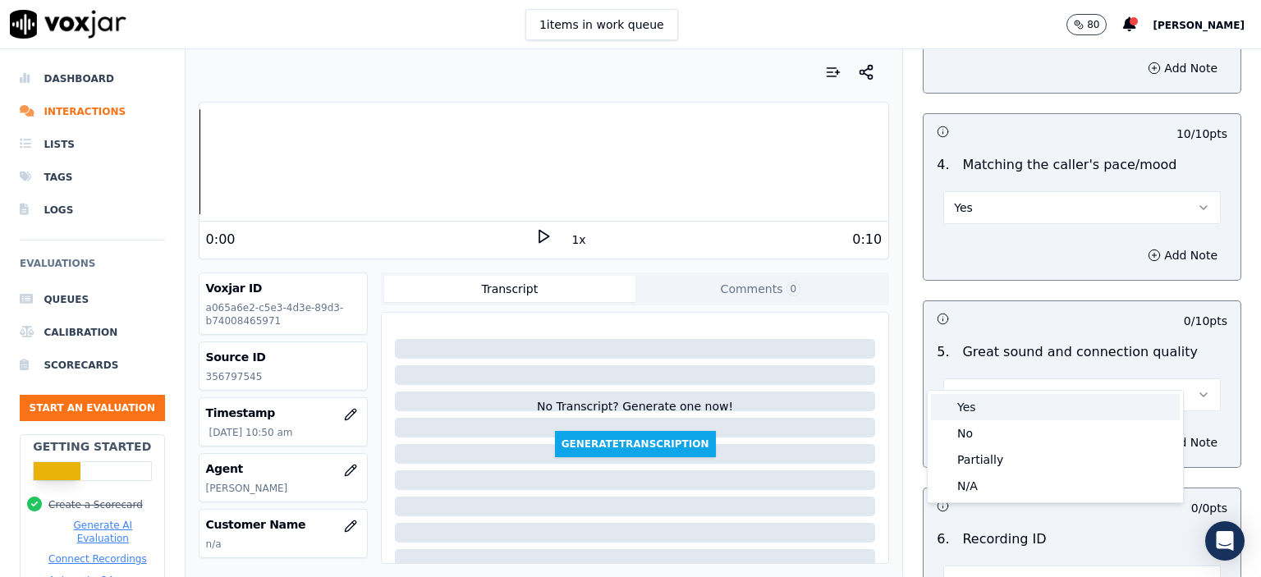
click at [1011, 395] on div "Yes" at bounding box center [1055, 407] width 249 height 26
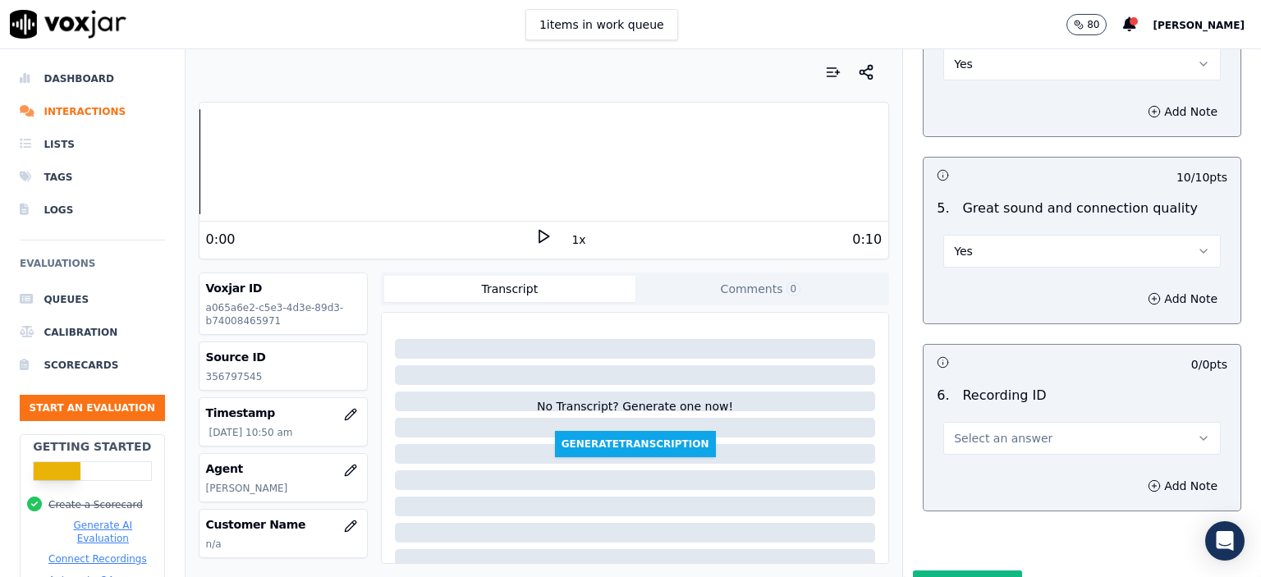
scroll to position [2898, 0]
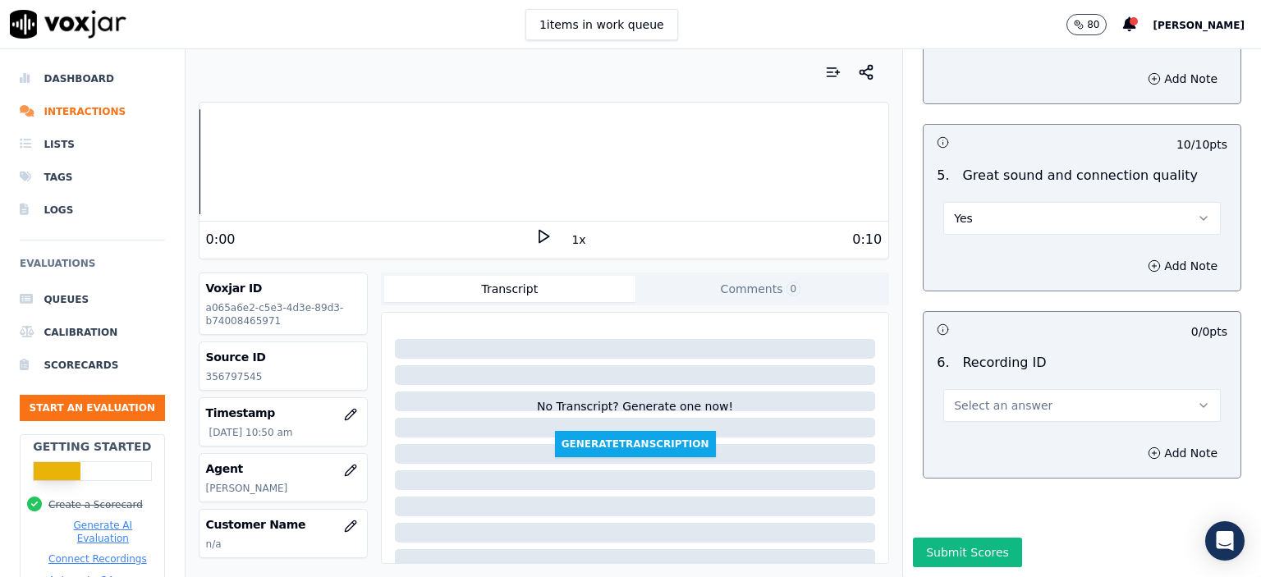
click at [1006, 397] on span "Select an answer" at bounding box center [1003, 405] width 99 height 16
click at [1008, 422] on div "N/A" at bounding box center [1055, 415] width 249 height 26
click at [1149, 442] on button "Add Note" at bounding box center [1182, 453] width 89 height 23
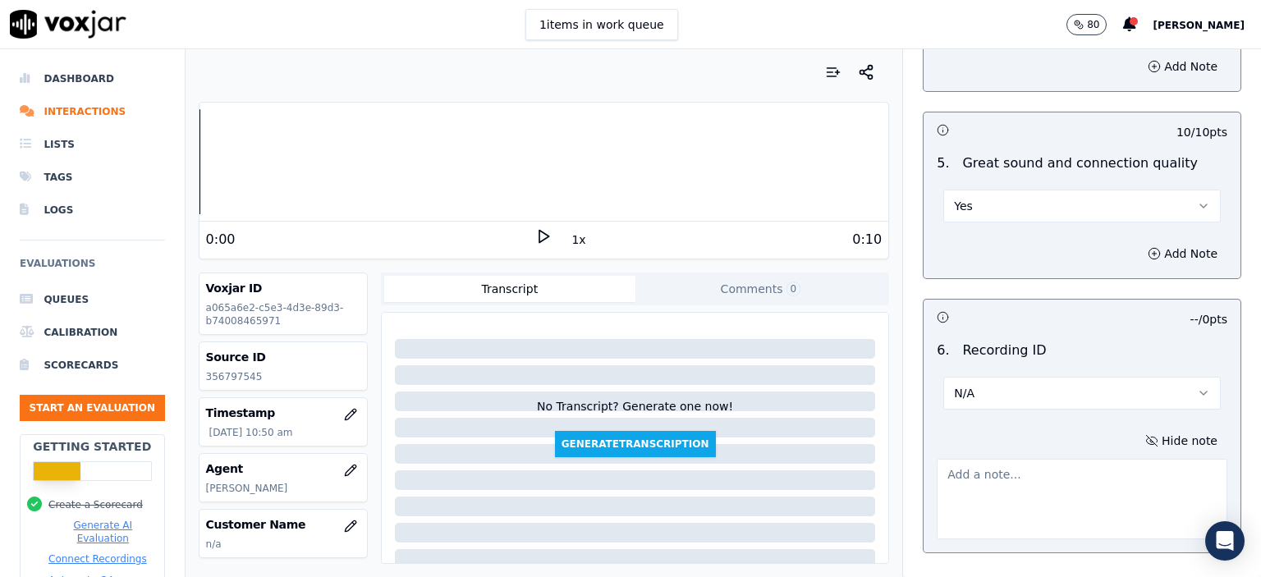
click at [204, 384] on div "Source ID 356797545" at bounding box center [282, 366] width 167 height 48
drag, startPoint x: 205, startPoint y: 384, endPoint x: 220, endPoint y: 382, distance: 15.0
click at [209, 384] on div "Source ID 356797545" at bounding box center [282, 366] width 167 height 48
click at [220, 381] on p "356797545" at bounding box center [283, 376] width 154 height 13
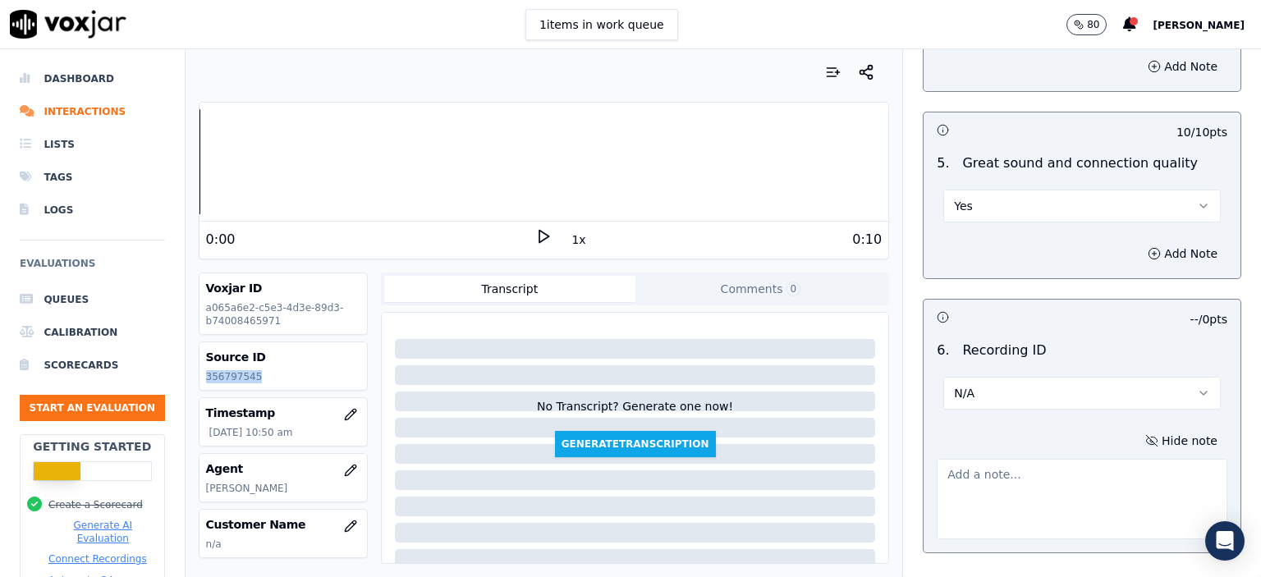
copy p "356797545"
click at [1024, 465] on textarea at bounding box center [1082, 499] width 291 height 80
paste textarea "356797545"
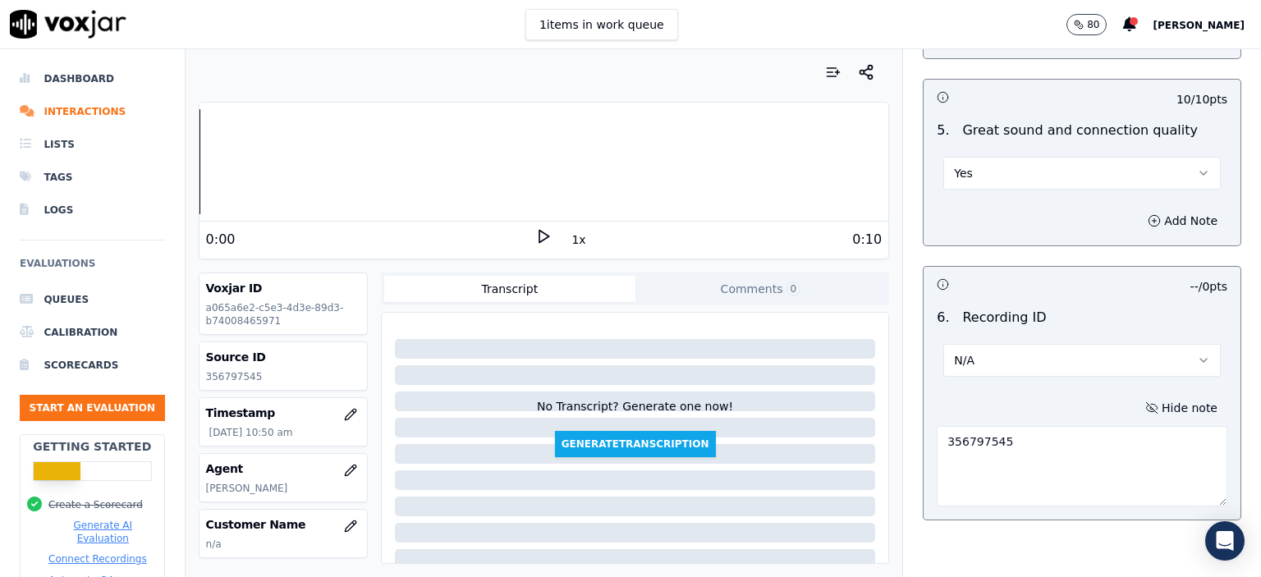
scroll to position [2985, 0]
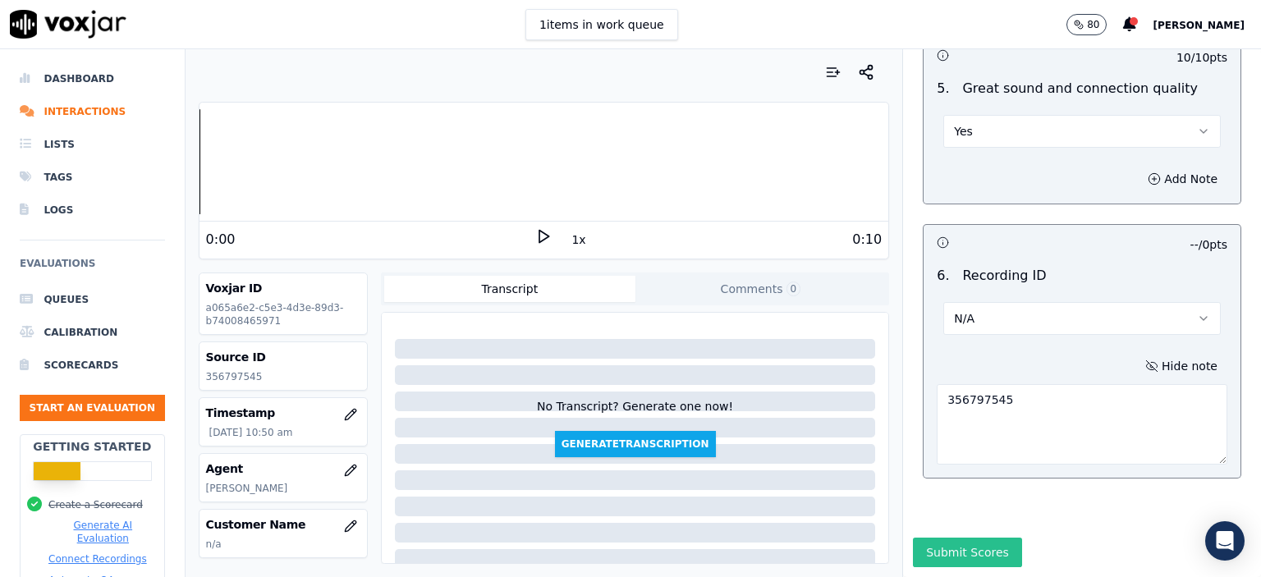
type textarea "356797545"
click at [945, 538] on button "Submit Scores" at bounding box center [967, 553] width 109 height 30
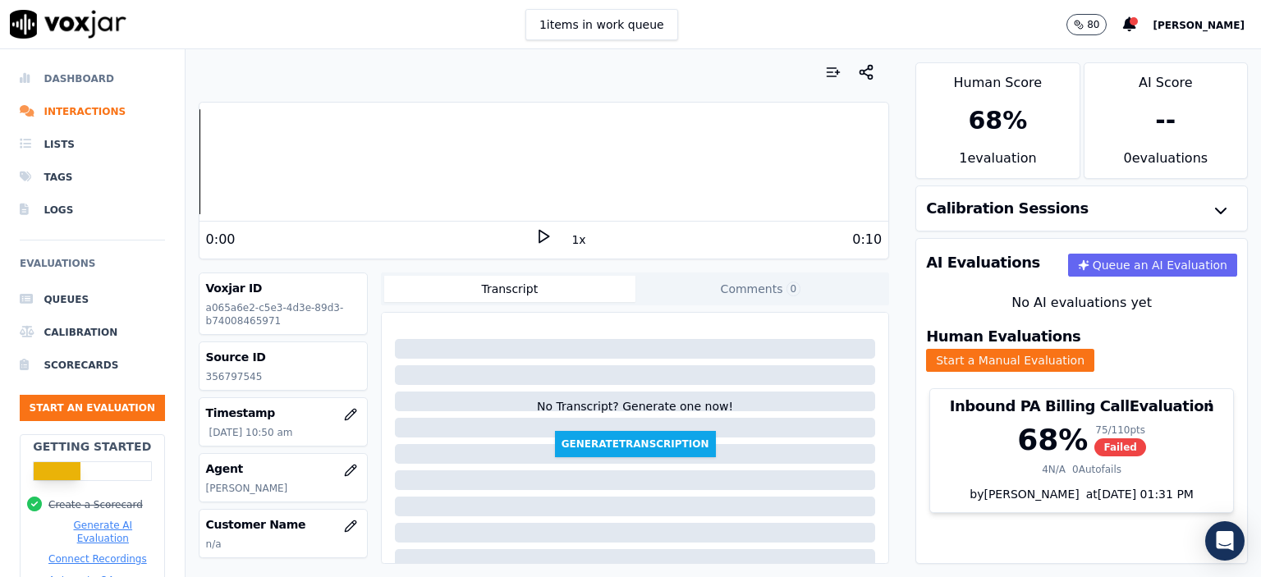
click at [65, 71] on li "Dashboard" at bounding box center [92, 78] width 145 height 33
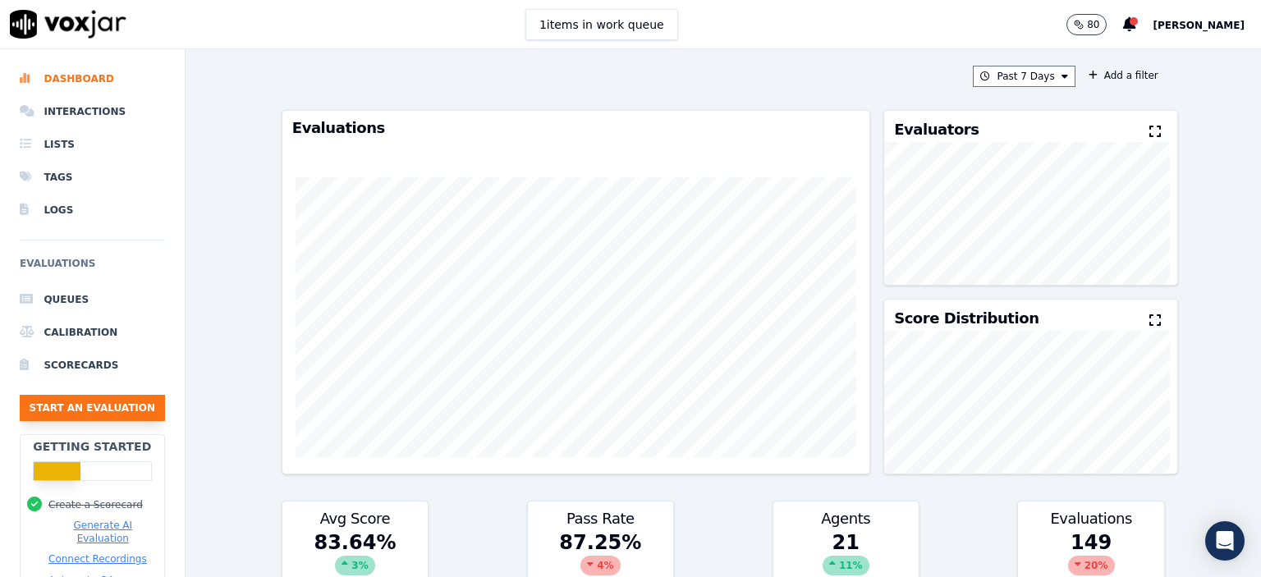
click at [63, 410] on button "Start an Evaluation" at bounding box center [92, 408] width 145 height 26
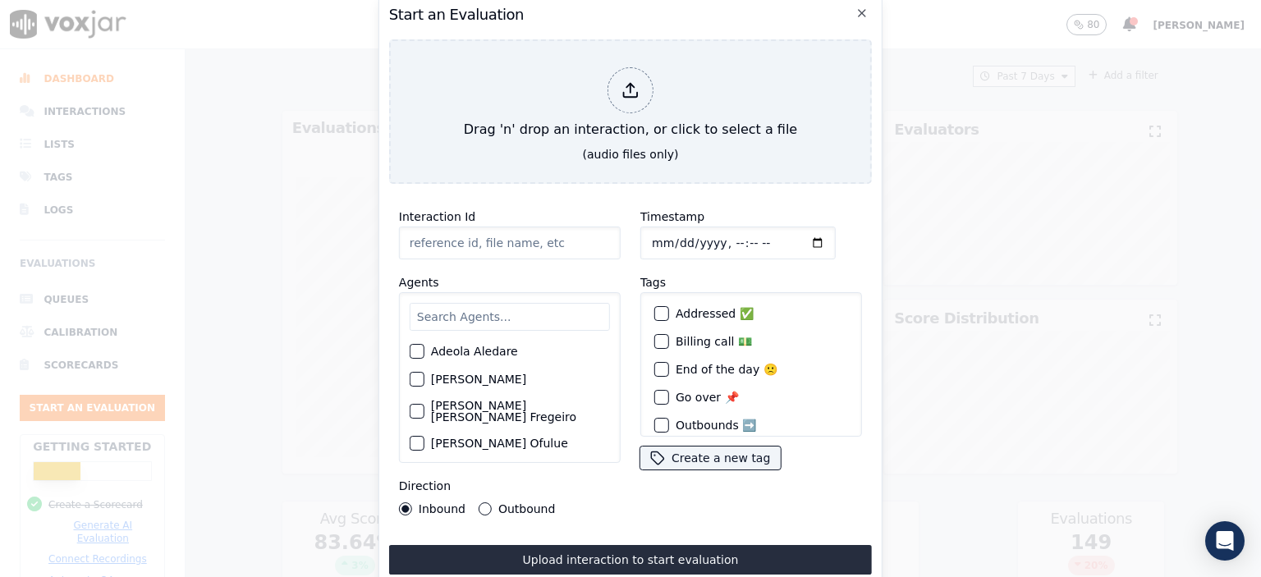
click at [463, 236] on input "Interaction Id" at bounding box center [510, 243] width 222 height 33
paste input "356802690"
type input "356802690"
click at [722, 237] on input "Timestamp" at bounding box center [737, 243] width 195 height 33
type input "2025-08-15T11:17"
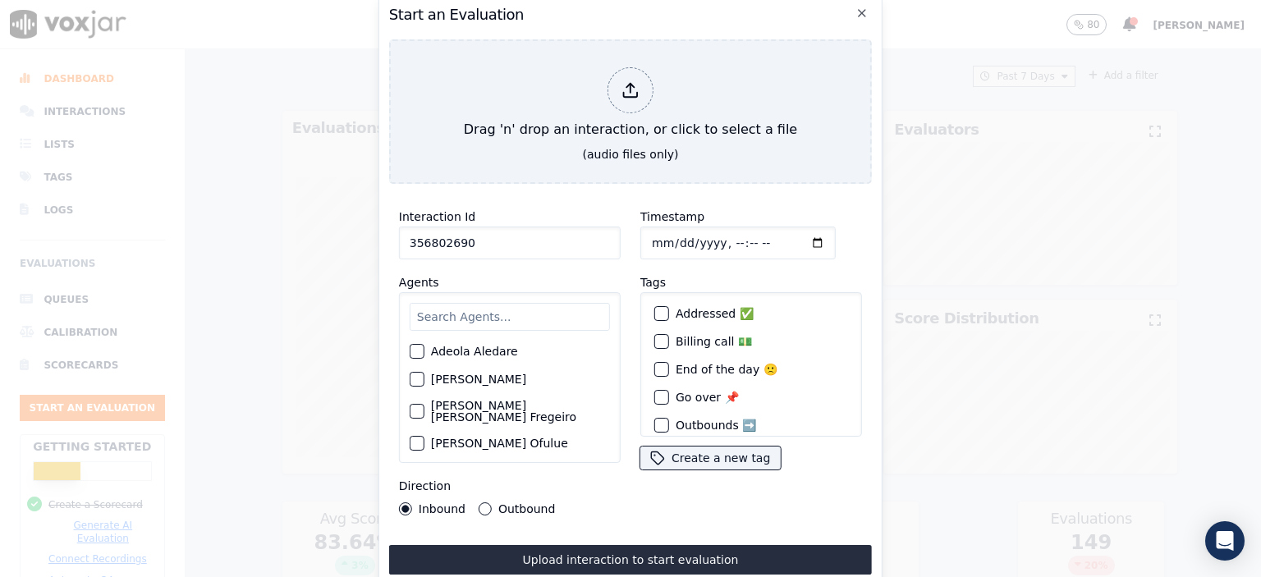
click at [479, 308] on input "text" at bounding box center [510, 317] width 200 height 28
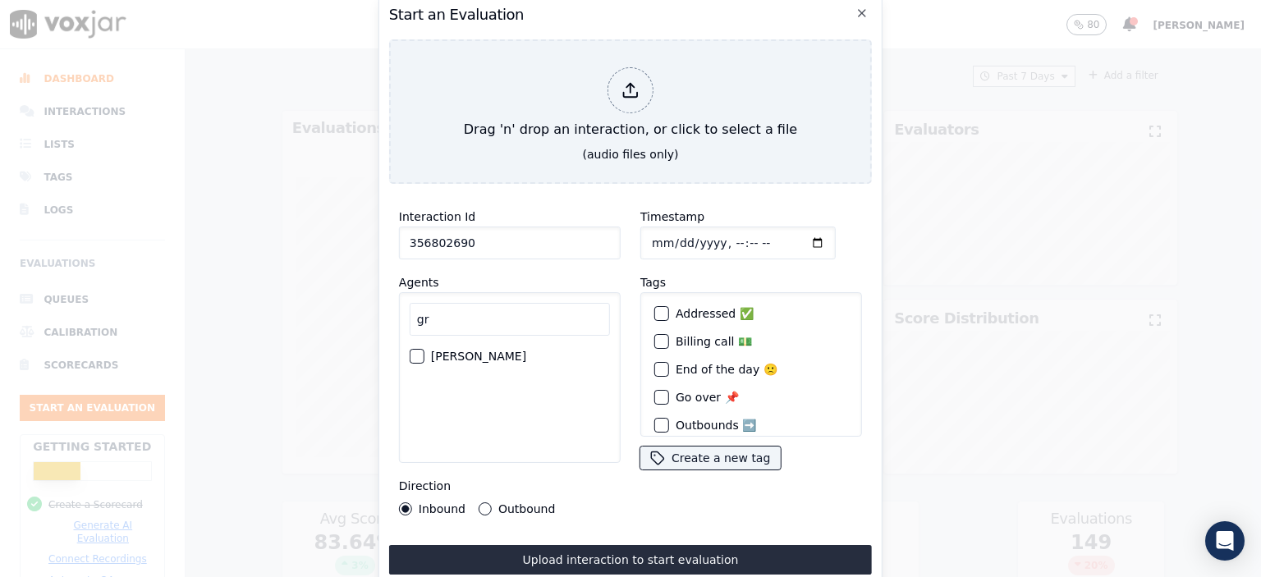
type input "gr"
click at [470, 351] on label "[PERSON_NAME]" at bounding box center [478, 356] width 95 height 11
click at [424, 349] on button "[PERSON_NAME]" at bounding box center [417, 356] width 15 height 15
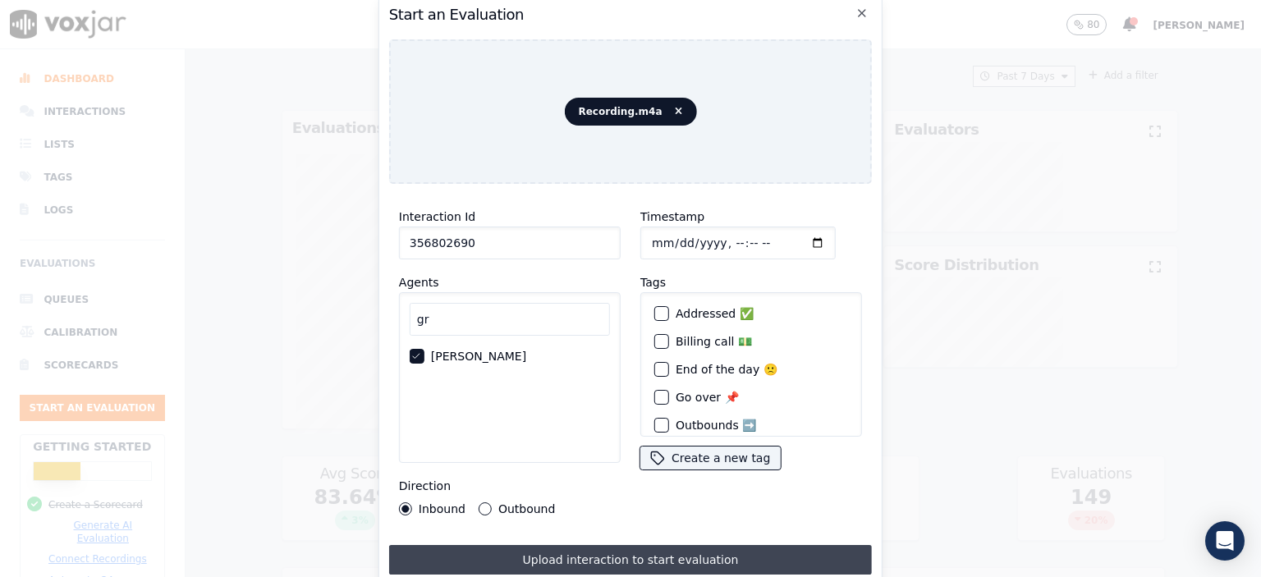
click at [673, 545] on button "Upload interaction to start evaluation" at bounding box center [630, 560] width 483 height 30
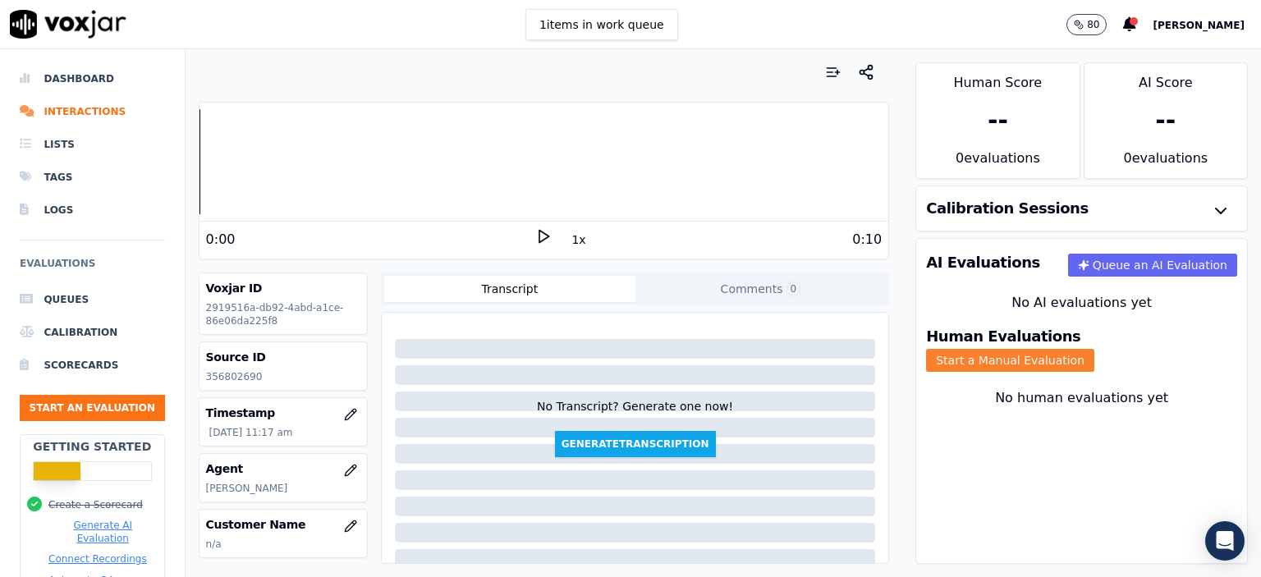
click at [1094, 349] on button "Start a Manual Evaluation" at bounding box center [1010, 360] width 168 height 23
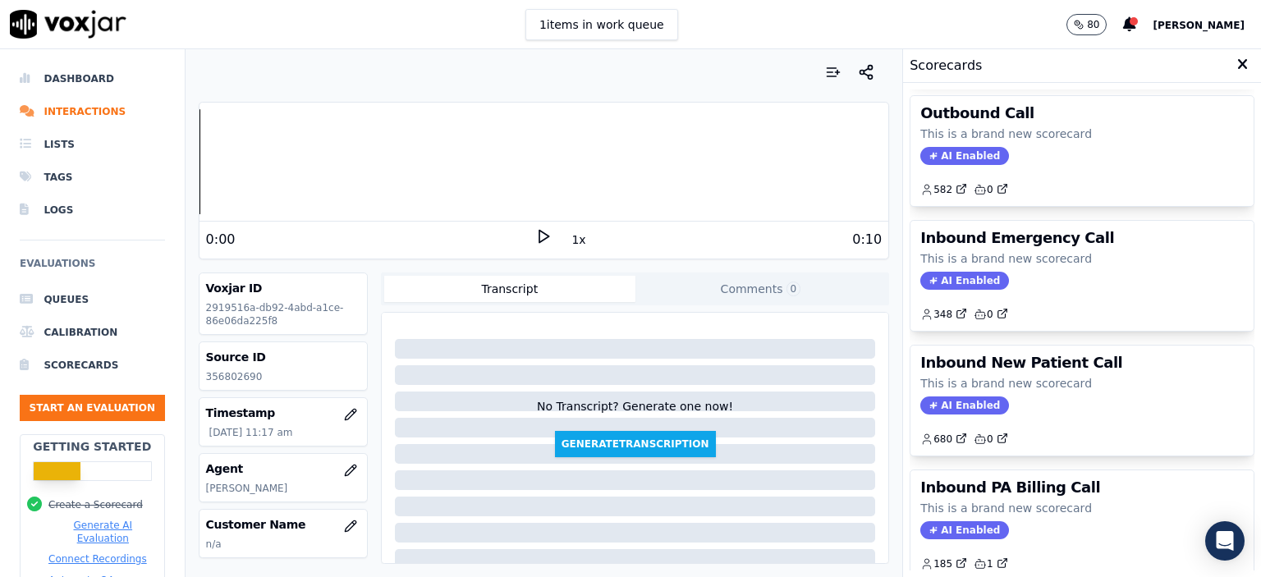
scroll to position [328, 0]
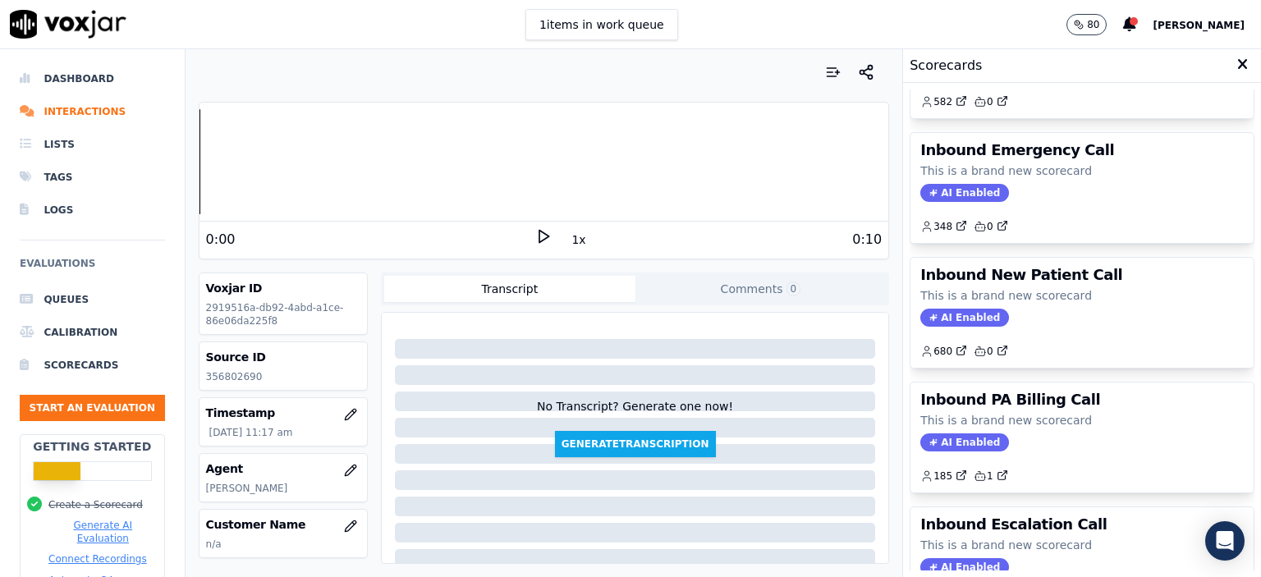
click at [1108, 324] on div "Inbound New Patient Call This is a brand new scorecard AI Enabled 680 0" at bounding box center [1081, 313] width 343 height 110
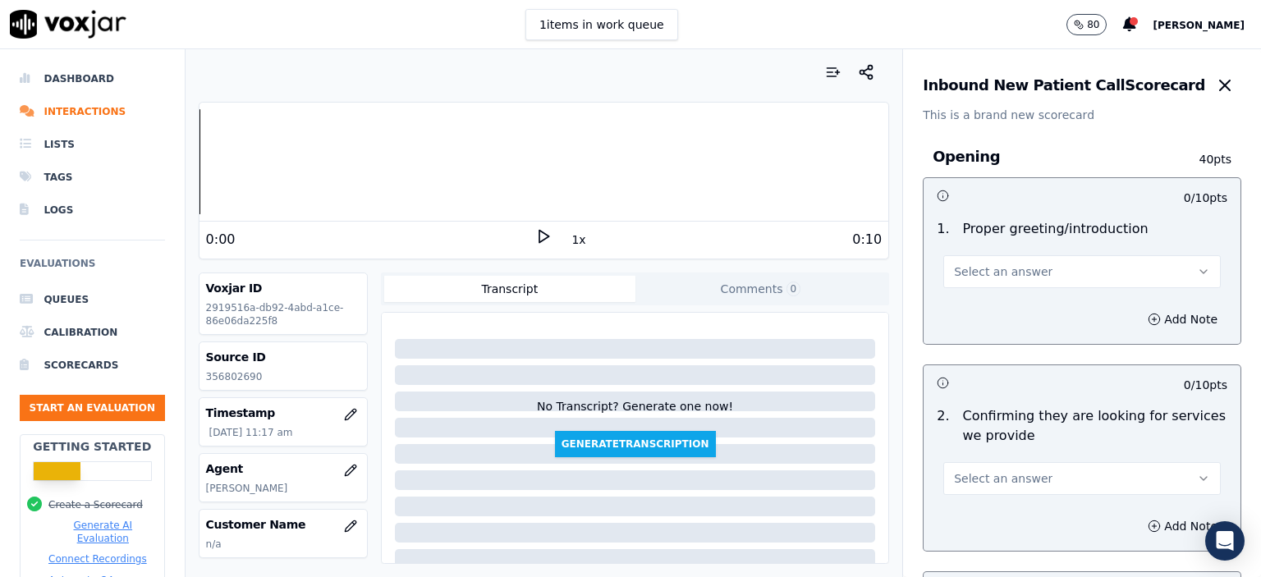
click at [1029, 273] on button "Select an answer" at bounding box center [1081, 271] width 277 height 33
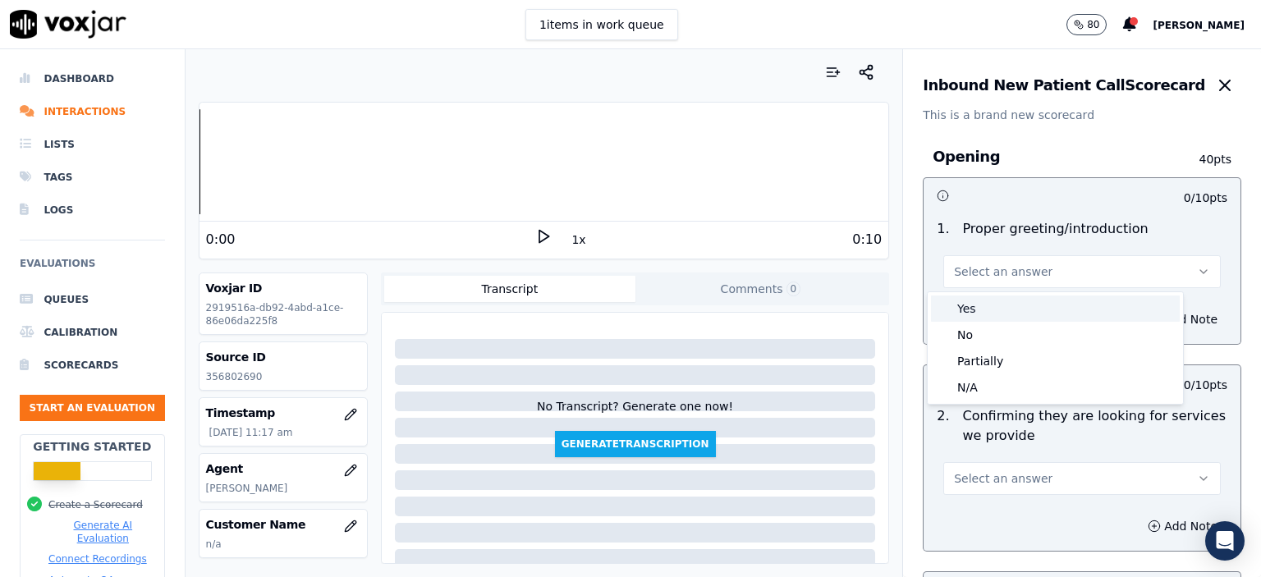
click at [1034, 317] on div "Yes" at bounding box center [1055, 309] width 249 height 26
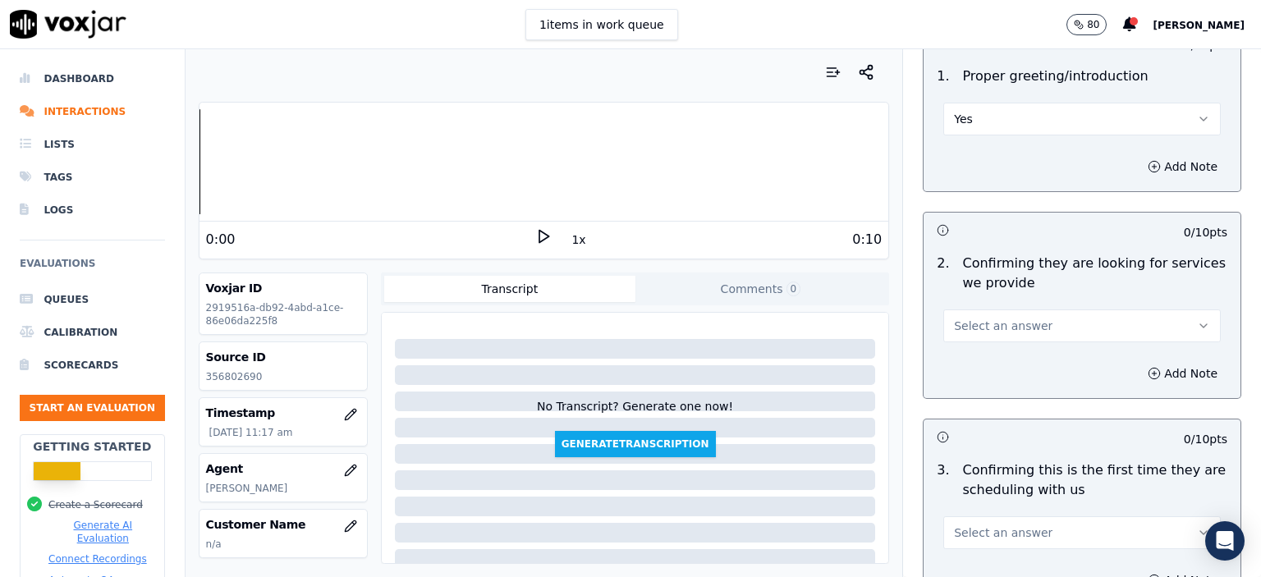
scroll to position [164, 0]
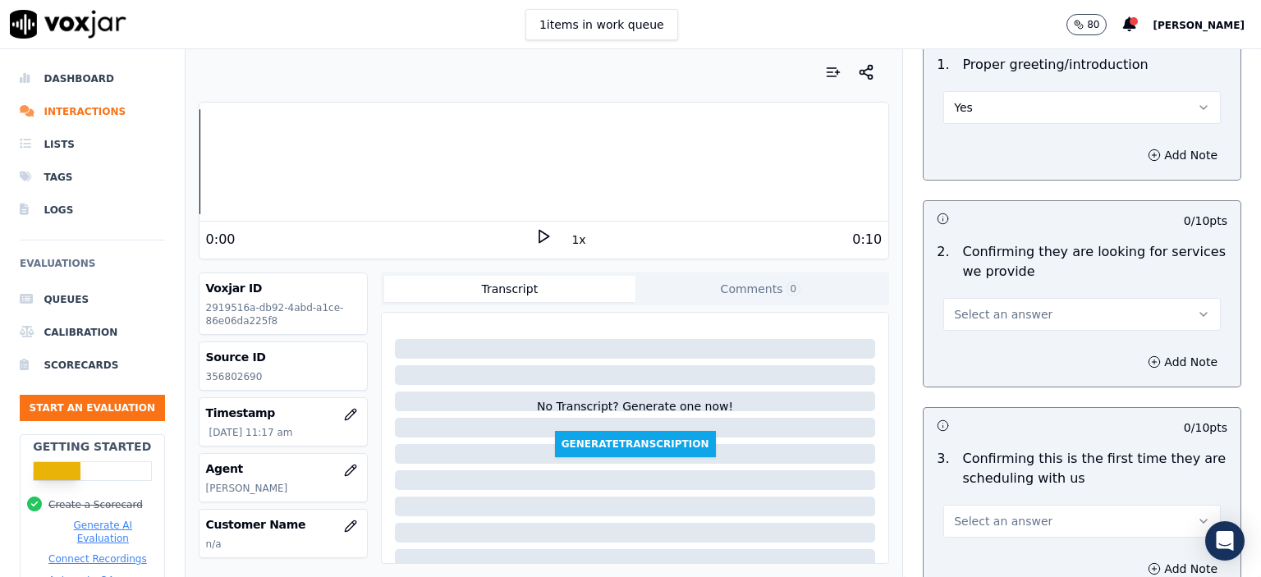
click at [1029, 321] on button "Select an answer" at bounding box center [1081, 314] width 277 height 33
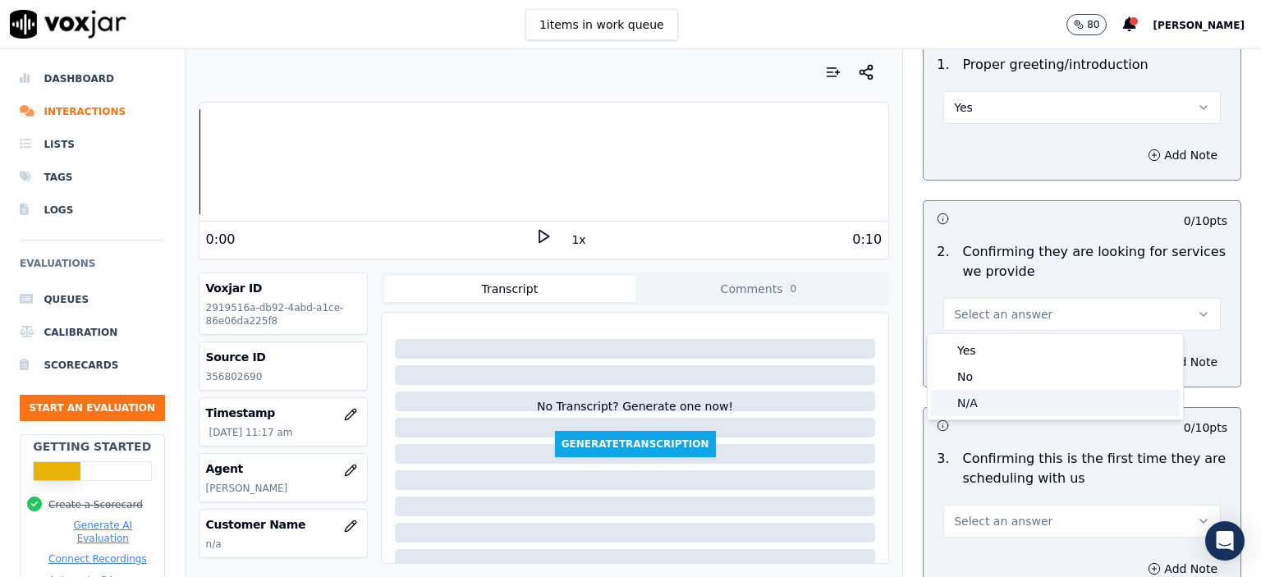
click at [1020, 401] on div "N/A" at bounding box center [1055, 403] width 249 height 26
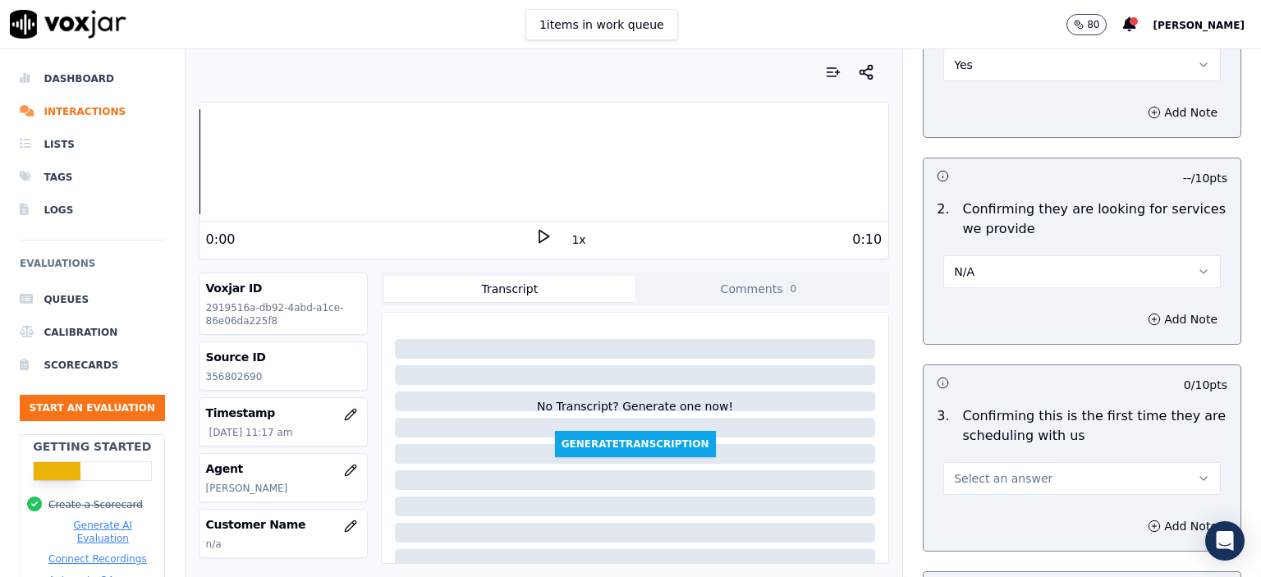
scroll to position [410, 0]
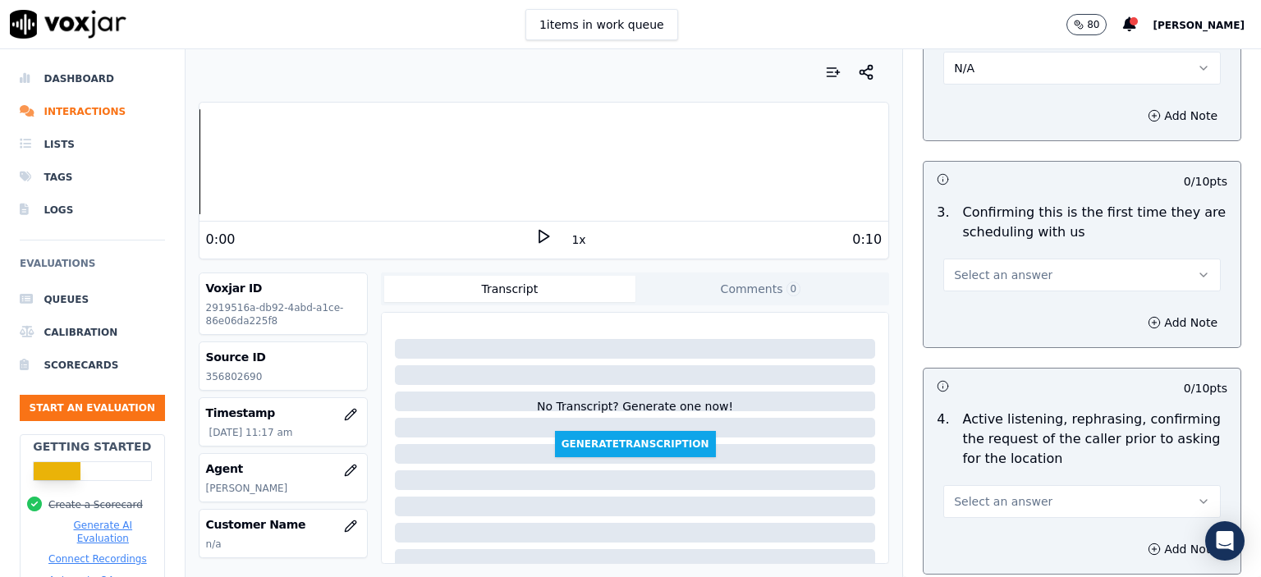
click at [1078, 265] on button "Select an answer" at bounding box center [1081, 275] width 277 height 33
click at [1064, 331] on div "No" at bounding box center [1055, 337] width 249 height 26
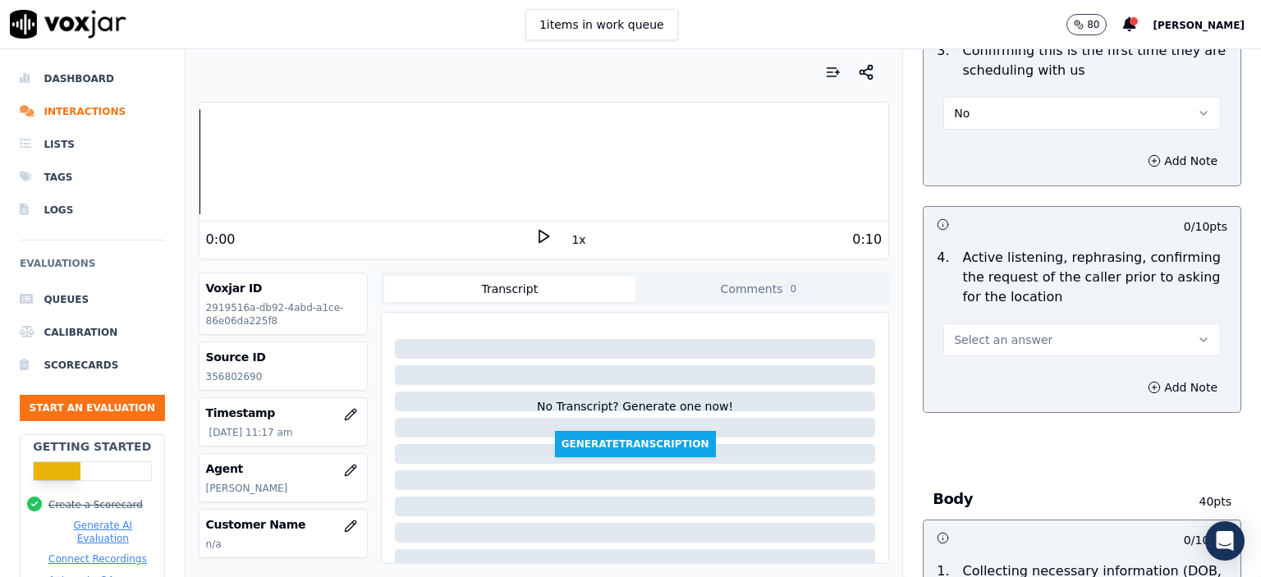
scroll to position [575, 0]
click at [1111, 341] on button "Select an answer" at bounding box center [1081, 337] width 277 height 33
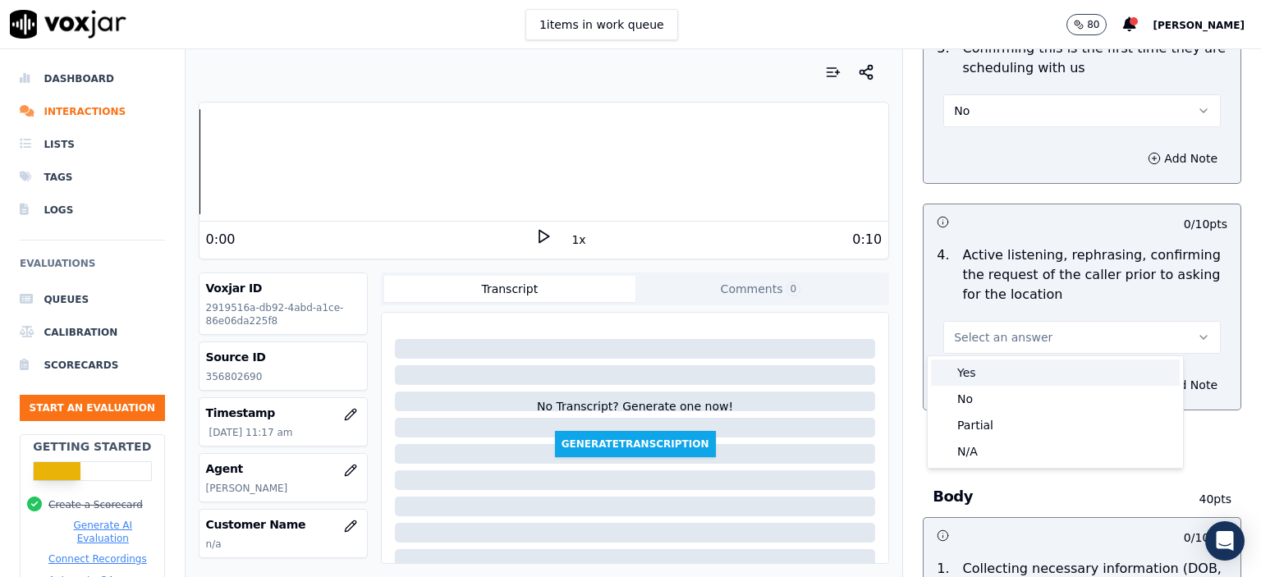
click at [1005, 369] on div "Yes" at bounding box center [1055, 373] width 249 height 26
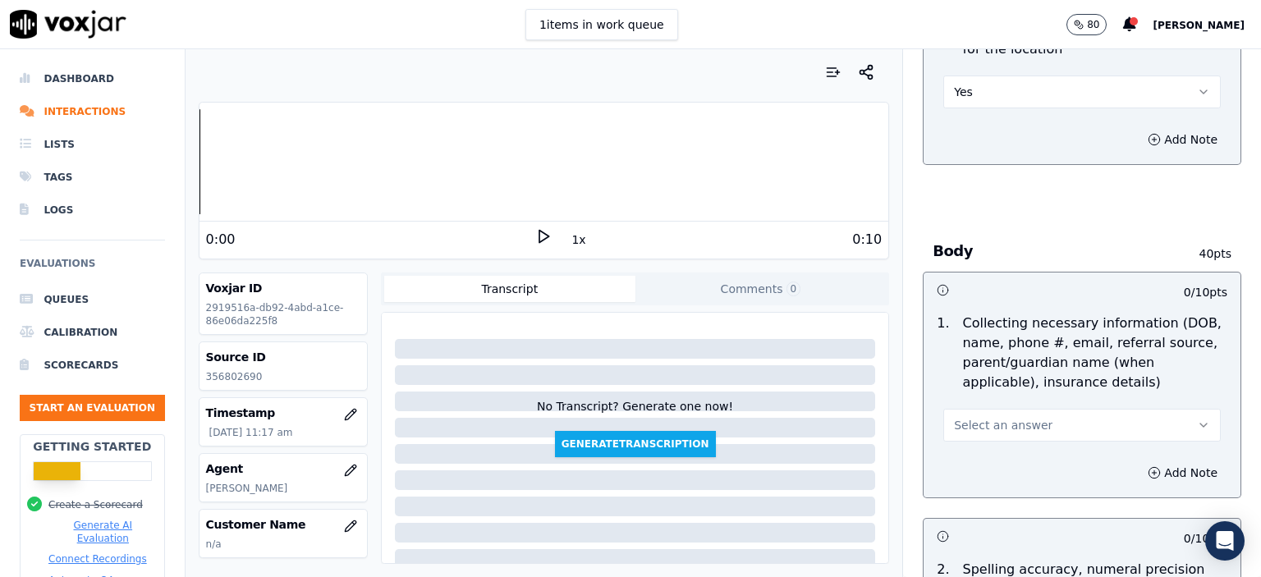
scroll to position [821, 0]
click at [997, 419] on span "Select an answer" at bounding box center [1003, 424] width 99 height 16
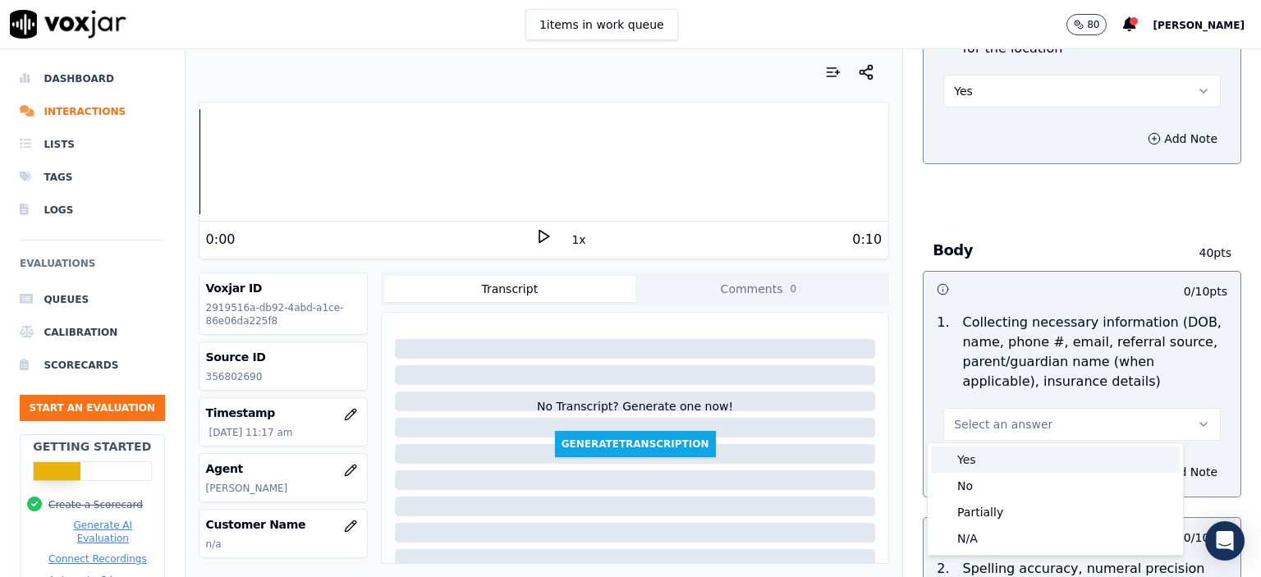
click at [992, 467] on div "Yes" at bounding box center [1055, 460] width 249 height 26
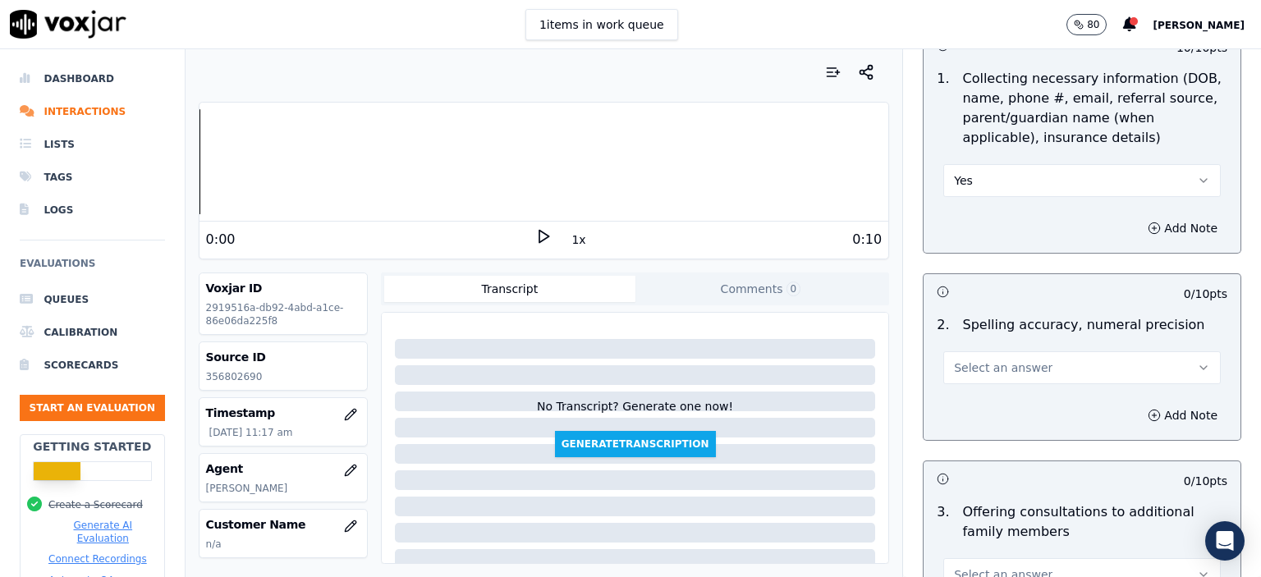
scroll to position [1067, 0]
click at [1020, 359] on span "Select an answer" at bounding box center [1003, 365] width 99 height 16
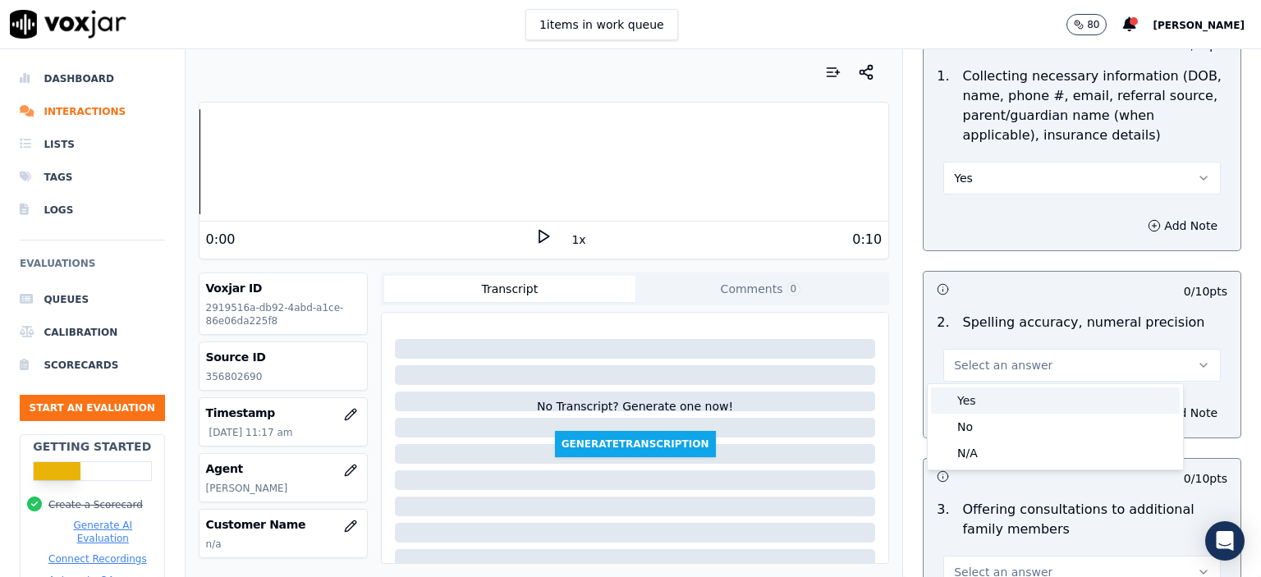
click at [1016, 390] on div "Yes" at bounding box center [1055, 400] width 249 height 26
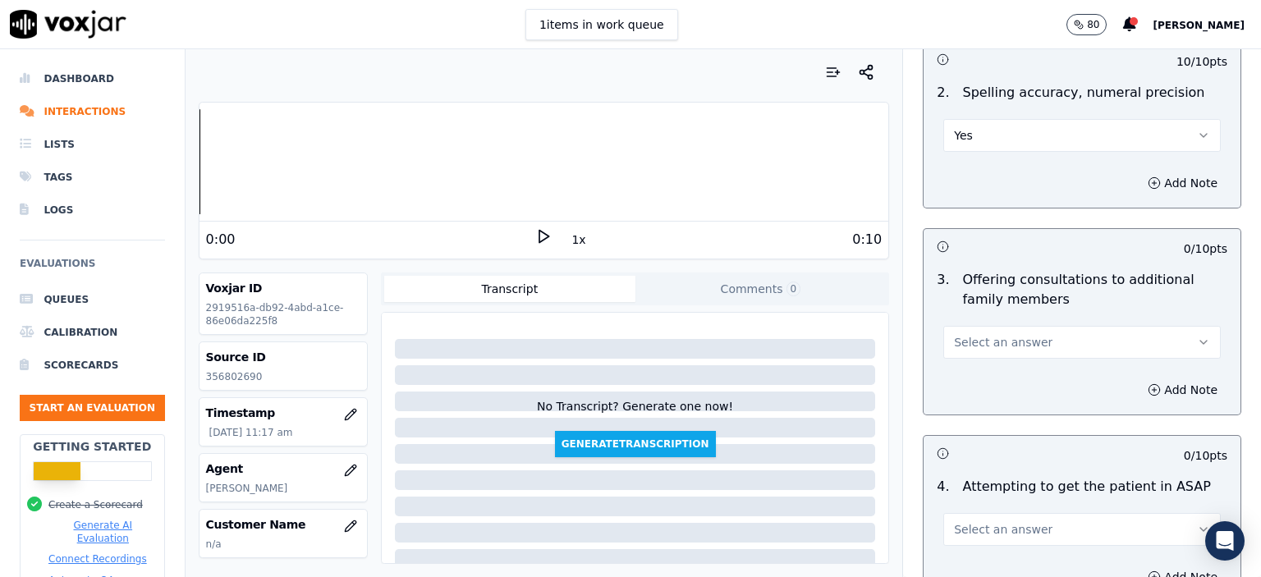
scroll to position [1313, 0]
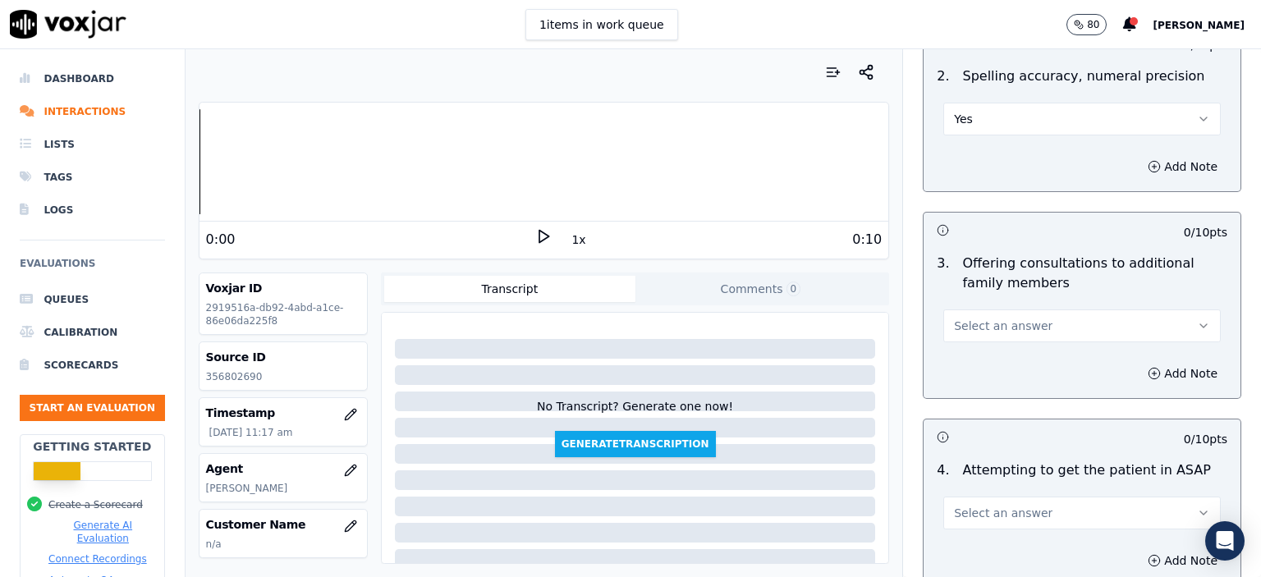
click at [1032, 321] on button "Select an answer" at bounding box center [1081, 325] width 277 height 33
click at [1015, 381] on div "No" at bounding box center [1055, 387] width 249 height 26
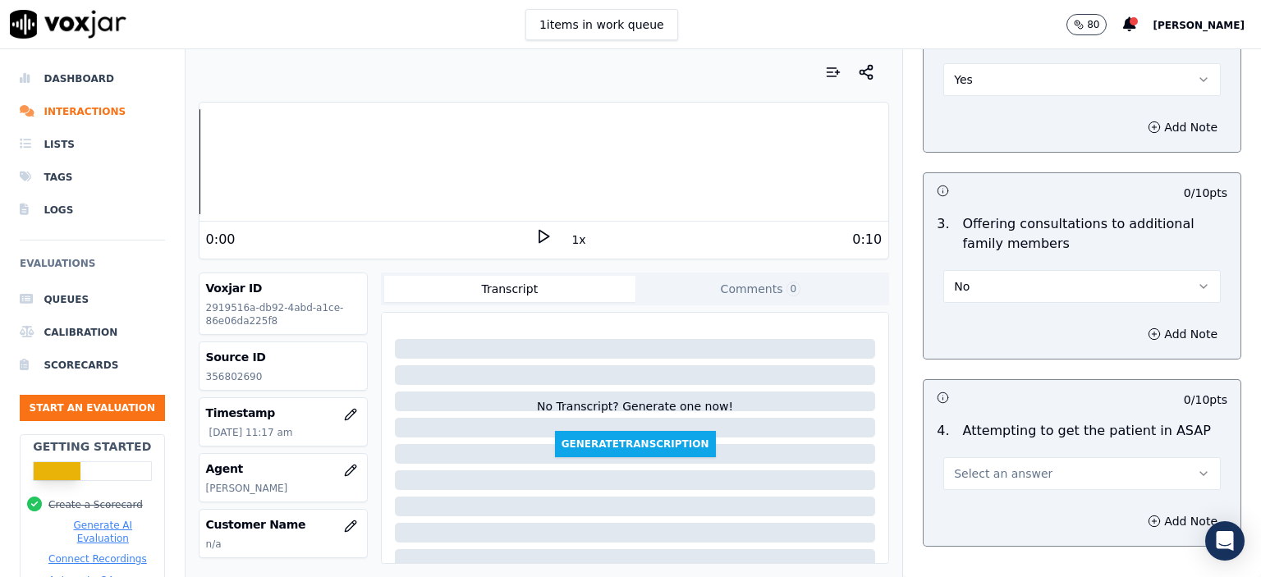
scroll to position [1478, 0]
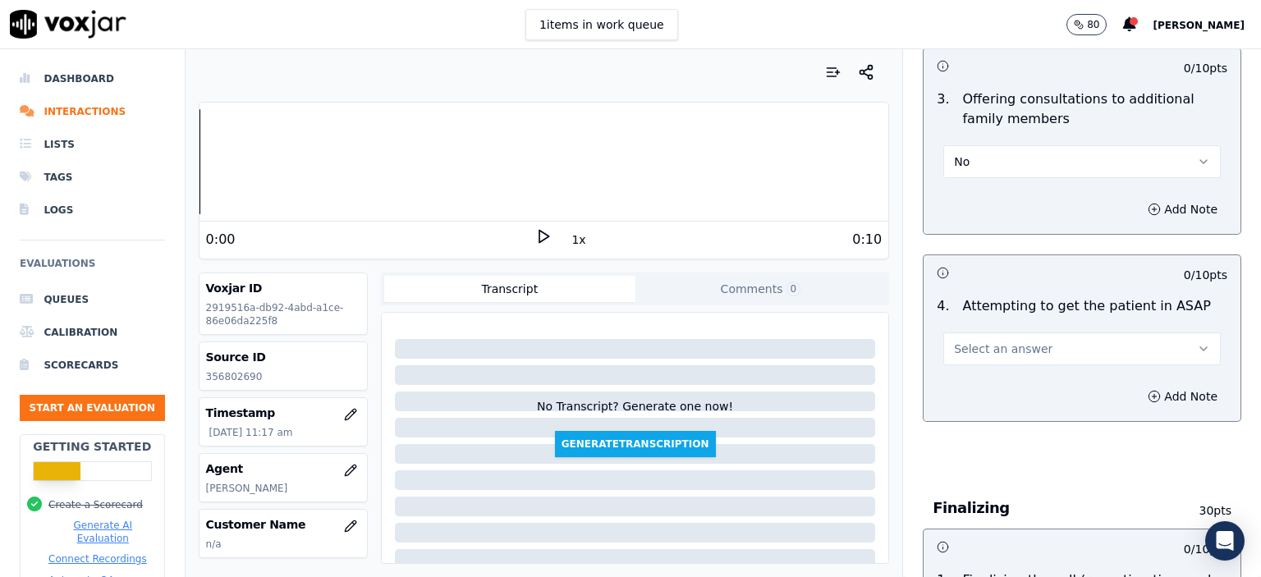
click at [1008, 351] on span "Select an answer" at bounding box center [1003, 349] width 99 height 16
click at [1010, 378] on div "Yes" at bounding box center [1055, 383] width 249 height 26
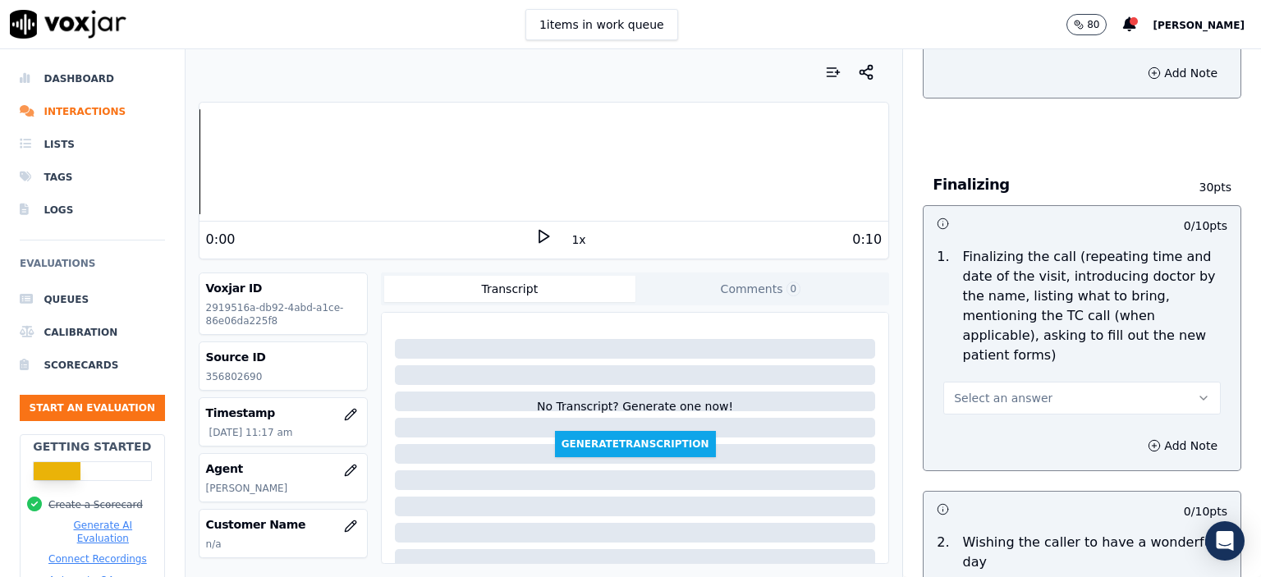
scroll to position [1806, 0]
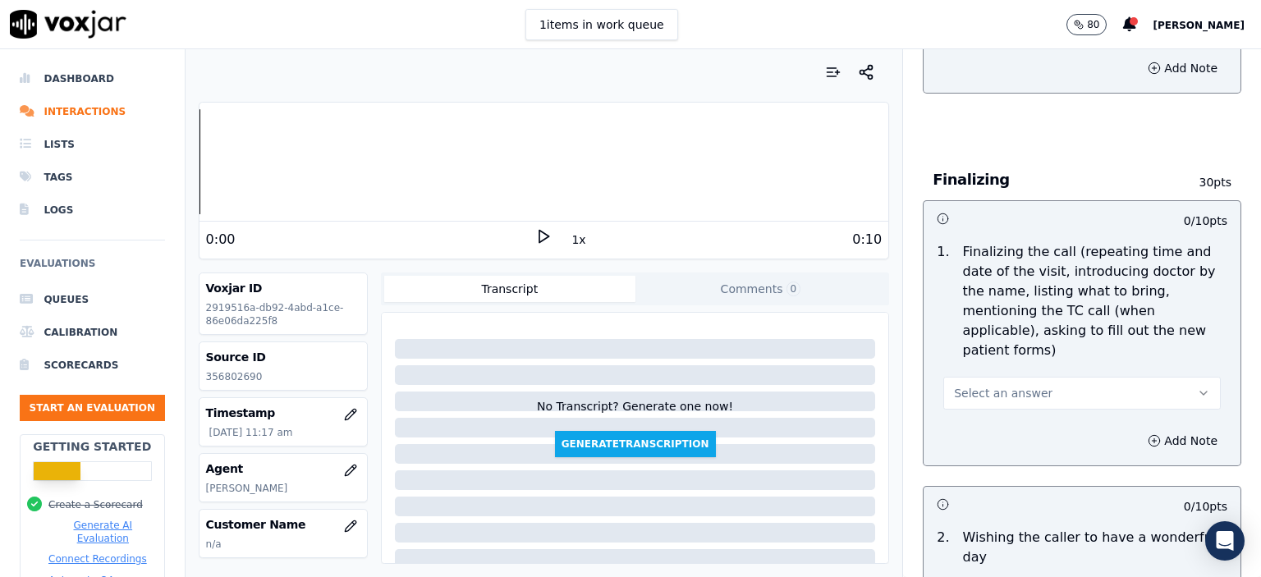
click at [1134, 383] on button "Select an answer" at bounding box center [1081, 393] width 277 height 33
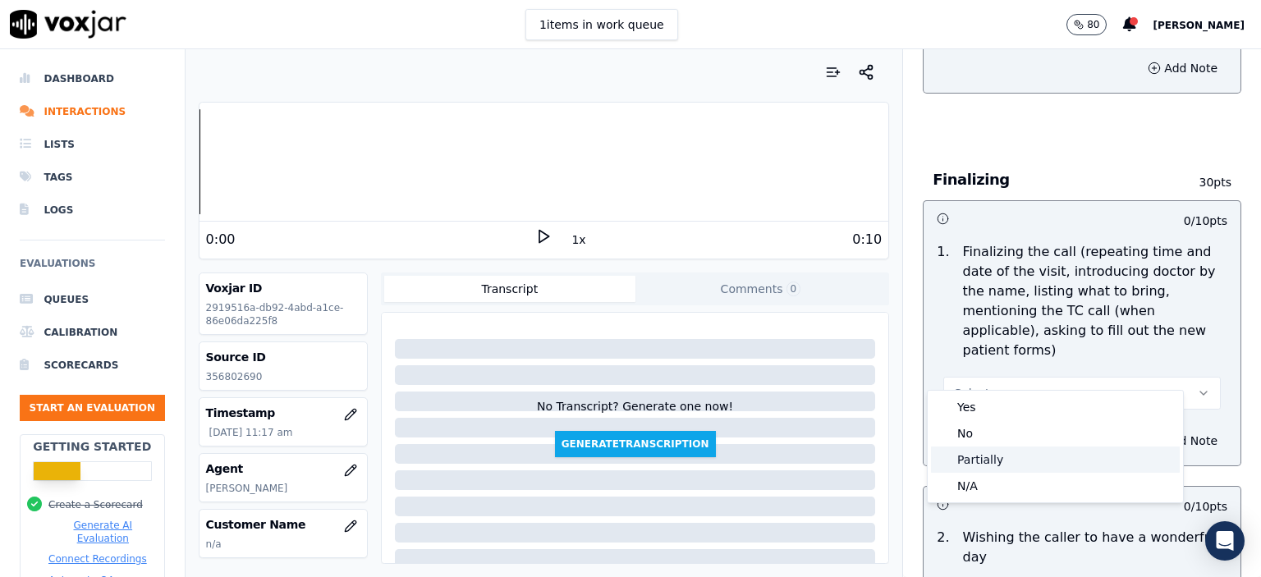
click at [1039, 452] on div "Partially" at bounding box center [1055, 460] width 249 height 26
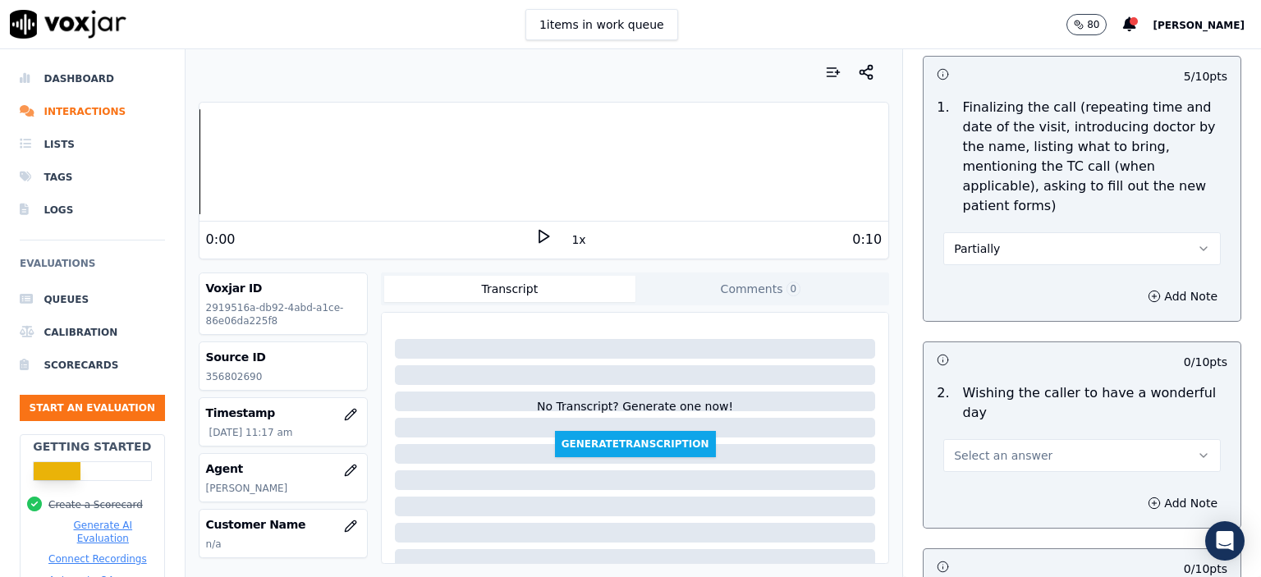
scroll to position [1970, 0]
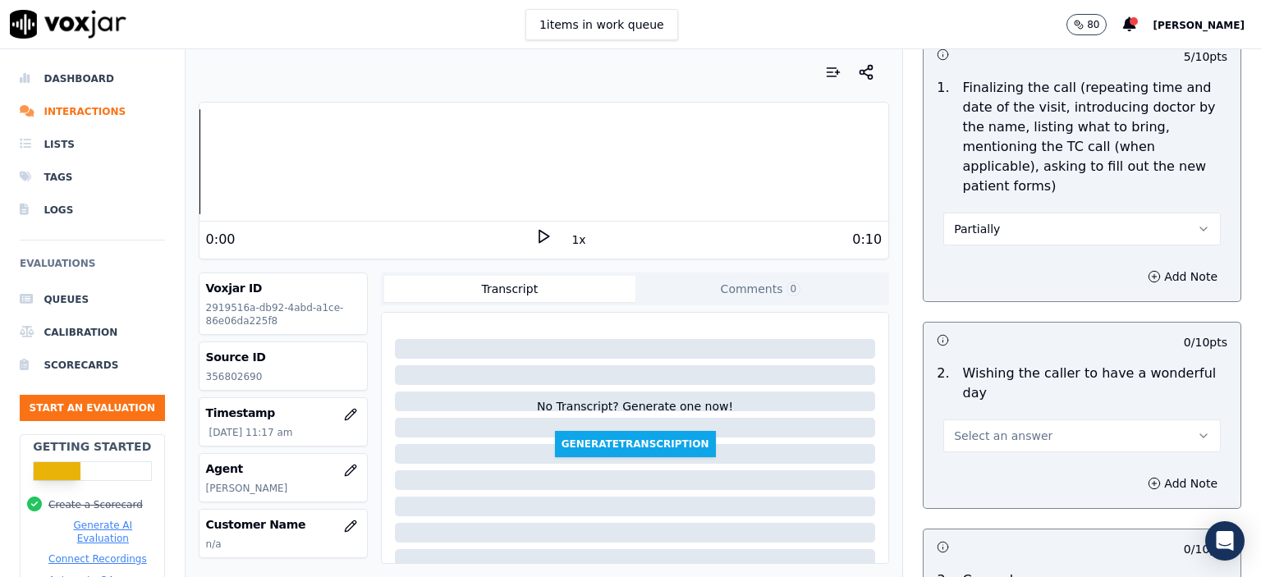
click at [1045, 419] on button "Select an answer" at bounding box center [1081, 435] width 277 height 33
click at [1038, 465] on div "No" at bounding box center [1055, 456] width 249 height 26
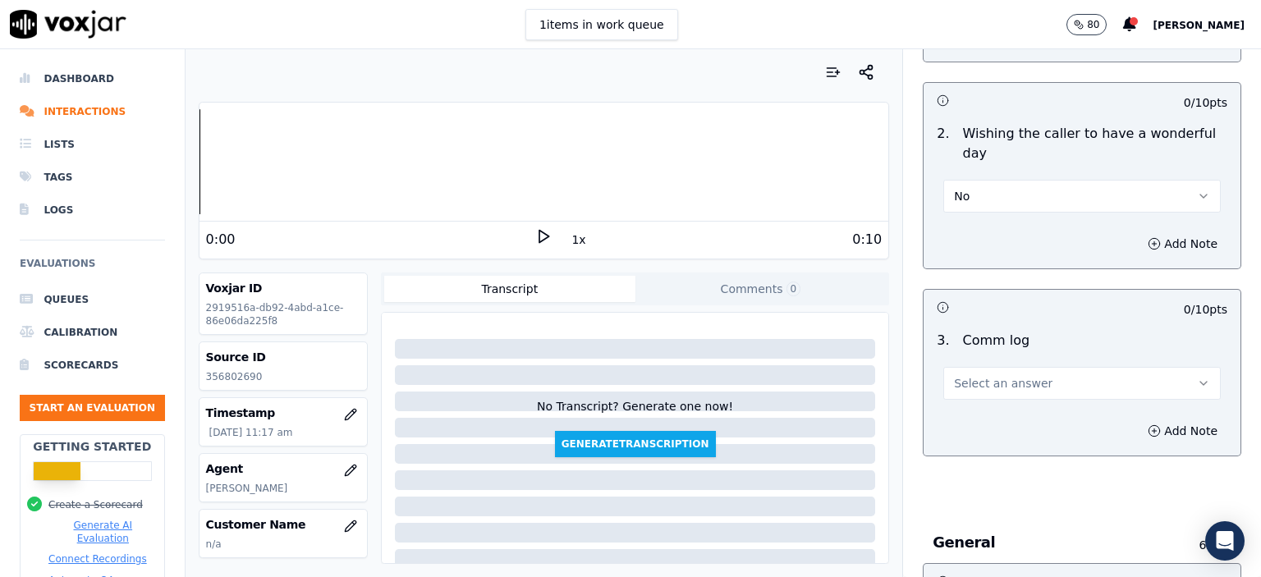
scroll to position [2216, 0]
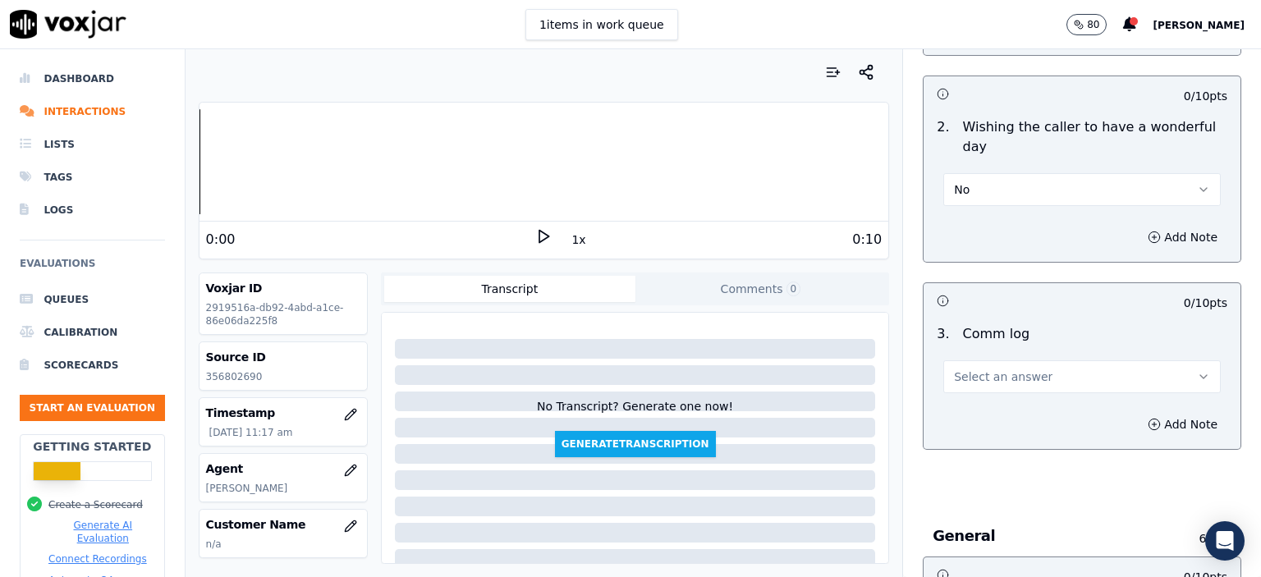
click at [1014, 369] on span "Select an answer" at bounding box center [1003, 377] width 99 height 16
click at [1018, 398] on div "No" at bounding box center [1055, 397] width 249 height 26
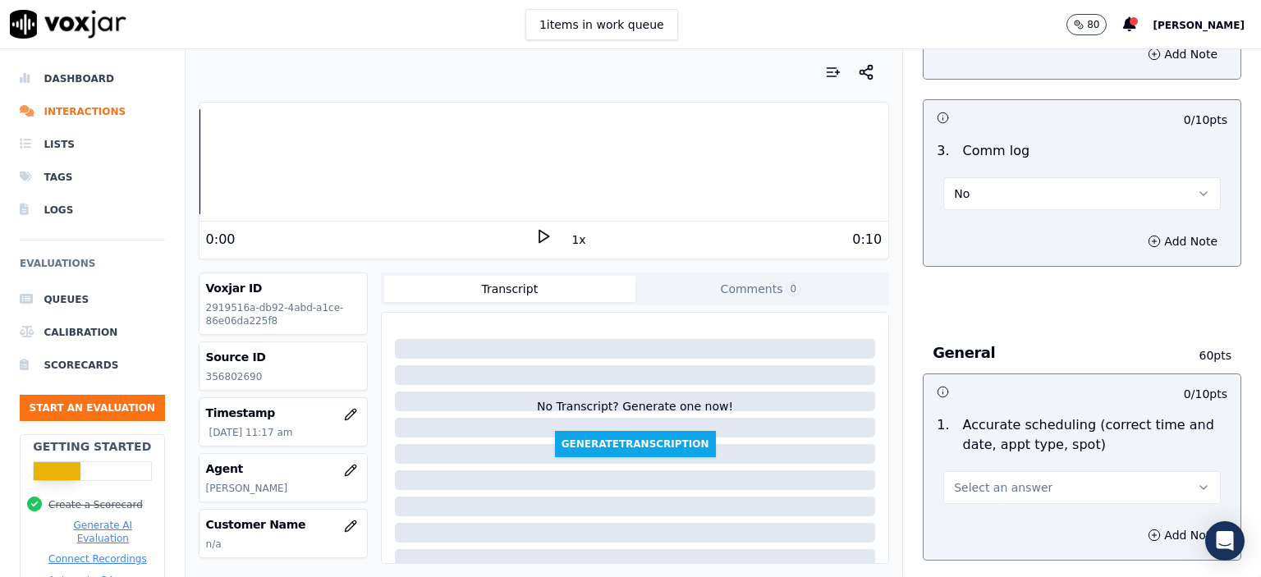
scroll to position [2463, 0]
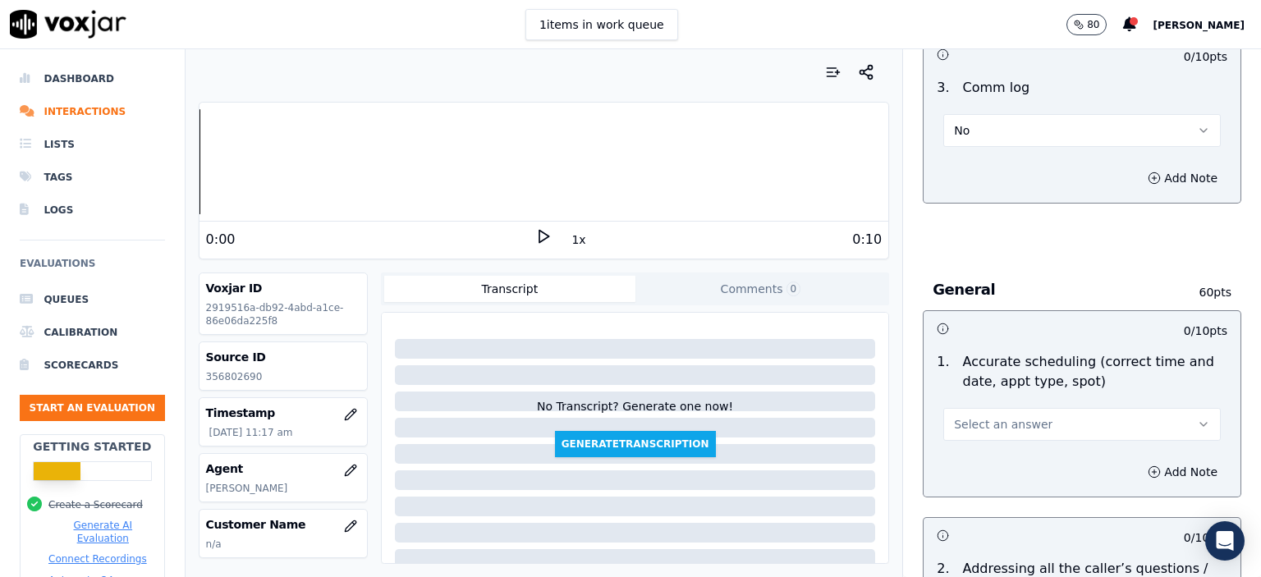
click at [1079, 408] on button "Select an answer" at bounding box center [1081, 424] width 277 height 33
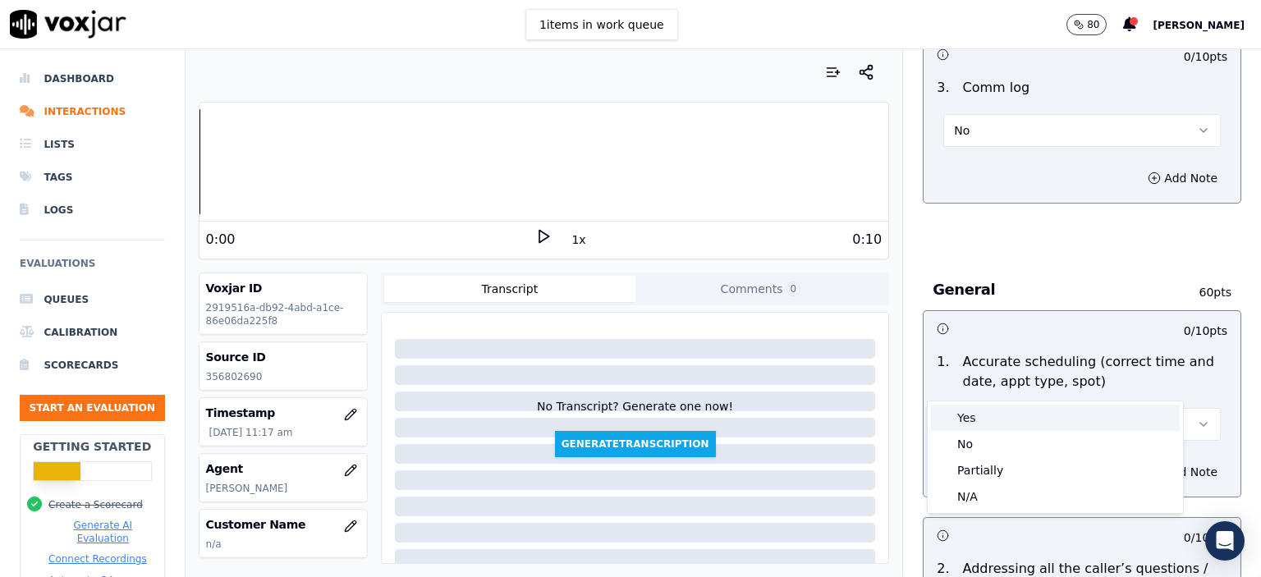
click at [1034, 415] on div "Yes" at bounding box center [1055, 418] width 249 height 26
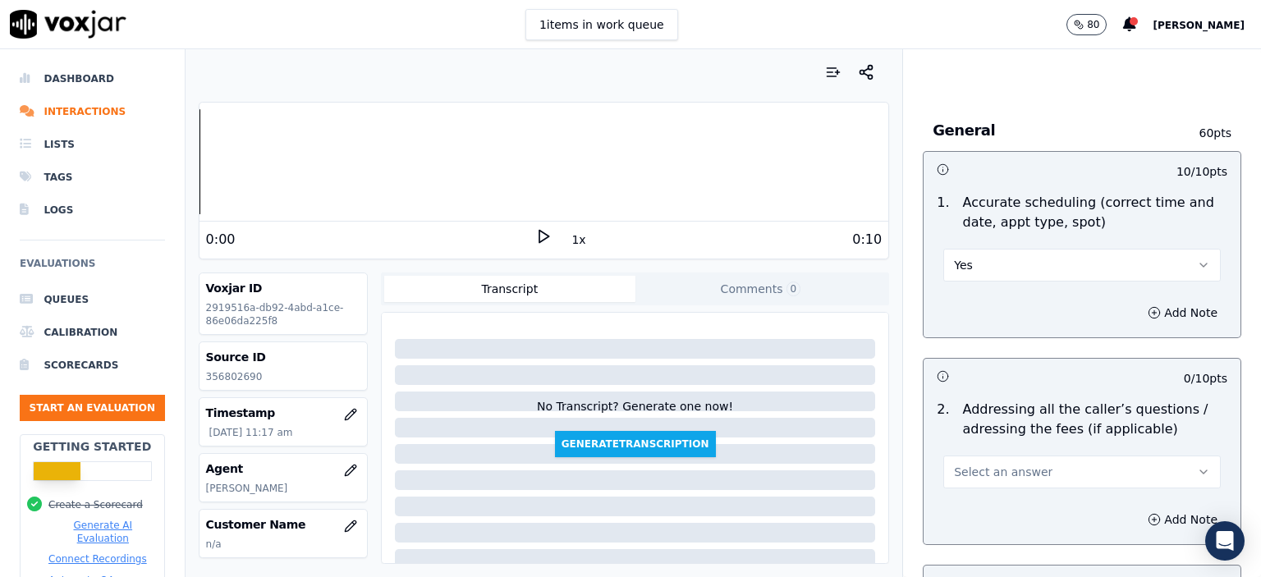
scroll to position [2627, 0]
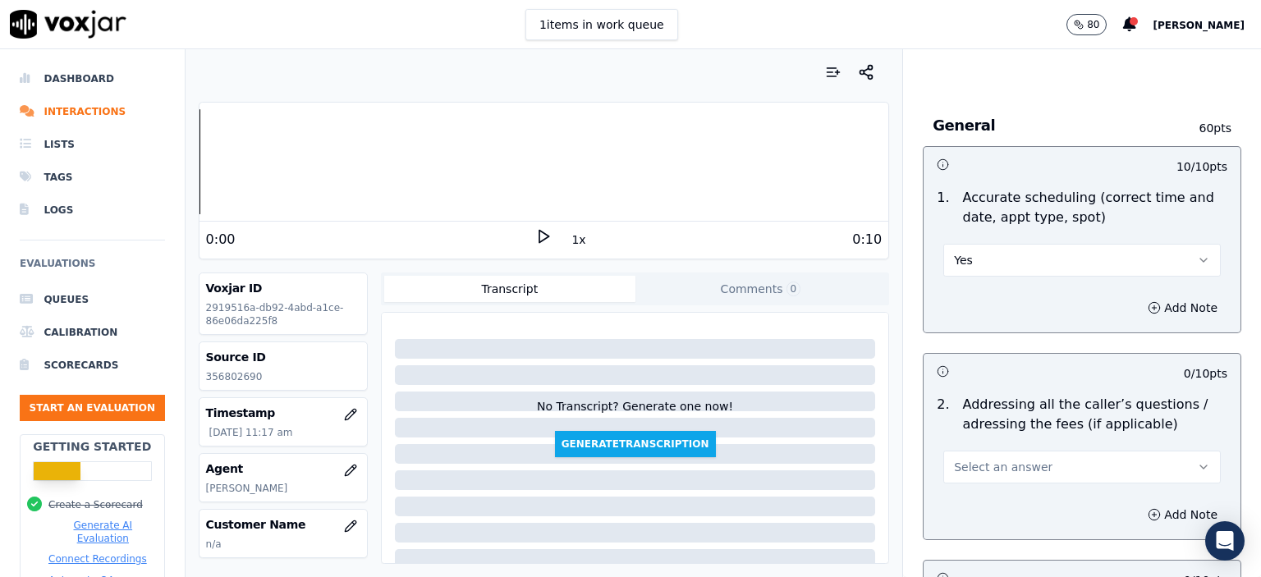
click at [1034, 451] on button "Select an answer" at bounding box center [1081, 467] width 277 height 33
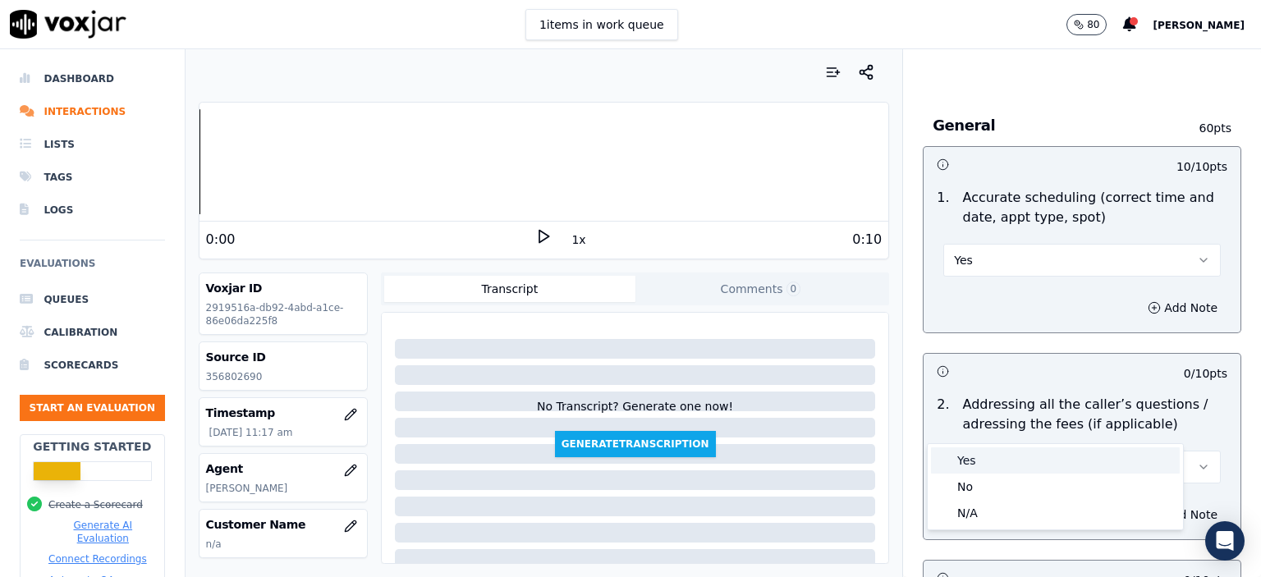
click at [1021, 459] on div "Yes" at bounding box center [1055, 460] width 249 height 26
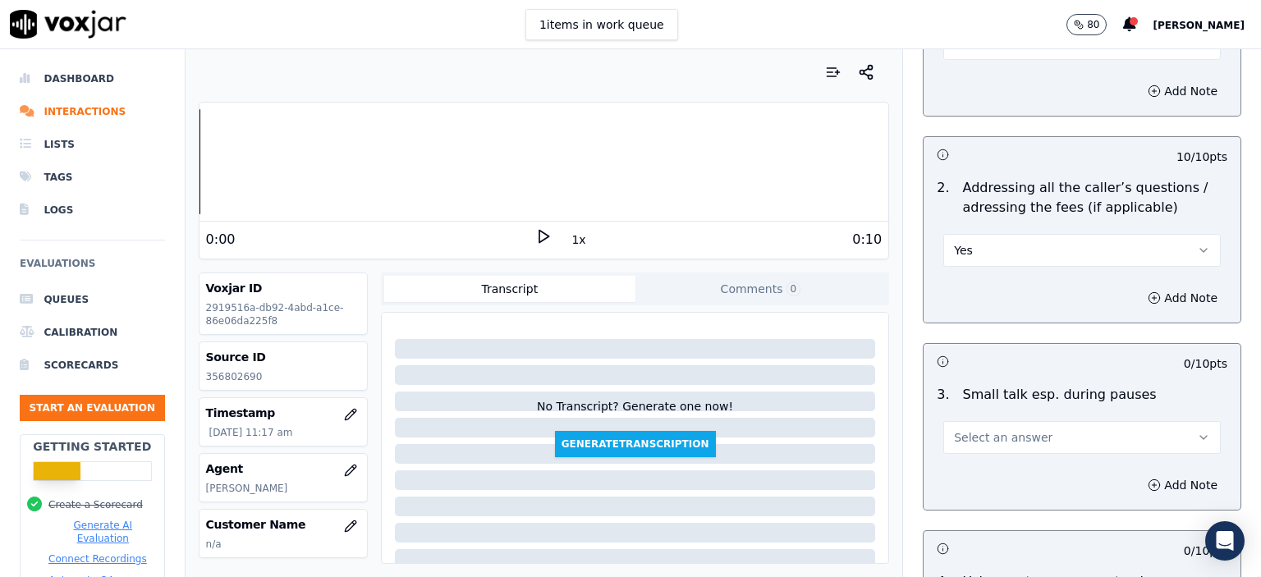
scroll to position [2873, 0]
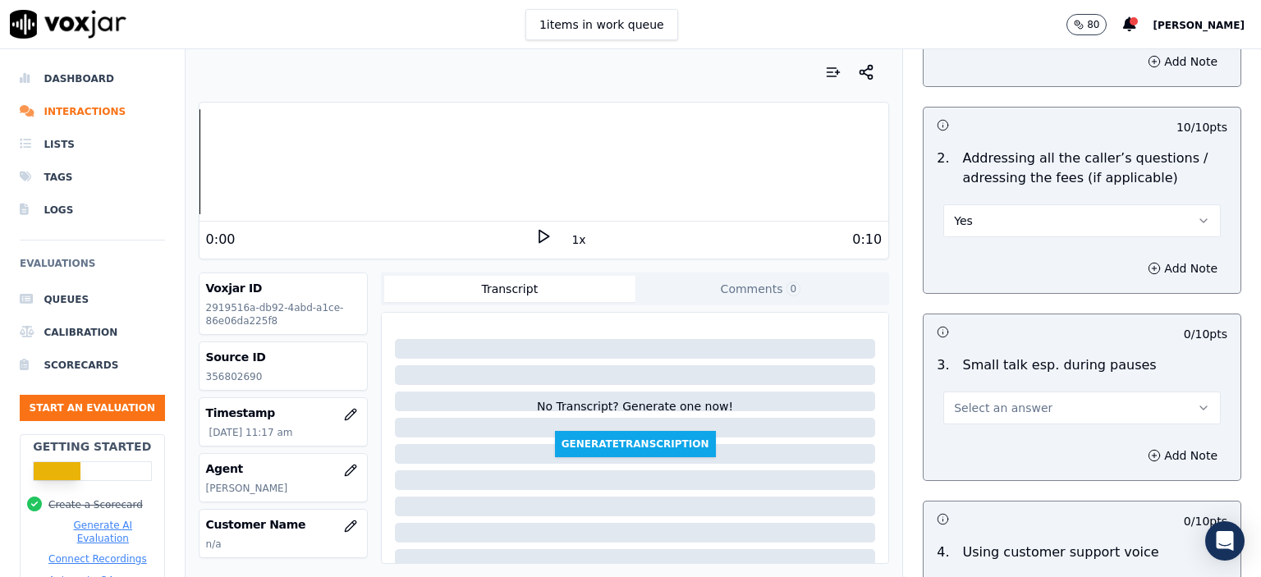
click at [1034, 392] on button "Select an answer" at bounding box center [1081, 408] width 277 height 33
click at [1018, 448] on div "N/A" at bounding box center [1055, 453] width 249 height 26
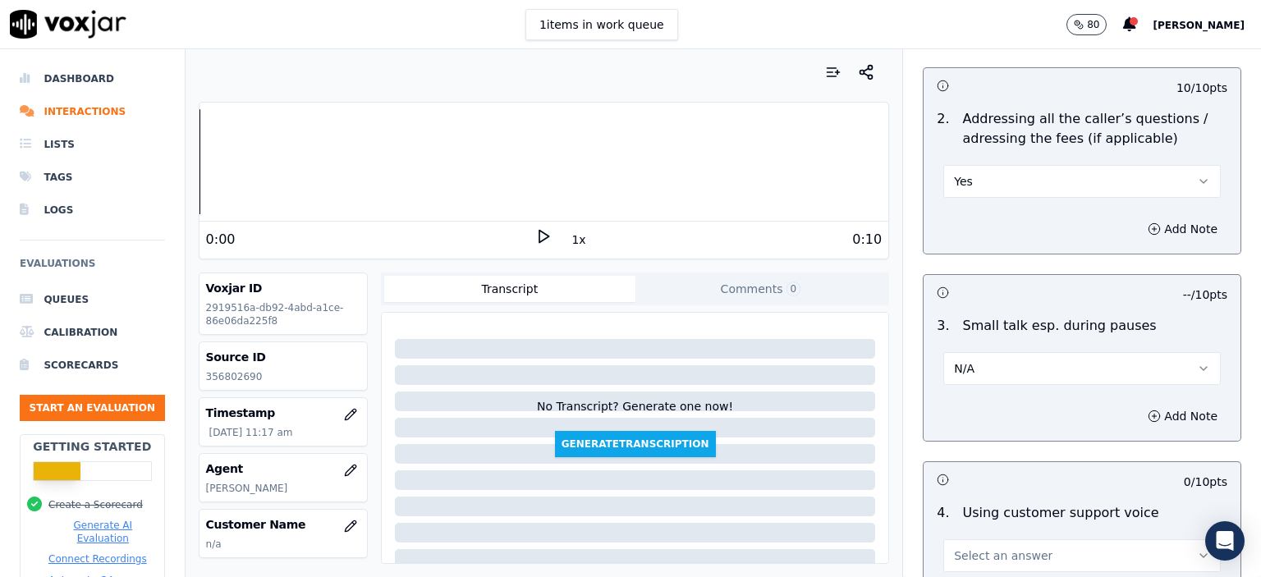
scroll to position [3037, 0]
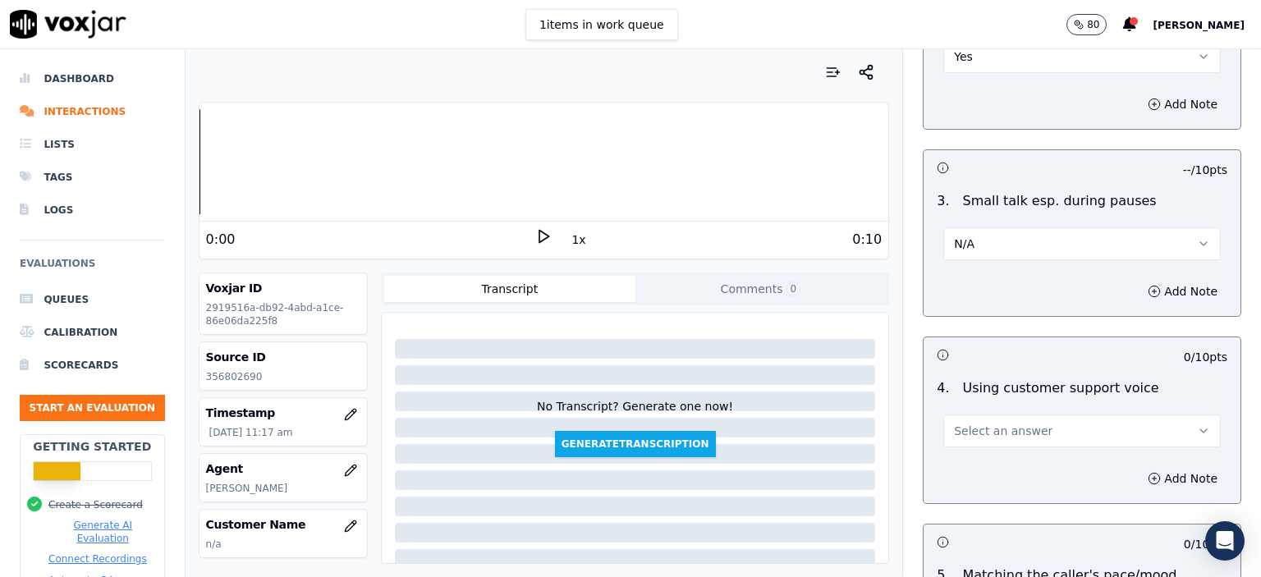
drag, startPoint x: 1057, startPoint y: 383, endPoint x: 1057, endPoint y: 401, distance: 17.3
click at [1057, 415] on button "Select an answer" at bounding box center [1081, 431] width 277 height 33
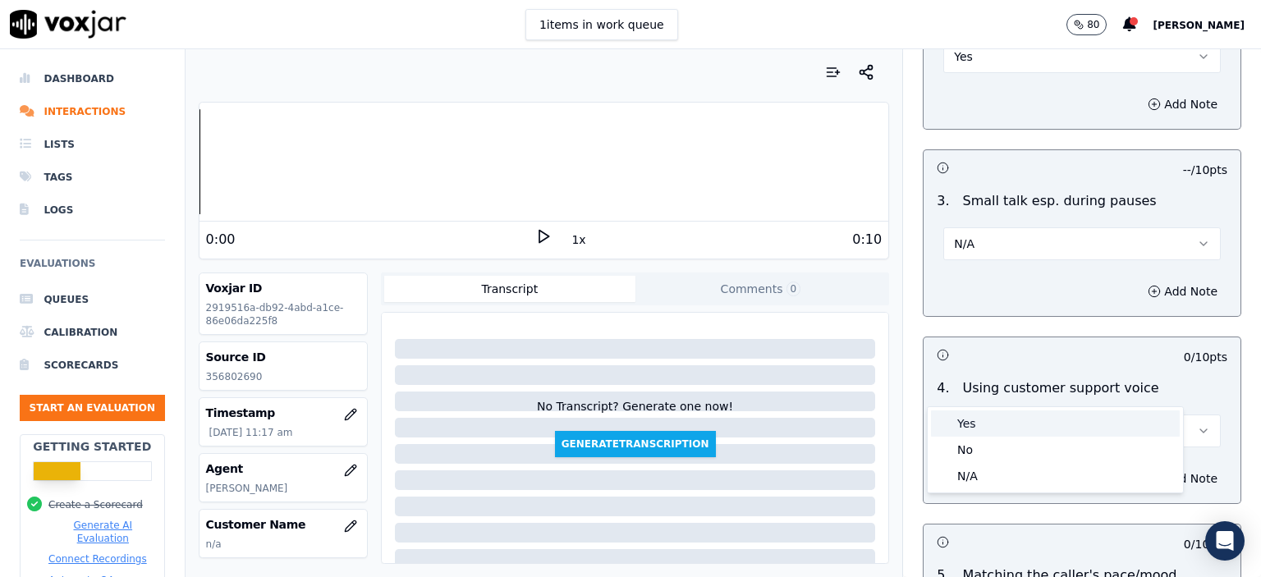
click at [1054, 420] on div "Yes" at bounding box center [1055, 423] width 249 height 26
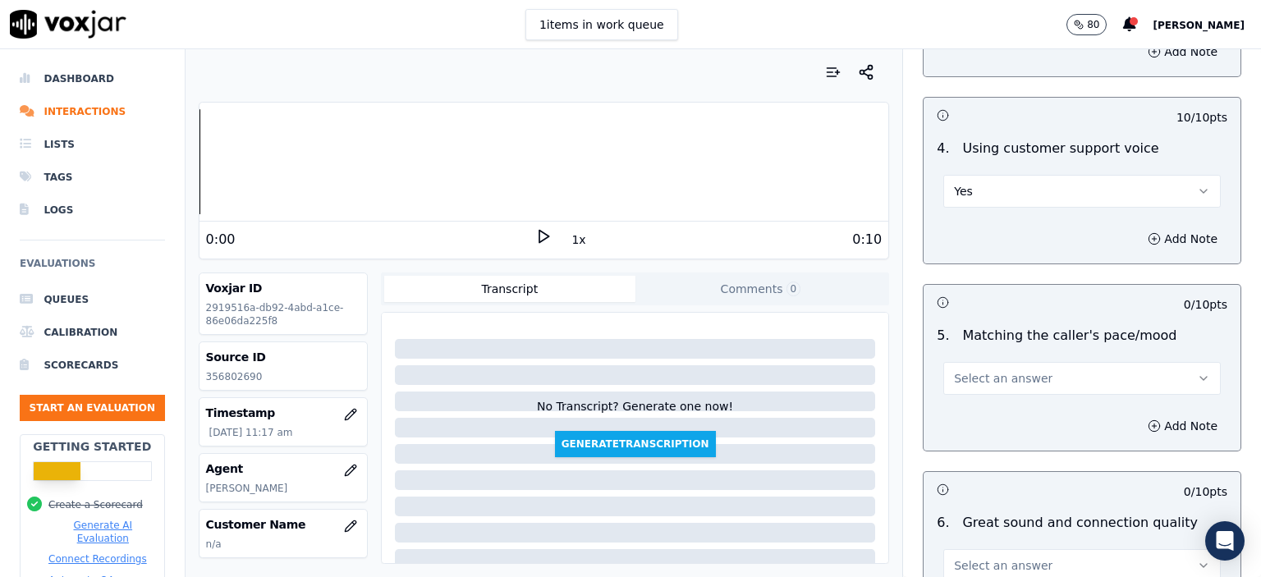
scroll to position [3284, 0]
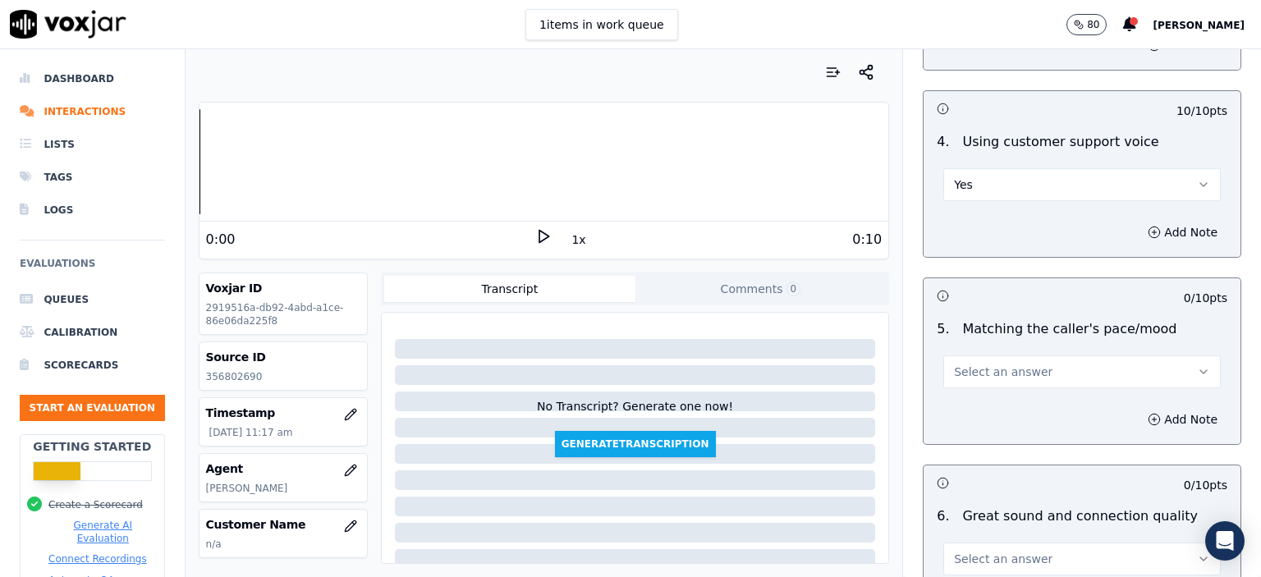
click at [1030, 355] on button "Select an answer" at bounding box center [1081, 371] width 277 height 33
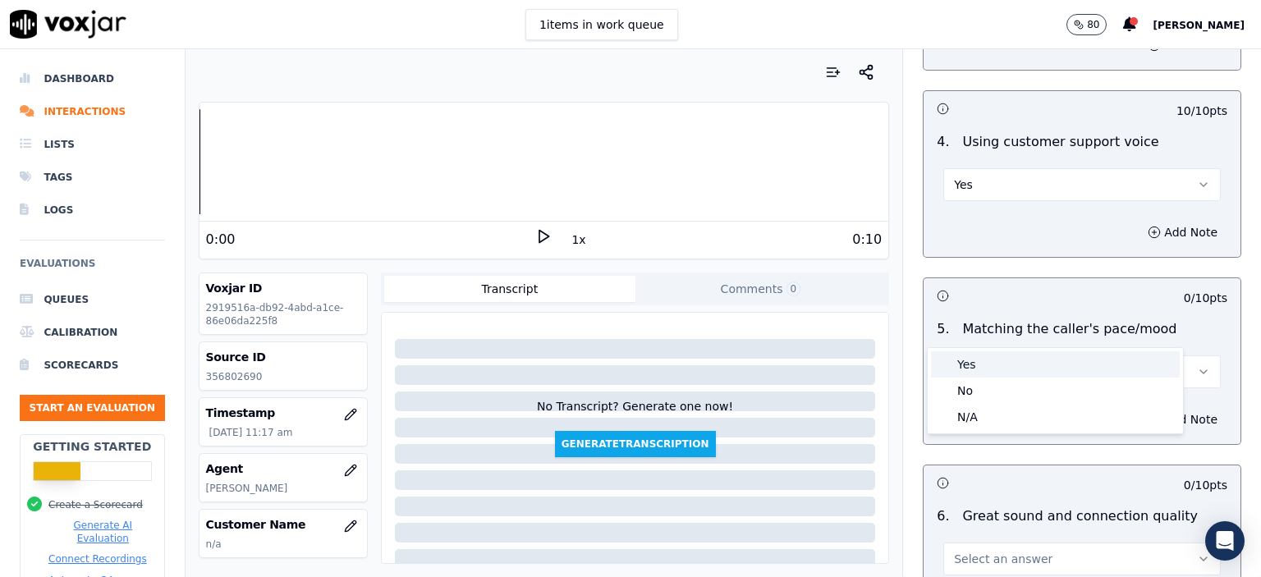
click at [1026, 373] on div "Yes" at bounding box center [1055, 364] width 249 height 26
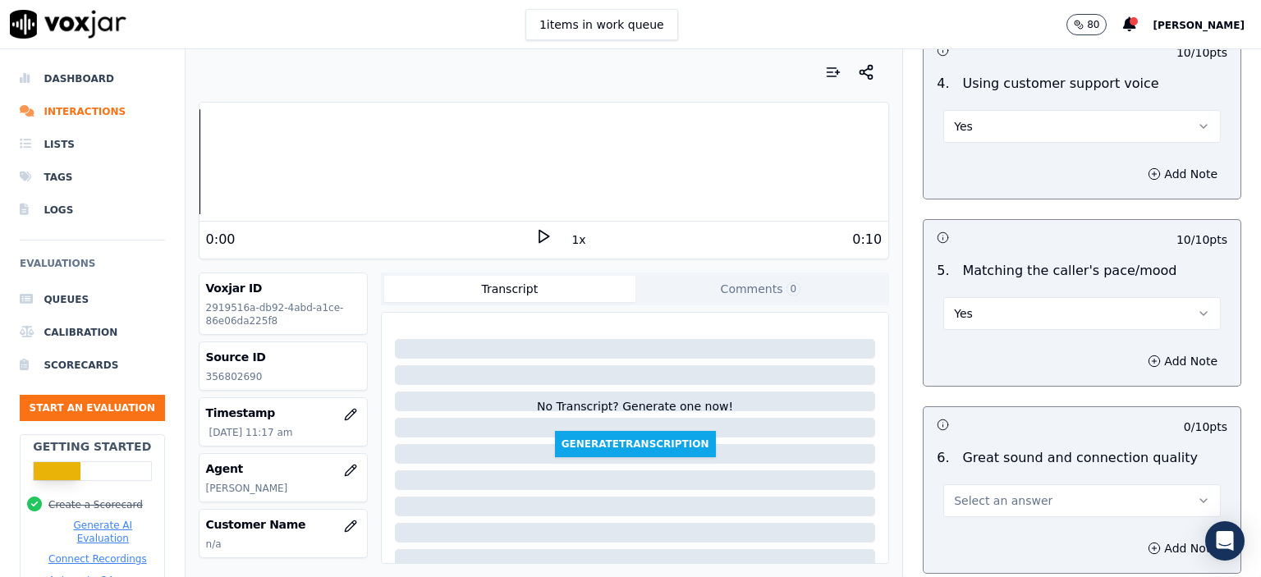
scroll to position [3448, 0]
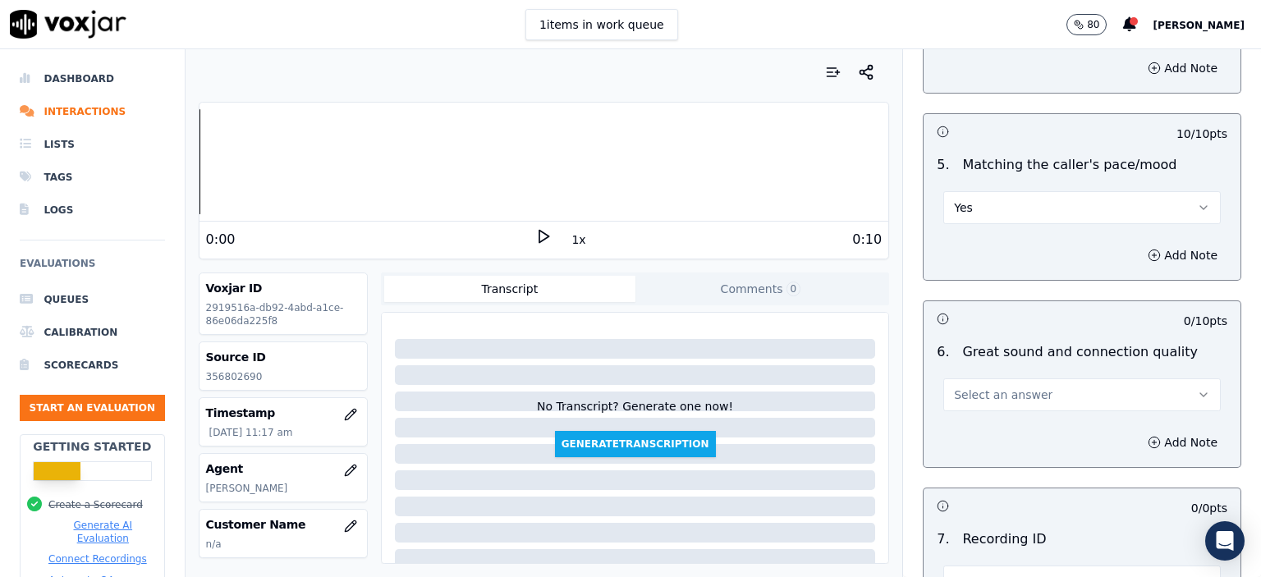
click at [1025, 378] on button "Select an answer" at bounding box center [1081, 394] width 277 height 33
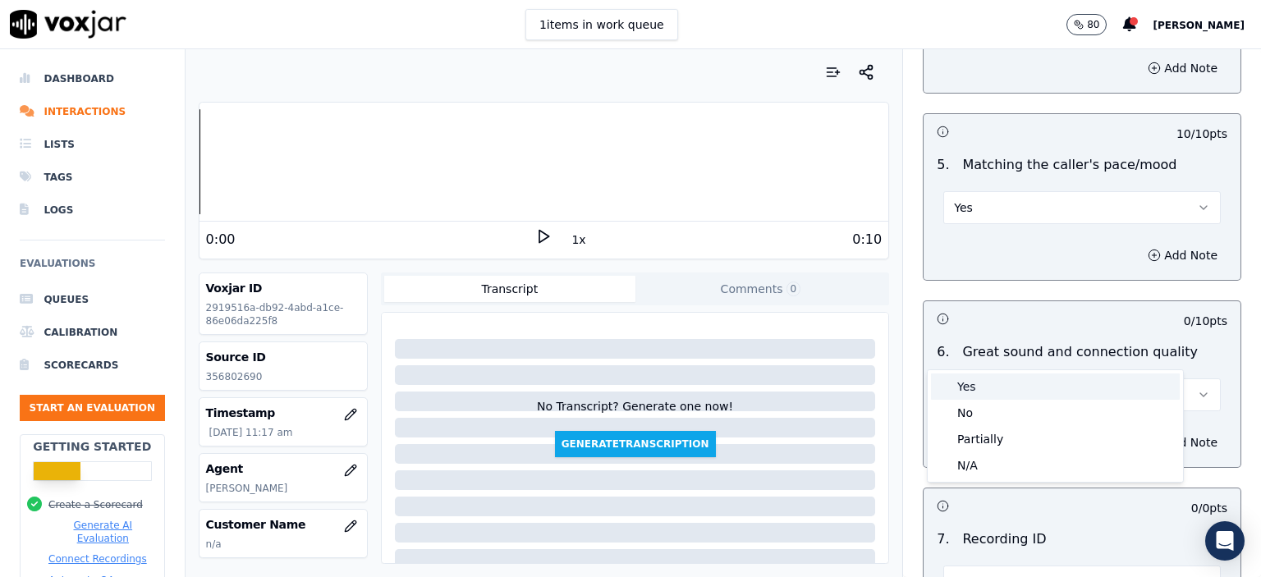
click at [1025, 387] on div "Yes" at bounding box center [1055, 387] width 249 height 26
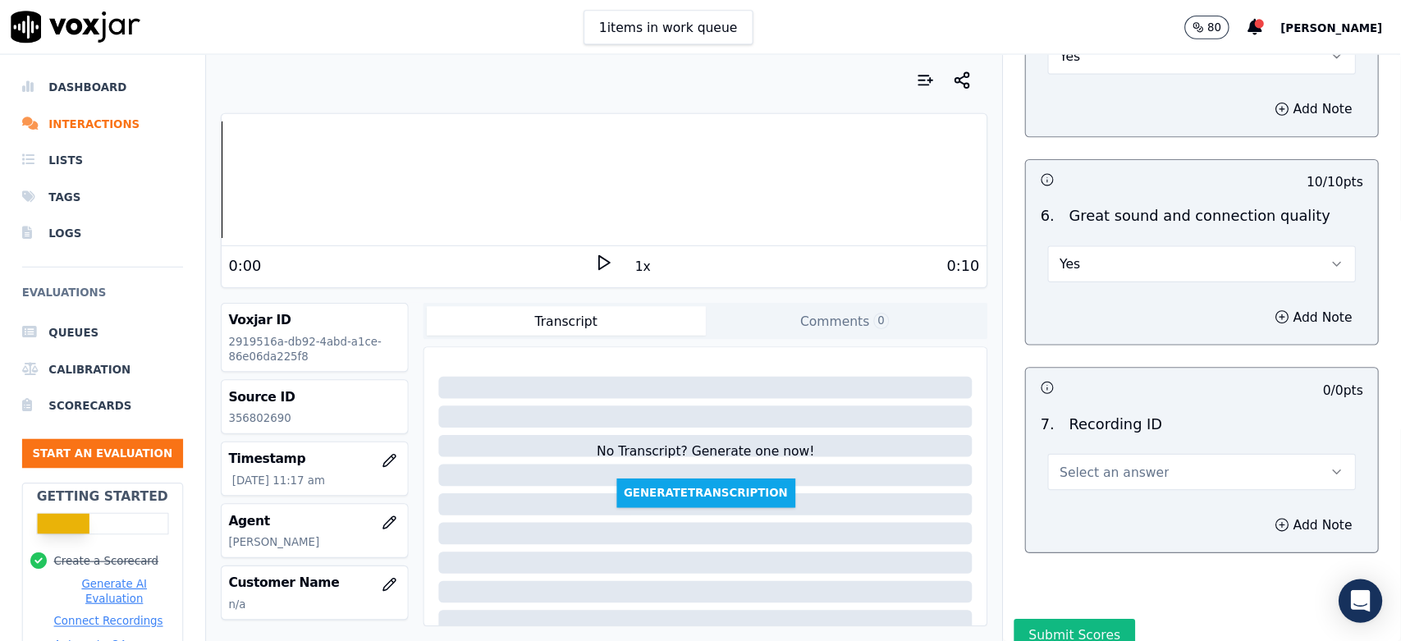
scroll to position [3615, 0]
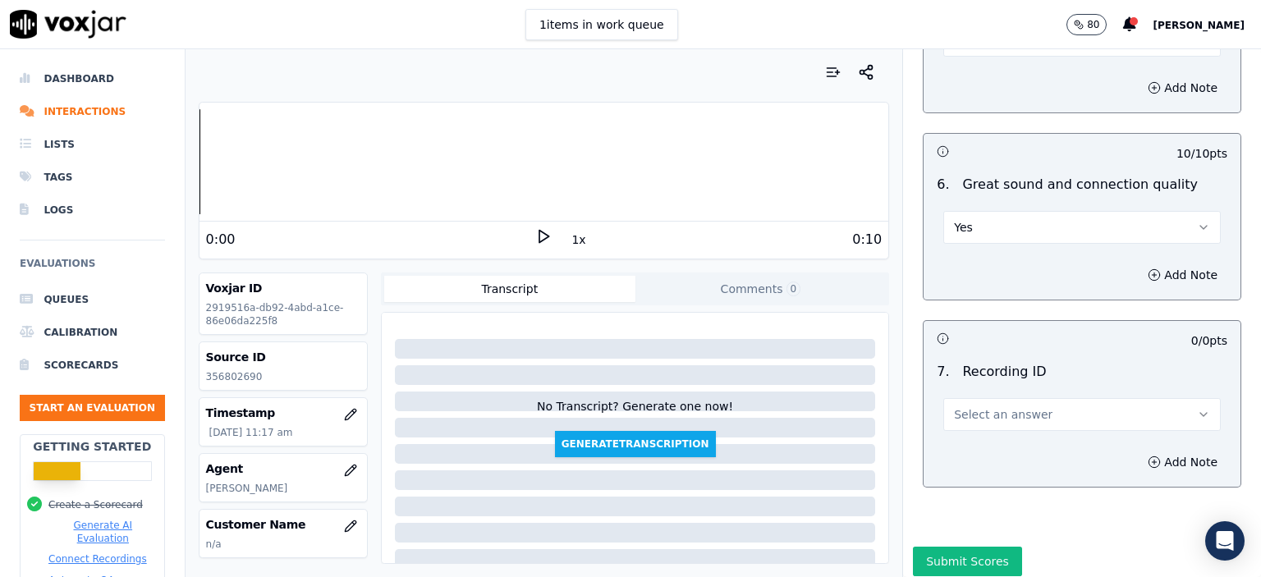
click at [1034, 398] on button "Select an answer" at bounding box center [1081, 414] width 277 height 33
click at [1036, 419] on div "N/A" at bounding box center [1055, 415] width 249 height 26
drag, startPoint x: 1144, startPoint y: 422, endPoint x: 972, endPoint y: 410, distance: 172.0
click at [1143, 451] on button "Add Note" at bounding box center [1182, 462] width 89 height 23
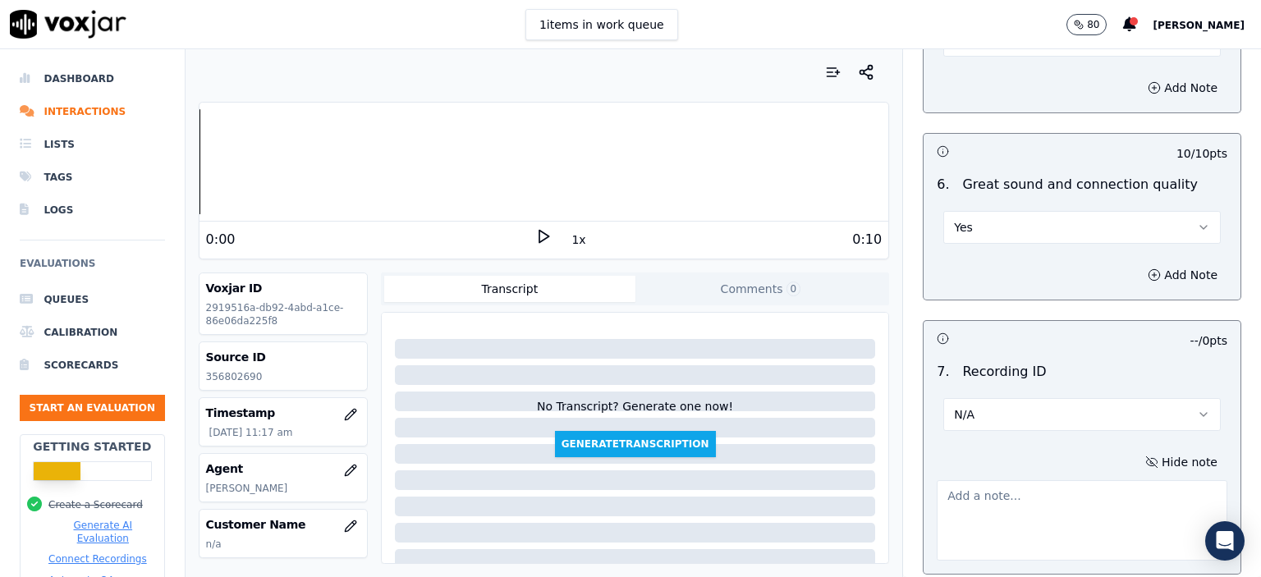
click at [235, 379] on p "356802690" at bounding box center [283, 376] width 154 height 13
copy p "356802690"
click at [1078, 480] on textarea at bounding box center [1082, 520] width 291 height 80
paste textarea "356802690"
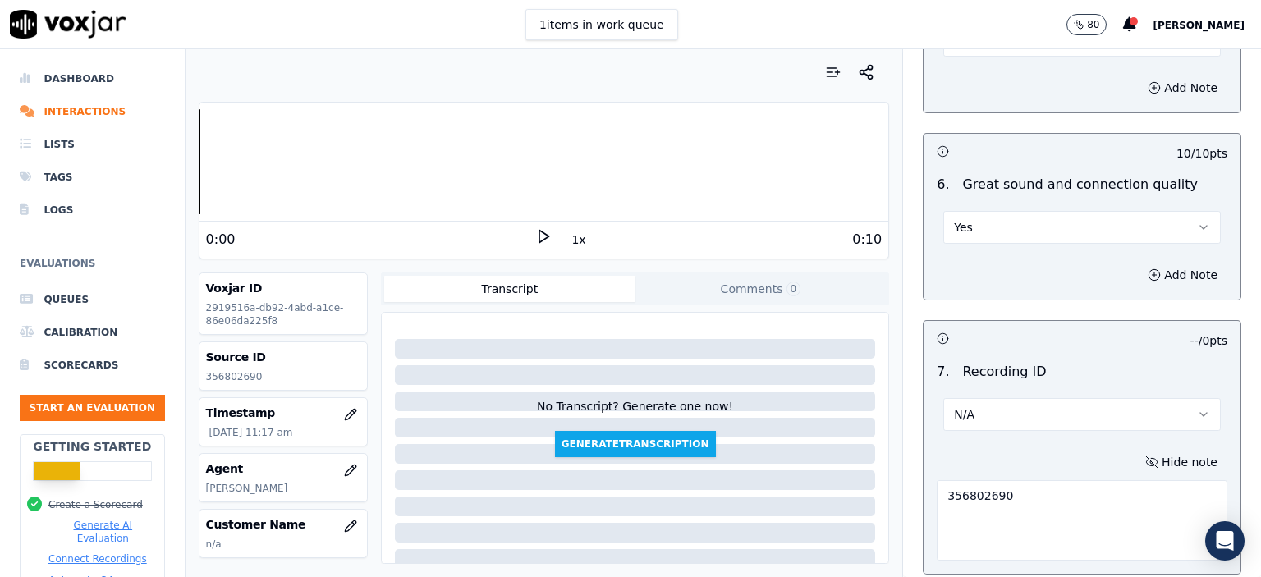
scroll to position [3625, 0]
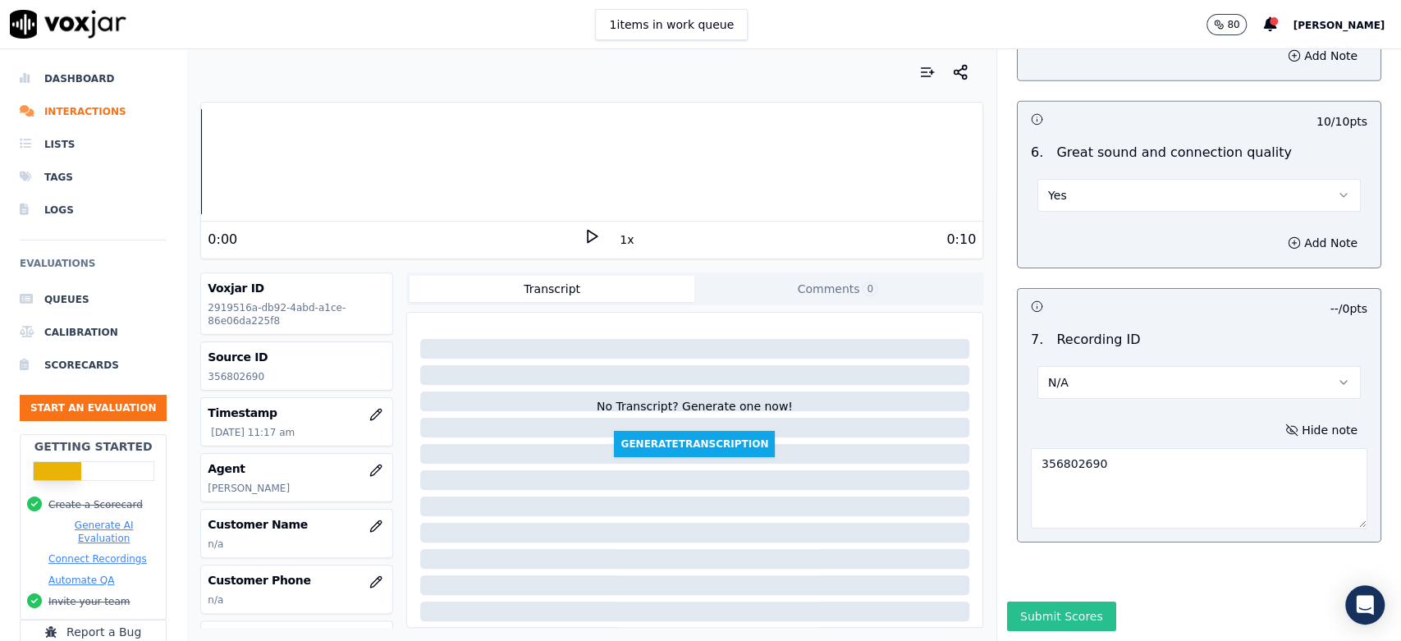
type textarea "356802690"
drag, startPoint x: 1077, startPoint y: 581, endPoint x: 1075, endPoint y: 563, distance: 18.1
click at [1077, 576] on button "Submit Scores" at bounding box center [1061, 617] width 109 height 30
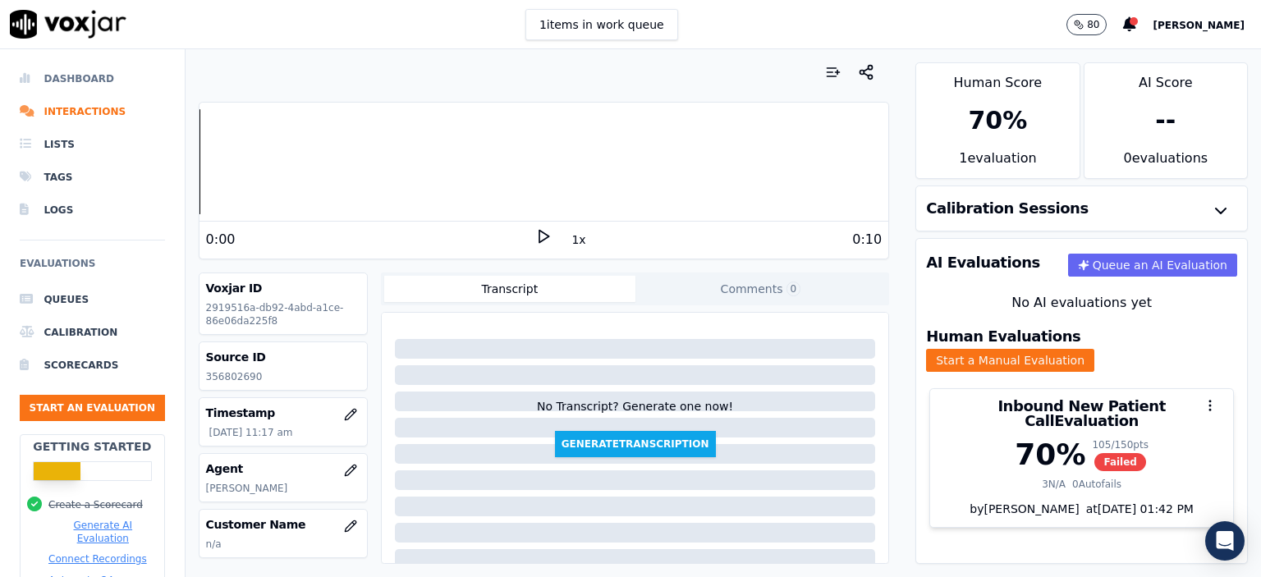
click at [66, 75] on li "Dashboard" at bounding box center [92, 78] width 145 height 33
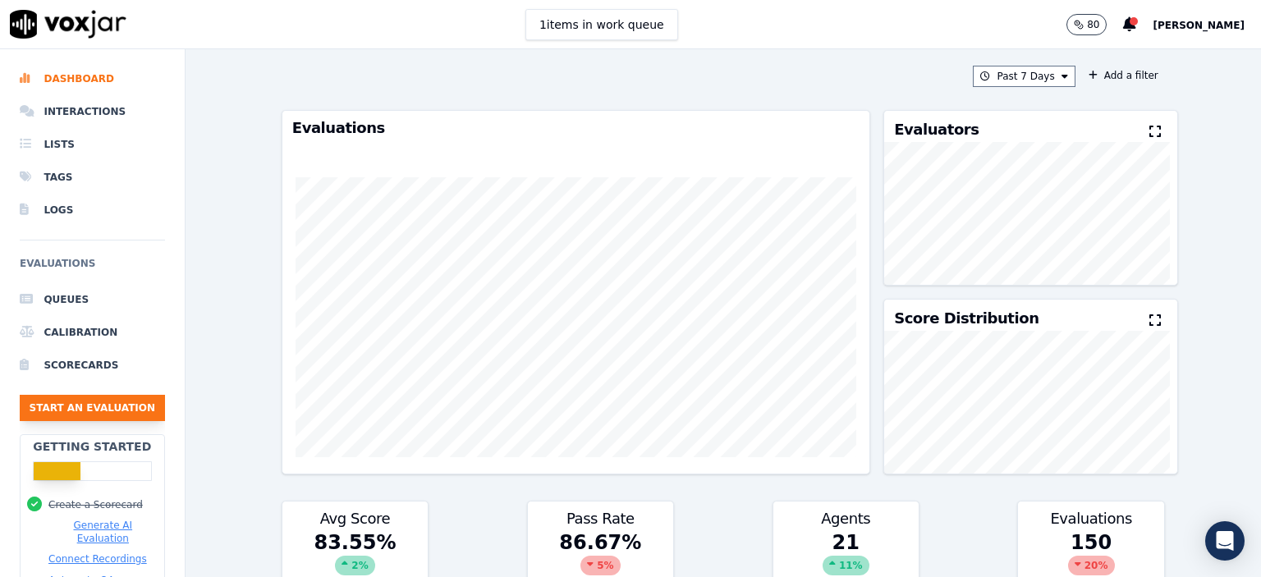
click at [134, 399] on button "Start an Evaluation" at bounding box center [92, 408] width 145 height 26
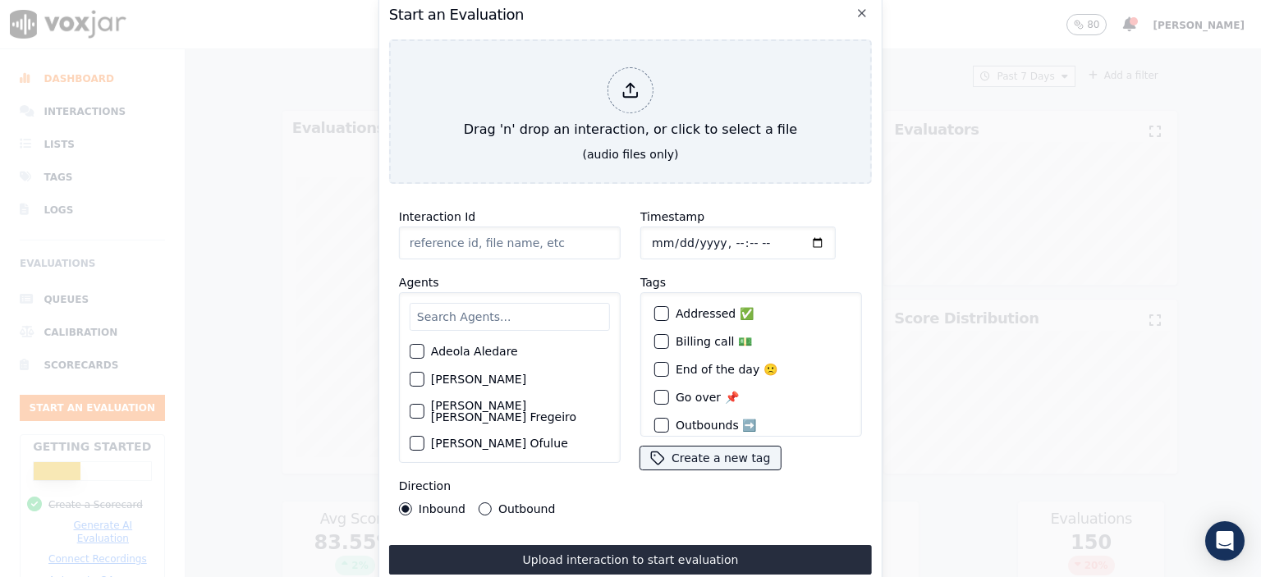
click at [453, 242] on input "Interaction Id" at bounding box center [510, 243] width 222 height 33
paste input "356815365"
type input "356815365"
click at [722, 241] on input "Timestamp" at bounding box center [737, 243] width 195 height 33
type input "2025-08-15T00:43"
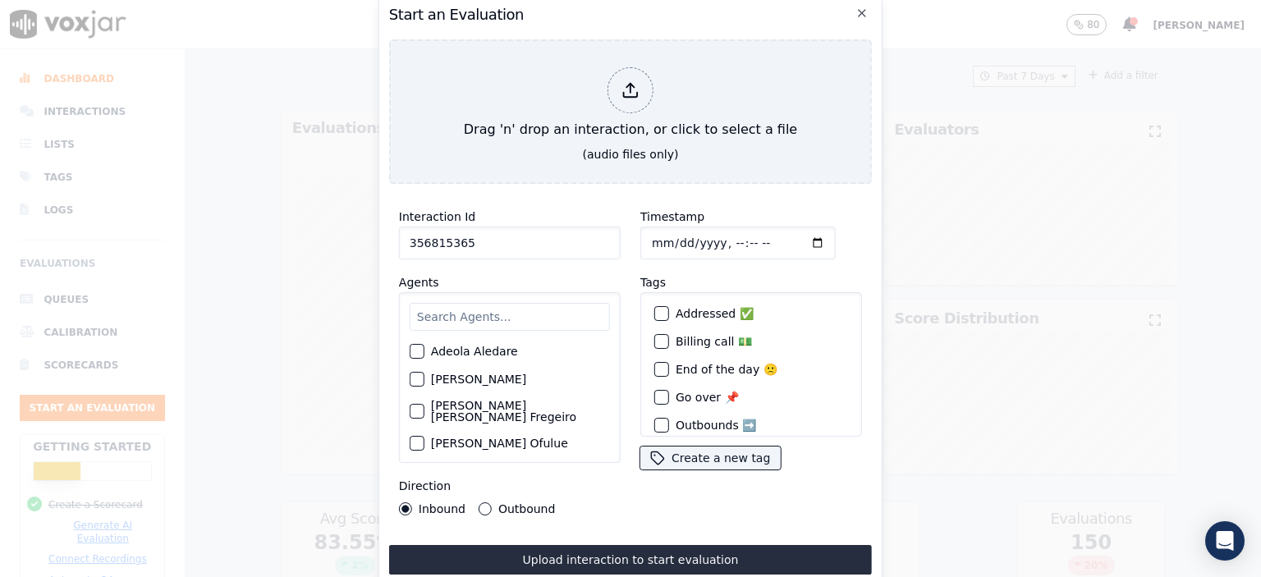
click at [506, 315] on input "text" at bounding box center [510, 317] width 200 height 28
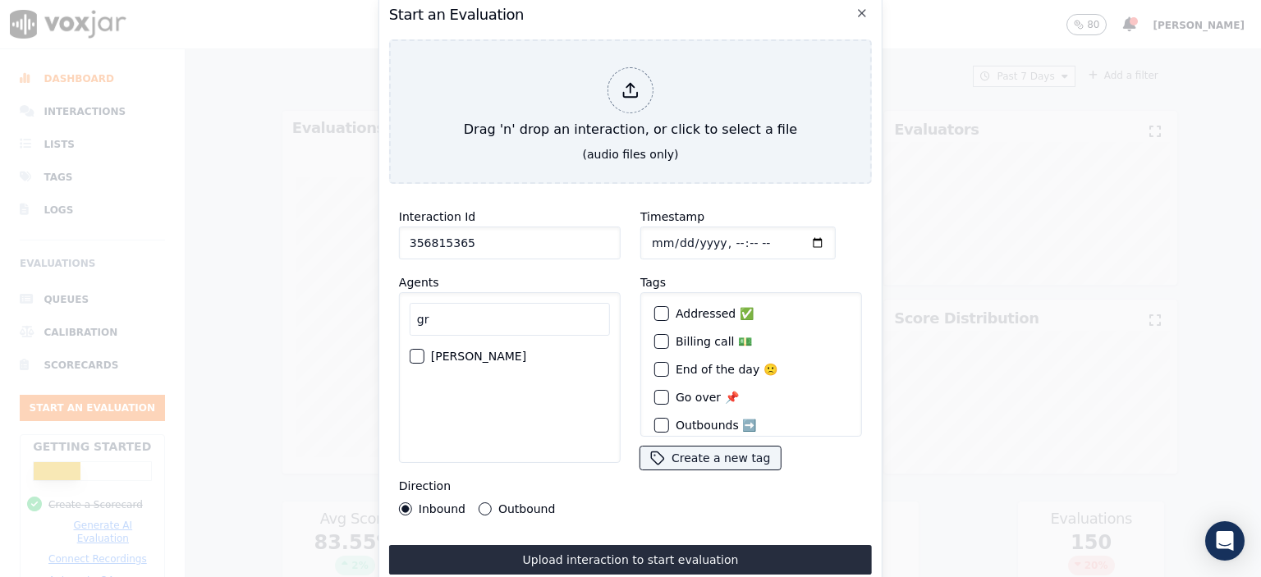
type input "gr"
click at [474, 351] on label "[PERSON_NAME]" at bounding box center [478, 356] width 95 height 11
click at [424, 351] on button "[PERSON_NAME]" at bounding box center [417, 356] width 15 height 15
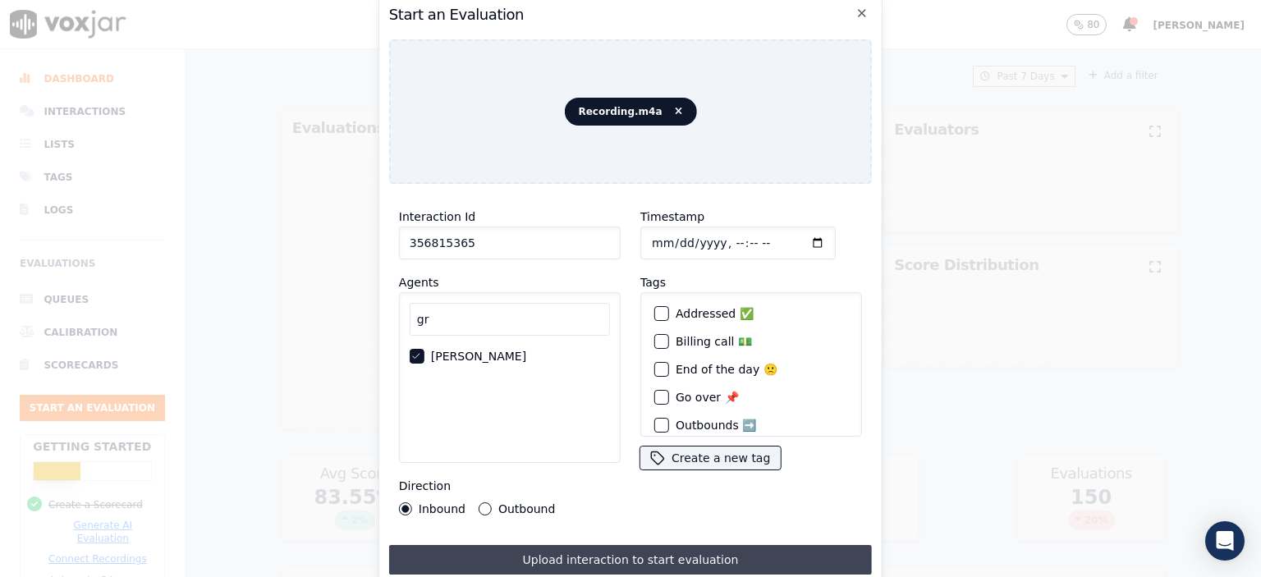
click at [526, 553] on button "Upload interaction to start evaluation" at bounding box center [630, 560] width 483 height 30
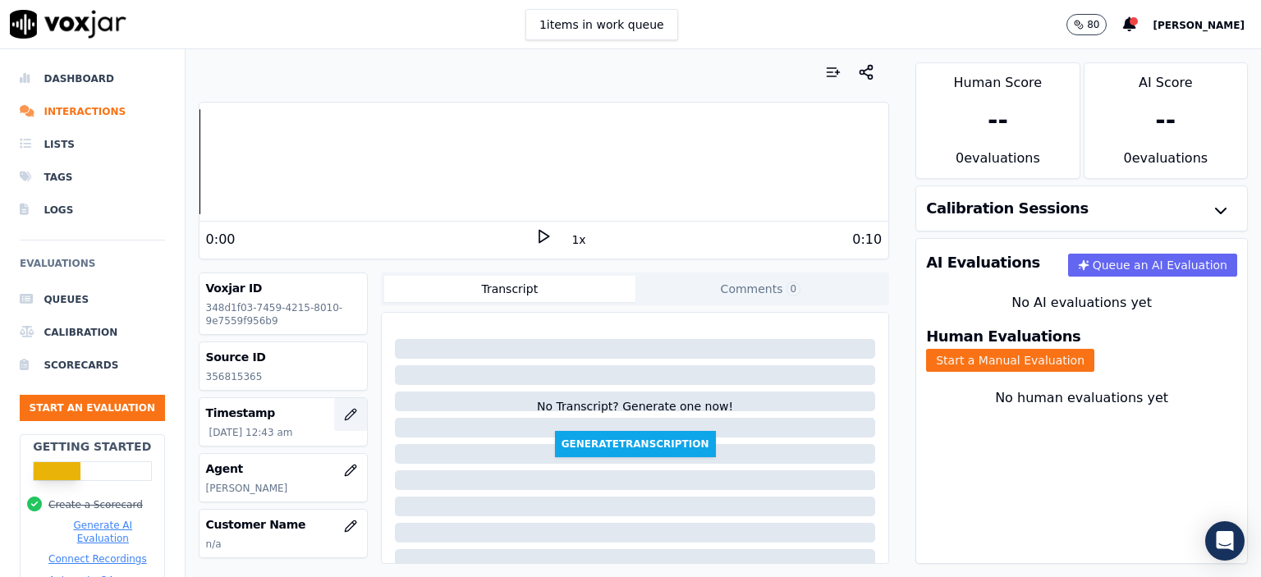
click at [334, 424] on button "button" at bounding box center [350, 414] width 33 height 33
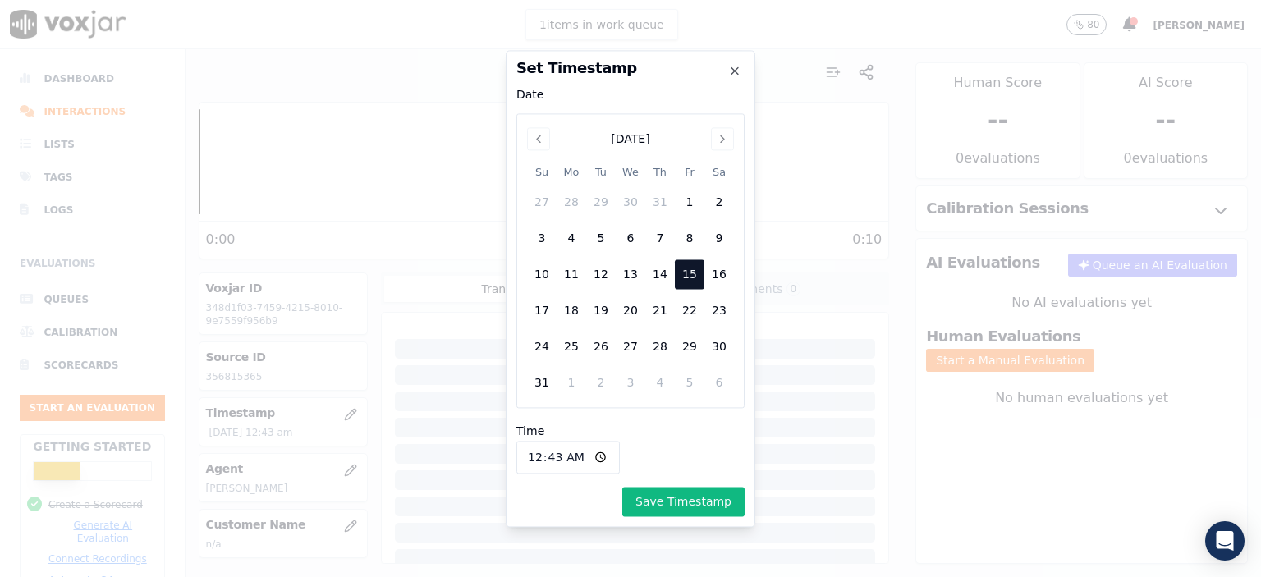
click at [571, 456] on input "00:43" at bounding box center [567, 457] width 103 height 33
type input "12:43"
click at [683, 495] on button "Save Timestamp" at bounding box center [683, 502] width 122 height 30
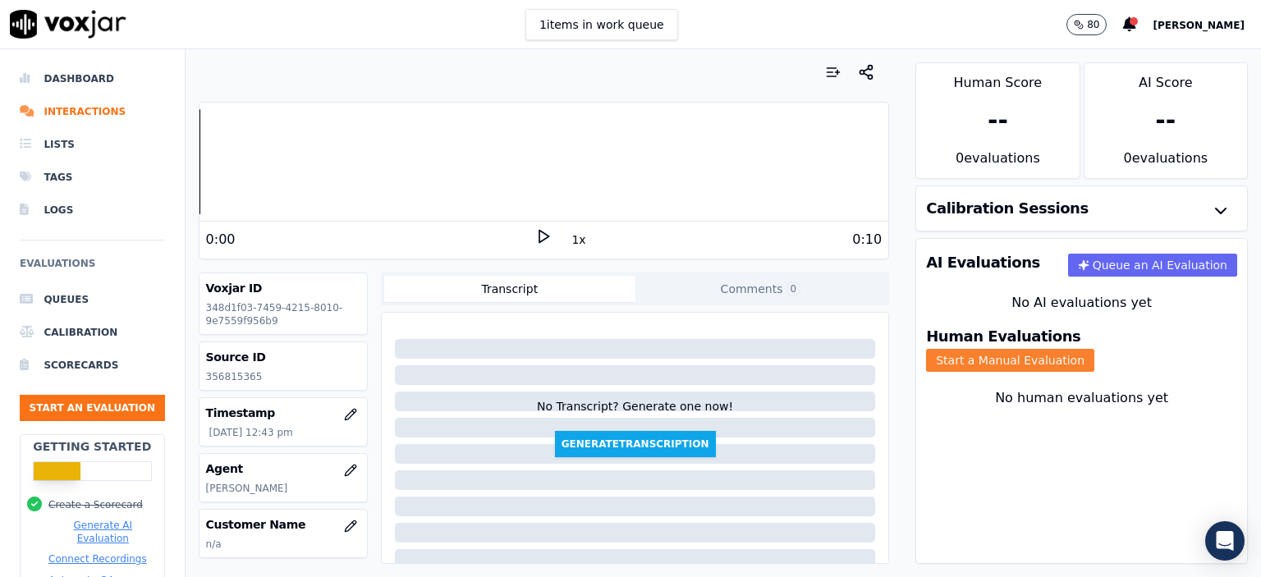
click at [1087, 349] on button "Start a Manual Evaluation" at bounding box center [1010, 360] width 168 height 23
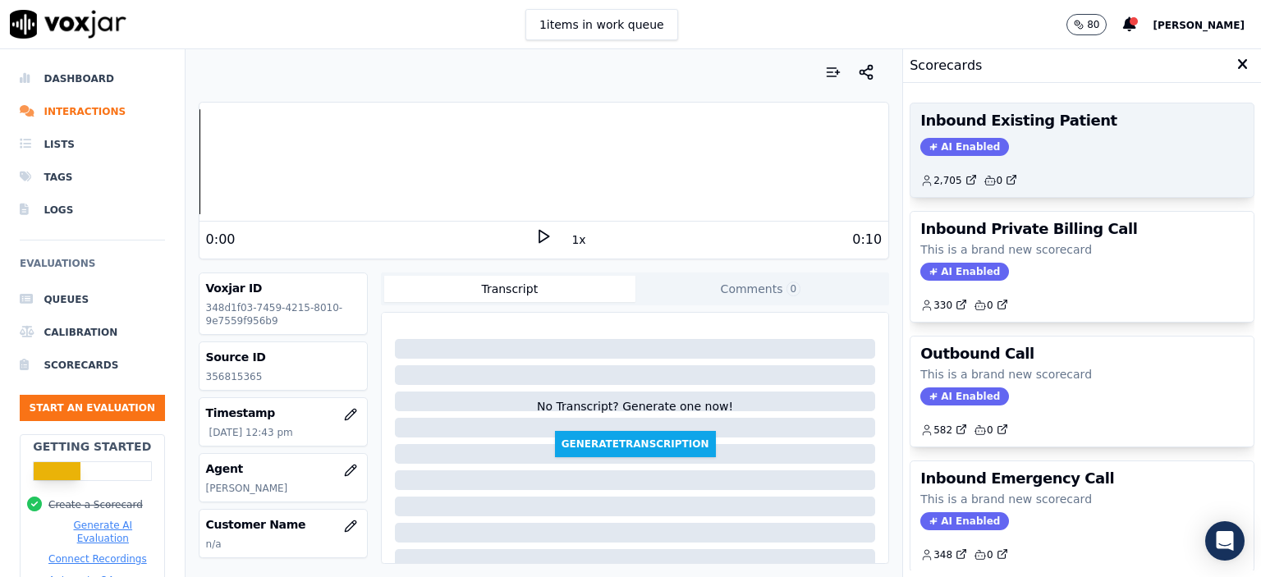
click at [1051, 161] on div "2,705 0" at bounding box center [1081, 174] width 323 height 26
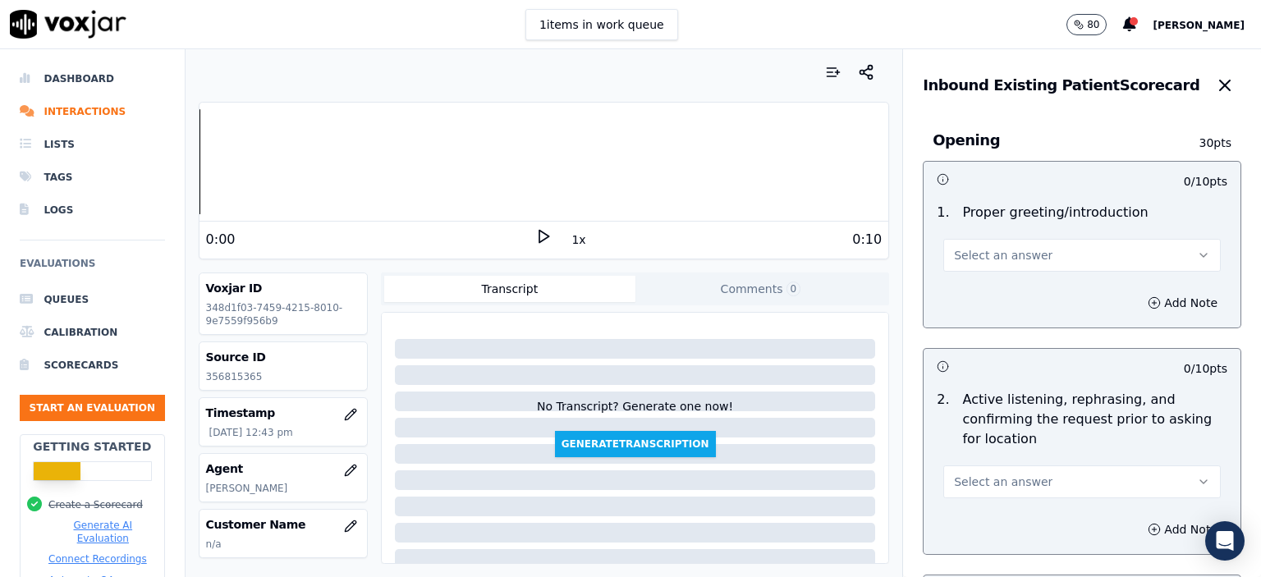
click at [1061, 253] on button "Select an answer" at bounding box center [1081, 255] width 277 height 33
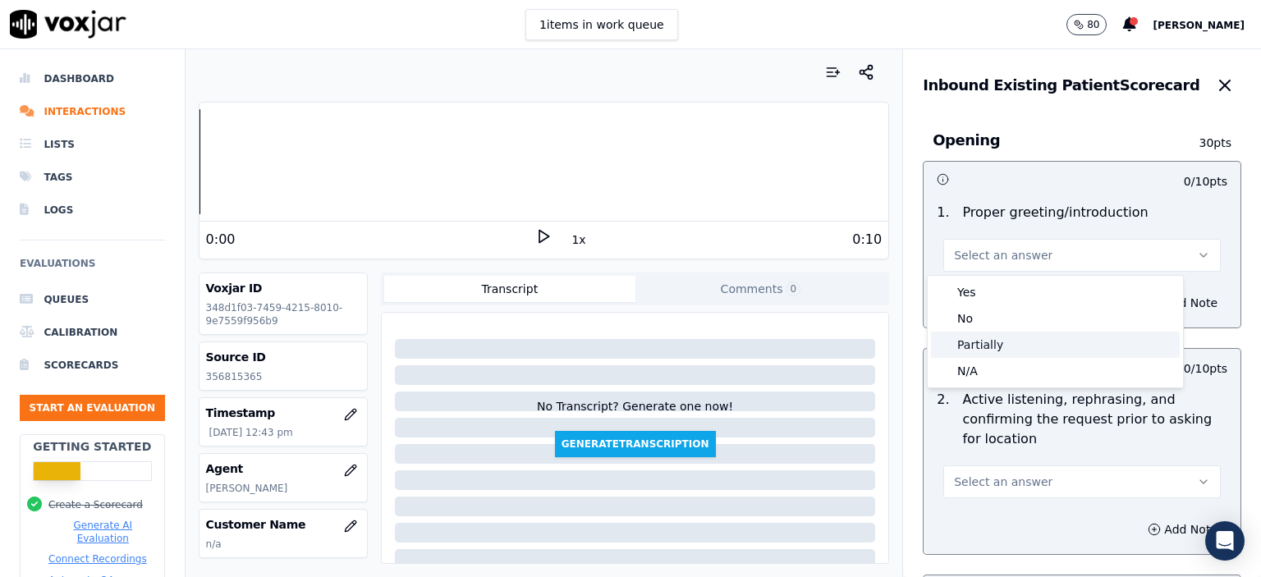
drag, startPoint x: 1047, startPoint y: 348, endPoint x: 1028, endPoint y: 370, distance: 29.1
click at [1046, 348] on div "Partially" at bounding box center [1055, 345] width 249 height 26
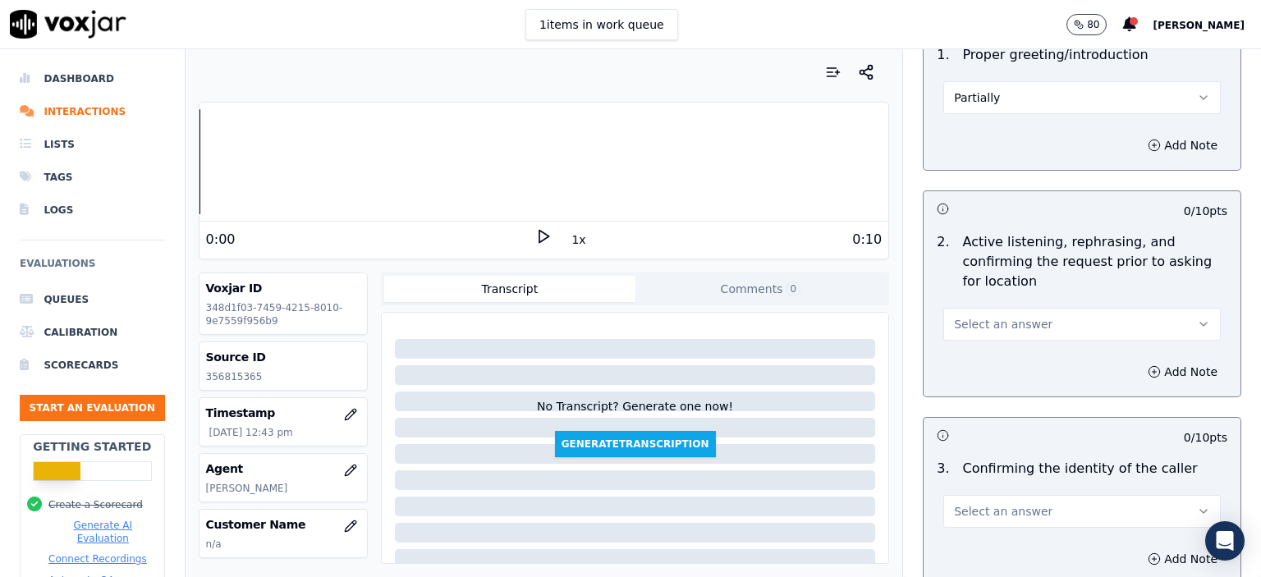
scroll to position [164, 0]
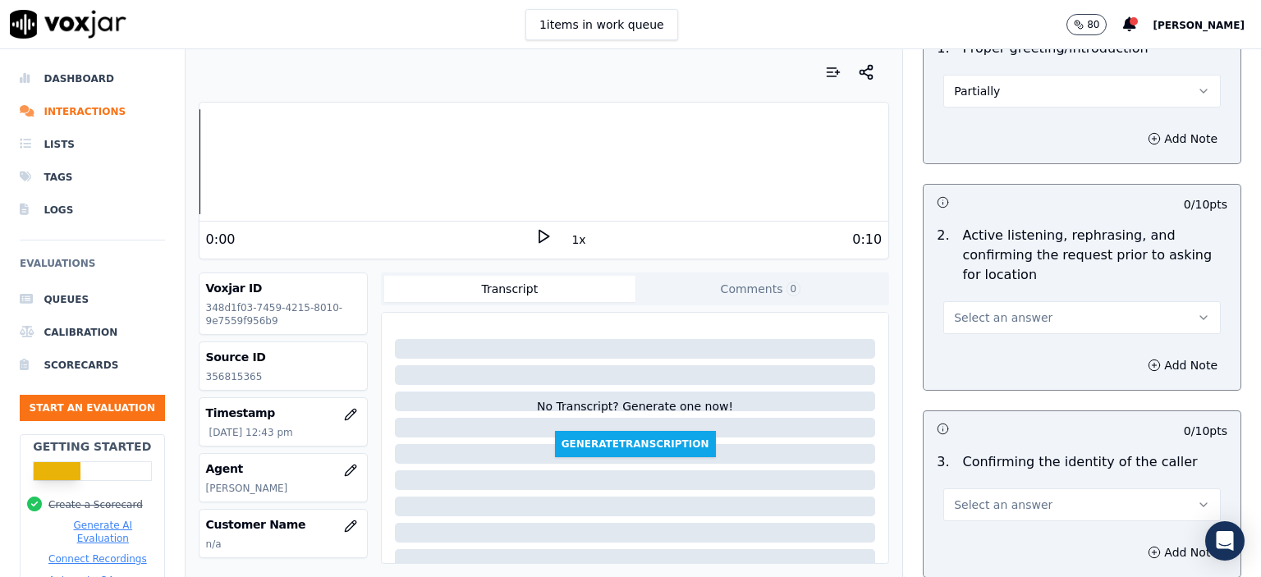
click at [1034, 308] on button "Select an answer" at bounding box center [1081, 317] width 277 height 33
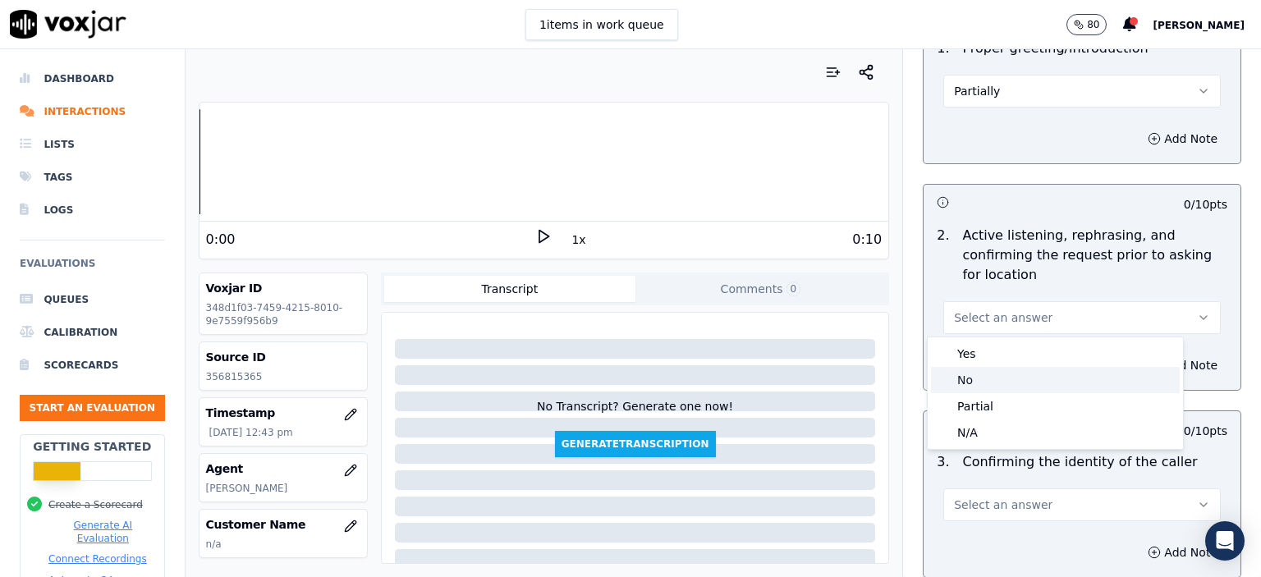
click at [1018, 378] on div "No" at bounding box center [1055, 380] width 249 height 26
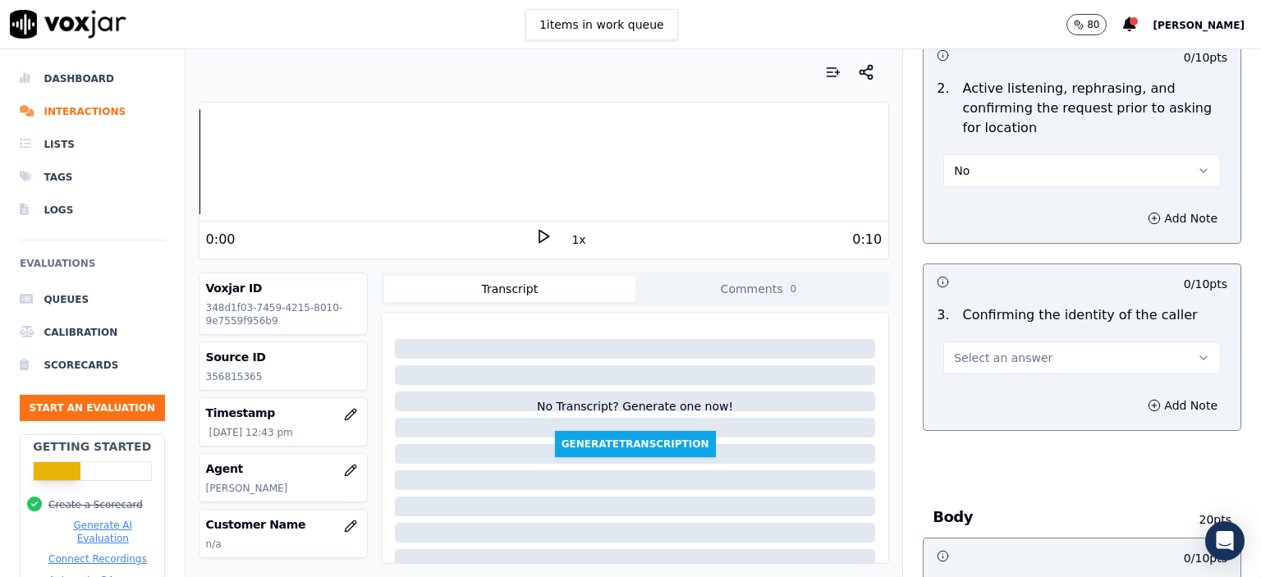
scroll to position [328, 0]
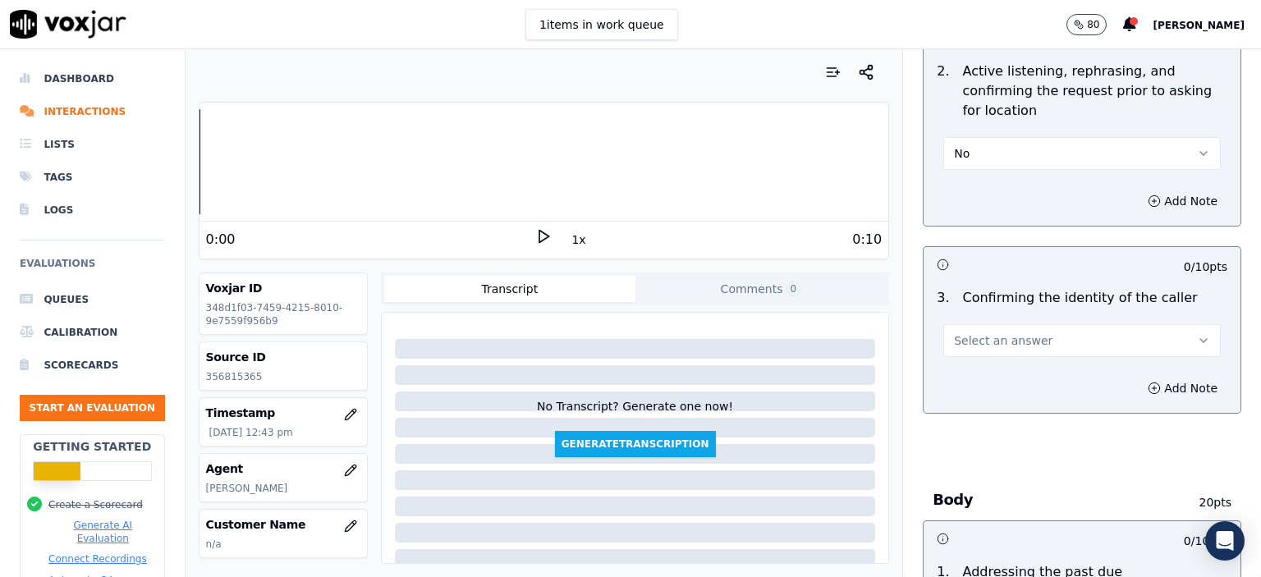
drag, startPoint x: 1015, startPoint y: 331, endPoint x: 1021, endPoint y: 347, distance: 17.7
click at [1015, 331] on button "Select an answer" at bounding box center [1081, 340] width 277 height 33
click at [1028, 374] on div "Yes" at bounding box center [1055, 377] width 249 height 26
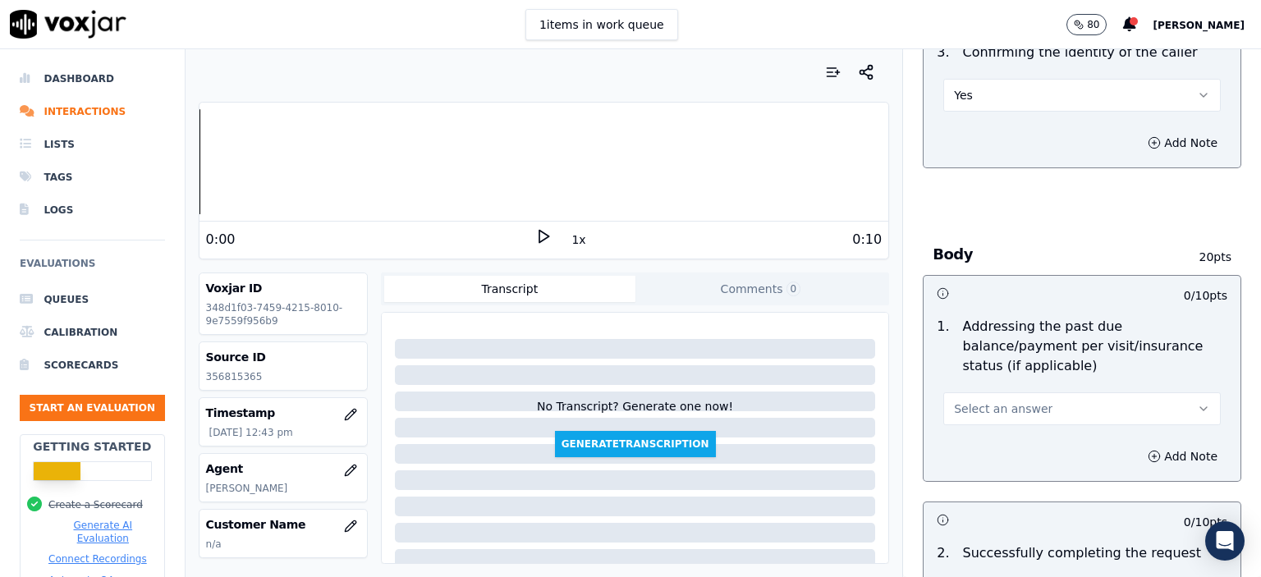
scroll to position [575, 0]
click at [1032, 392] on button "Select an answer" at bounding box center [1081, 408] width 277 height 33
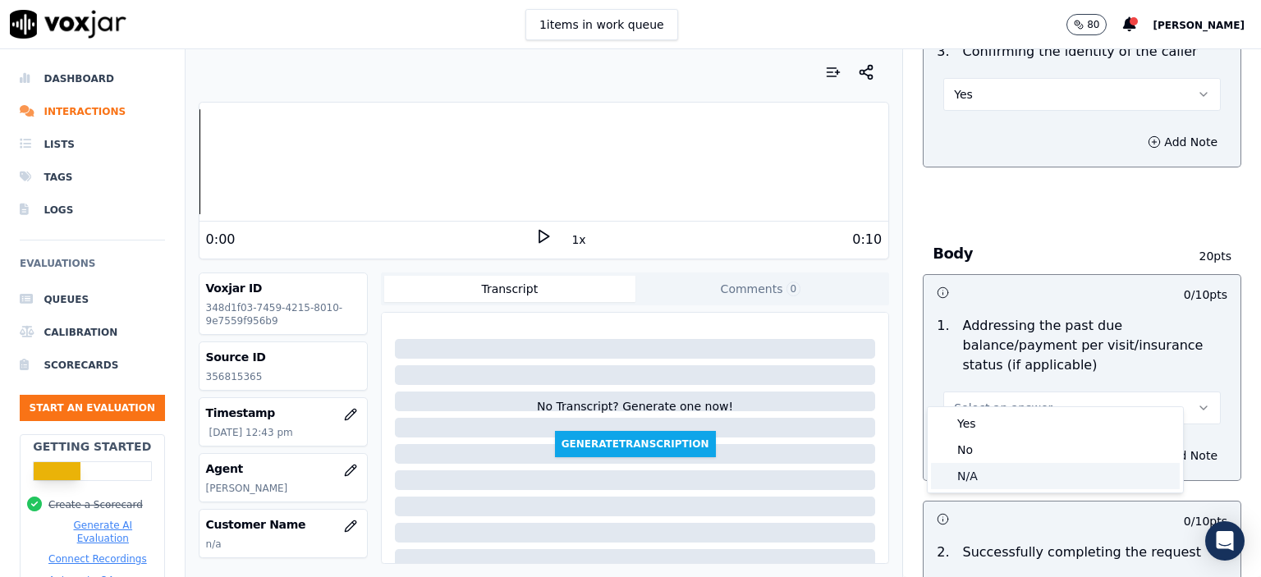
click at [1024, 472] on div "N/A" at bounding box center [1055, 476] width 249 height 26
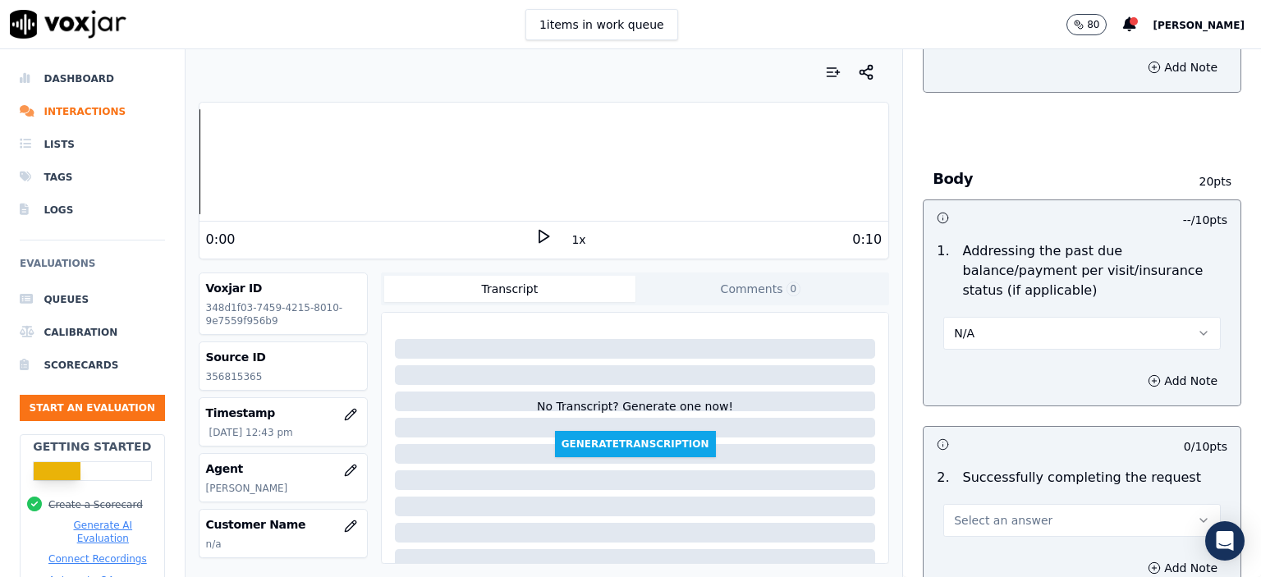
scroll to position [739, 0]
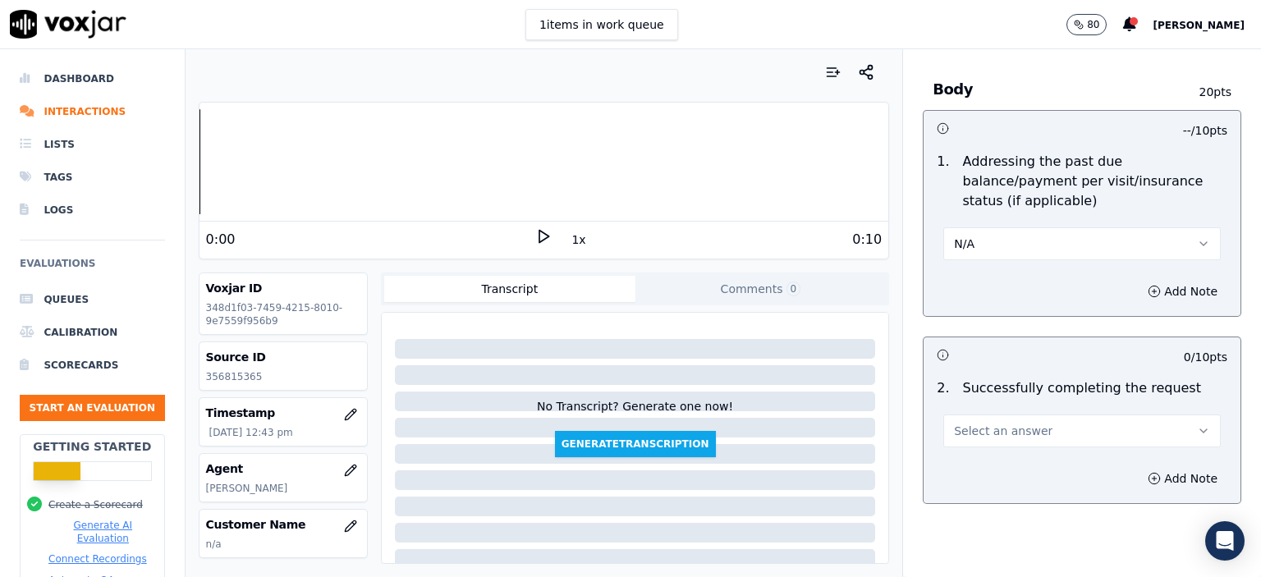
click at [1004, 423] on span "Select an answer" at bounding box center [1003, 431] width 99 height 16
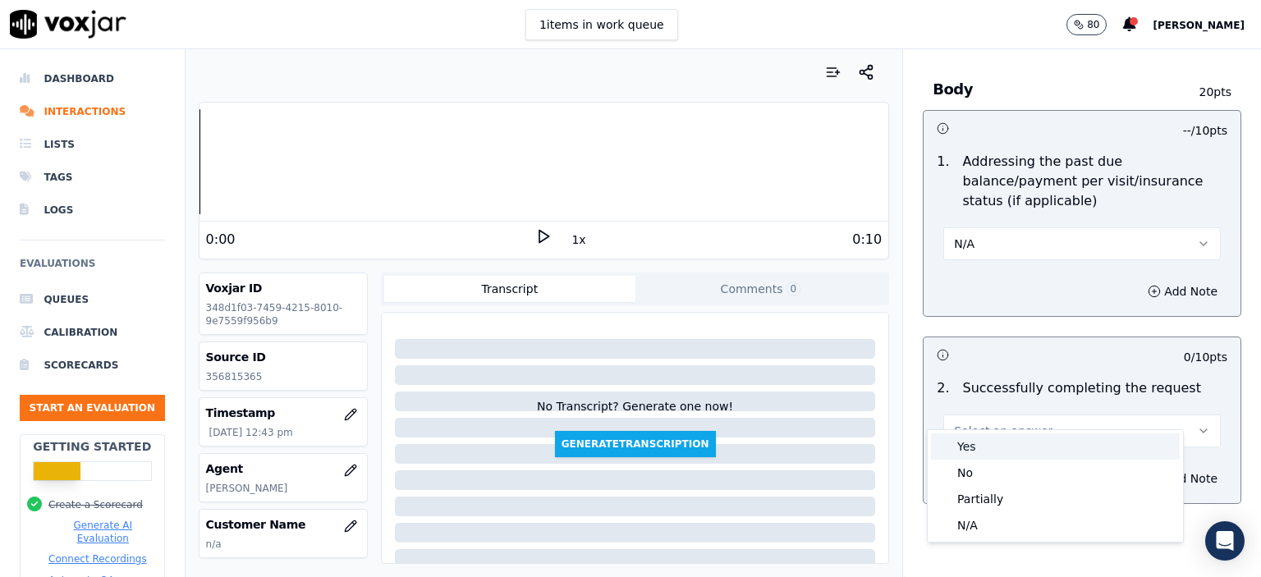
click at [1021, 451] on div "Yes" at bounding box center [1055, 446] width 249 height 26
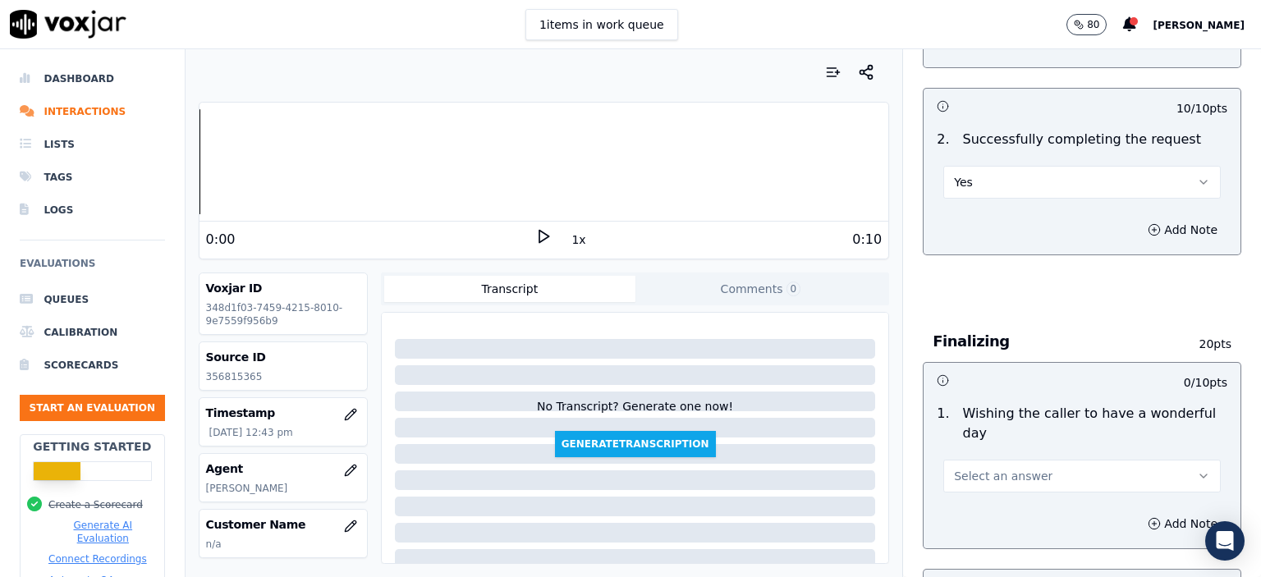
scroll to position [1067, 0]
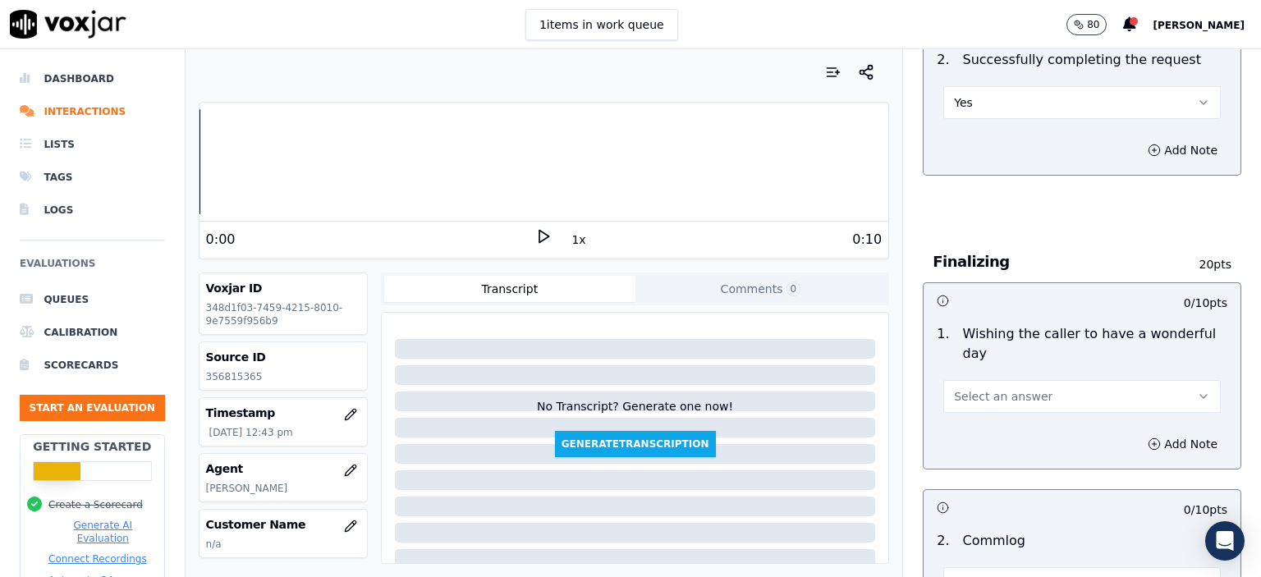
click at [982, 388] on span "Select an answer" at bounding box center [1003, 396] width 99 height 16
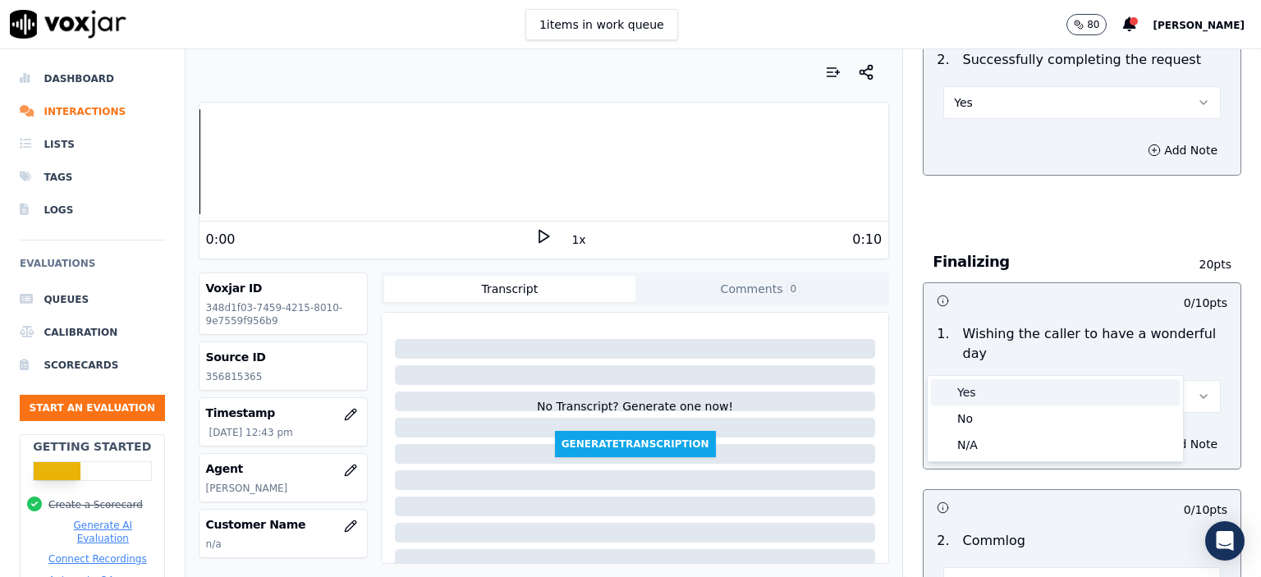
click at [975, 387] on div "Yes" at bounding box center [1055, 392] width 249 height 26
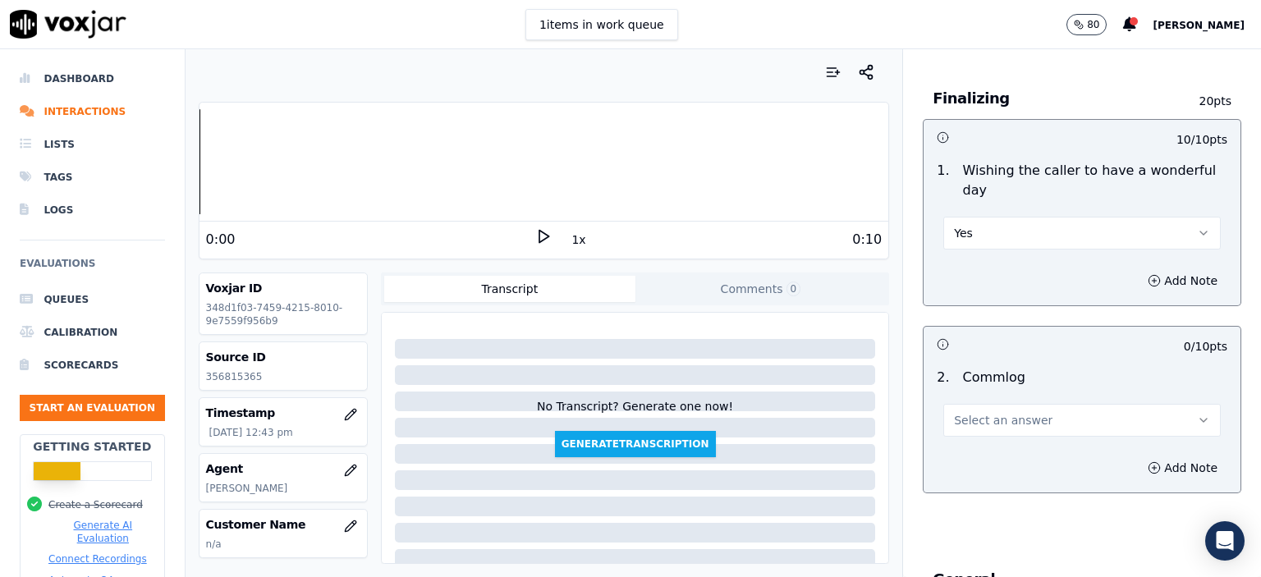
scroll to position [1231, 0]
click at [1075, 403] on button "Select an answer" at bounding box center [1081, 419] width 277 height 33
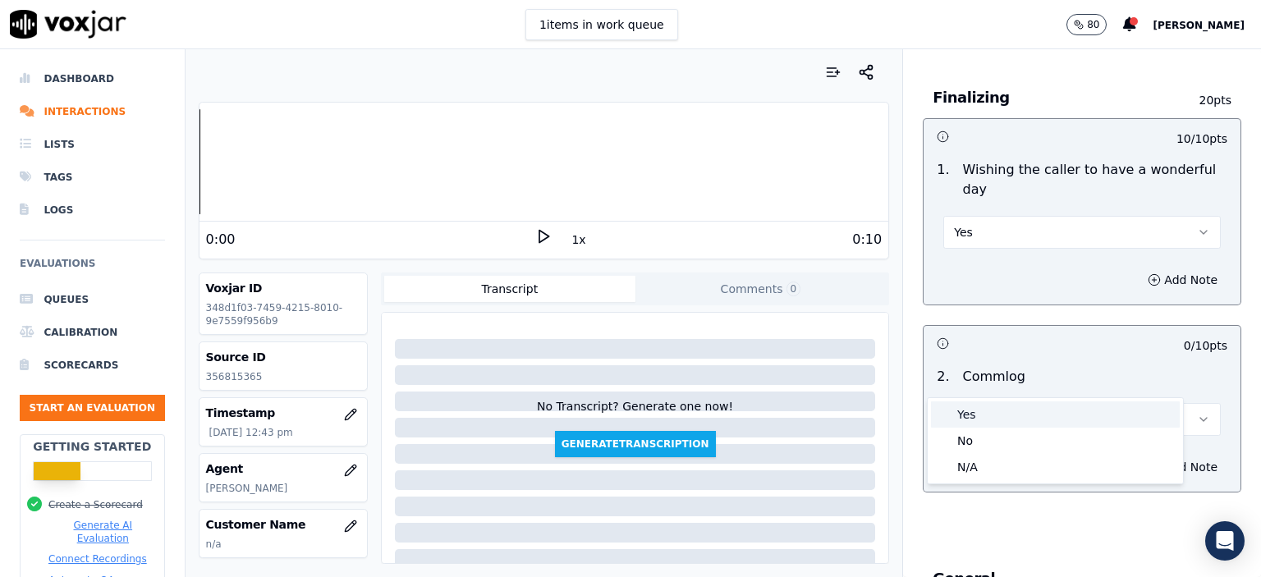
click at [1034, 418] on div "Yes" at bounding box center [1055, 414] width 249 height 26
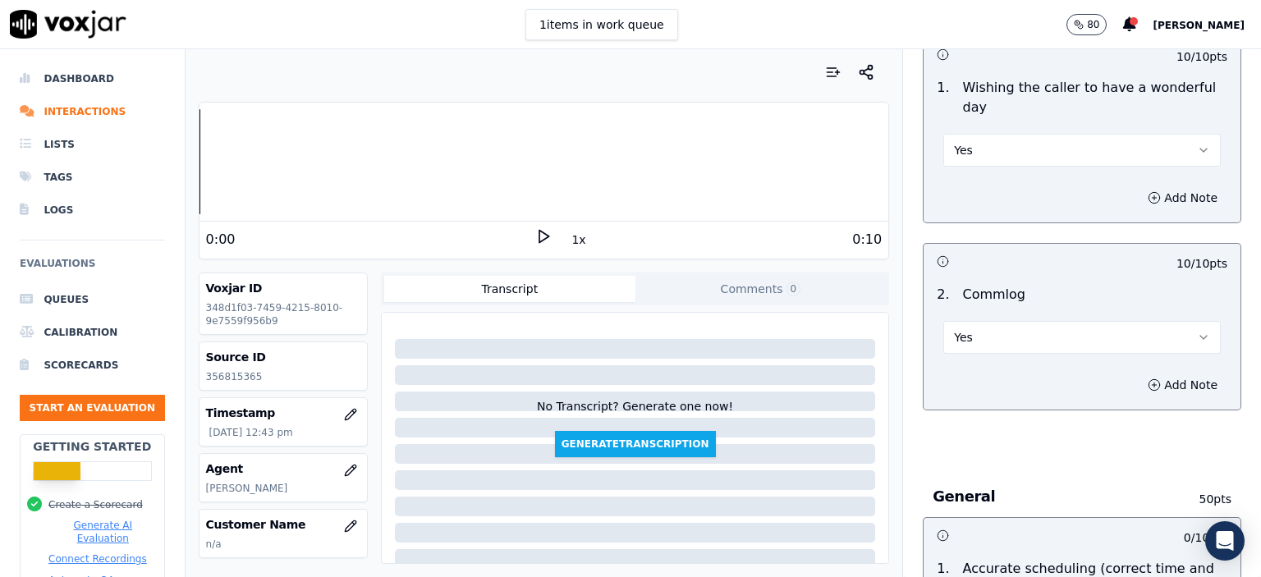
scroll to position [1560, 0]
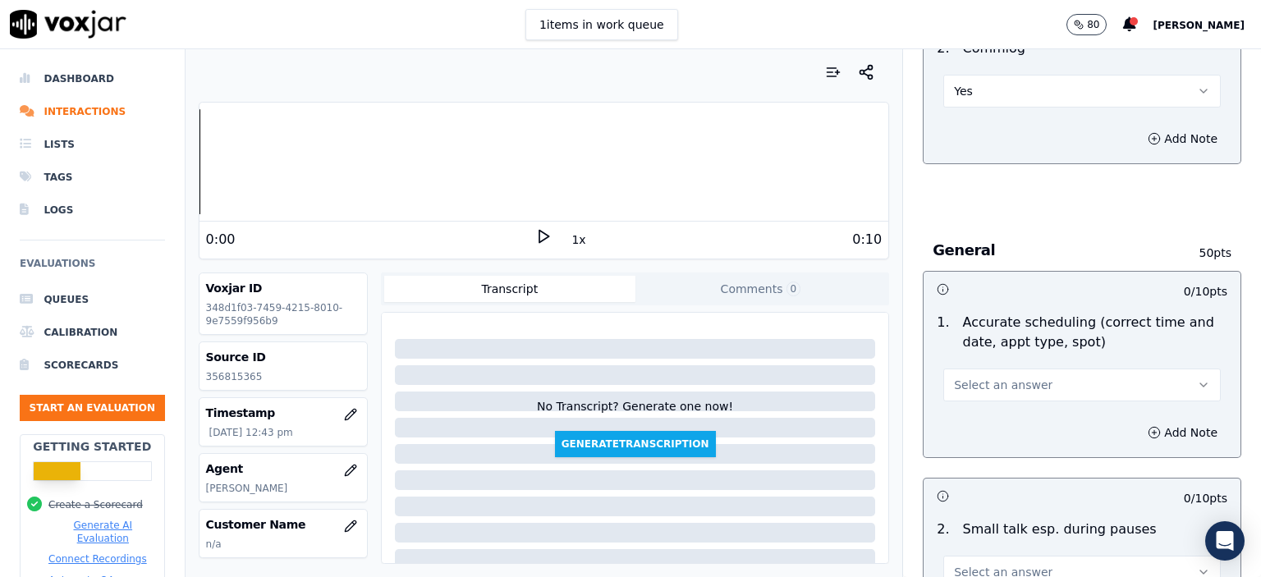
click at [1028, 369] on button "Select an answer" at bounding box center [1081, 385] width 277 height 33
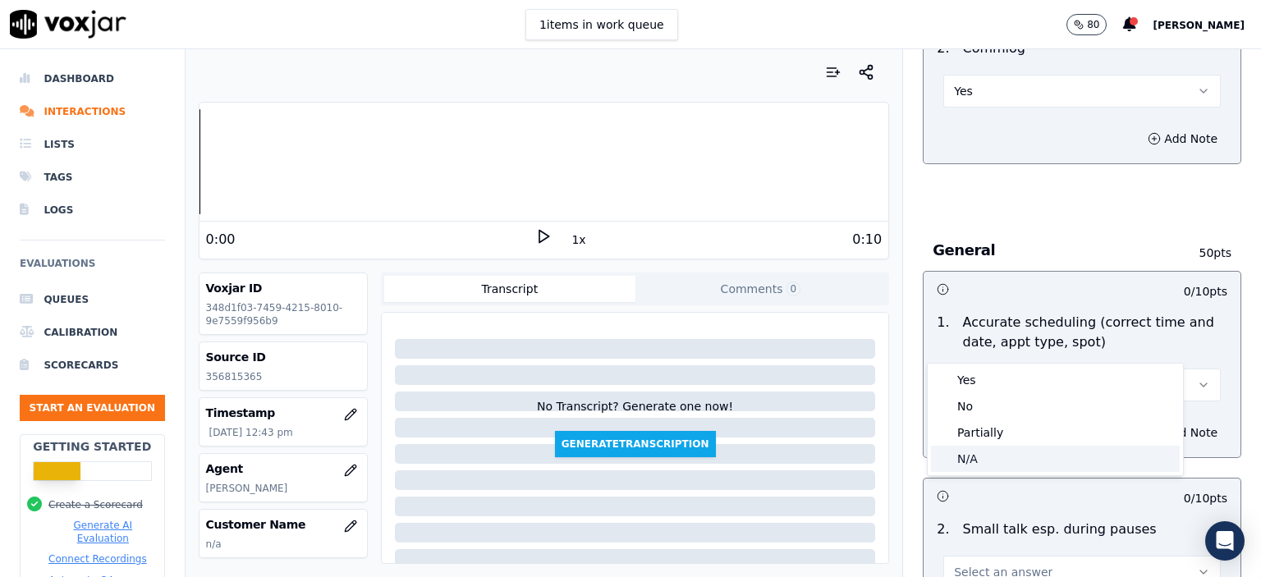
click at [1002, 466] on div "N/A" at bounding box center [1055, 459] width 249 height 26
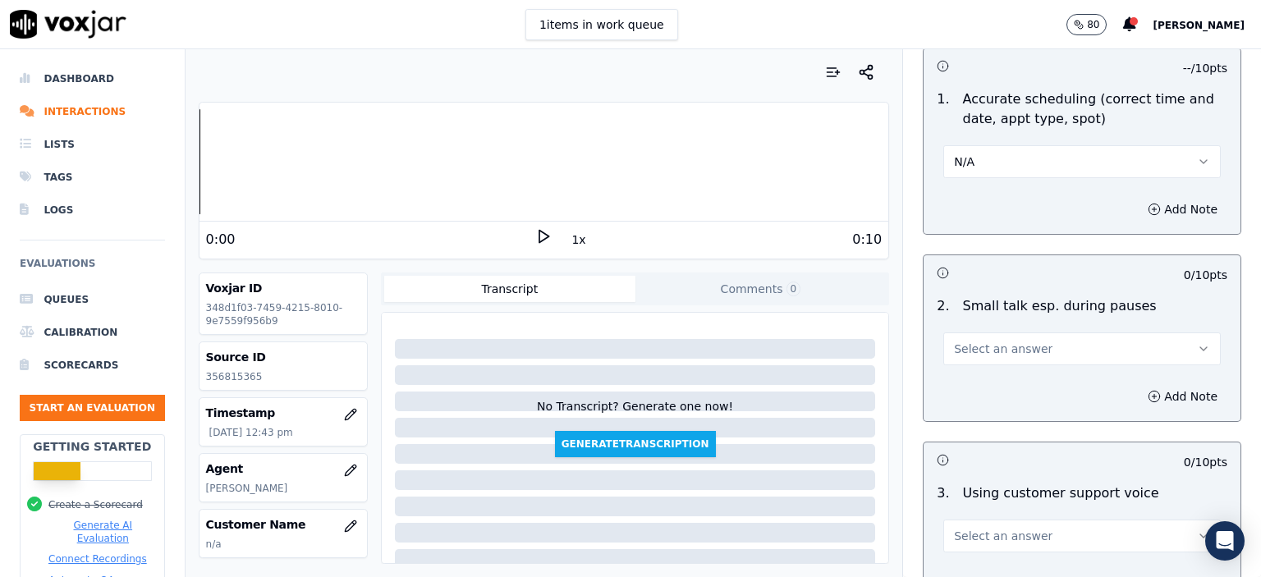
scroll to position [1806, 0]
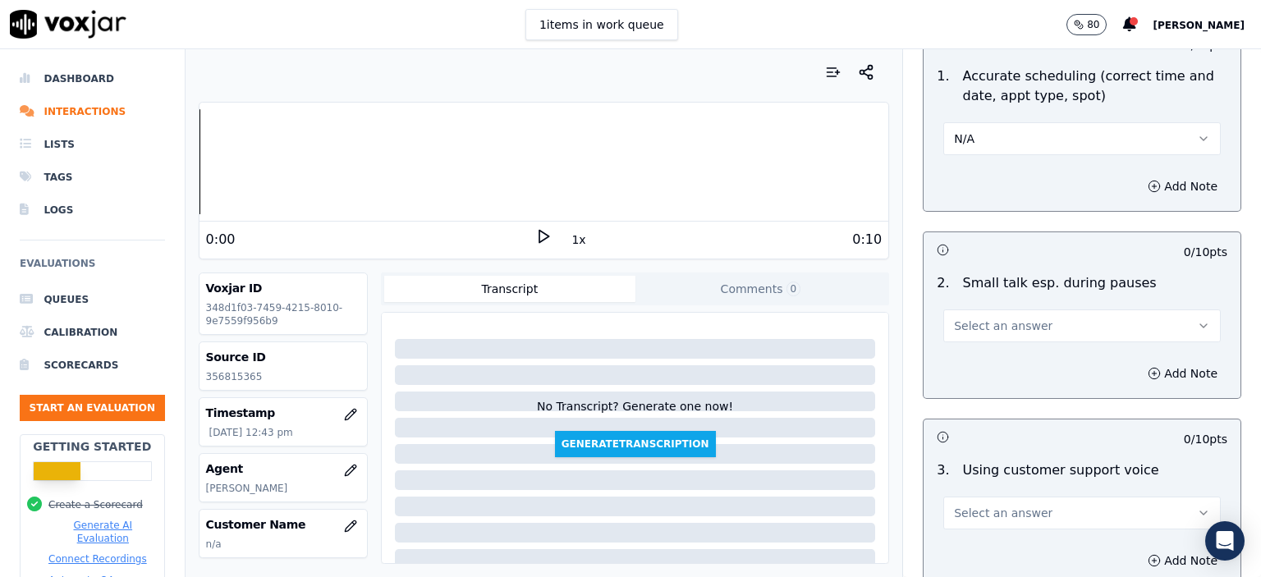
click at [992, 309] on button "Select an answer" at bounding box center [1081, 325] width 277 height 33
click at [983, 367] on div "N/A" at bounding box center [1055, 373] width 249 height 26
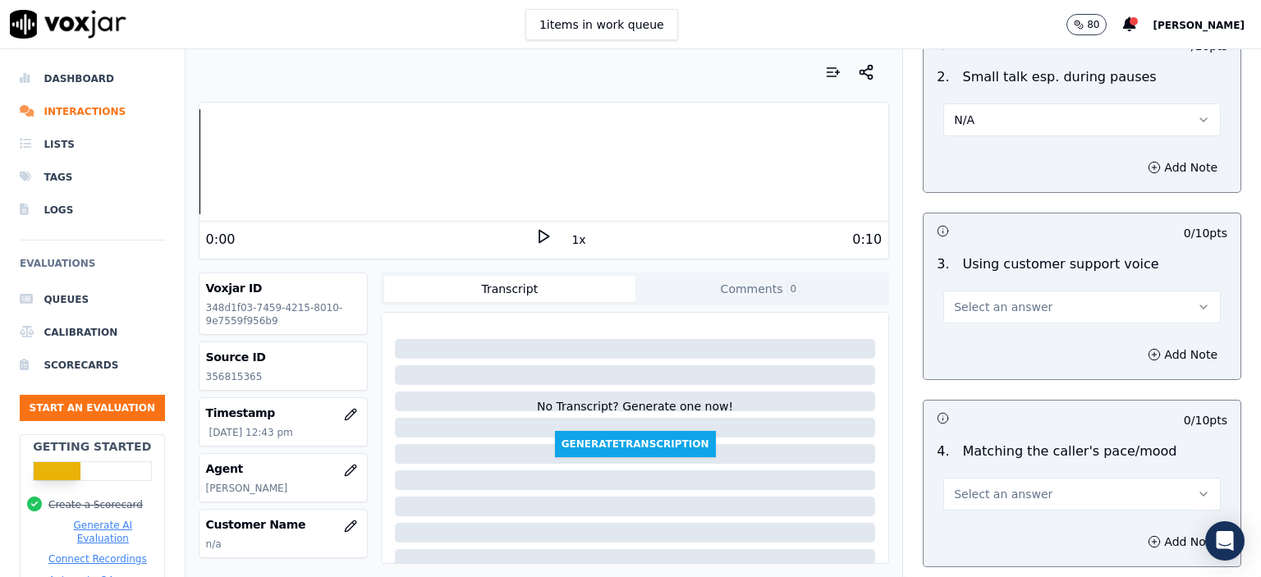
scroll to position [2052, 0]
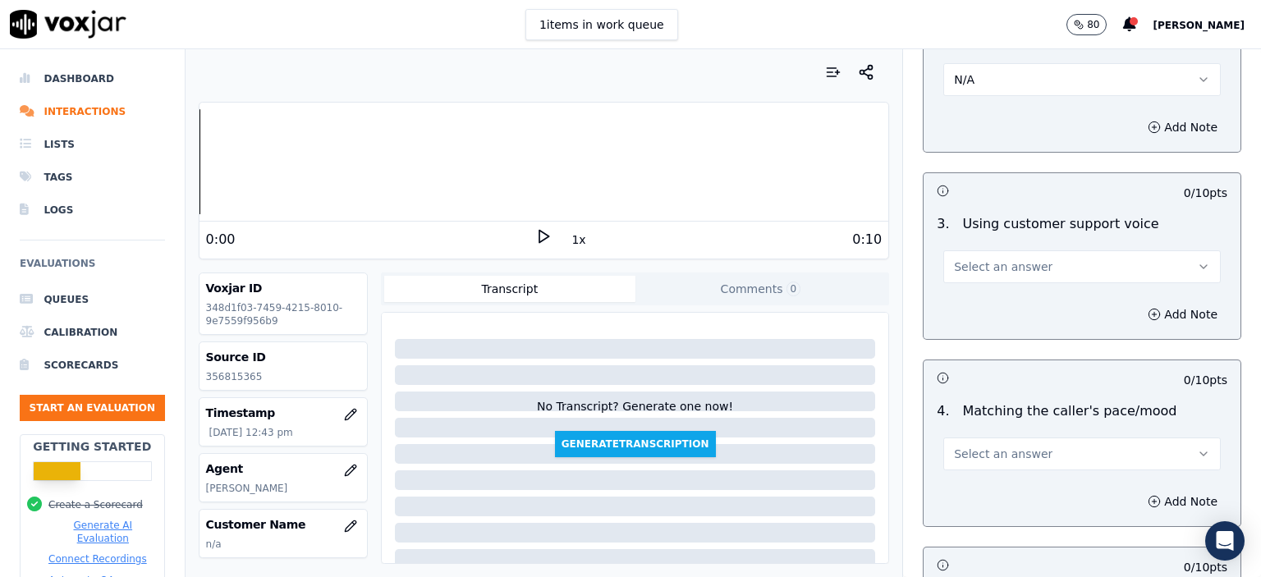
click at [996, 250] on button "Select an answer" at bounding box center [1081, 266] width 277 height 33
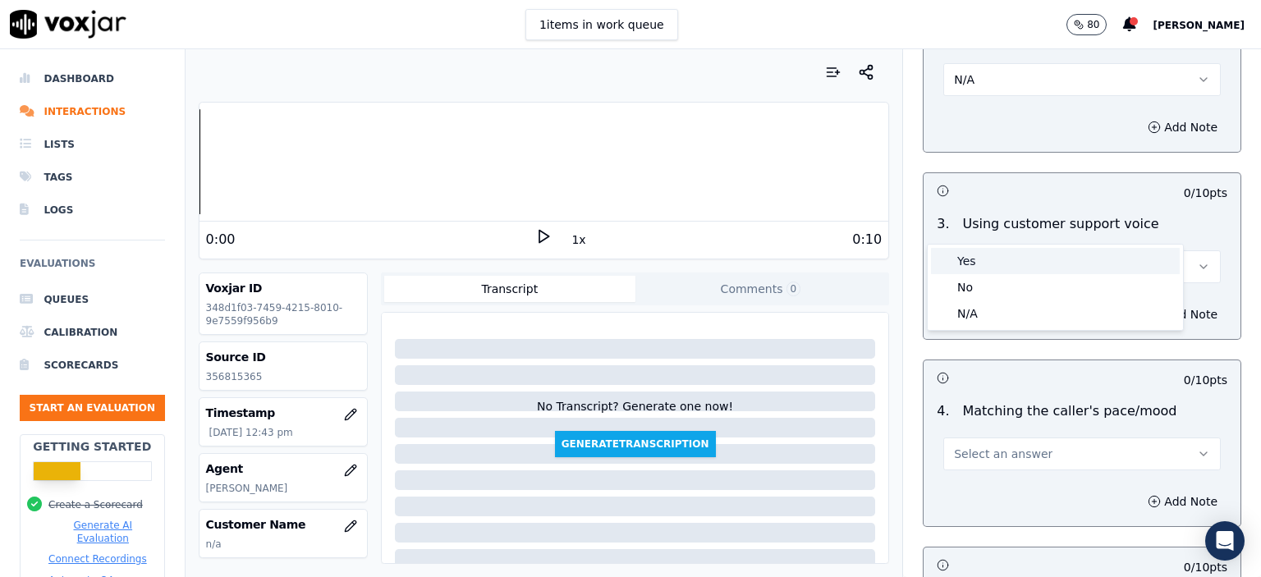
click at [999, 259] on div "Yes" at bounding box center [1055, 261] width 249 height 26
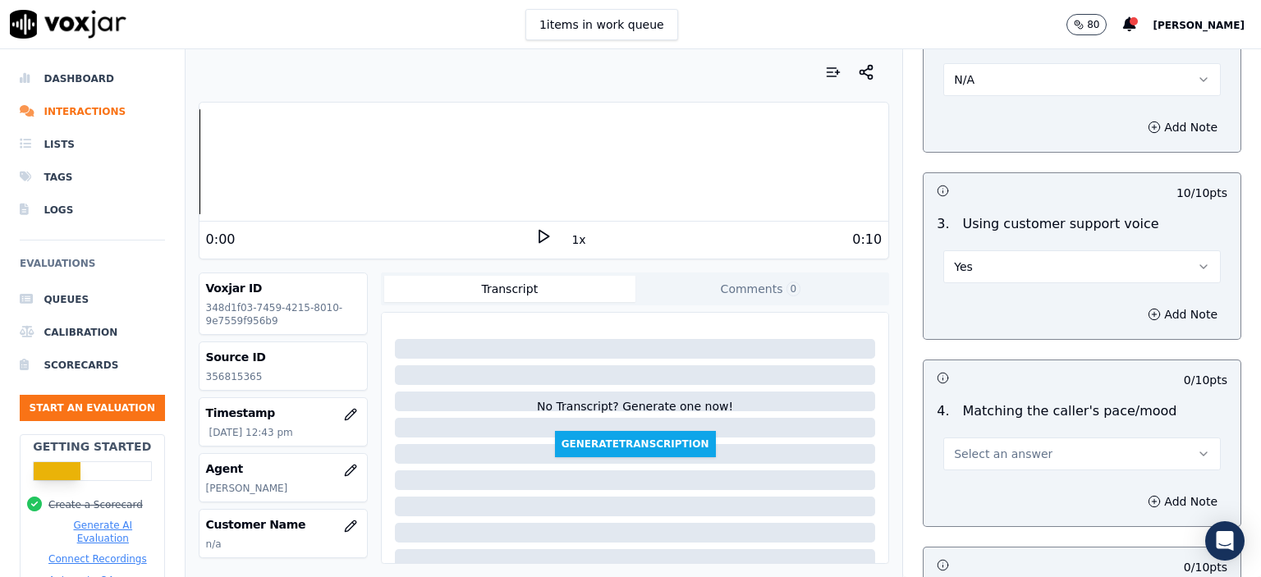
click at [1010, 446] on span "Select an answer" at bounding box center [1003, 454] width 99 height 16
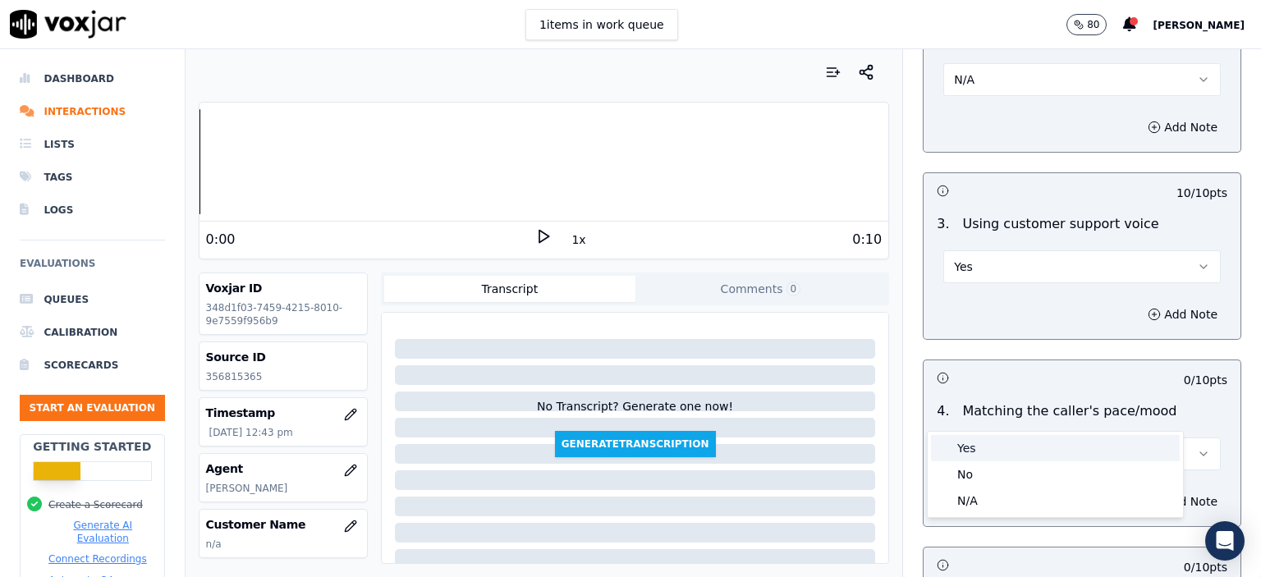
click at [1011, 447] on div "Yes" at bounding box center [1055, 448] width 249 height 26
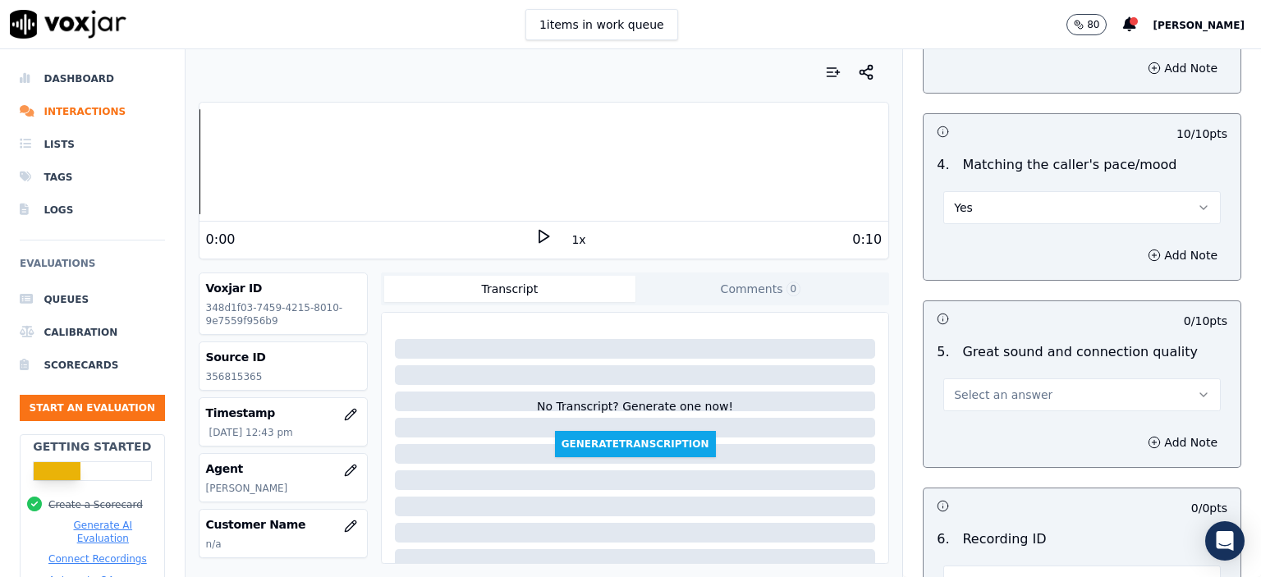
click at [1010, 387] on span "Select an answer" at bounding box center [1003, 395] width 99 height 16
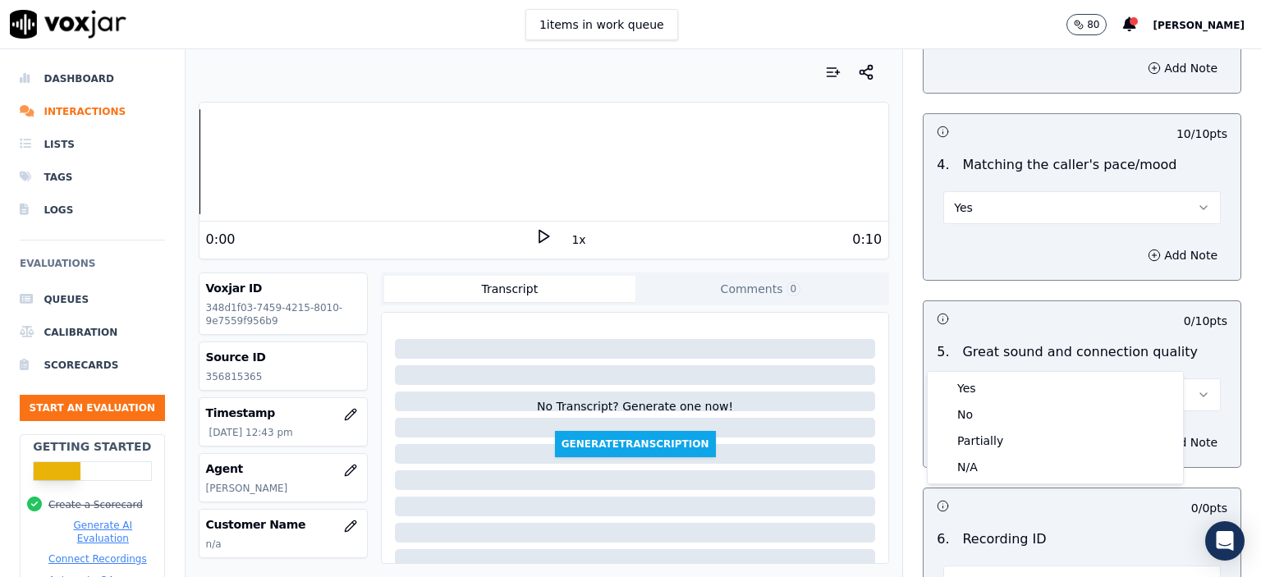
click at [1011, 380] on div "Yes" at bounding box center [1055, 388] width 249 height 26
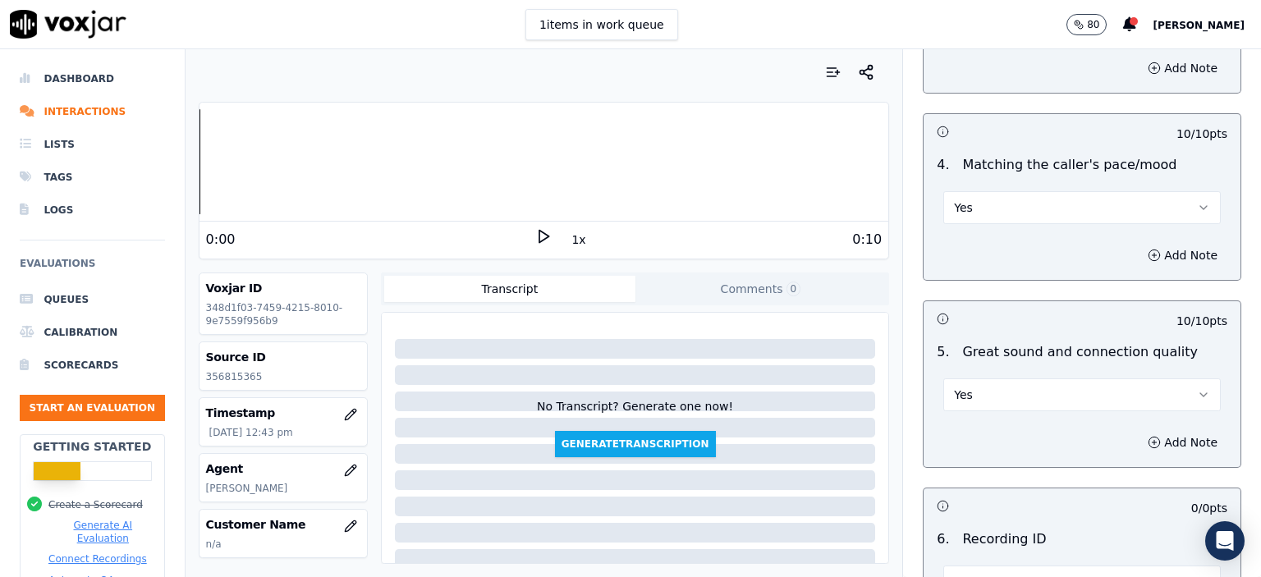
scroll to position [2463, 0]
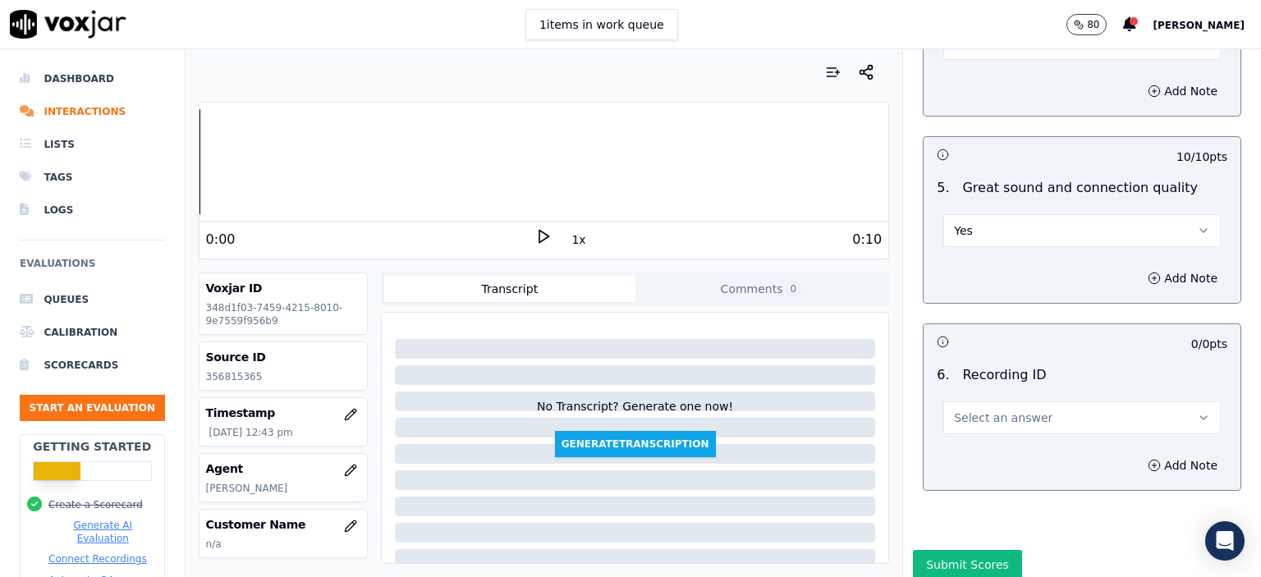
click at [1006, 410] on span "Select an answer" at bounding box center [1003, 418] width 99 height 16
click at [1003, 427] on div "N/A" at bounding box center [1055, 421] width 249 height 26
click at [1139, 454] on button "Add Note" at bounding box center [1182, 465] width 89 height 23
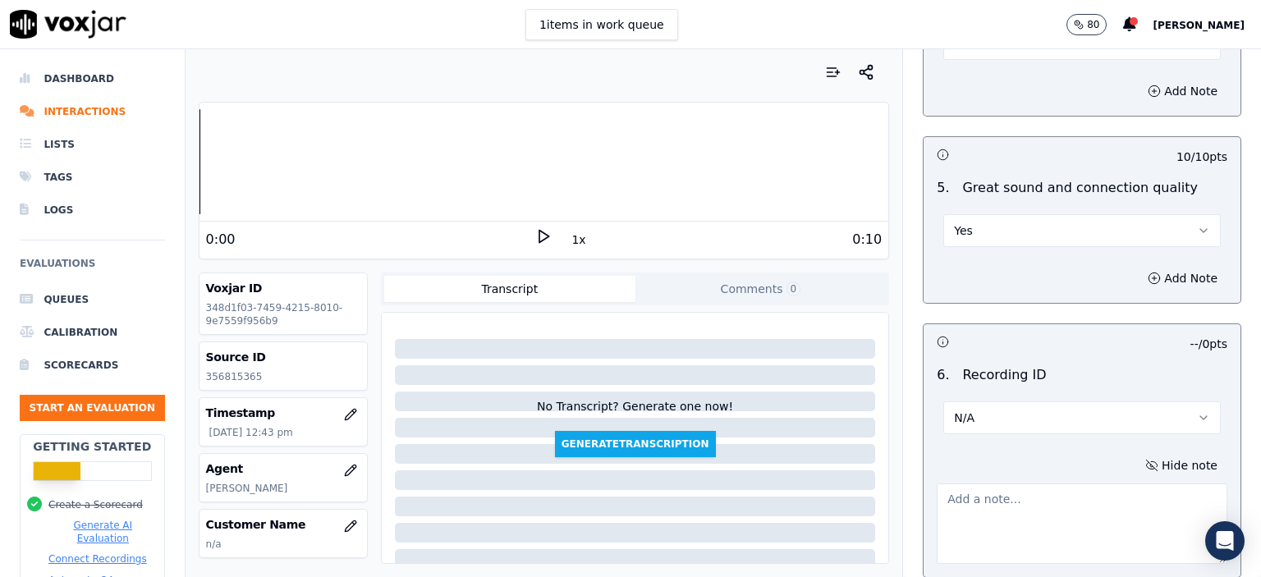
click at [238, 376] on p "356815365" at bounding box center [283, 376] width 154 height 13
copy p "356815365"
click at [1002, 484] on textarea at bounding box center [1082, 524] width 291 height 80
paste textarea "356815365"
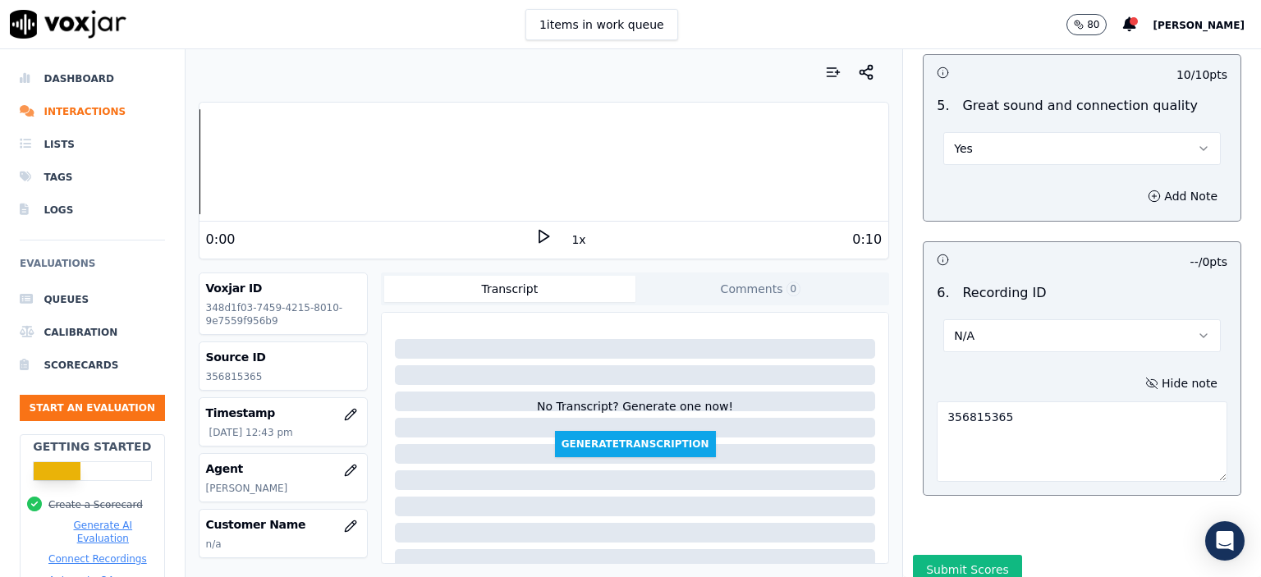
scroll to position [2555, 0]
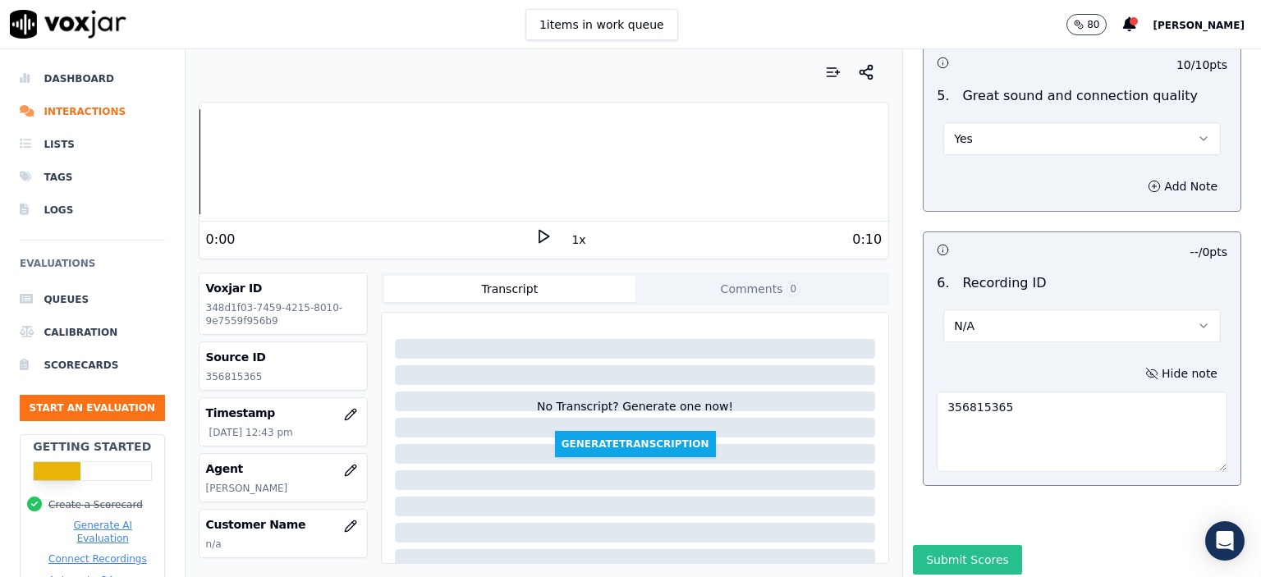
type textarea "356815365"
click at [973, 545] on button "Submit Scores" at bounding box center [967, 560] width 109 height 30
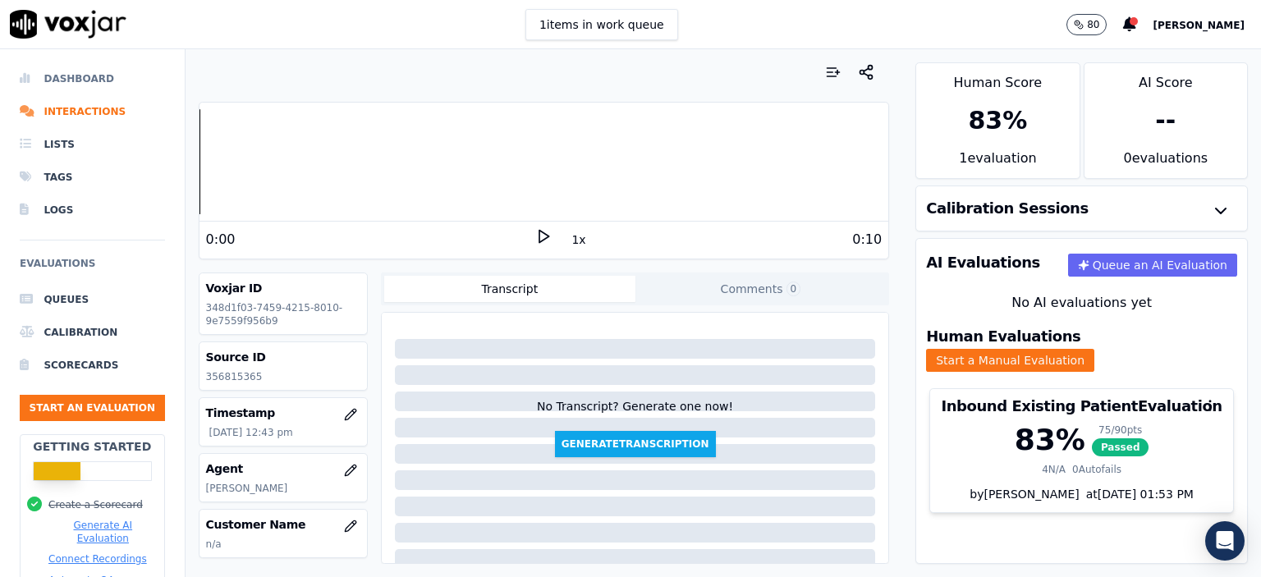
click at [75, 78] on li "Dashboard" at bounding box center [92, 78] width 145 height 33
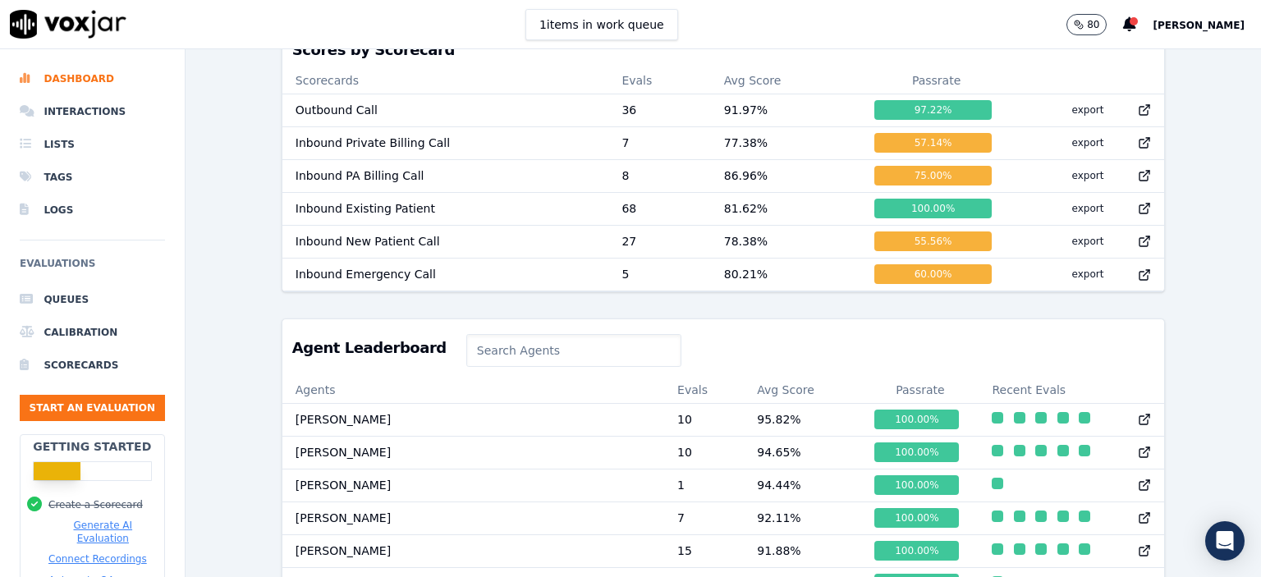
scroll to position [343, 0]
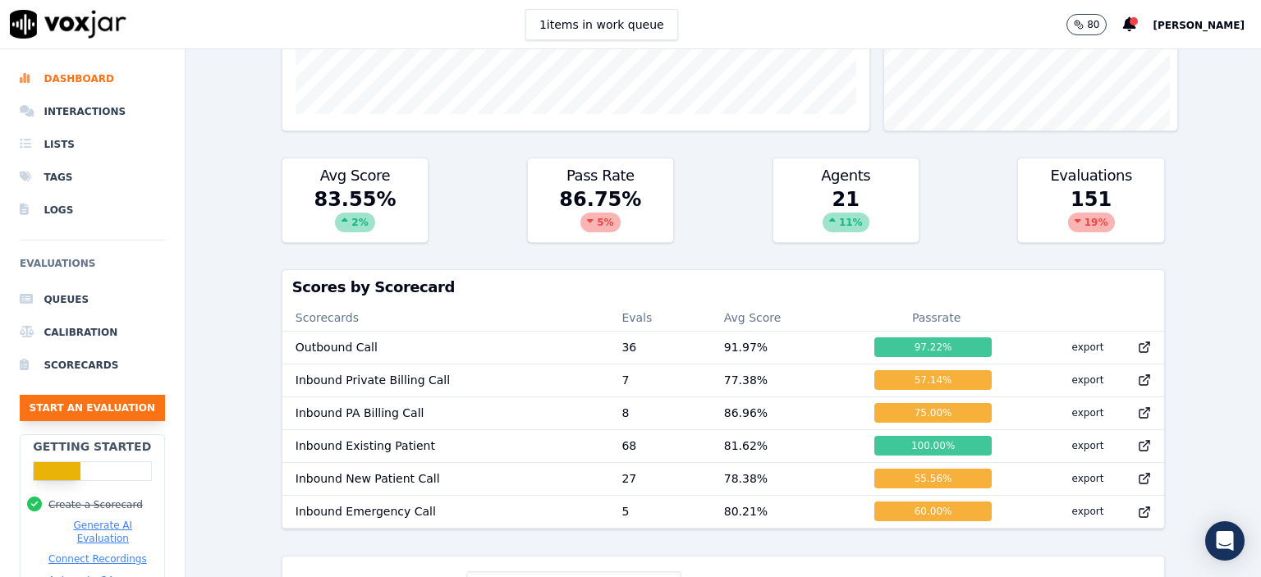
click at [100, 401] on button "Start an Evaluation" at bounding box center [92, 408] width 145 height 26
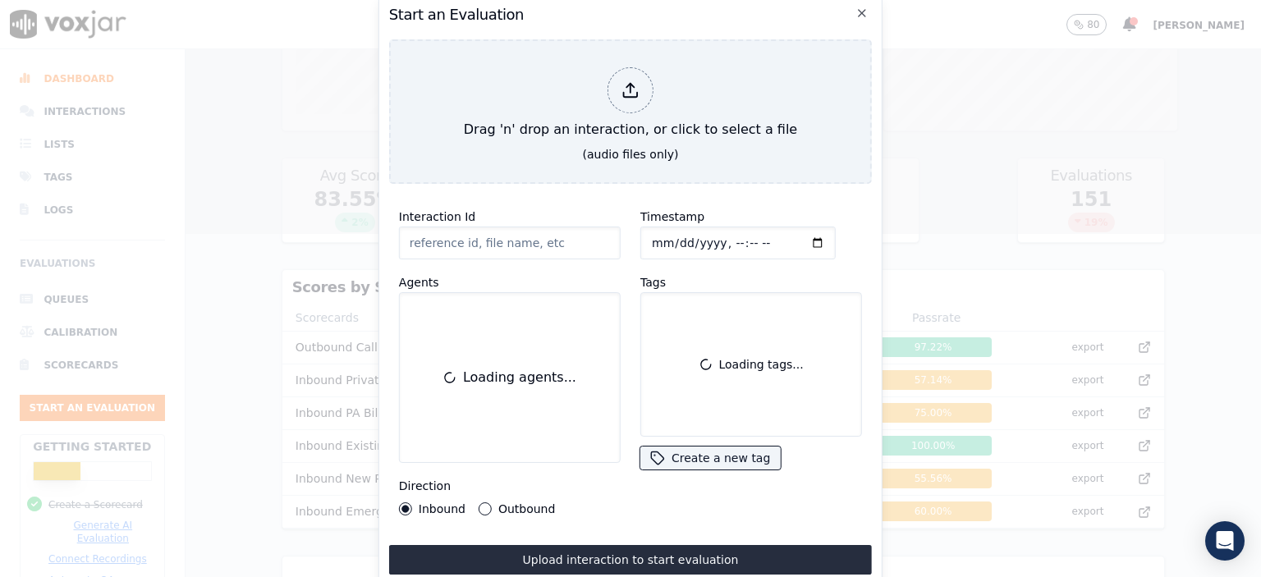
scroll to position [335, 0]
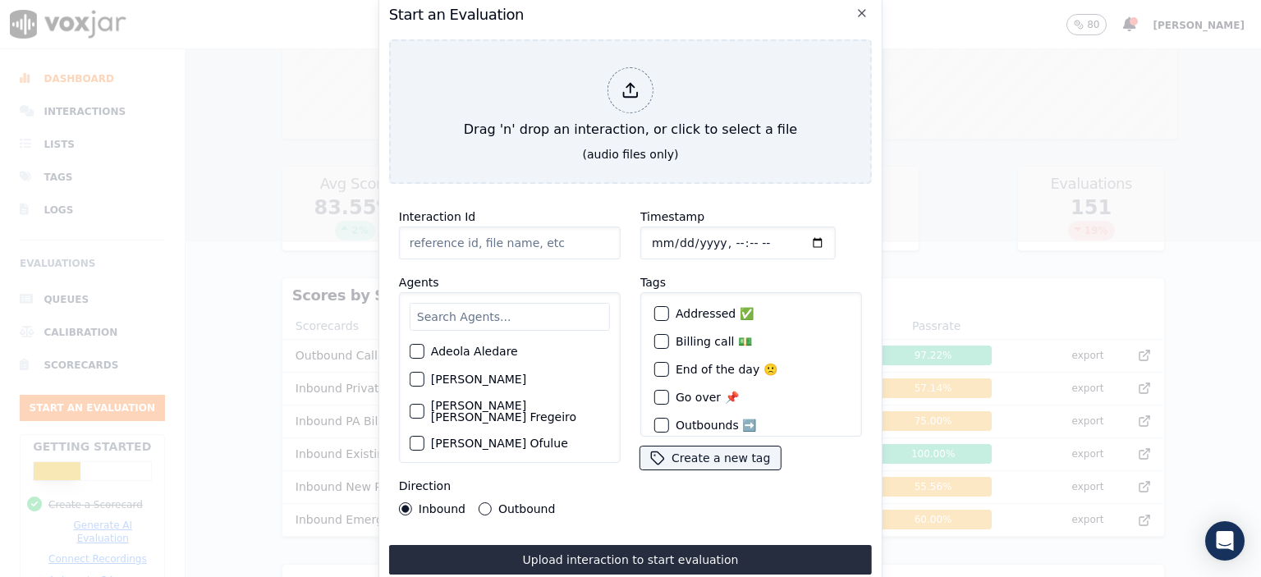
click at [440, 237] on input "Interaction Id" at bounding box center [510, 243] width 222 height 33
paste input "356818453"
type input "356818453"
click at [453, 304] on input "text" at bounding box center [510, 317] width 200 height 28
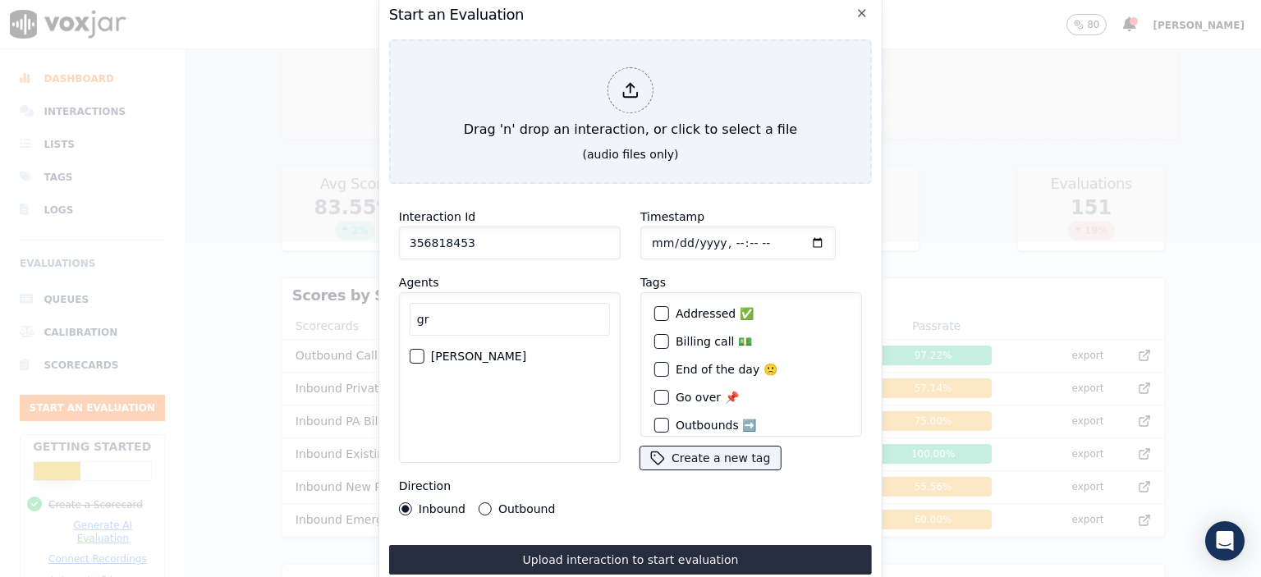
type input "gr"
click at [446, 351] on label "[PERSON_NAME]" at bounding box center [478, 356] width 95 height 11
click at [424, 349] on button "[PERSON_NAME]" at bounding box center [417, 356] width 15 height 15
click at [713, 238] on input "Timestamp" at bounding box center [737, 243] width 195 height 33
type input "2025-08-15T22:54"
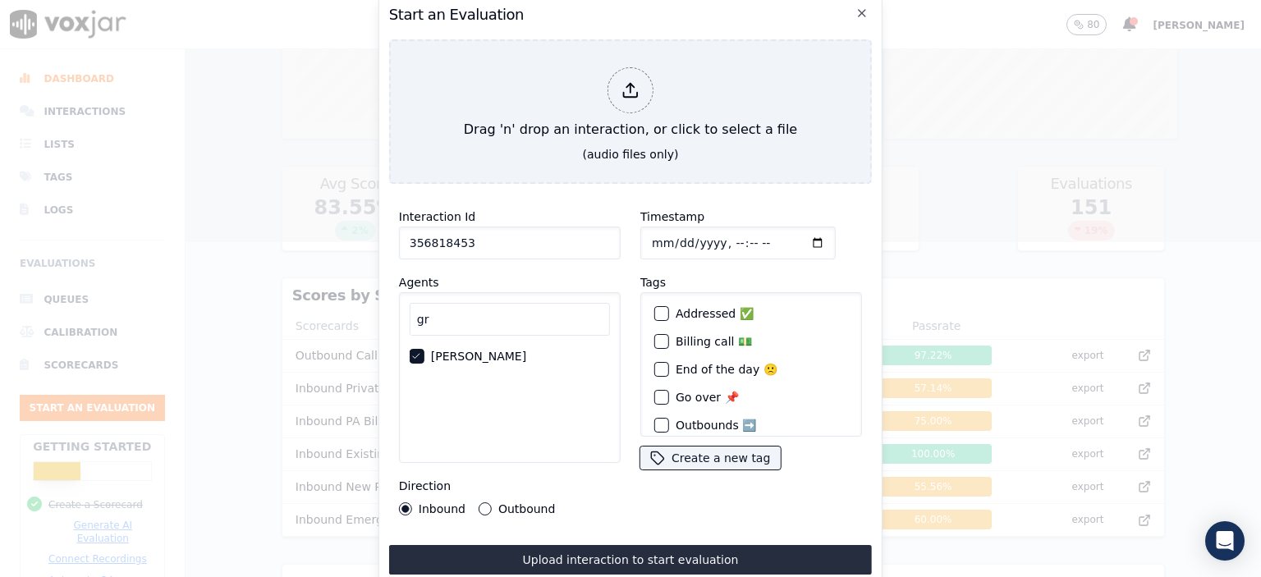
click at [717, 236] on input "Timestamp" at bounding box center [737, 243] width 195 height 33
type input "2025-08-15T13:03"
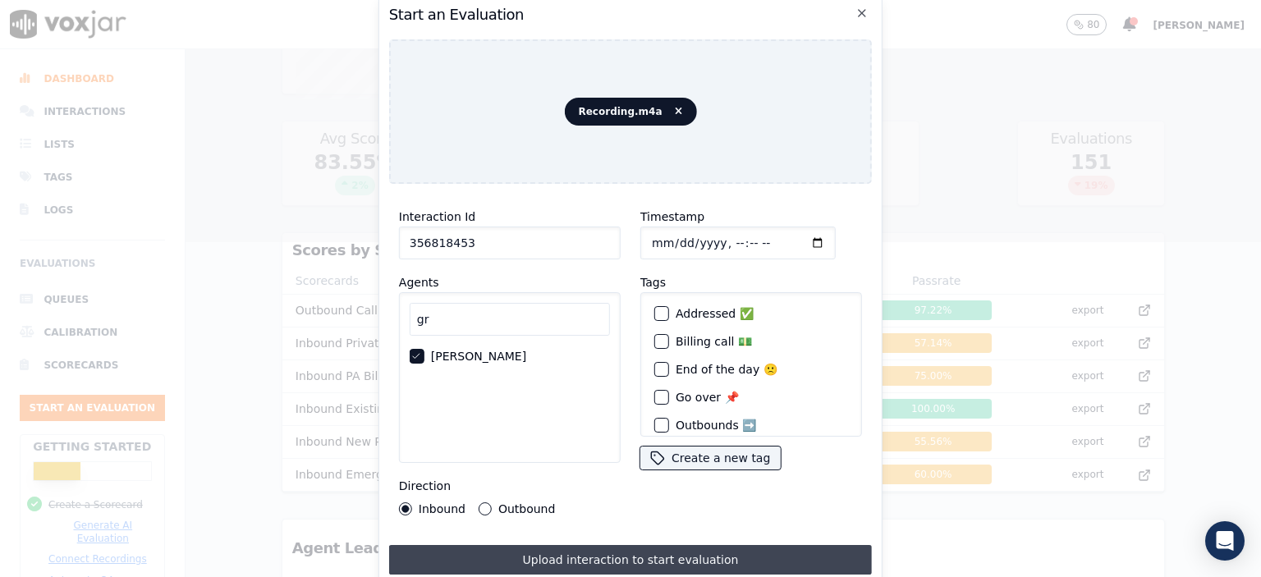
click at [739, 566] on button "Upload interaction to start evaluation" at bounding box center [630, 560] width 483 height 30
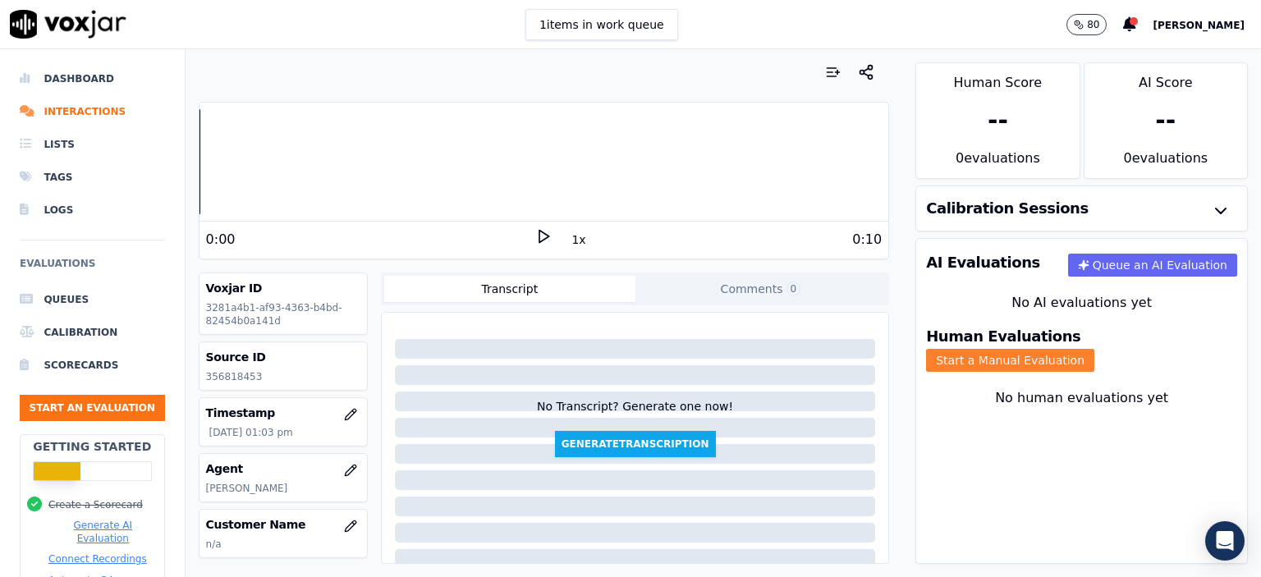
click at [1094, 349] on button "Start a Manual Evaluation" at bounding box center [1010, 360] width 168 height 23
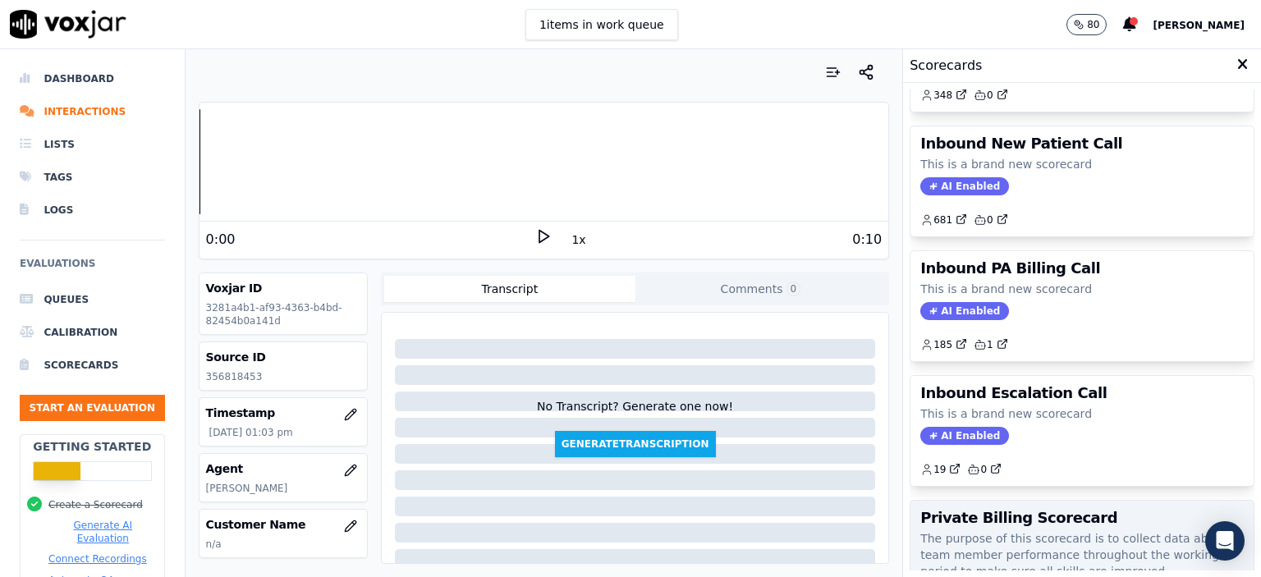
scroll to position [453, 0]
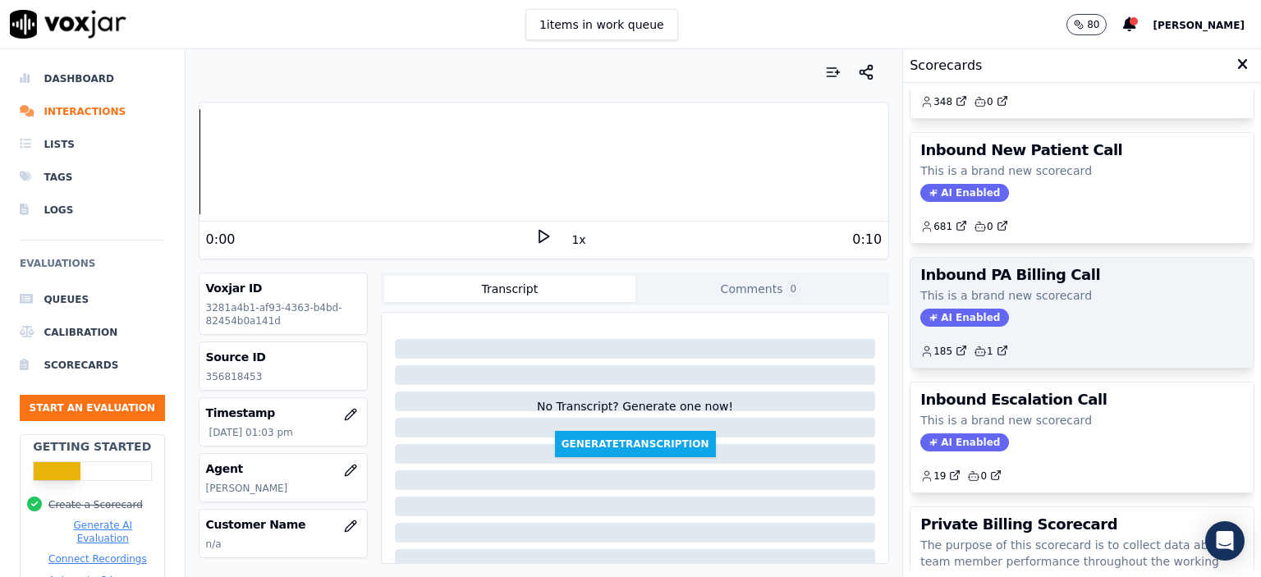
click at [1079, 302] on div "Inbound PA Billing Call This is a brand new scorecard AI Enabled 185 1" at bounding box center [1081, 313] width 343 height 110
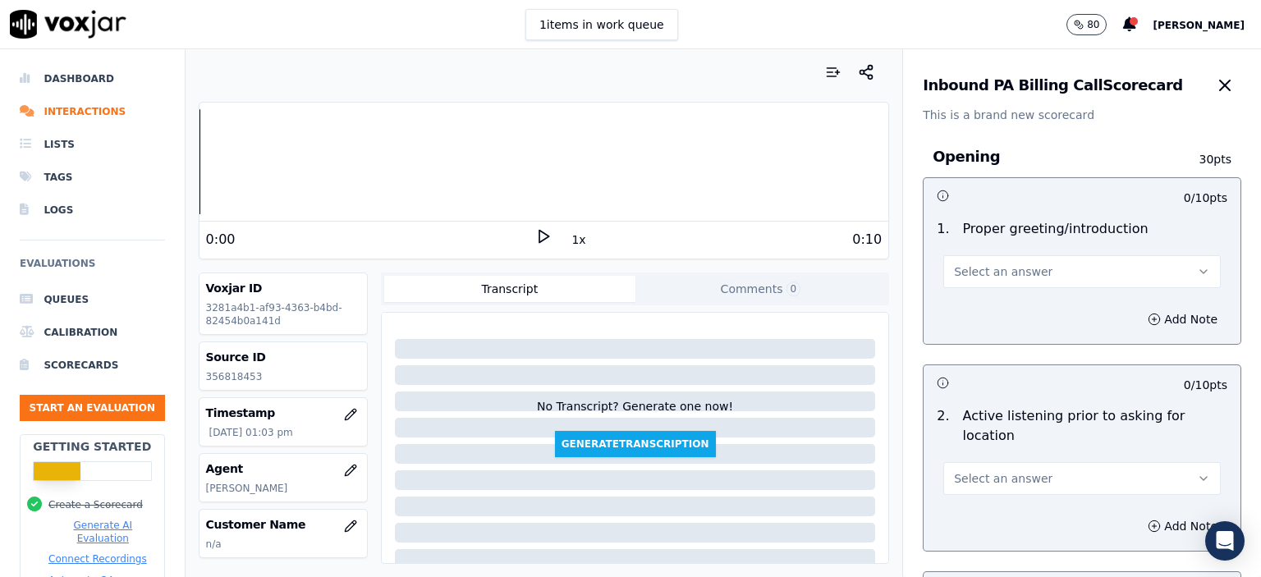
click at [1074, 268] on button "Select an answer" at bounding box center [1081, 271] width 277 height 33
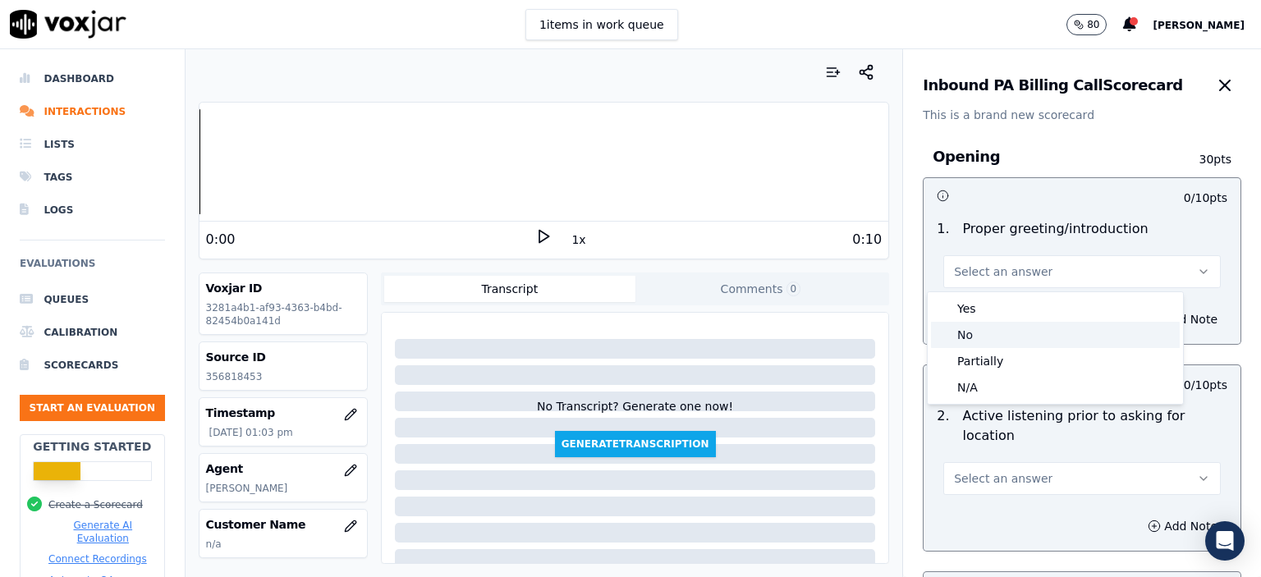
drag, startPoint x: 1057, startPoint y: 354, endPoint x: 1045, endPoint y: 322, distance: 34.3
click at [1045, 322] on div "Yes No Partially N/A" at bounding box center [1055, 348] width 255 height 112
click at [1045, 322] on div "No" at bounding box center [1055, 335] width 249 height 26
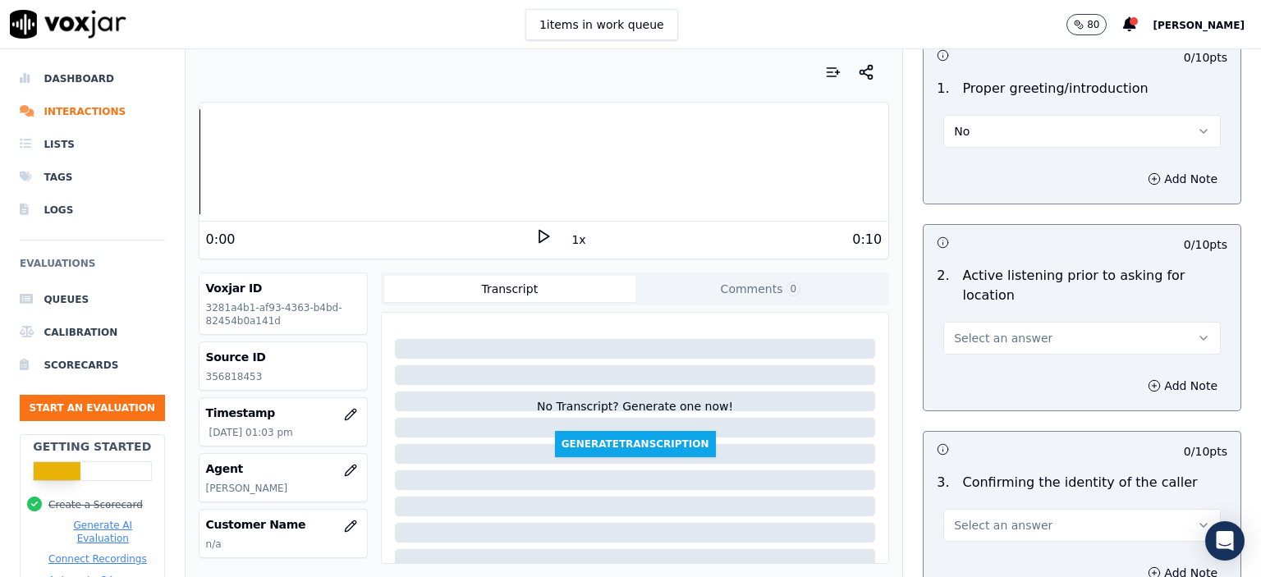
scroll to position [164, 0]
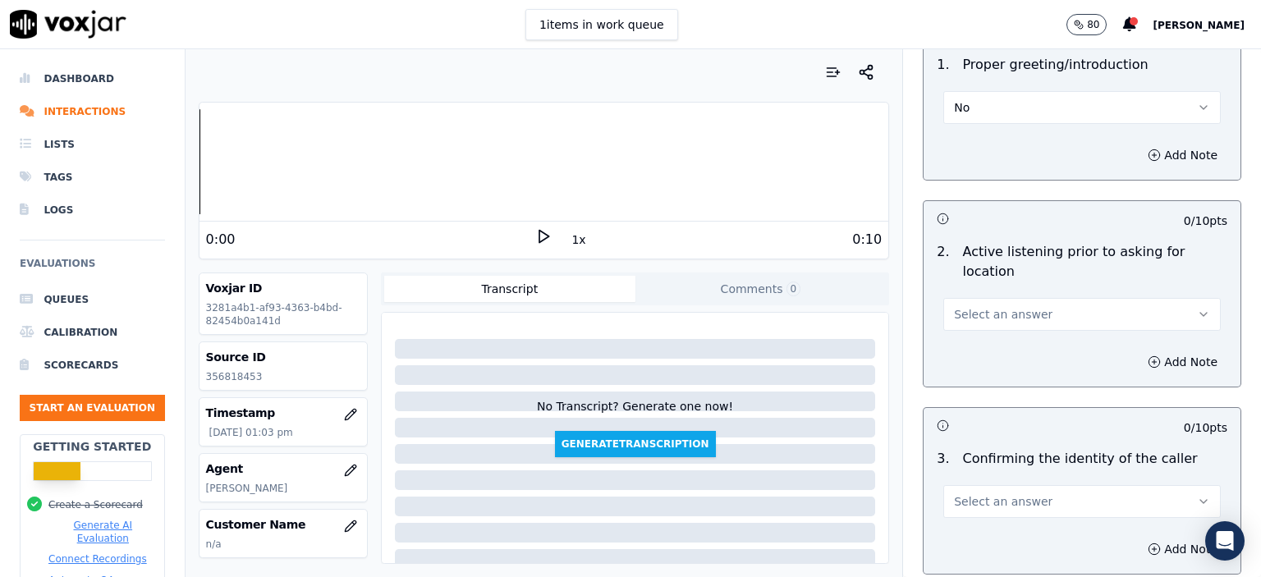
click at [985, 306] on span "Select an answer" at bounding box center [1003, 314] width 99 height 16
click at [996, 352] on div "No" at bounding box center [1055, 357] width 249 height 26
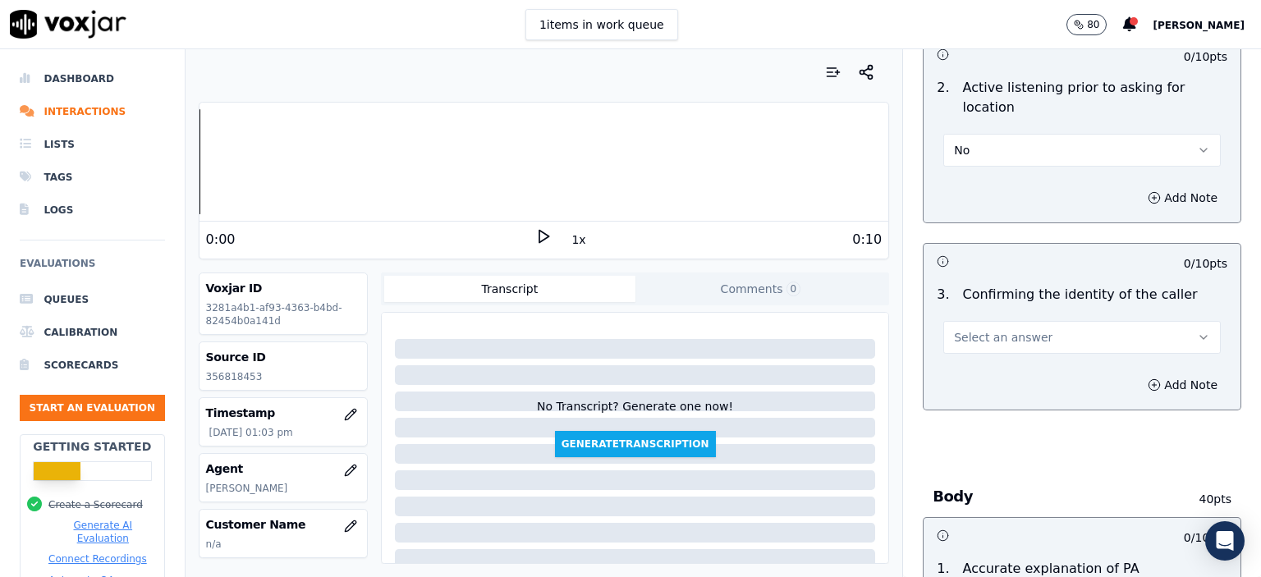
click at [1008, 329] on span "Select an answer" at bounding box center [1003, 337] width 99 height 16
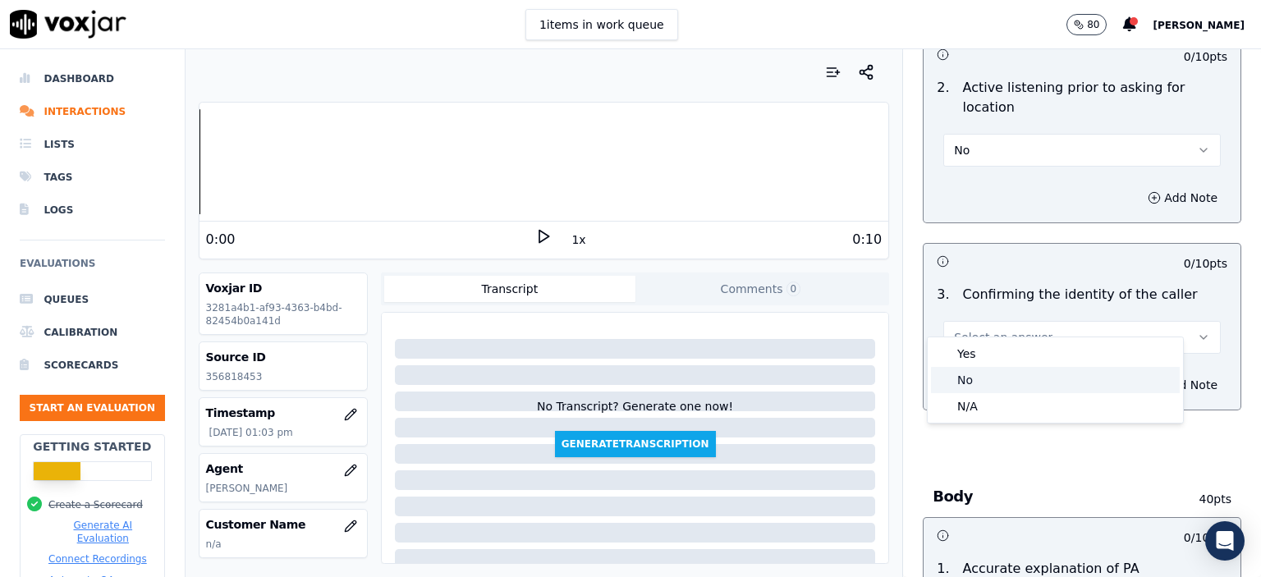
click at [1014, 368] on div "No" at bounding box center [1055, 380] width 249 height 26
click at [1016, 321] on button "No" at bounding box center [1081, 337] width 277 height 33
click at [1021, 350] on div "Yes" at bounding box center [1055, 354] width 249 height 26
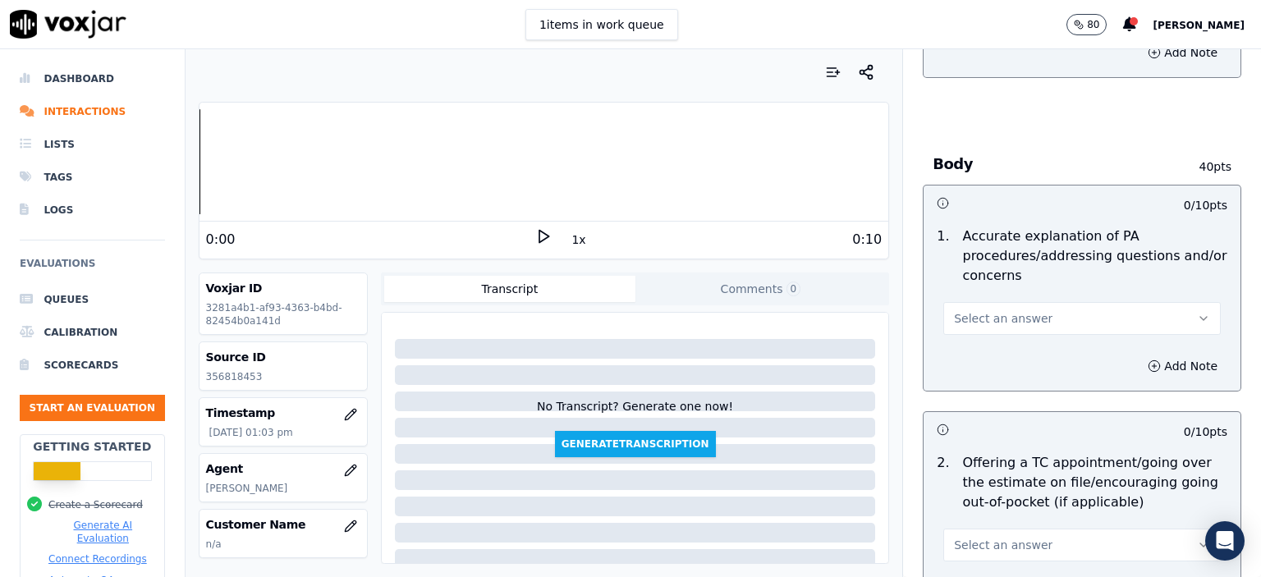
scroll to position [739, 0]
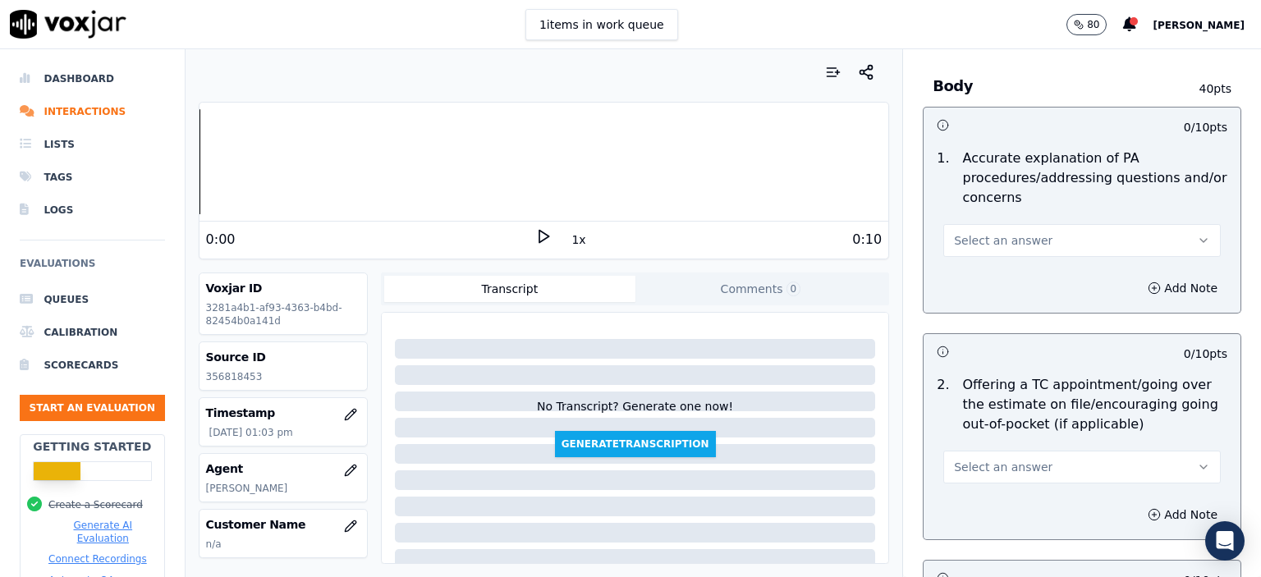
click at [1041, 224] on button "Select an answer" at bounding box center [1081, 240] width 277 height 33
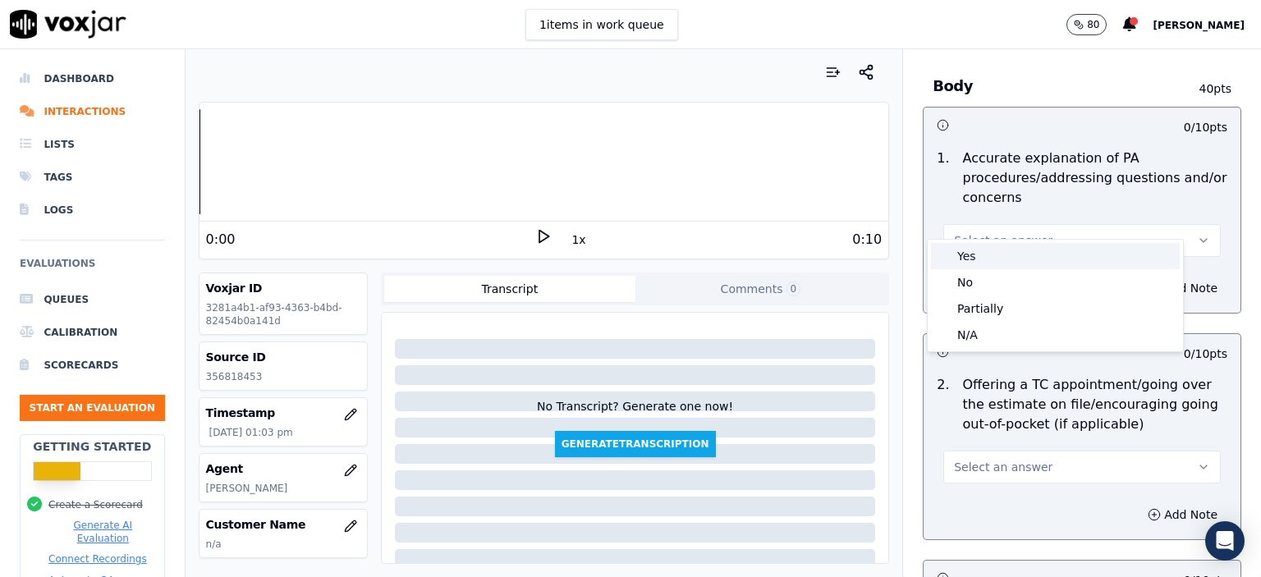
click at [1029, 258] on div "Yes" at bounding box center [1055, 256] width 249 height 26
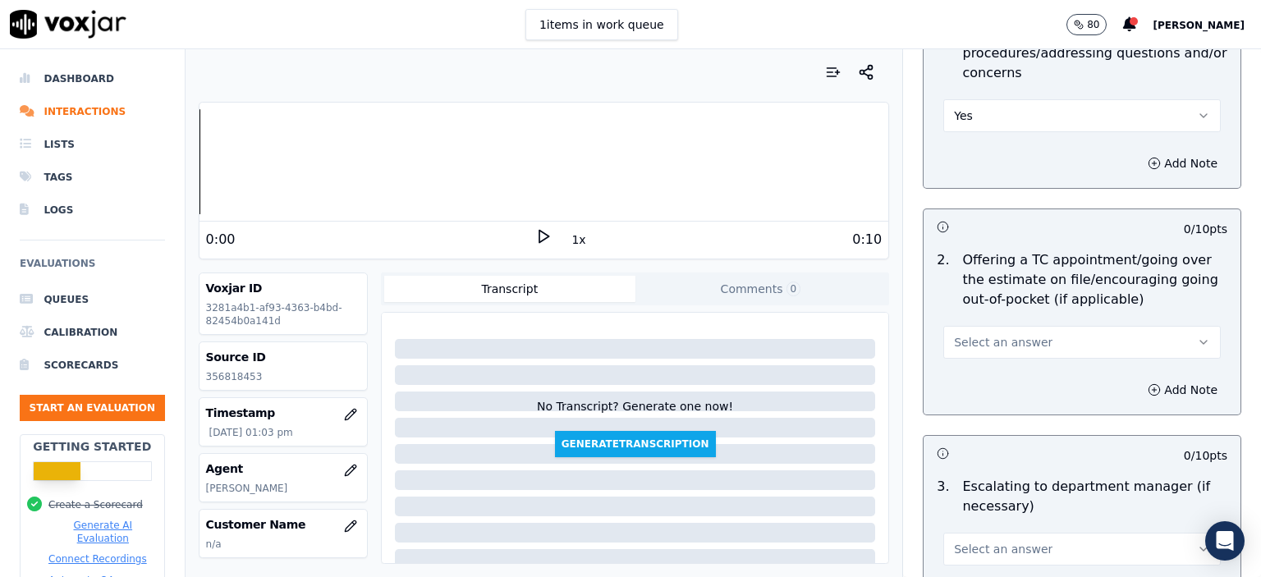
scroll to position [903, 0]
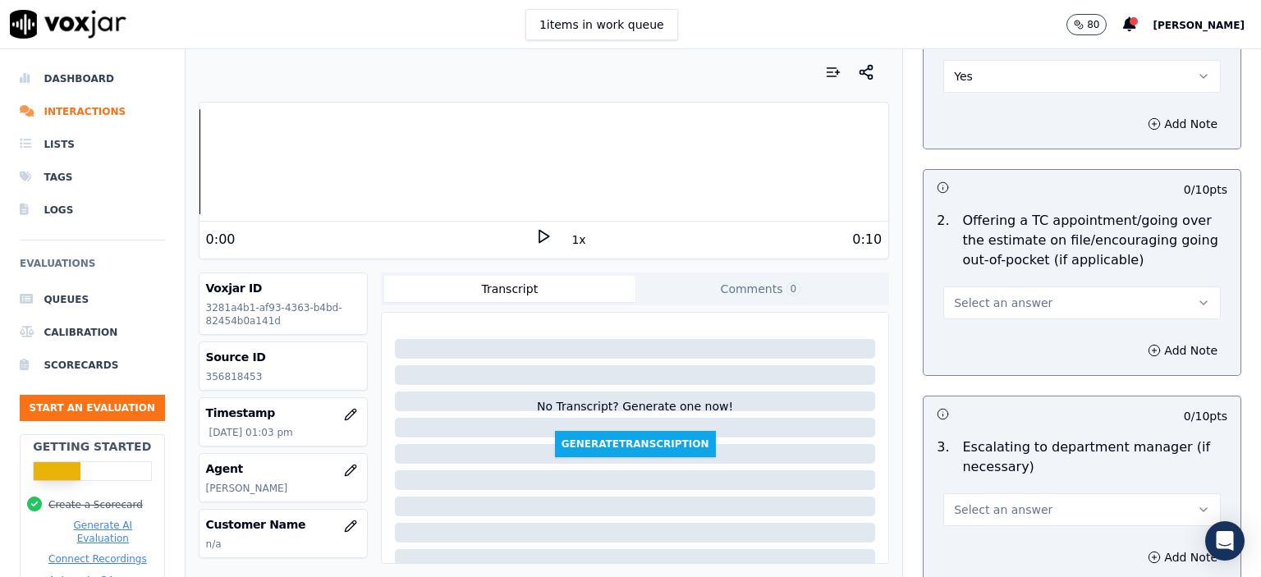
click at [989, 300] on div "2 . Offering a TC appointment/going over the estimate on file/encouraging going…" at bounding box center [1082, 264] width 317 height 121
click at [993, 295] on span "Select an answer" at bounding box center [1003, 303] width 99 height 16
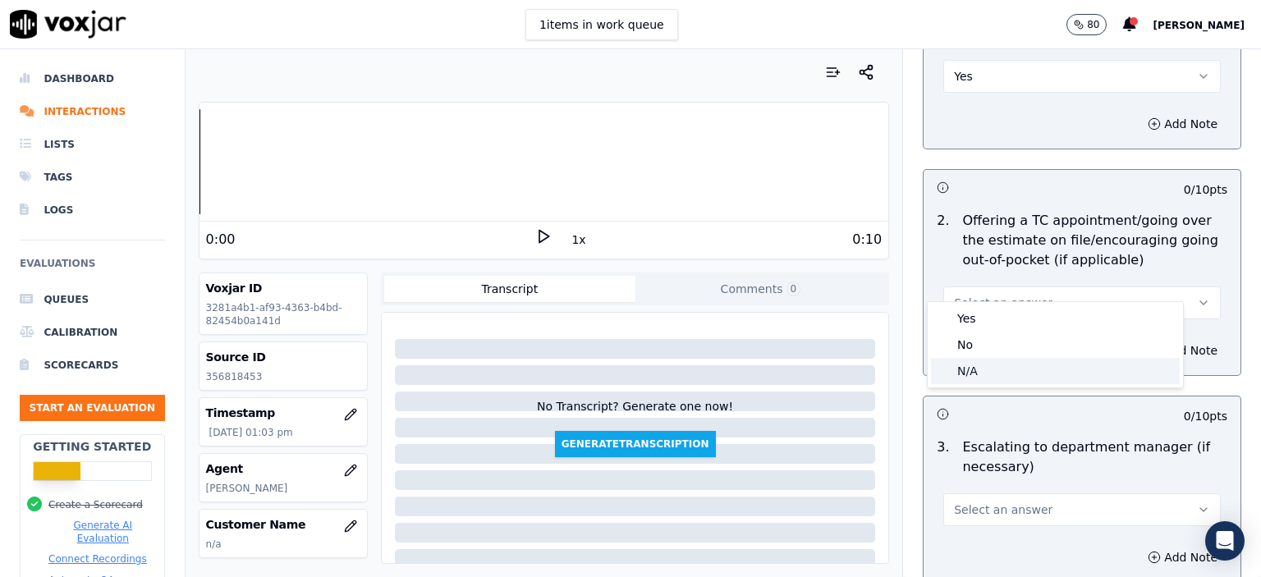
click at [1020, 381] on div "N/A" at bounding box center [1055, 371] width 249 height 26
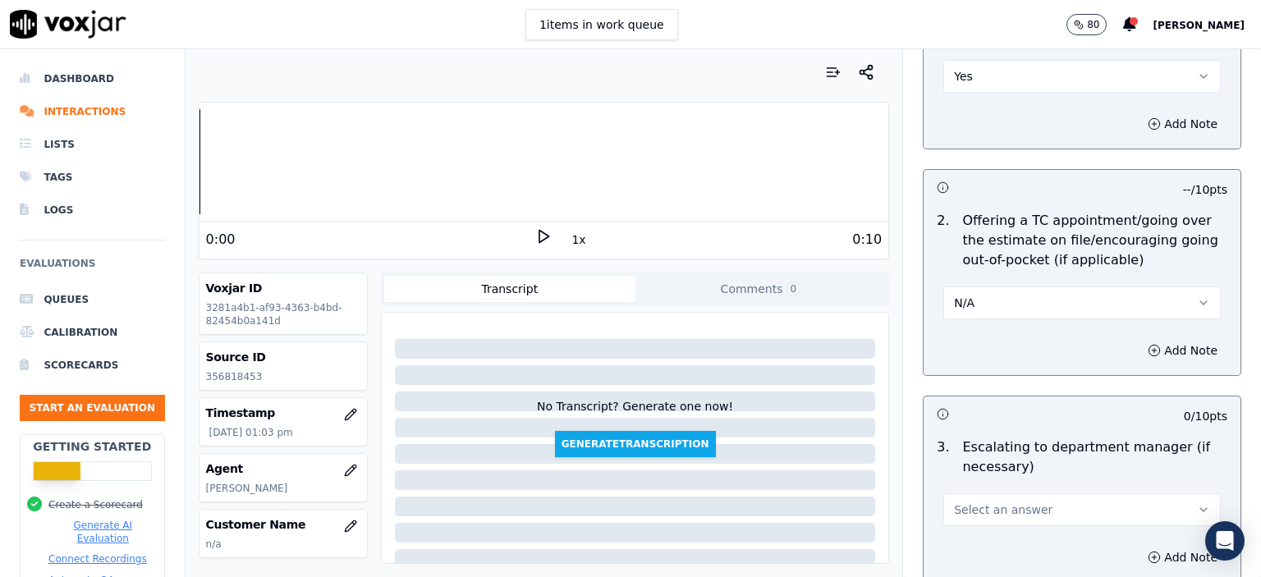
click at [1018, 502] on span "Select an answer" at bounding box center [1003, 510] width 99 height 16
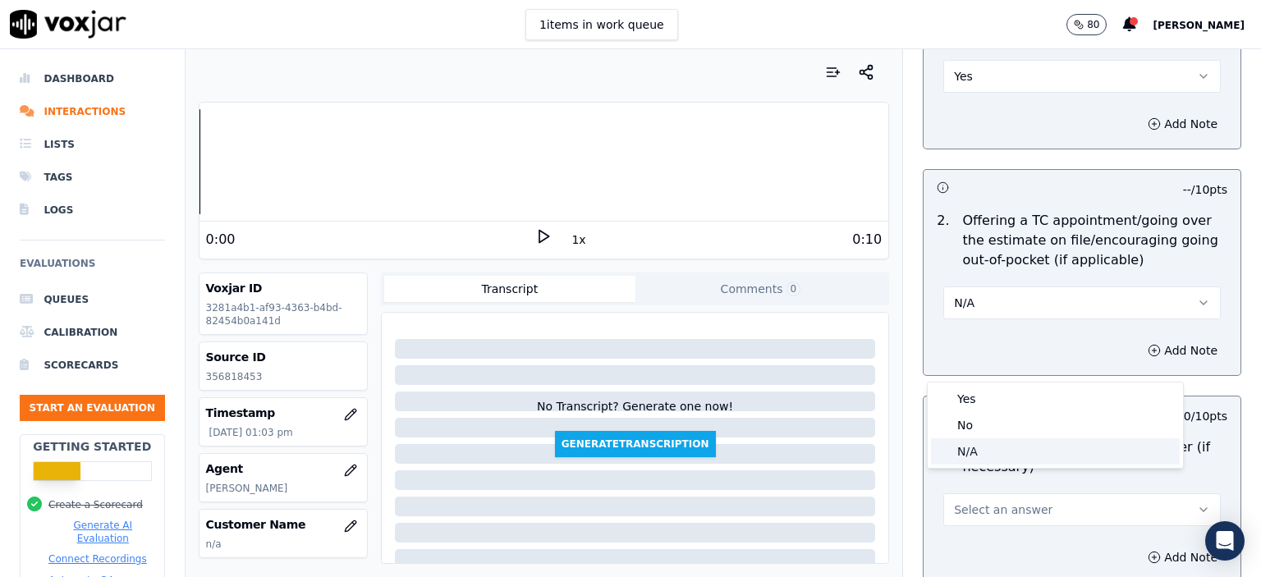
drag, startPoint x: 1013, startPoint y: 434, endPoint x: 1011, endPoint y: 451, distance: 16.5
click at [1011, 451] on div "Yes No N/A" at bounding box center [1055, 425] width 255 height 85
click at [1011, 451] on div "N/A" at bounding box center [1055, 451] width 249 height 26
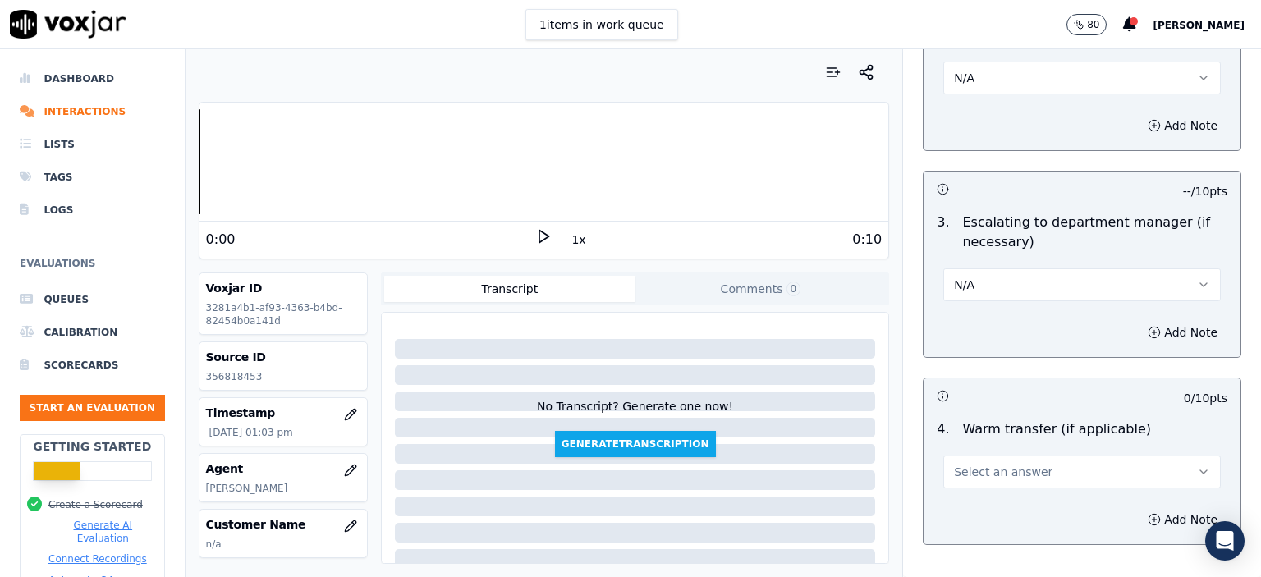
scroll to position [1149, 0]
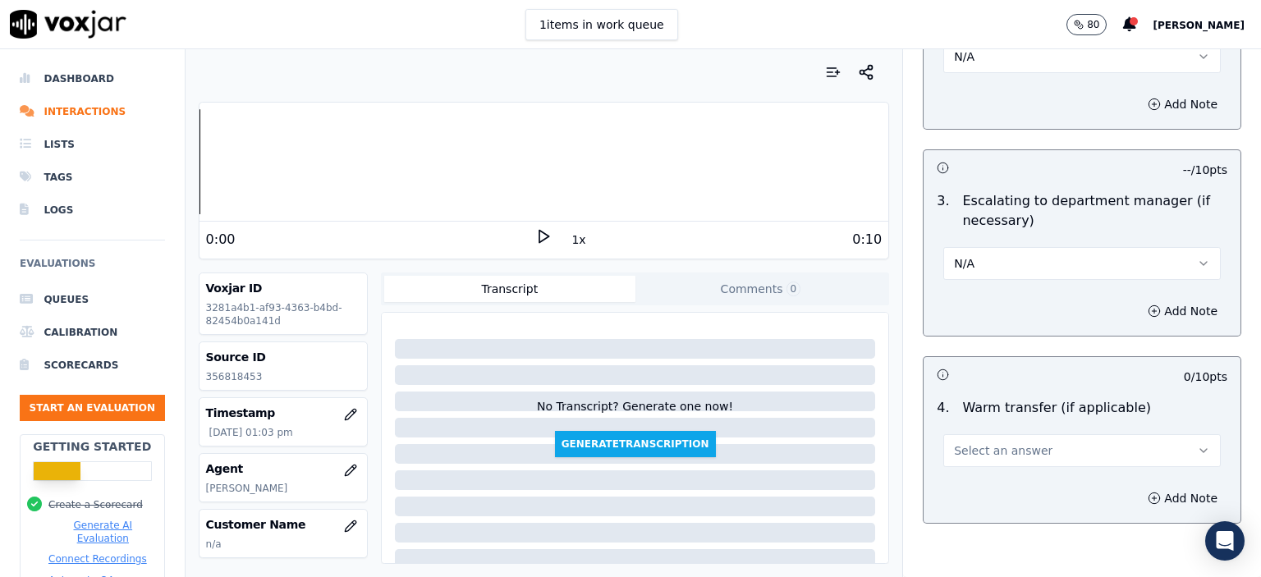
click at [1055, 434] on button "Select an answer" at bounding box center [1081, 450] width 277 height 33
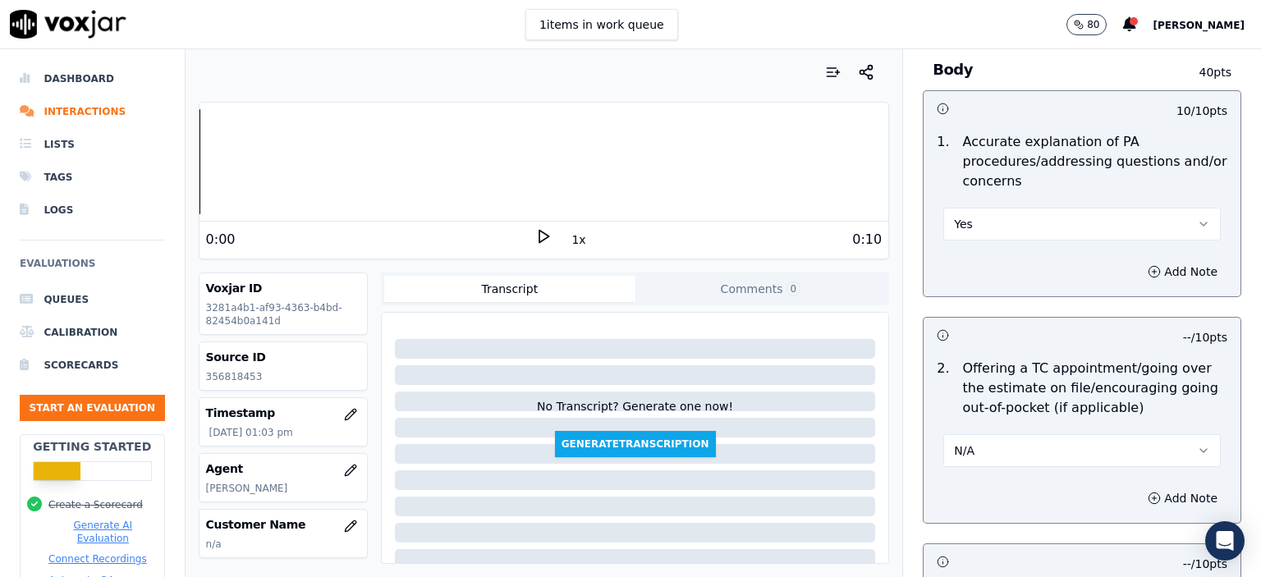
scroll to position [739, 0]
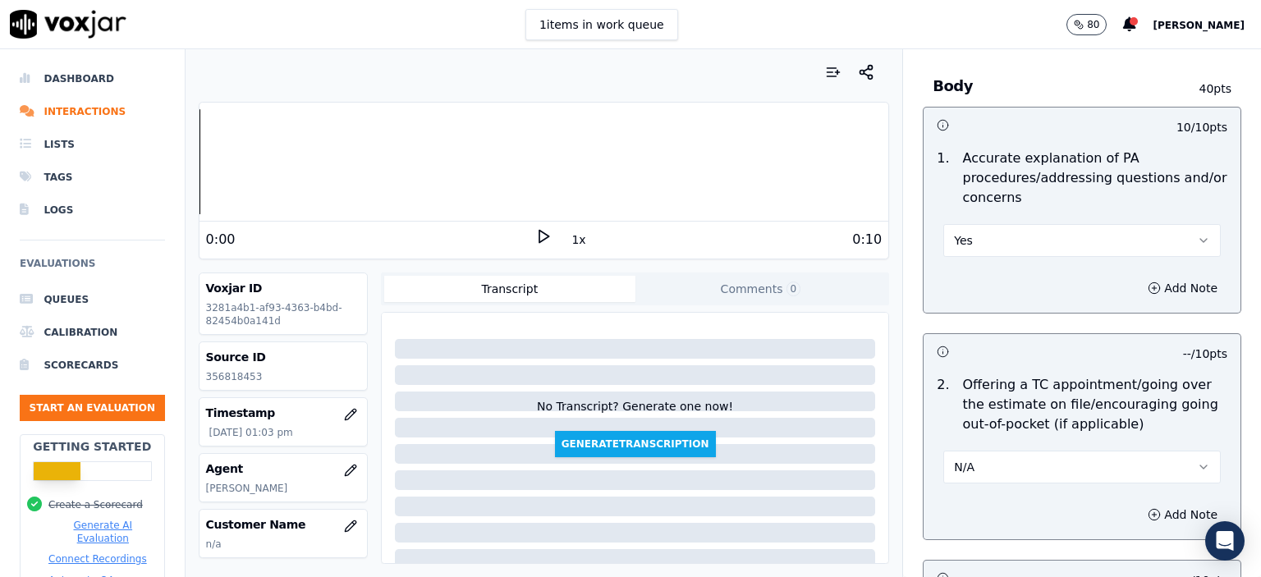
click at [1021, 229] on button "Yes" at bounding box center [1081, 240] width 277 height 33
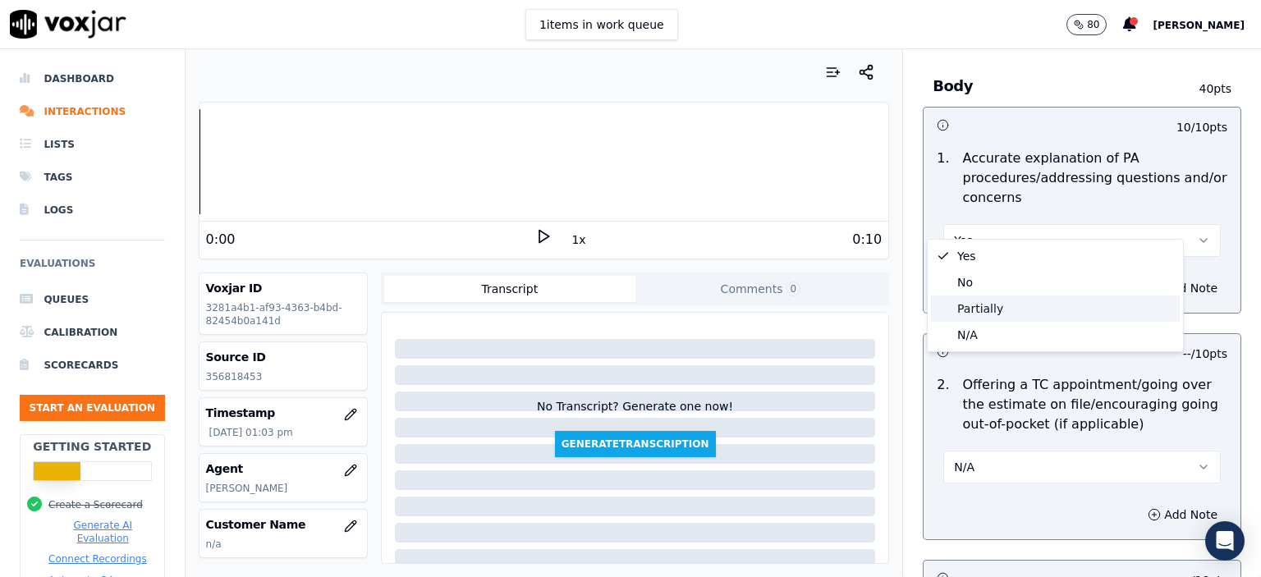
click at [1011, 307] on div "Partially" at bounding box center [1055, 309] width 249 height 26
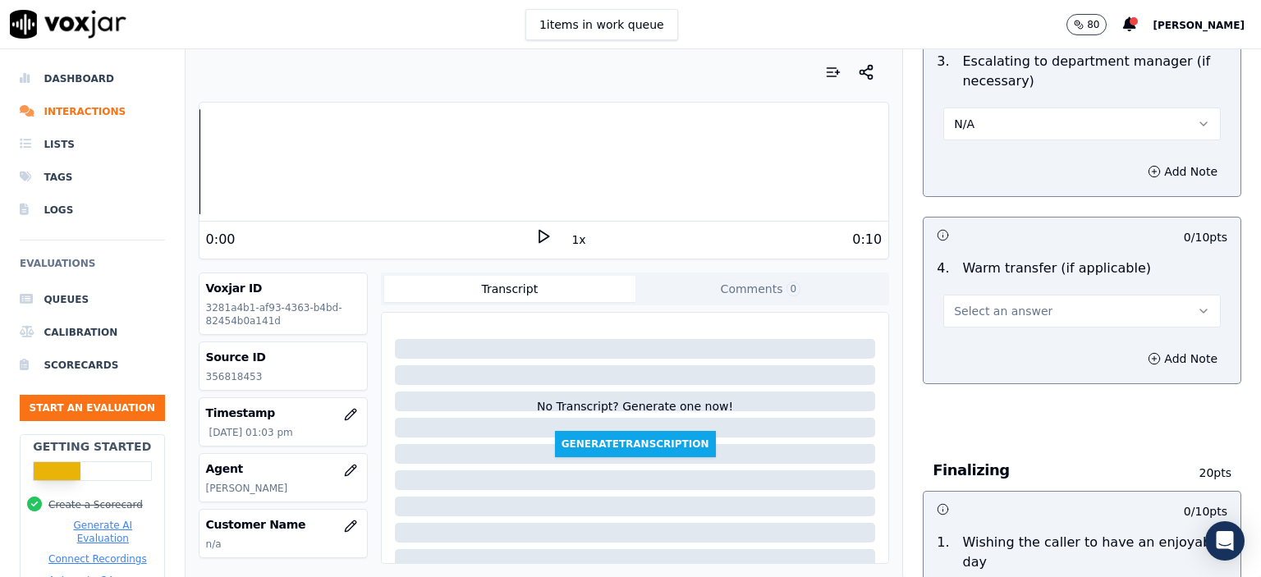
scroll to position [1313, 0]
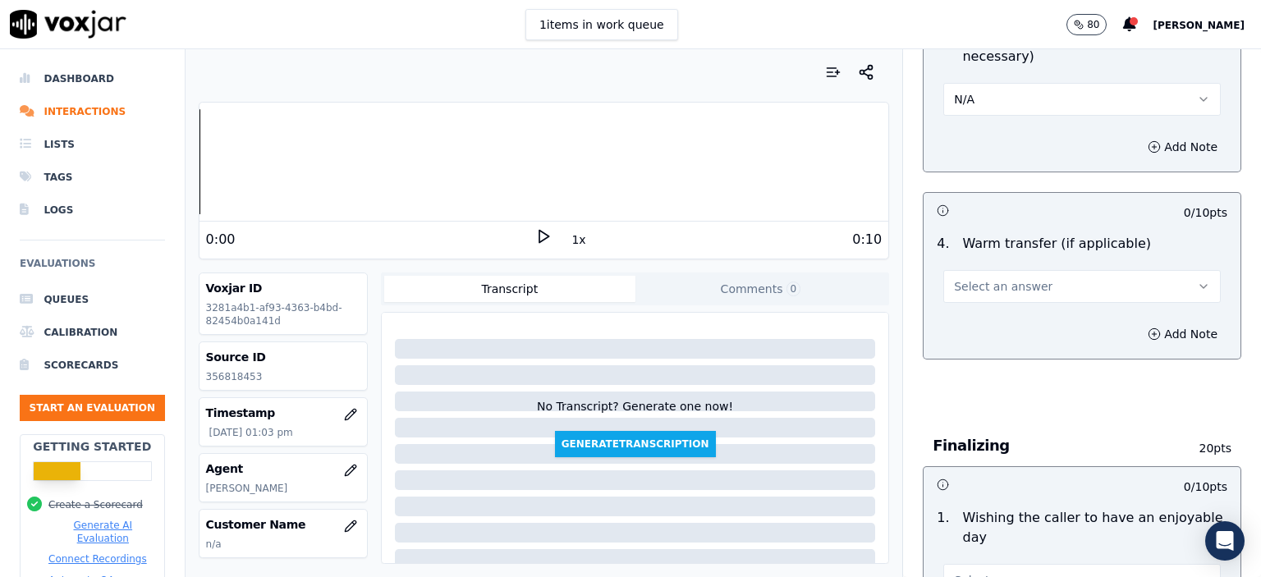
click at [1003, 278] on span "Select an answer" at bounding box center [1003, 286] width 99 height 16
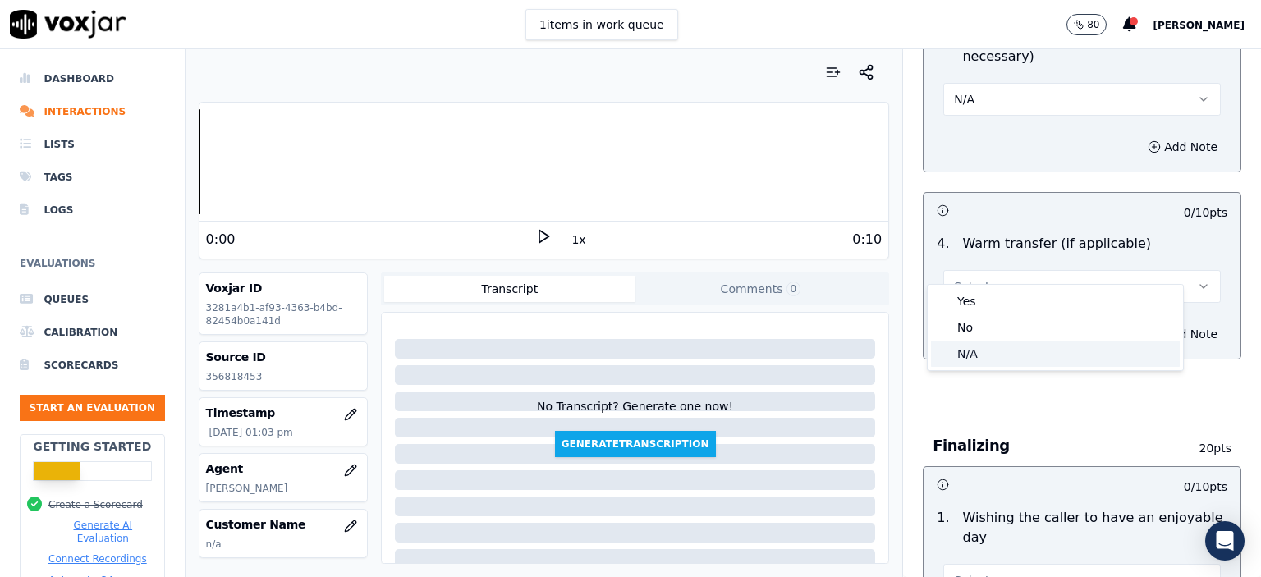
click at [1013, 351] on div "N/A" at bounding box center [1055, 354] width 249 height 26
click at [982, 234] on p "Warm transfer (if applicable)" at bounding box center [1056, 244] width 189 height 20
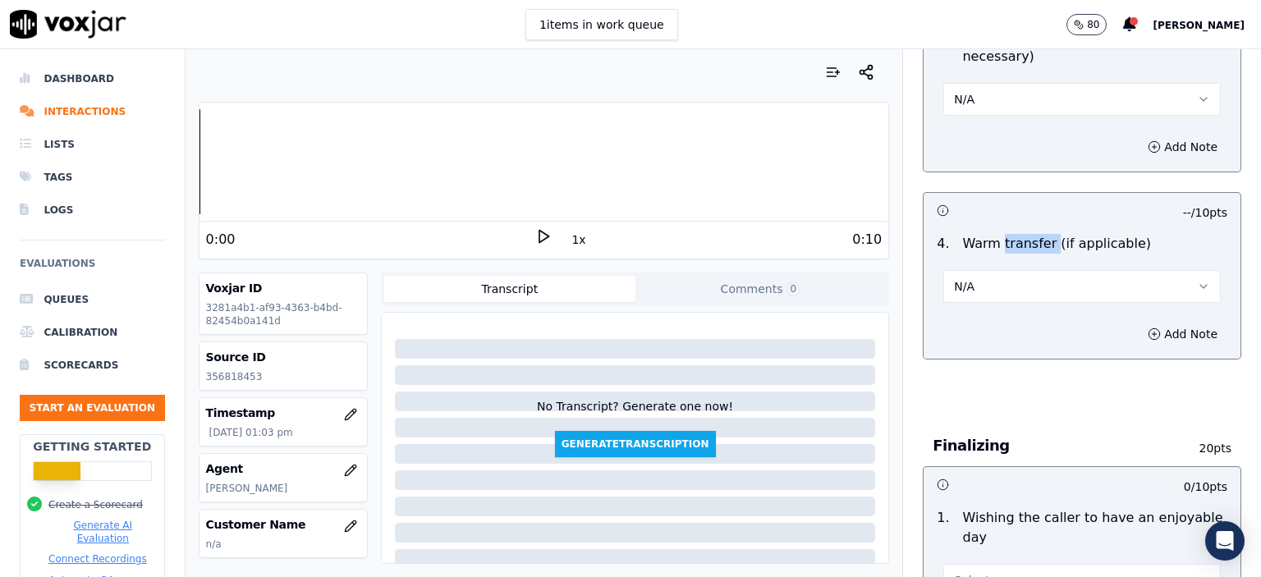
click at [982, 234] on p "Warm transfer (if applicable)" at bounding box center [1056, 244] width 189 height 20
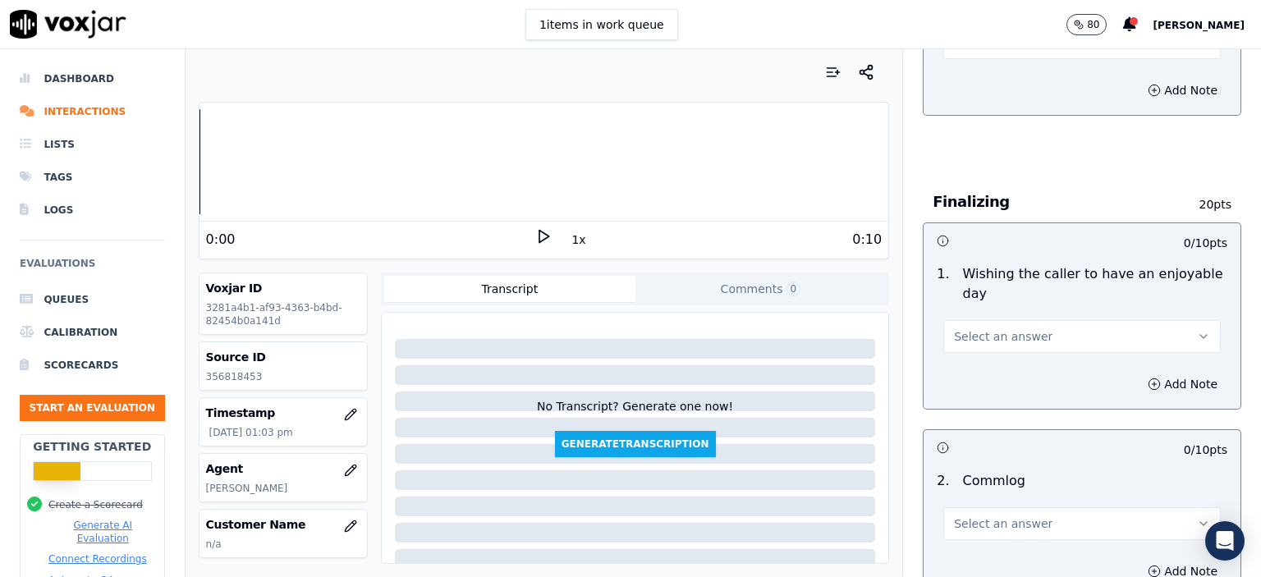
scroll to position [1560, 0]
click at [1001, 326] on span "Select an answer" at bounding box center [1003, 334] width 99 height 16
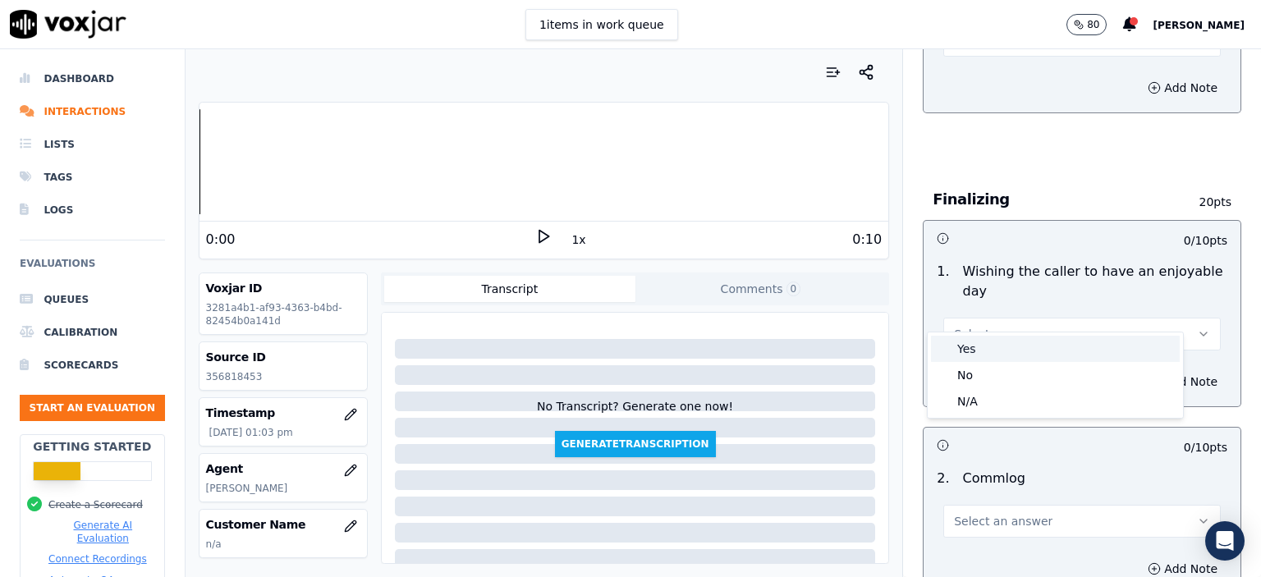
click at [1004, 338] on div "Yes" at bounding box center [1055, 349] width 249 height 26
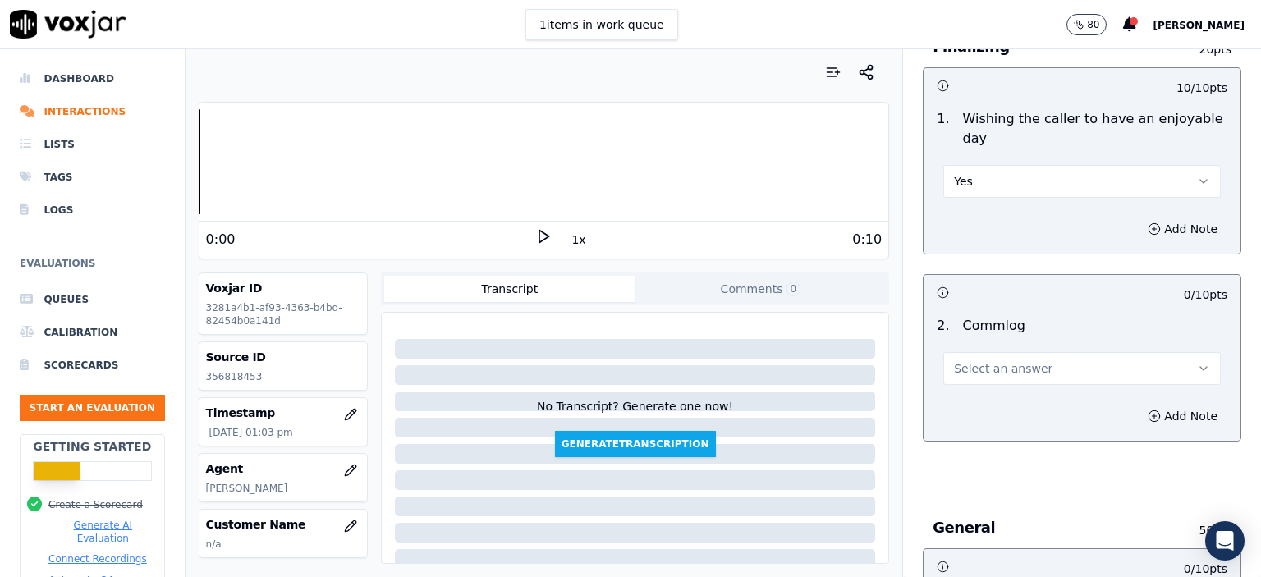
scroll to position [1724, 0]
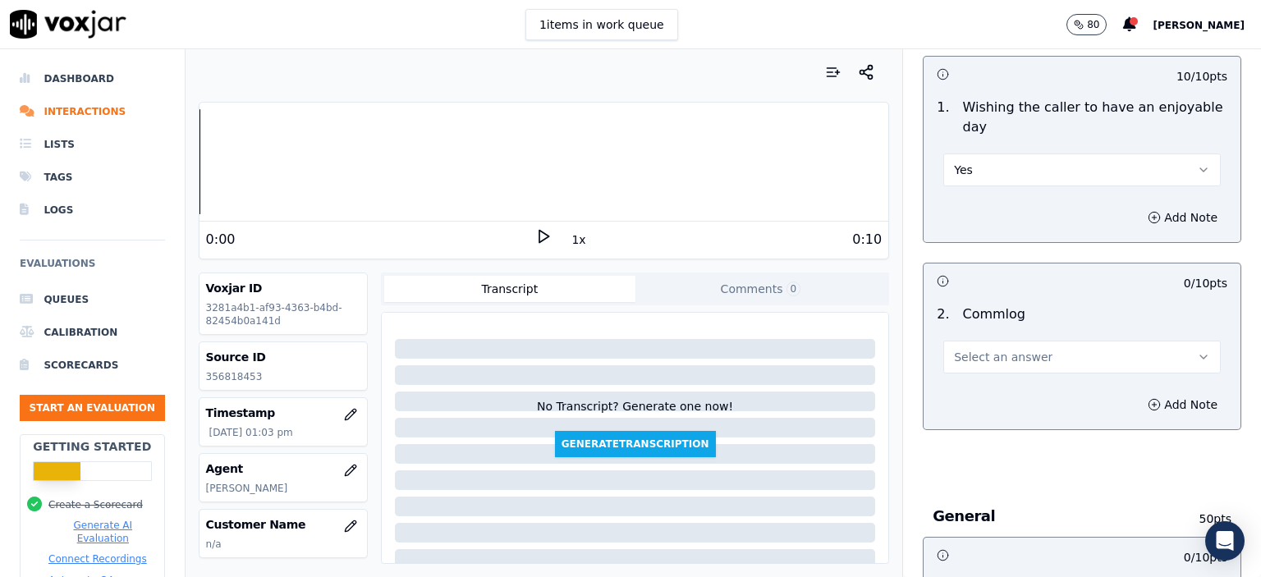
click at [995, 154] on button "Yes" at bounding box center [1081, 170] width 277 height 33
click at [998, 206] on div "No" at bounding box center [1055, 211] width 249 height 26
click at [1000, 349] on span "Select an answer" at bounding box center [1003, 357] width 99 height 16
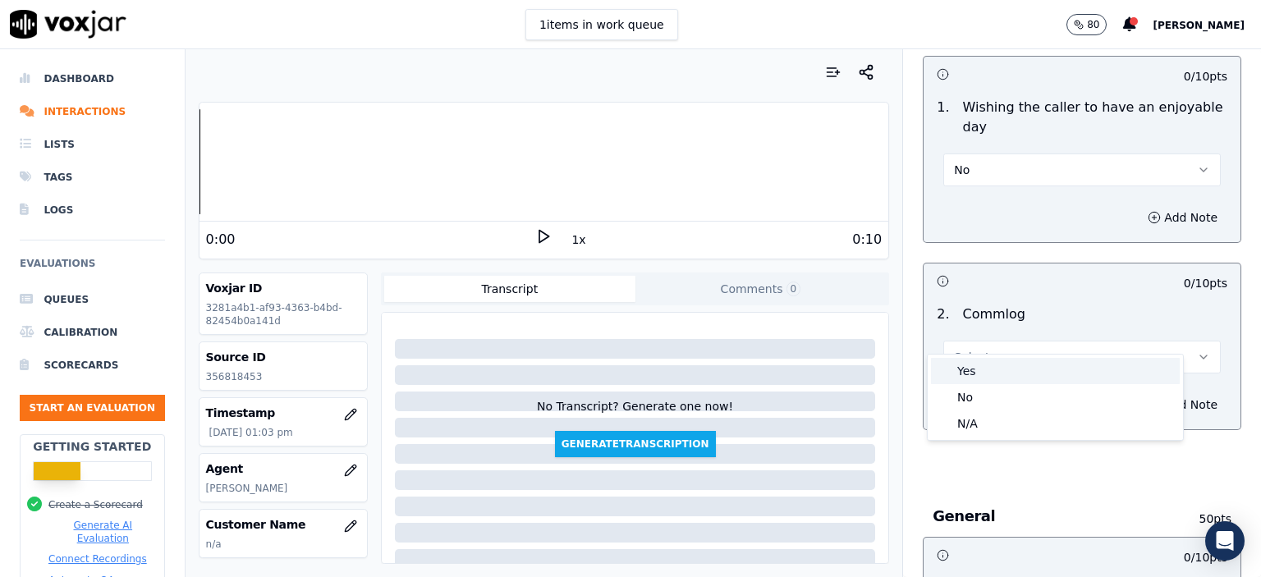
click at [1002, 371] on div "Yes" at bounding box center [1055, 371] width 249 height 26
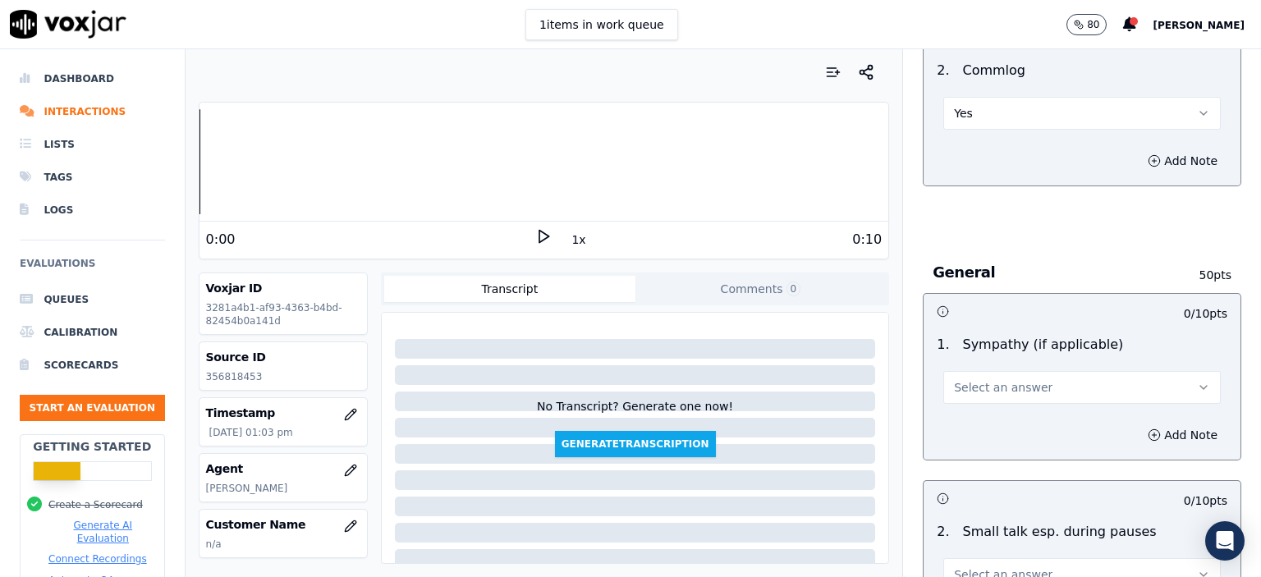
scroll to position [1970, 0]
click at [1002, 377] on span "Select an answer" at bounding box center [1003, 385] width 99 height 16
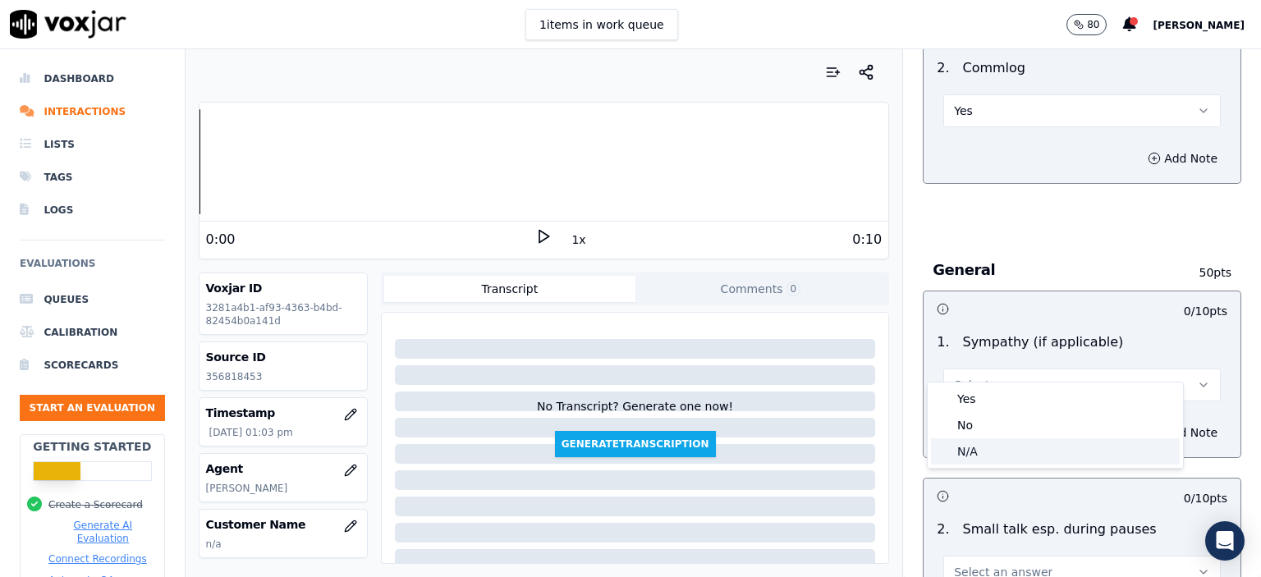
click at [992, 446] on div "N/A" at bounding box center [1055, 451] width 249 height 26
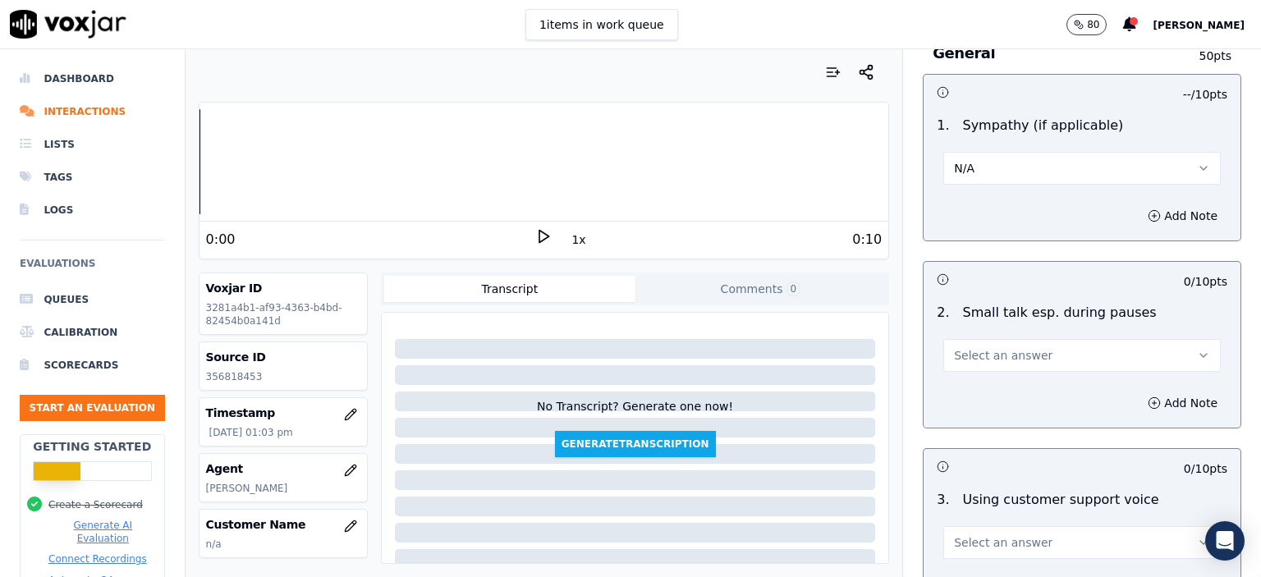
scroll to position [2216, 0]
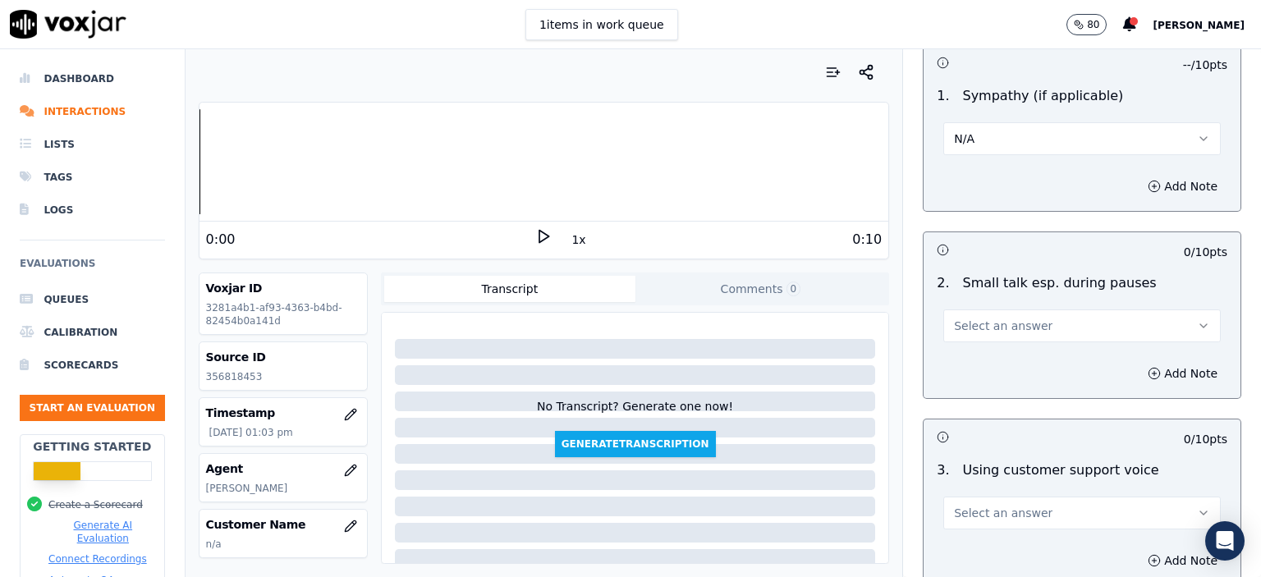
click at [985, 318] on span "Select an answer" at bounding box center [1003, 326] width 99 height 16
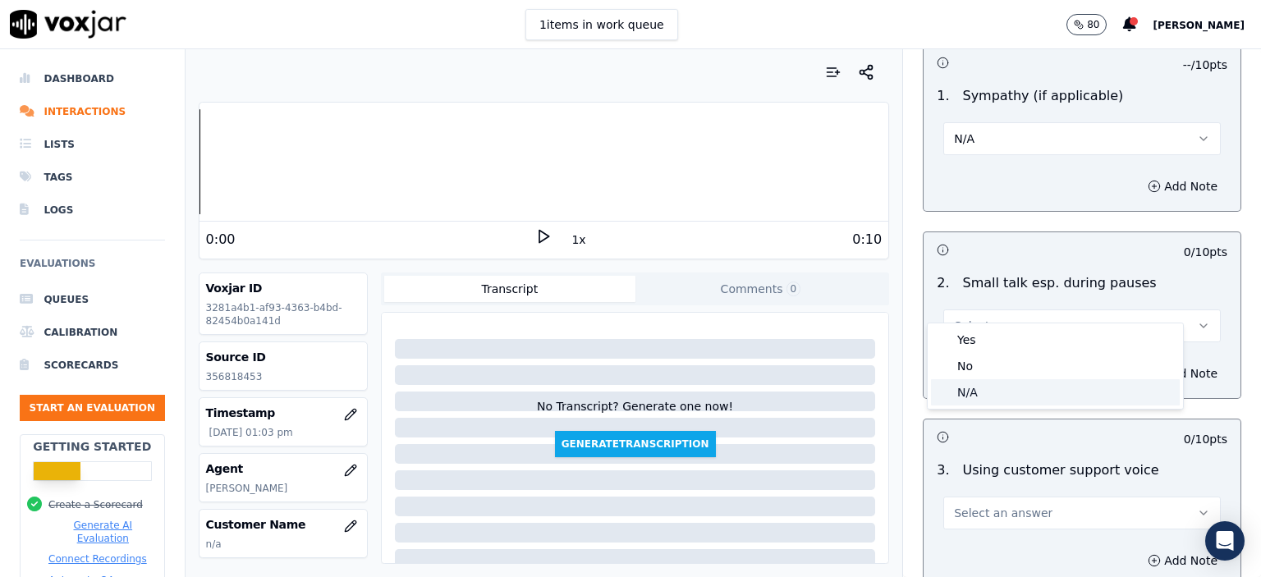
click at [997, 385] on div "N/A" at bounding box center [1055, 392] width 249 height 26
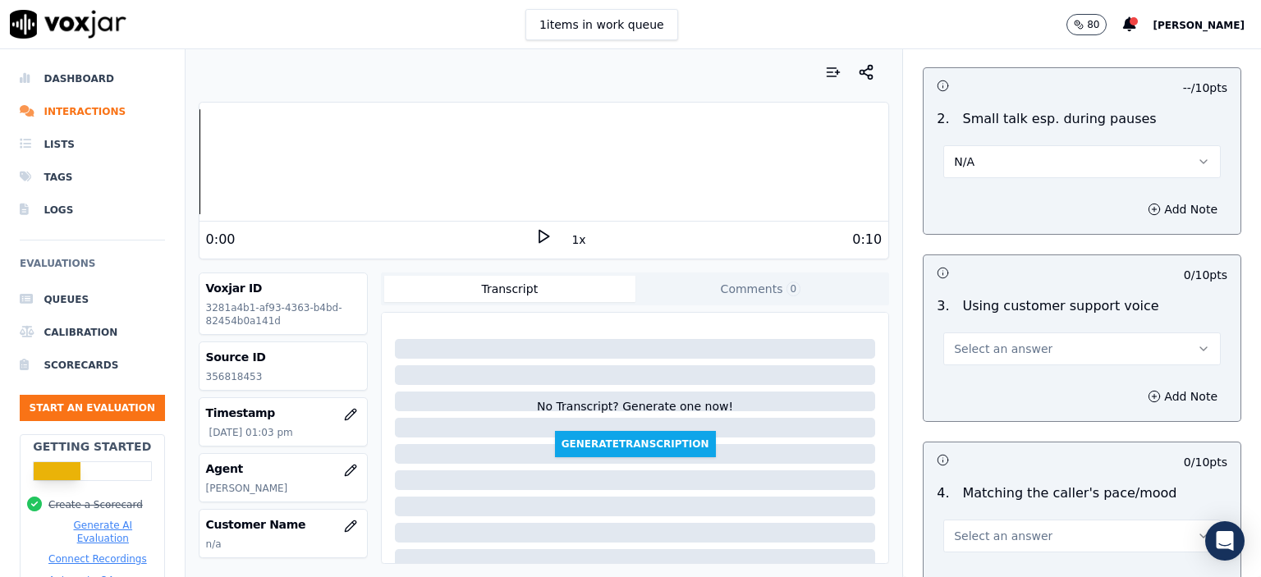
click at [997, 334] on button "Select an answer" at bounding box center [1081, 348] width 277 height 33
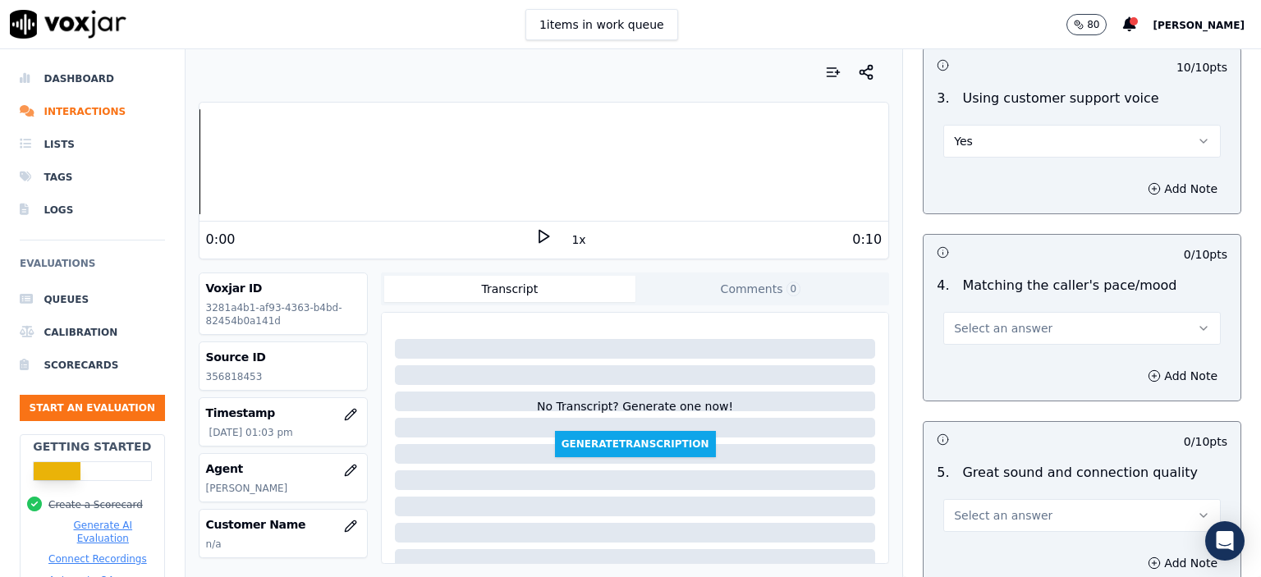
scroll to position [2627, 0]
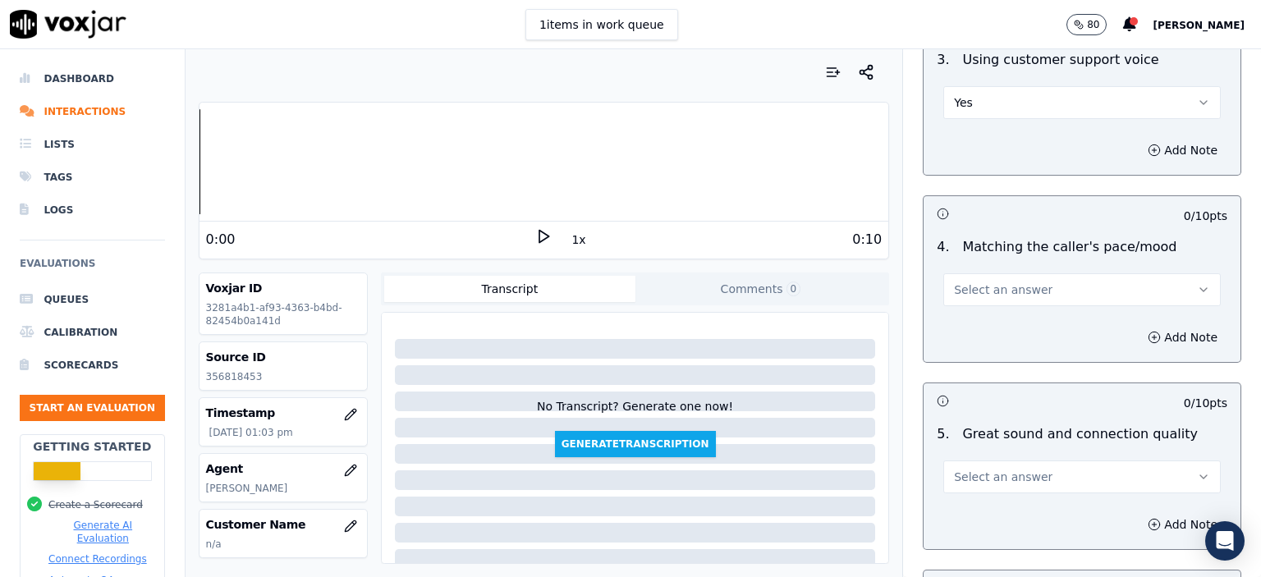
click at [976, 282] on span "Select an answer" at bounding box center [1003, 290] width 99 height 16
click at [998, 469] on span "Select an answer" at bounding box center [1003, 477] width 99 height 16
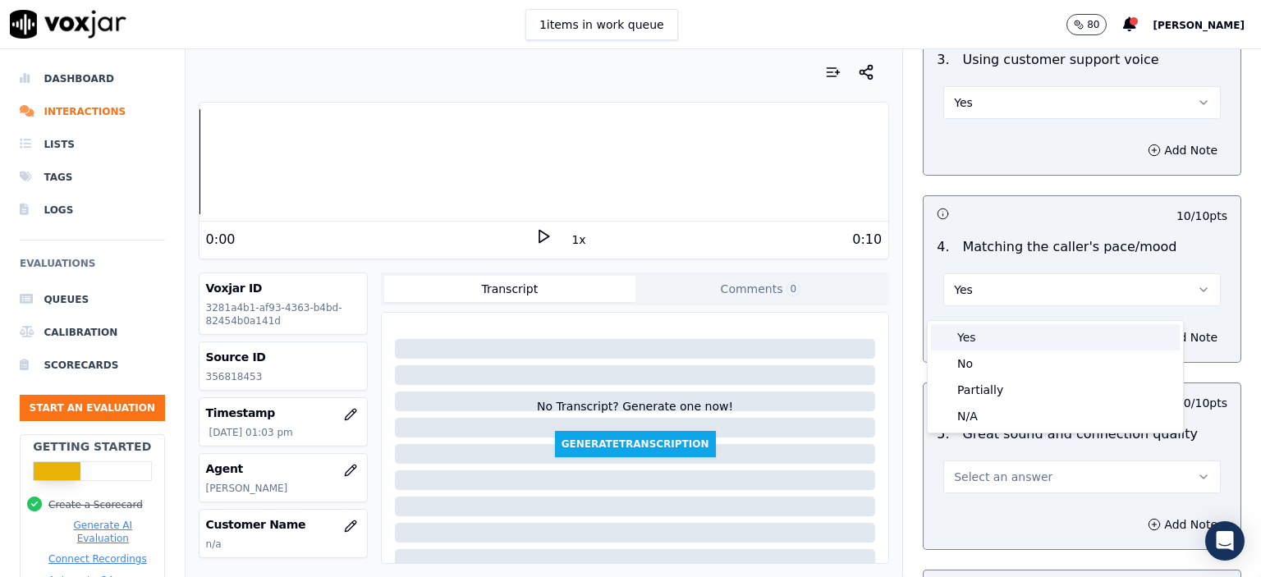
drag, startPoint x: 992, startPoint y: 334, endPoint x: 992, endPoint y: 360, distance: 26.3
click at [992, 334] on div "Yes" at bounding box center [1055, 337] width 249 height 26
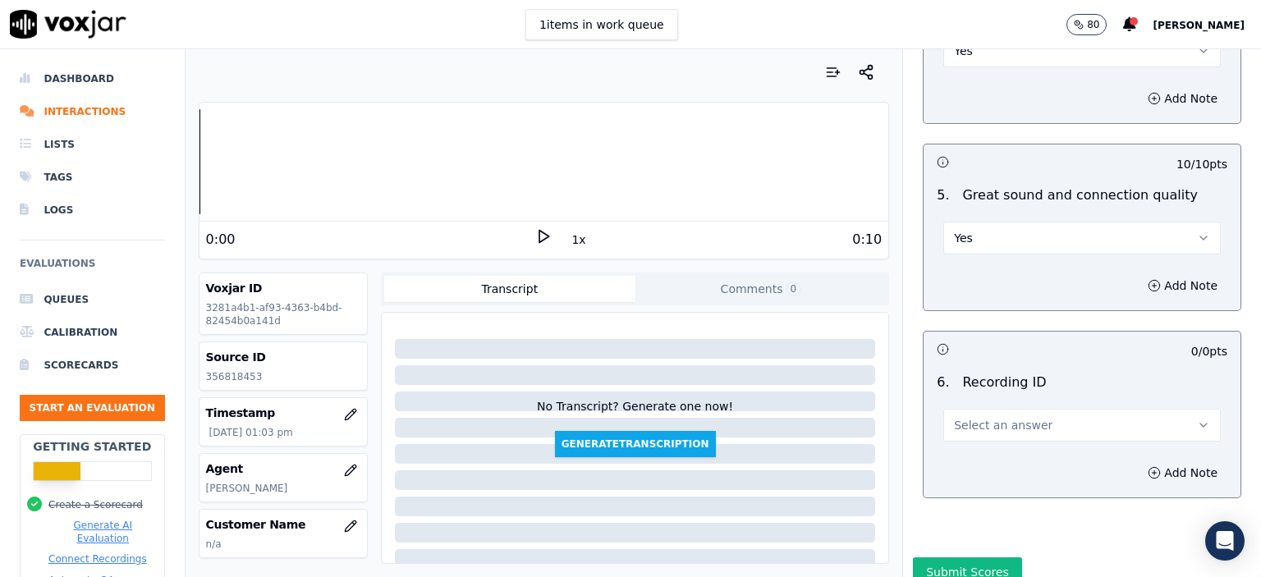
scroll to position [2873, 0]
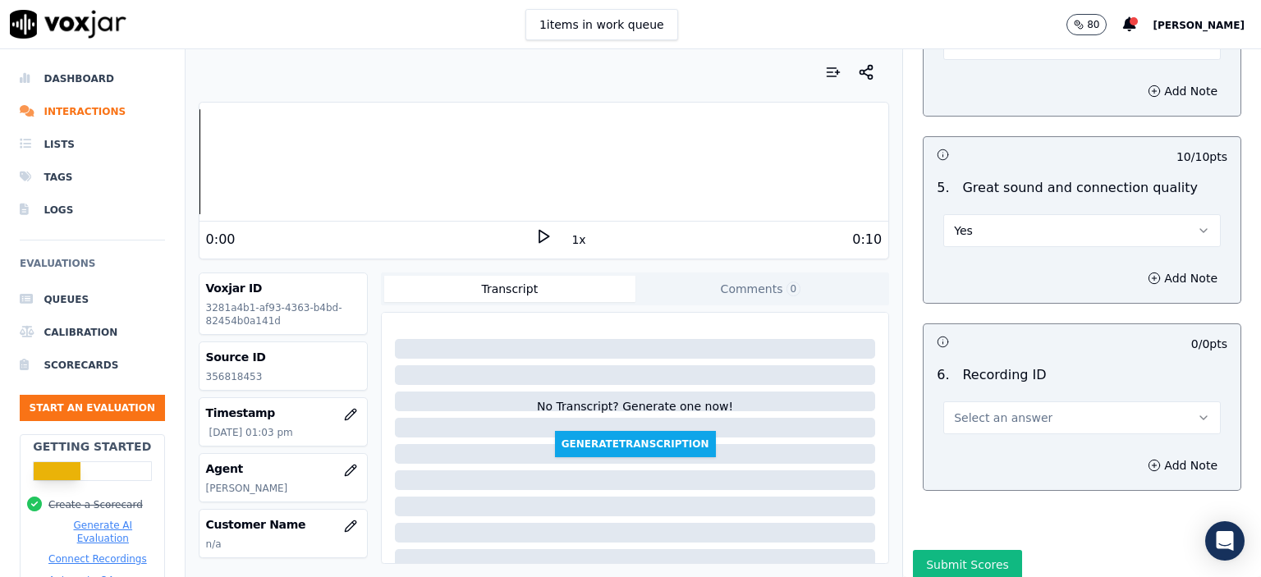
drag, startPoint x: 1005, startPoint y: 392, endPoint x: 1006, endPoint y: 403, distance: 10.8
click at [1005, 410] on span "Select an answer" at bounding box center [1003, 418] width 99 height 16
click at [1008, 458] on div "Add Note" at bounding box center [1082, 465] width 317 height 49
click at [1038, 401] on button "Select an answer" at bounding box center [1081, 417] width 277 height 33
click at [1040, 438] on div "N/A" at bounding box center [1055, 440] width 249 height 26
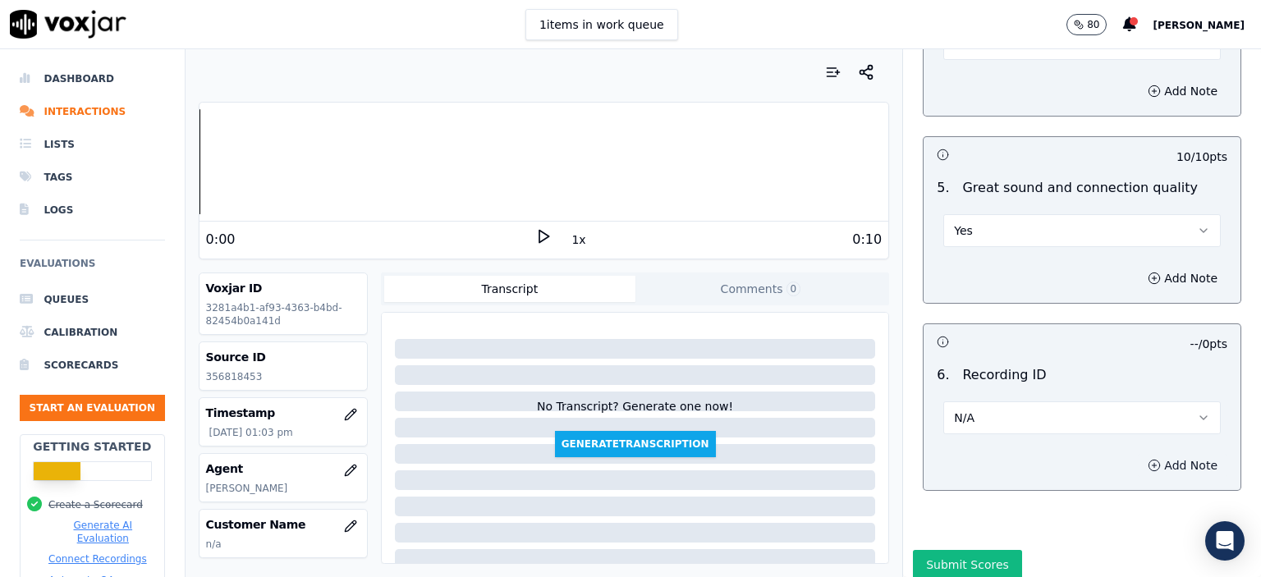
click at [1150, 454] on button "Add Note" at bounding box center [1182, 465] width 89 height 23
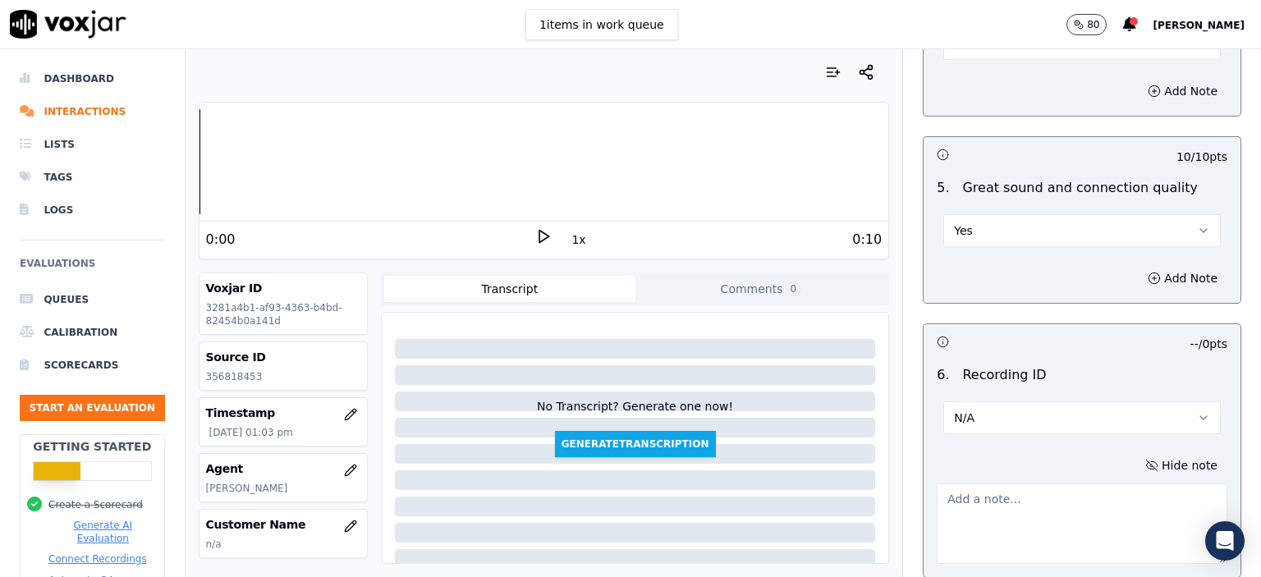
click at [233, 372] on p "356818453" at bounding box center [283, 376] width 154 height 13
copy p "356818453"
click at [1032, 497] on textarea at bounding box center [1082, 524] width 291 height 80
paste textarea "356818453"
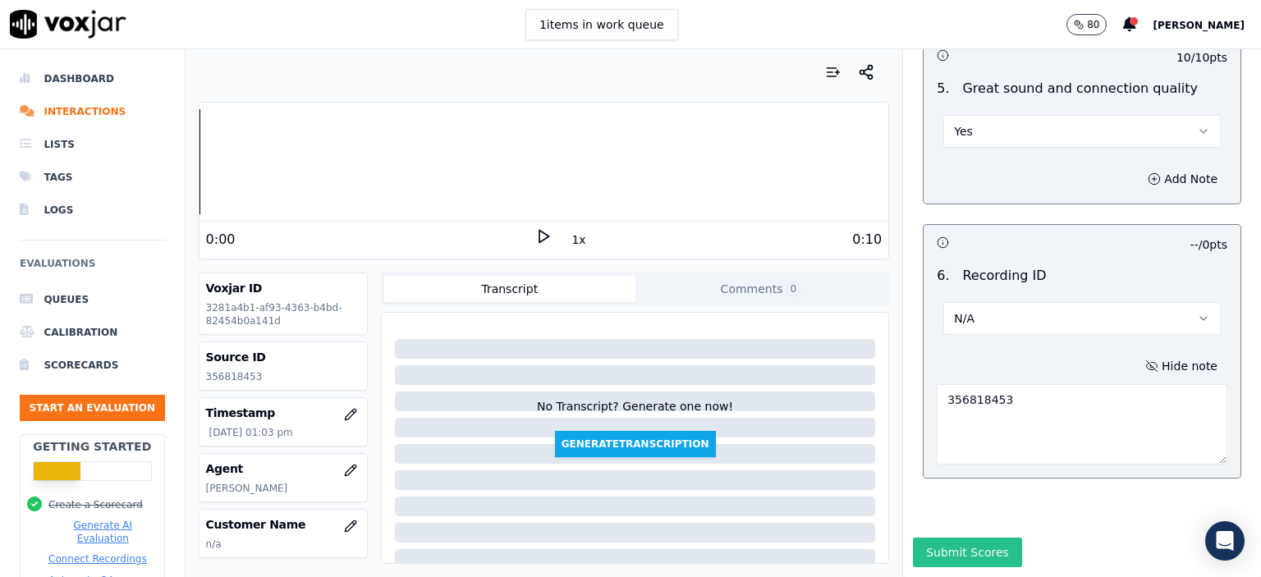
scroll to position [2985, 0]
type textarea "356818453"
click at [978, 538] on button "Submit Scores" at bounding box center [967, 553] width 109 height 30
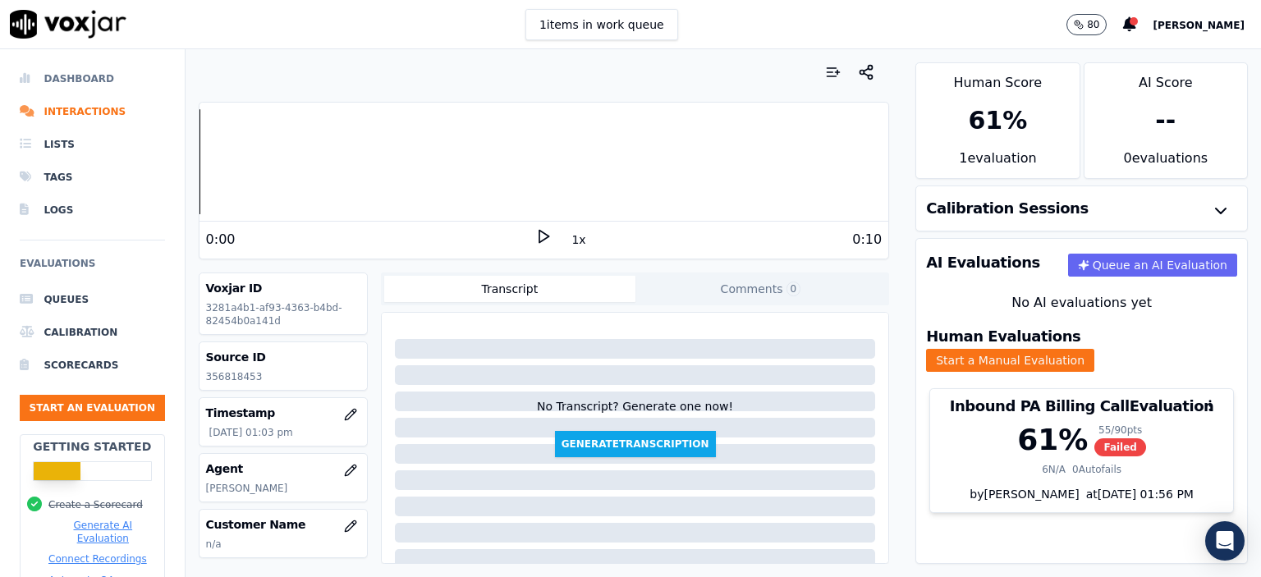
click at [66, 81] on li "Dashboard" at bounding box center [92, 78] width 145 height 33
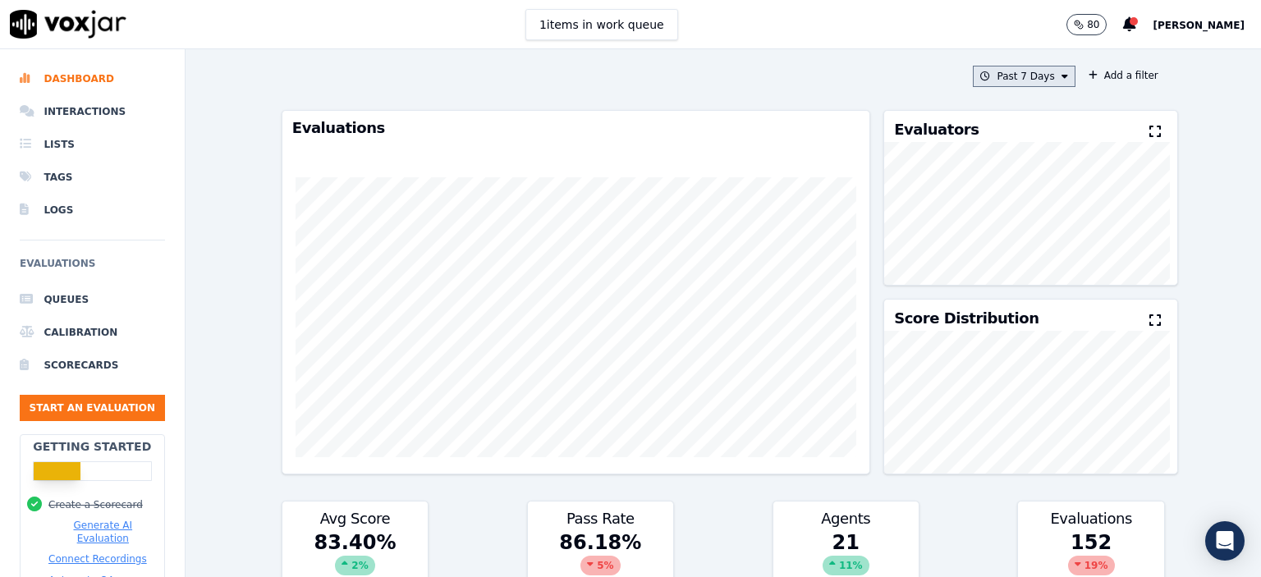
click at [995, 72] on button "Past 7 Days" at bounding box center [1024, 76] width 102 height 21
click at [1000, 121] on div "[DATE]" at bounding box center [1017, 126] width 34 height 13
click at [1035, 278] on button "Add" at bounding box center [1050, 265] width 32 height 26
click at [1015, 75] on button "[DATE]" at bounding box center [1036, 76] width 78 height 21
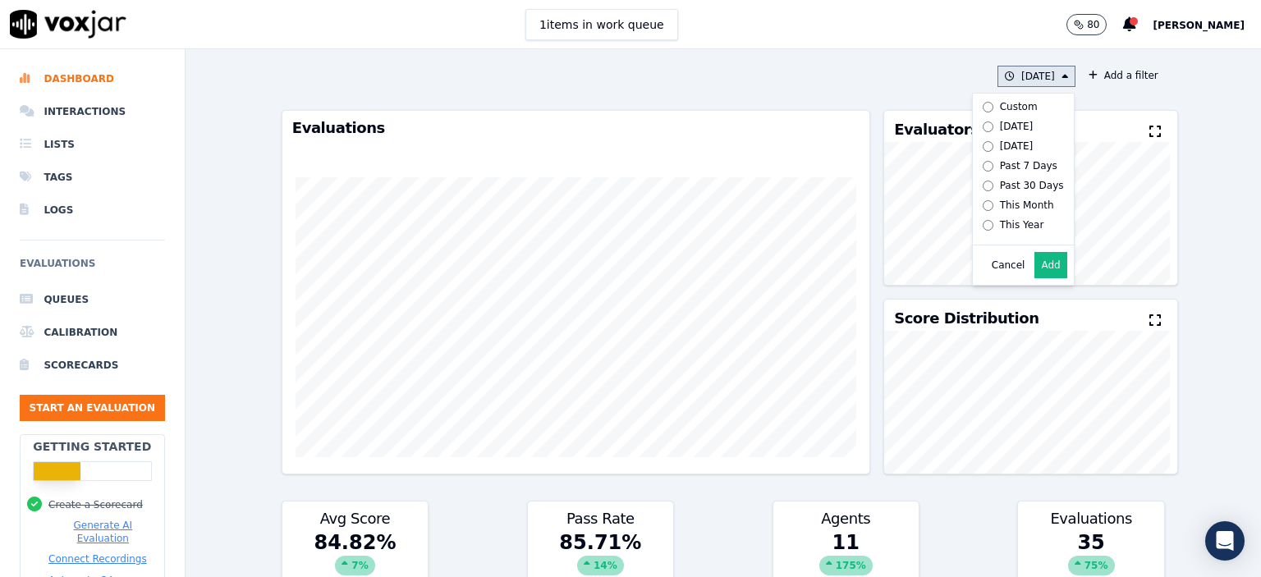
click at [1000, 164] on div "Past 7 Days" at bounding box center [1028, 165] width 57 height 13
click at [1037, 278] on button "Add" at bounding box center [1050, 265] width 32 height 26
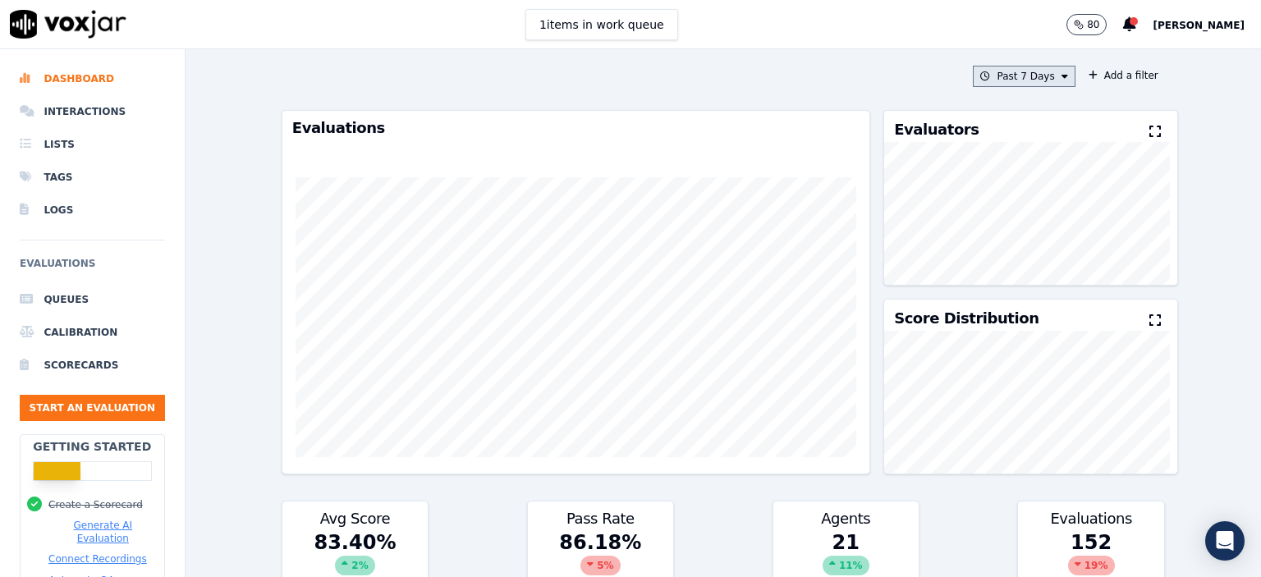
click at [985, 70] on button "Past 7 Days" at bounding box center [1024, 76] width 102 height 21
click at [1034, 271] on button "Add" at bounding box center [1050, 265] width 32 height 26
click at [1021, 80] on button "This Year" at bounding box center [1031, 76] width 89 height 21
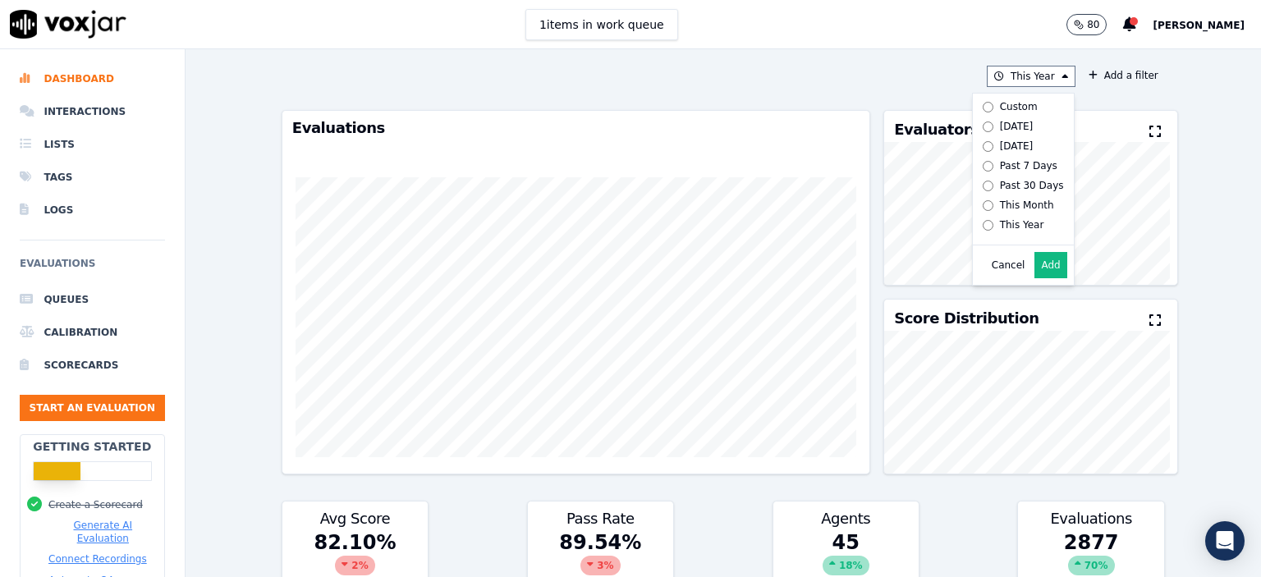
click at [1192, 132] on div "This Year Custom Today Yesterday Past 7 Days Past 30 Days This Month This Year …" at bounding box center [723, 313] width 1075 height 528
click at [1023, 89] on div "This Year Add a filter Evaluations Evaluators Score Distribution Avg Score 82.1…" at bounding box center [723, 313] width 896 height 528
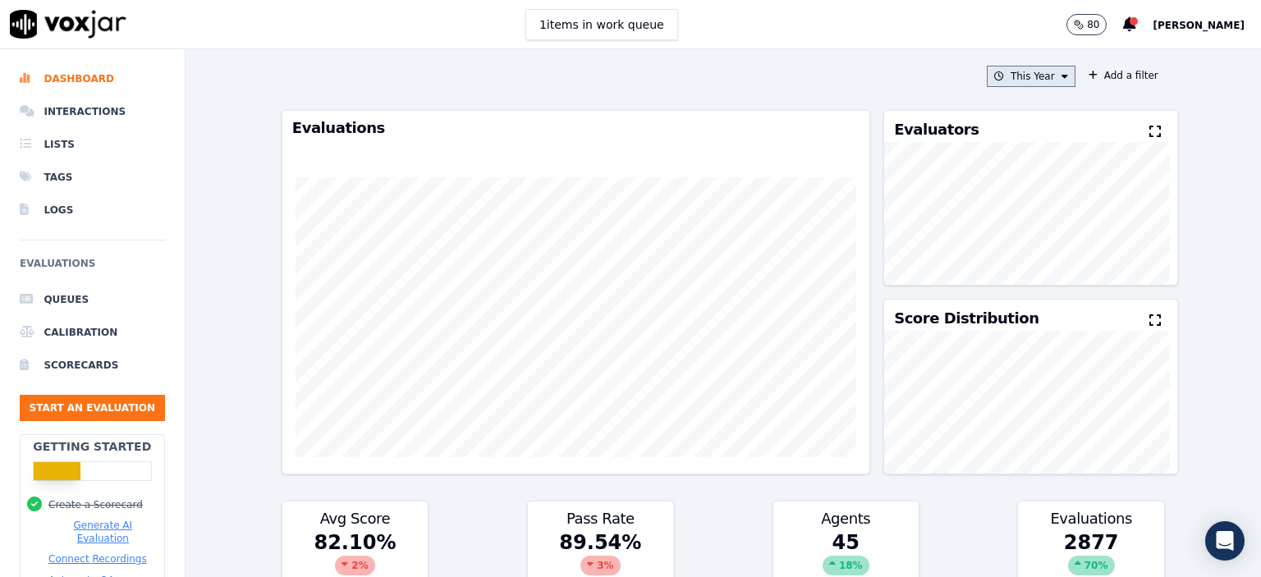
click at [1018, 76] on button "This Year" at bounding box center [1031, 76] width 89 height 21
click at [1000, 186] on div "Past 30 Days" at bounding box center [1032, 185] width 64 height 13
click at [1041, 278] on button "Add" at bounding box center [1050, 265] width 32 height 26
click at [1024, 68] on button "Past 30 Days" at bounding box center [1021, 76] width 108 height 21
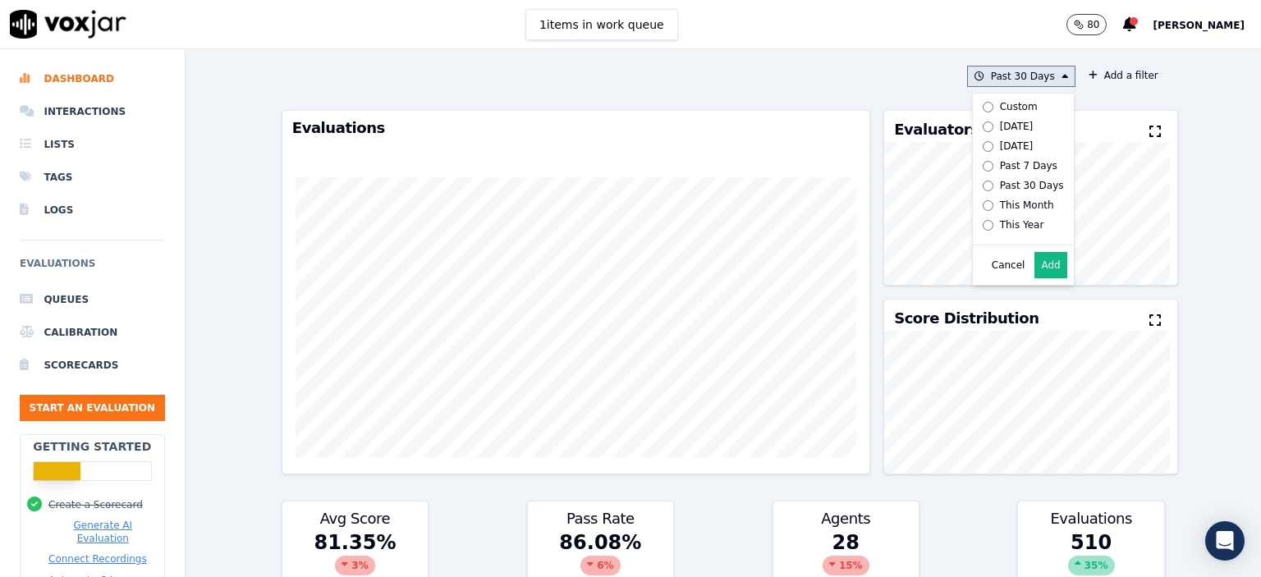
click at [1034, 267] on button "Add" at bounding box center [1050, 265] width 32 height 26
